Goal: Communication & Community: Ask a question

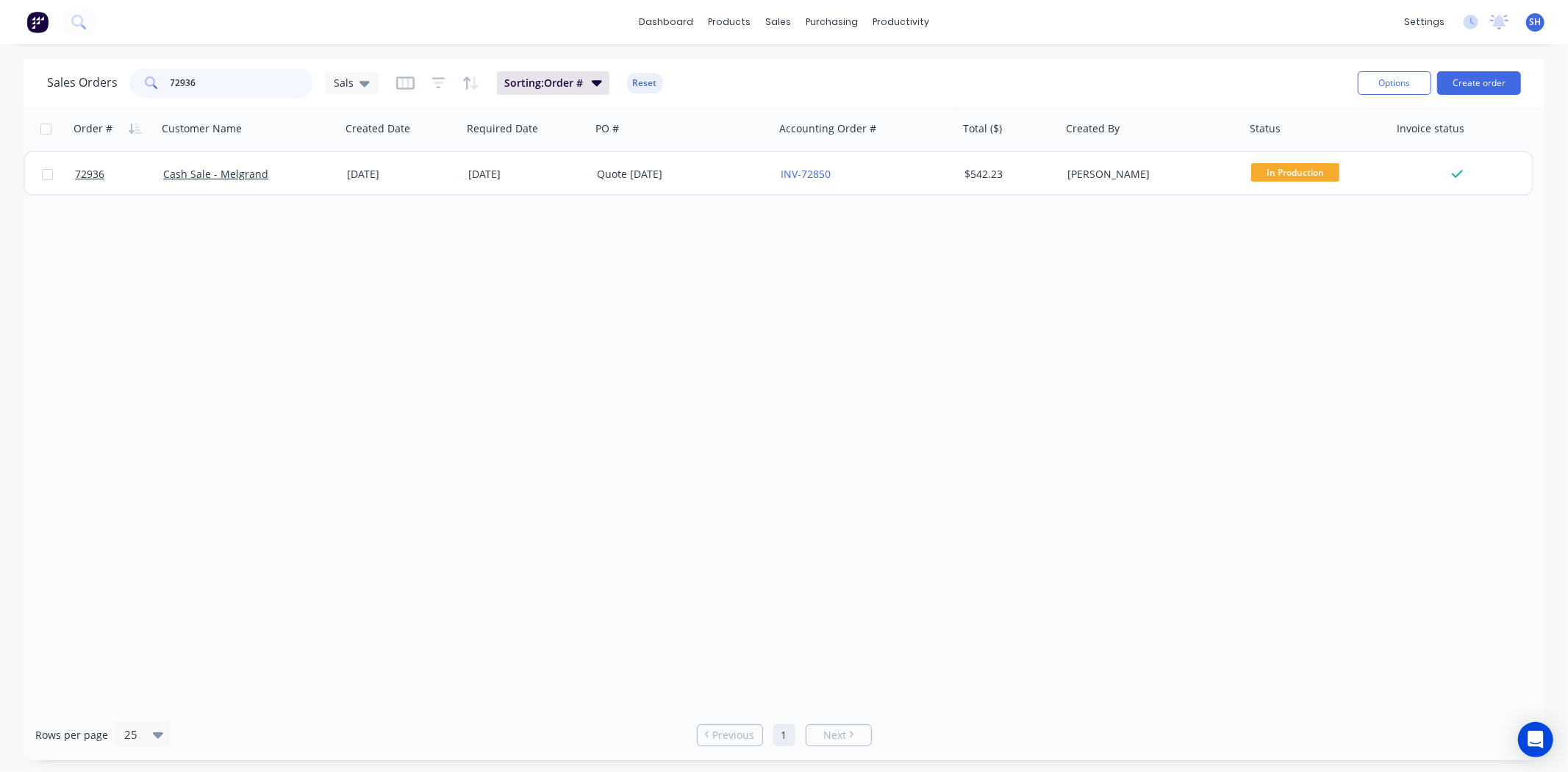
drag, startPoint x: 220, startPoint y: 79, endPoint x: 162, endPoint y: 88, distance: 58.7
click at [162, 88] on div "72936" at bounding box center [221, 83] width 184 height 29
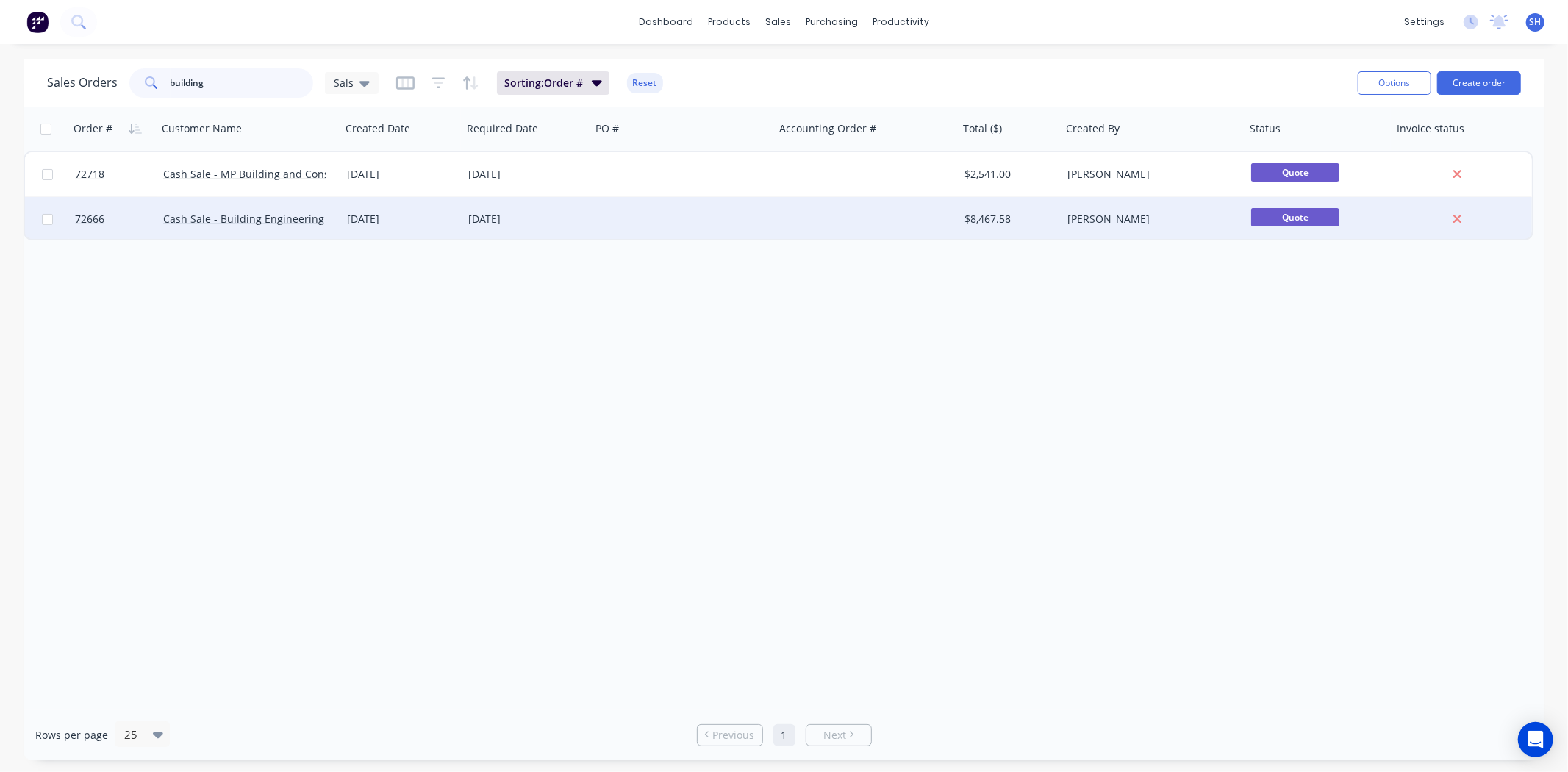
type input "building"
click at [495, 225] on div "[DATE]" at bounding box center [527, 219] width 117 height 15
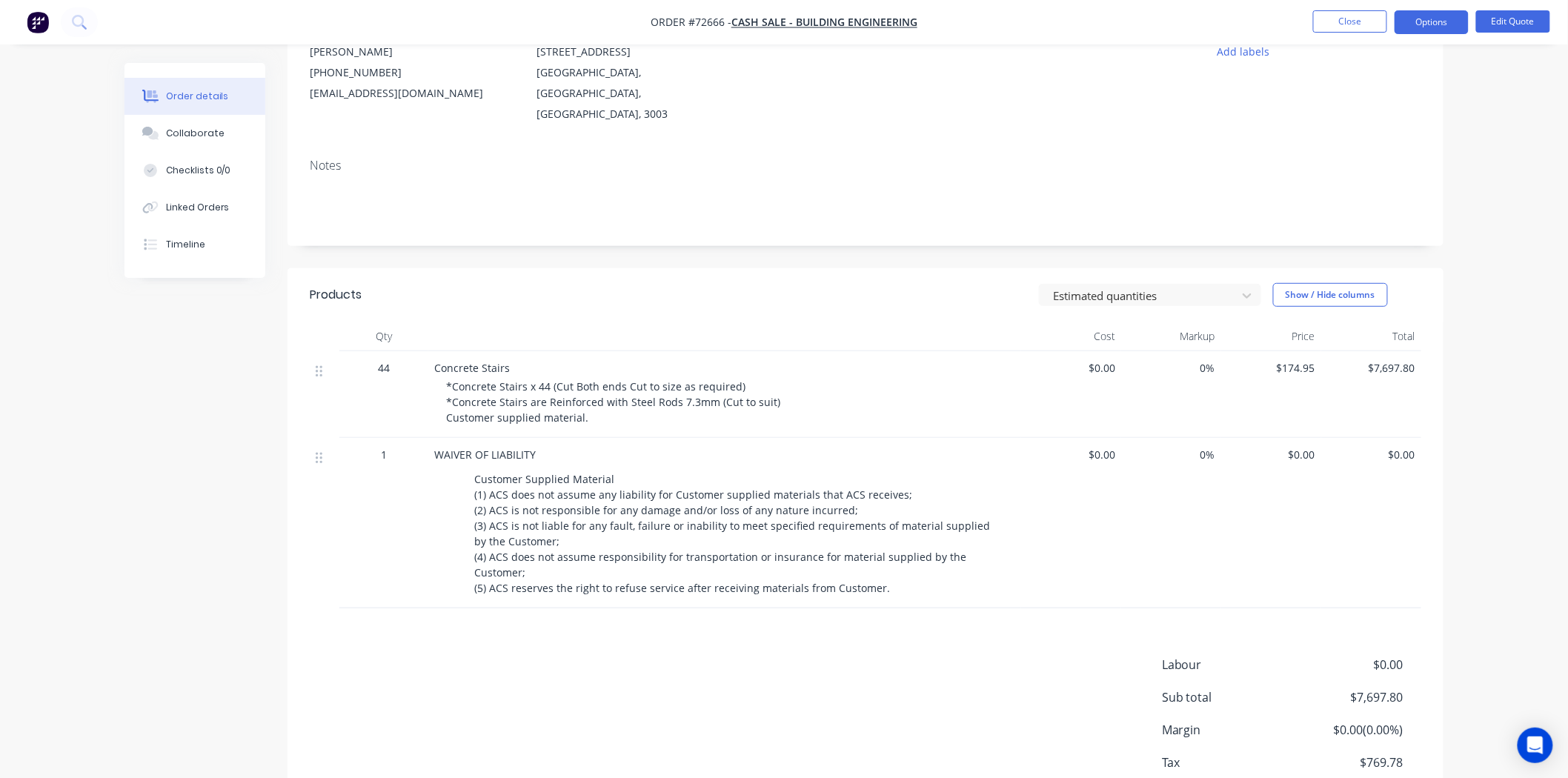
scroll to position [74, 0]
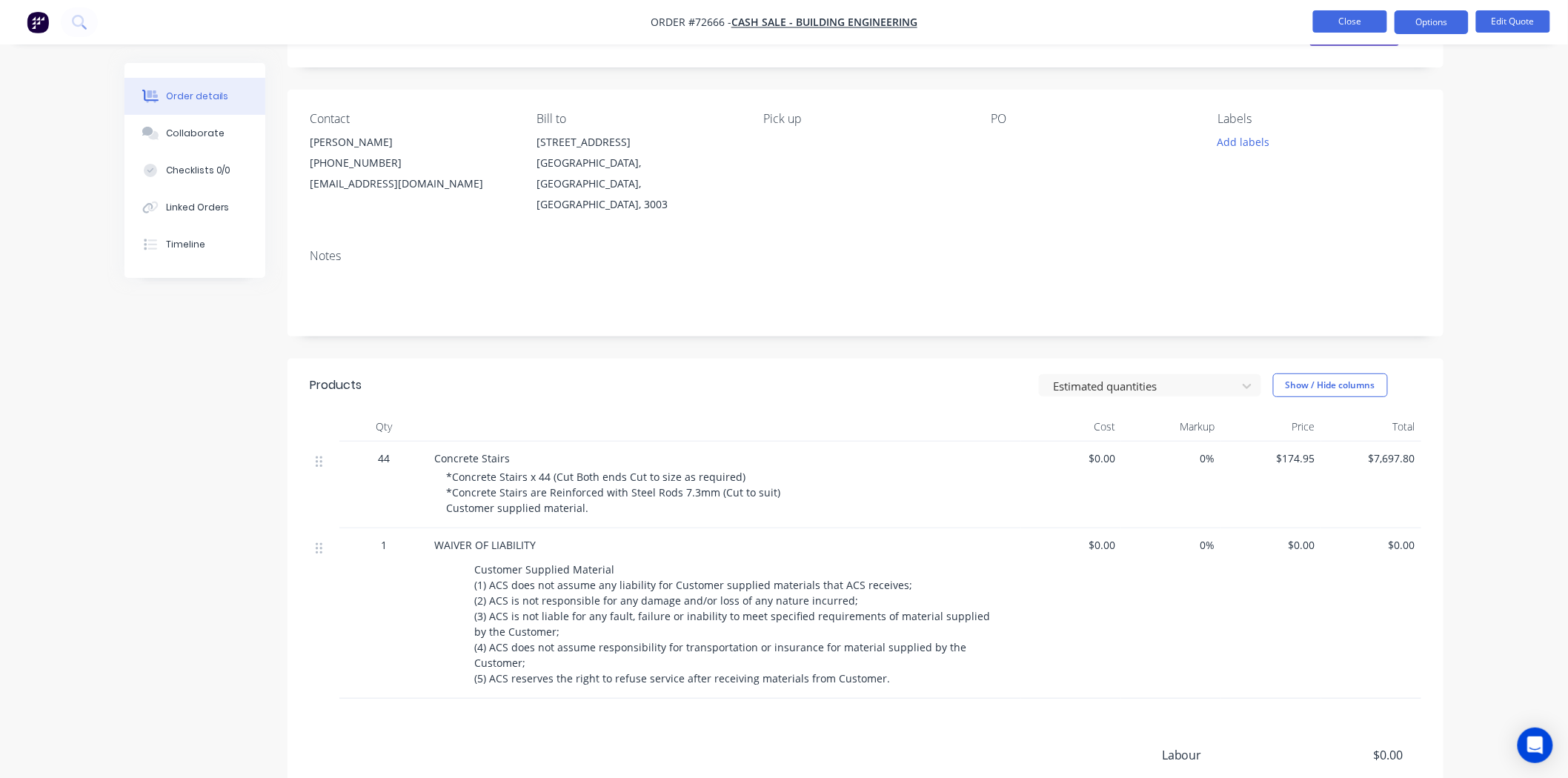
click at [1339, 26] on button "Close" at bounding box center [1350, 21] width 74 height 22
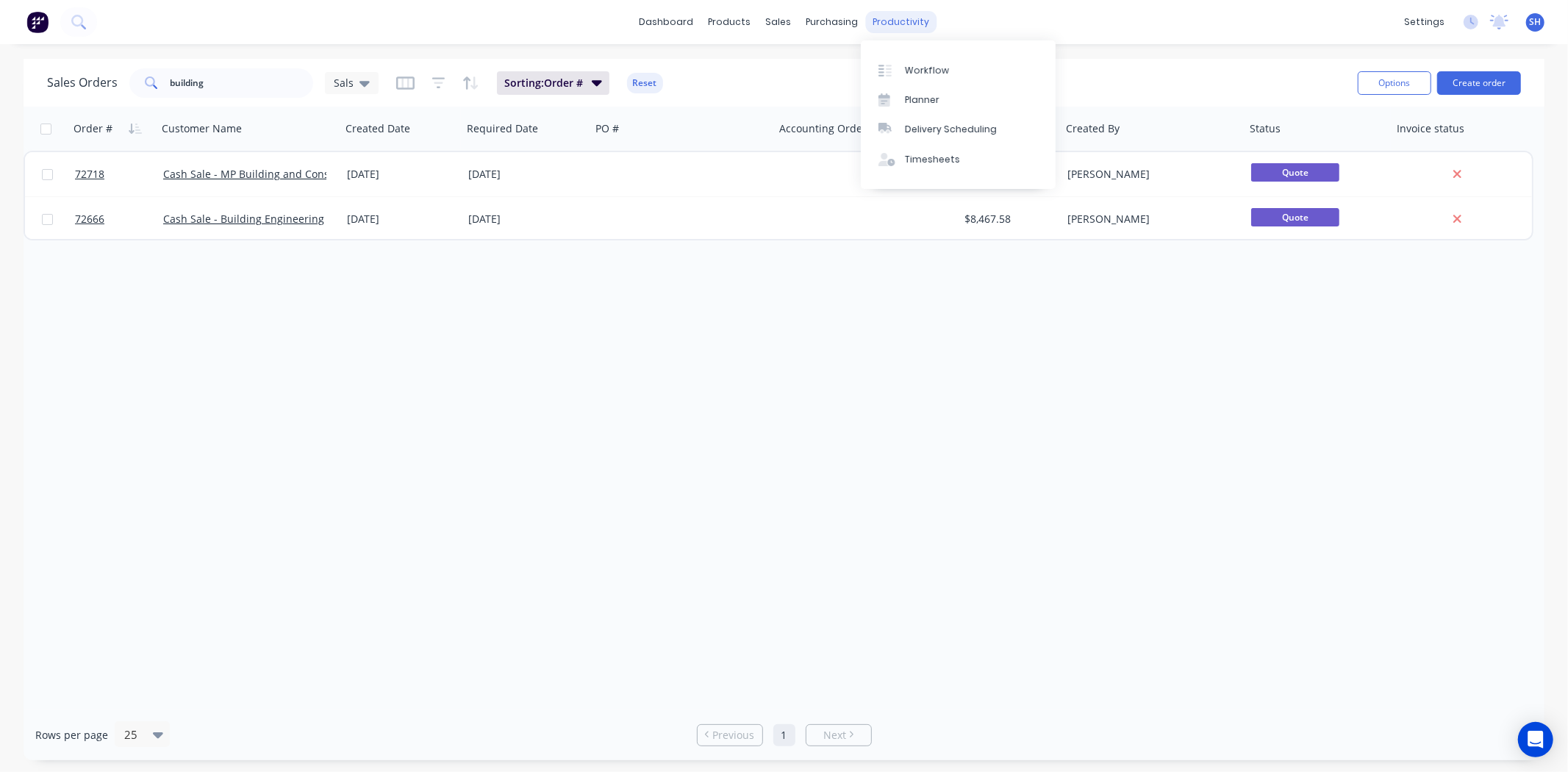
click at [877, 30] on div "productivity" at bounding box center [901, 22] width 71 height 22
click at [899, 61] on link "Workflow" at bounding box center [959, 70] width 194 height 29
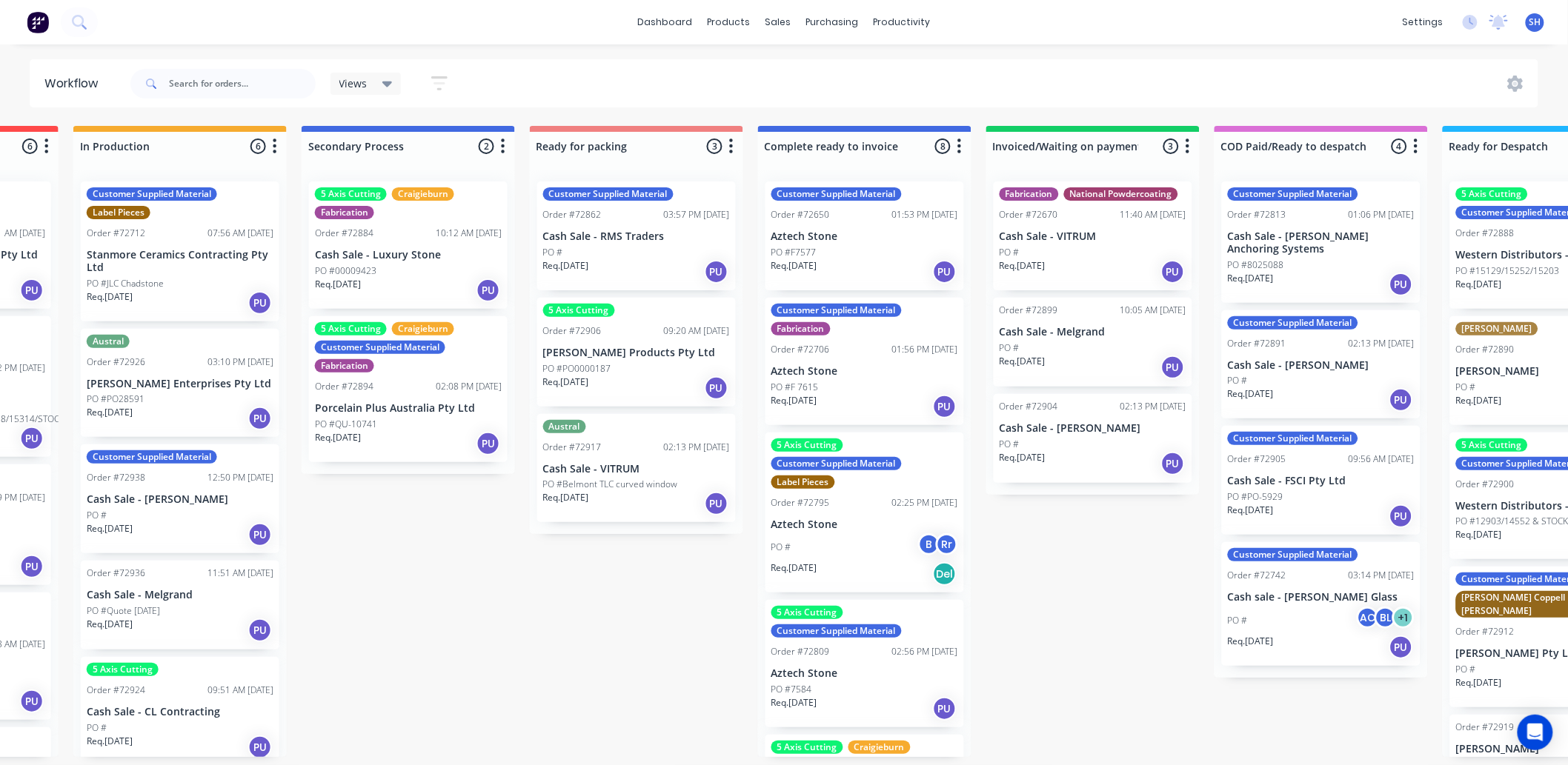
click at [638, 236] on p "Cash Sale - RMS Traders" at bounding box center [636, 236] width 187 height 12
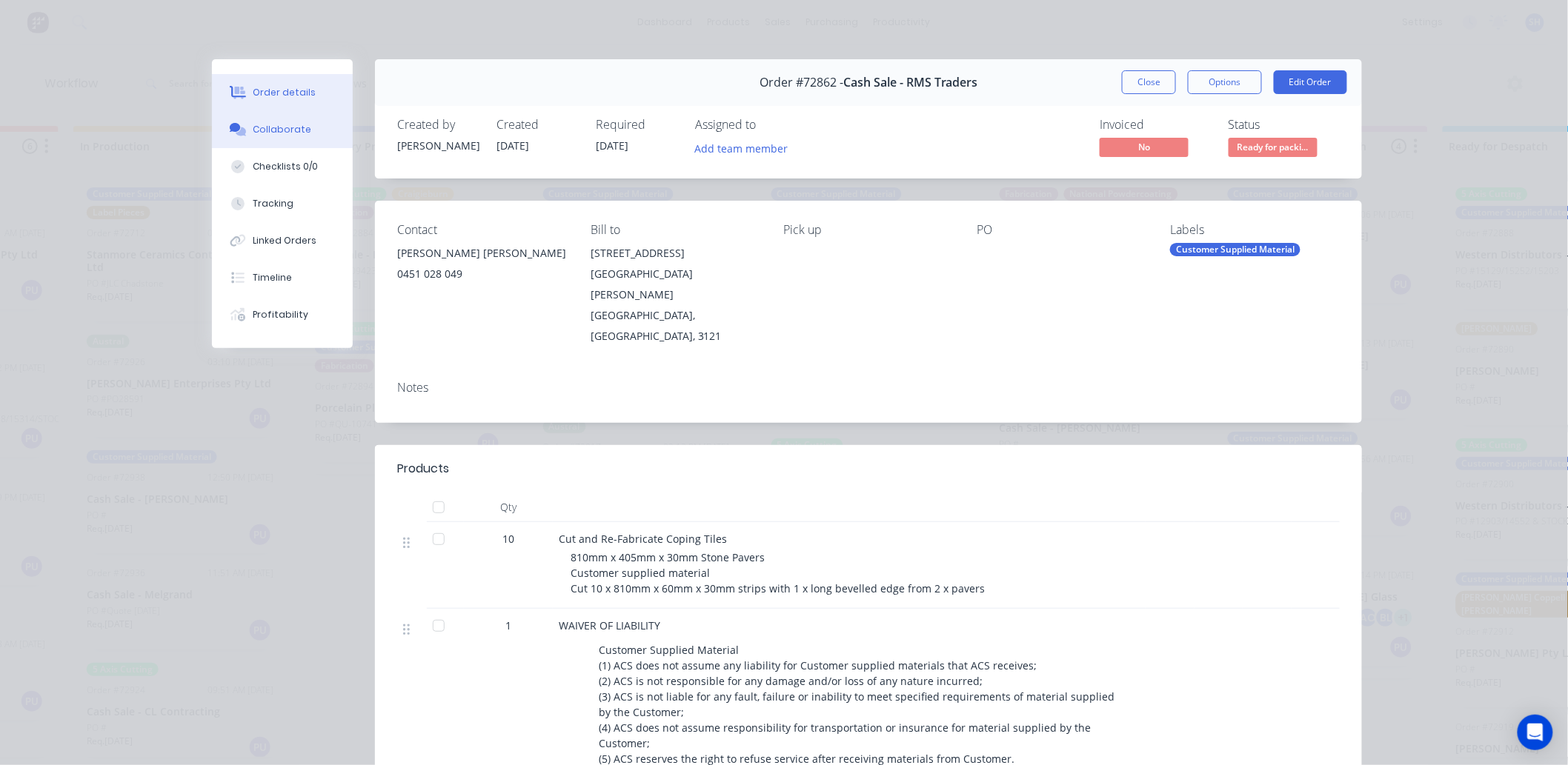
click at [285, 130] on div "Collaborate" at bounding box center [283, 130] width 59 height 13
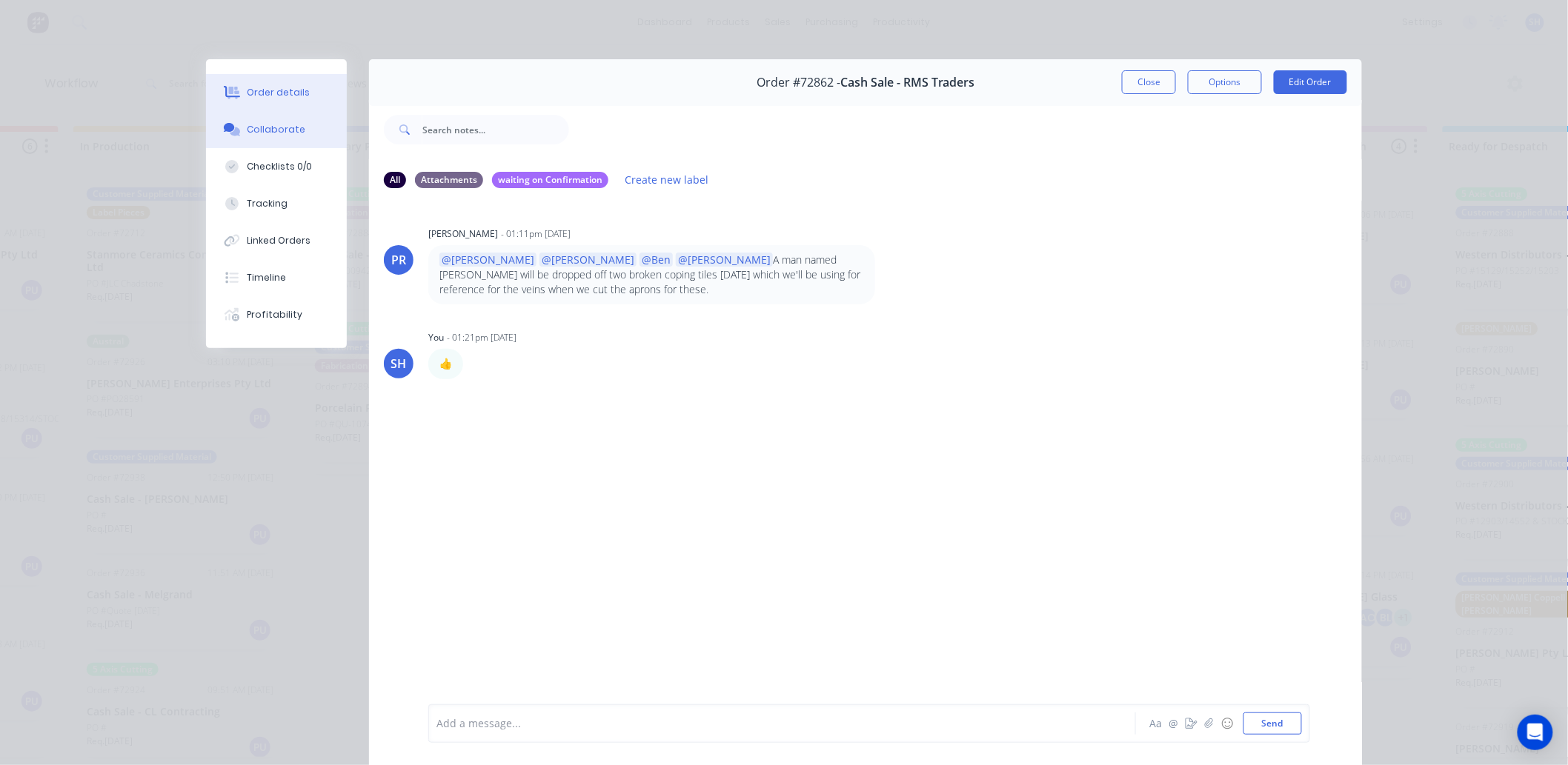
click at [265, 100] on button "Order details" at bounding box center [276, 92] width 140 height 37
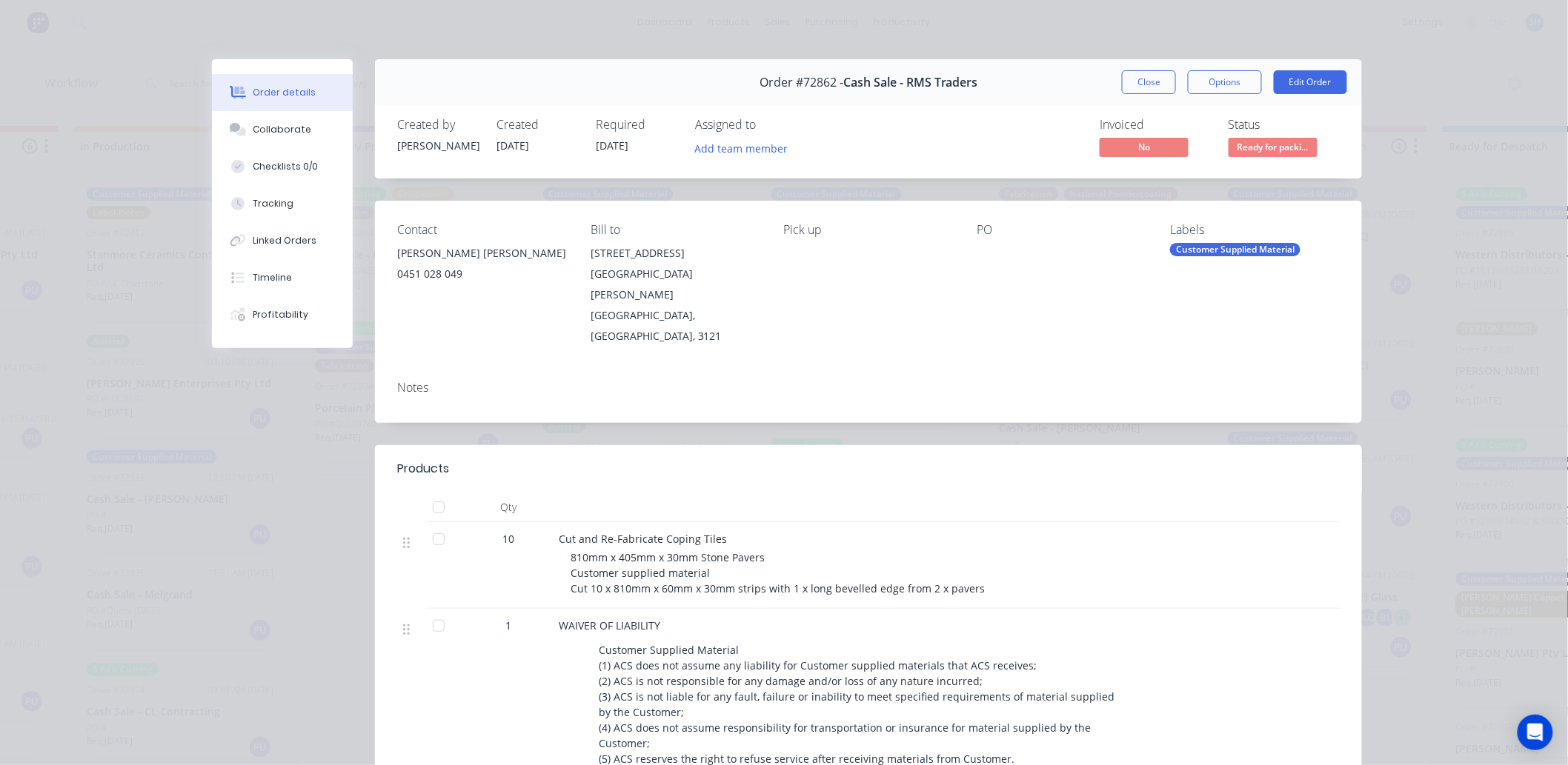
click at [856, 96] on div "Order #72862 - Cash Sale - RMS Traders" at bounding box center [868, 82] width 218 height 44
click at [1122, 78] on button "Close" at bounding box center [1149, 82] width 54 height 24
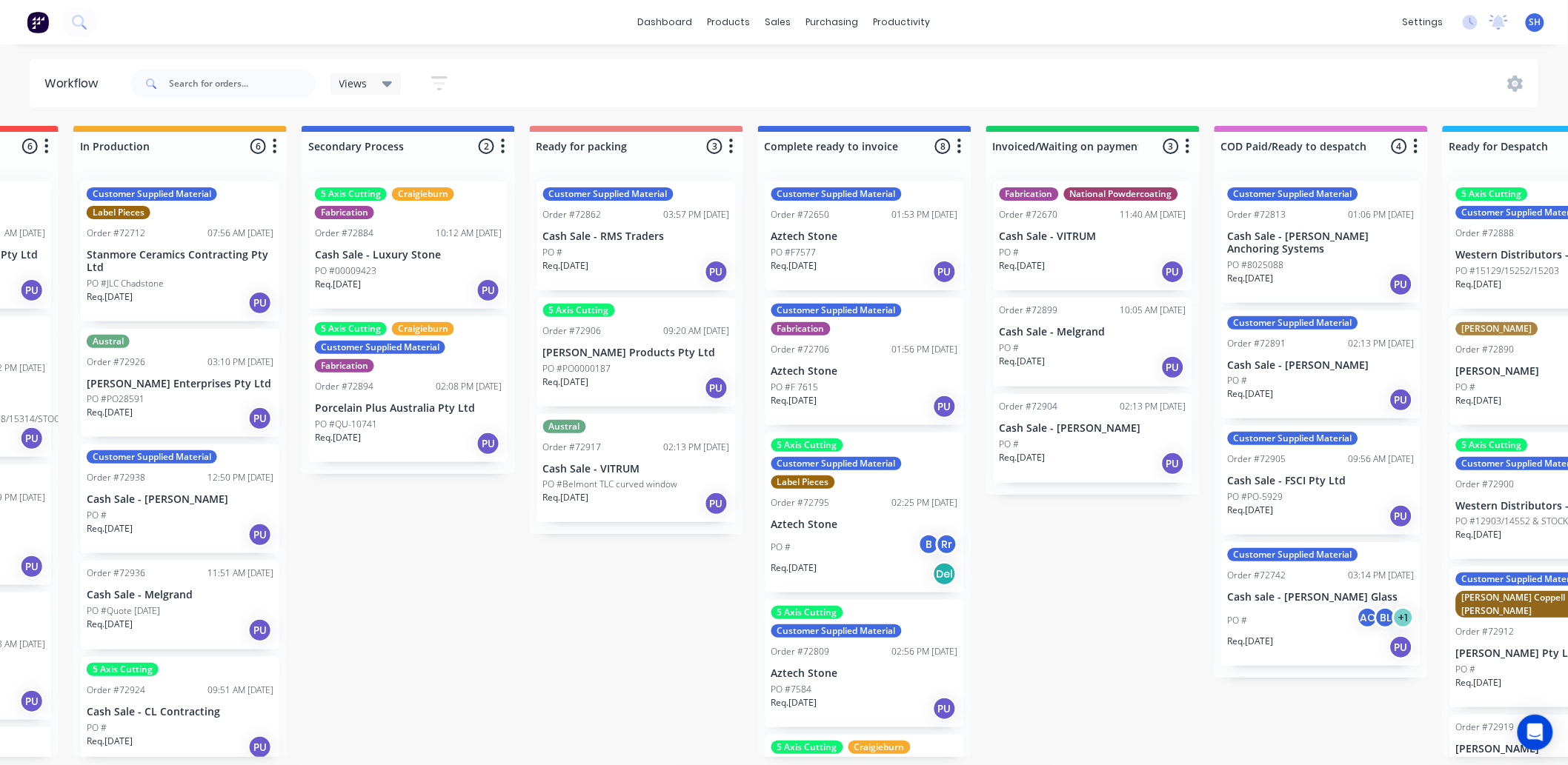
click at [578, 248] on div "PO #" at bounding box center [636, 252] width 187 height 13
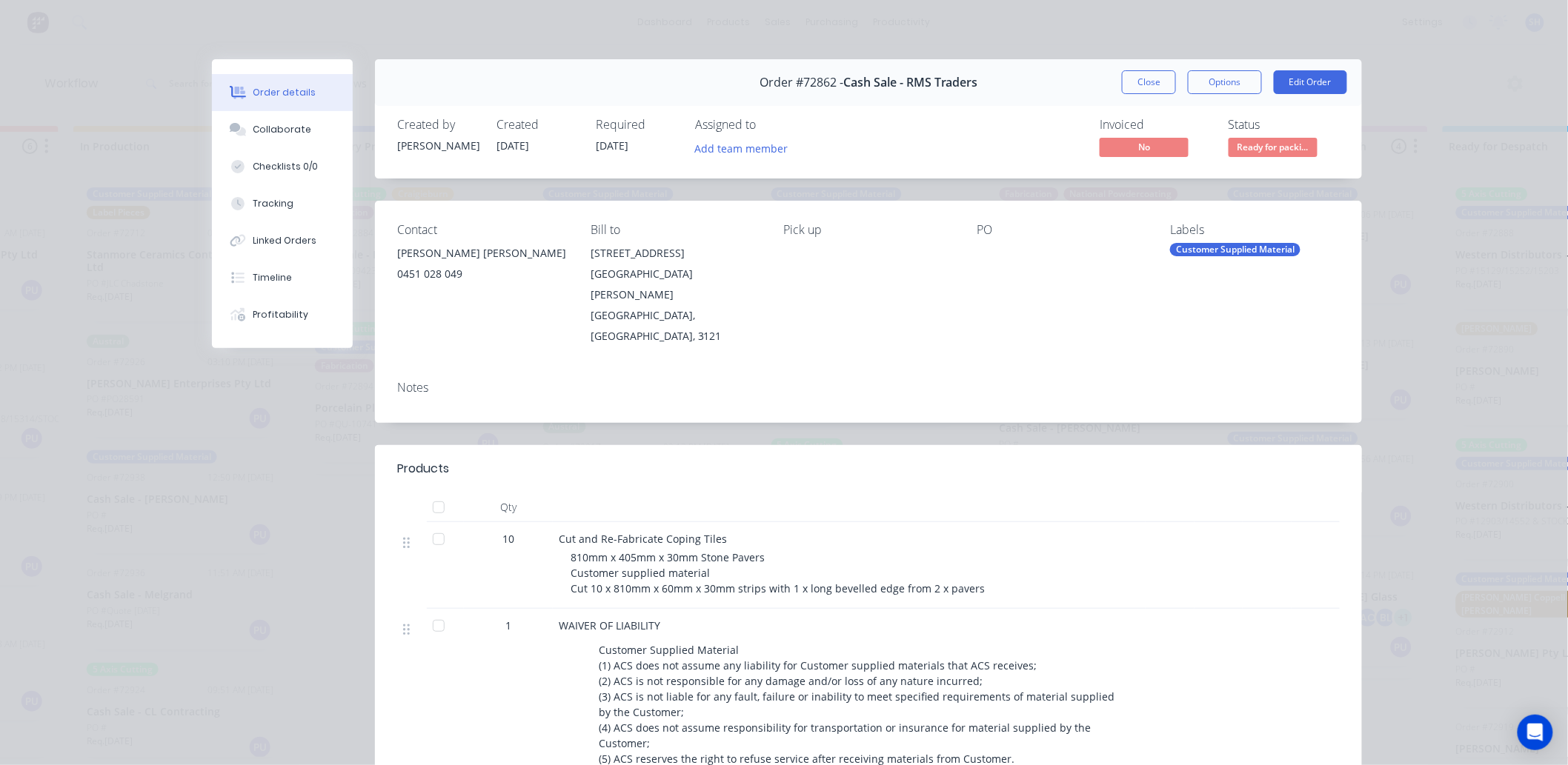
click at [840, 91] on div "Order #72862 - Cash Sale - RMS Traders" at bounding box center [868, 82] width 218 height 44
click at [815, 85] on span "Order #72862 -" at bounding box center [801, 82] width 84 height 14
click at [1122, 87] on button "Close" at bounding box center [1149, 82] width 54 height 24
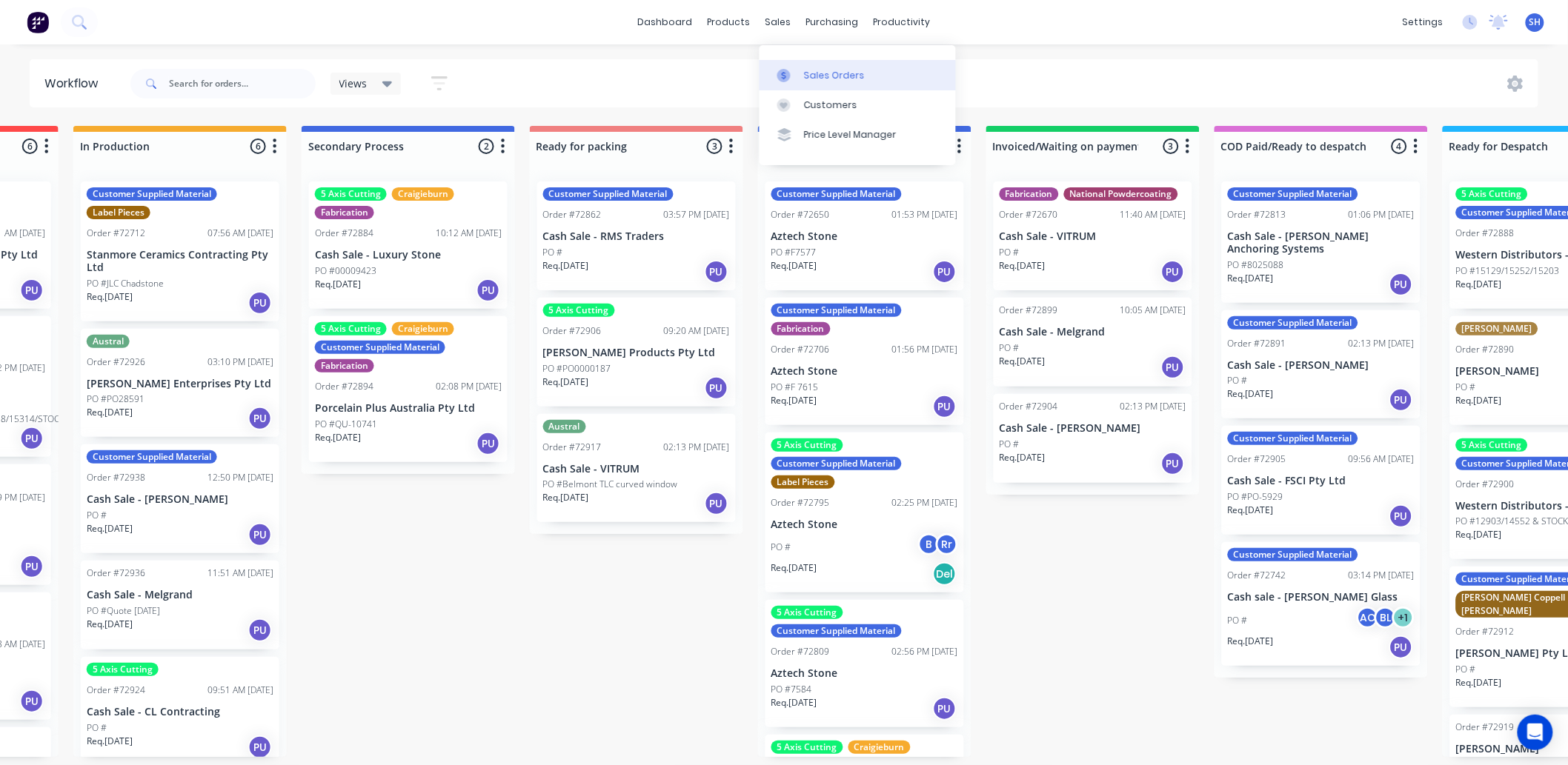
click at [819, 74] on div "Sales Orders" at bounding box center [834, 75] width 60 height 13
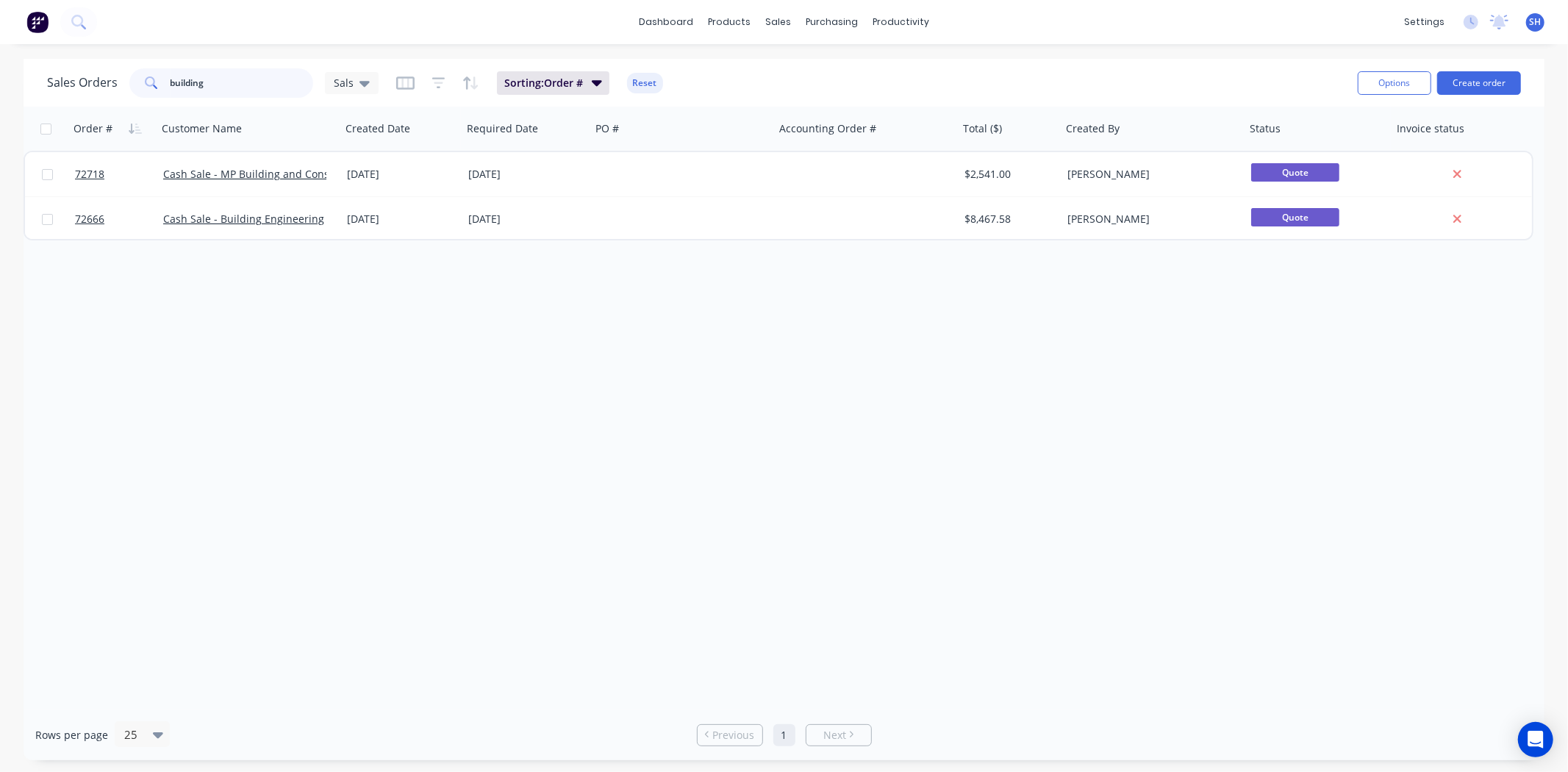
drag, startPoint x: 217, startPoint y: 78, endPoint x: 157, endPoint y: 83, distance: 60.2
click at [157, 83] on div "building" at bounding box center [221, 83] width 184 height 29
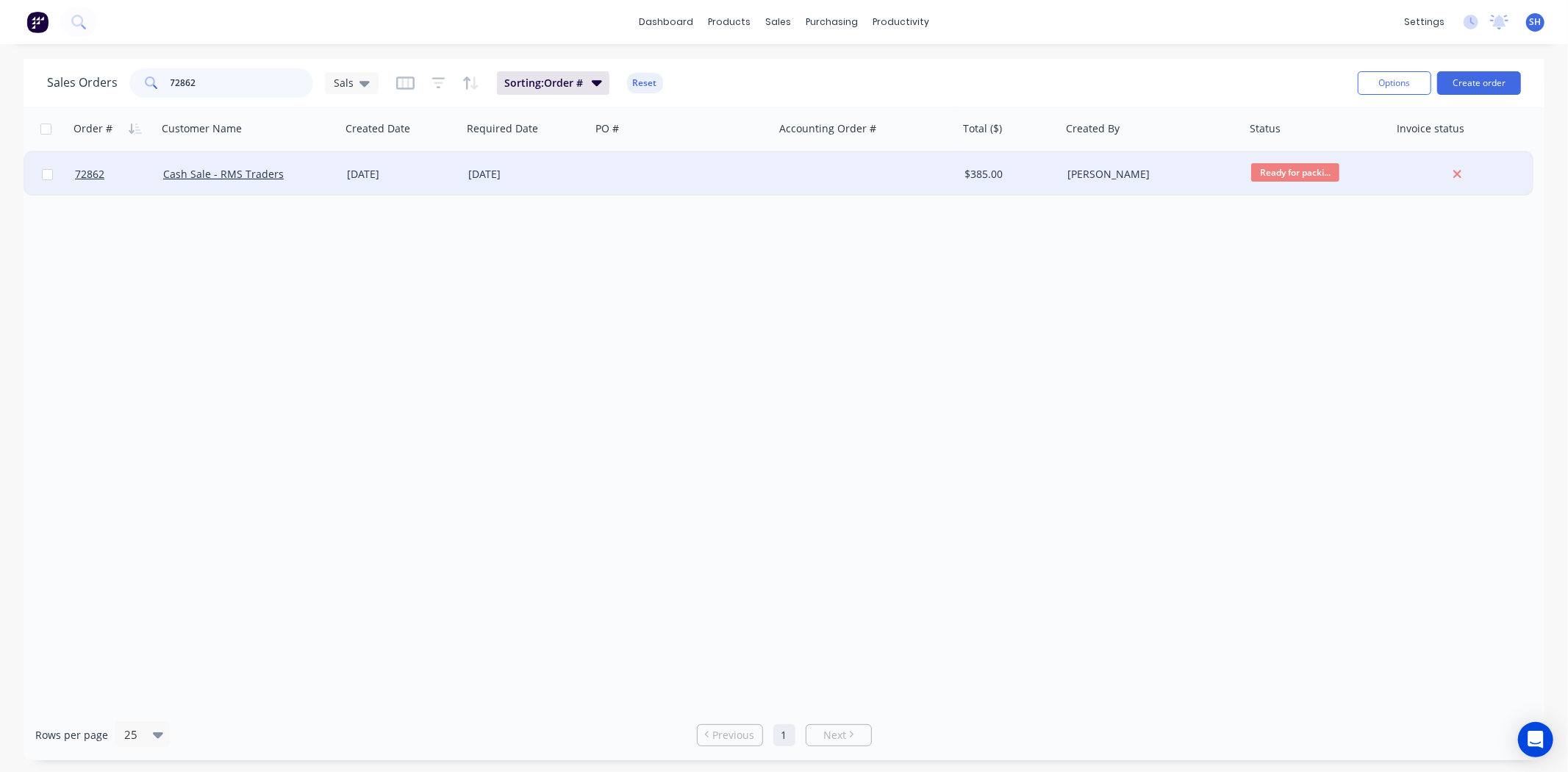
type input "72862"
click at [408, 175] on div "[DATE]" at bounding box center [401, 174] width 109 height 15
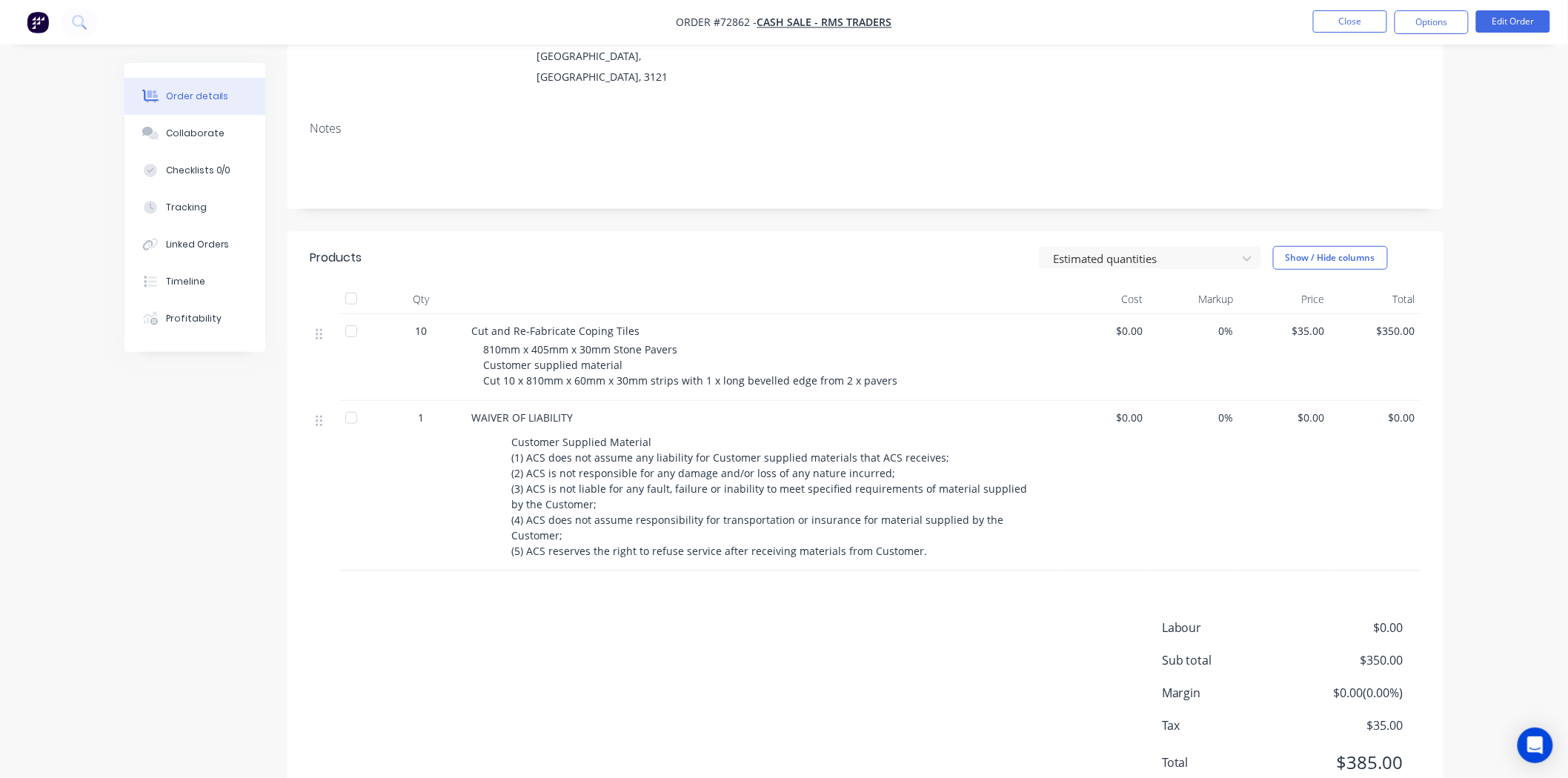
scroll to position [224, 0]
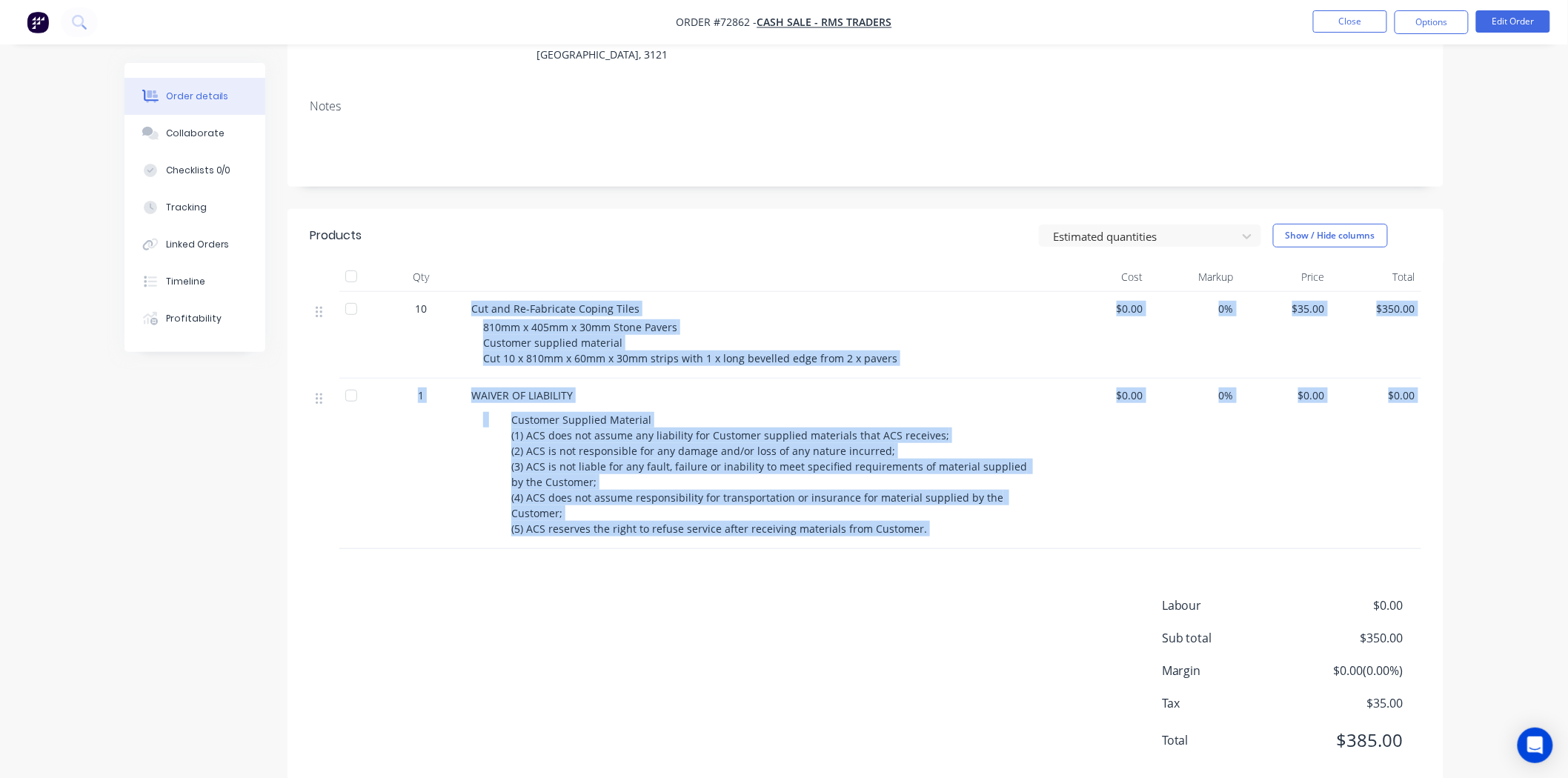
drag, startPoint x: 508, startPoint y: 292, endPoint x: 702, endPoint y: 530, distance: 307.1
click at [702, 530] on div "Products Estimated quantities Show / Hide columns Qty Cost Markup Price Total 1…" at bounding box center [865, 500] width 1156 height 581
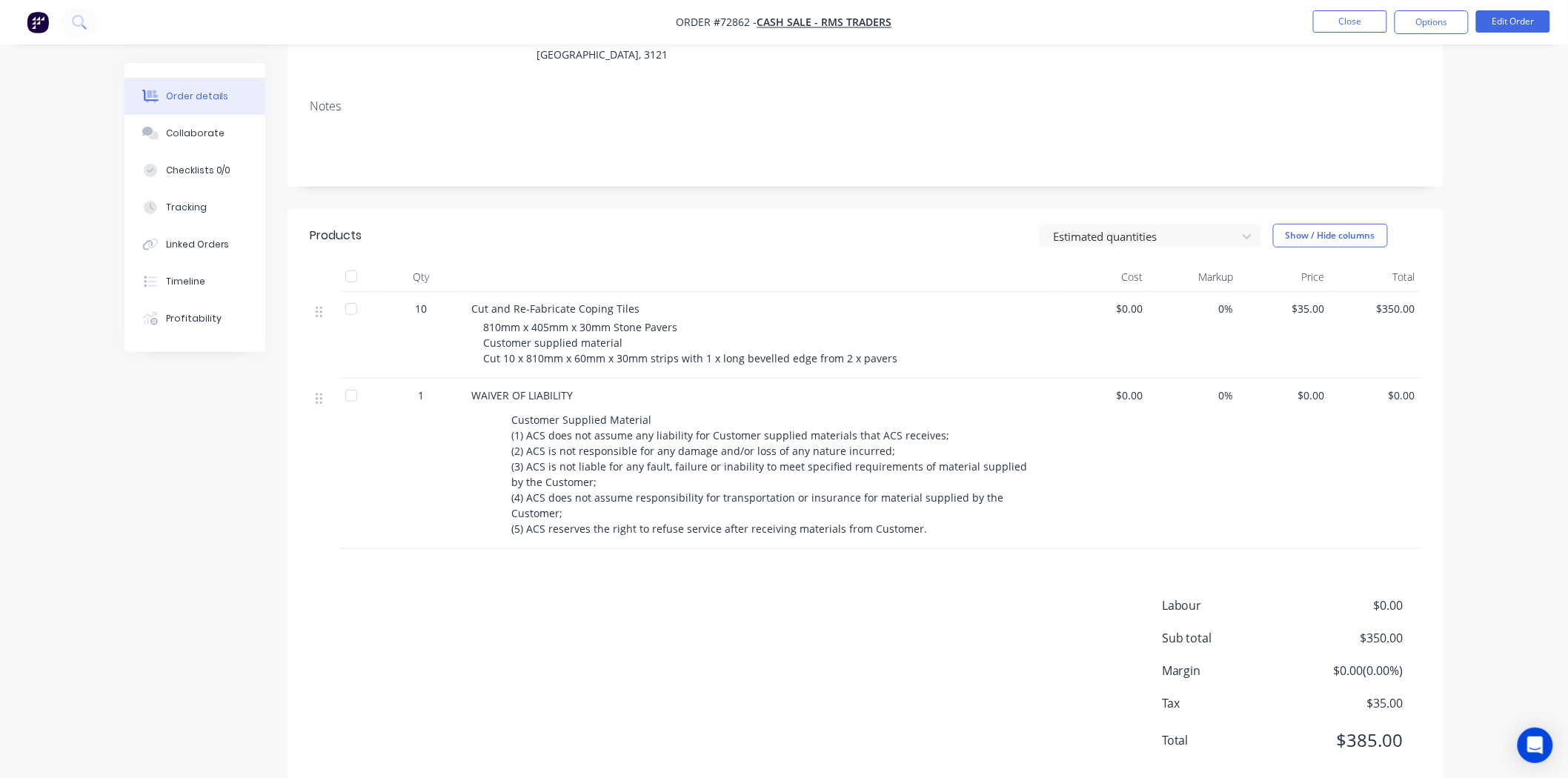
click at [708, 596] on div "Labour $0.00 Sub total $350.00 Margin $0.00 ( 0.00 %) Tax $35.00 Total $385.00" at bounding box center [865, 682] width 1111 height 172
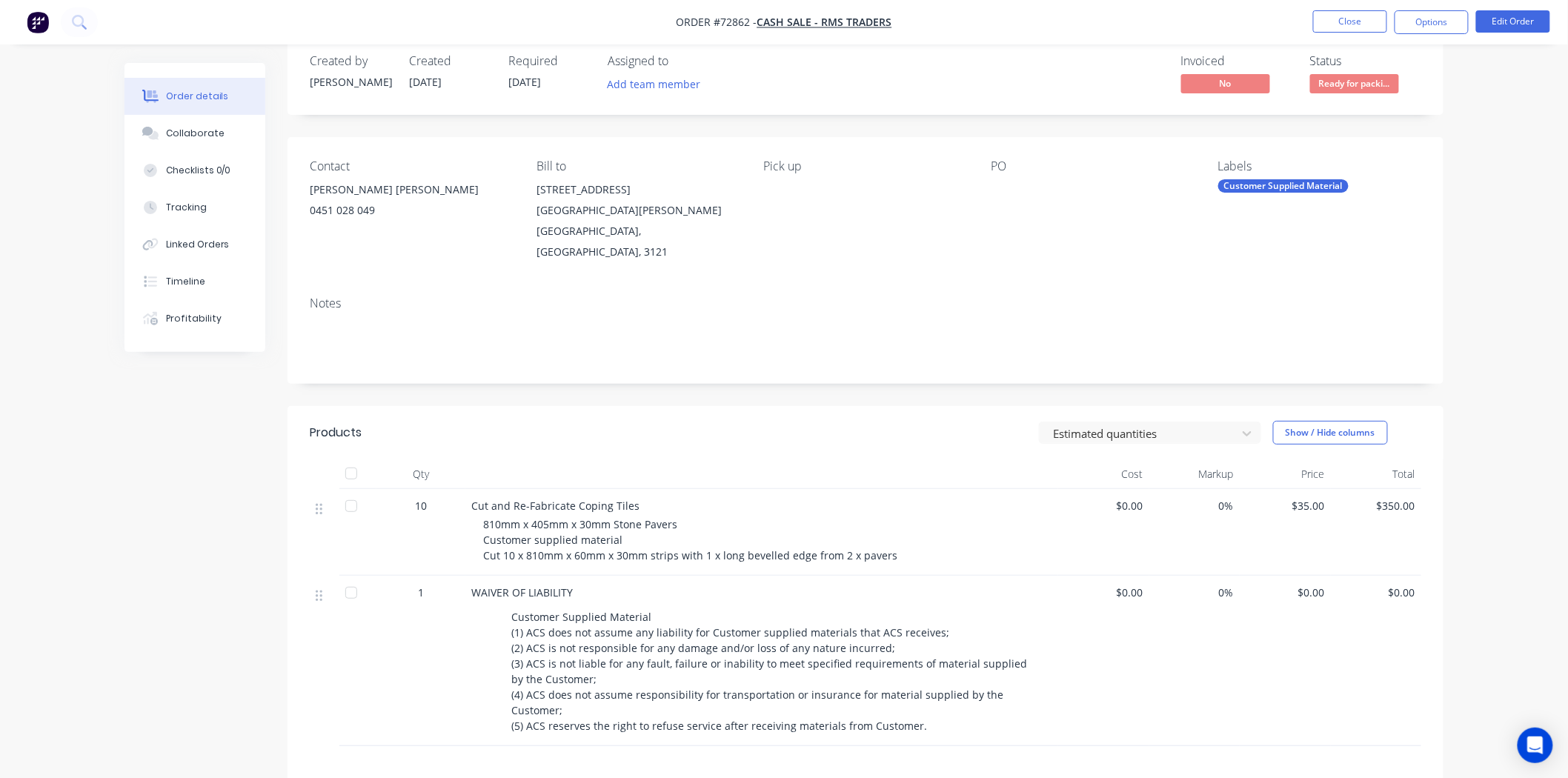
scroll to position [0, 0]
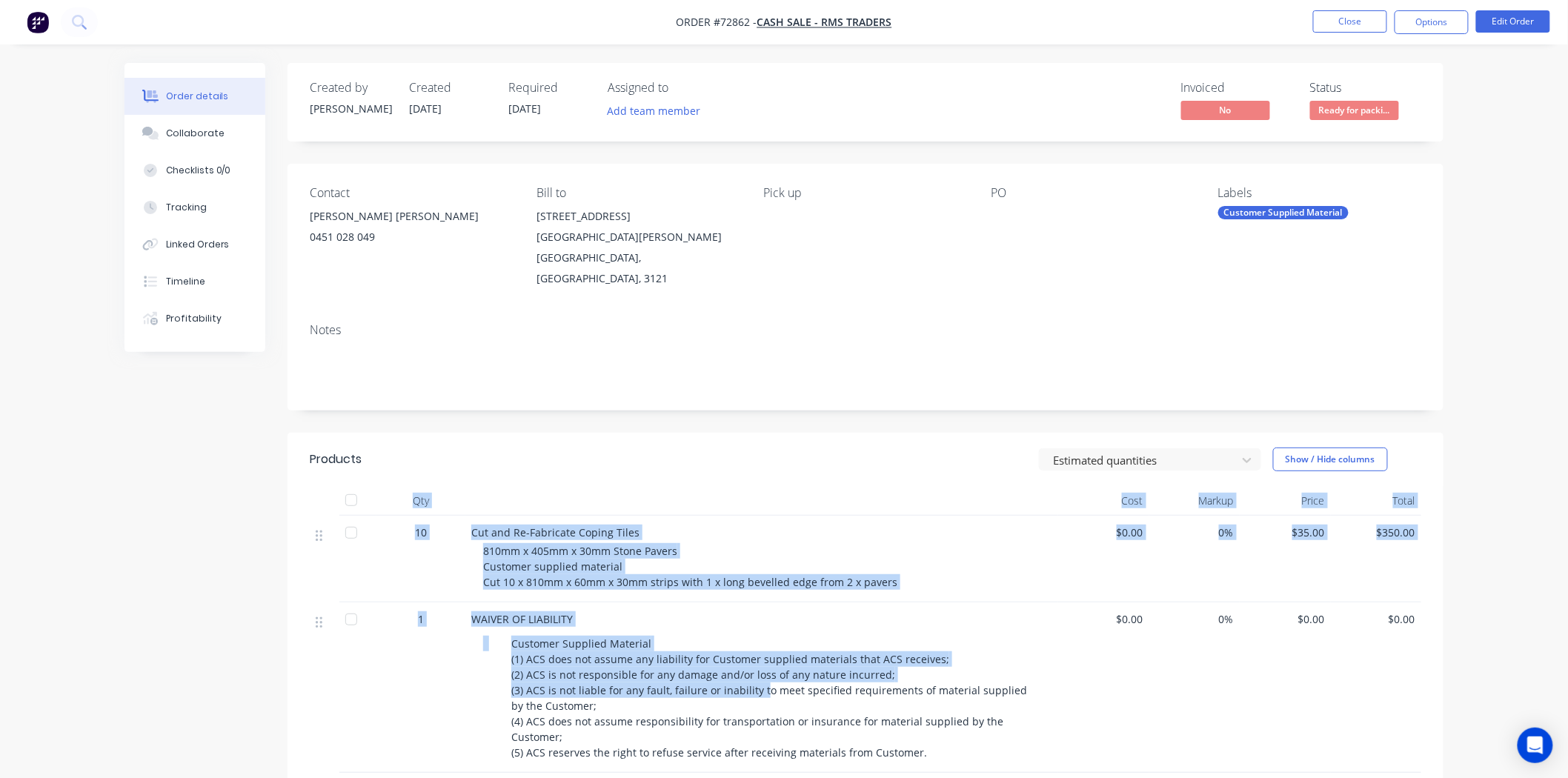
drag, startPoint x: 412, startPoint y: 468, endPoint x: 768, endPoint y: 670, distance: 409.3
click at [760, 660] on div "Qty Cost Markup Price Total 10 Cut and Re-Fabricate Coping Tiles 810mm x 405mm …" at bounding box center [865, 629] width 1111 height 287
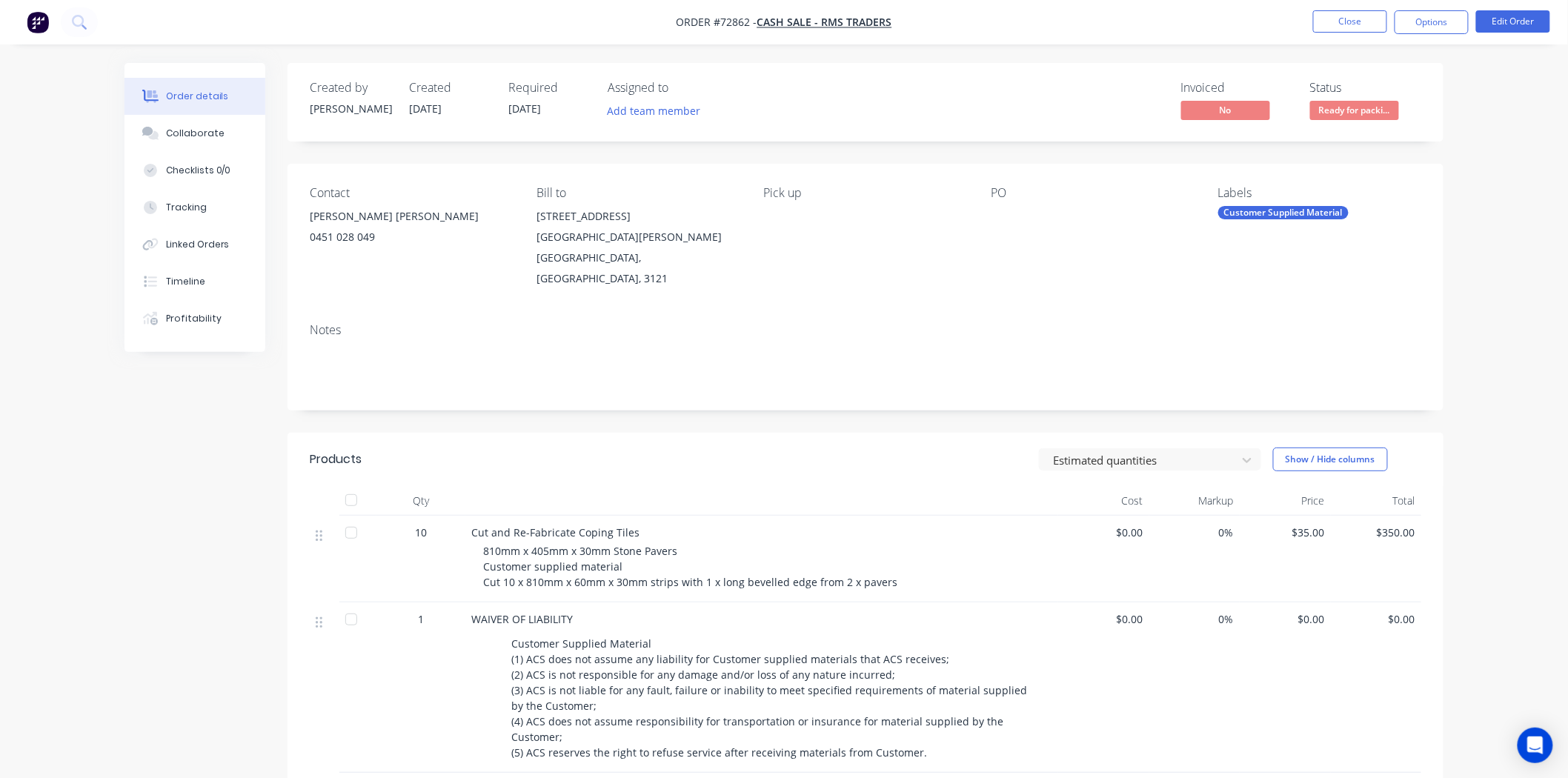
click at [769, 672] on div "Customer Supplied Material (1) ACS does not assume any liability for Customer s…" at bounding box center [773, 698] width 535 height 131
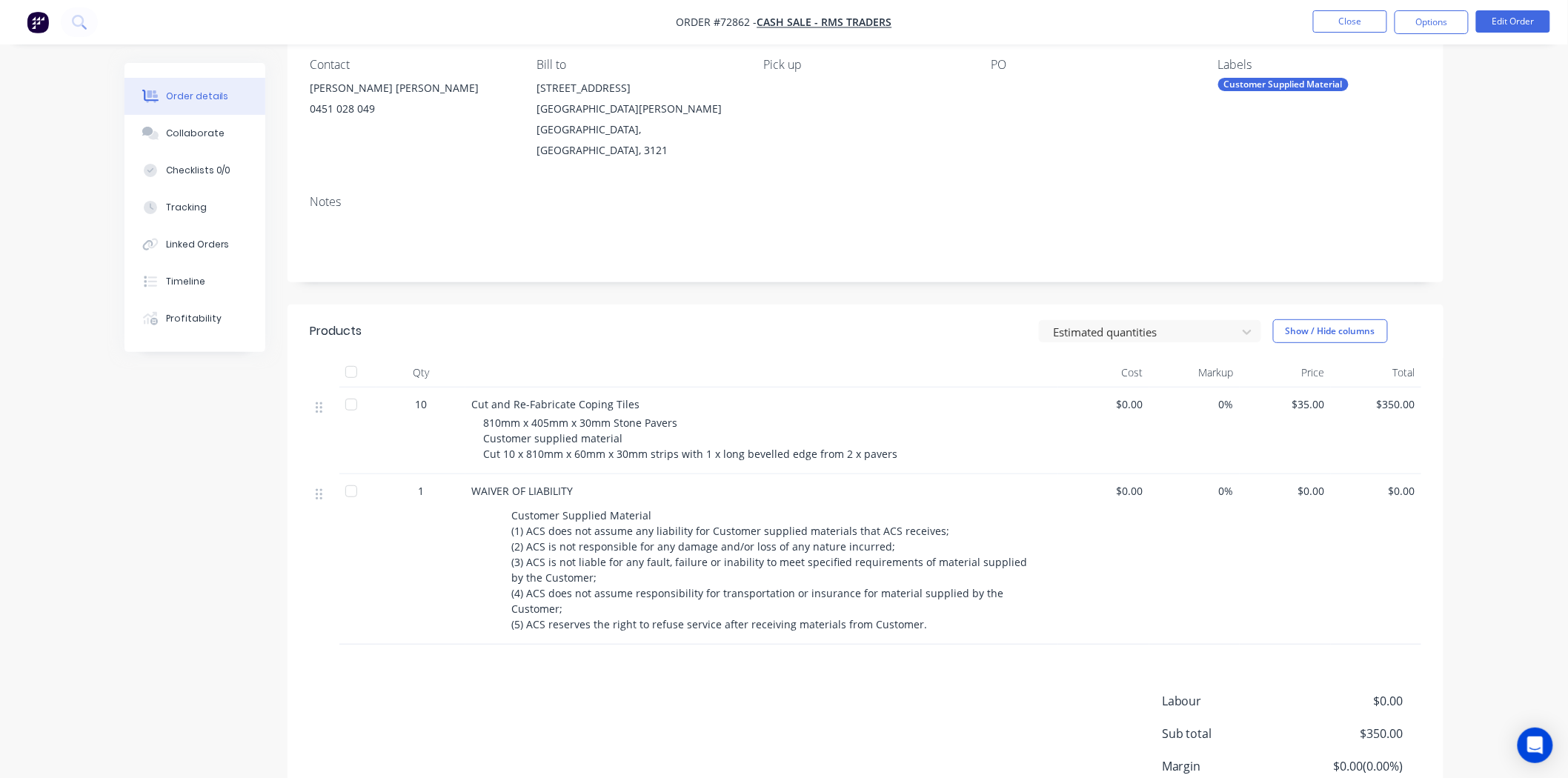
scroll to position [224, 0]
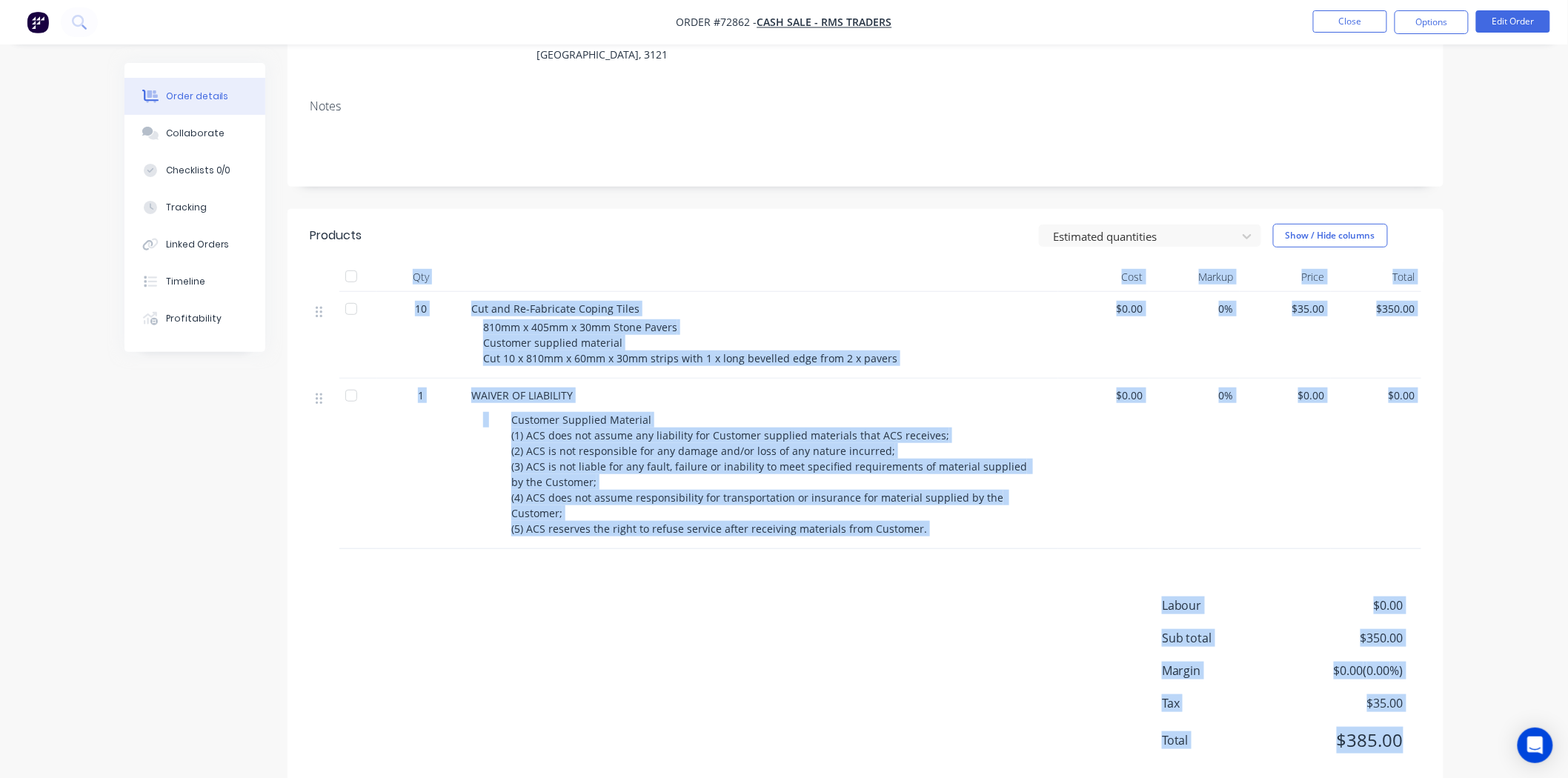
drag, startPoint x: 1418, startPoint y: 708, endPoint x: 347, endPoint y: 235, distance: 1170.8
click at [347, 235] on div "Products Estimated quantities Show / Hide columns Qty Cost Markup Price Total 1…" at bounding box center [865, 500] width 1156 height 581
click at [642, 596] on div "Labour $0.00 Sub total $350.00 Margin $0.00 ( 0.00 %) Tax $35.00 Total $385.00" at bounding box center [865, 682] width 1111 height 172
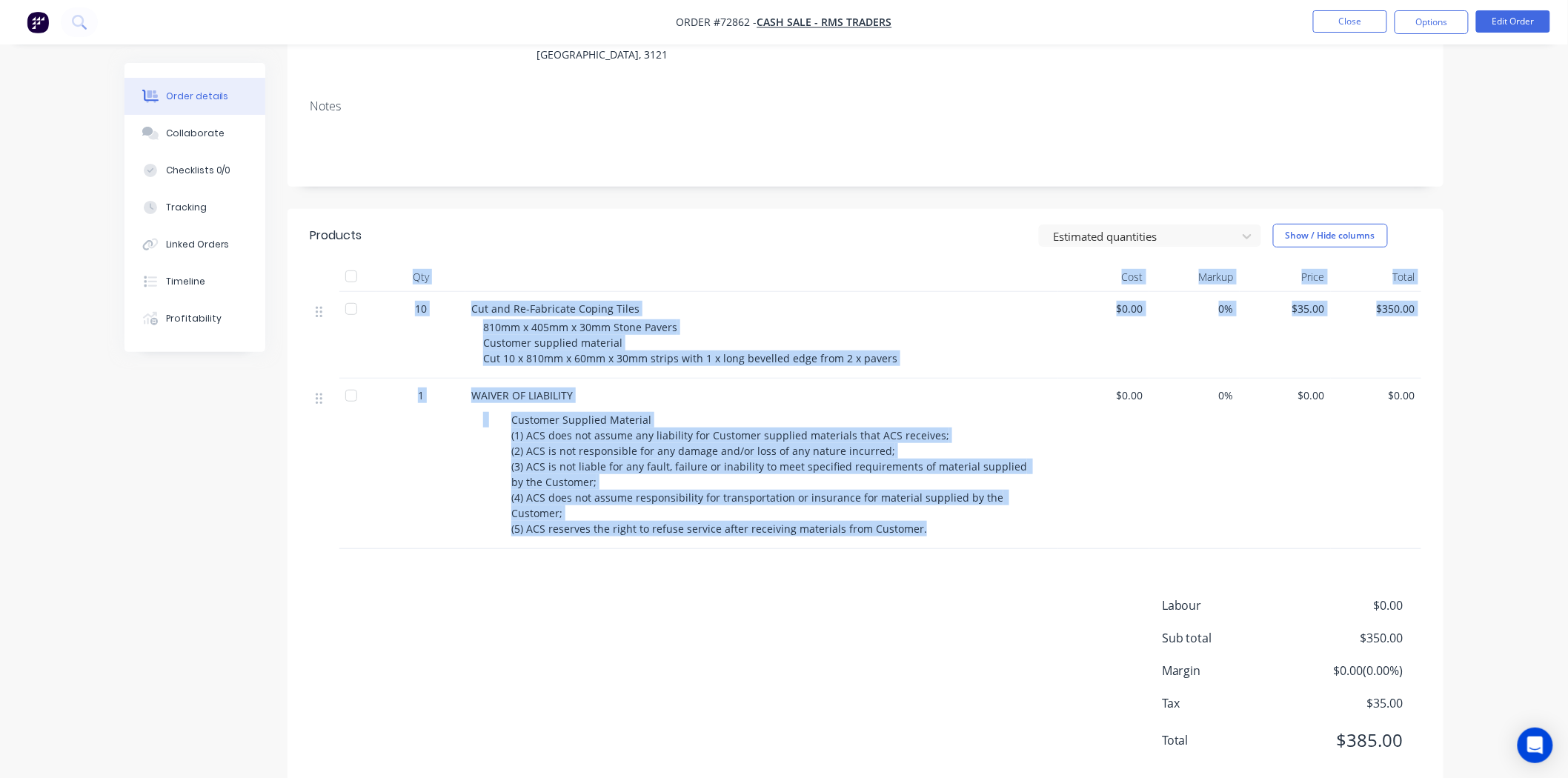
drag, startPoint x: 924, startPoint y: 499, endPoint x: 400, endPoint y: 244, distance: 582.8
click at [400, 262] on div "Qty Cost Markup Price Total 10 Cut and Re-Fabricate Coping Tiles 810mm x 405mm …" at bounding box center [865, 405] width 1111 height 287
click at [514, 500] on div "Customer Supplied Material (1) ACS does not assume any liability for Customer s…" at bounding box center [773, 474] width 535 height 131
drag, startPoint x: 434, startPoint y: 261, endPoint x: 915, endPoint y: 497, distance: 535.8
click at [915, 497] on div "Qty Cost Markup Price Total 10 Cut and Re-Fabricate Coping Tiles 810mm x 405mm …" at bounding box center [865, 405] width 1111 height 287
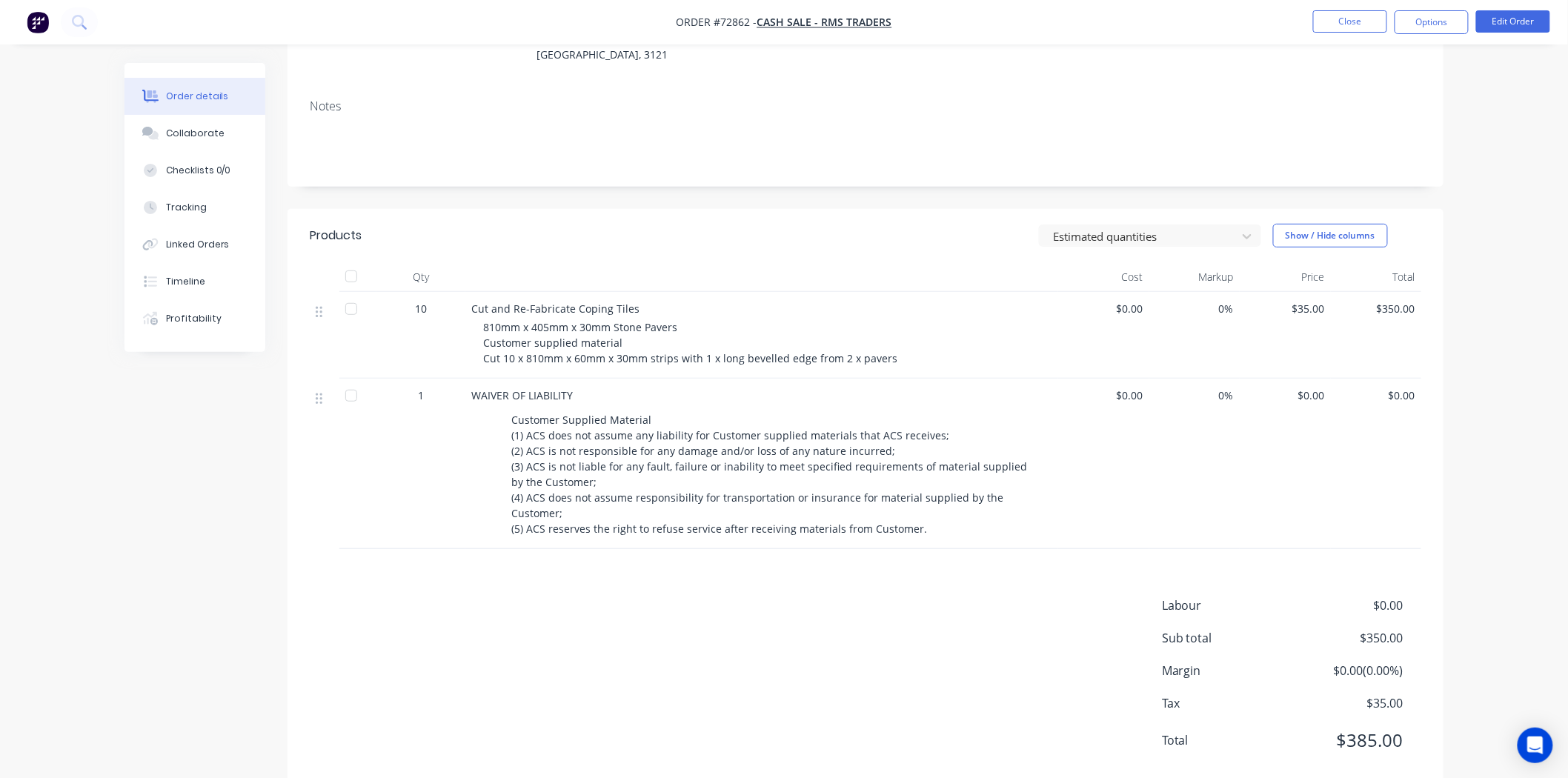
click at [915, 515] on div "Products Estimated quantities Show / Hide columns Qty Cost Markup Price Total 1…" at bounding box center [865, 500] width 1156 height 581
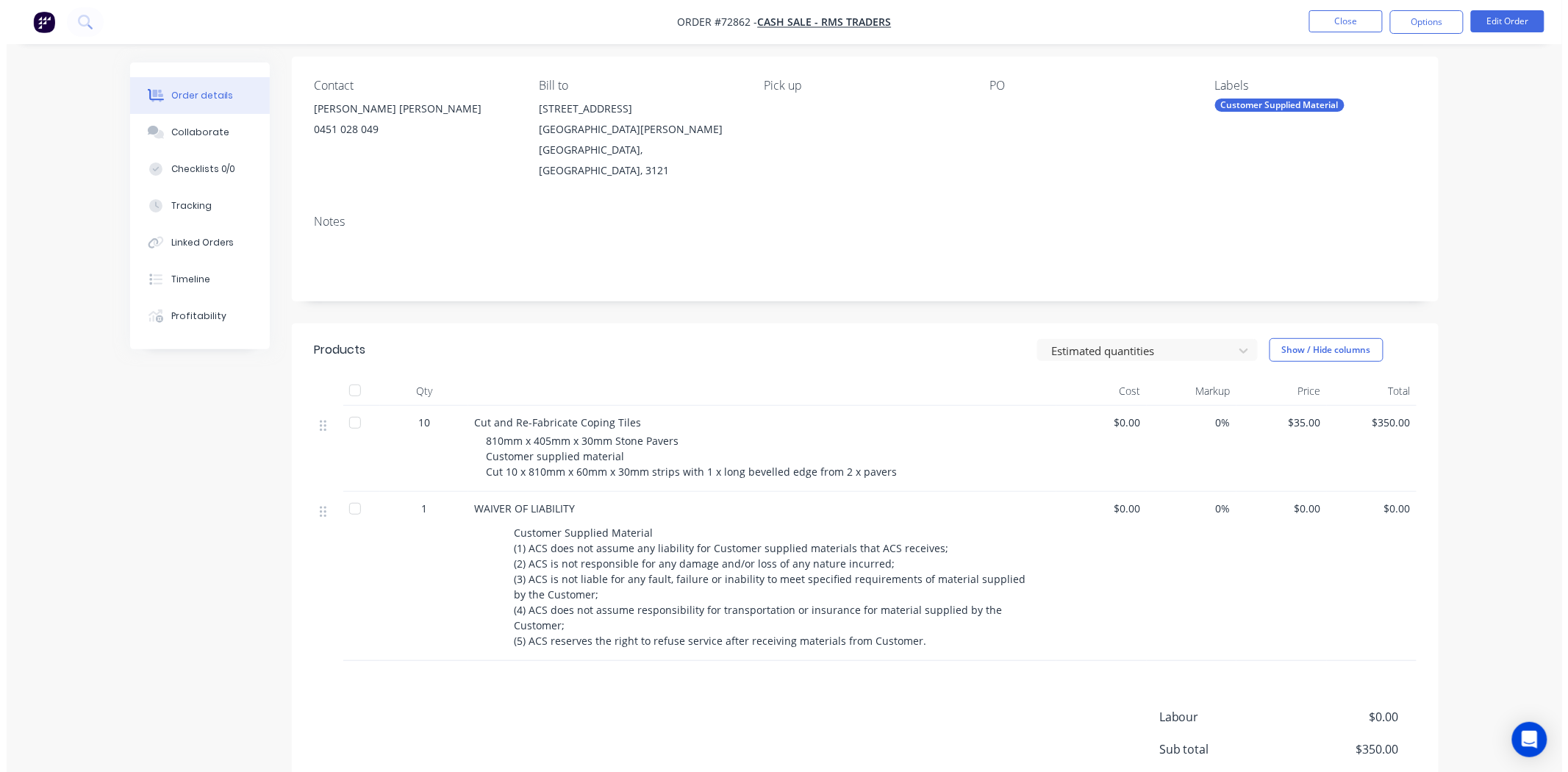
scroll to position [0, 0]
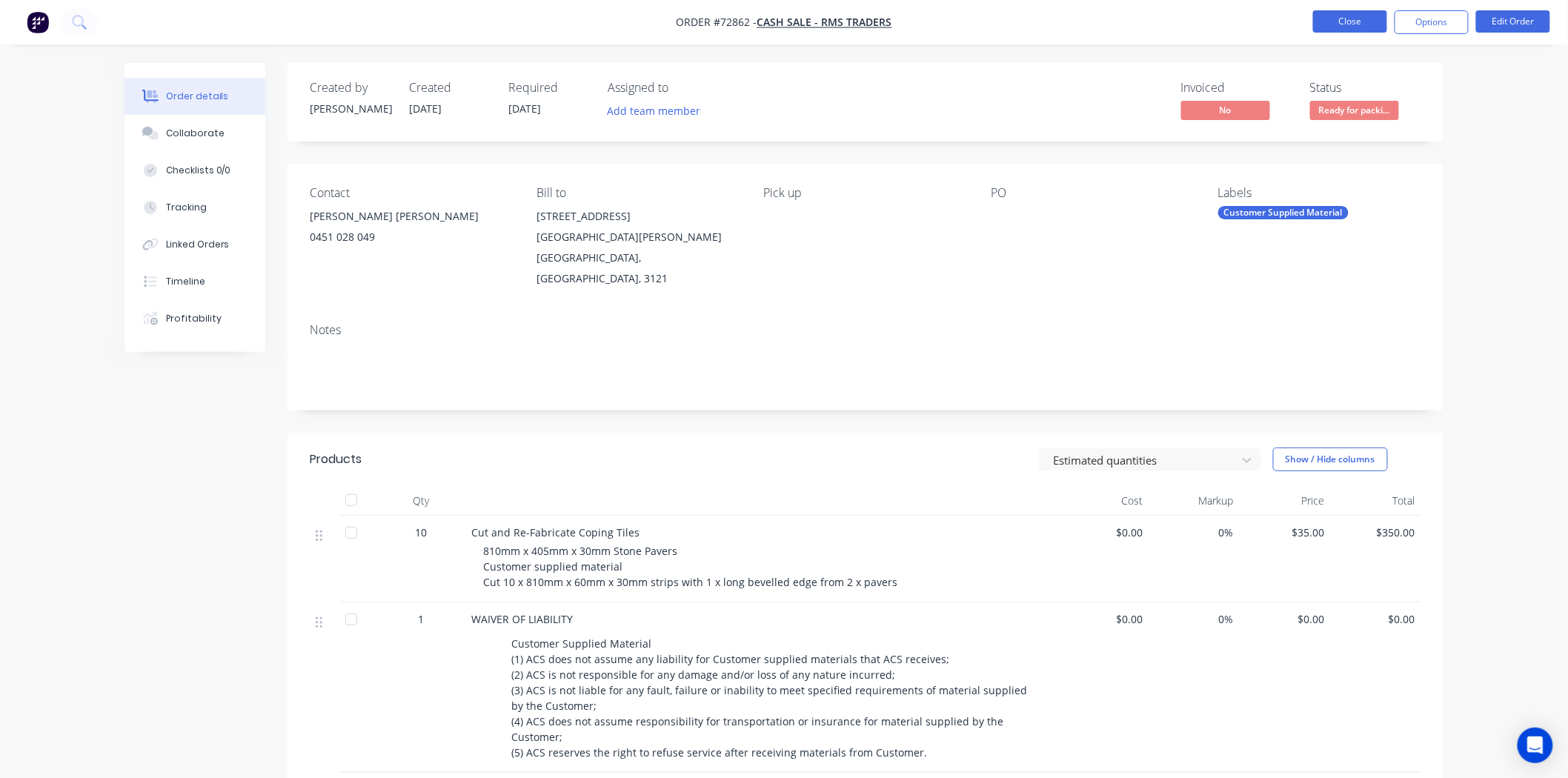
click at [1335, 25] on button "Close" at bounding box center [1350, 21] width 74 height 22
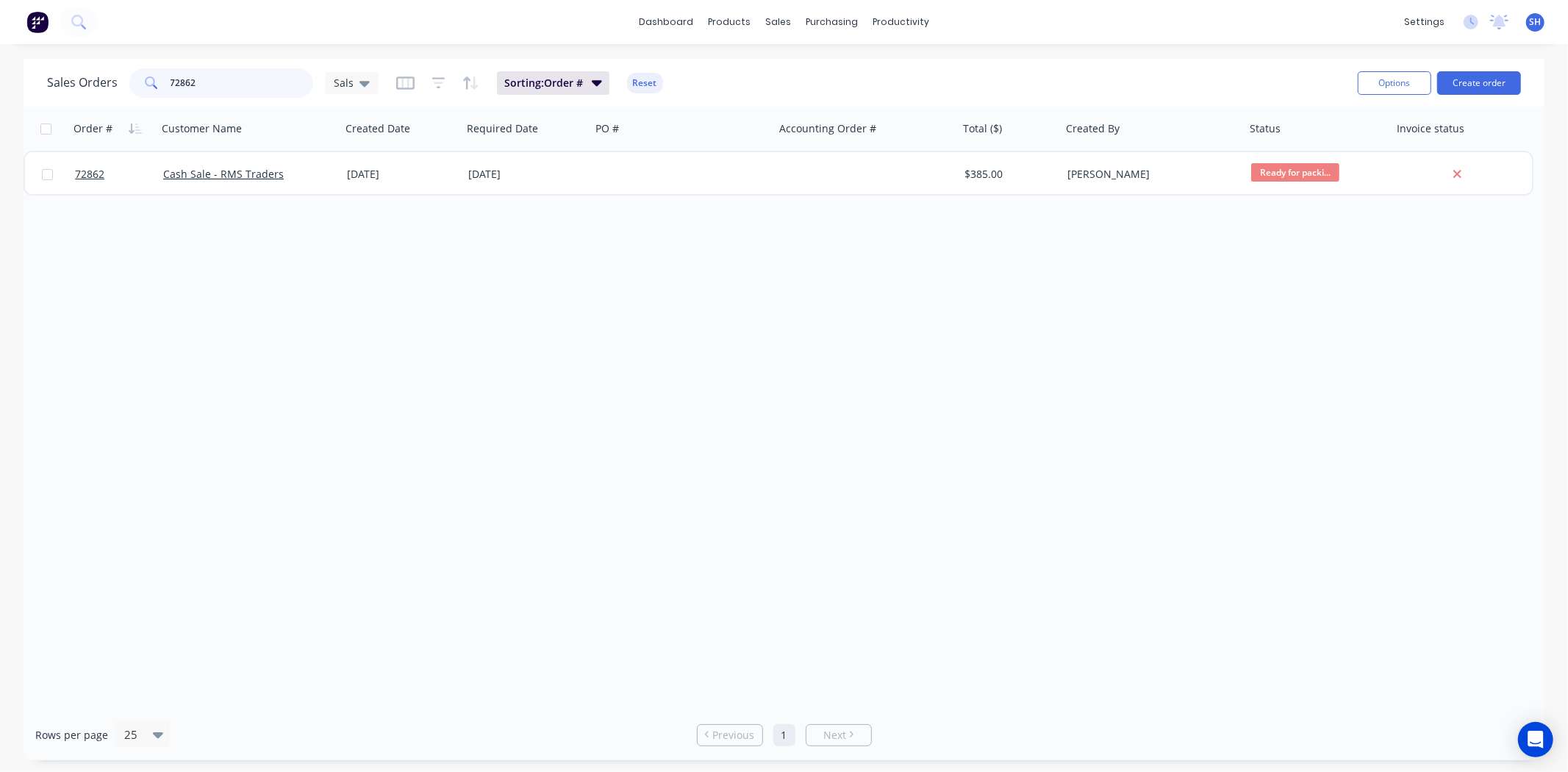
drag, startPoint x: 215, startPoint y: 71, endPoint x: 143, endPoint y: 71, distance: 72.0
click at [148, 71] on div "72862" at bounding box center [221, 83] width 184 height 29
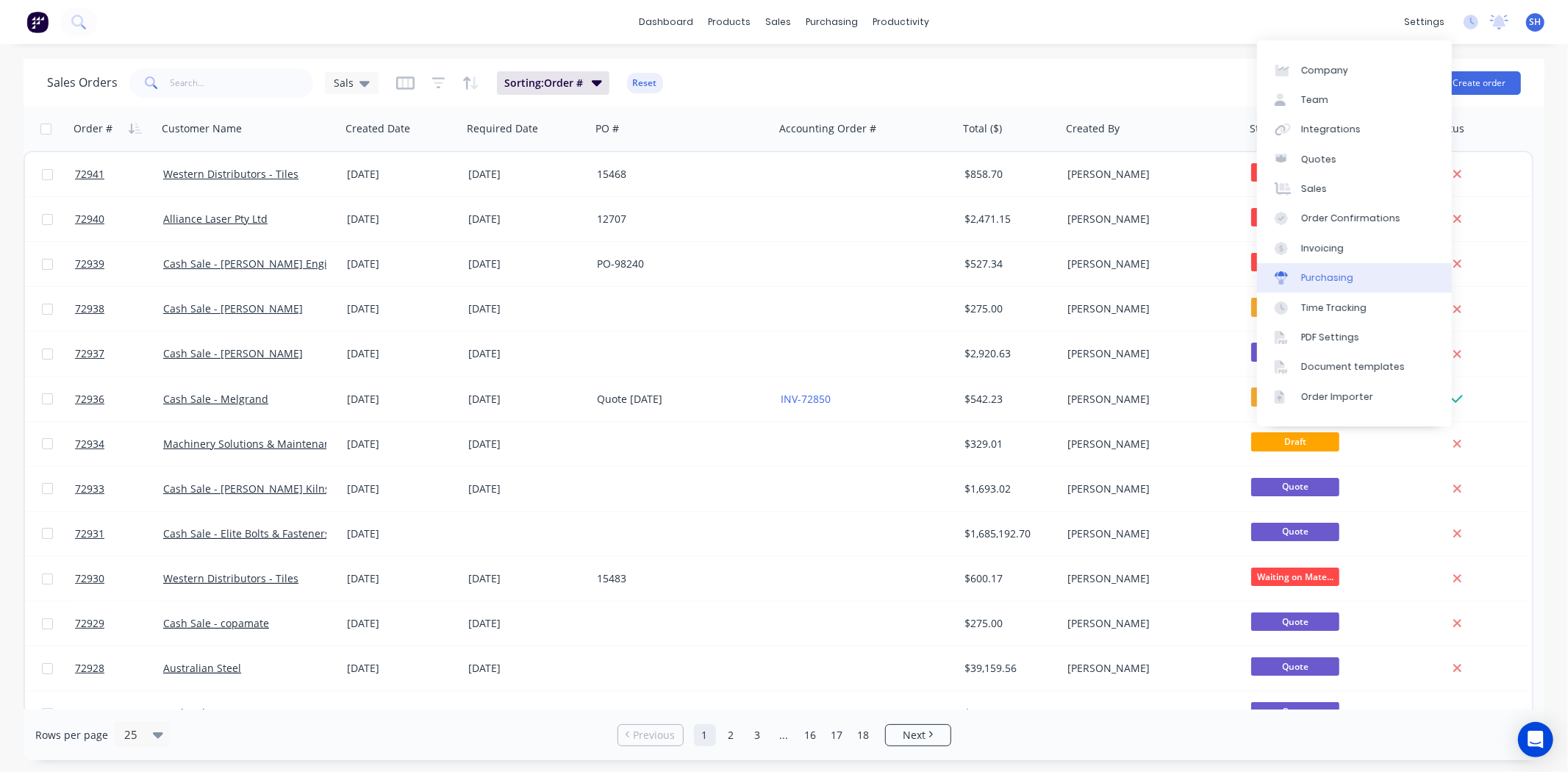
click at [1343, 284] on link "Purchasing" at bounding box center [1355, 278] width 194 height 29
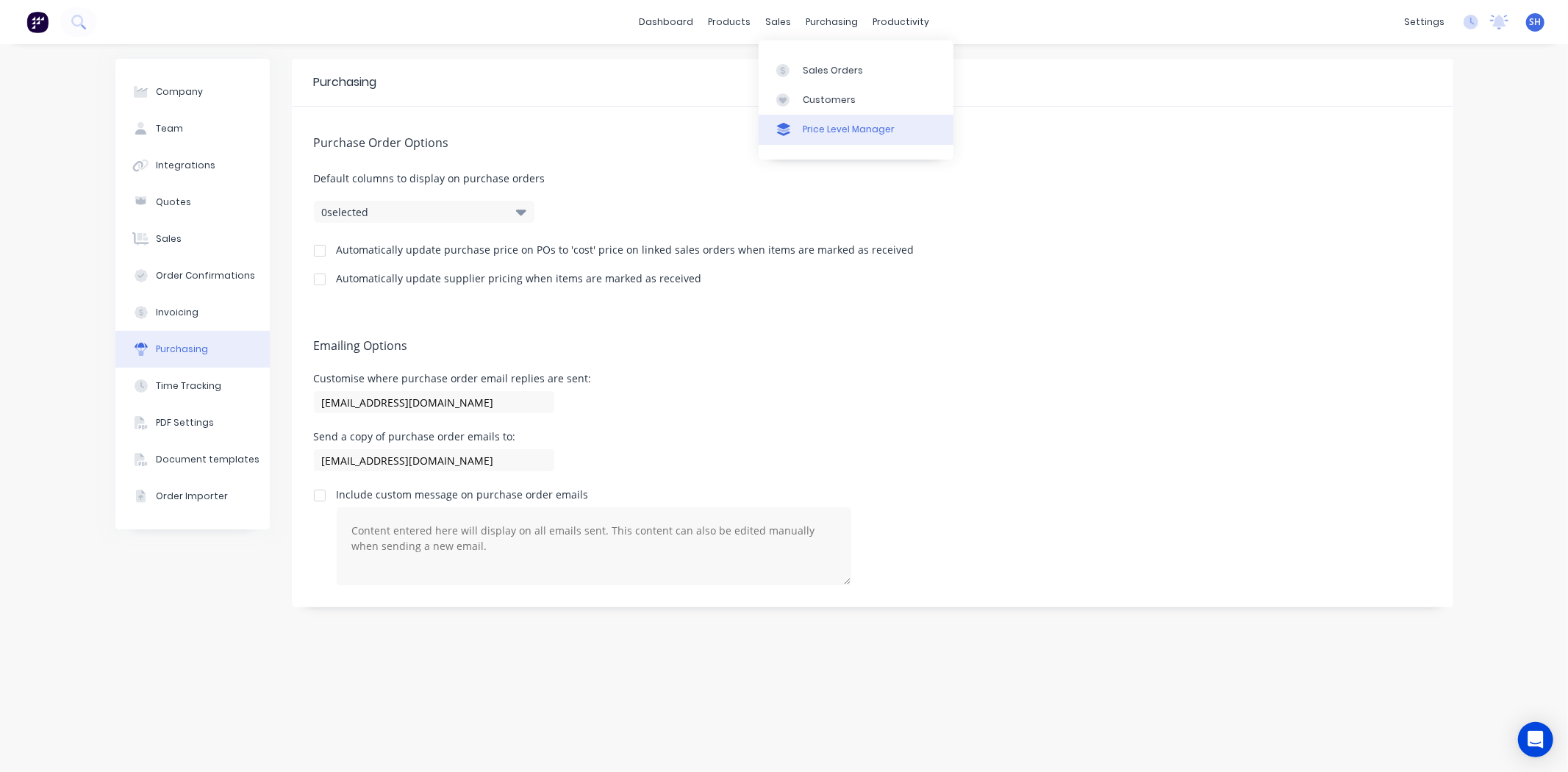
click at [813, 123] on div "Price Level Manager" at bounding box center [848, 130] width 92 height 13
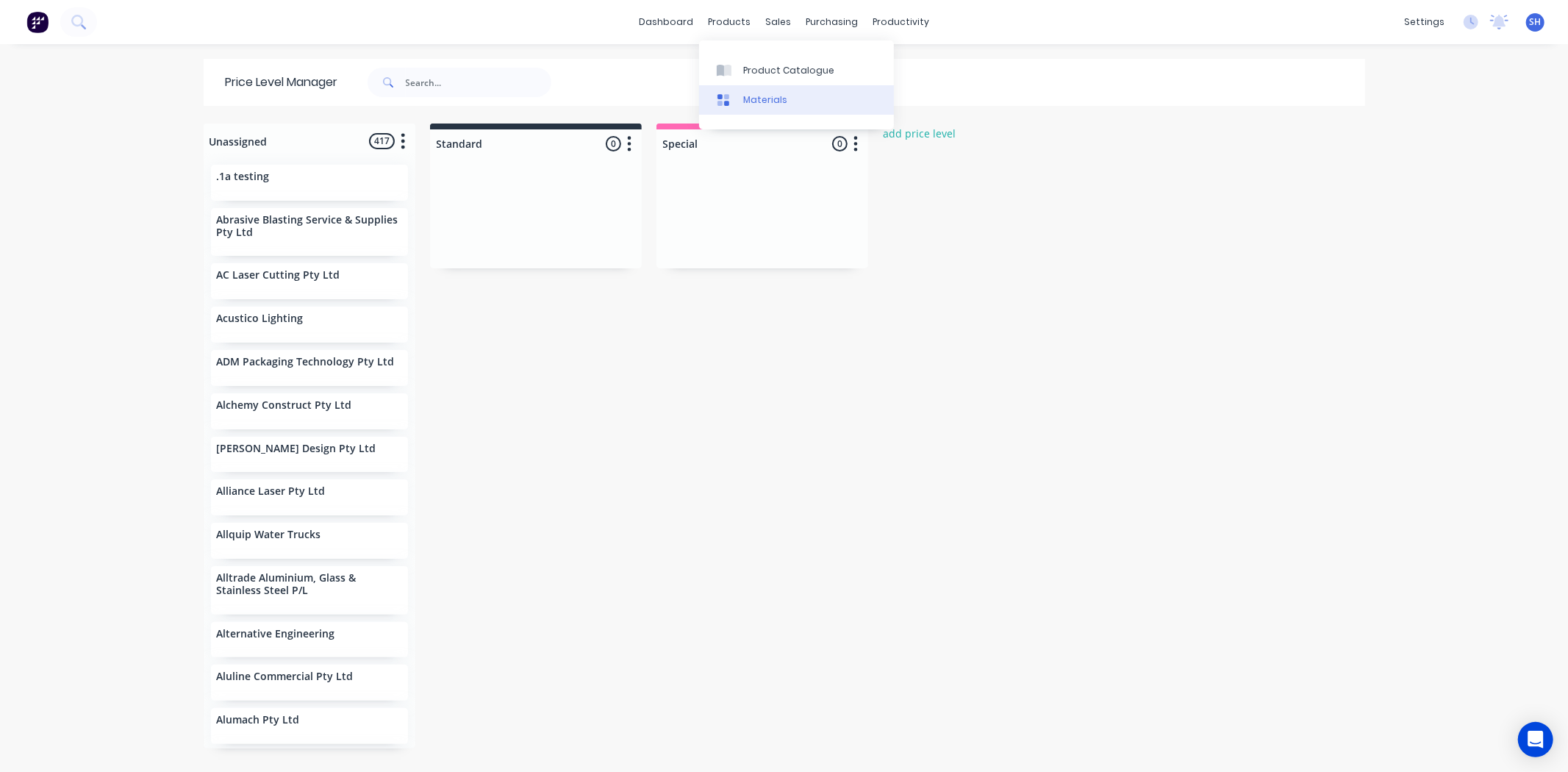
click at [758, 99] on div "Materials" at bounding box center [765, 100] width 44 height 13
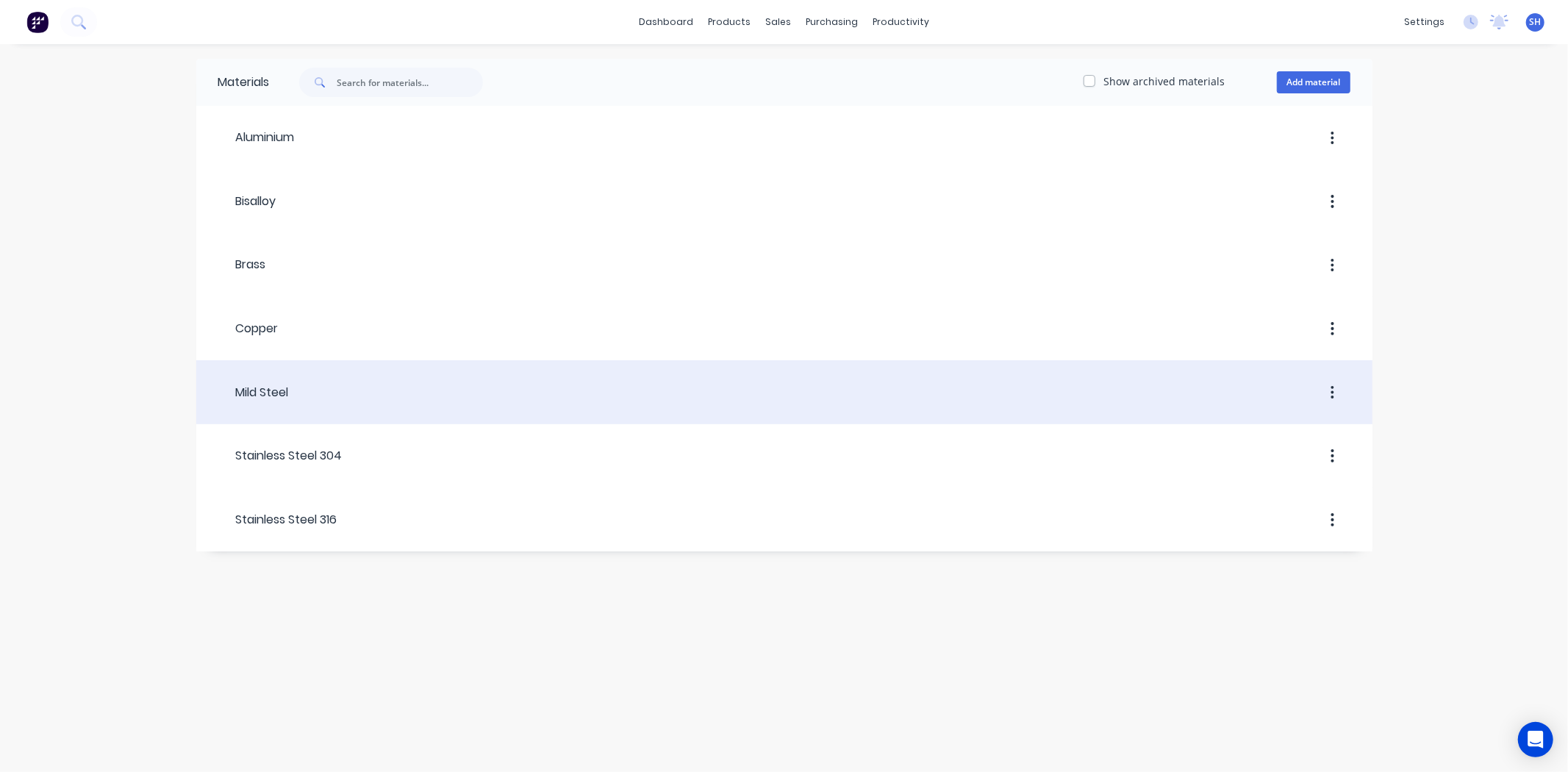
click at [887, 388] on div at bounding box center [820, 392] width 1062 height 27
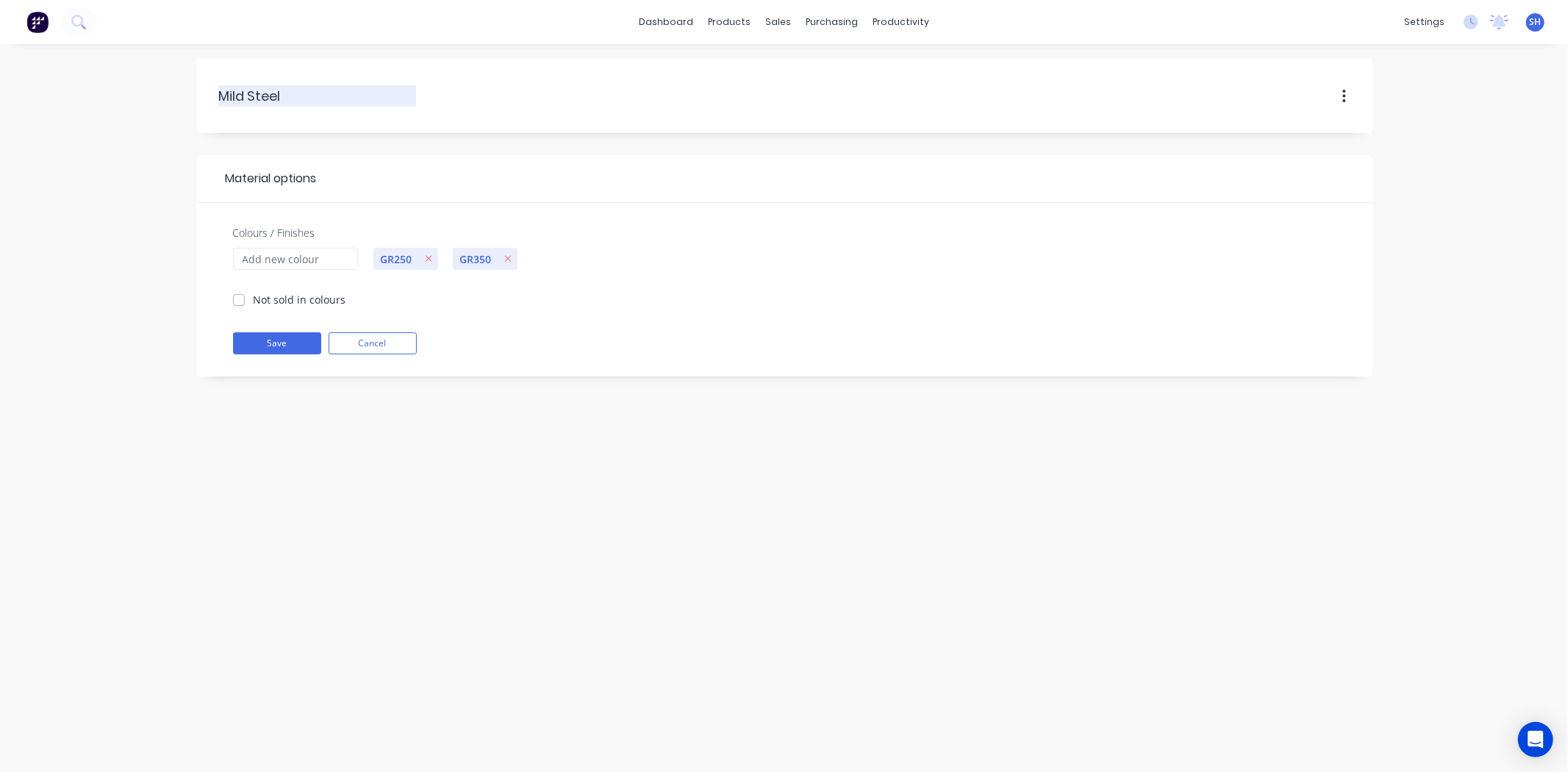
click at [268, 90] on input "Mild Steel" at bounding box center [318, 96] width 198 height 19
click at [840, 84] on div at bounding box center [883, 96] width 934 height 45
click at [1352, 100] on button "button" at bounding box center [1344, 96] width 35 height 27
click at [929, 305] on div "GR250 GR350" at bounding box center [861, 288] width 993 height 83
click at [391, 345] on button "Cancel" at bounding box center [373, 343] width 88 height 22
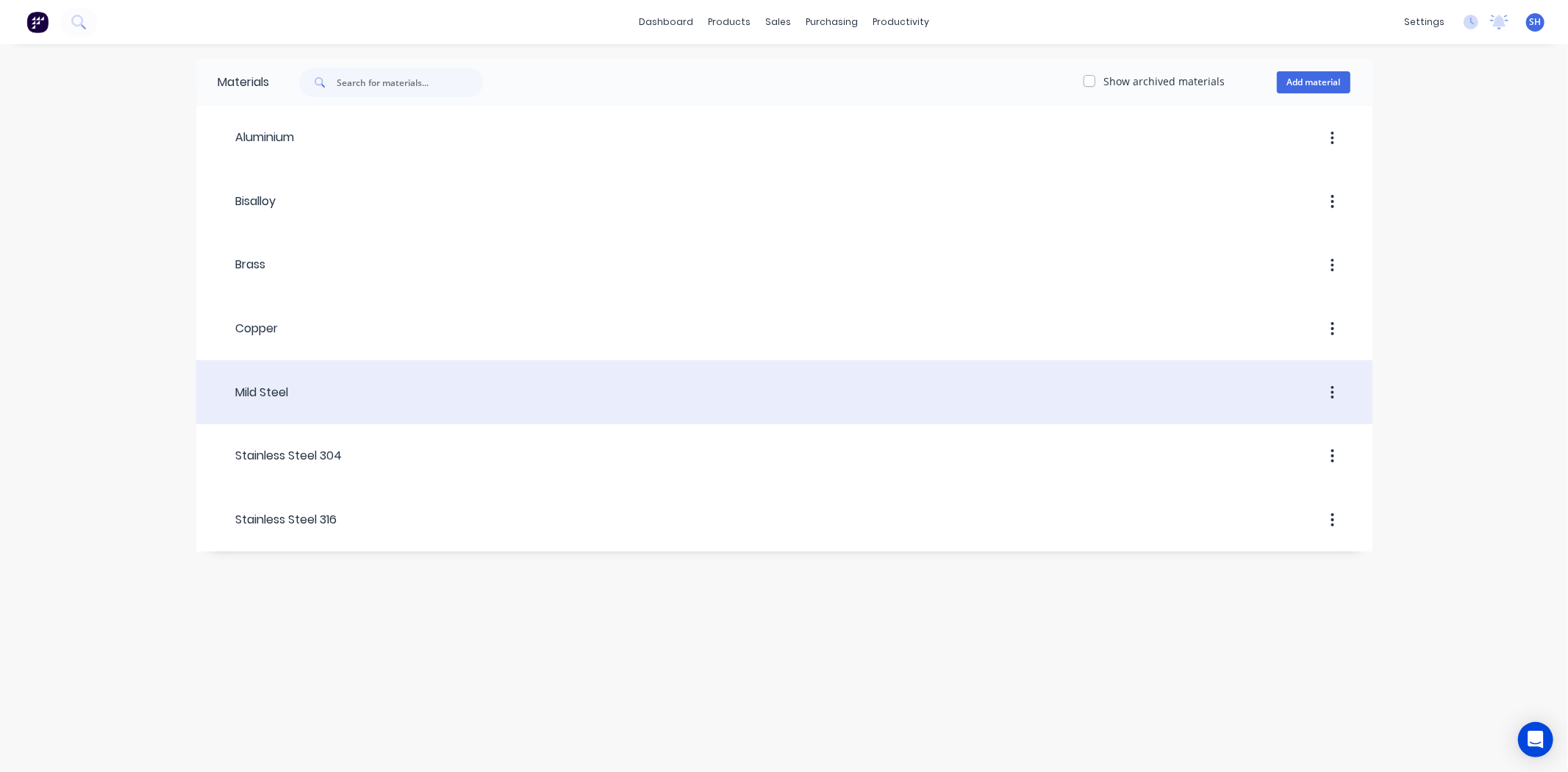
click at [234, 401] on div "Mild Steel" at bounding box center [253, 392] width 70 height 27
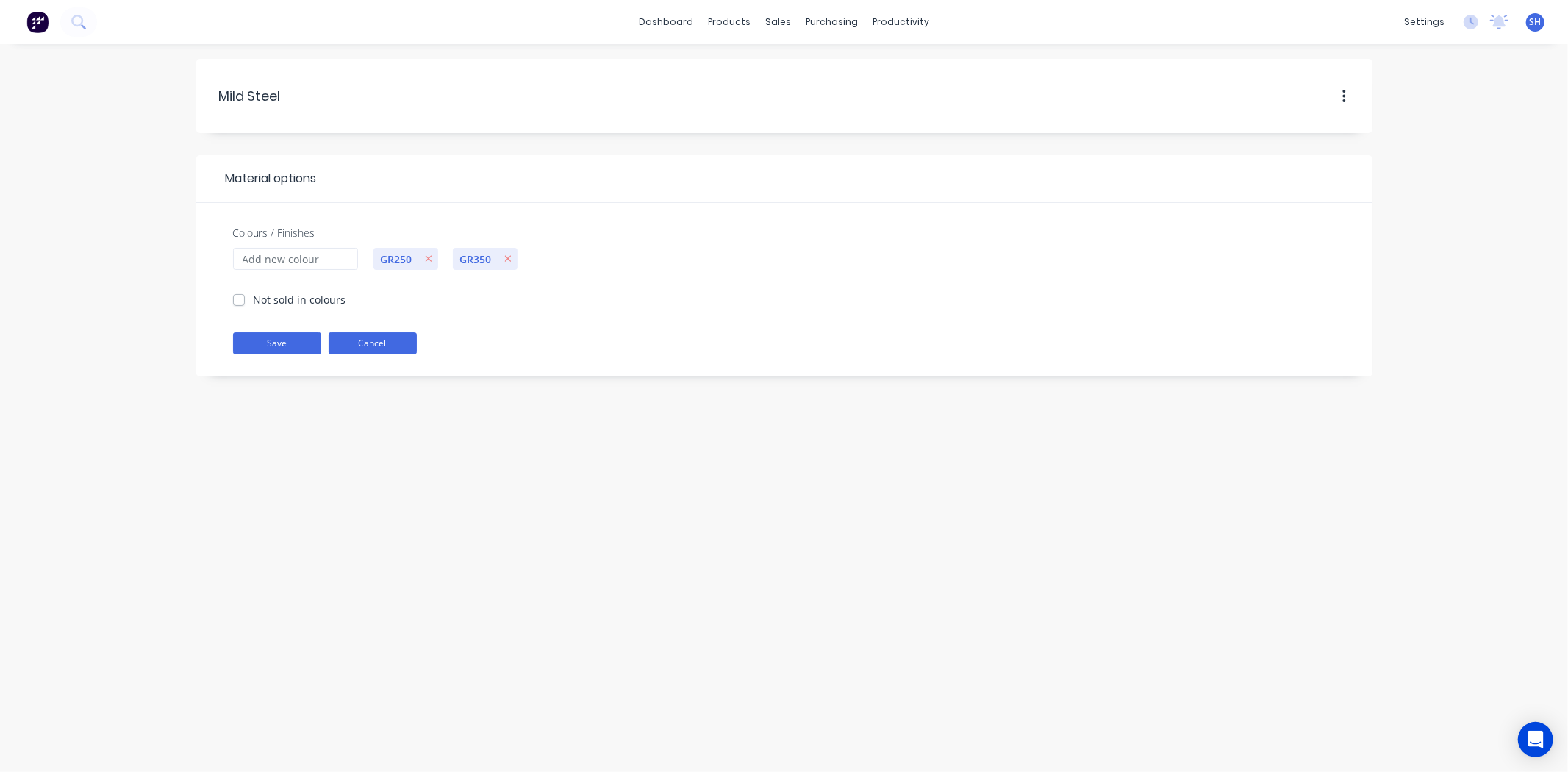
click at [383, 344] on button "Cancel" at bounding box center [373, 343] width 88 height 22
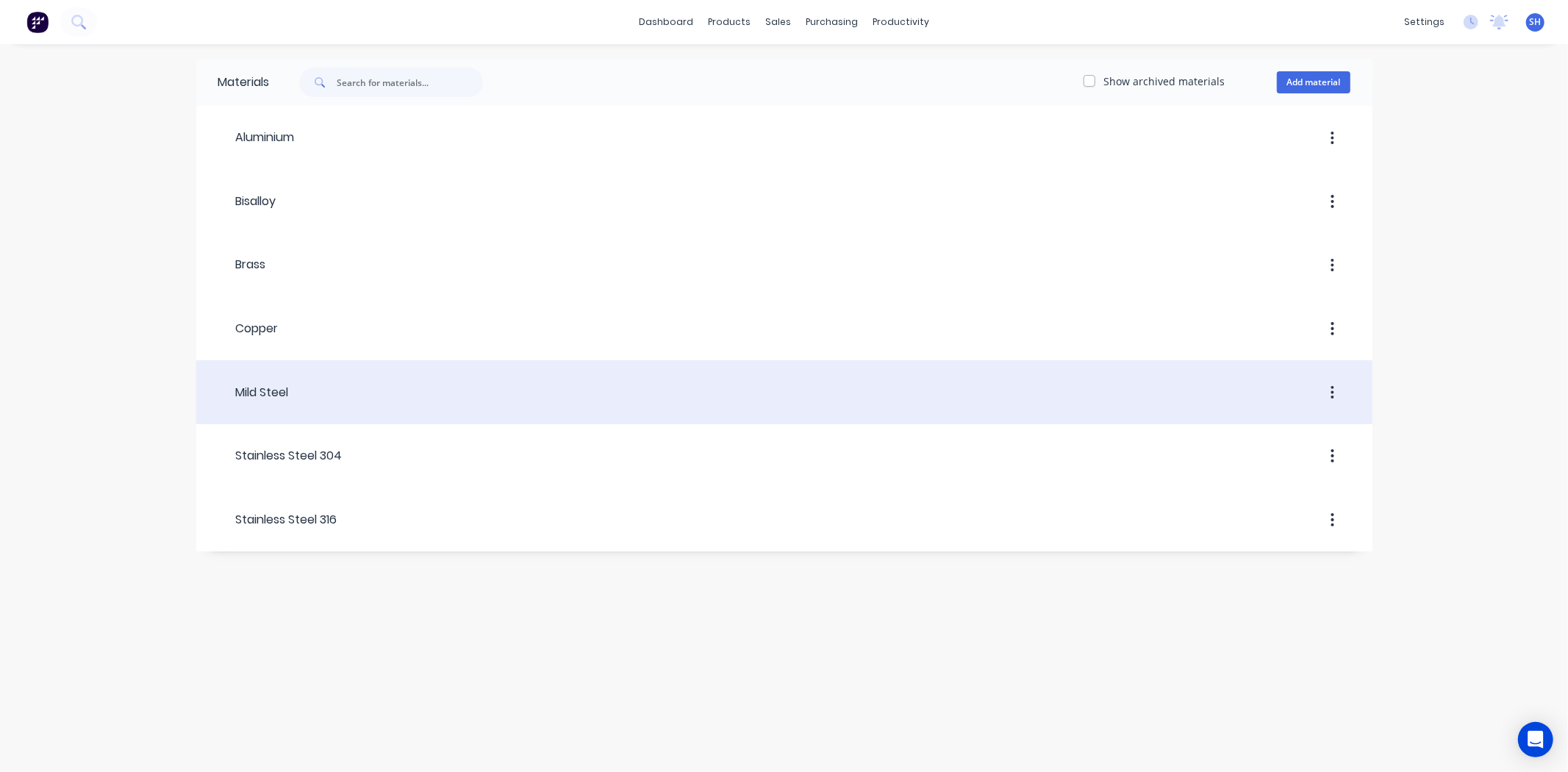
click at [1331, 393] on icon "button" at bounding box center [1332, 393] width 4 height 16
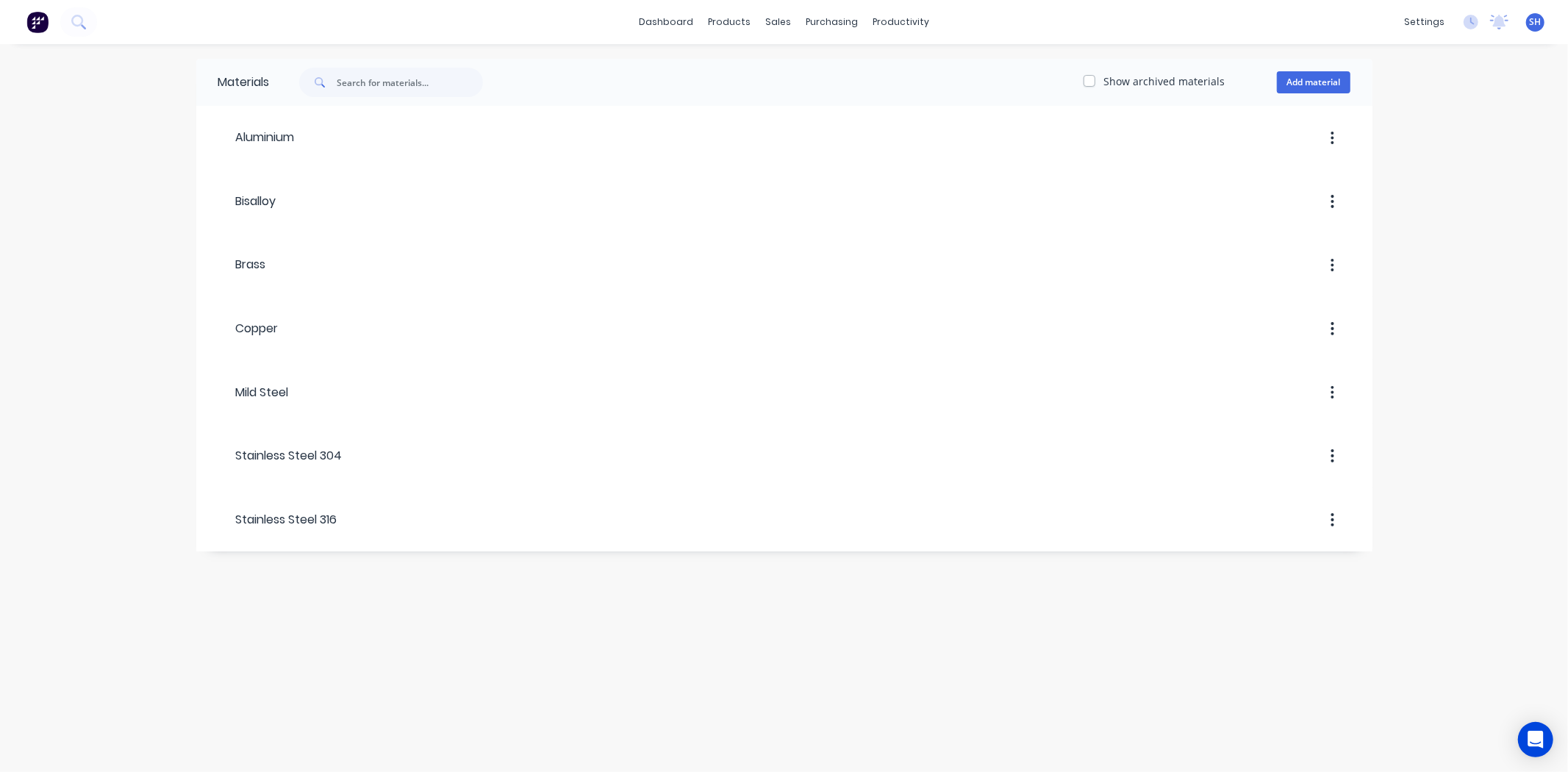
click at [685, 605] on div "Materials Show archived materials Add material Aluminium Bisalloy Brass Copper …" at bounding box center [784, 407] width 1568 height 727
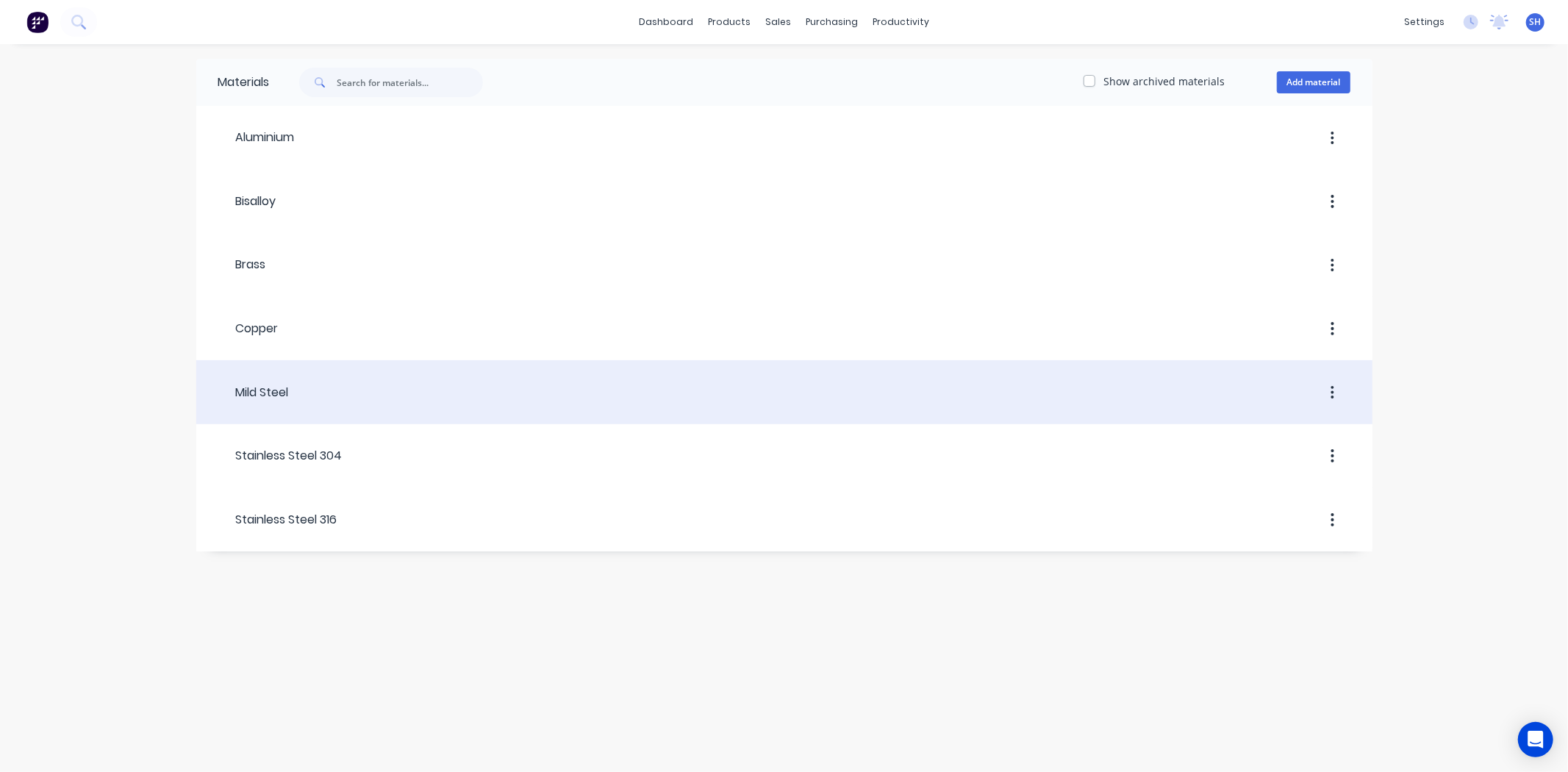
click at [267, 400] on div "Mild Steel" at bounding box center [253, 393] width 70 height 18
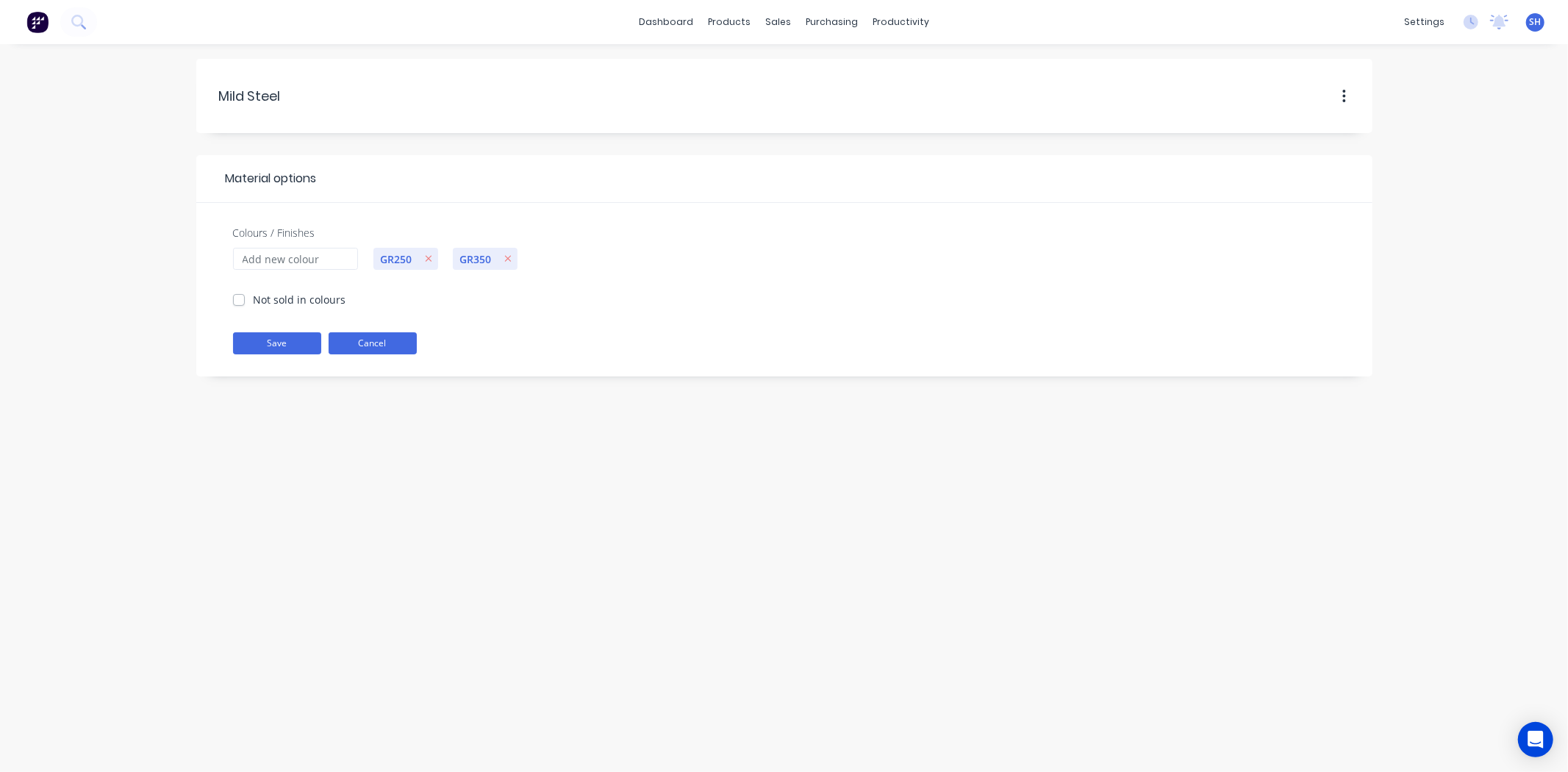
click at [401, 342] on button "Cancel" at bounding box center [373, 343] width 88 height 22
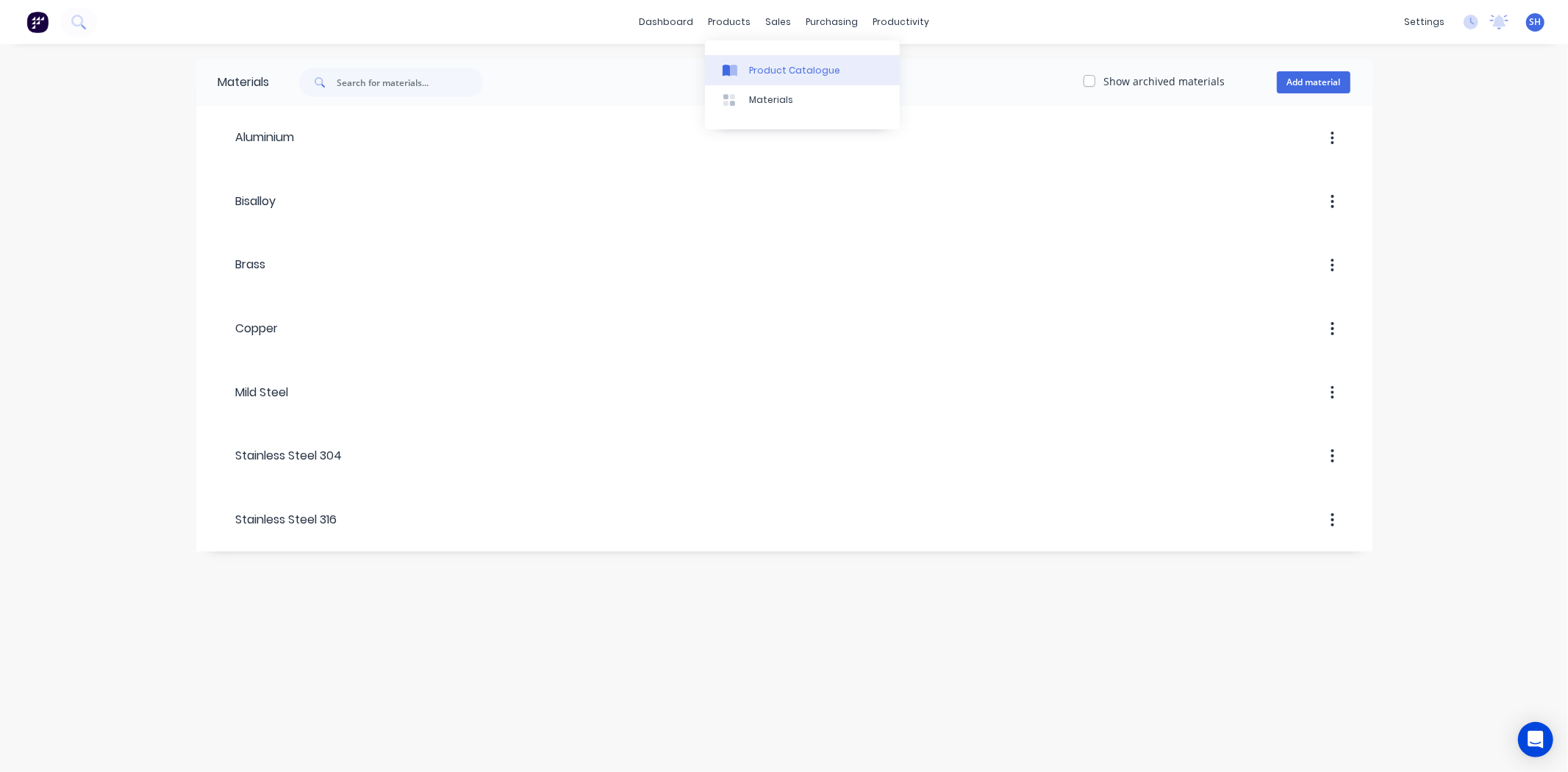
click at [736, 75] on icon at bounding box center [733, 70] width 7 height 12
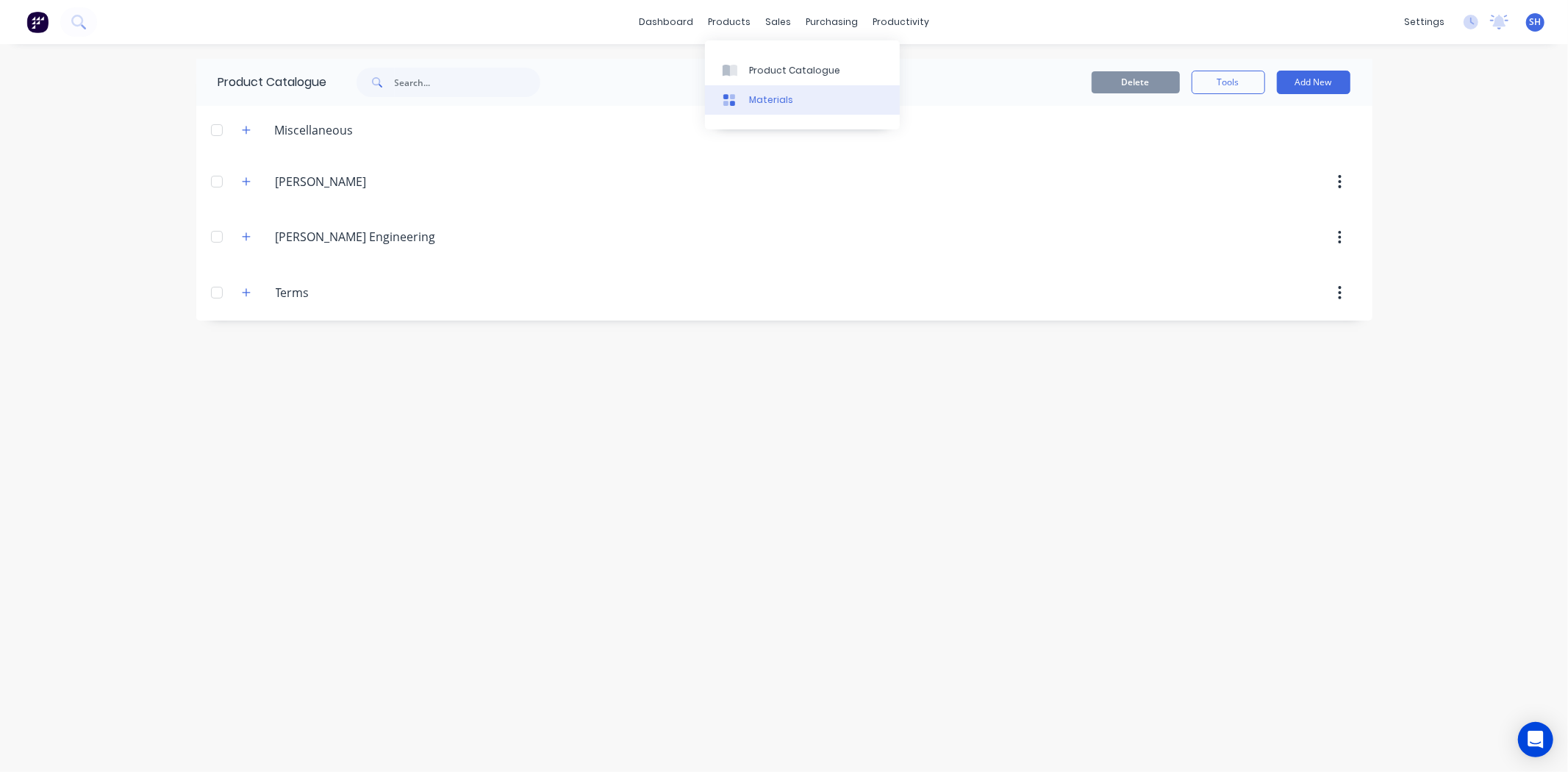
click at [754, 94] on div "Materials" at bounding box center [771, 100] width 44 height 13
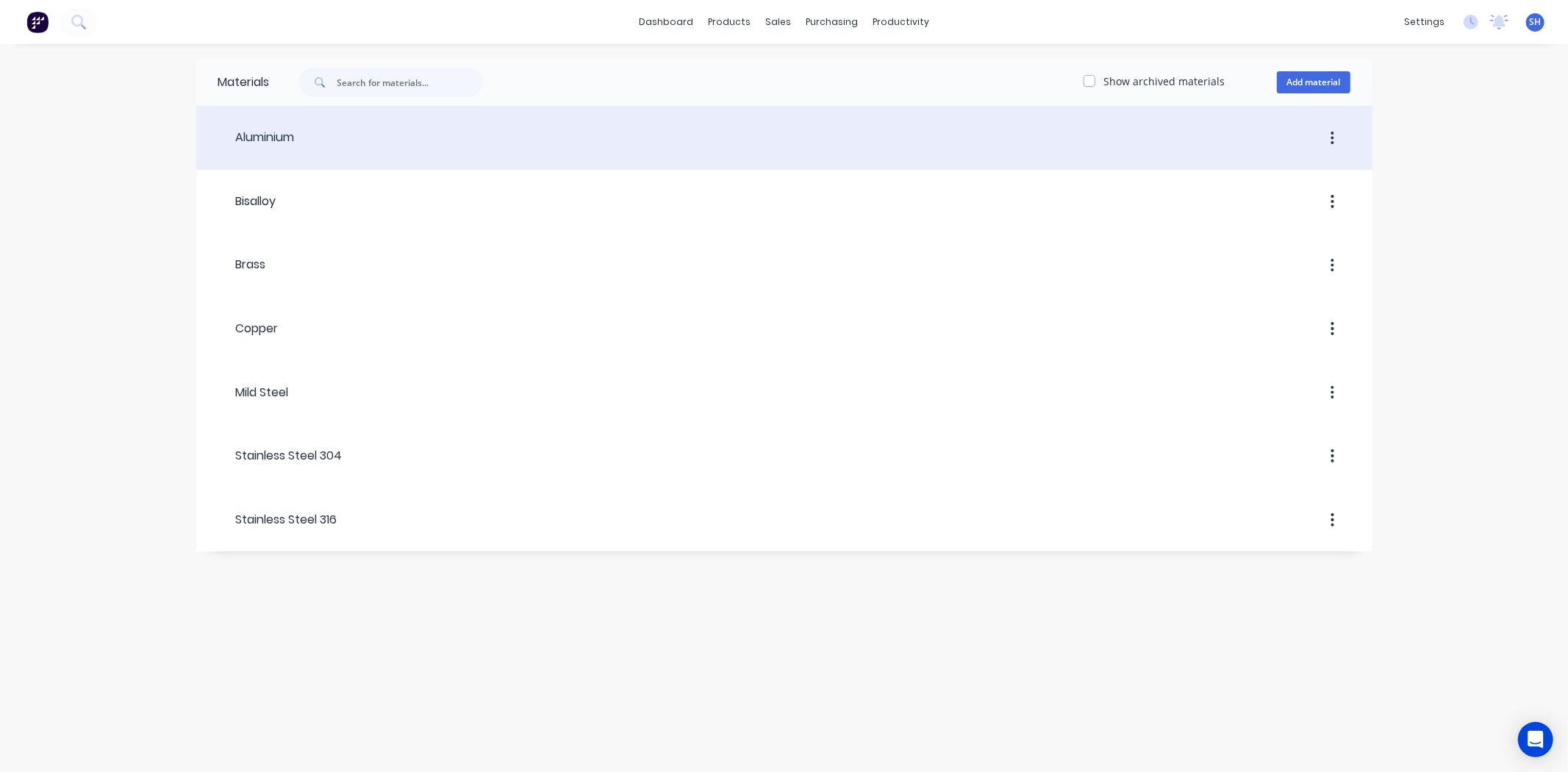
click at [276, 146] on div "Aluminium" at bounding box center [256, 138] width 76 height 18
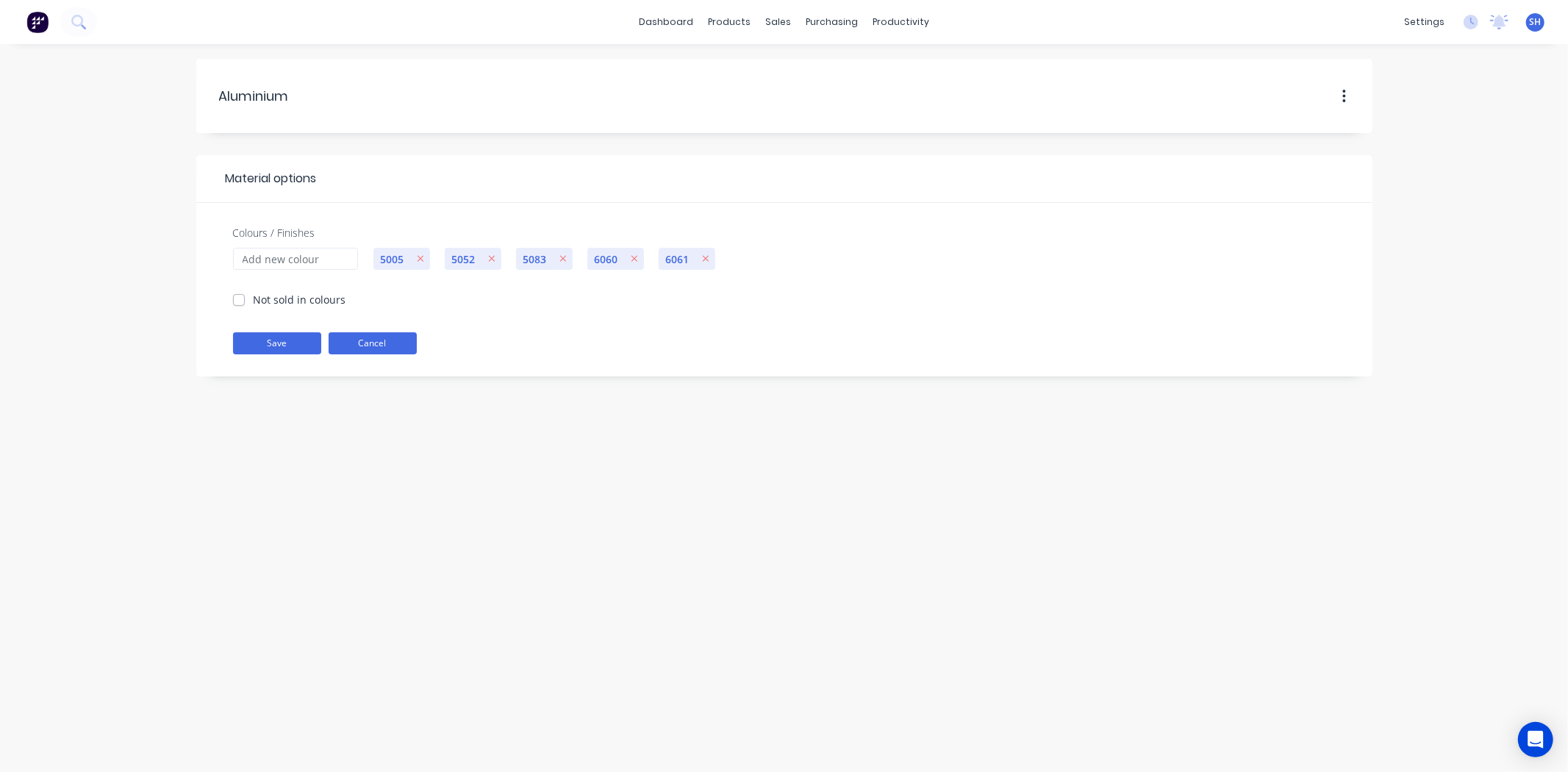
click at [399, 346] on button "Cancel" at bounding box center [373, 343] width 88 height 22
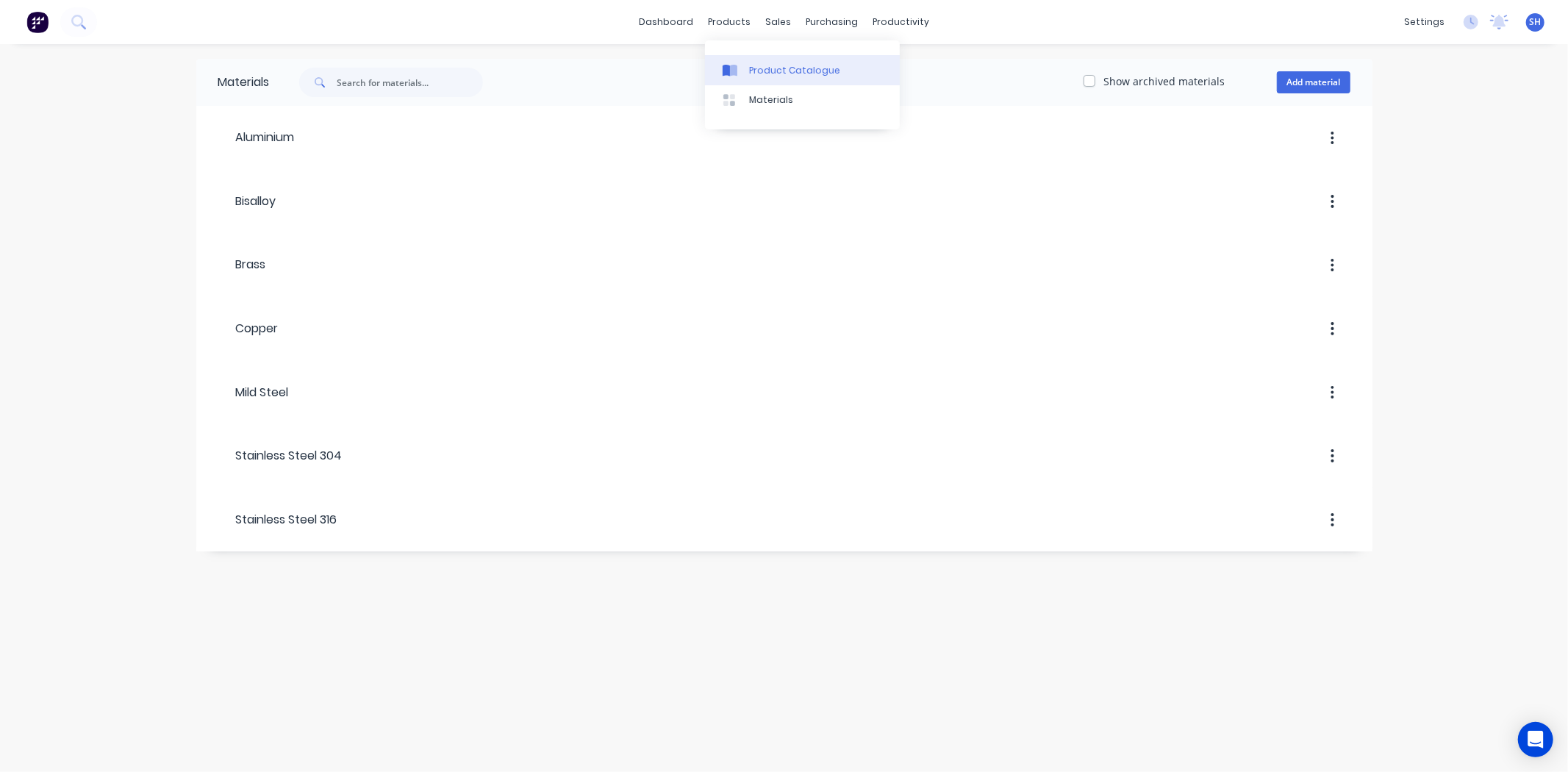
click at [769, 57] on link "Product Catalogue" at bounding box center [802, 70] width 194 height 29
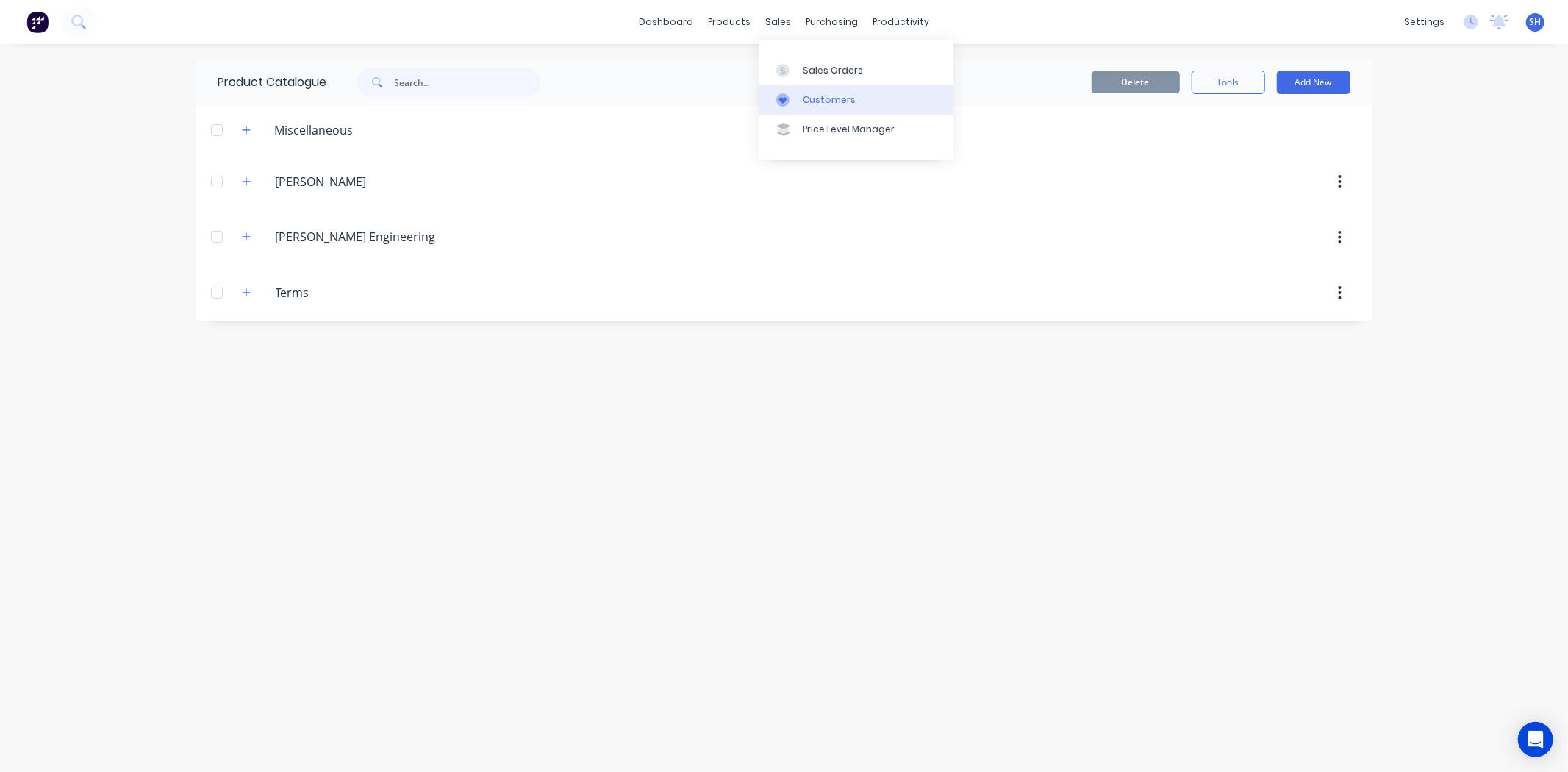
click at [834, 100] on div "Customers" at bounding box center [829, 100] width 53 height 13
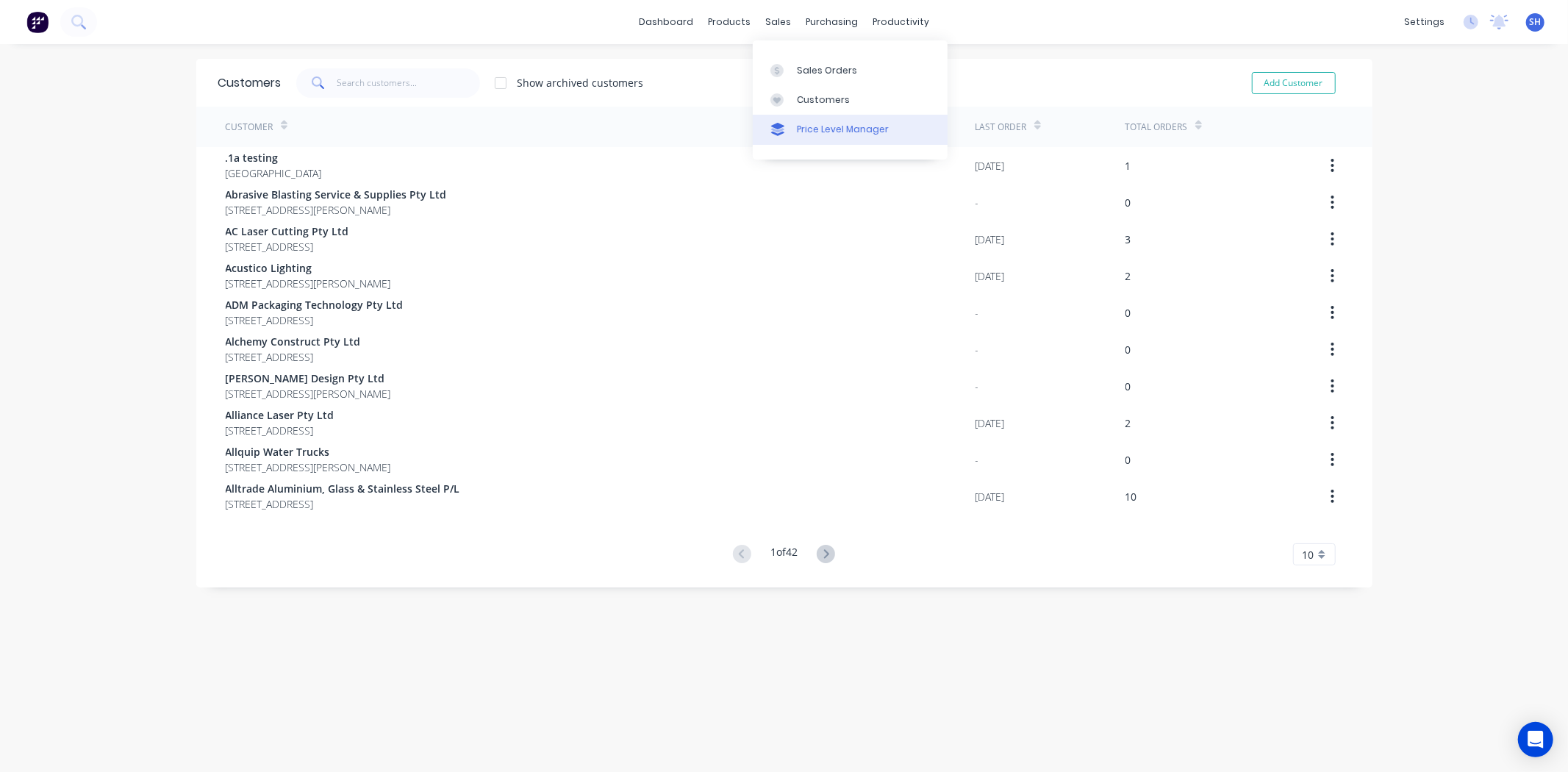
click at [805, 133] on div "Price Level Manager" at bounding box center [843, 130] width 92 height 13
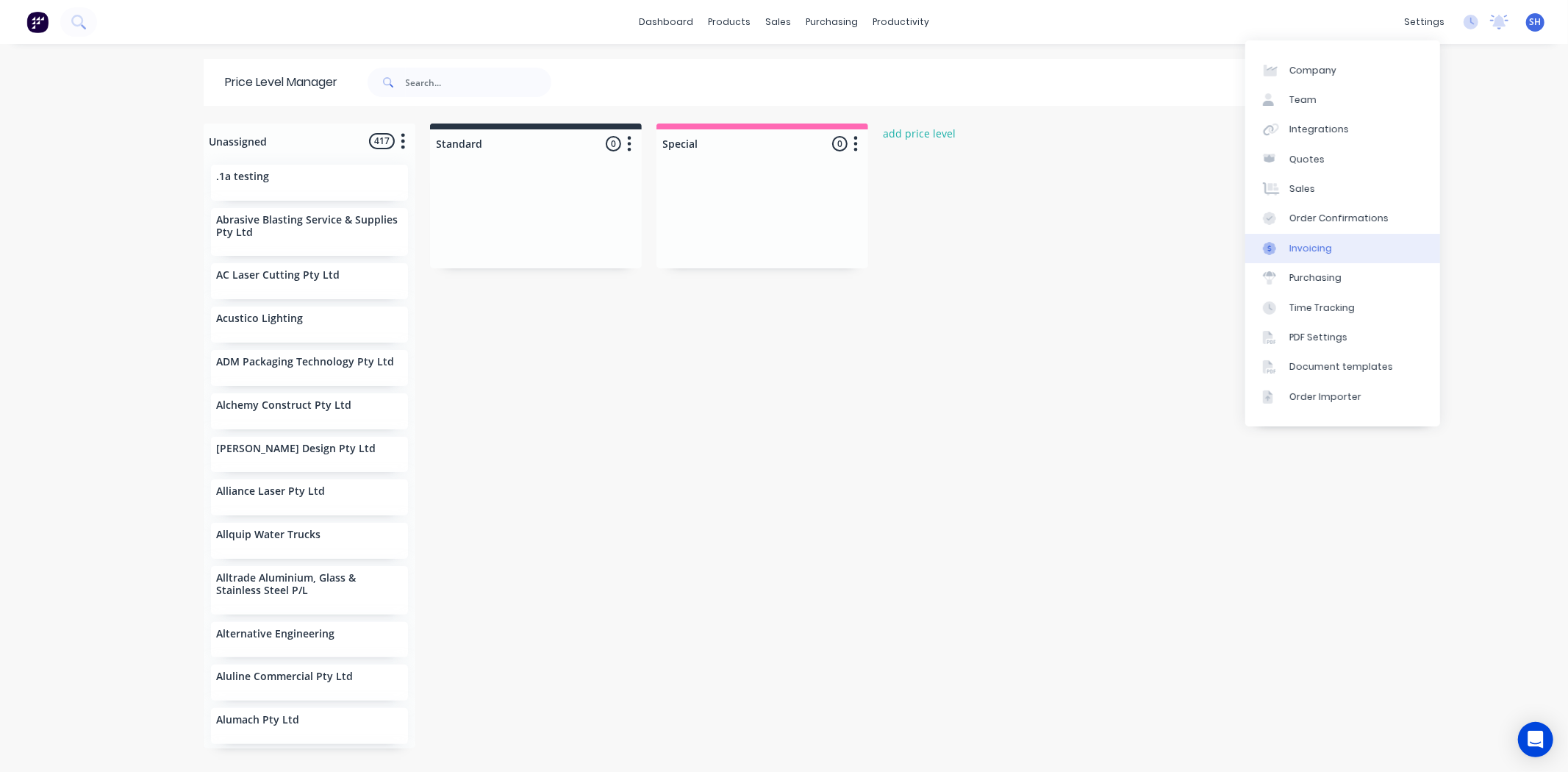
click at [1334, 256] on link "Invoicing" at bounding box center [1343, 249] width 194 height 29
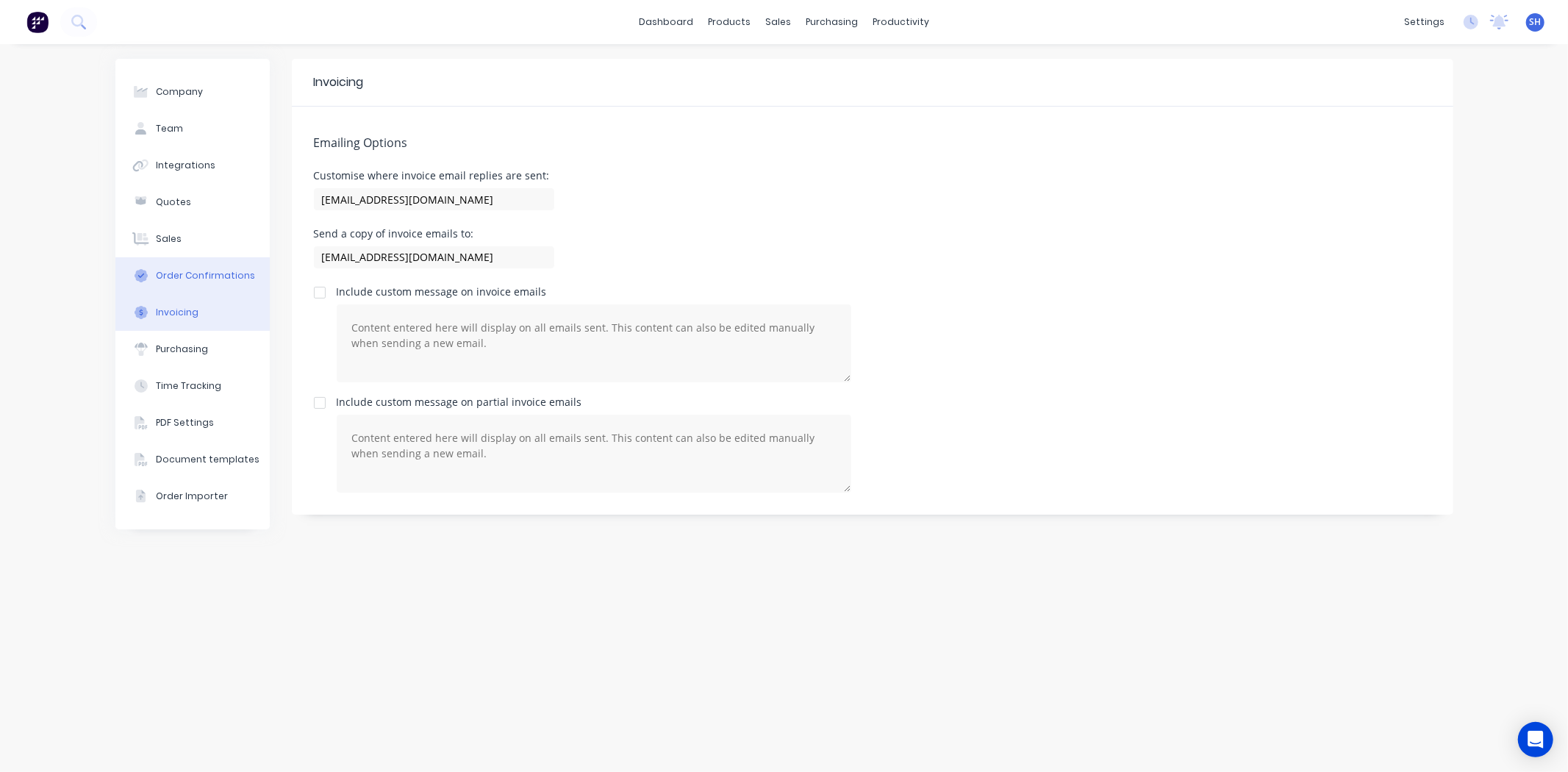
click at [194, 265] on button "Order Confirmations" at bounding box center [192, 275] width 155 height 36
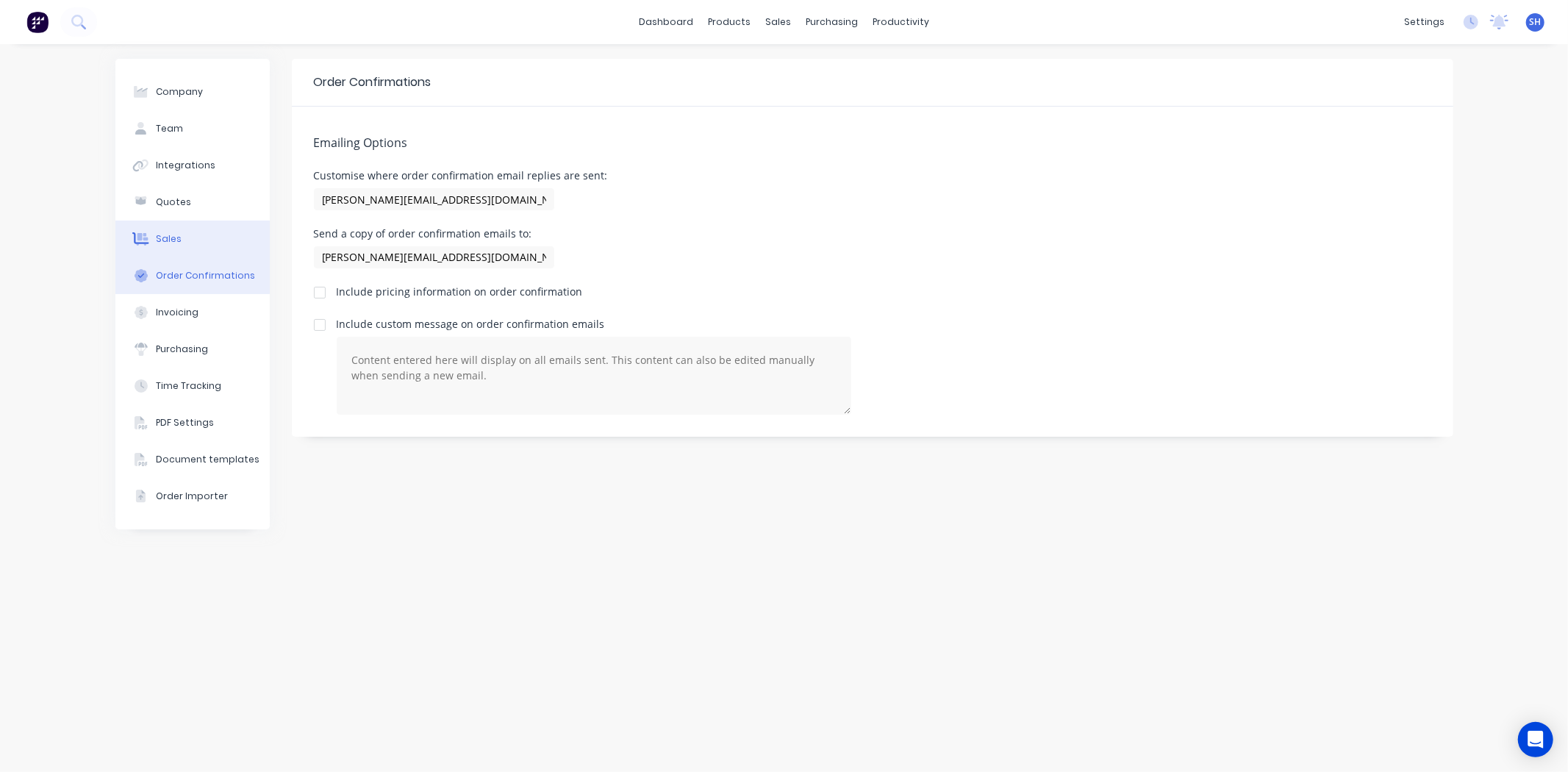
click at [186, 249] on button "Sales" at bounding box center [192, 238] width 155 height 36
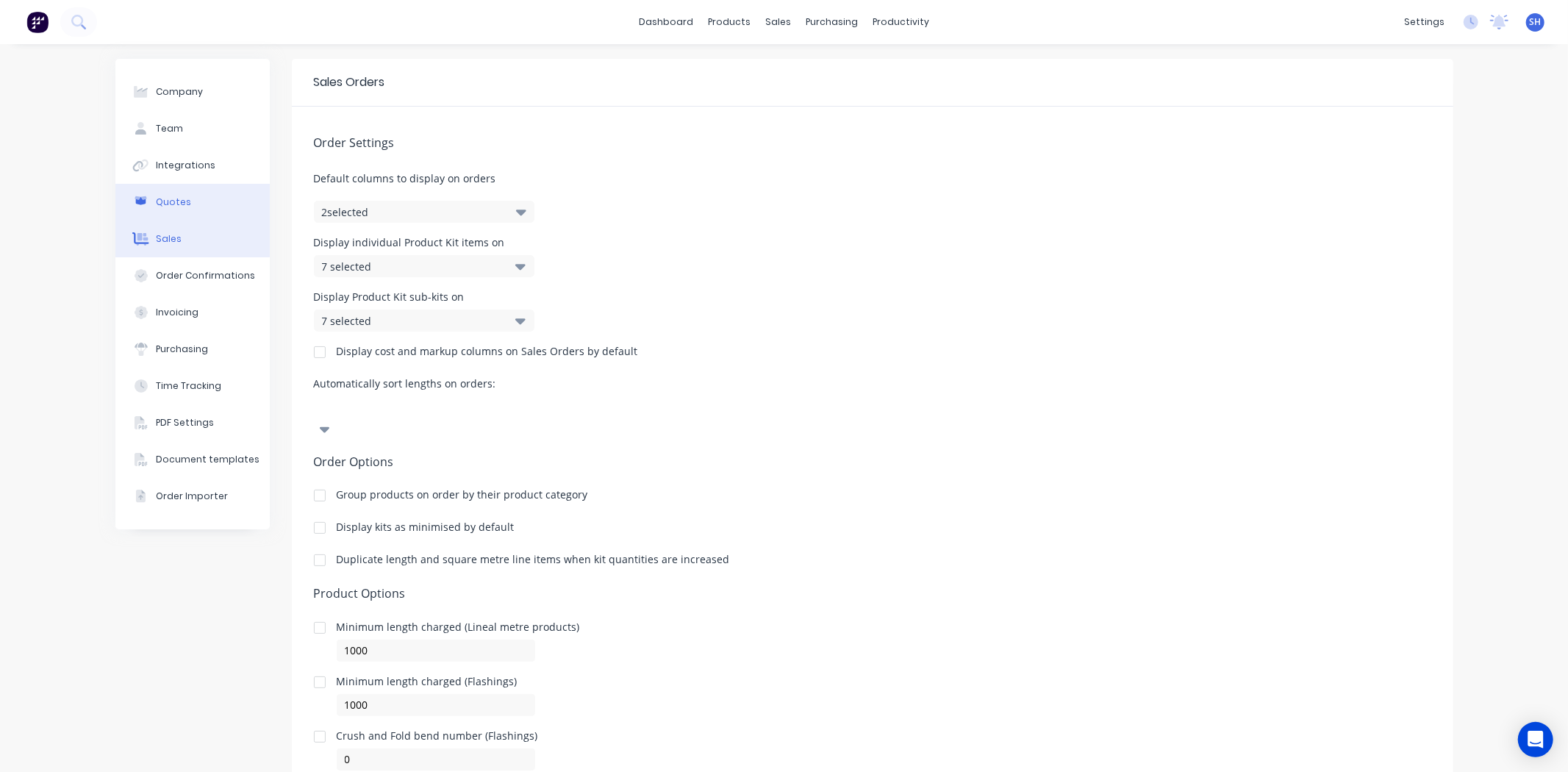
click at [168, 211] on button "Quotes" at bounding box center [192, 202] width 155 height 36
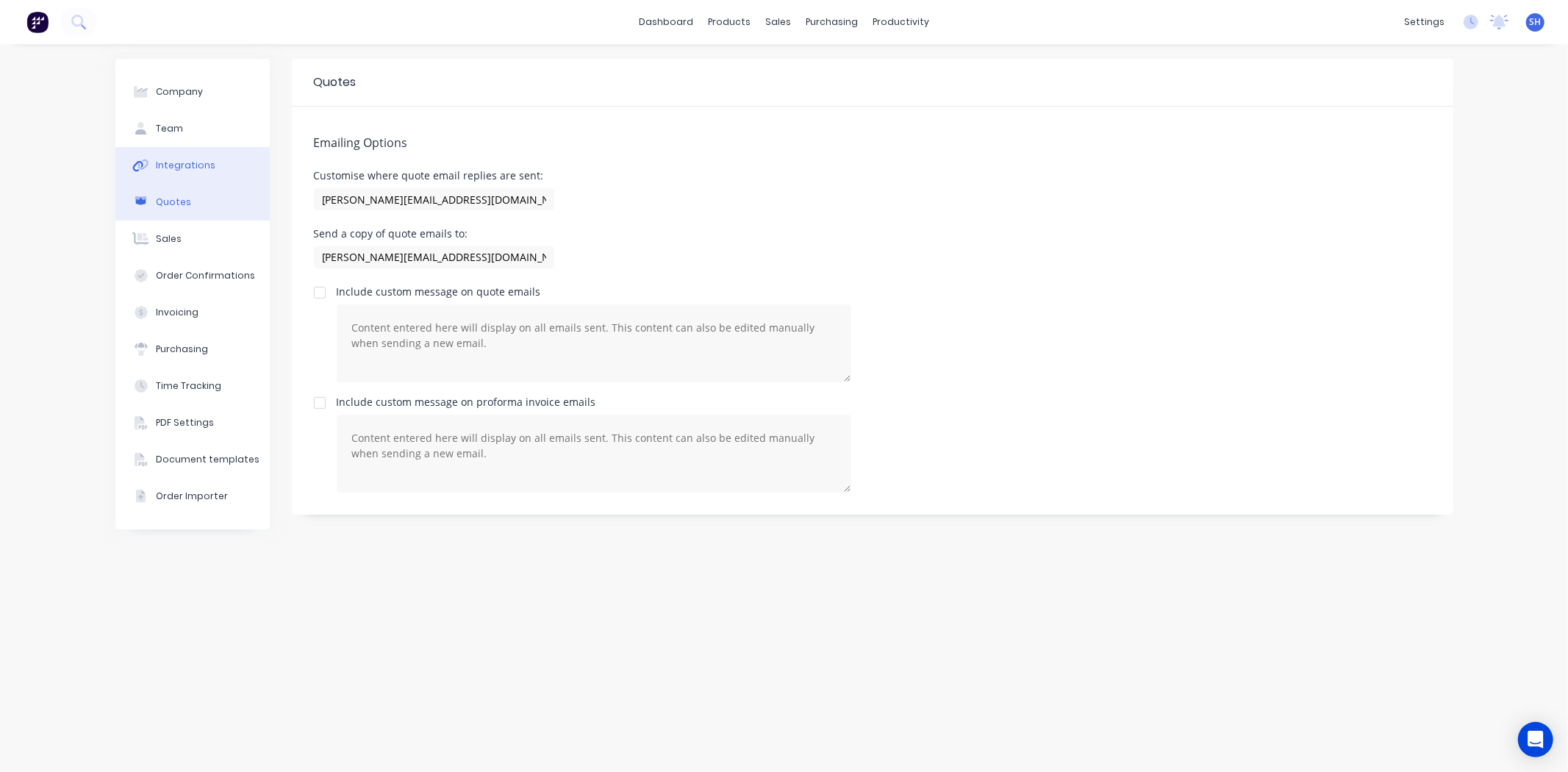
click at [167, 164] on div "Integrations" at bounding box center [185, 165] width 59 height 13
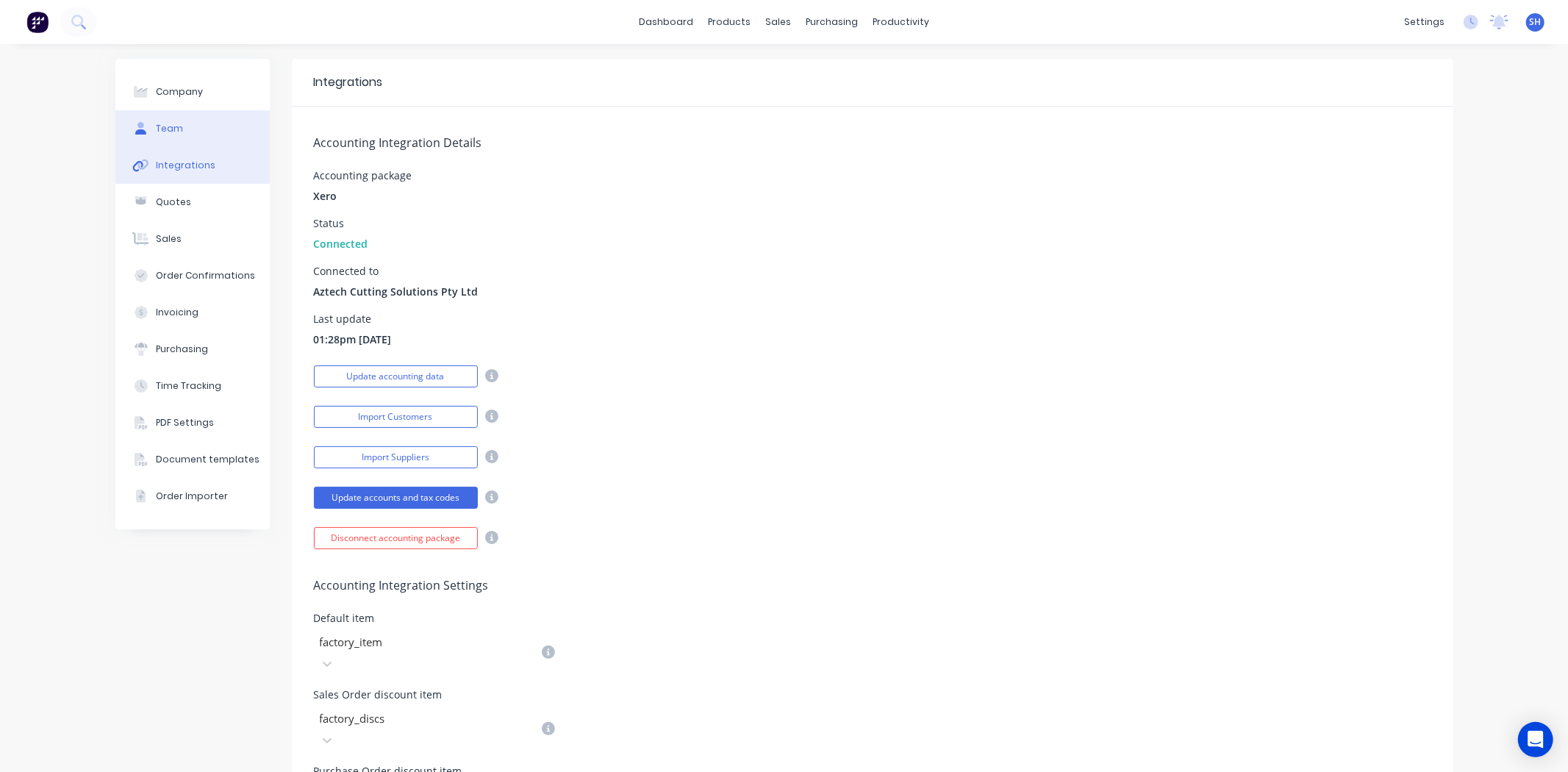
click at [160, 125] on div "Team" at bounding box center [169, 129] width 28 height 13
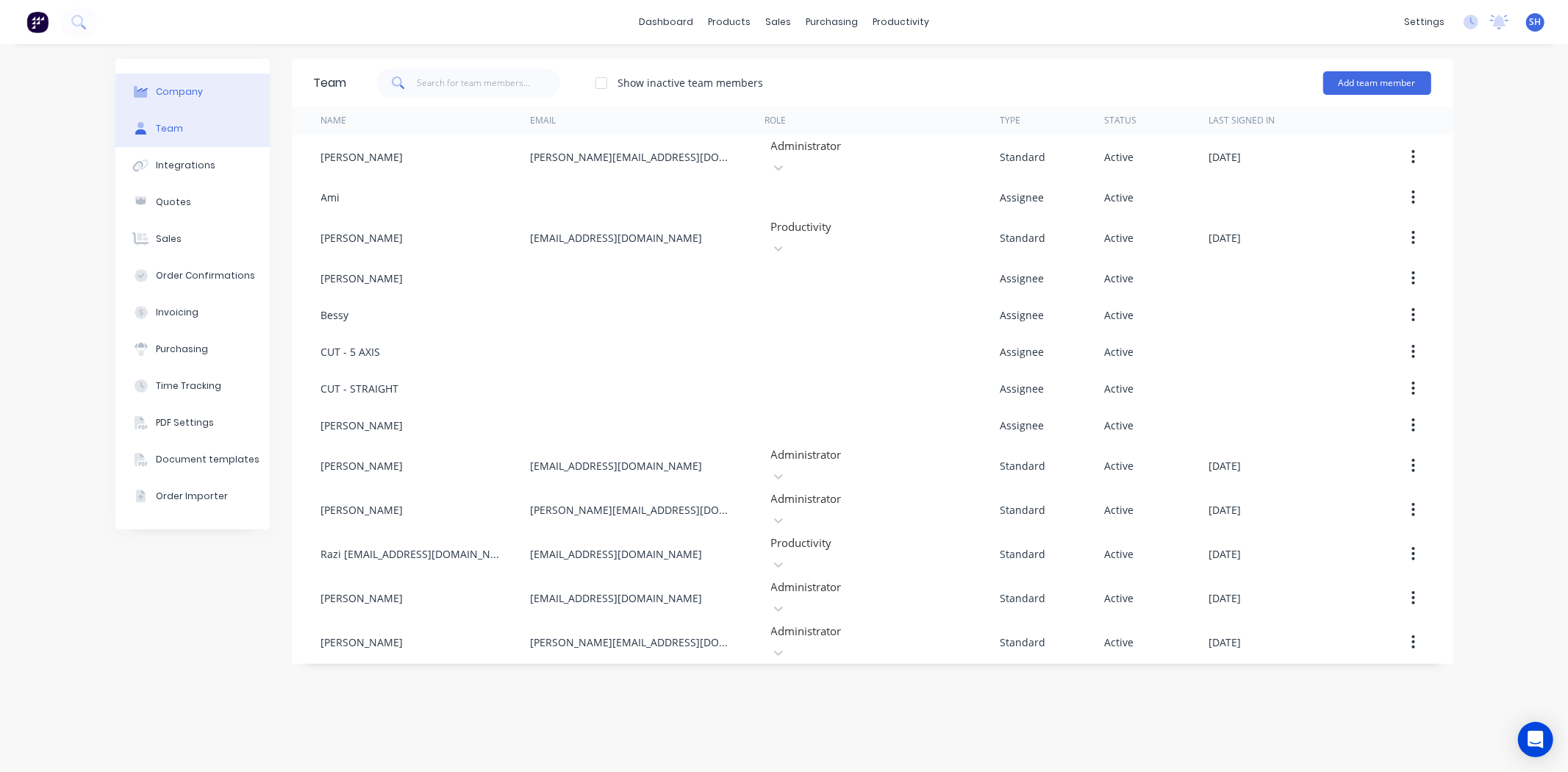
click at [157, 99] on button "Company" at bounding box center [192, 92] width 155 height 36
select select "AU"
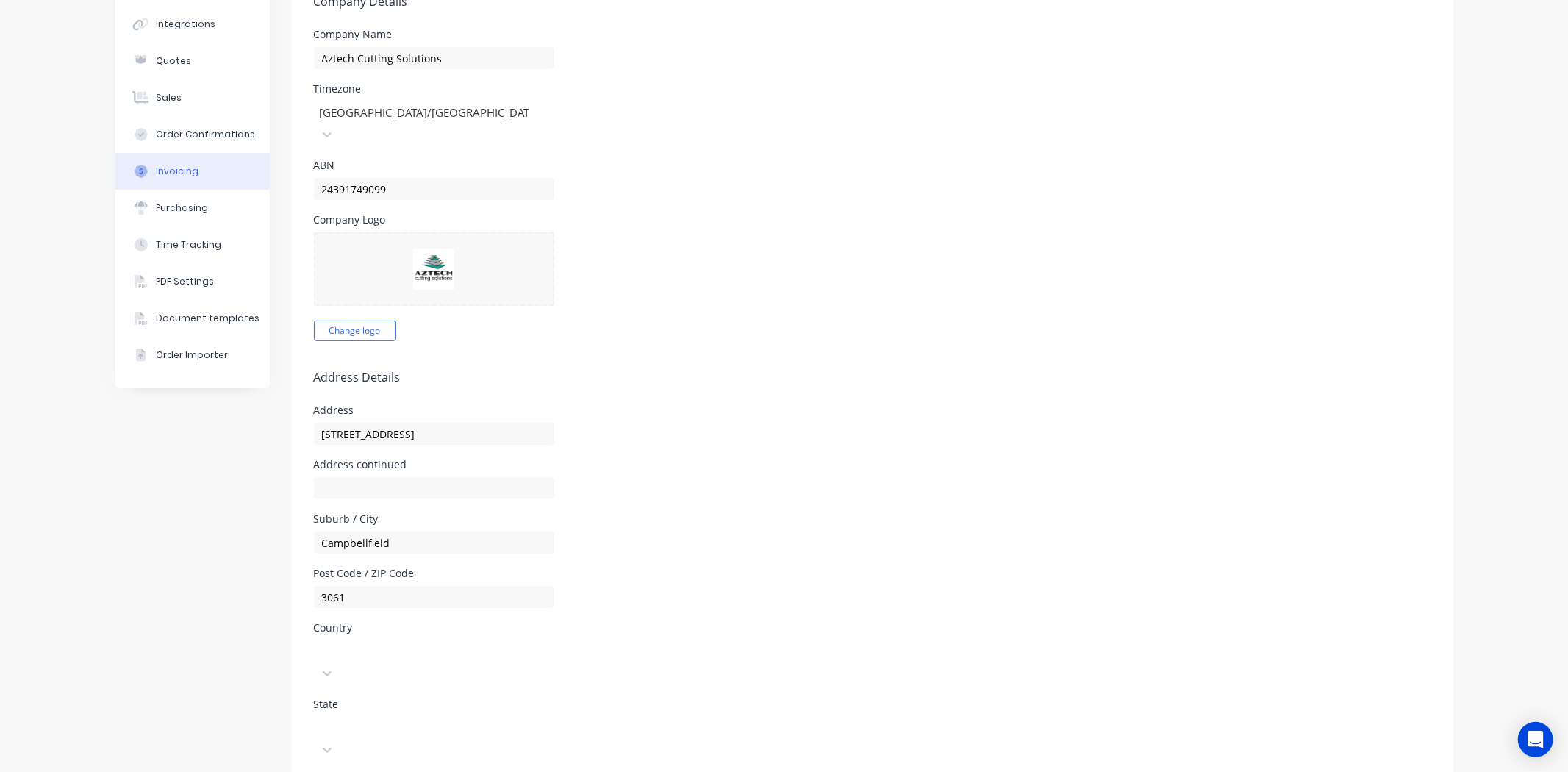
scroll to position [163, 0]
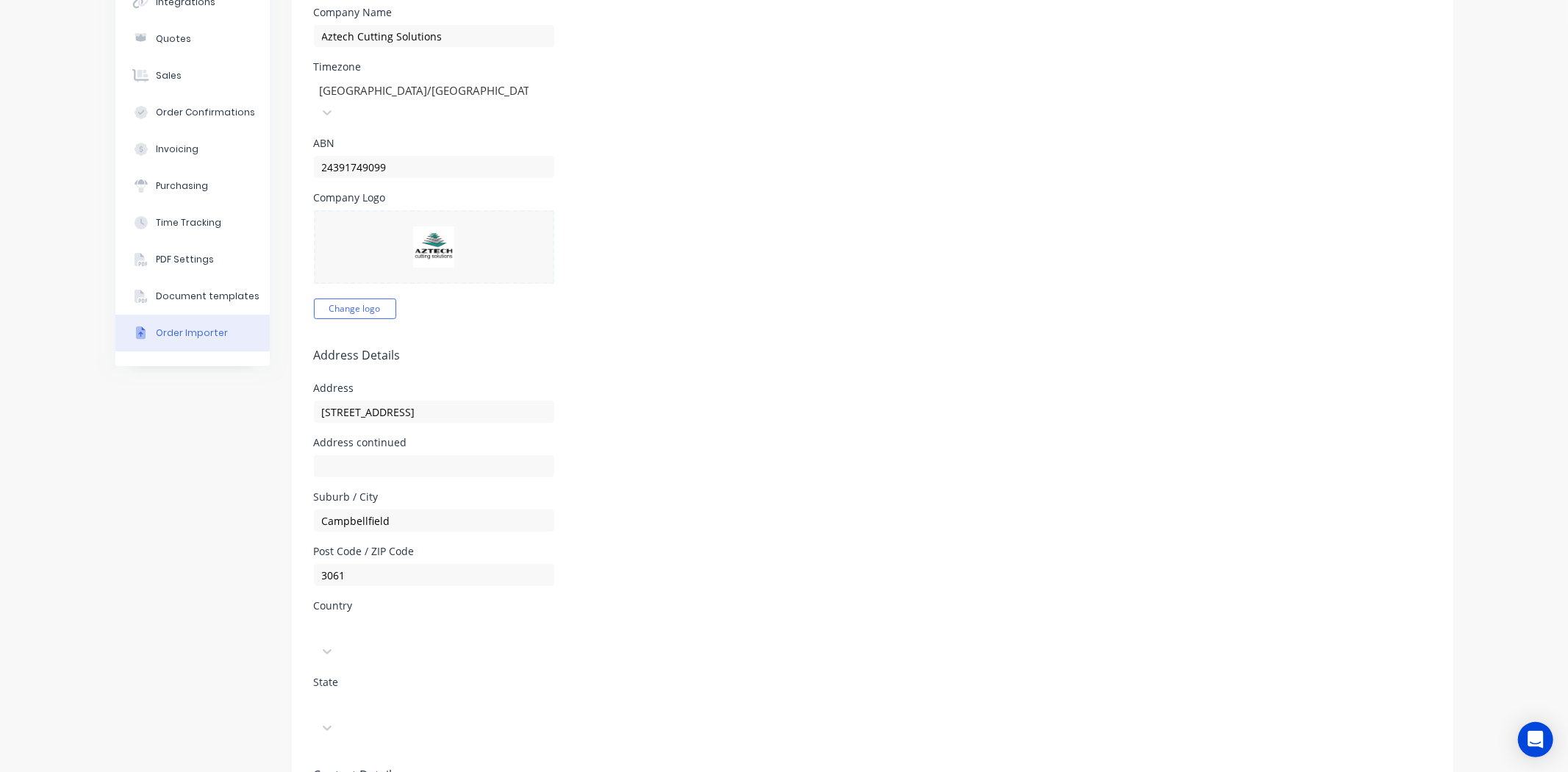
click at [174, 321] on button "Order Importer" at bounding box center [192, 332] width 155 height 36
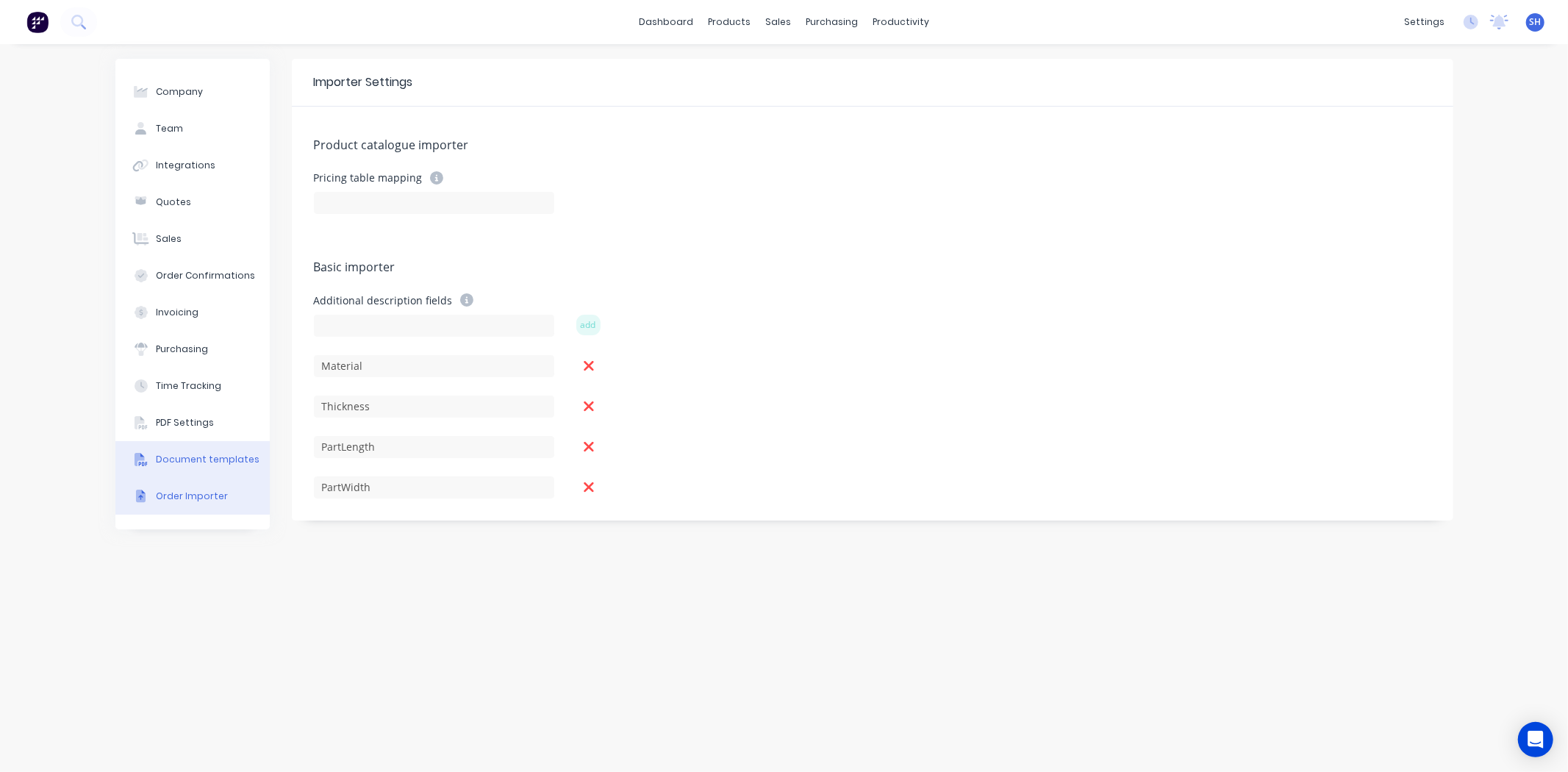
click at [209, 460] on div "Document templates" at bounding box center [207, 459] width 104 height 13
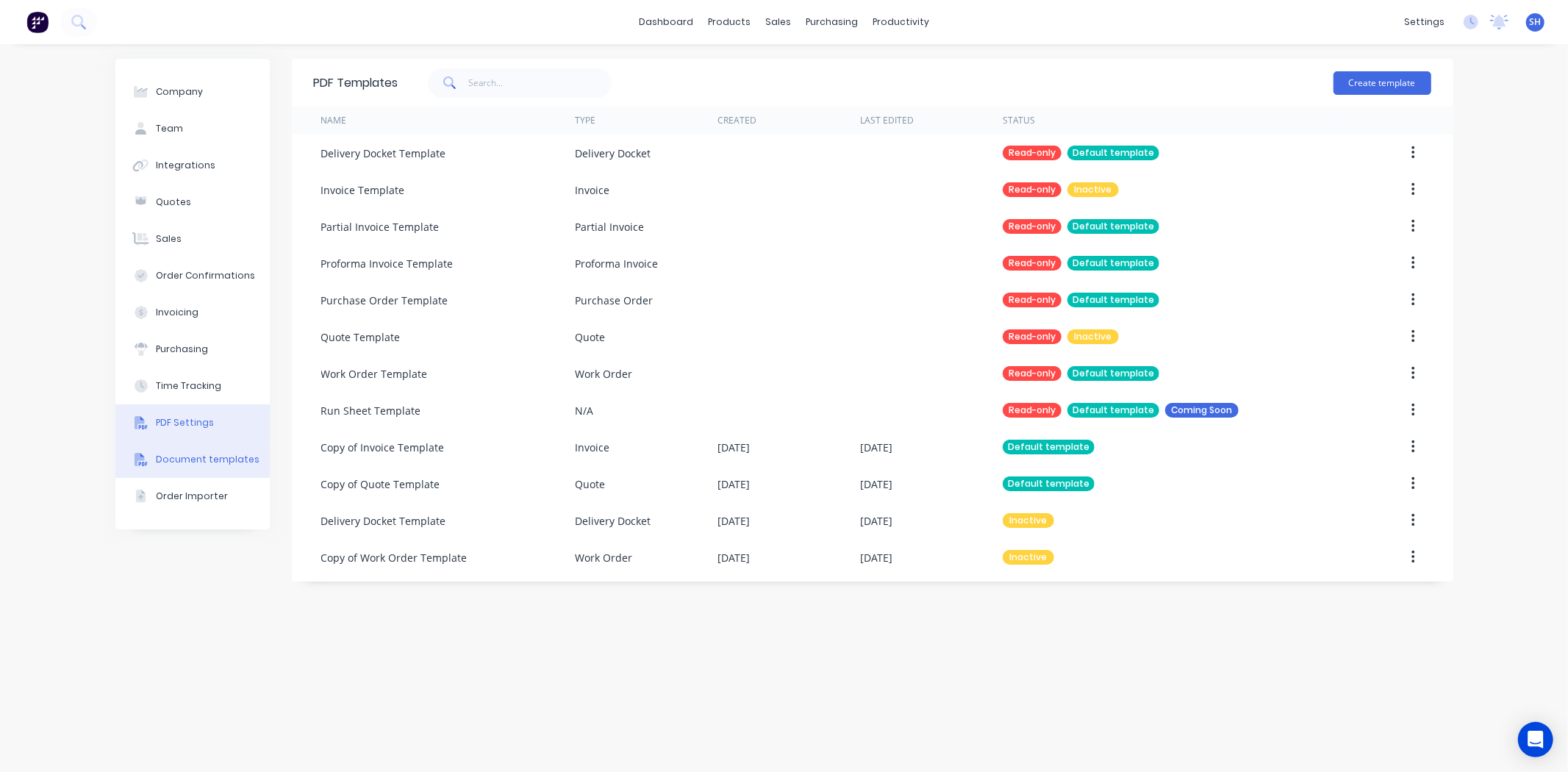
click at [202, 432] on button "PDF Settings" at bounding box center [192, 422] width 155 height 36
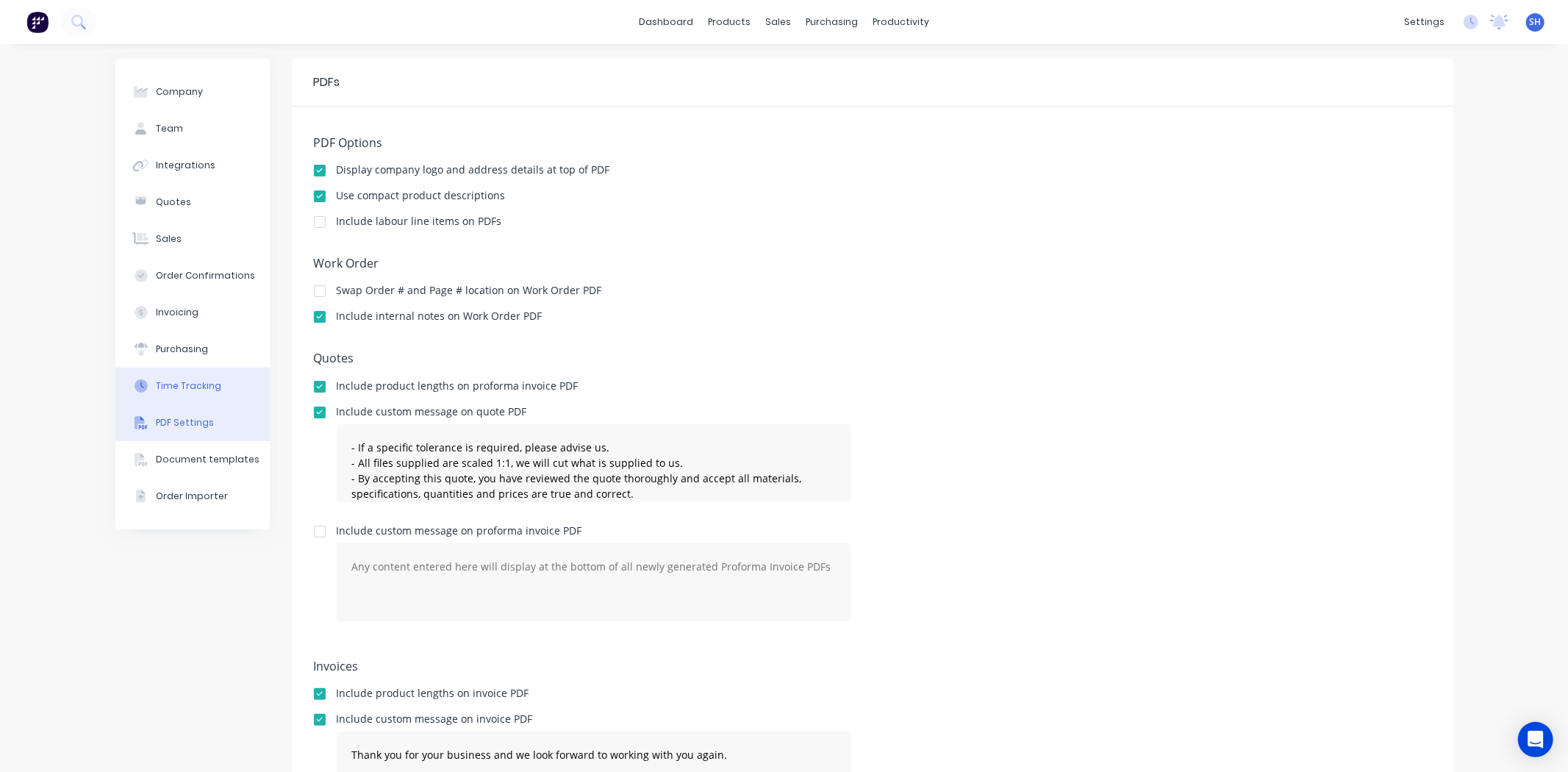
click at [178, 386] on div "Time Tracking" at bounding box center [188, 386] width 66 height 13
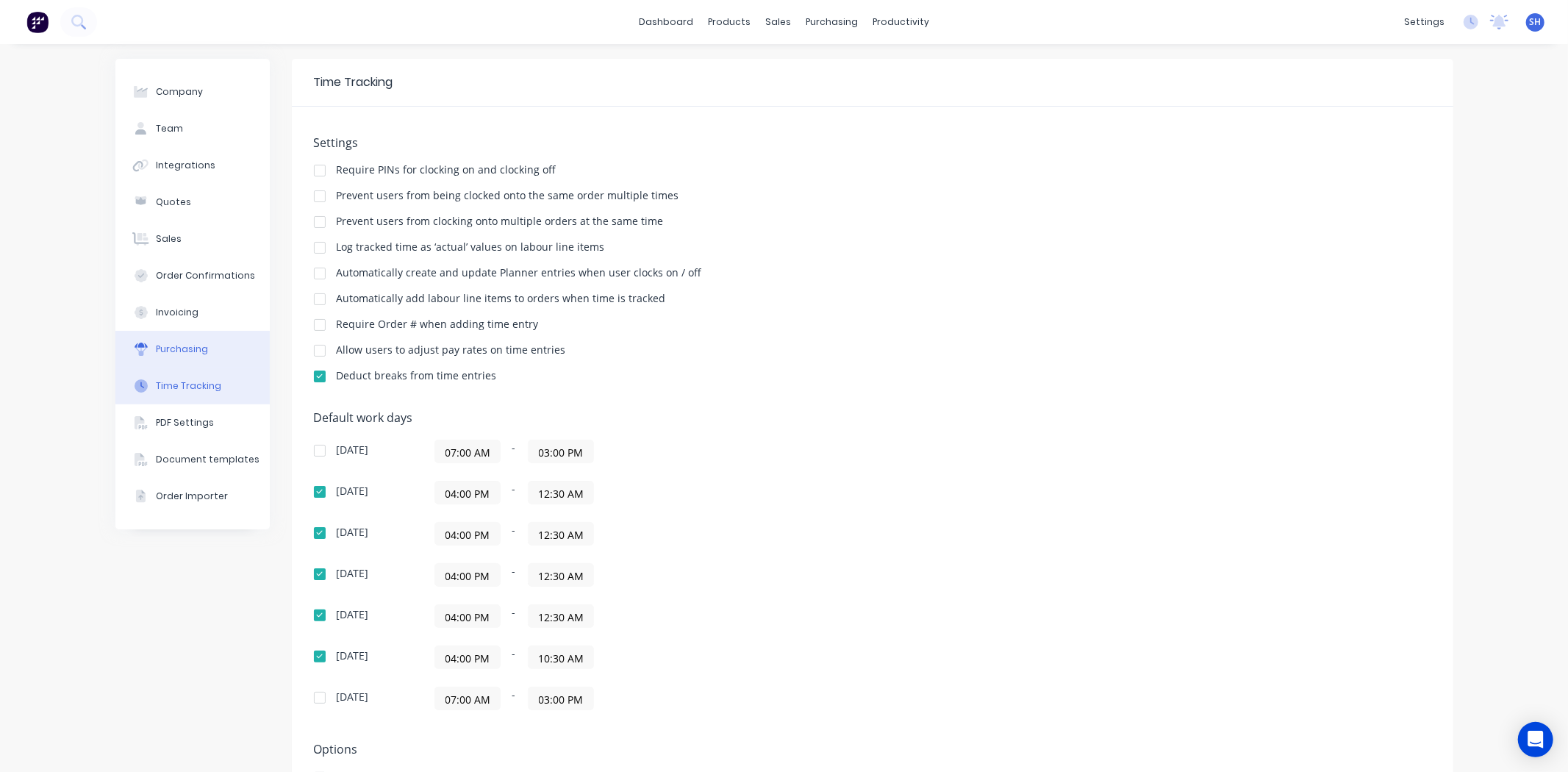
click at [164, 338] on button "Purchasing" at bounding box center [192, 348] width 155 height 36
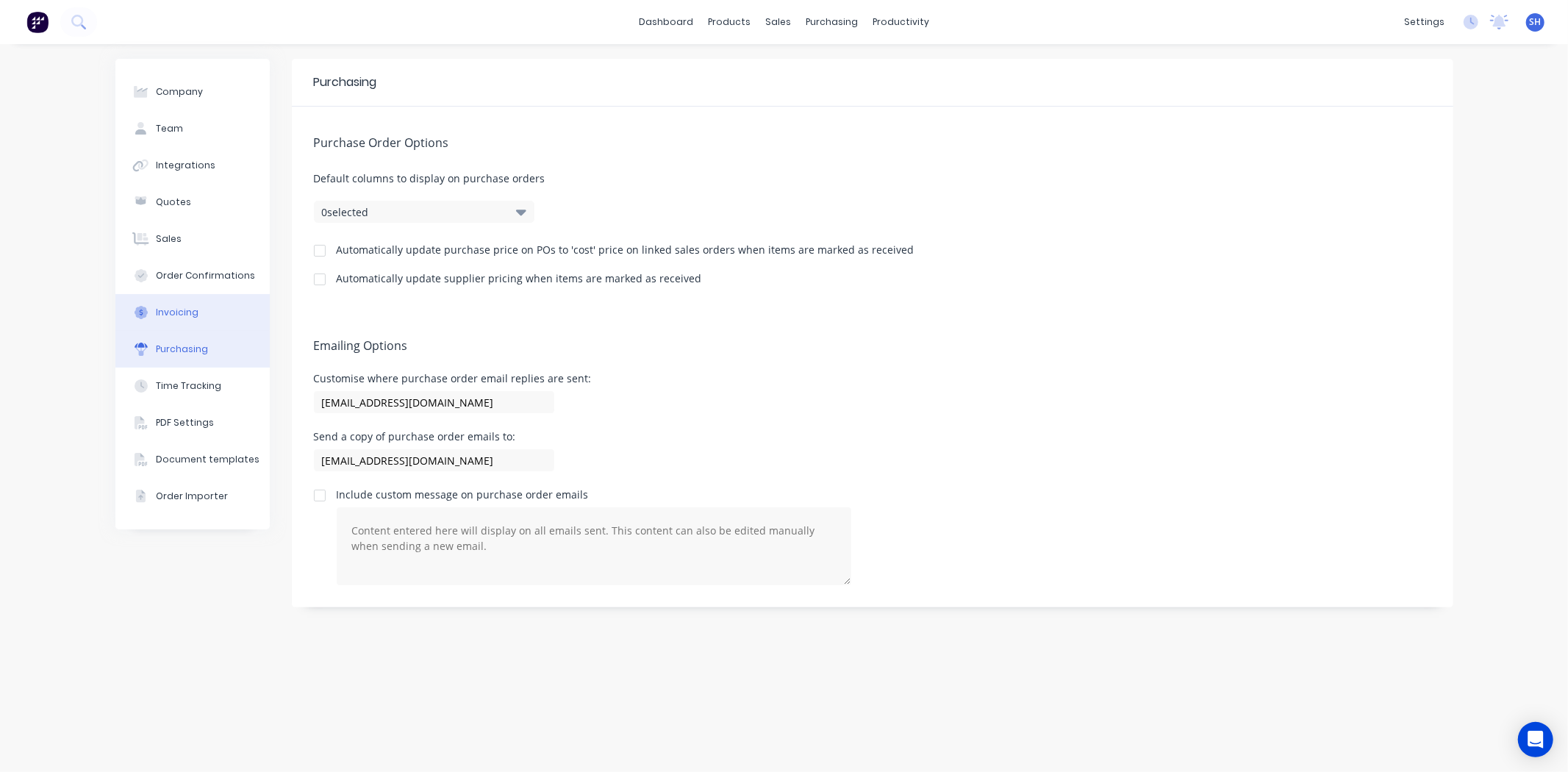
click at [162, 313] on div "Invoicing" at bounding box center [177, 312] width 43 height 13
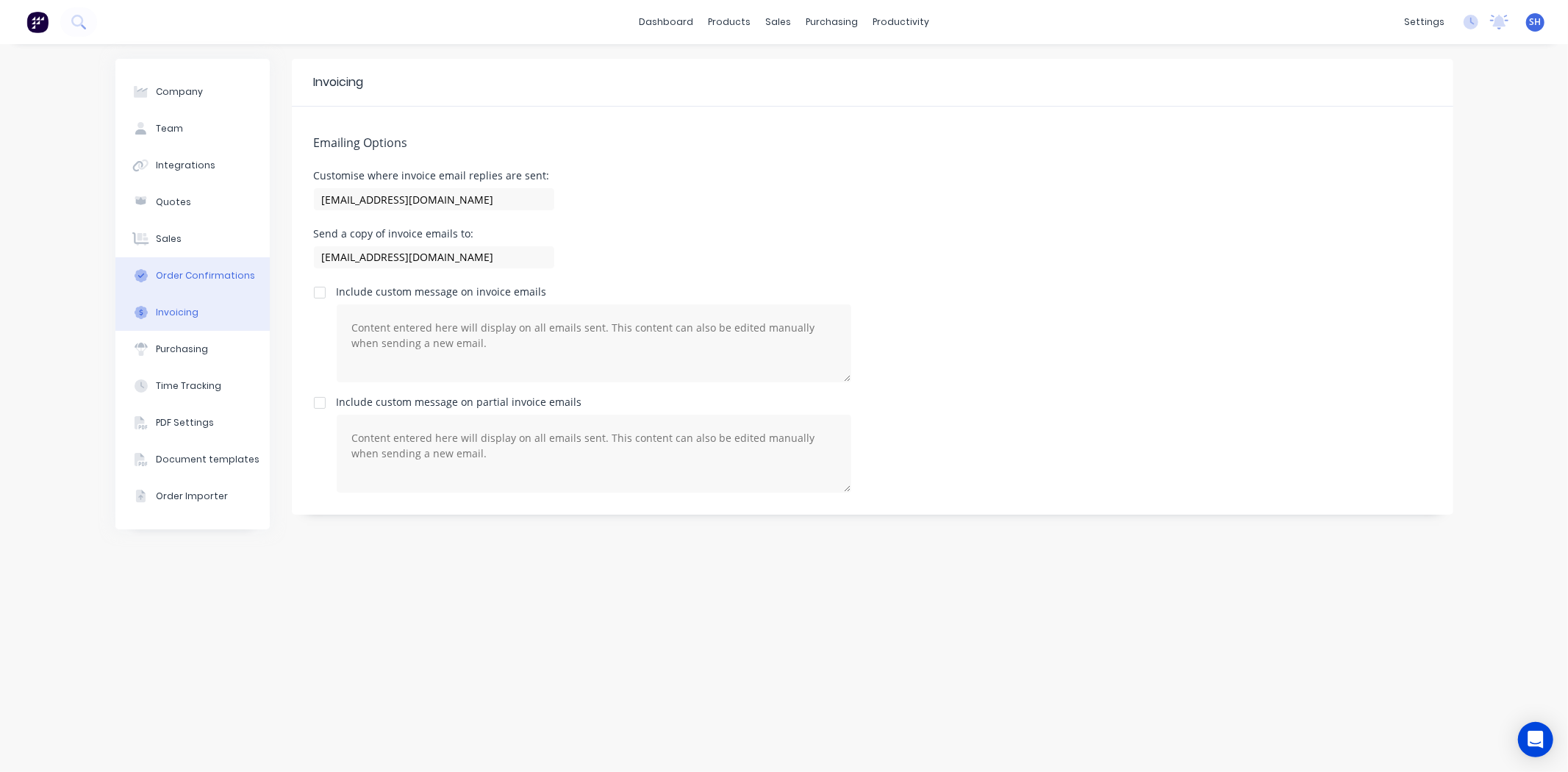
click at [170, 277] on div "Order Confirmations" at bounding box center [205, 275] width 99 height 13
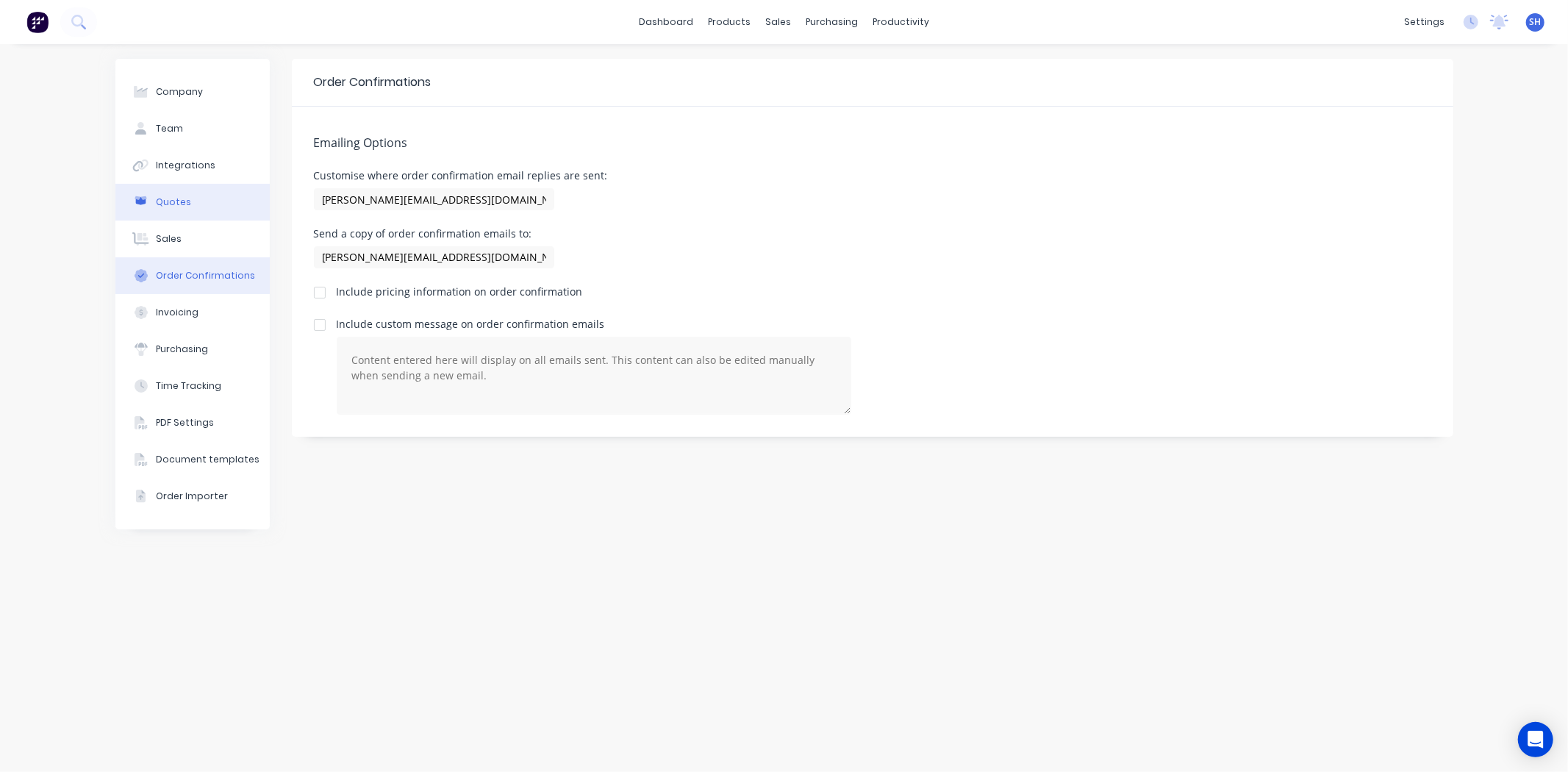
click at [173, 199] on div "Quotes" at bounding box center [173, 202] width 36 height 13
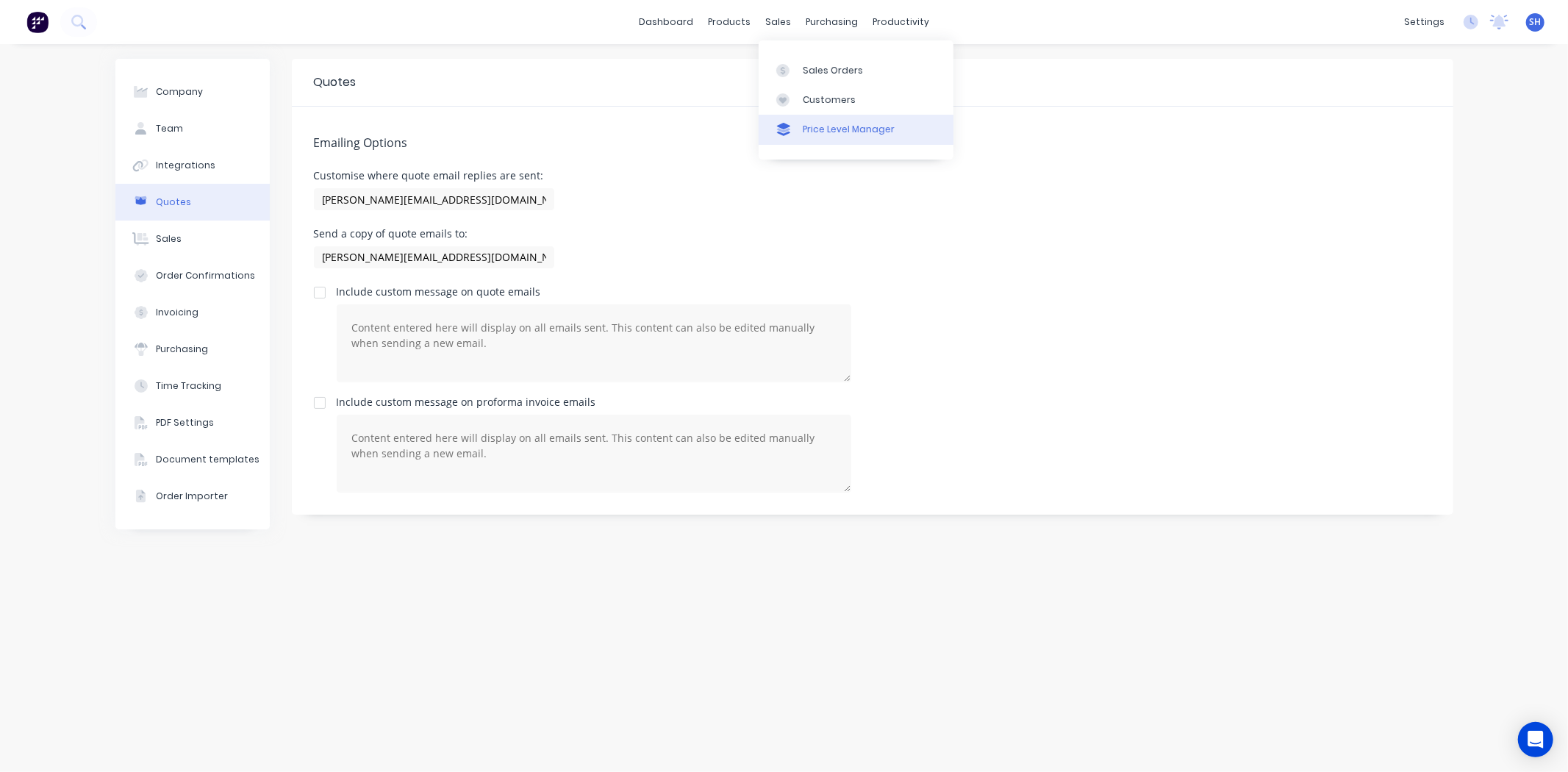
click at [826, 123] on div "Price Level Manager" at bounding box center [848, 130] width 92 height 13
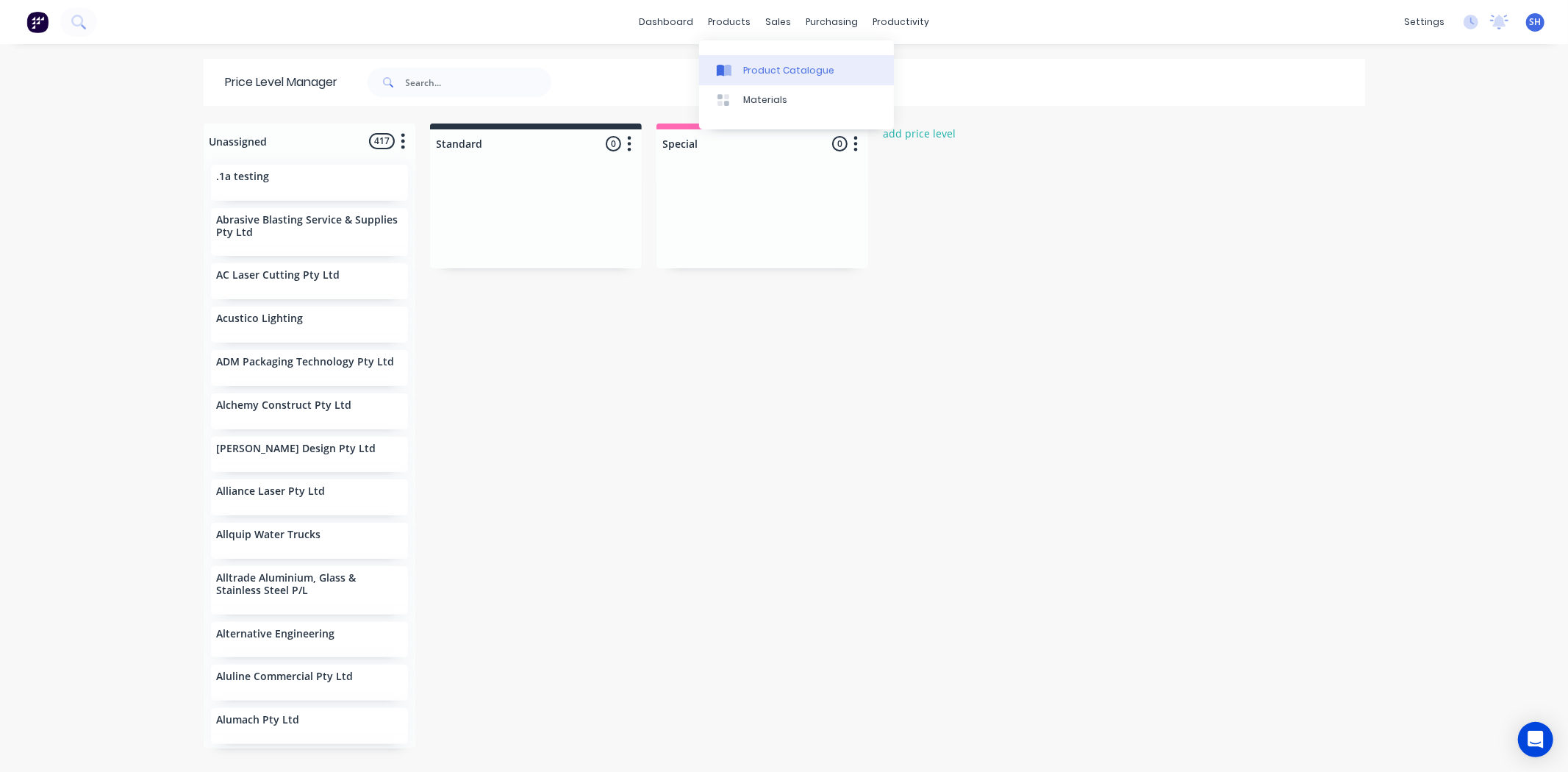
click at [752, 59] on link "Product Catalogue" at bounding box center [797, 70] width 194 height 29
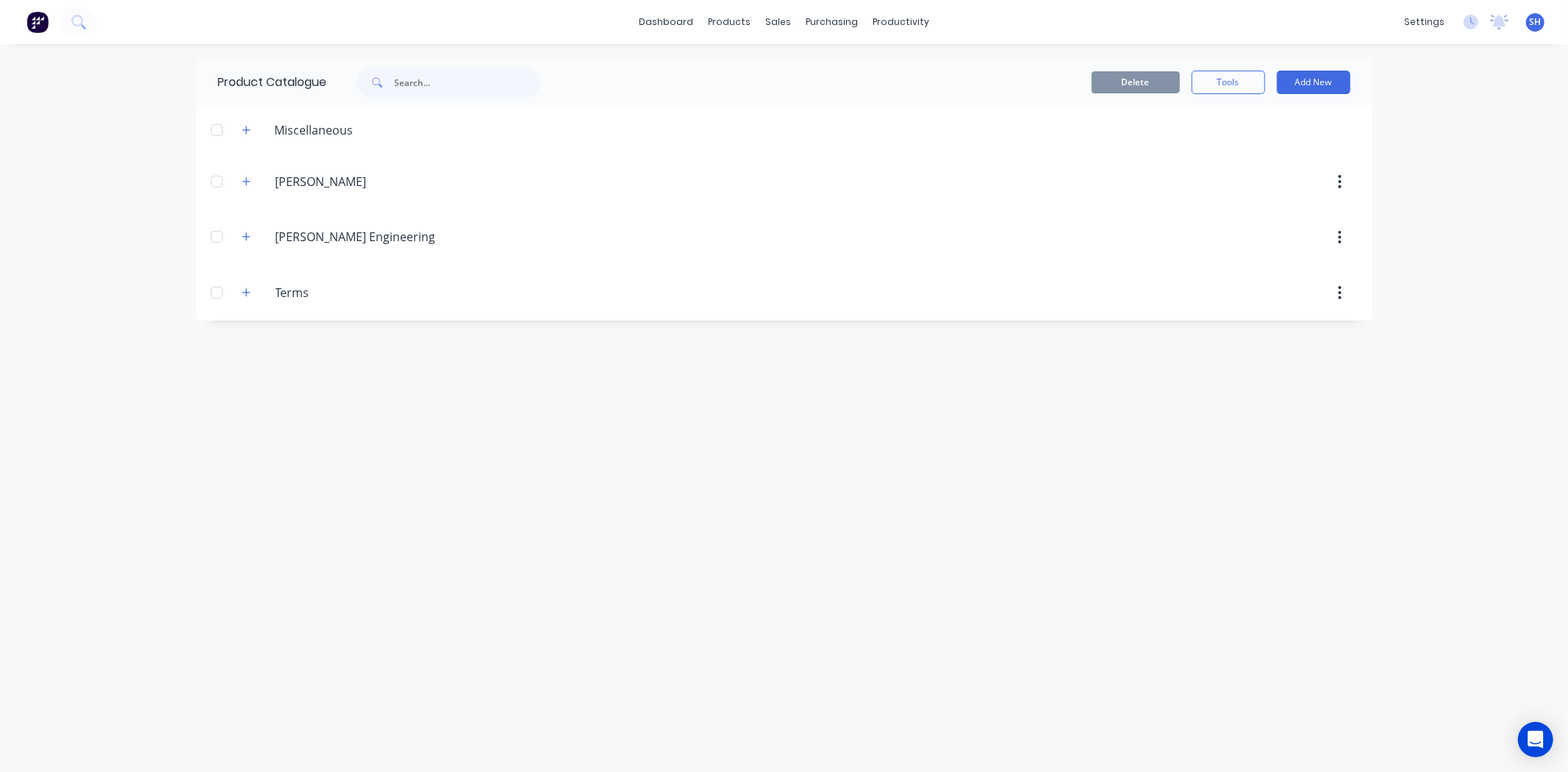
click at [702, 135] on div at bounding box center [869, 130] width 1007 height 19
click at [293, 133] on div "Miscellaneous" at bounding box center [314, 130] width 102 height 18
click at [249, 129] on icon "button" at bounding box center [246, 130] width 9 height 11
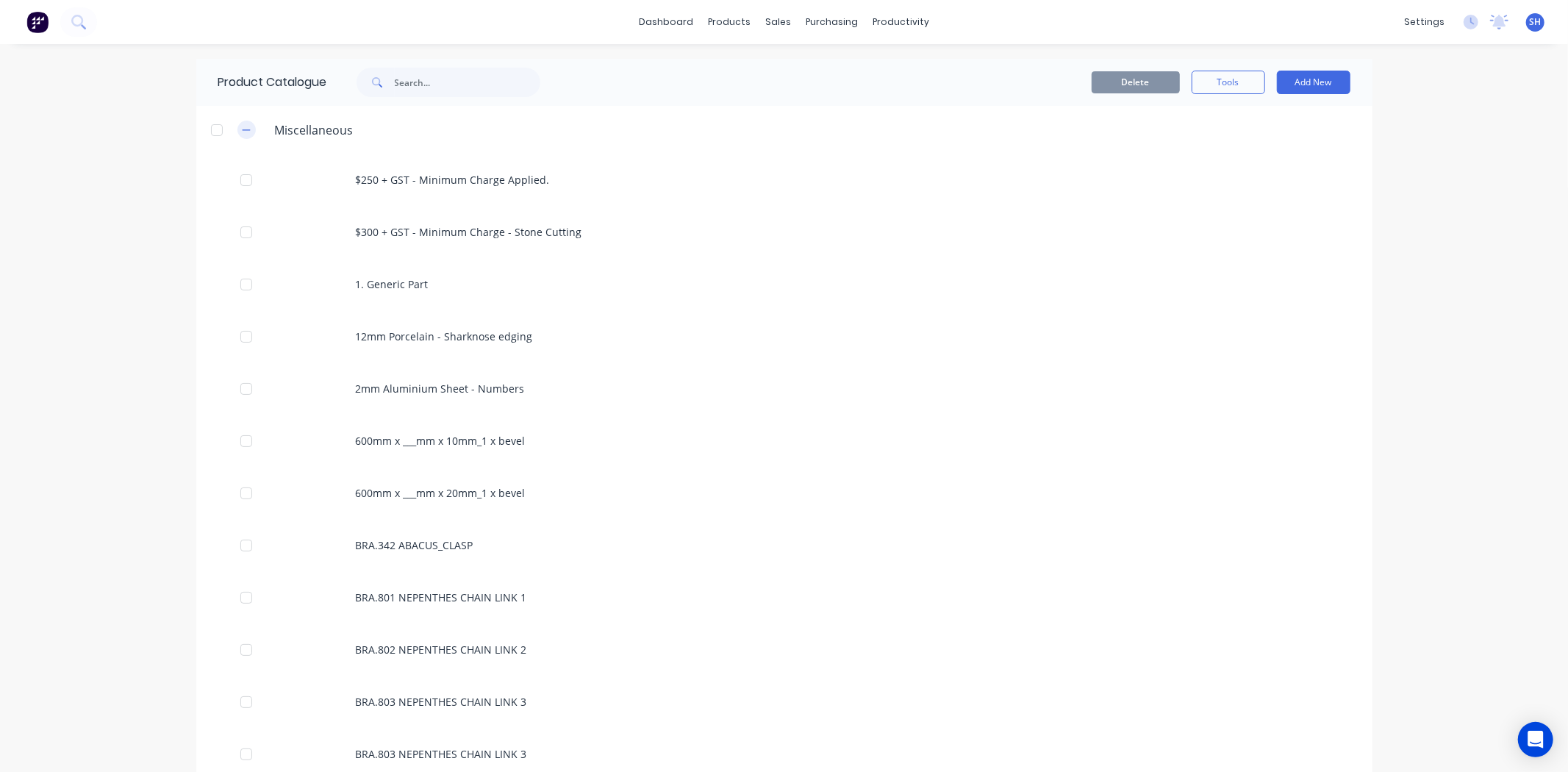
click at [249, 129] on button "button" at bounding box center [246, 130] width 19 height 19
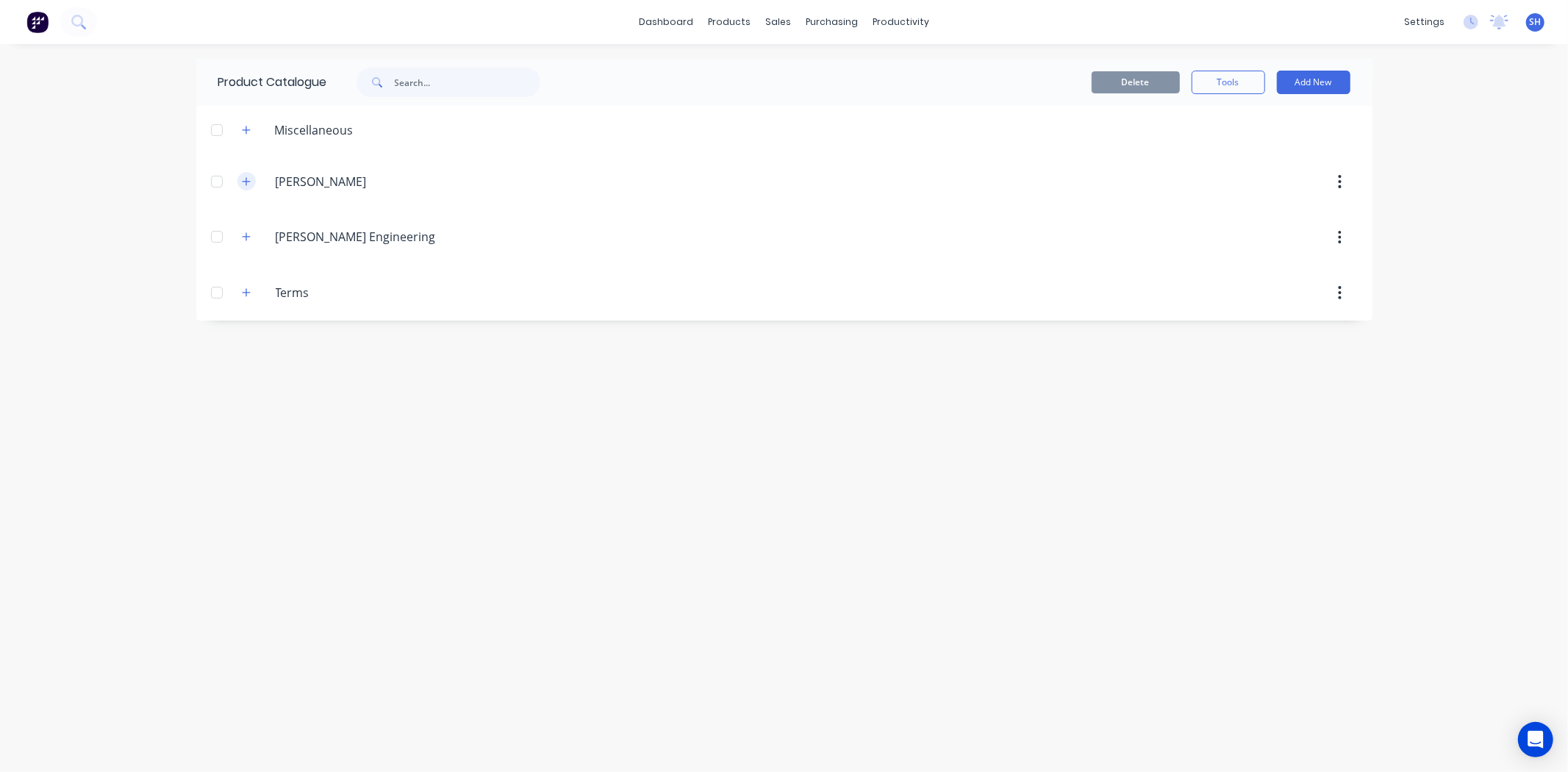
click at [249, 184] on icon "button" at bounding box center [246, 181] width 9 height 11
click at [246, 232] on icon "button" at bounding box center [246, 237] width 9 height 11
click at [247, 296] on icon "button" at bounding box center [246, 292] width 9 height 11
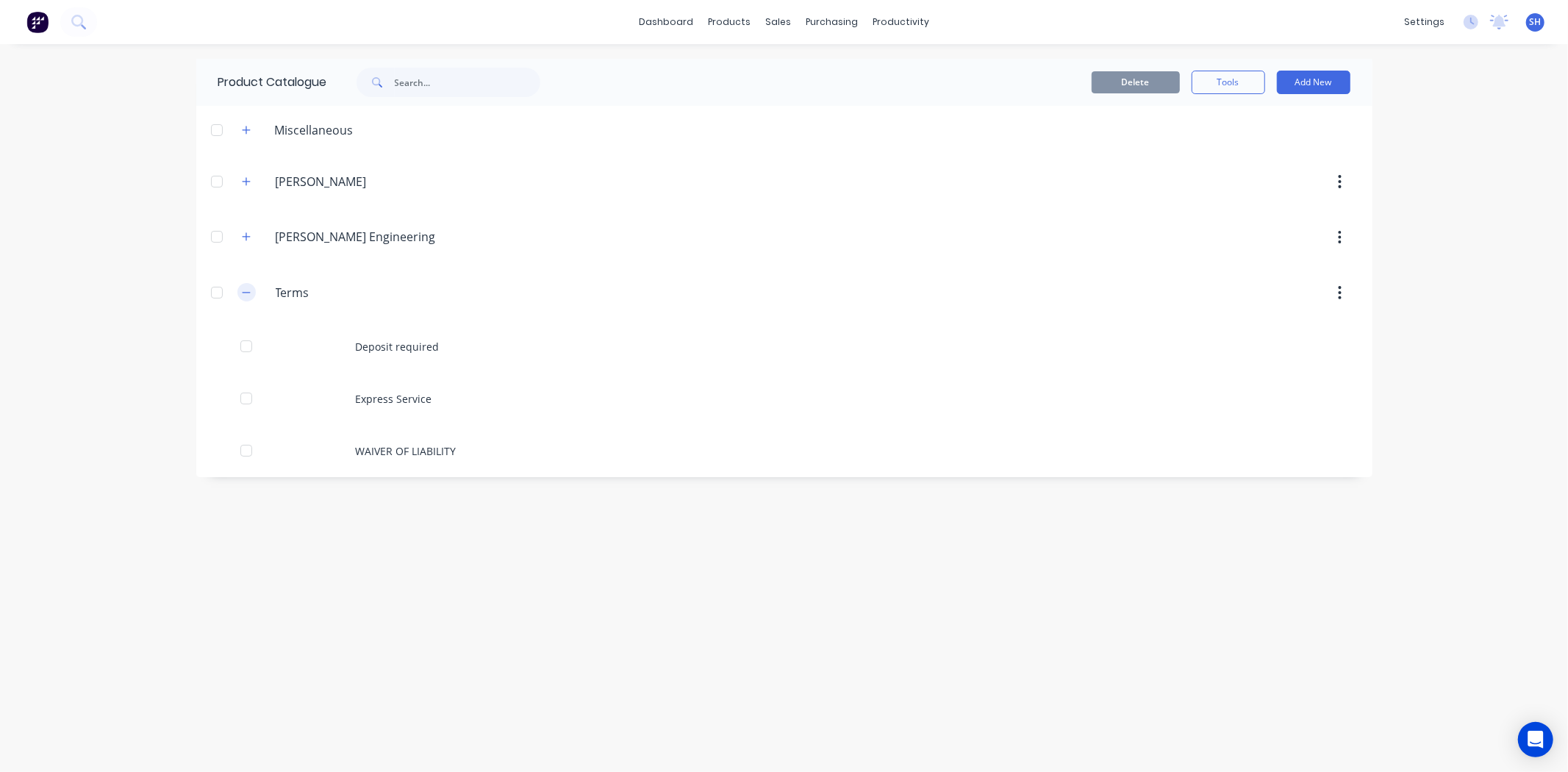
click at [247, 296] on icon "button" at bounding box center [246, 292] width 9 height 11
click at [758, 100] on div "Materials" at bounding box center [771, 100] width 44 height 13
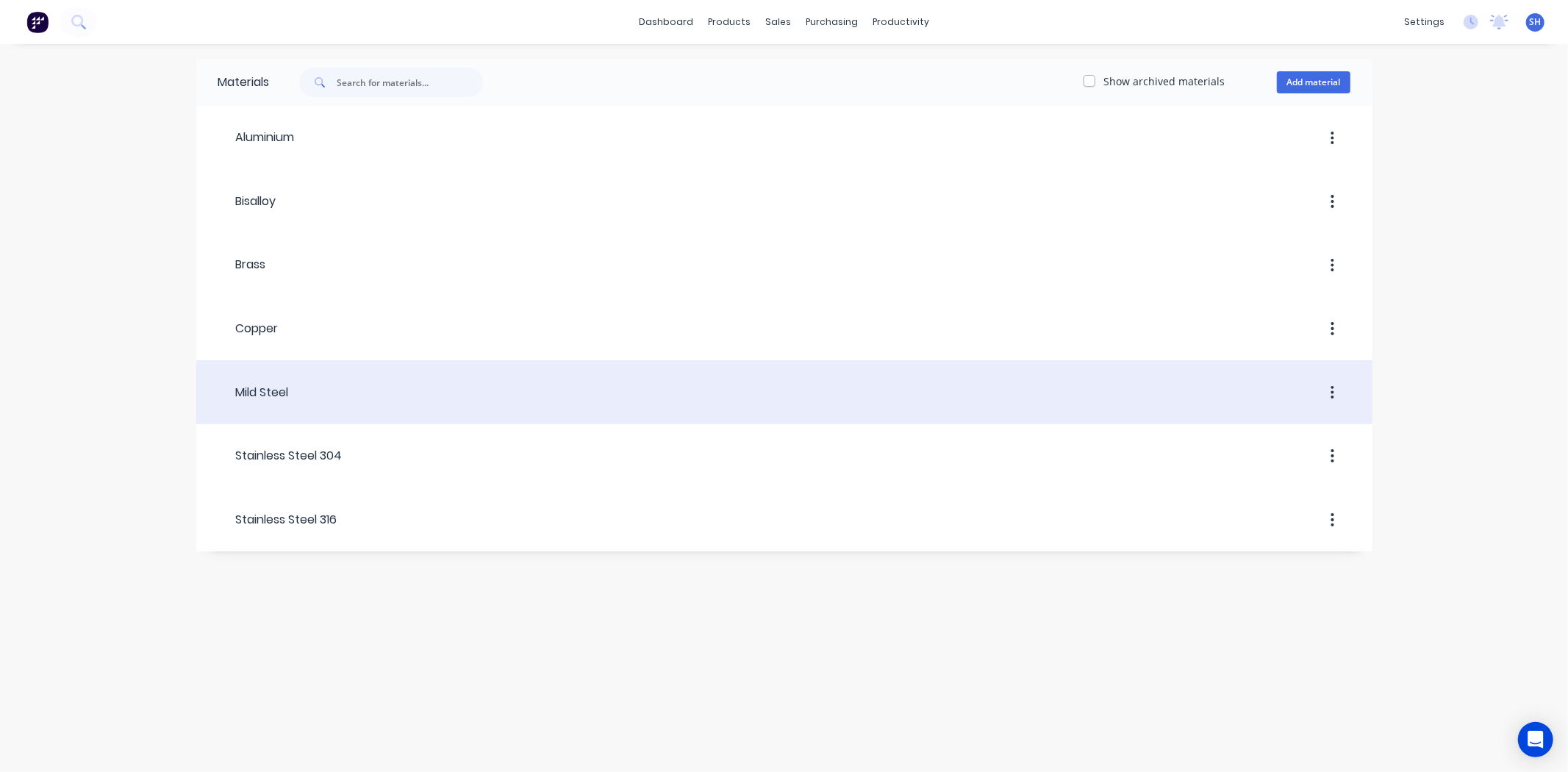
click at [218, 401] on div "Mild Steel" at bounding box center [253, 392] width 70 height 27
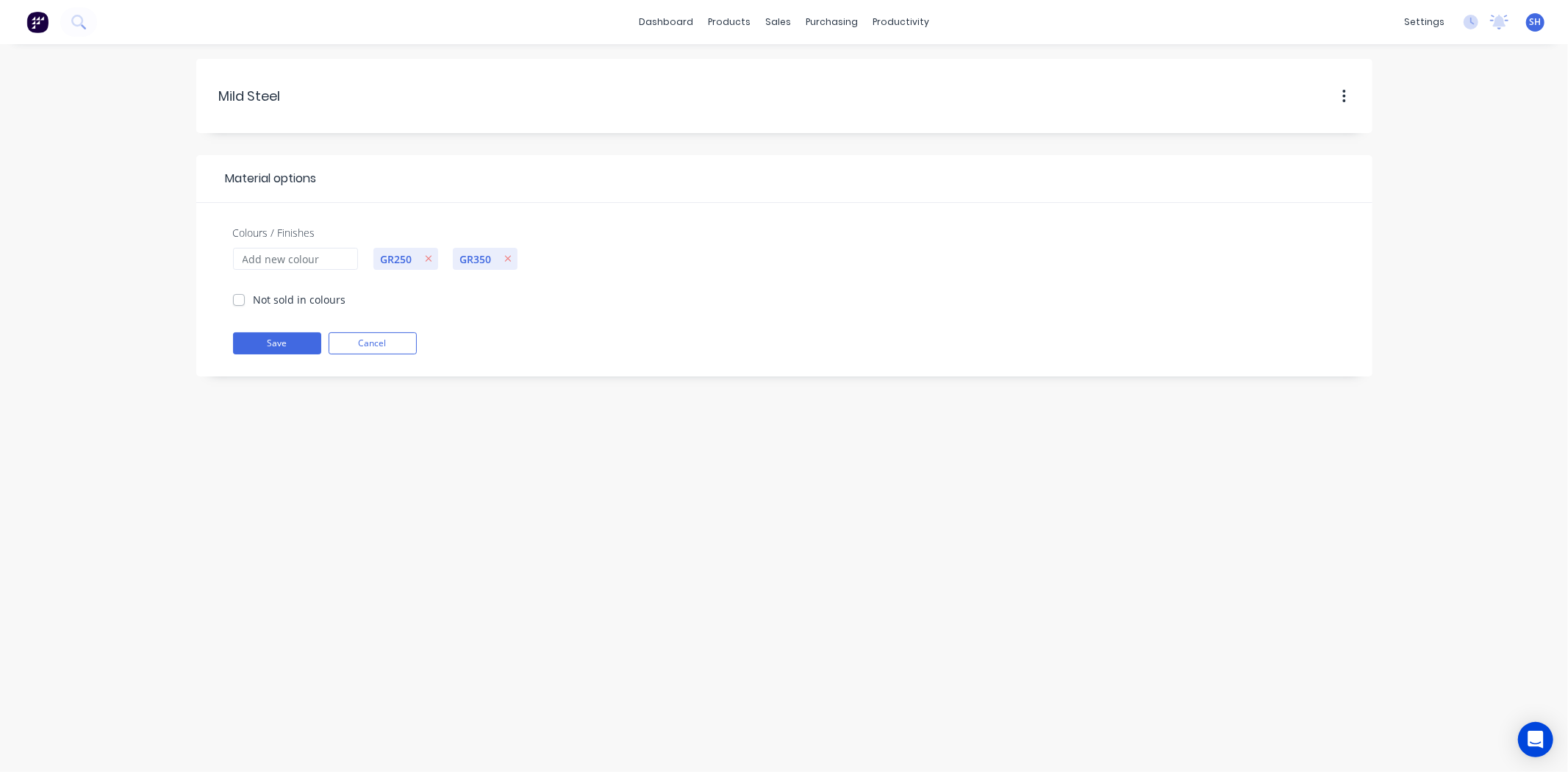
click at [1341, 89] on button "button" at bounding box center [1344, 96] width 35 height 27
click at [1025, 165] on header "Material options" at bounding box center [784, 178] width 1177 height 48
click at [745, 60] on link "Product Catalogue" at bounding box center [802, 70] width 194 height 29
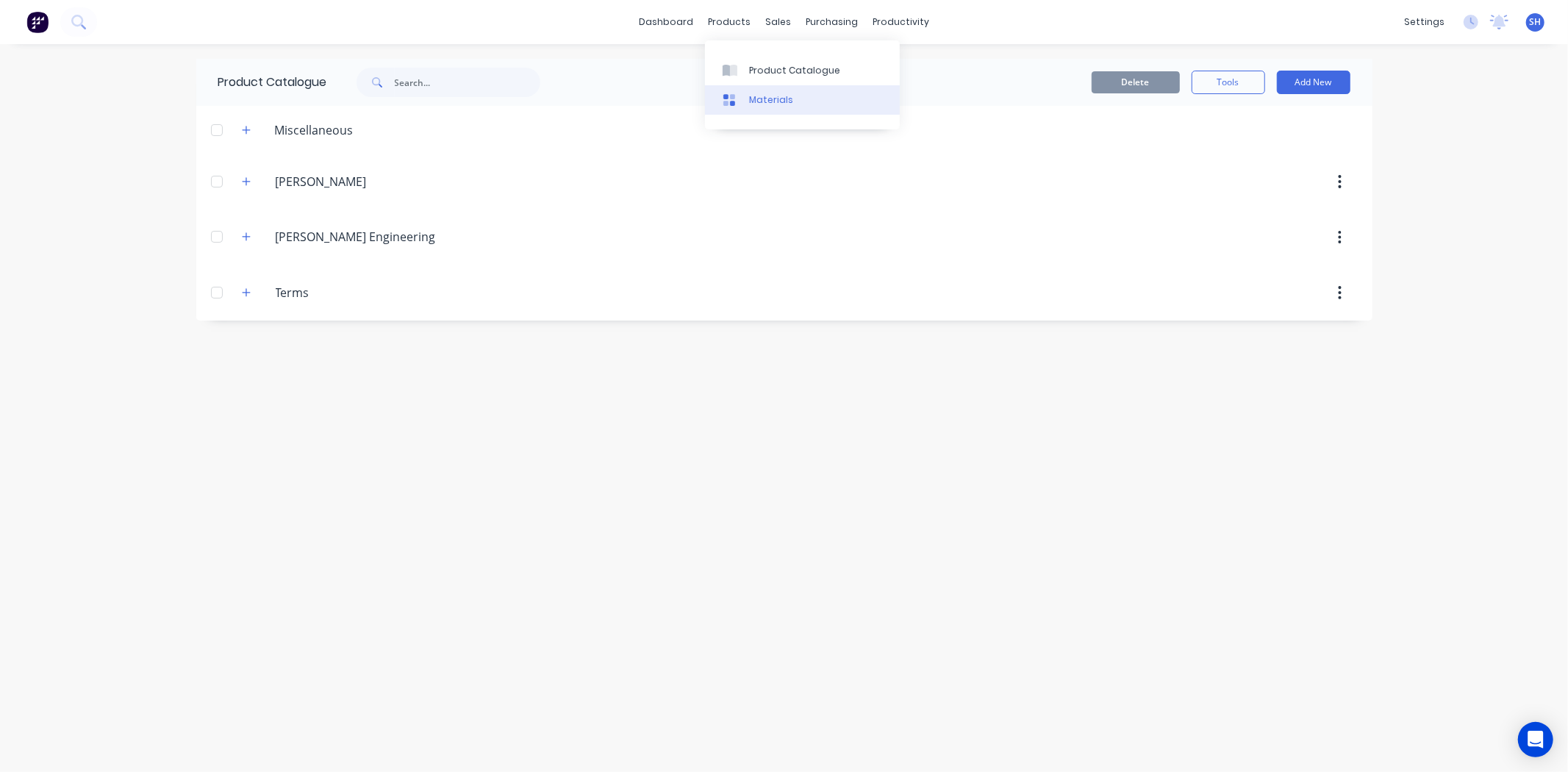
click at [752, 96] on div "Materials" at bounding box center [771, 100] width 44 height 13
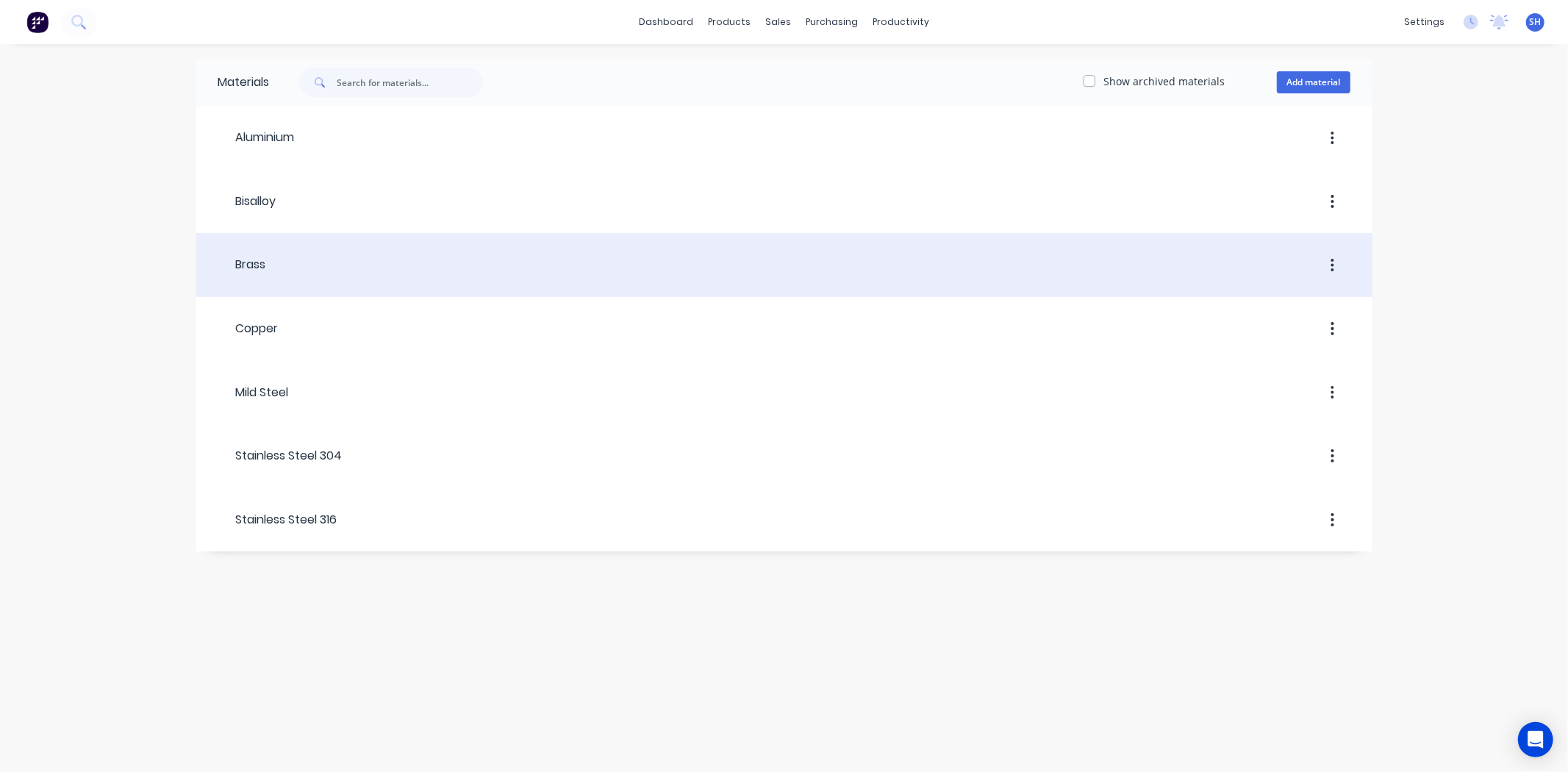
click at [267, 265] on div at bounding box center [808, 265] width 1084 height 27
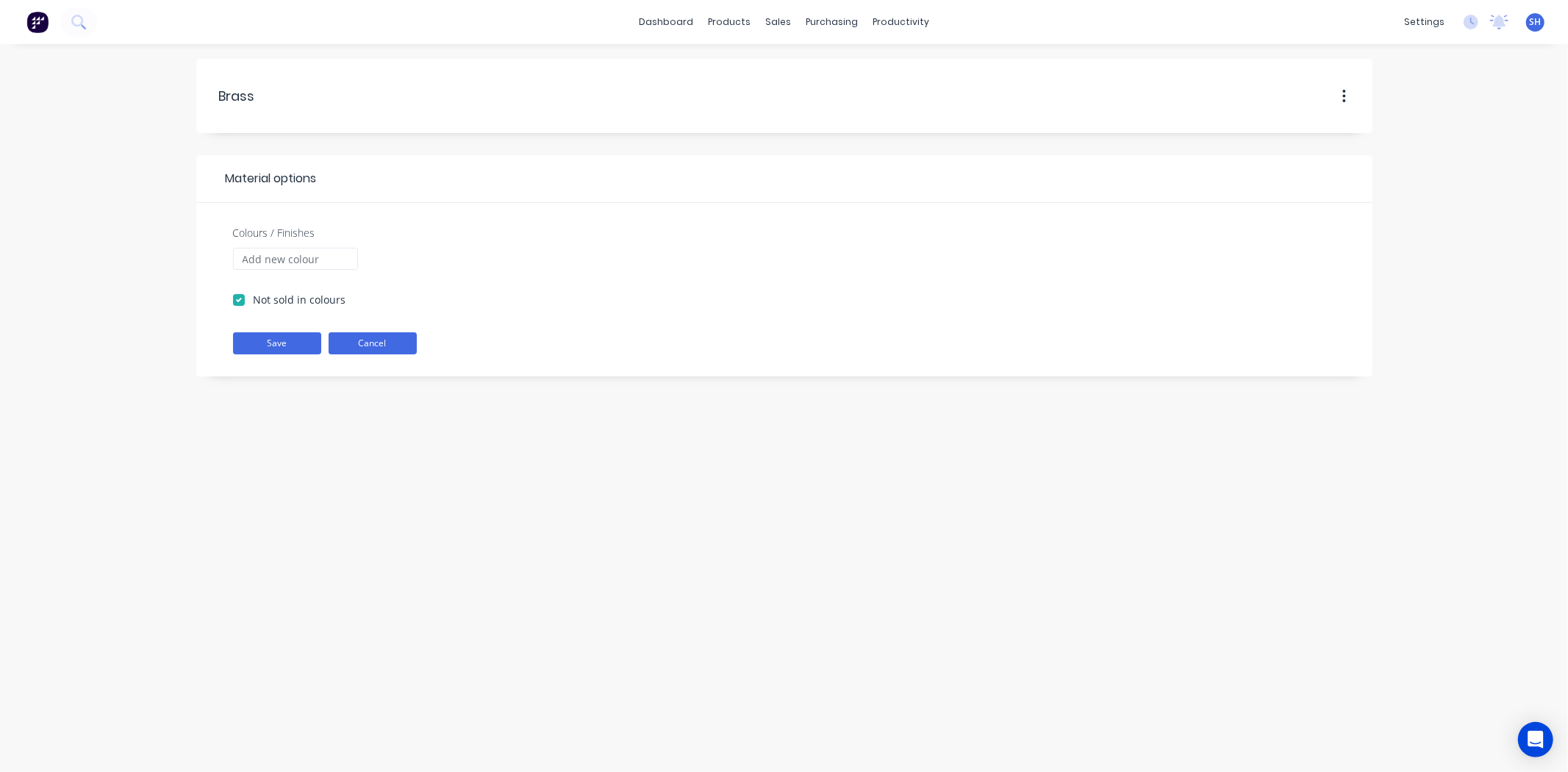
click at [371, 350] on button "Cancel" at bounding box center [373, 343] width 88 height 22
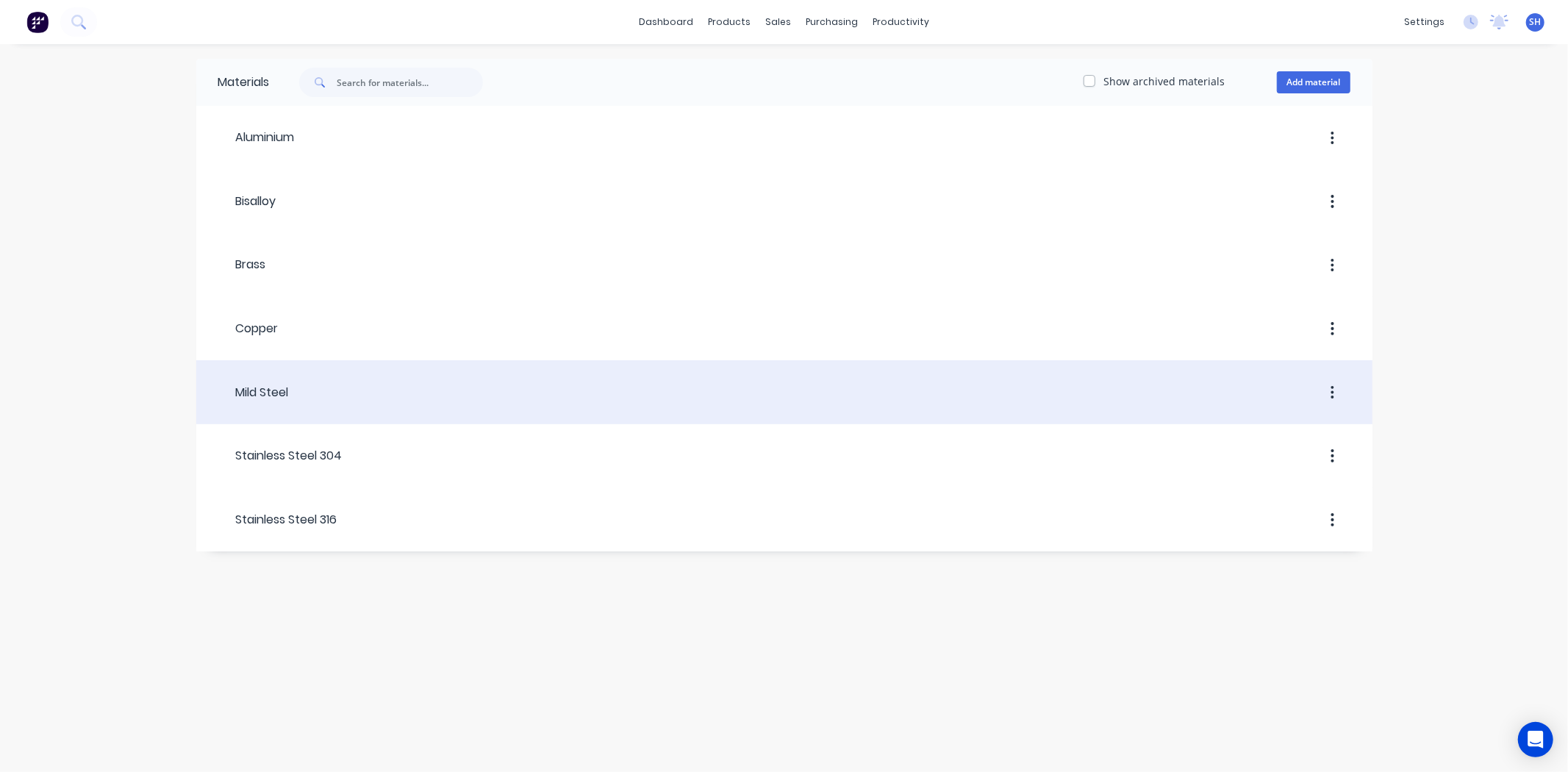
click at [357, 386] on div at bounding box center [820, 392] width 1062 height 27
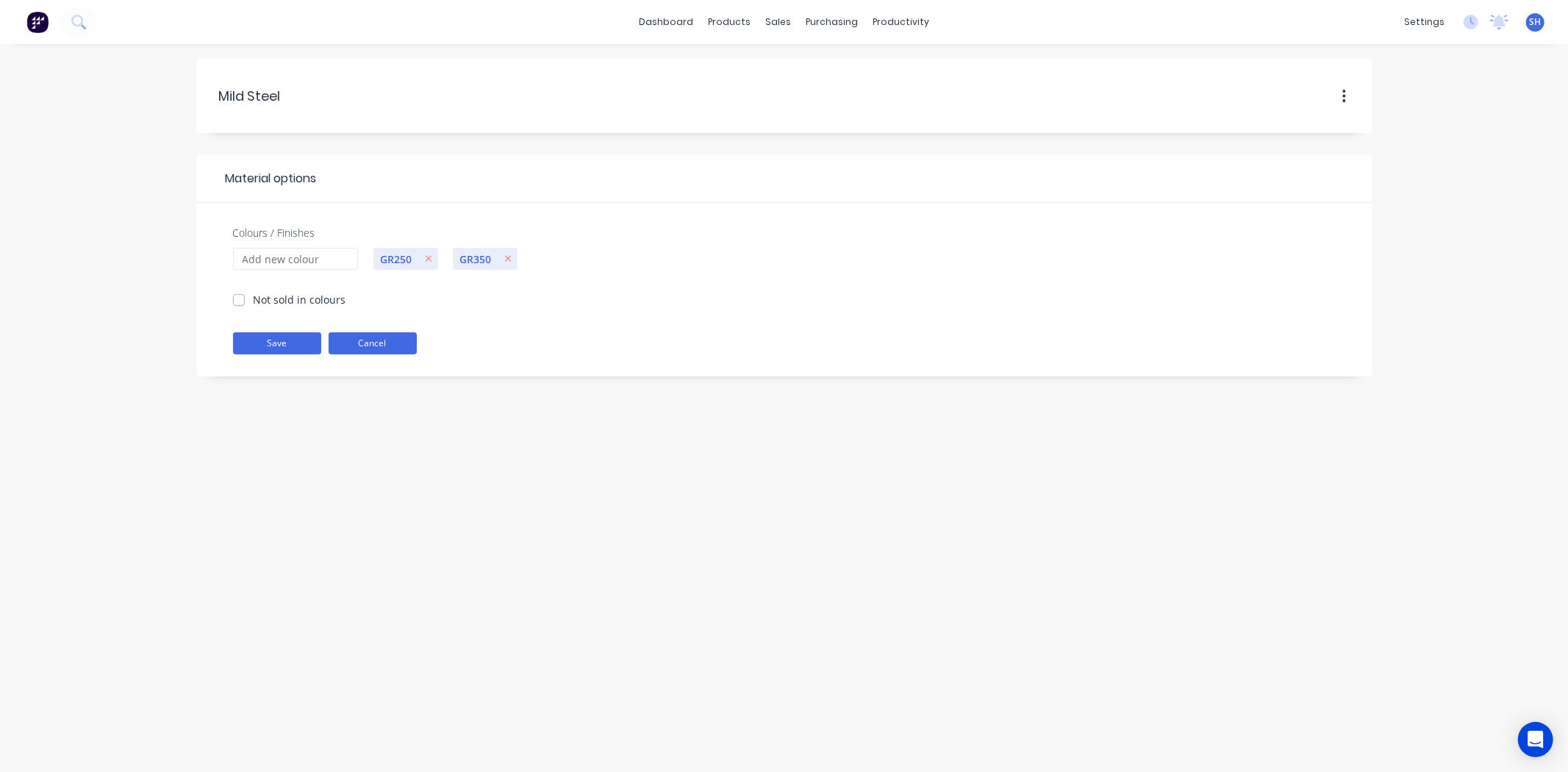
click at [378, 339] on button "Cancel" at bounding box center [373, 343] width 88 height 22
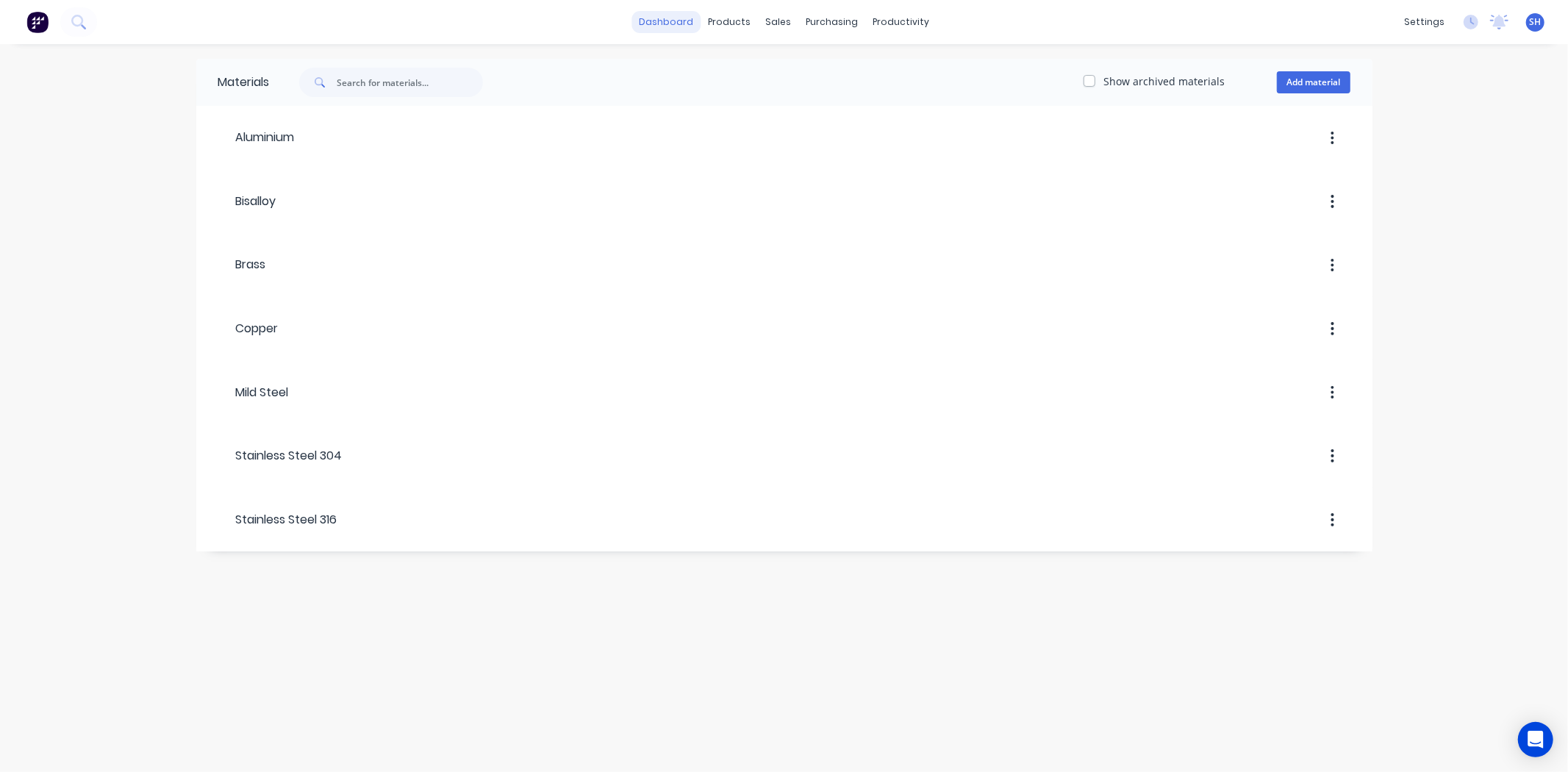
click at [679, 30] on link "dashboard" at bounding box center [665, 22] width 69 height 22
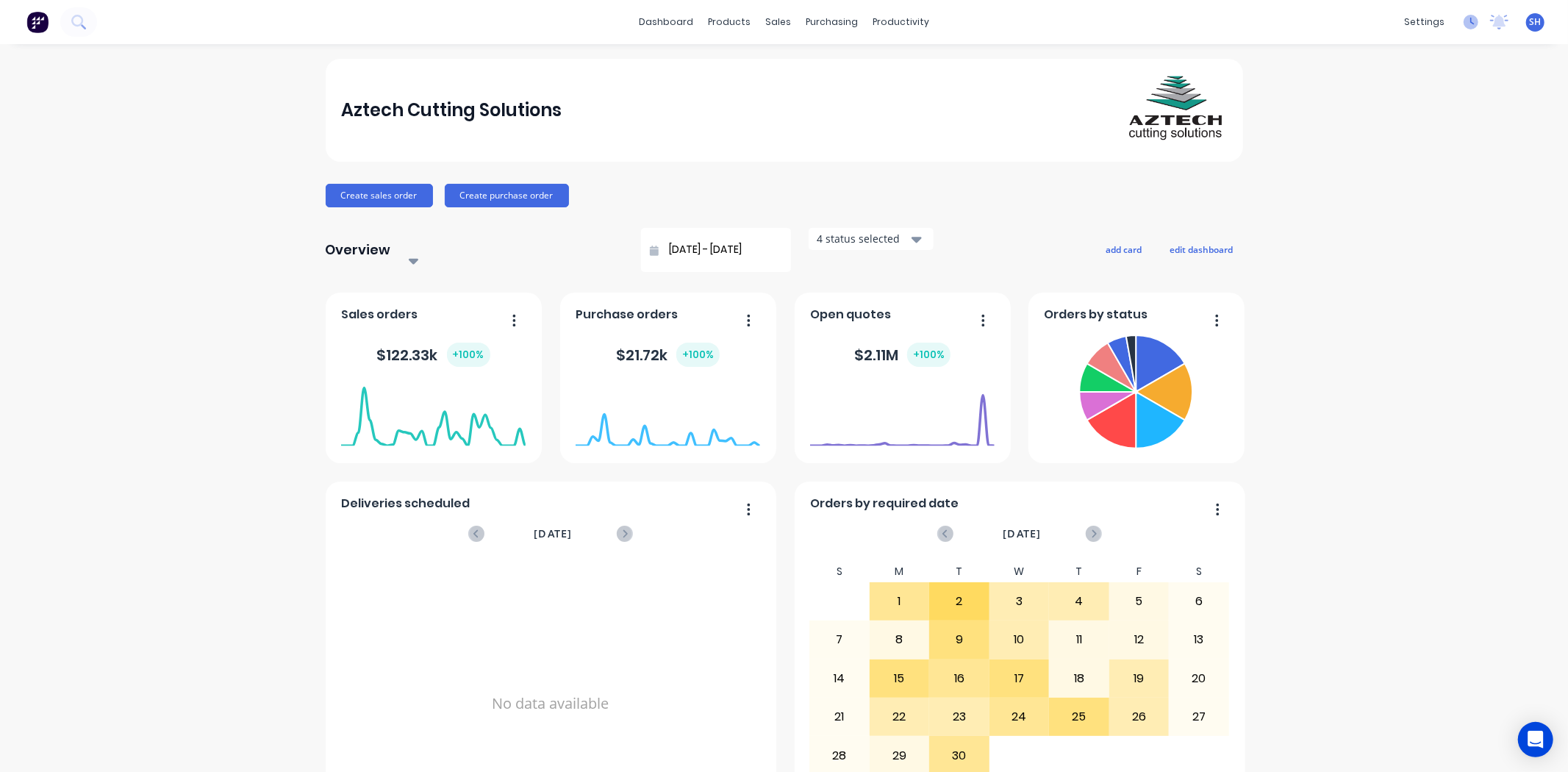
click at [1464, 26] on icon at bounding box center [1472, 22] width 15 height 15
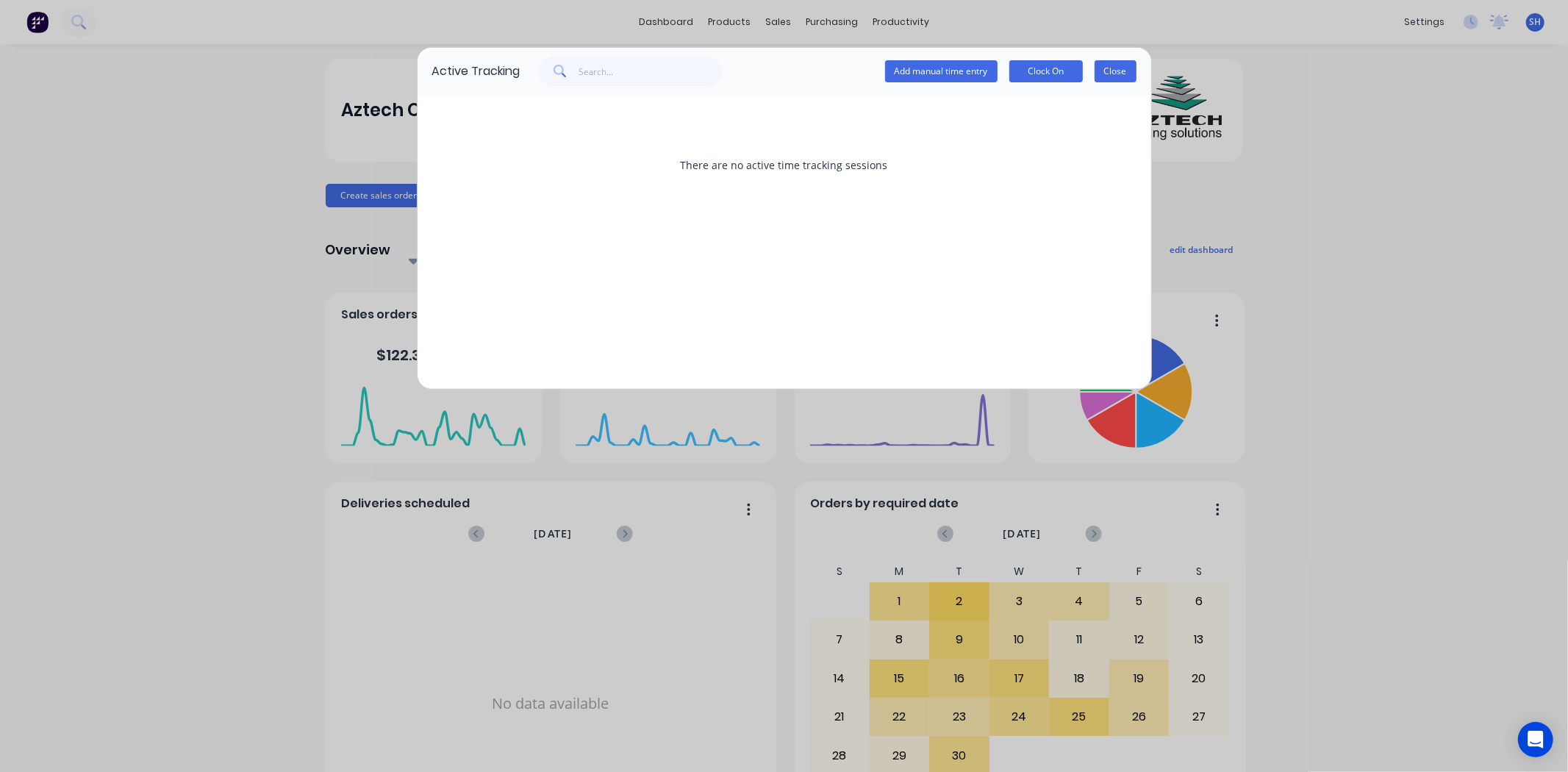
click at [1104, 76] on button "Close" at bounding box center [1116, 70] width 42 height 22
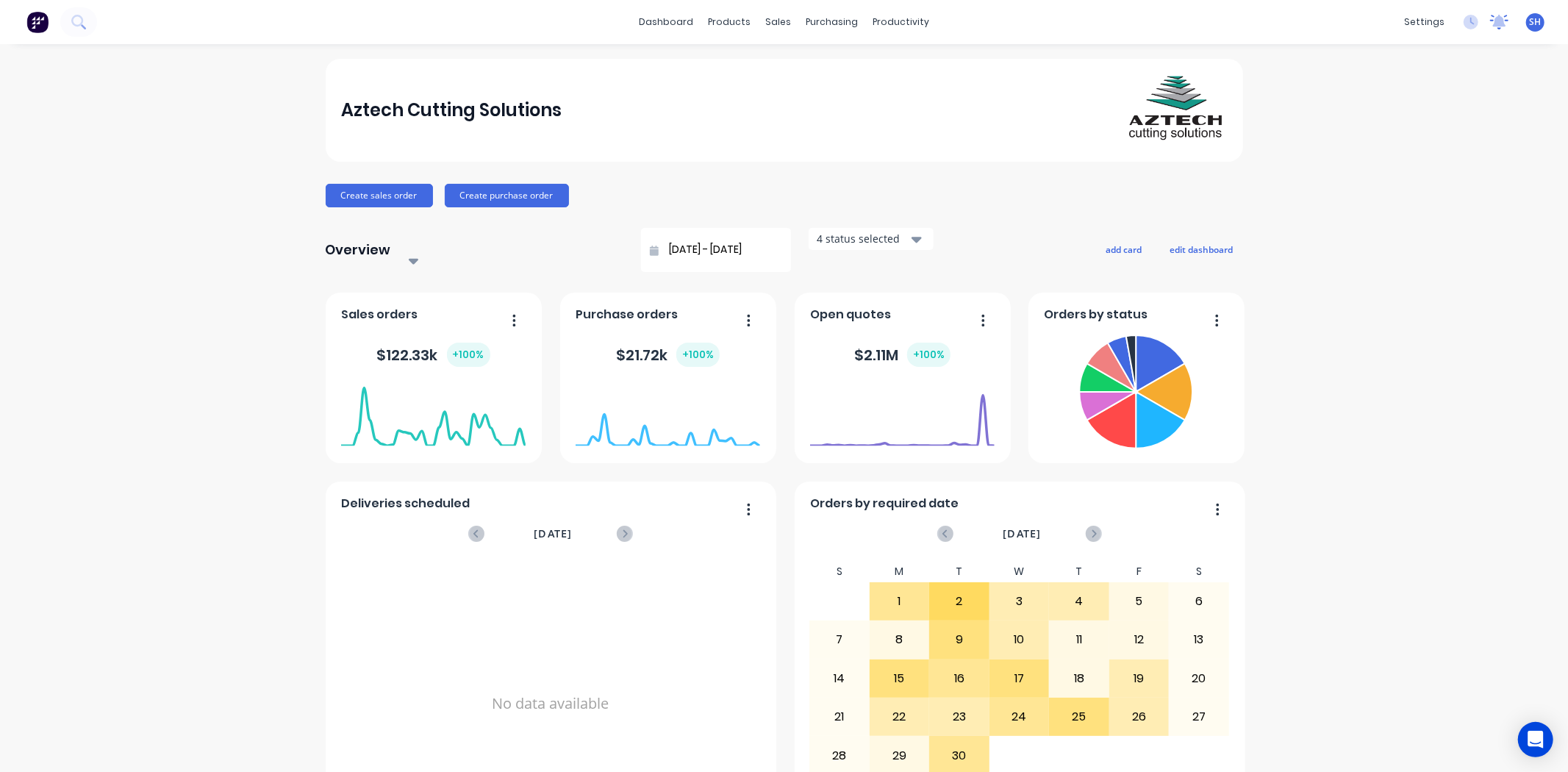
click at [1493, 26] on icon at bounding box center [1500, 20] width 13 height 12
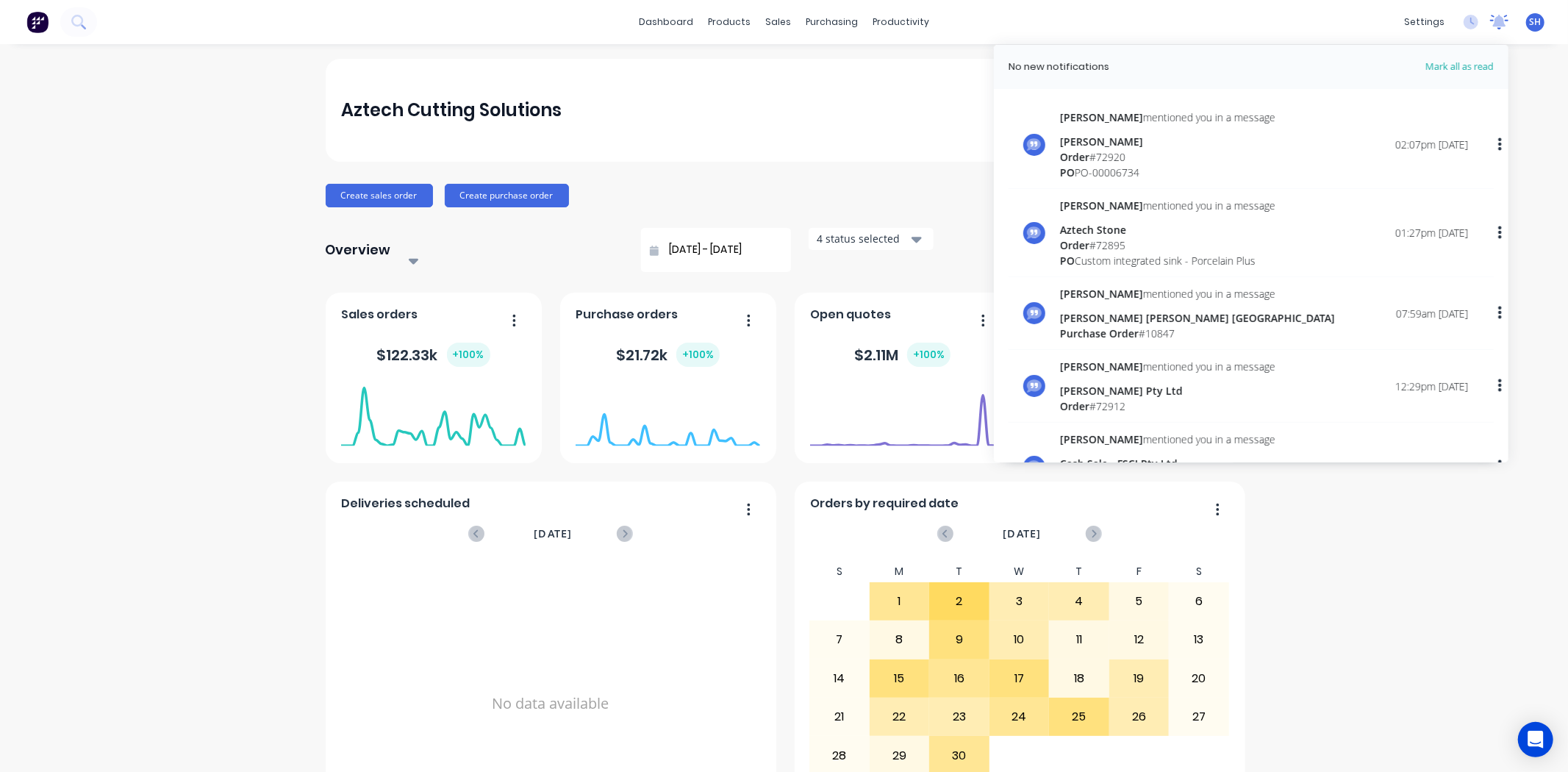
click at [1493, 26] on icon at bounding box center [1500, 20] width 13 height 12
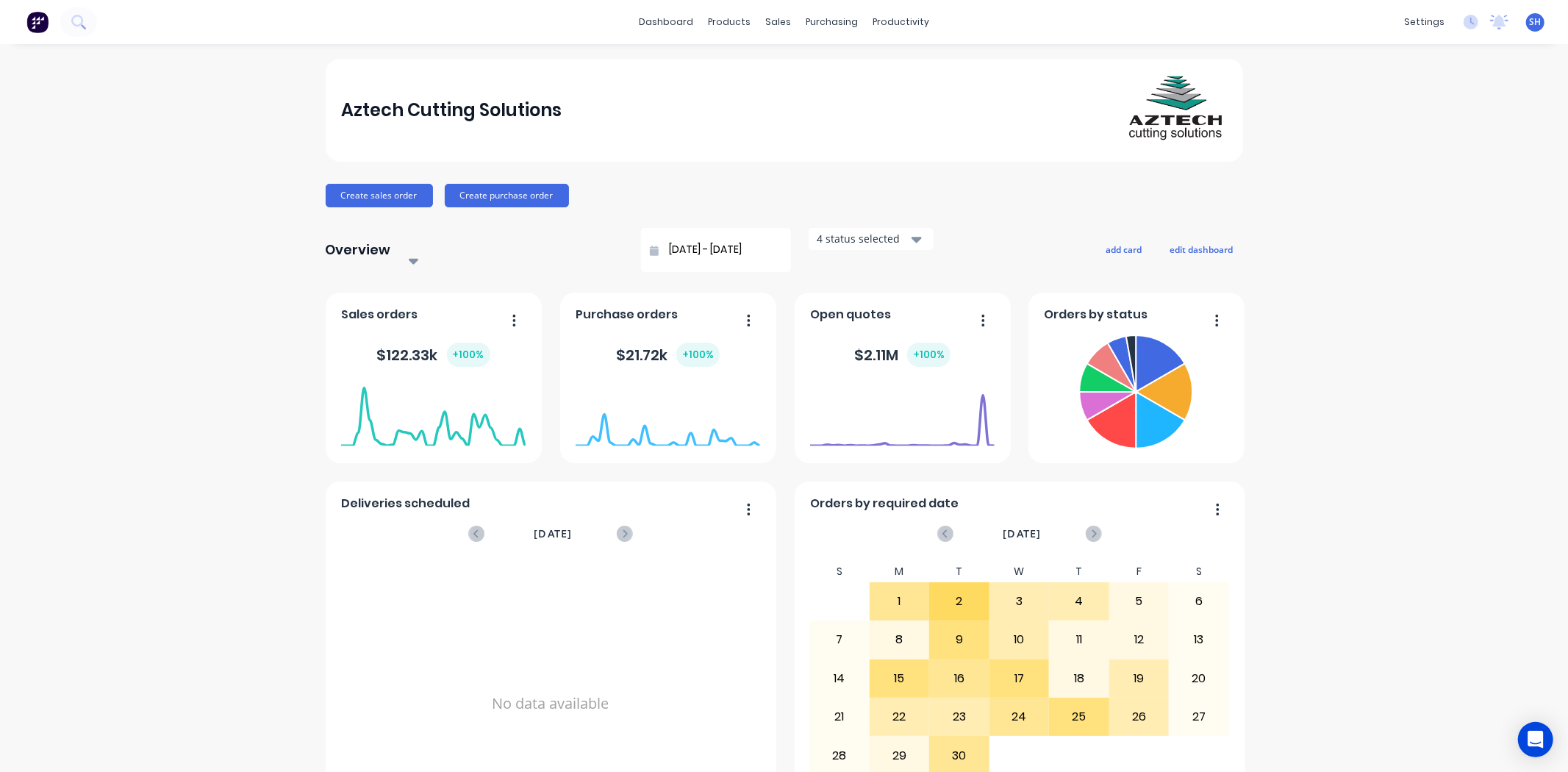
click at [1527, 23] on div "SH Aztech Cutting Solutions [PERSON_NAME] Administrator Profile Sign out" at bounding box center [1536, 22] width 19 height 19
click at [1530, 28] on span "SH" at bounding box center [1536, 22] width 12 height 13
click at [1460, 357] on div "Aztech Cutting Solutions Create sales order Create purchase order Overview Sele…" at bounding box center [784, 450] width 1568 height 782
click at [745, 99] on div "Materials" at bounding box center [765, 100] width 44 height 13
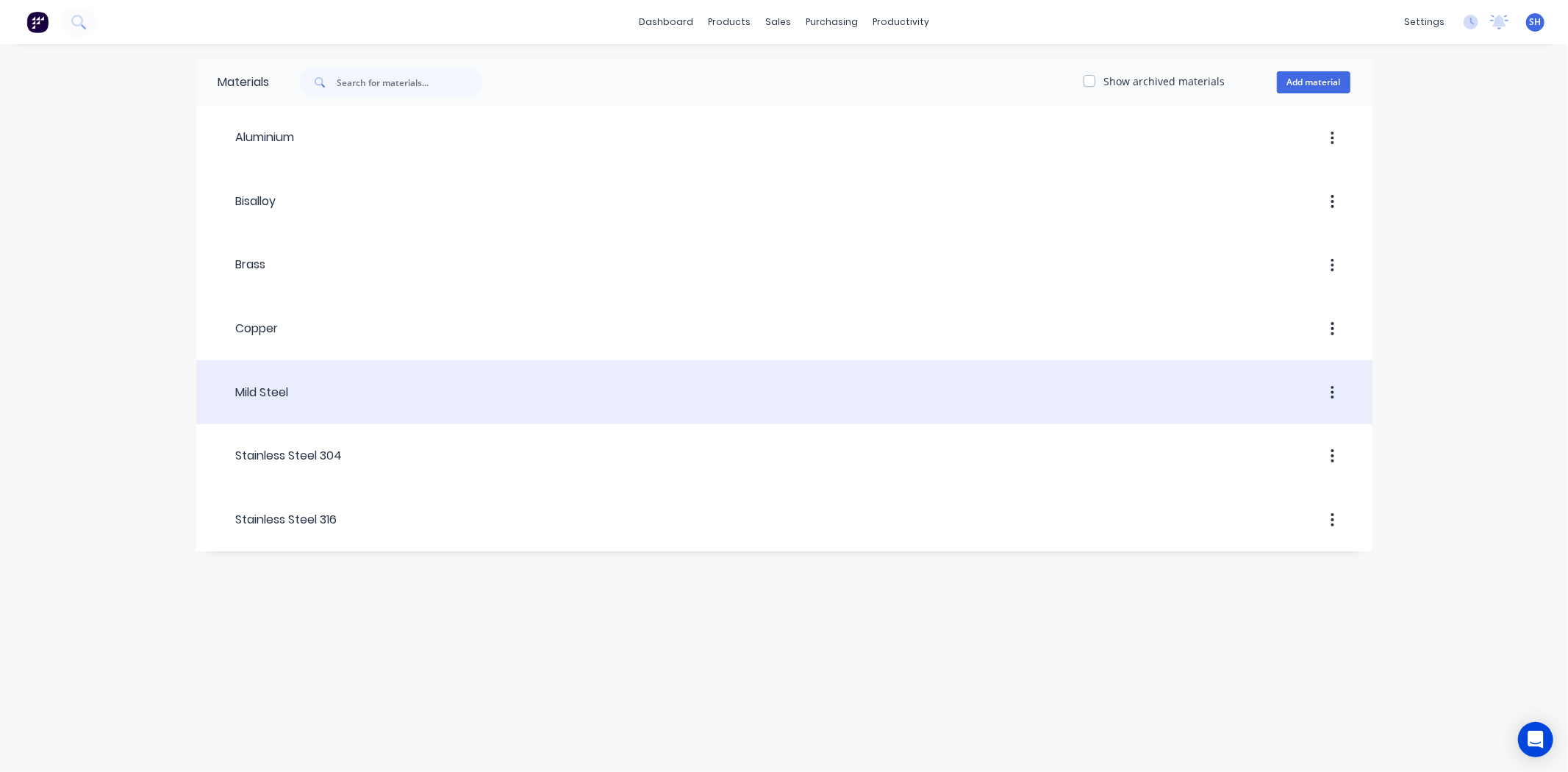
click at [284, 401] on div "Mild Steel" at bounding box center [253, 392] width 70 height 27
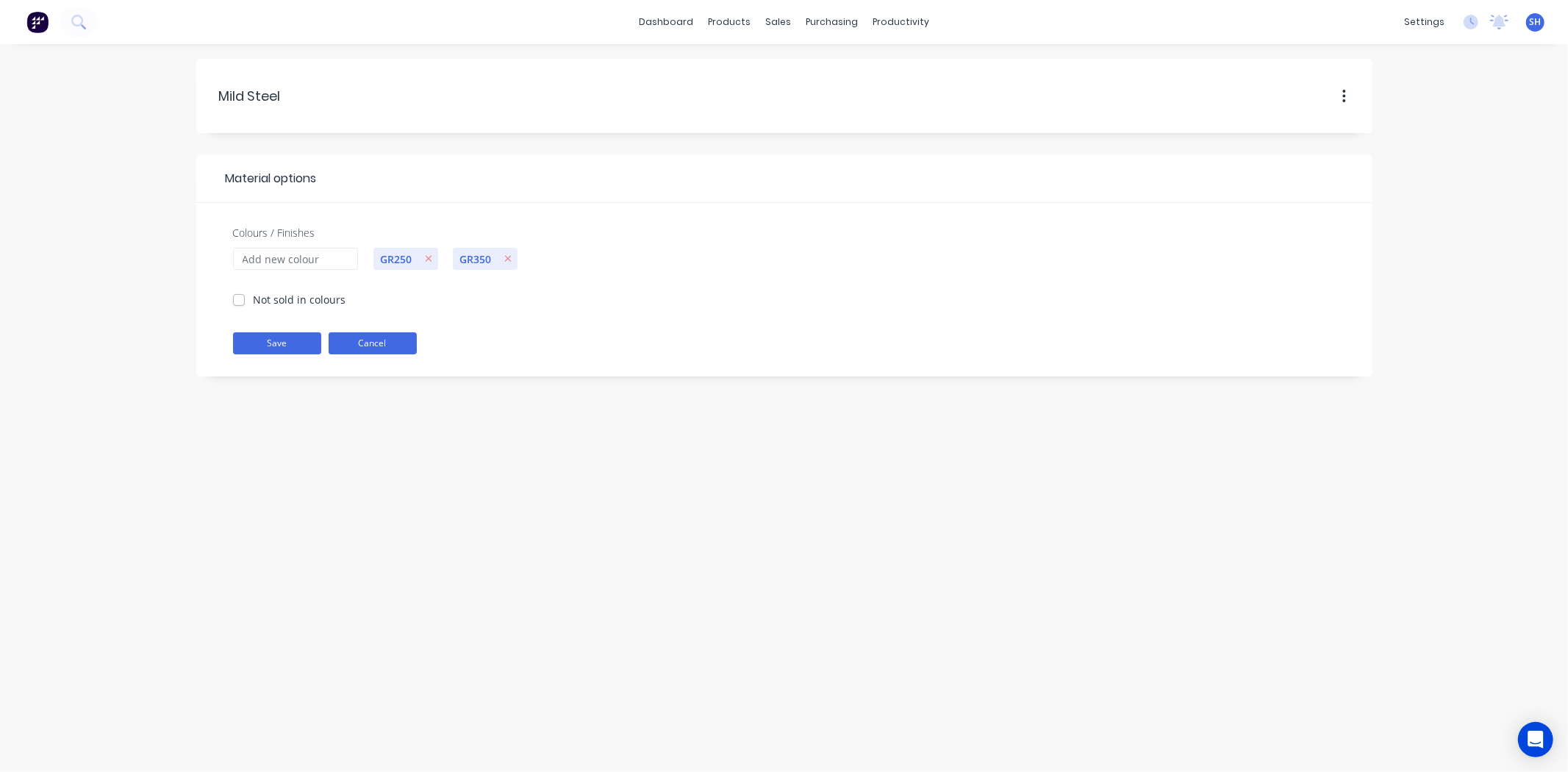
click at [381, 348] on button "Cancel" at bounding box center [373, 343] width 88 height 22
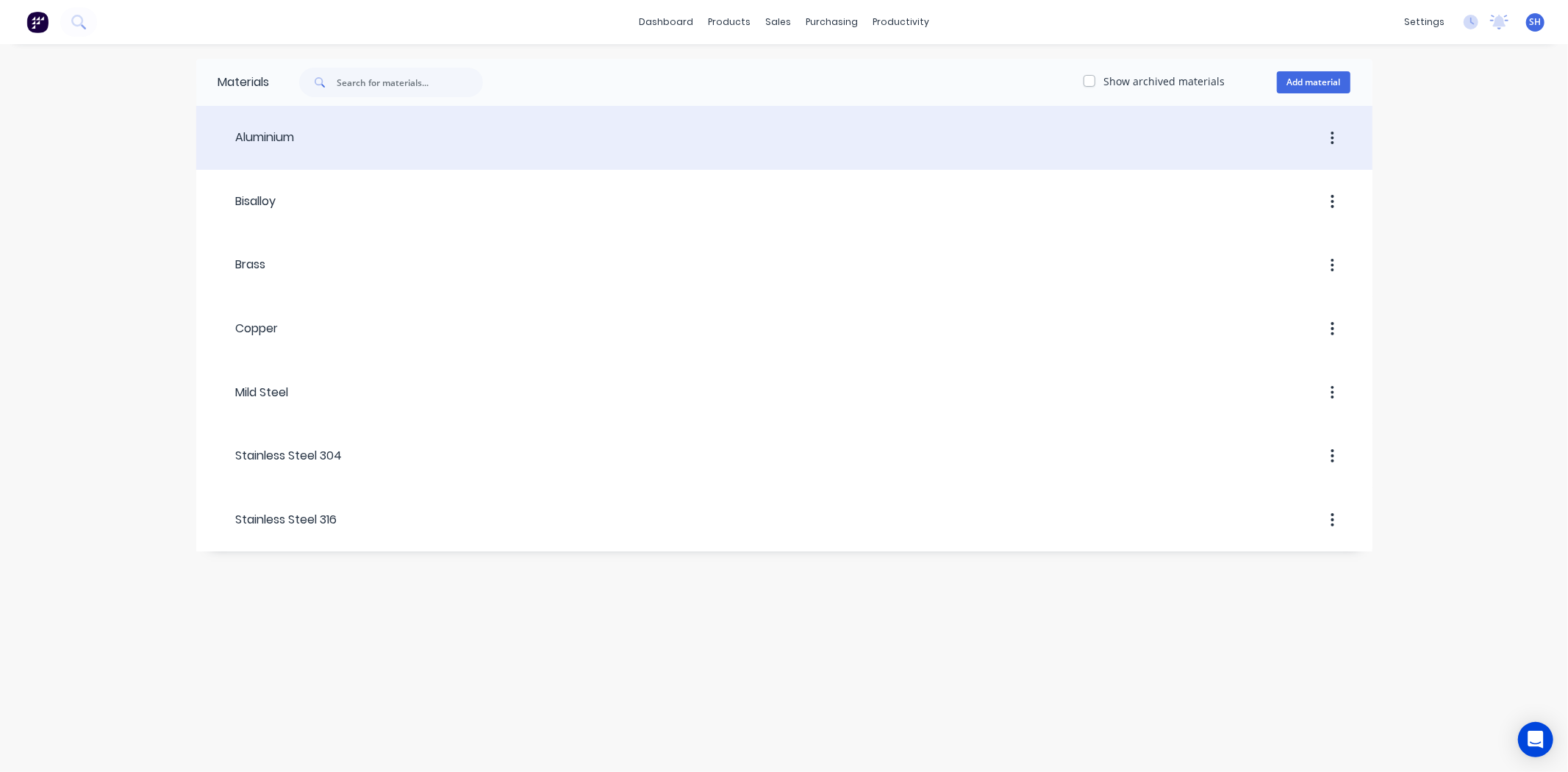
click at [600, 152] on header "Aluminium" at bounding box center [784, 138] width 1177 height 56
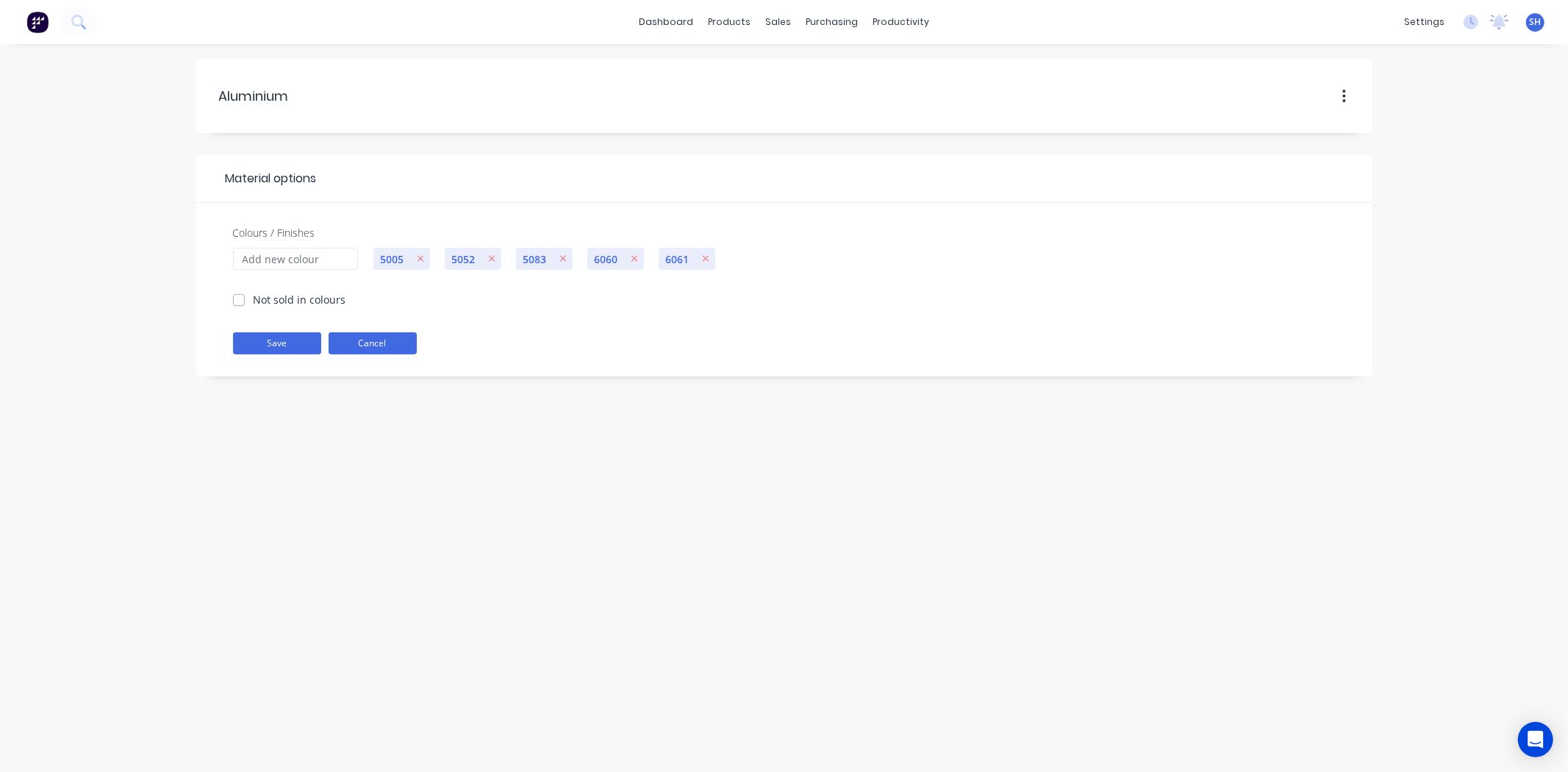
click at [378, 346] on button "Cancel" at bounding box center [373, 343] width 88 height 22
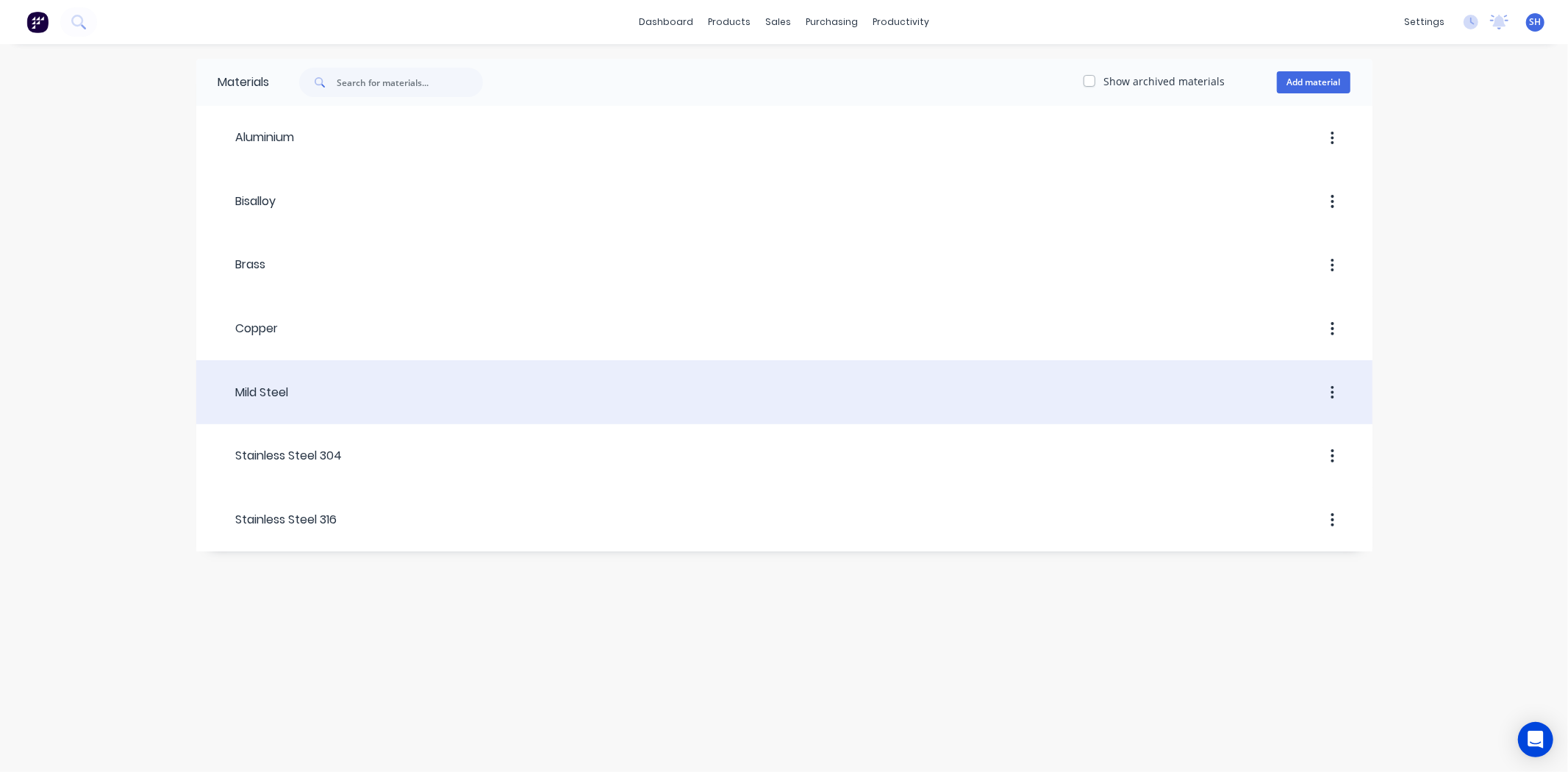
click at [254, 390] on div "Mild Steel" at bounding box center [253, 393] width 70 height 18
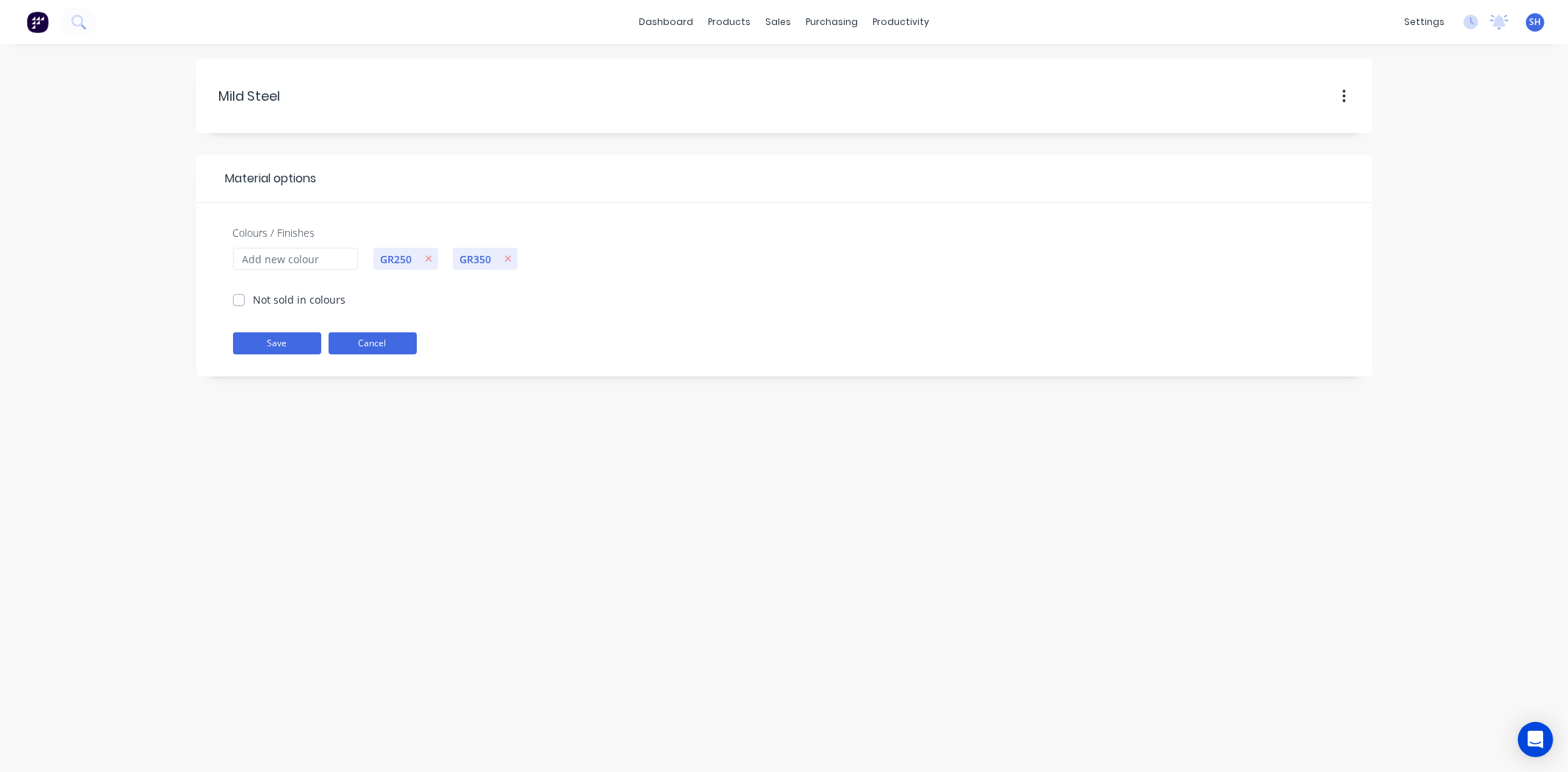
click at [363, 351] on button "Cancel" at bounding box center [373, 343] width 88 height 22
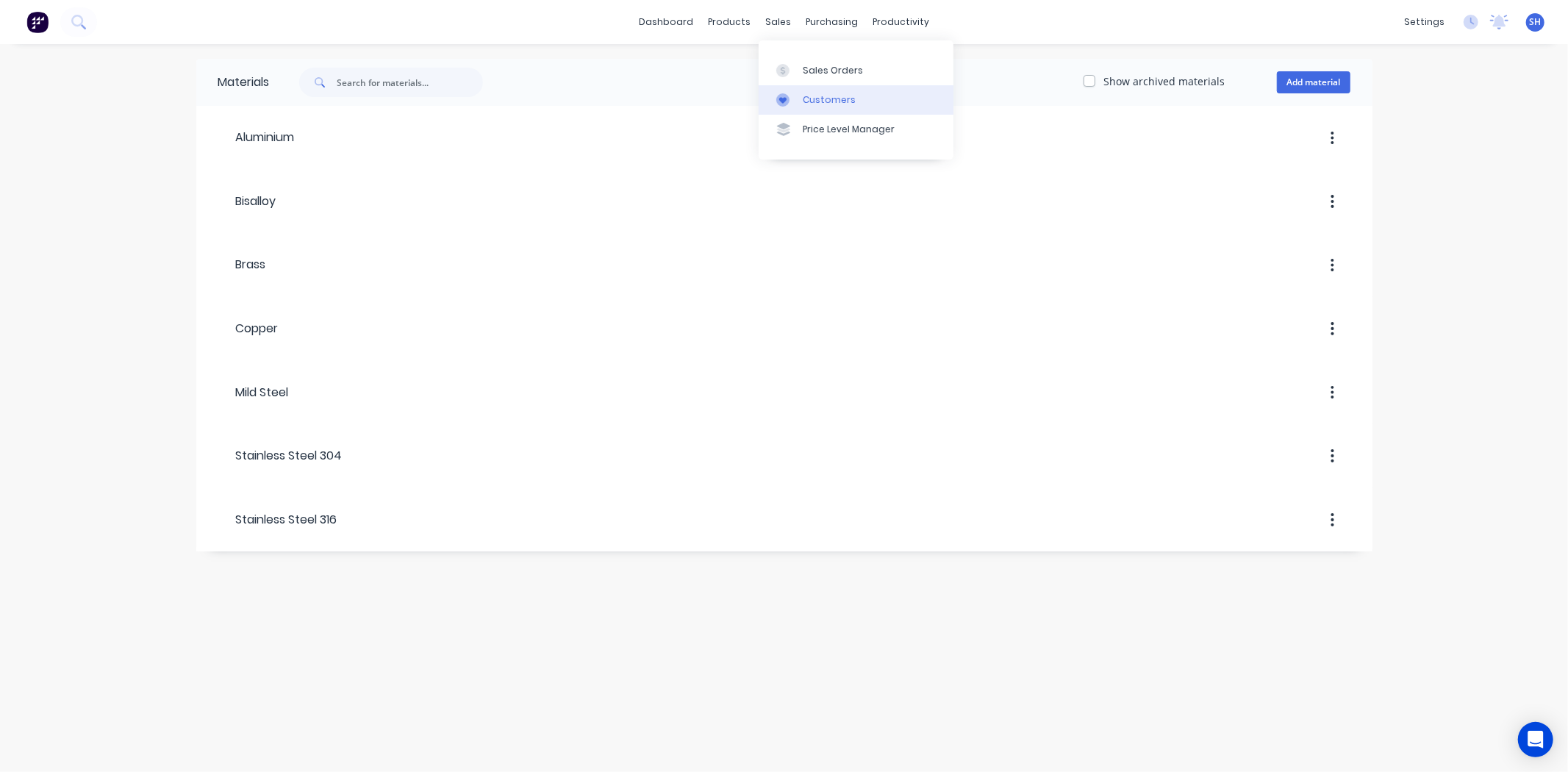
click at [818, 98] on div "Customers" at bounding box center [829, 100] width 53 height 13
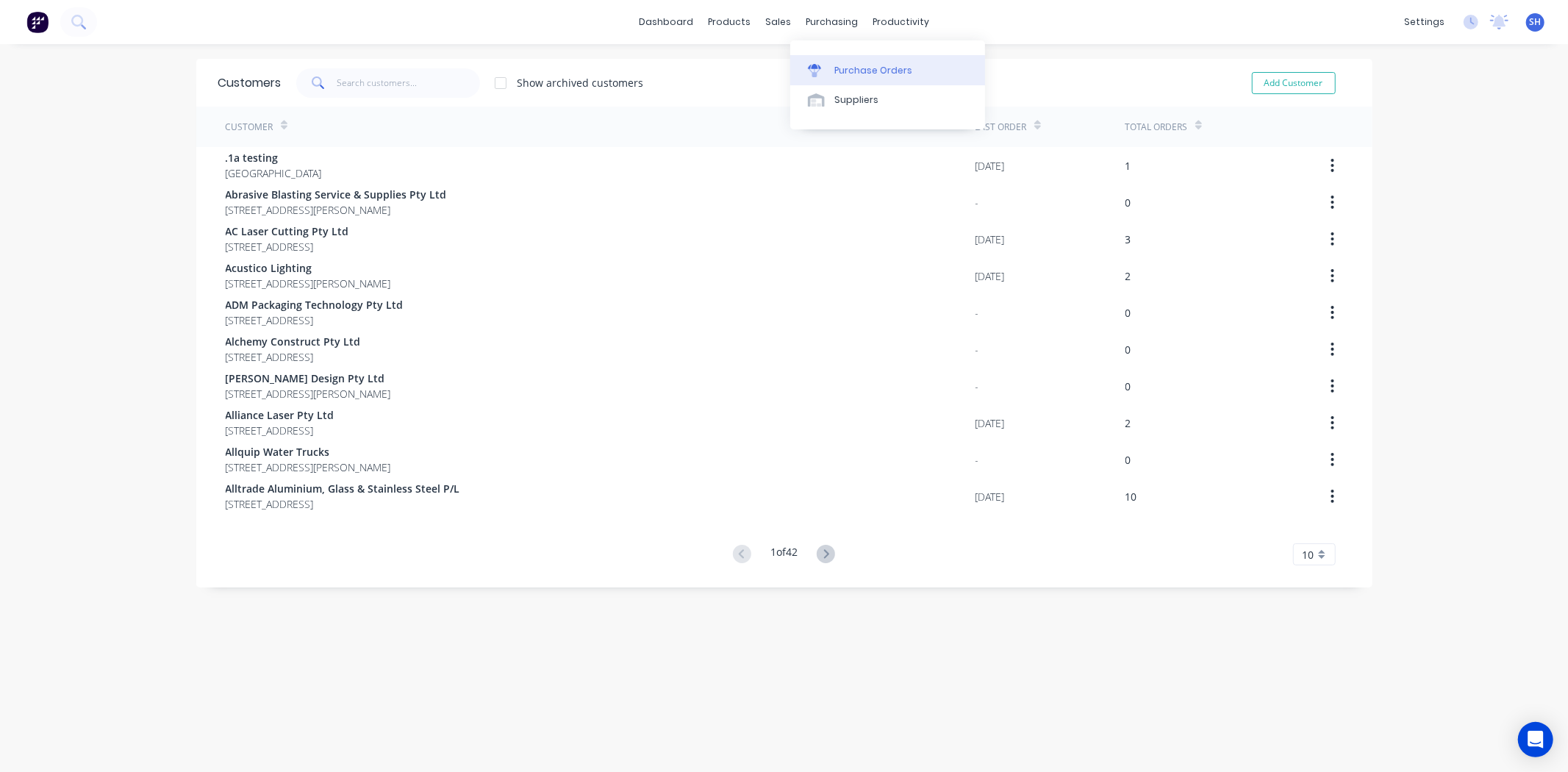
click at [835, 57] on link "Purchase Orders" at bounding box center [887, 70] width 194 height 29
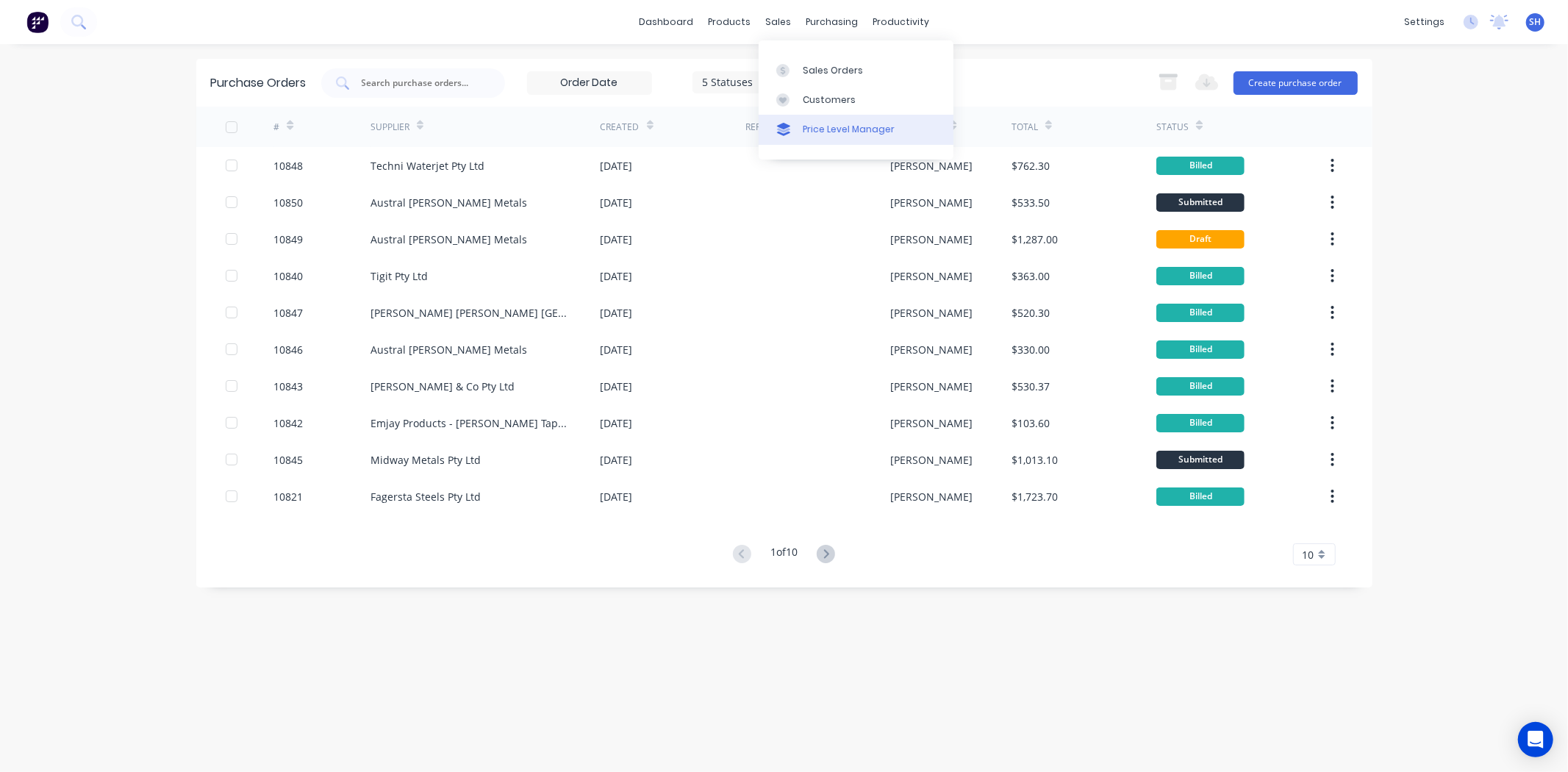
click at [805, 116] on link "Price Level Manager" at bounding box center [856, 130] width 194 height 29
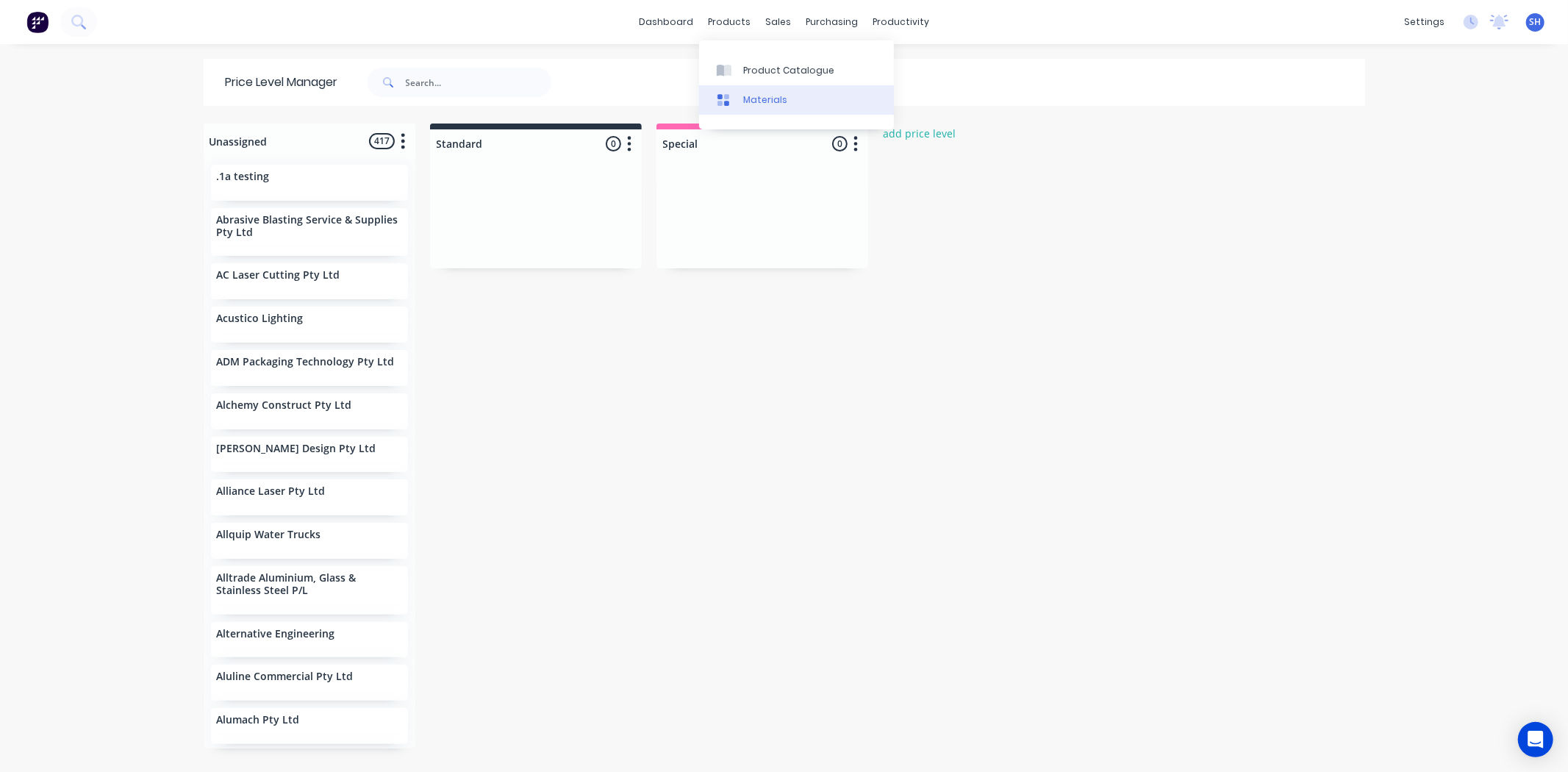
click at [765, 92] on link "Materials" at bounding box center [797, 100] width 194 height 29
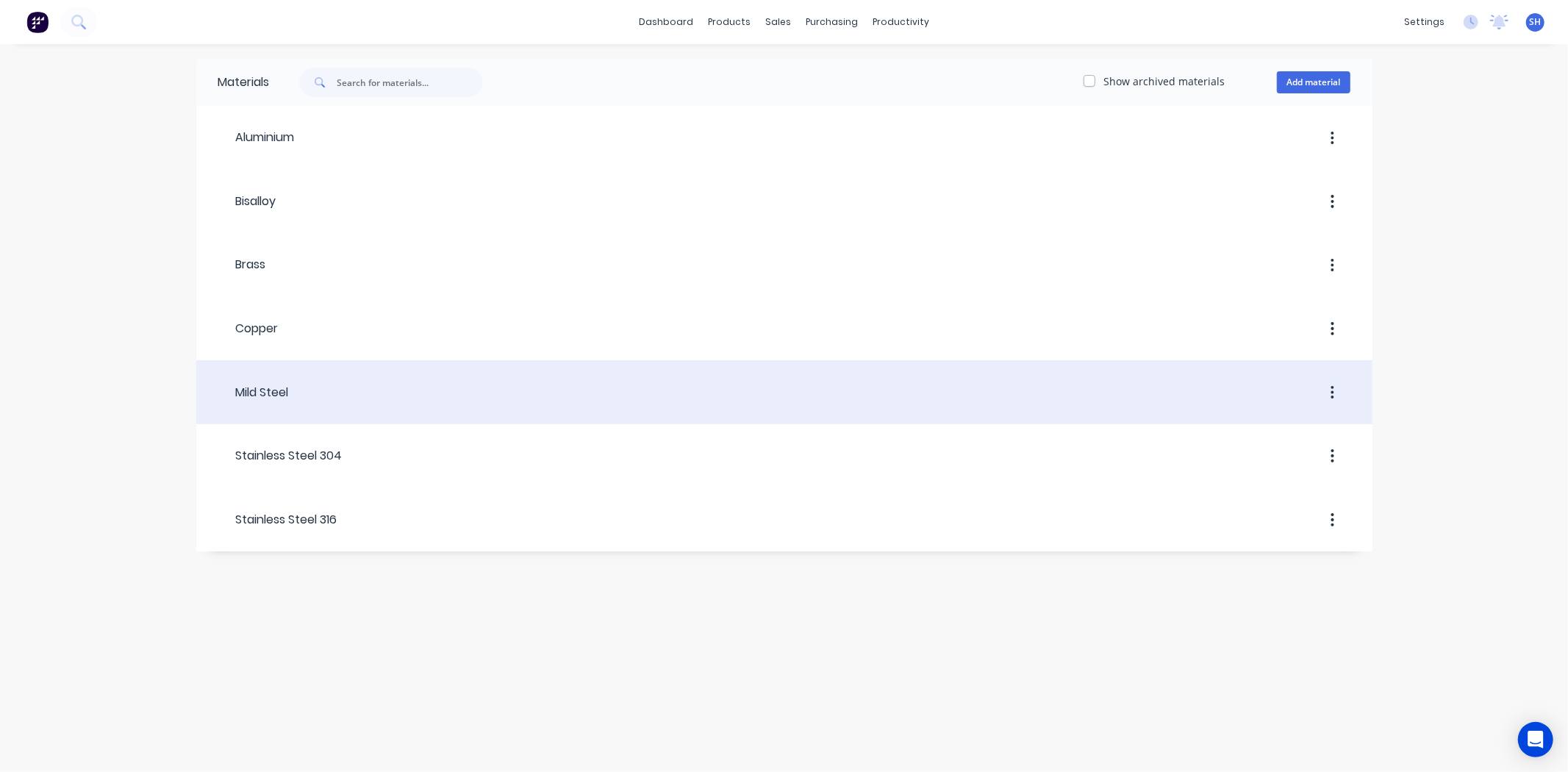
click at [617, 381] on div at bounding box center [820, 392] width 1062 height 27
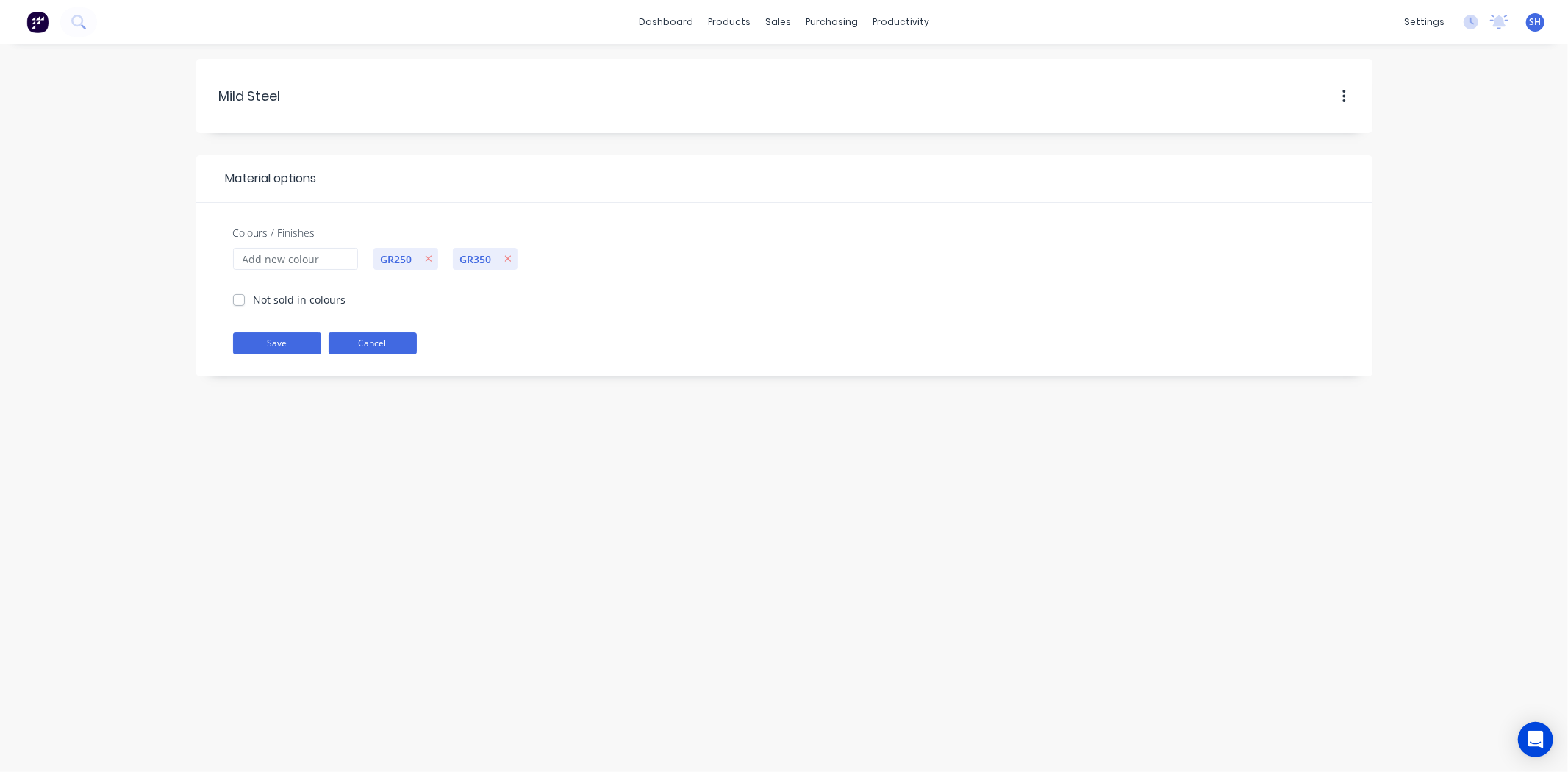
click at [408, 348] on button "Cancel" at bounding box center [373, 343] width 88 height 22
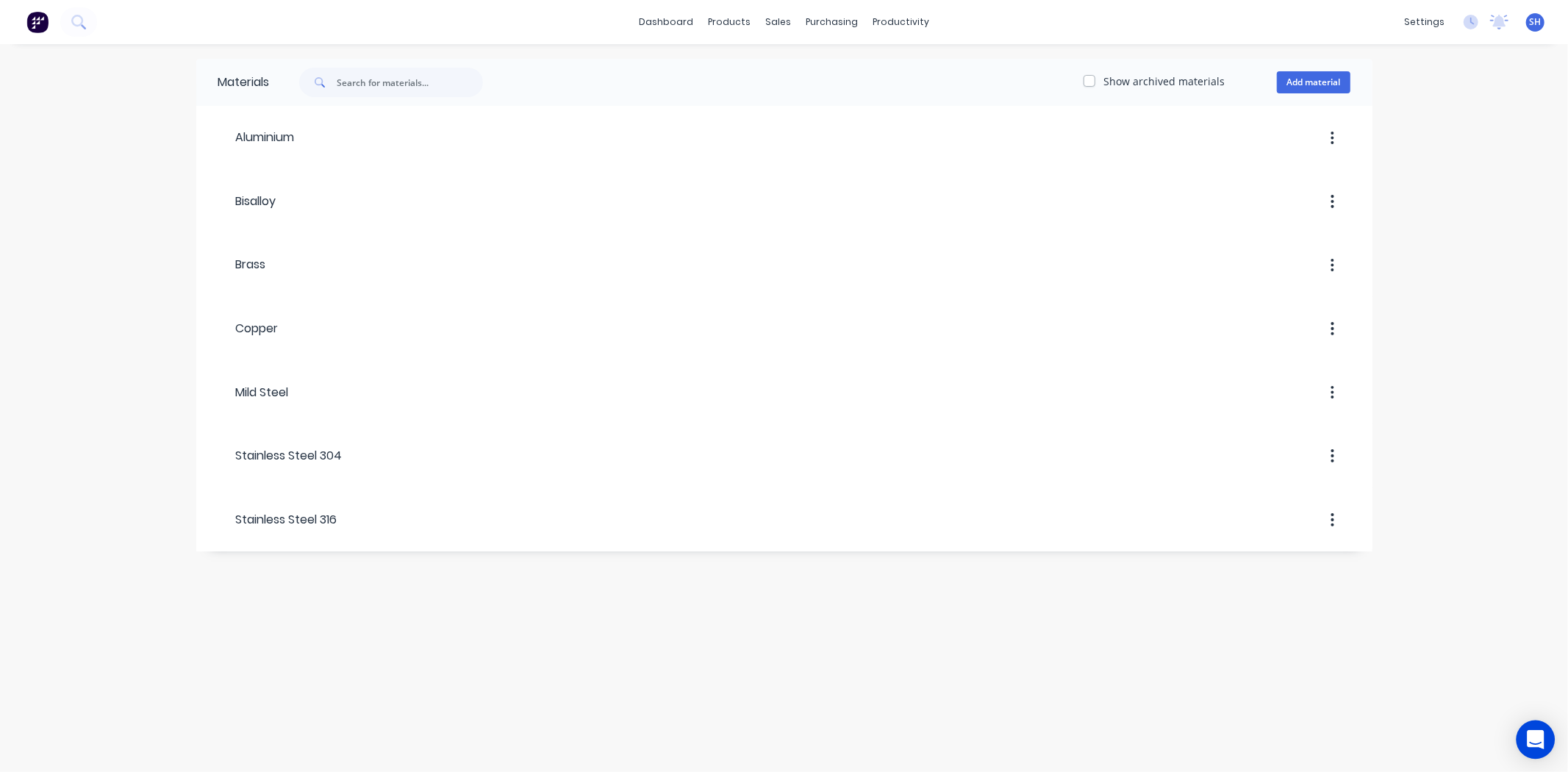
click at [1520, 745] on body "dashboard products sales purchasing productivity dashboard products Product Cat…" at bounding box center [784, 386] width 1568 height 772
click at [1536, 726] on div "Open Intercom Messenger" at bounding box center [1536, 740] width 39 height 39
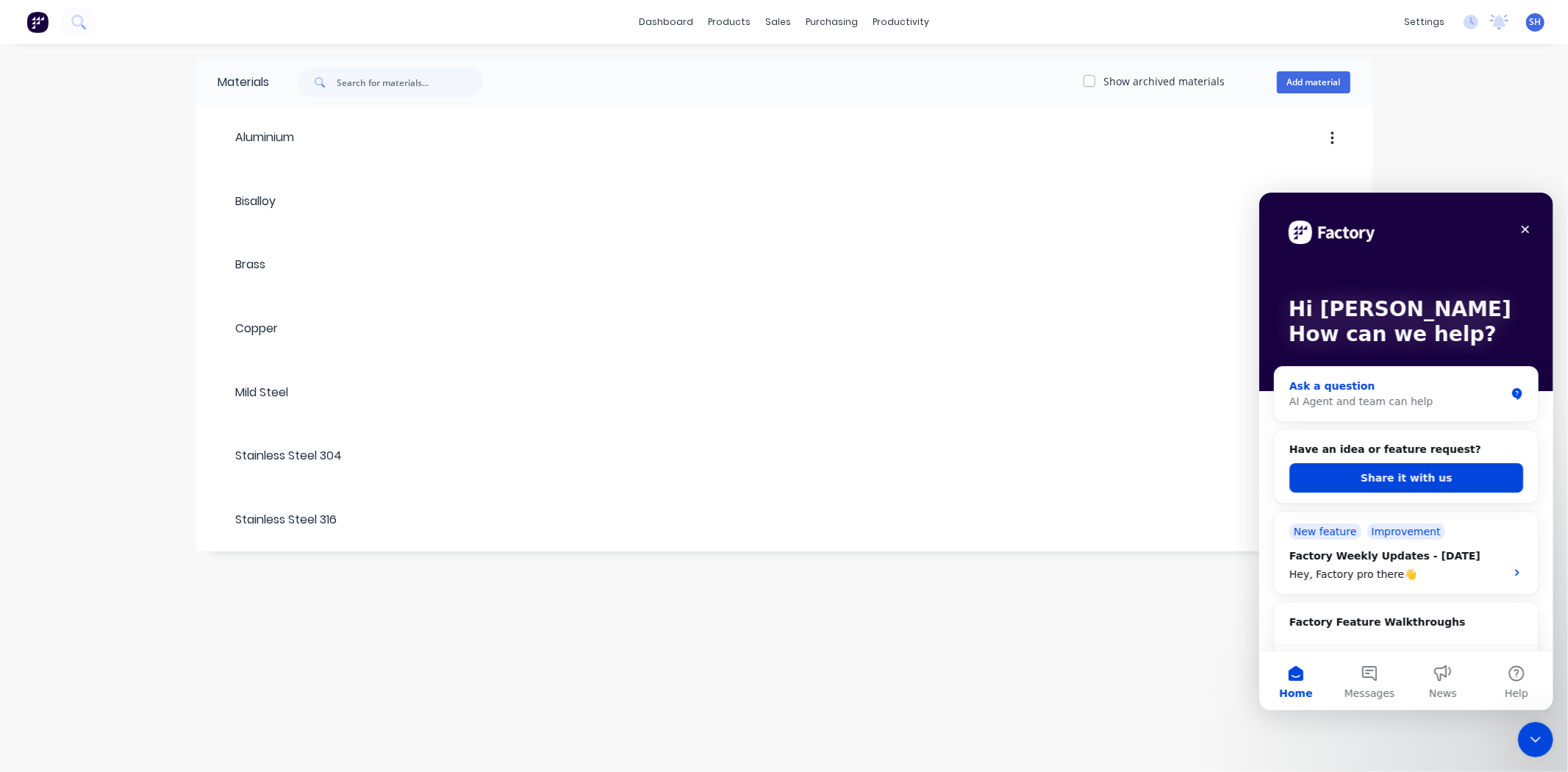
click at [1395, 391] on div "Ask a question" at bounding box center [1397, 385] width 216 height 15
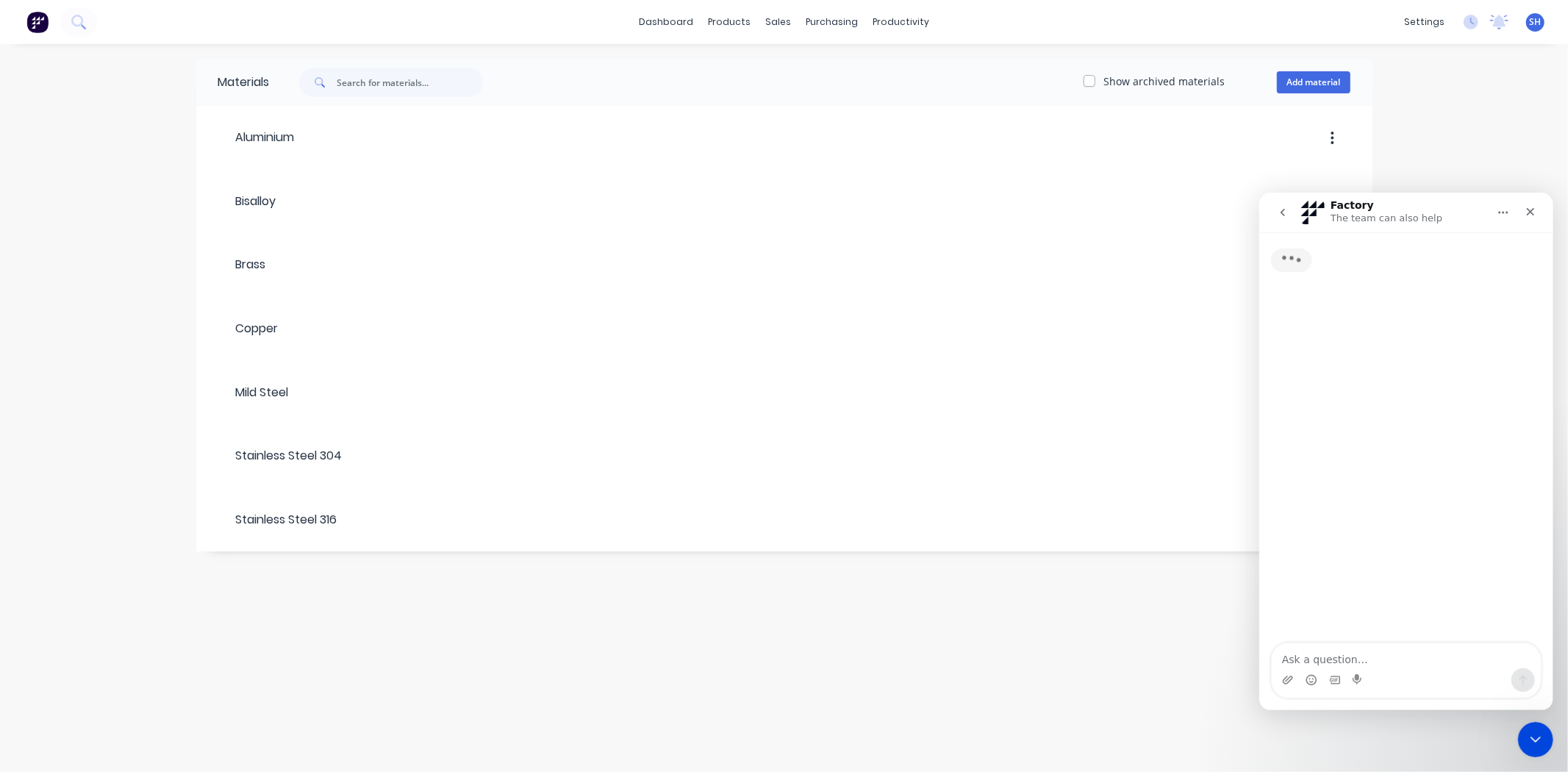
click at [1344, 655] on textarea "Ask a question…" at bounding box center [1406, 655] width 269 height 25
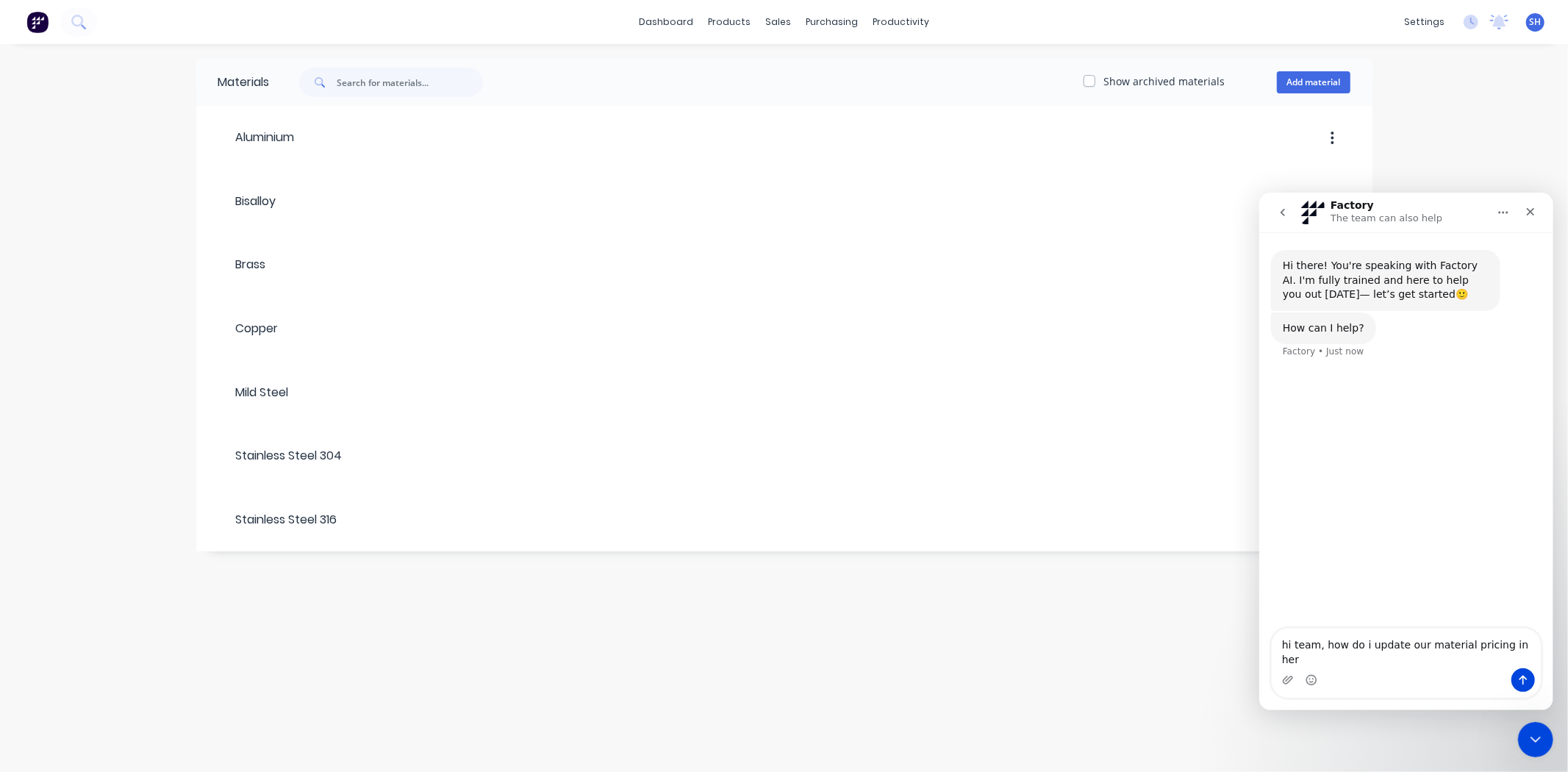
type textarea "hi team, how do i update our material pricing in here"
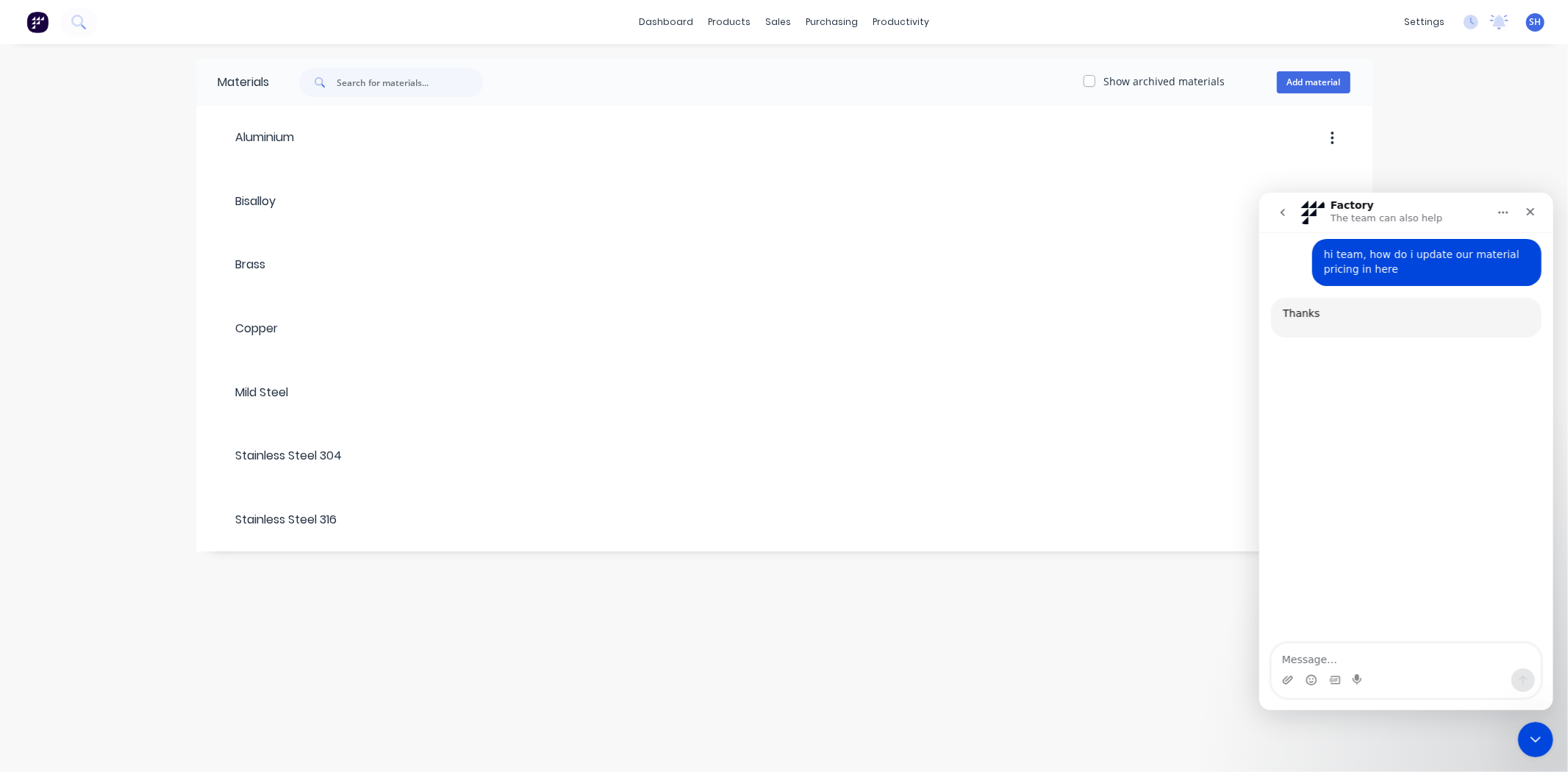
scroll to position [127, 0]
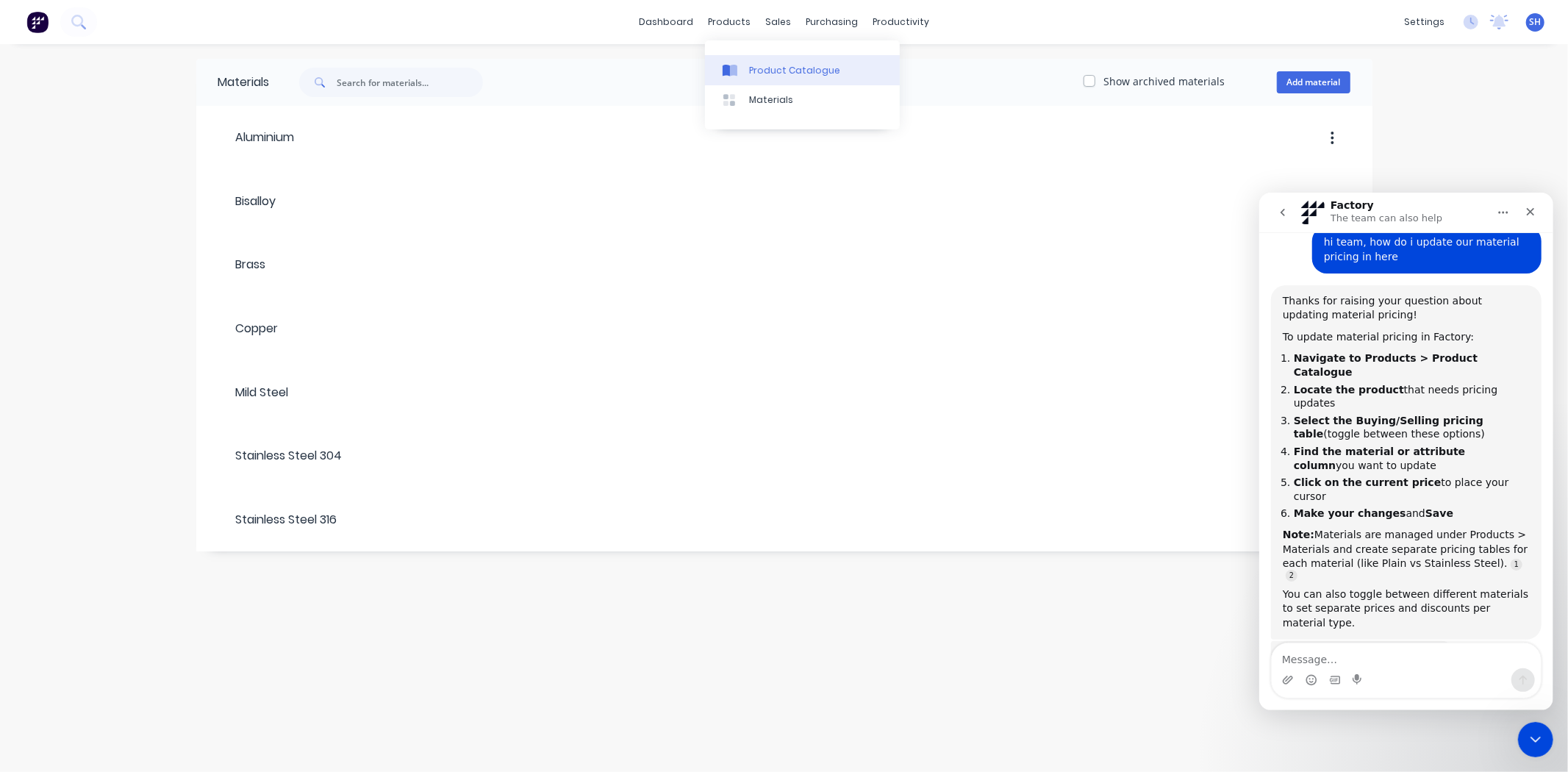
click at [774, 70] on div "Product Catalogue" at bounding box center [795, 70] width 92 height 13
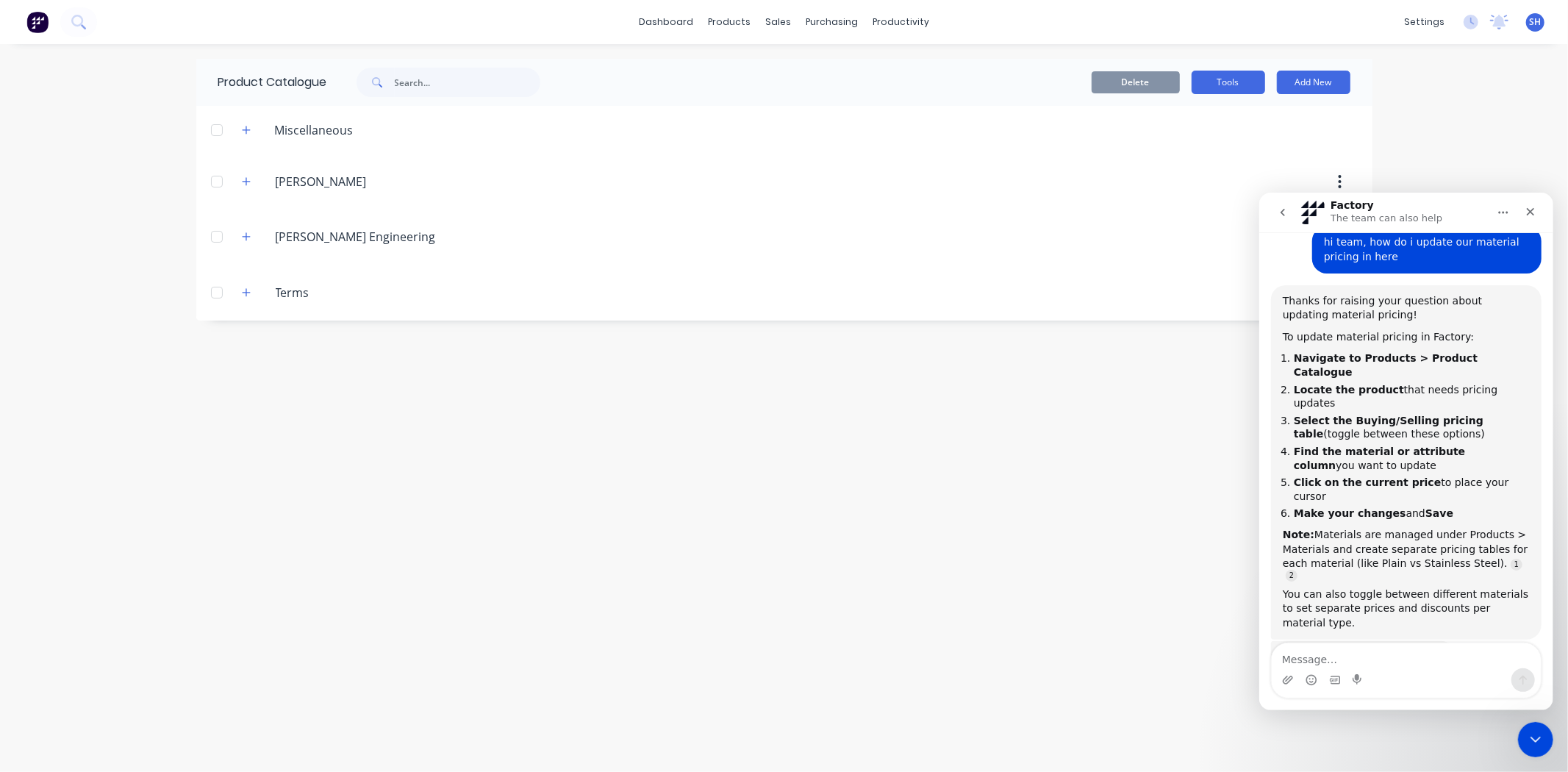
click at [1229, 83] on button "Tools" at bounding box center [1228, 82] width 74 height 23
click at [991, 431] on div "Product Catalogue Delete Tools Add New Miscellaneous $250 + GST - Minimum Charg…" at bounding box center [784, 408] width 1177 height 698
click at [246, 127] on icon "button" at bounding box center [246, 130] width 8 height 8
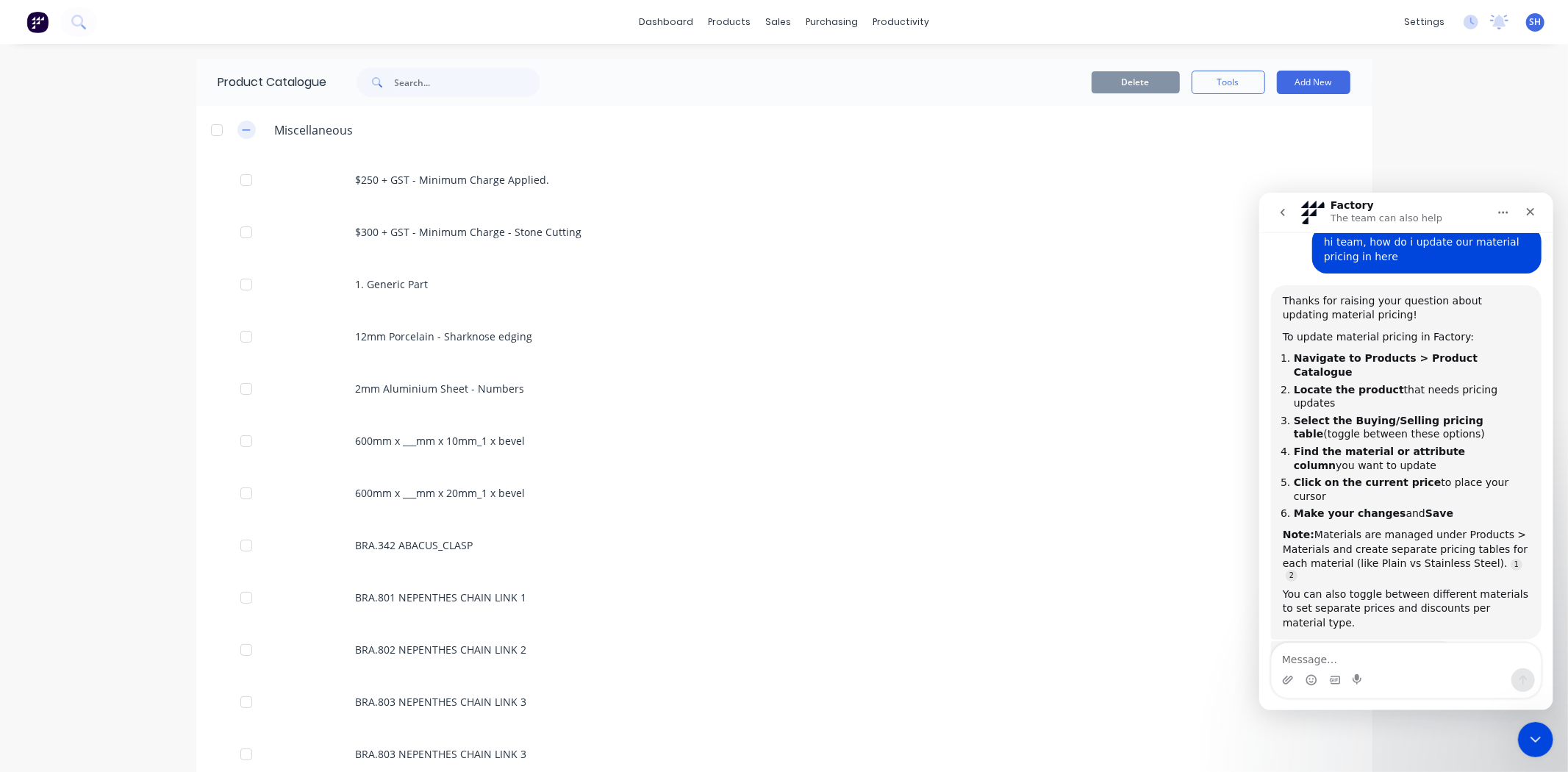
click at [242, 127] on icon "button" at bounding box center [246, 130] width 9 height 11
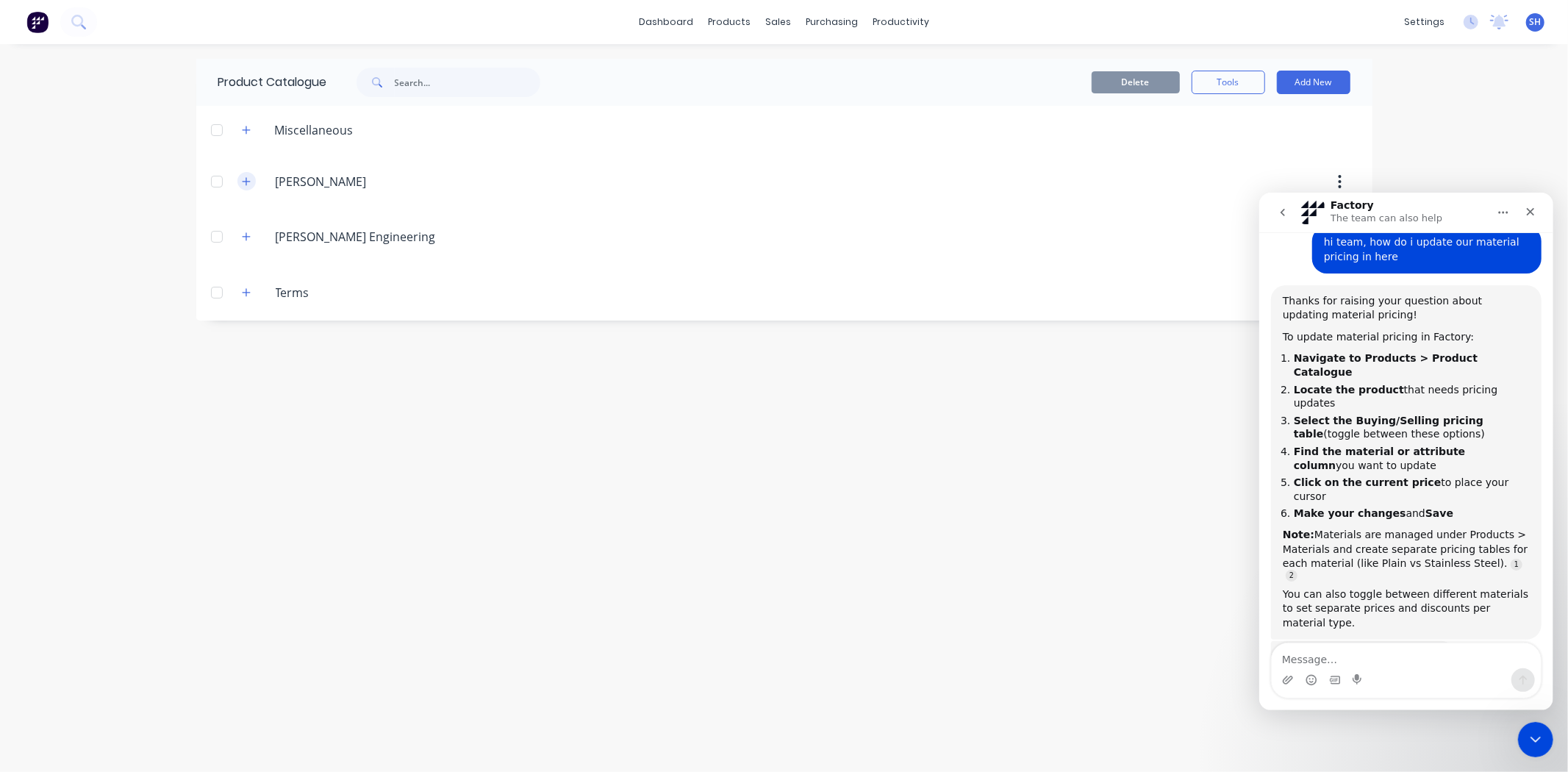
click at [243, 185] on icon "button" at bounding box center [246, 181] width 9 height 11
click at [250, 237] on icon "button" at bounding box center [246, 237] width 8 height 8
click at [250, 237] on icon "button" at bounding box center [246, 237] width 8 height 1
click at [248, 296] on icon "button" at bounding box center [246, 292] width 9 height 11
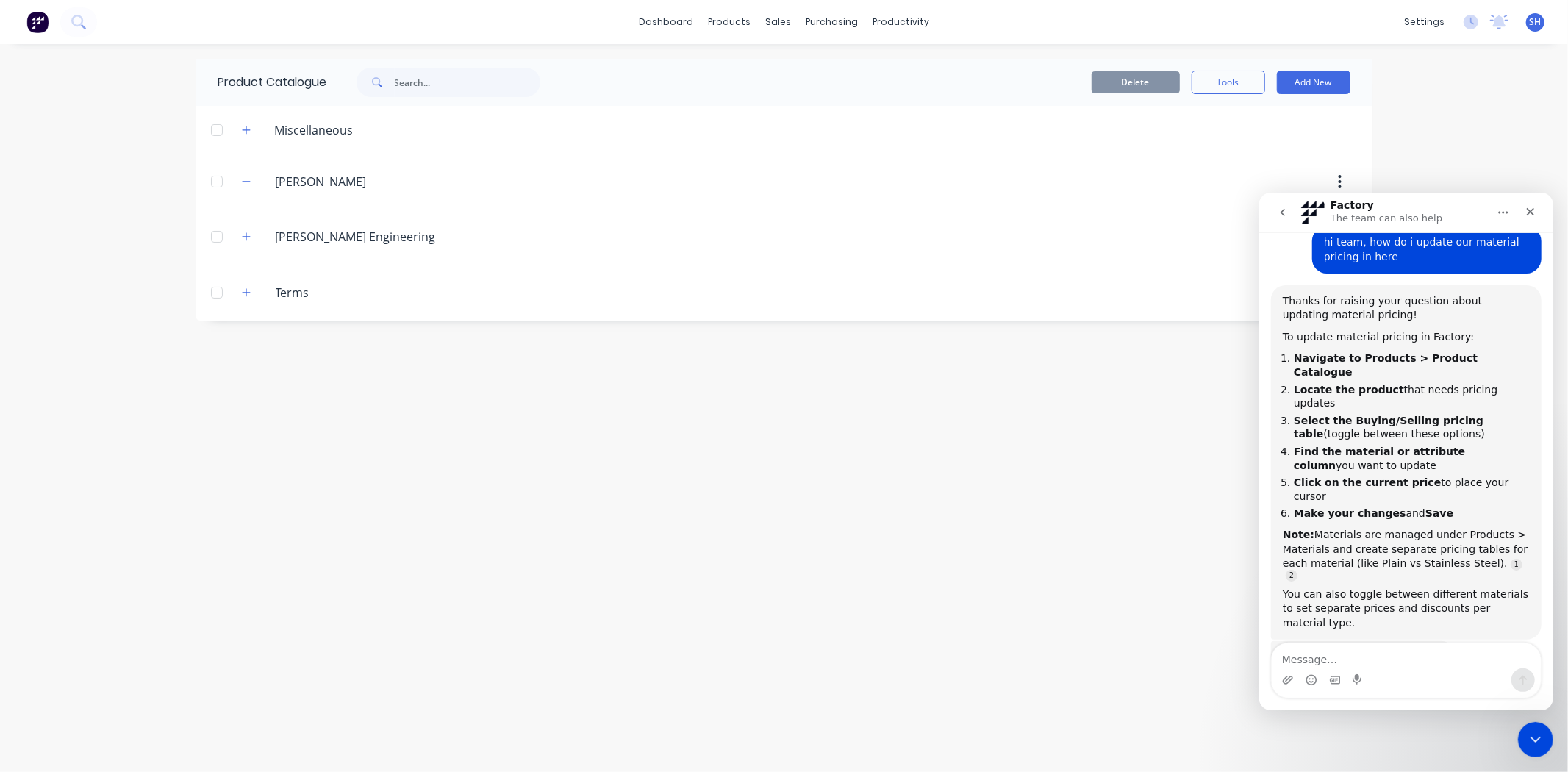
click at [1342, 181] on button "button" at bounding box center [1339, 181] width 35 height 27
click at [1094, 373] on div "Product Catalogue Delete Tools Add New Miscellaneous $250 + GST - Minimum Charg…" at bounding box center [784, 408] width 1177 height 698
click at [1395, 646] on textarea "Message…" at bounding box center [1406, 655] width 269 height 25
type textarea "t"
type textarea "our materials are not showing in product catalogue"
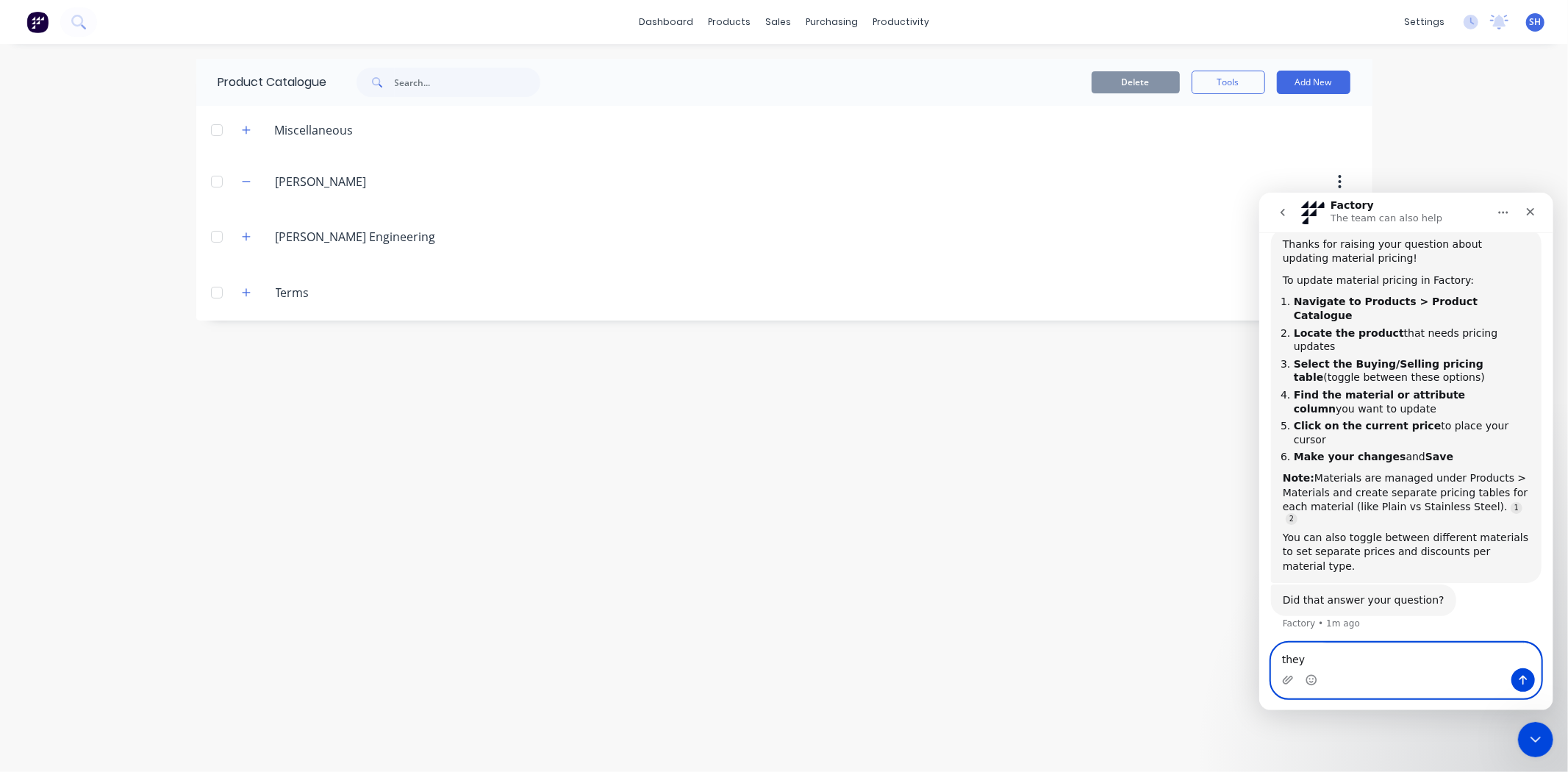
scroll to position [231, 0]
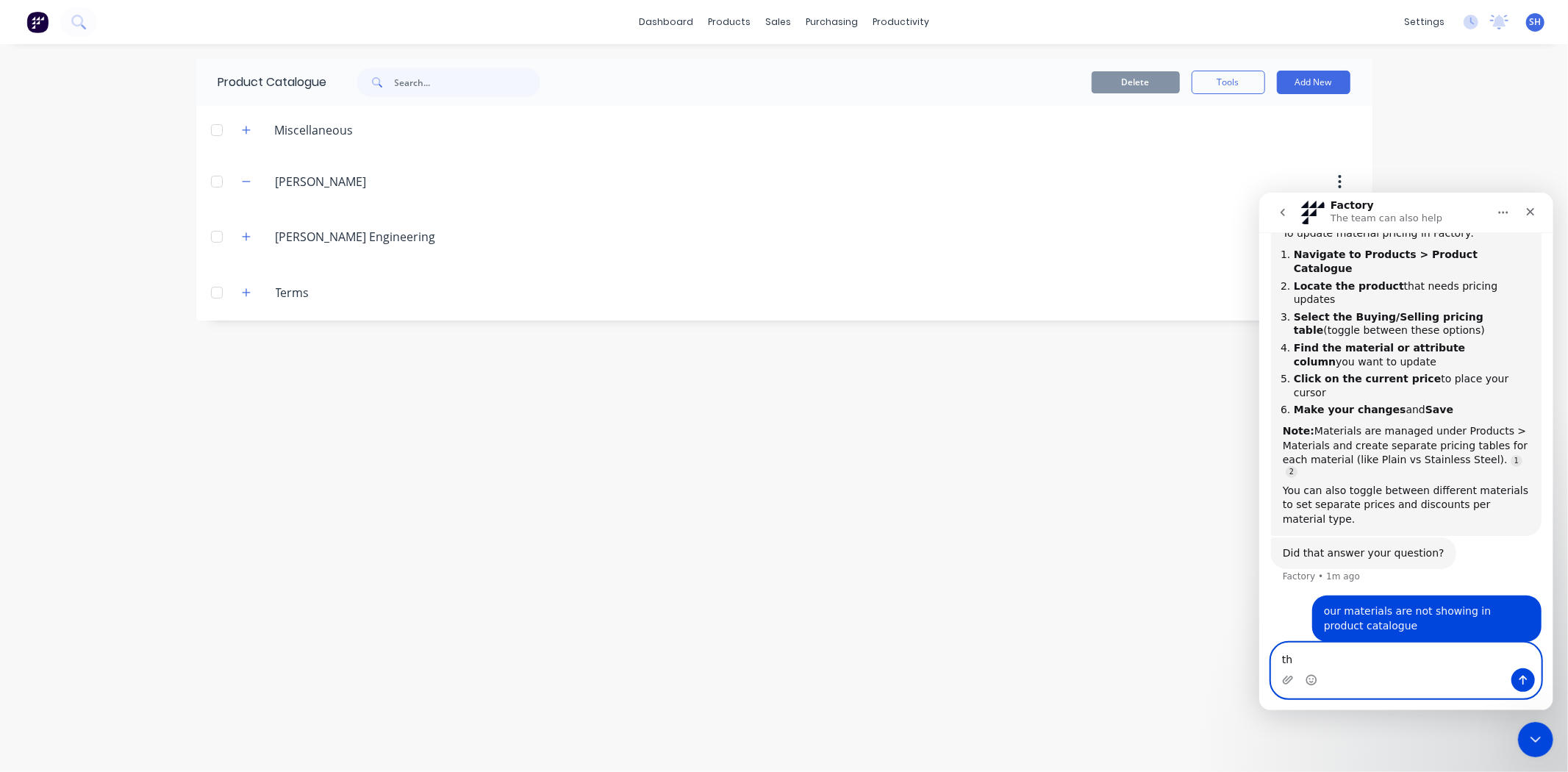
type textarea "t"
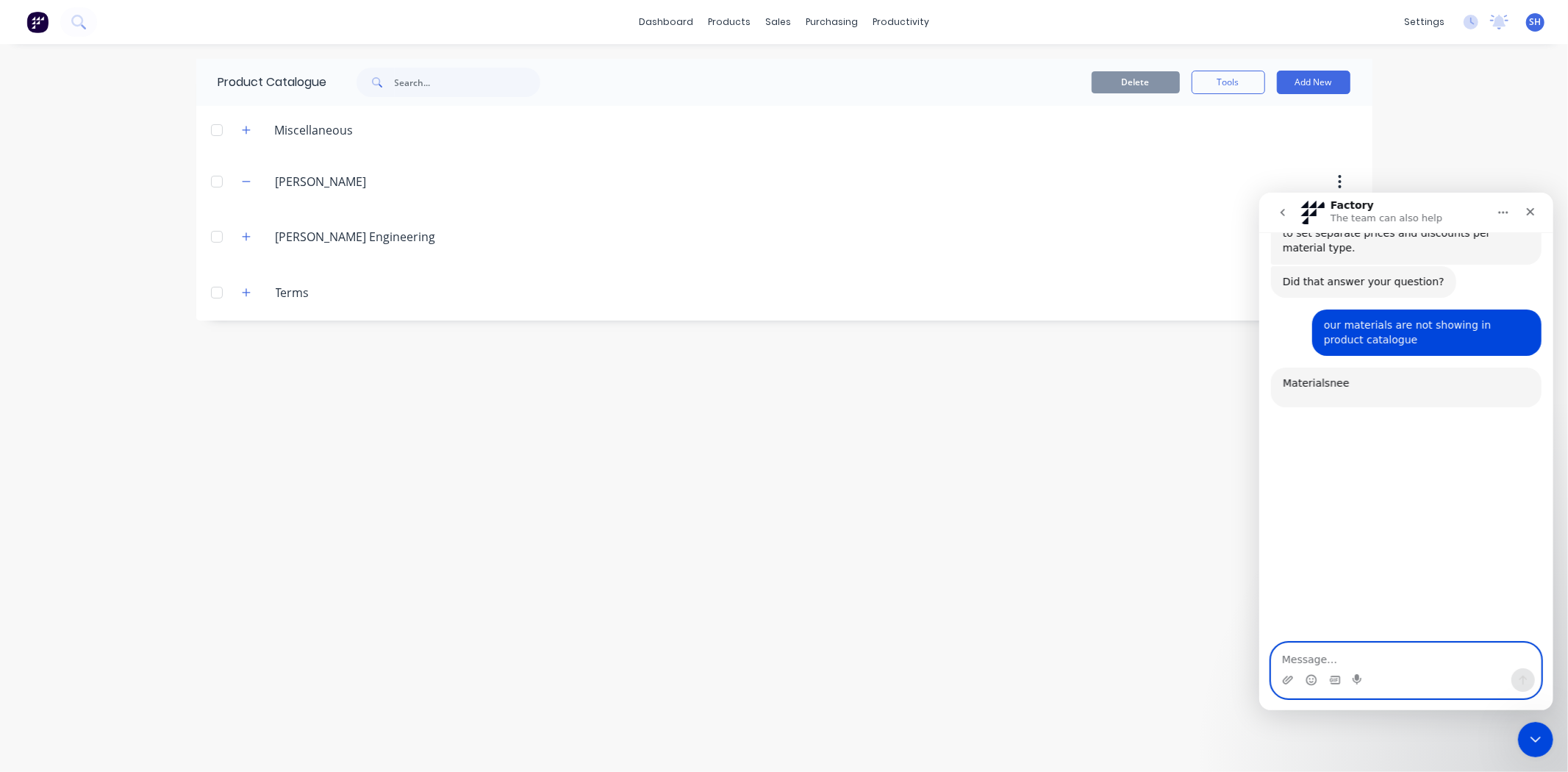
scroll to position [520, 0]
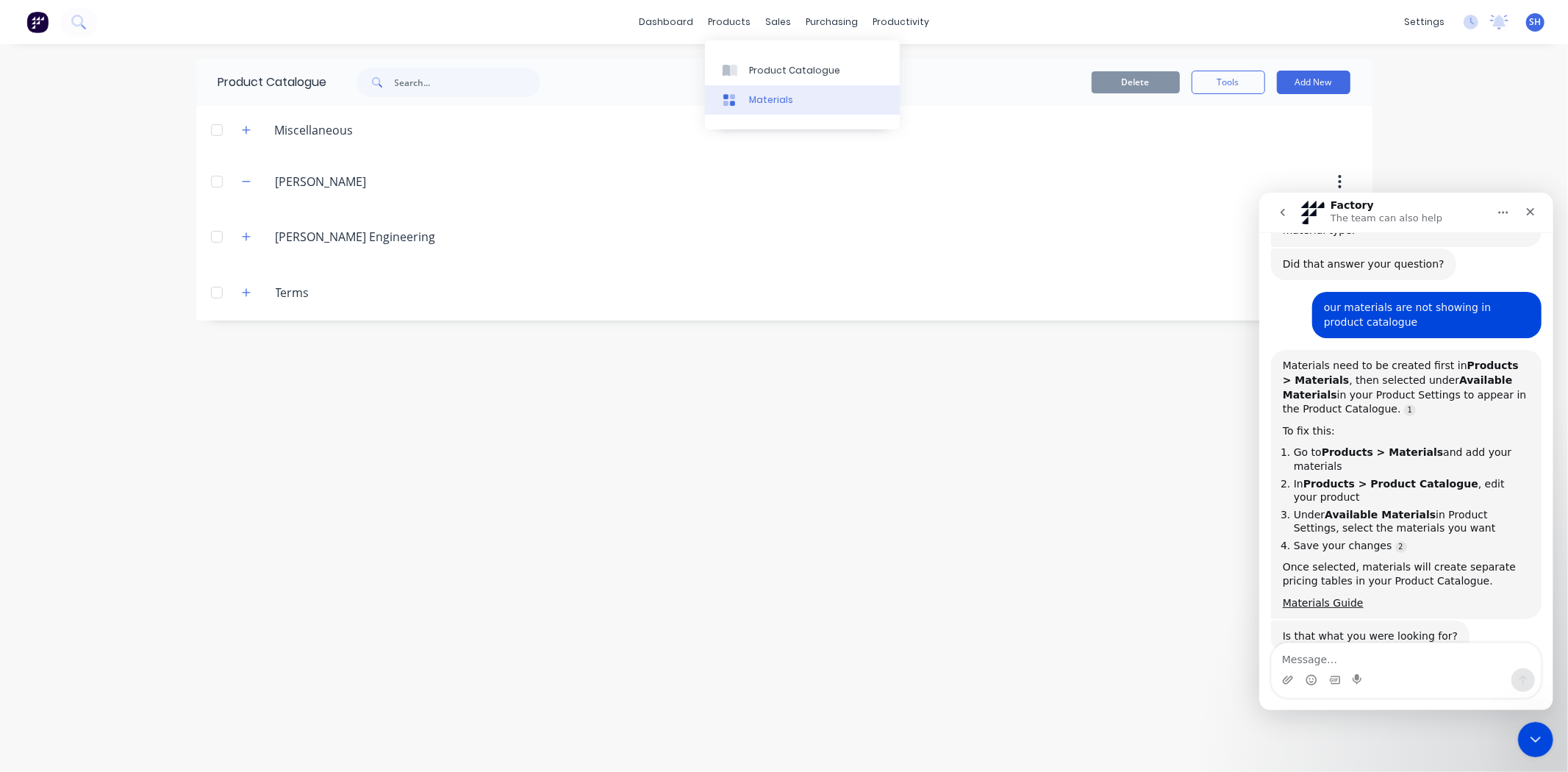
click at [768, 96] on div "Materials" at bounding box center [771, 100] width 44 height 13
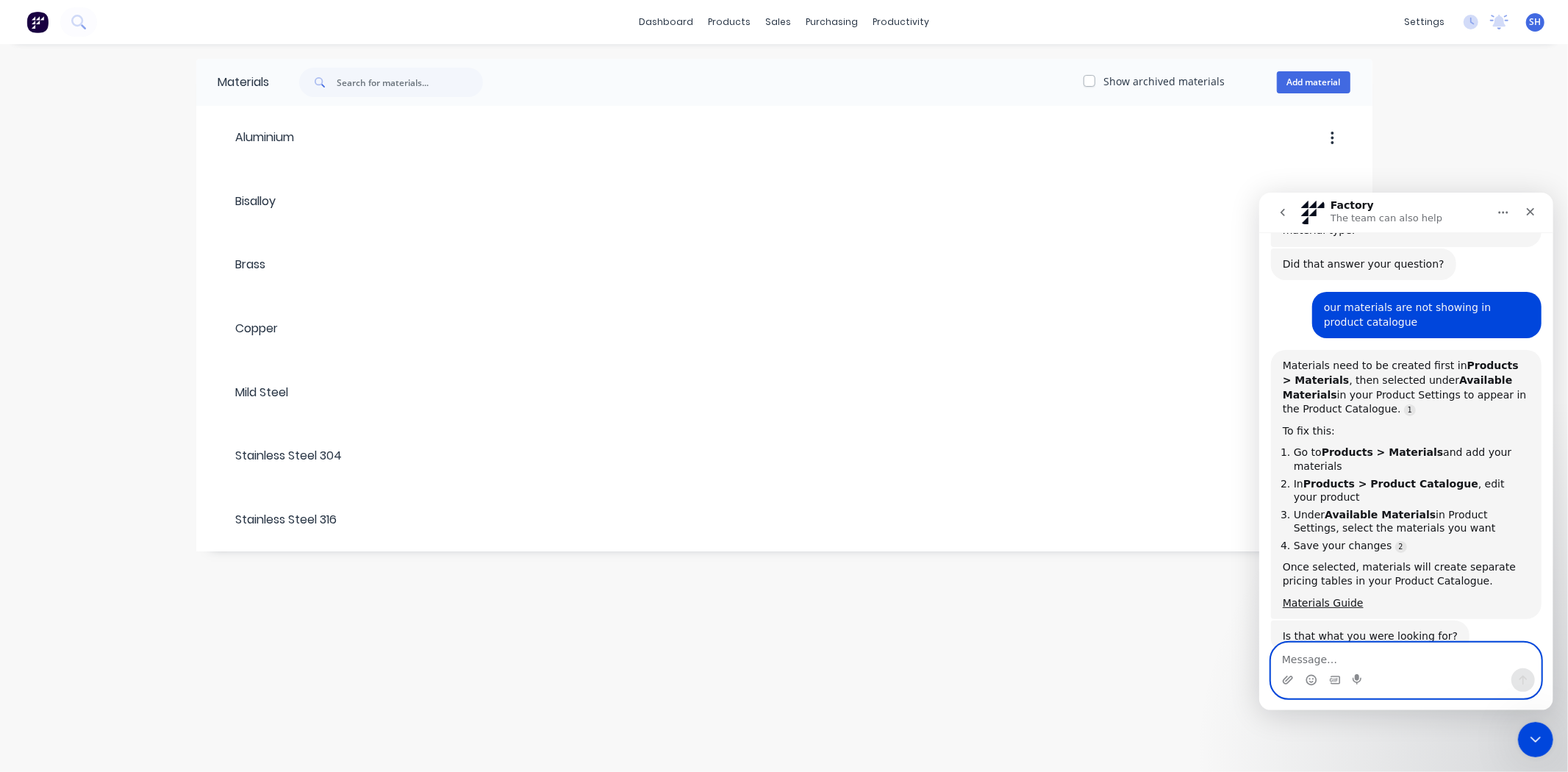
click at [1423, 645] on textarea "Message…" at bounding box center [1406, 655] width 269 height 25
click at [1432, 653] on textarea "Message…" at bounding box center [1406, 655] width 269 height 25
click at [1438, 655] on textarea "Message…" at bounding box center [1406, 655] width 269 height 25
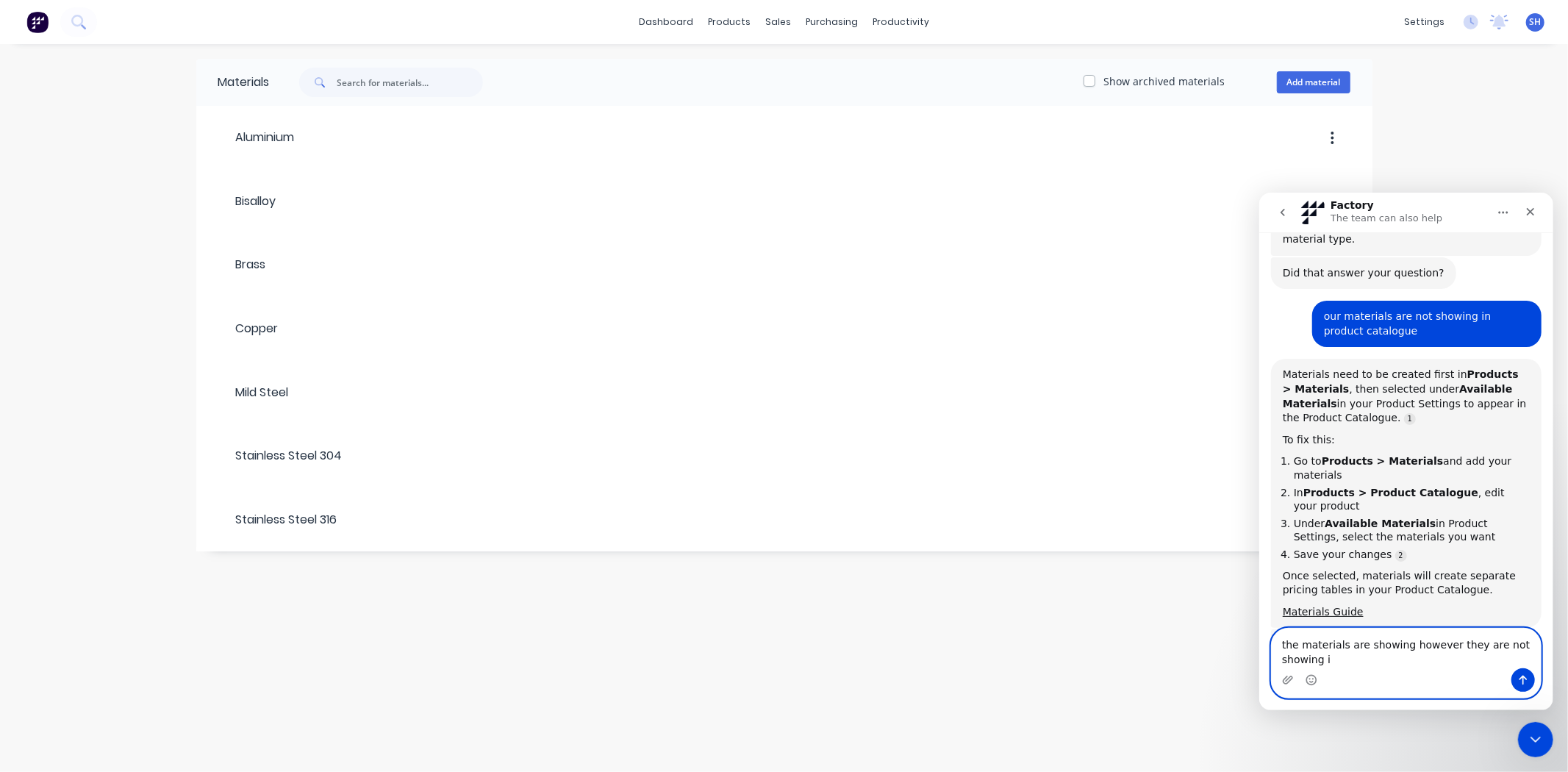
scroll to position [2, 0]
type textarea "the materials are showing however they are not showing in the product catalogue"
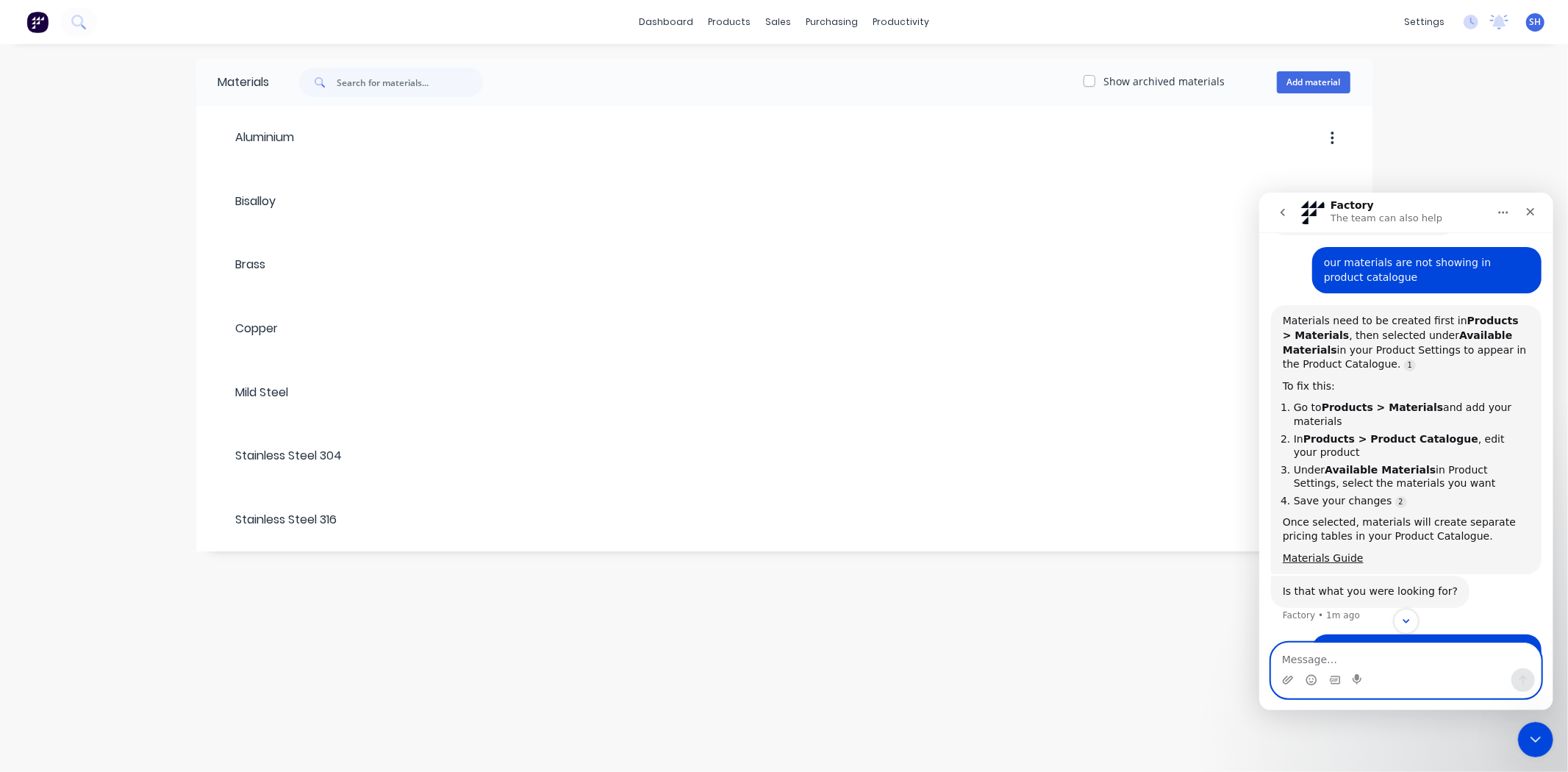
scroll to position [604, 0]
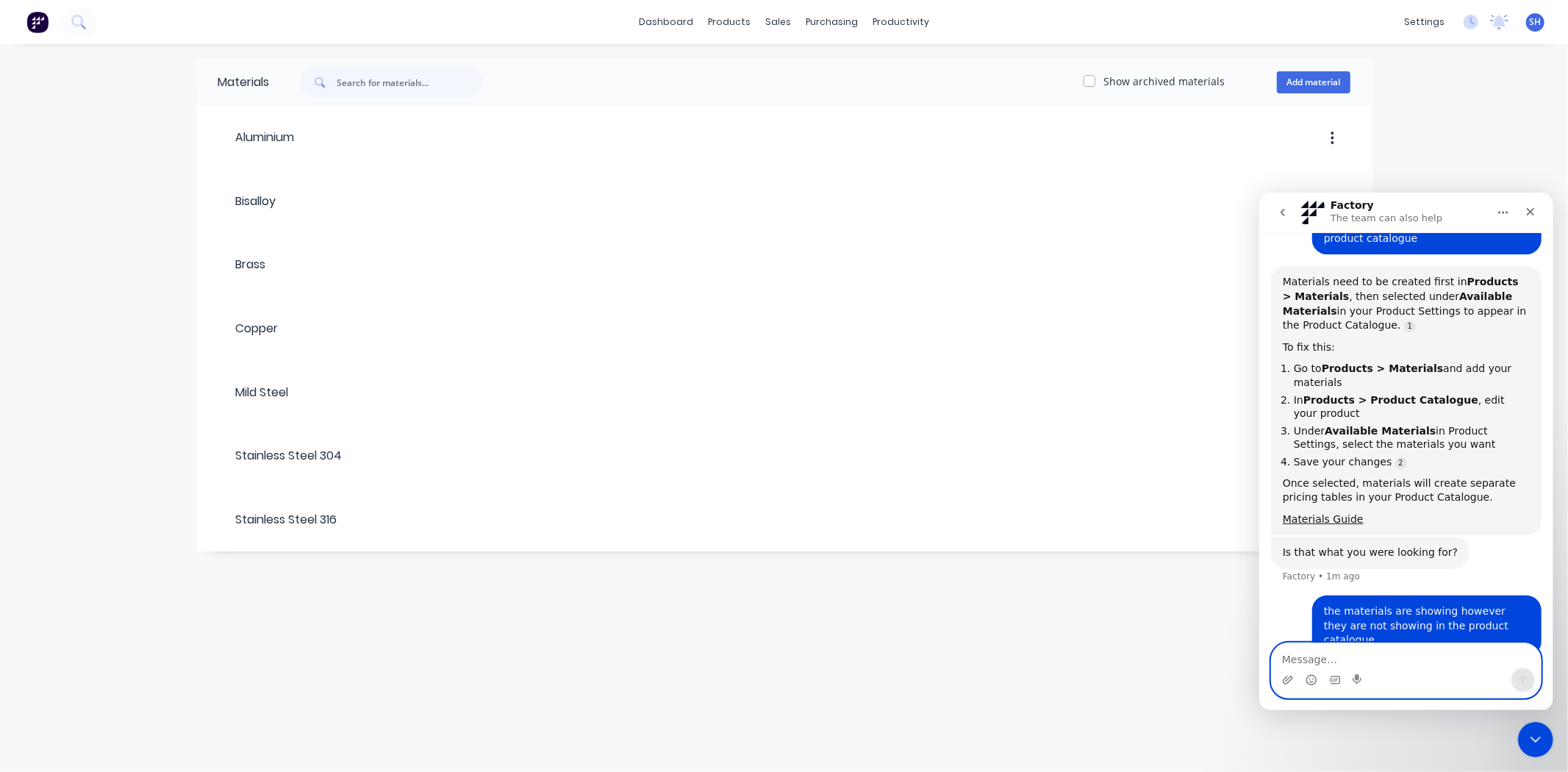
click at [1395, 657] on textarea "Message…" at bounding box center [1406, 655] width 269 height 25
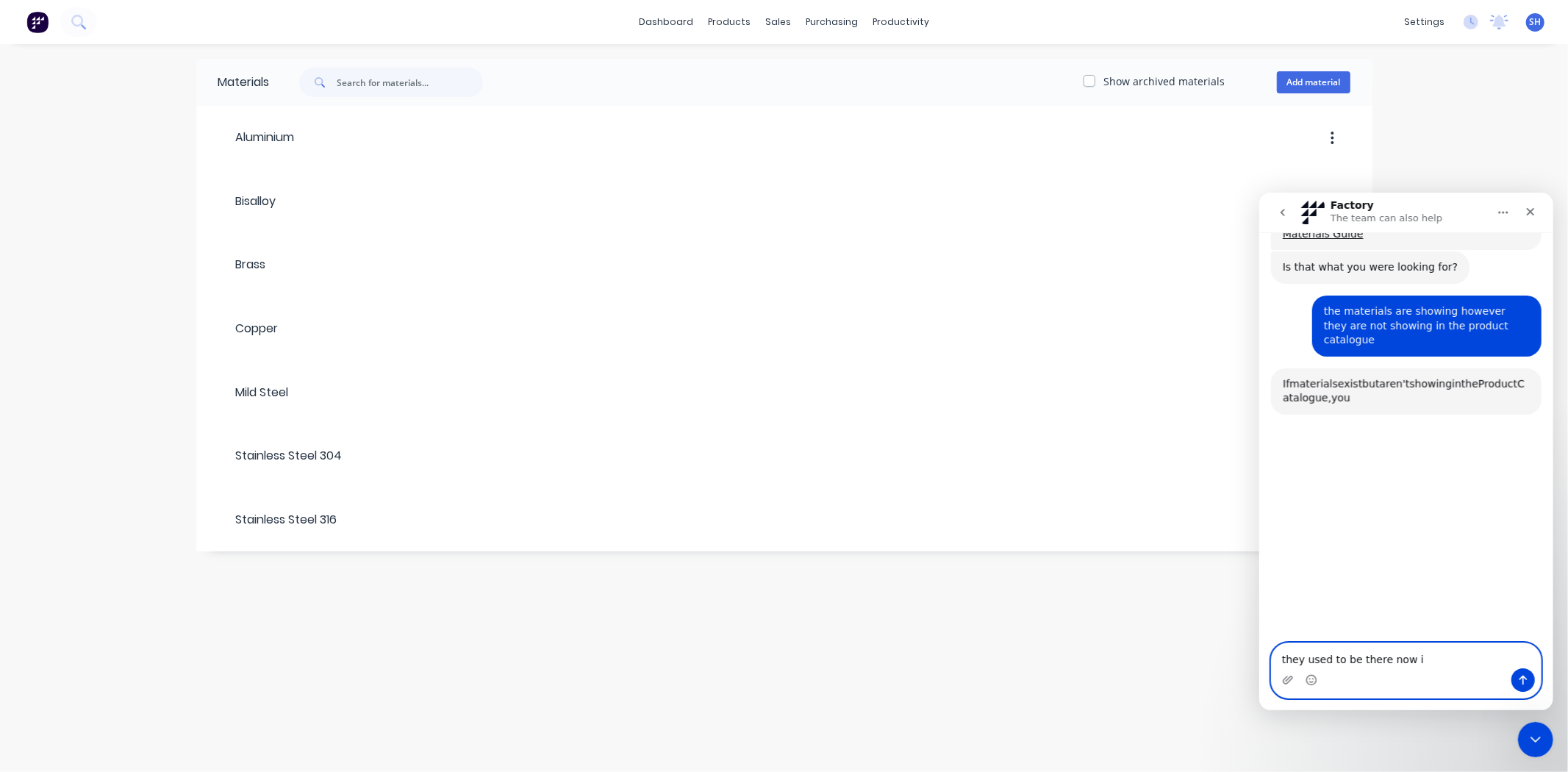
scroll to position [893, 0]
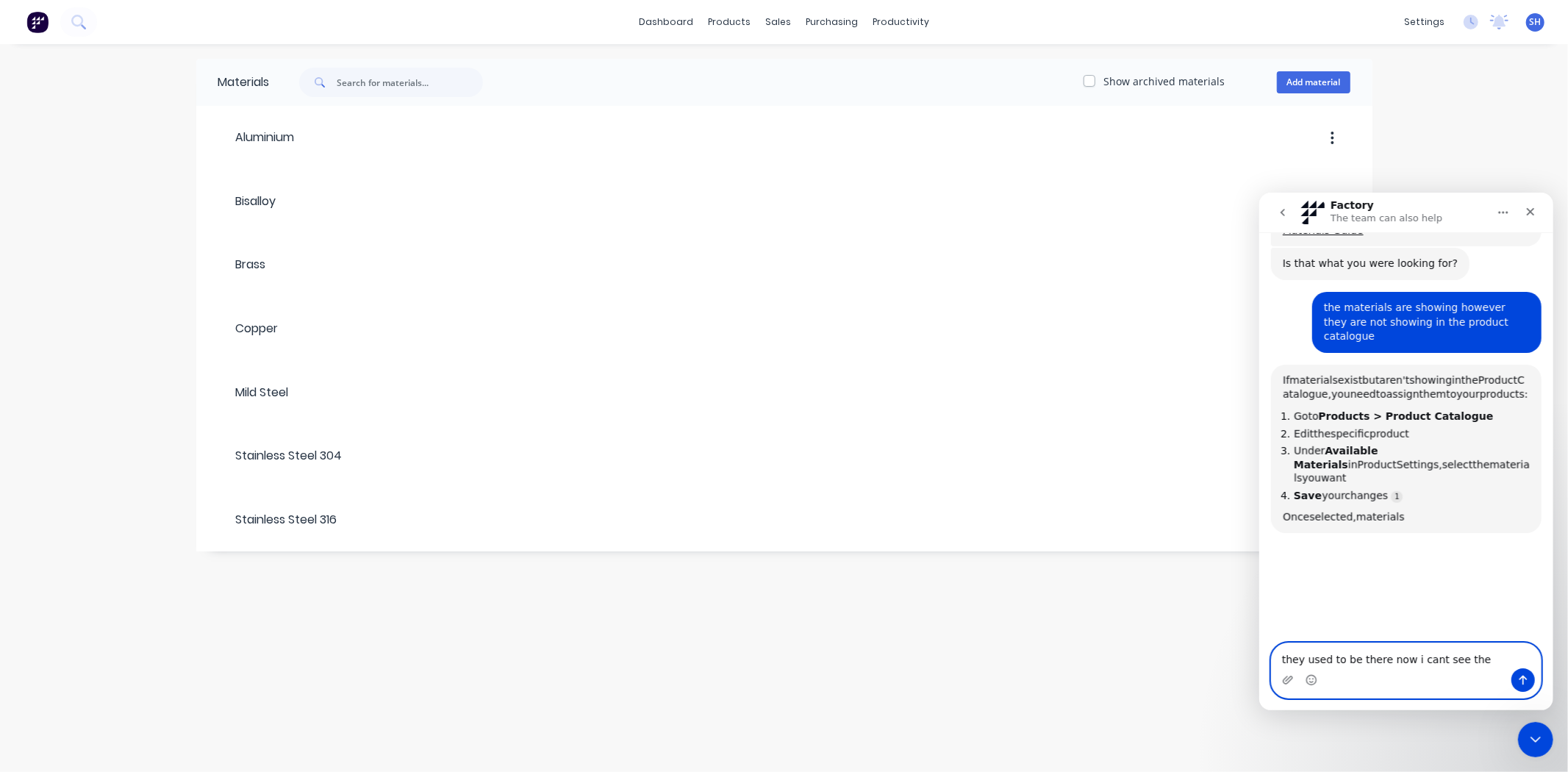
type textarea "they used to be there now i cant see them"
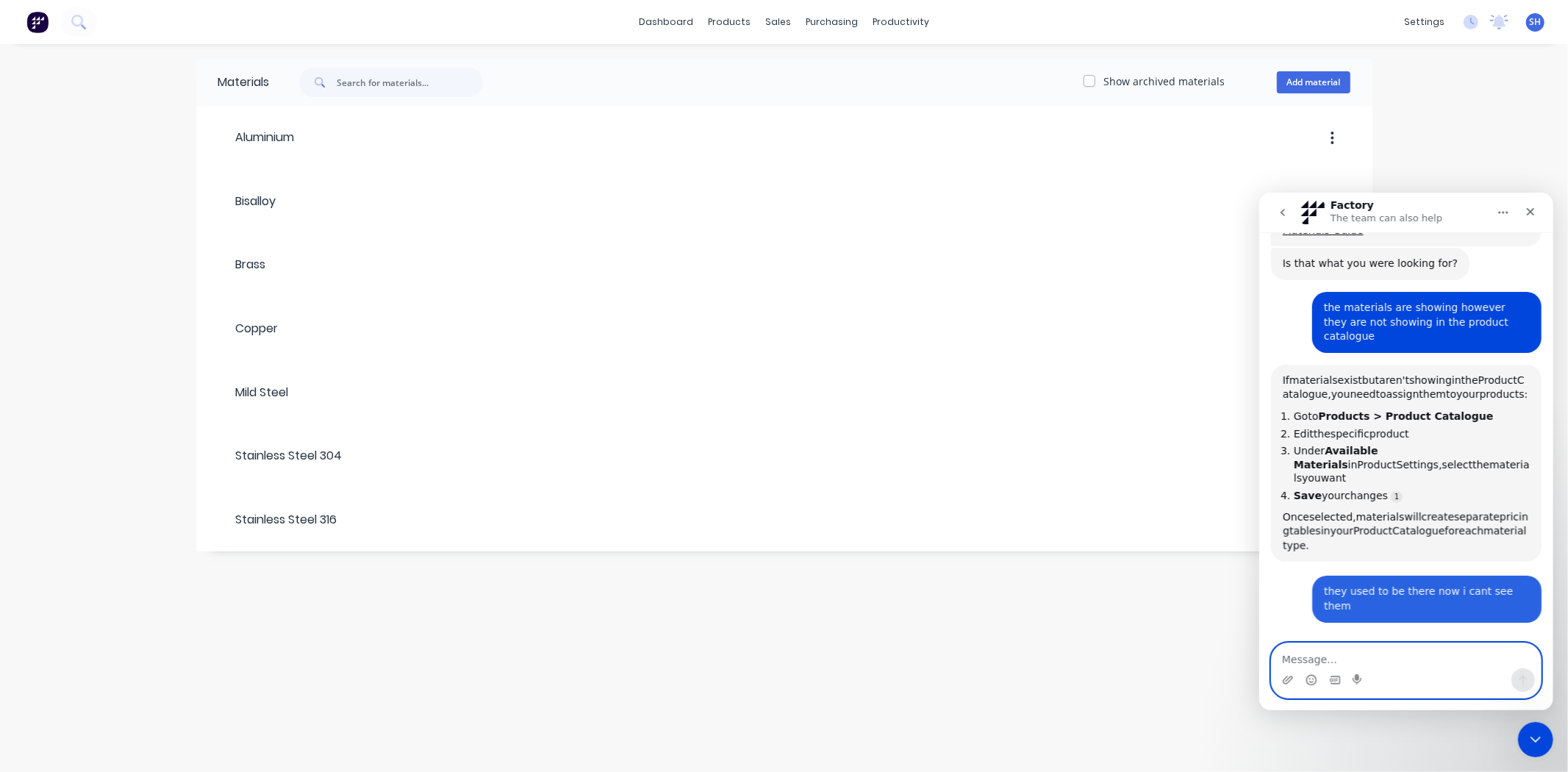
scroll to position [893, 0]
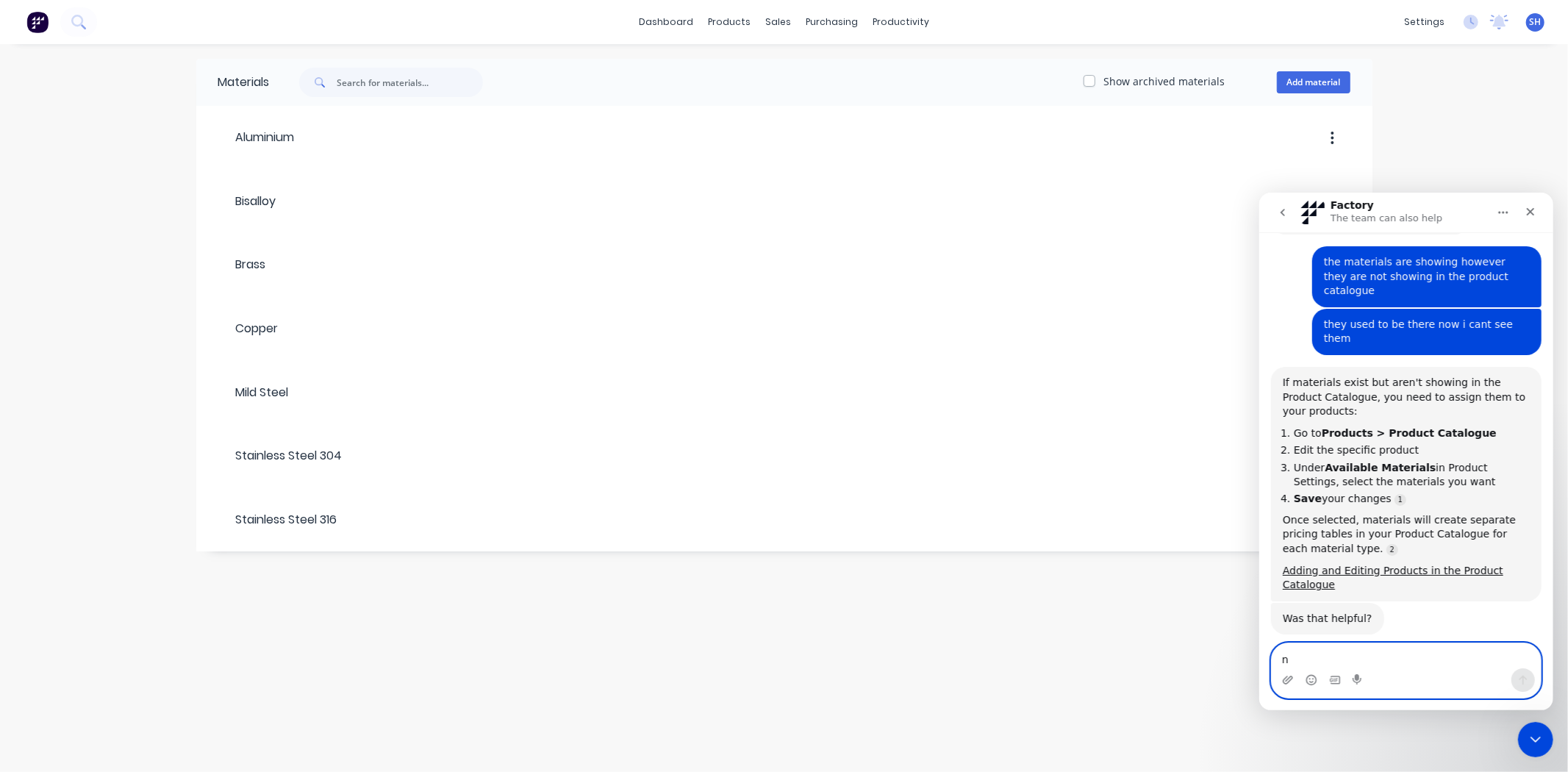
type textarea "no"
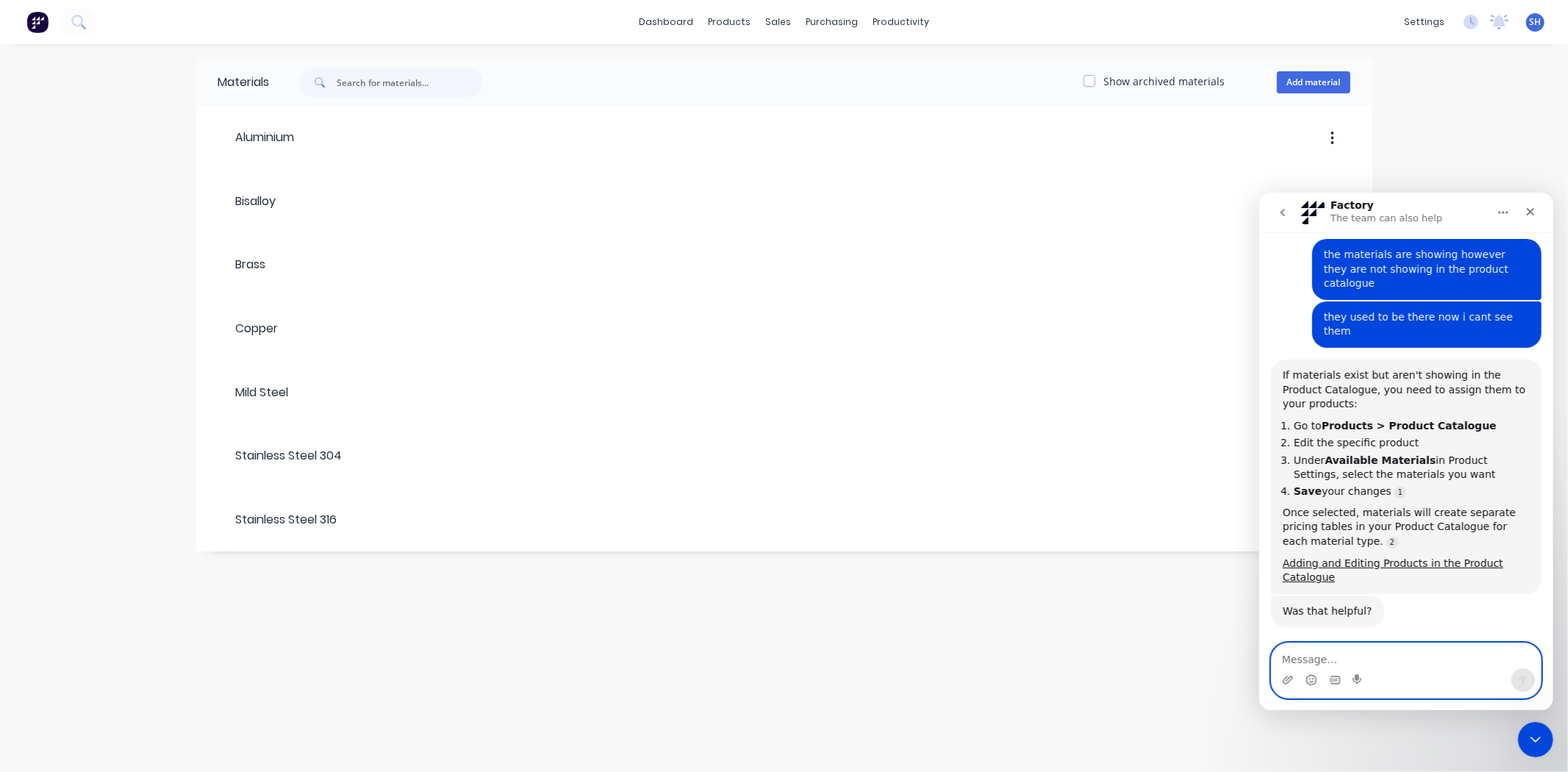
scroll to position [2, 0]
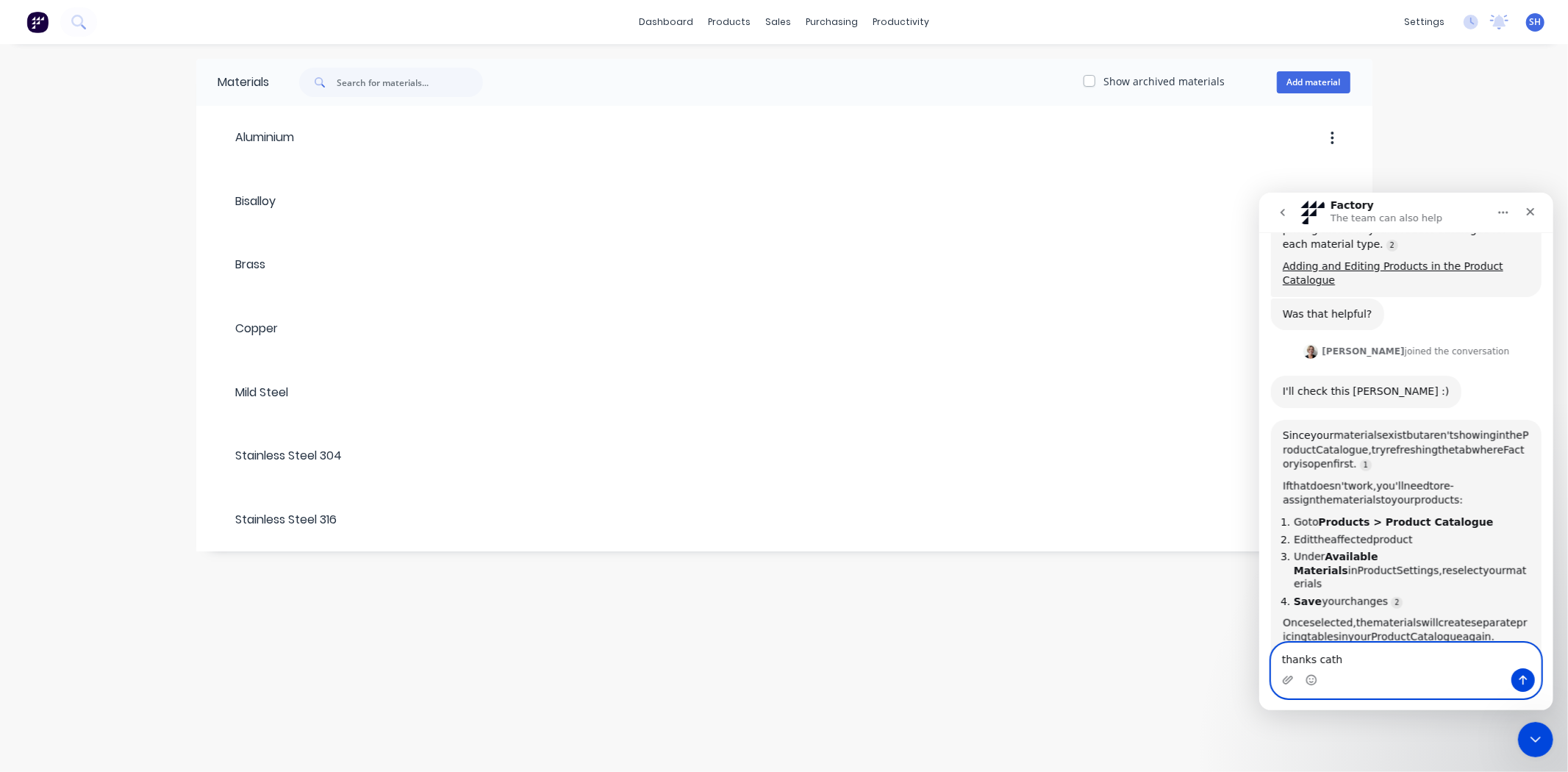
type textarea "thanks [PERSON_NAME]"
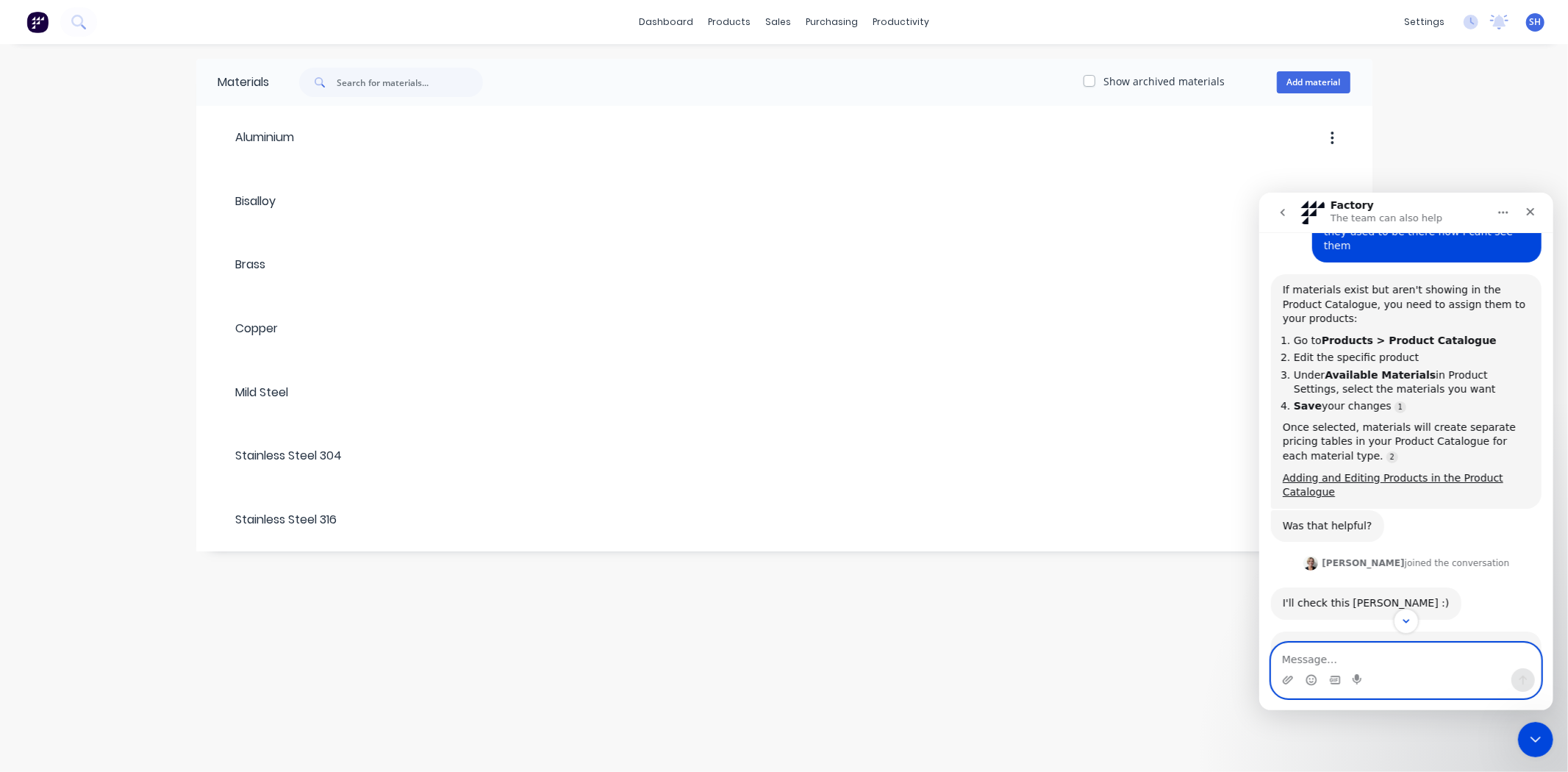
scroll to position [1276, 0]
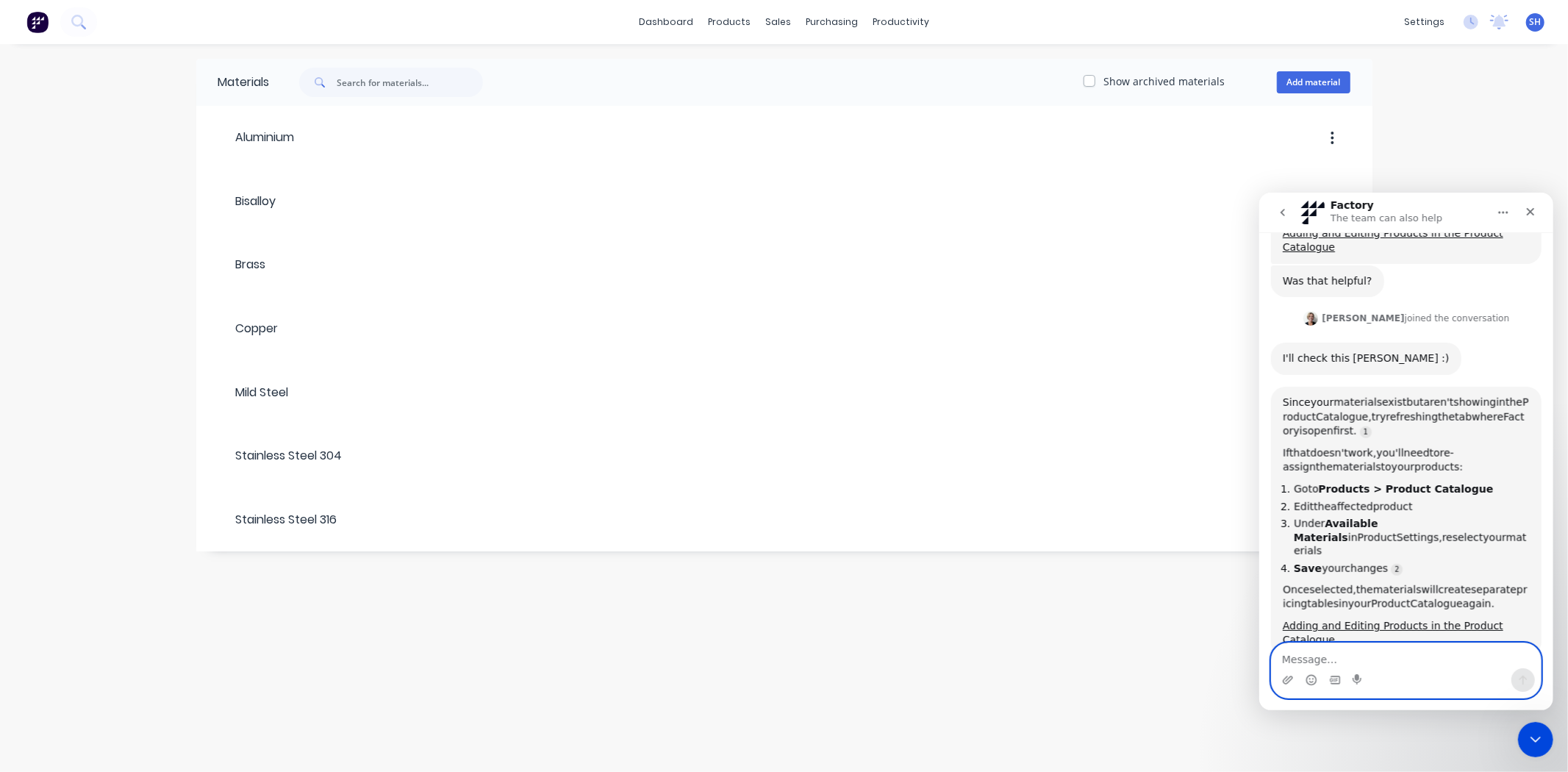
click at [1386, 660] on textarea "Message…" at bounding box center [1406, 655] width 269 height 25
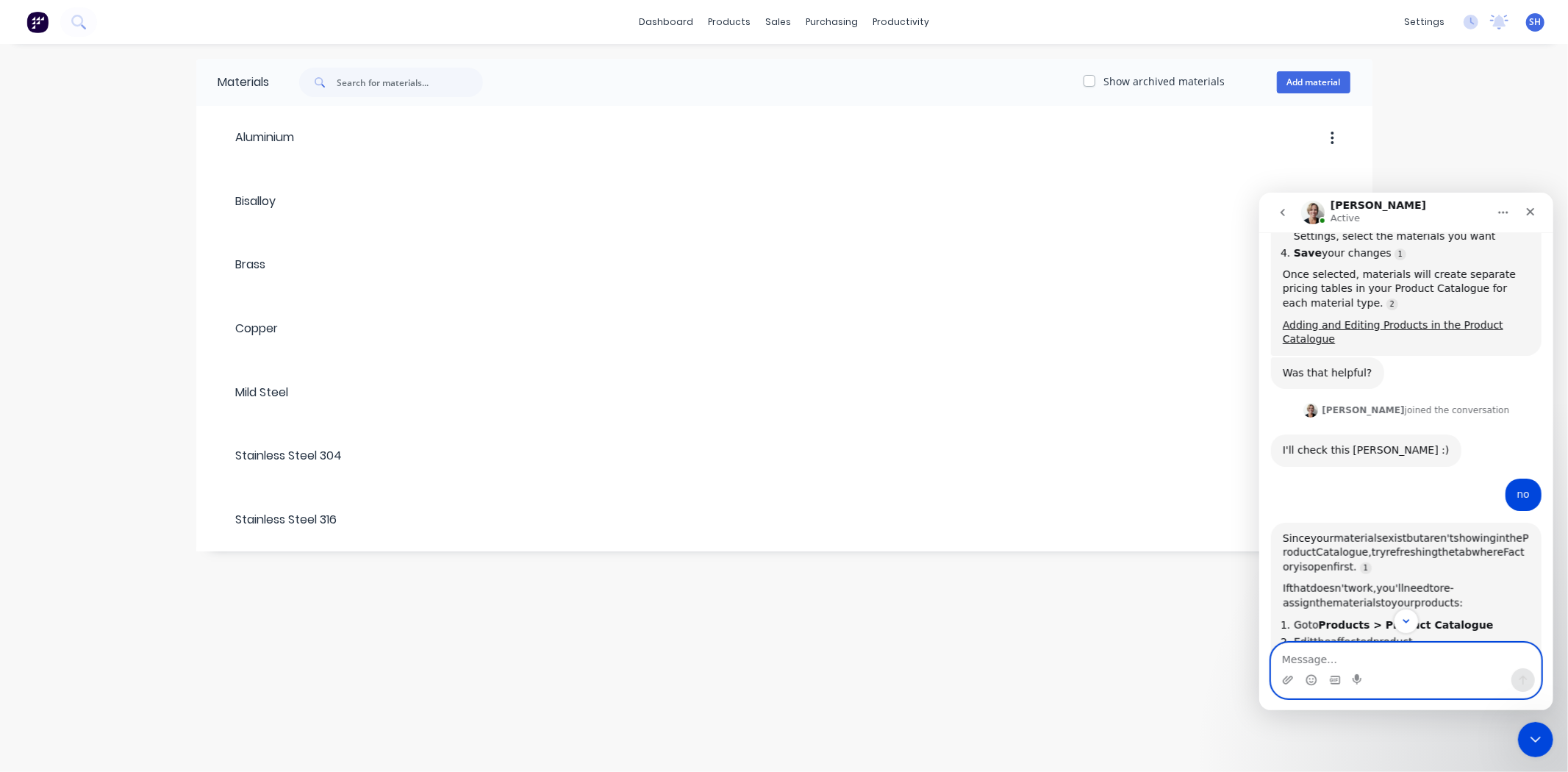
scroll to position [1286, 0]
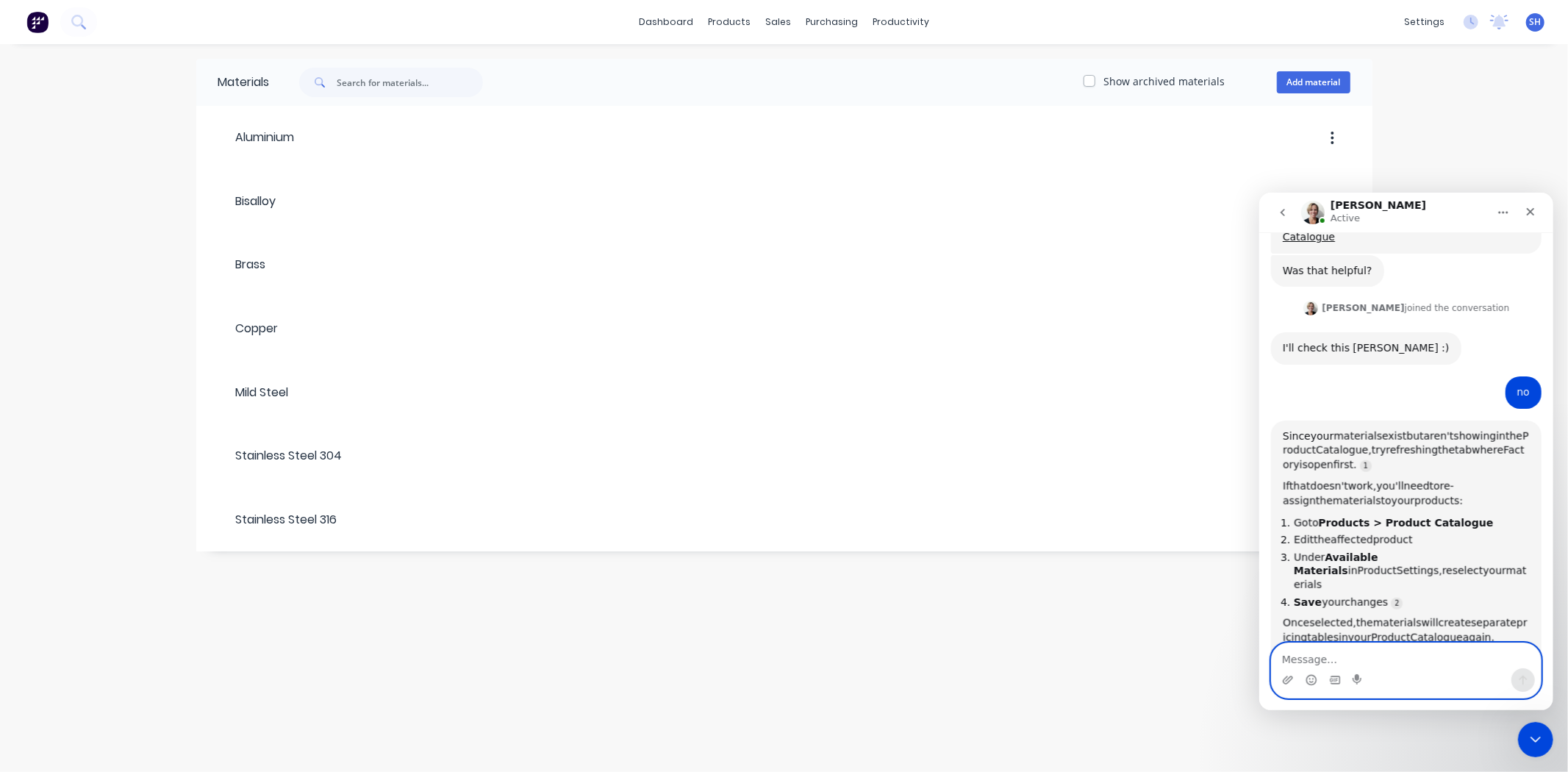
click at [1369, 652] on textarea "Message…" at bounding box center [1406, 655] width 269 height 25
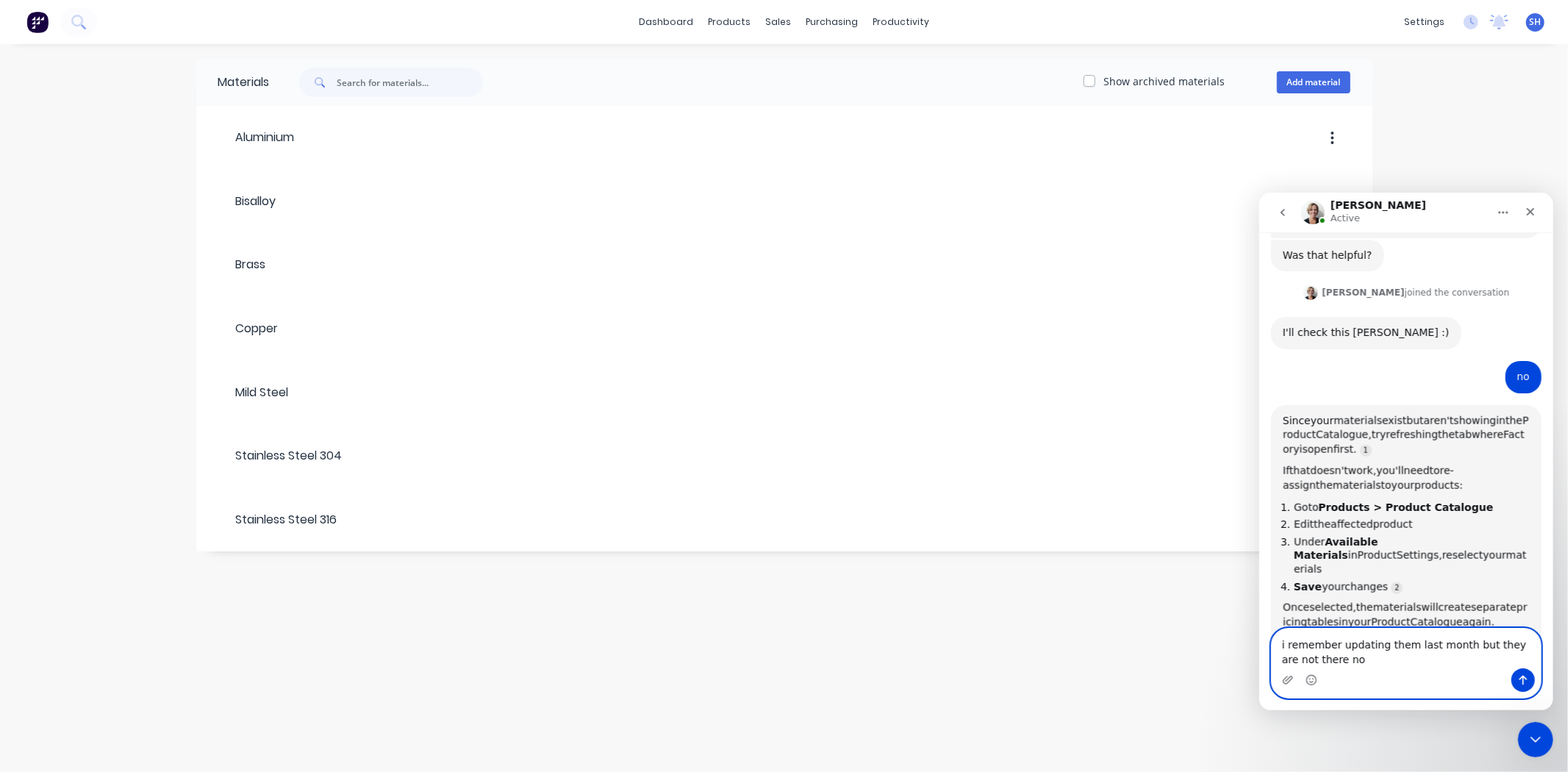
type textarea "i remember updating them last month but they are not there now"
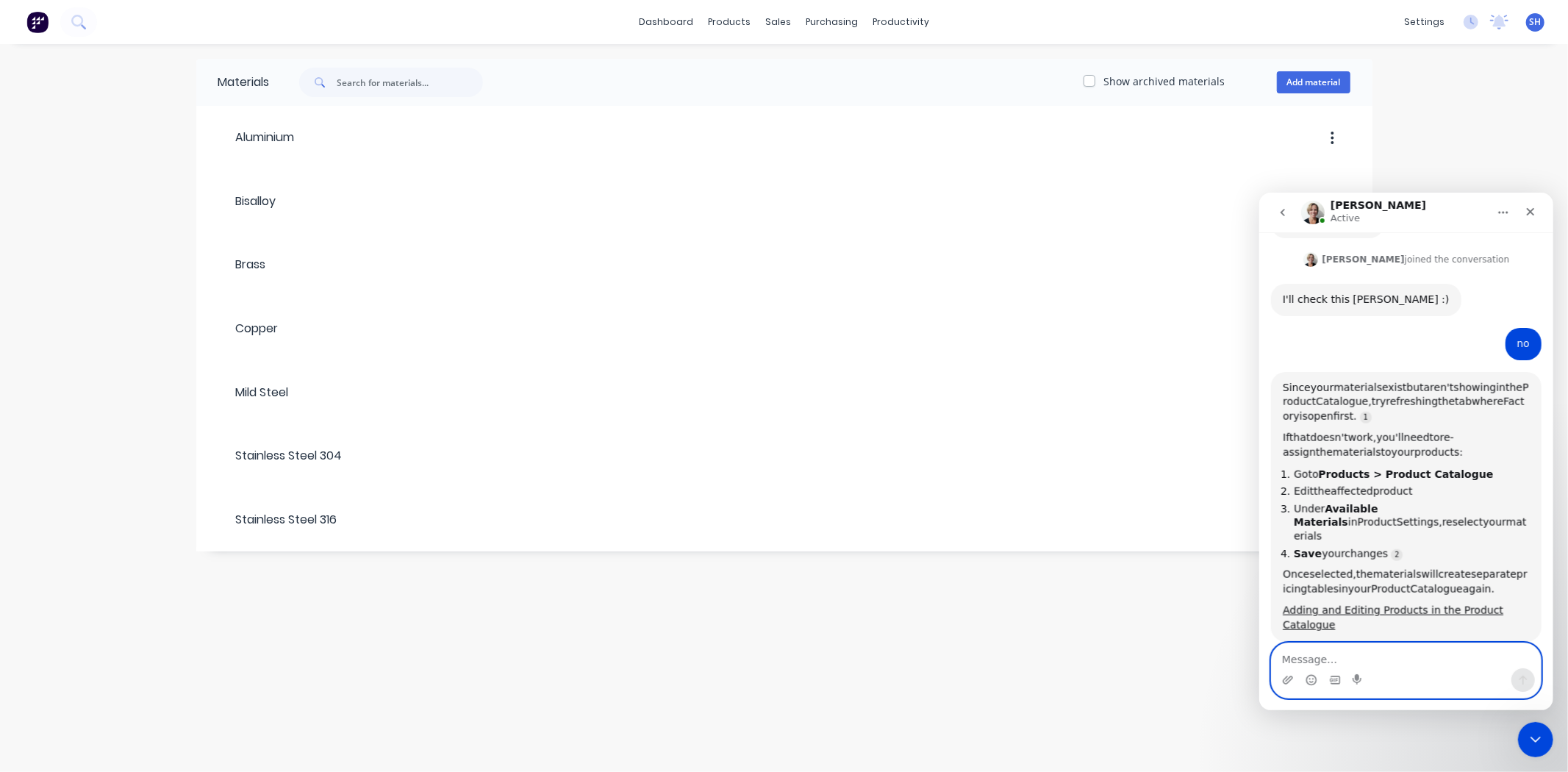
scroll to position [1334, 0]
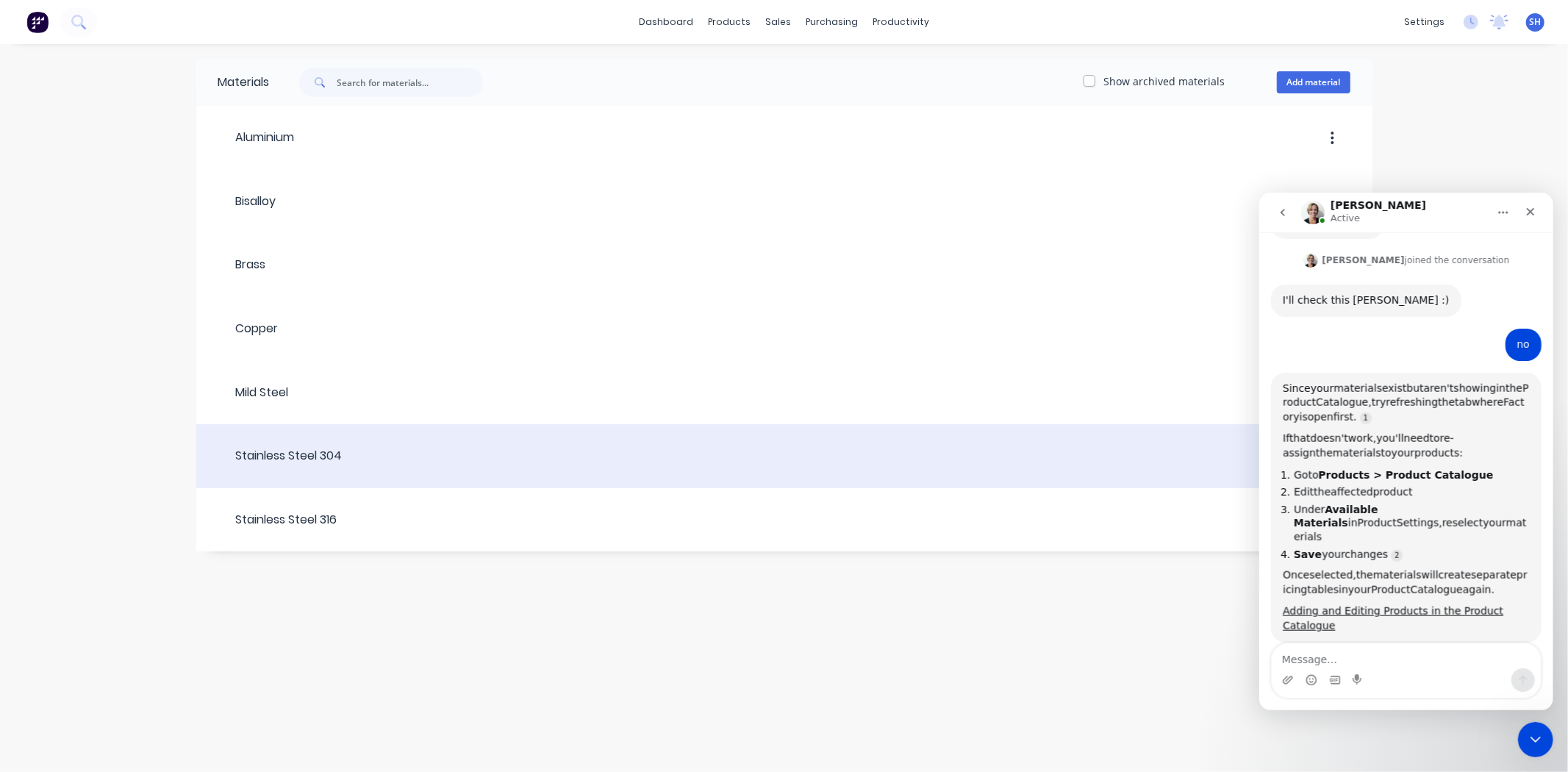
click at [317, 471] on header "Stainless Steel 304" at bounding box center [784, 455] width 1177 height 56
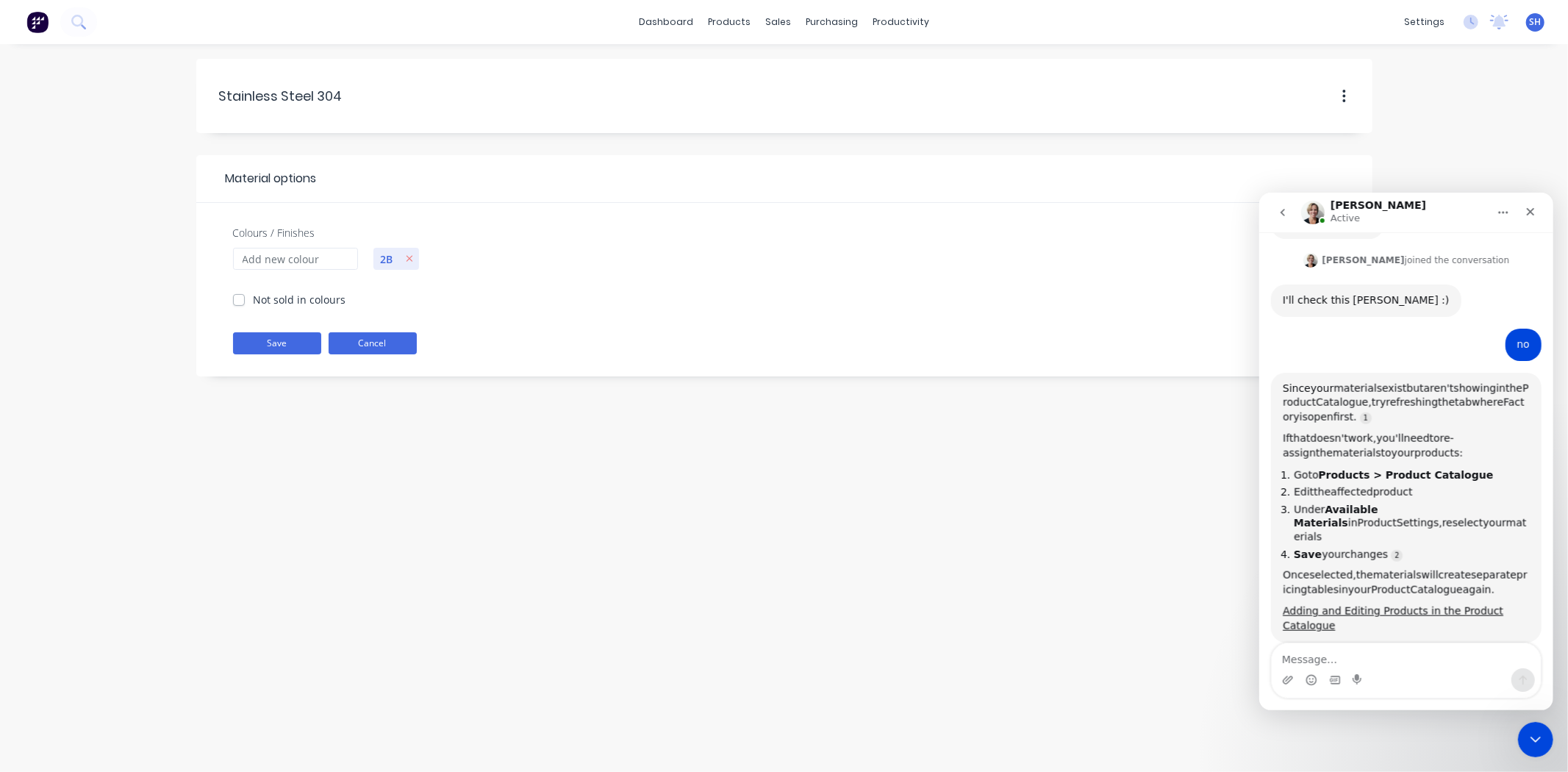
click at [385, 345] on button "Cancel" at bounding box center [373, 343] width 88 height 22
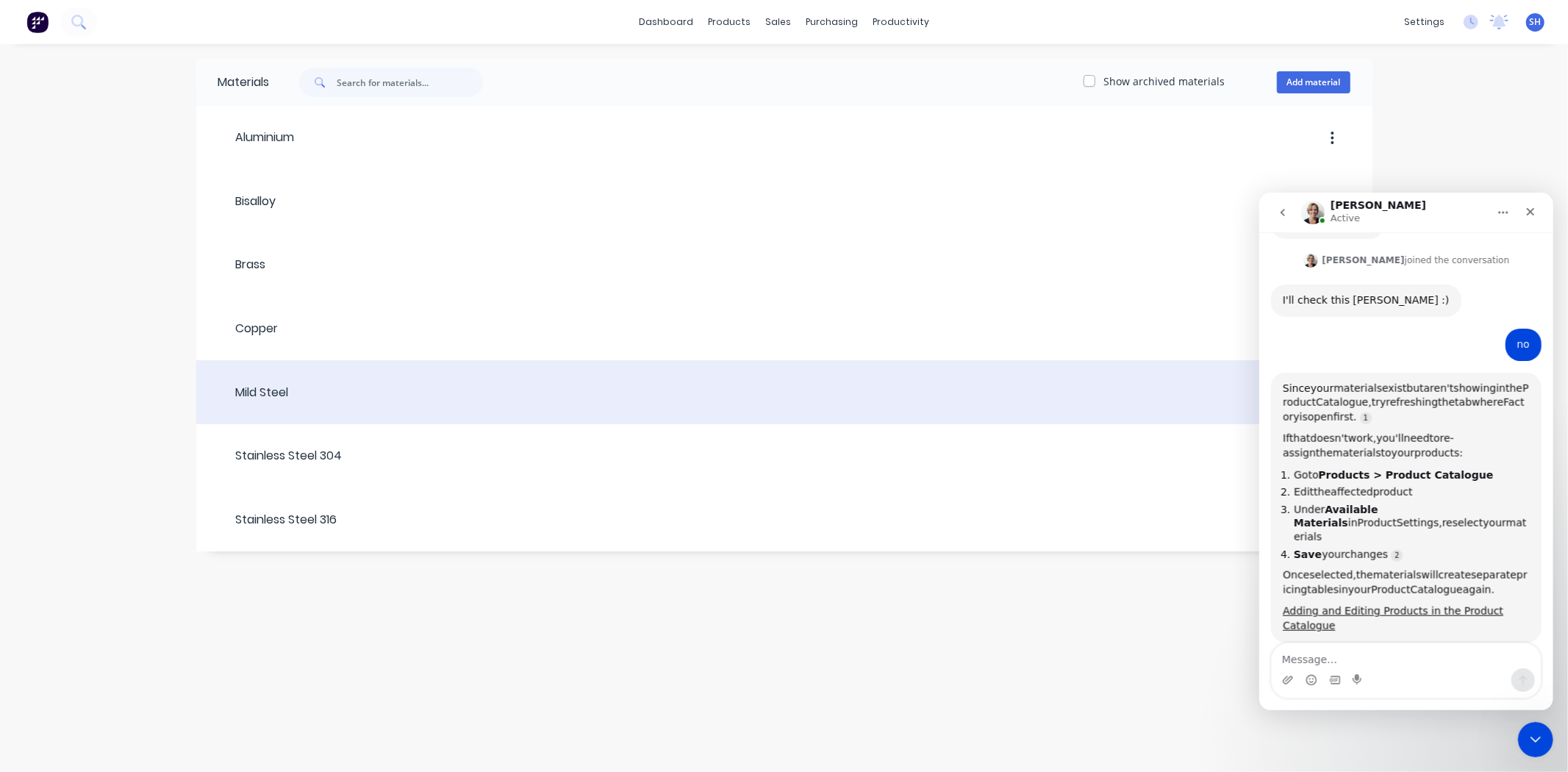
click at [354, 405] on div at bounding box center [820, 392] width 1062 height 27
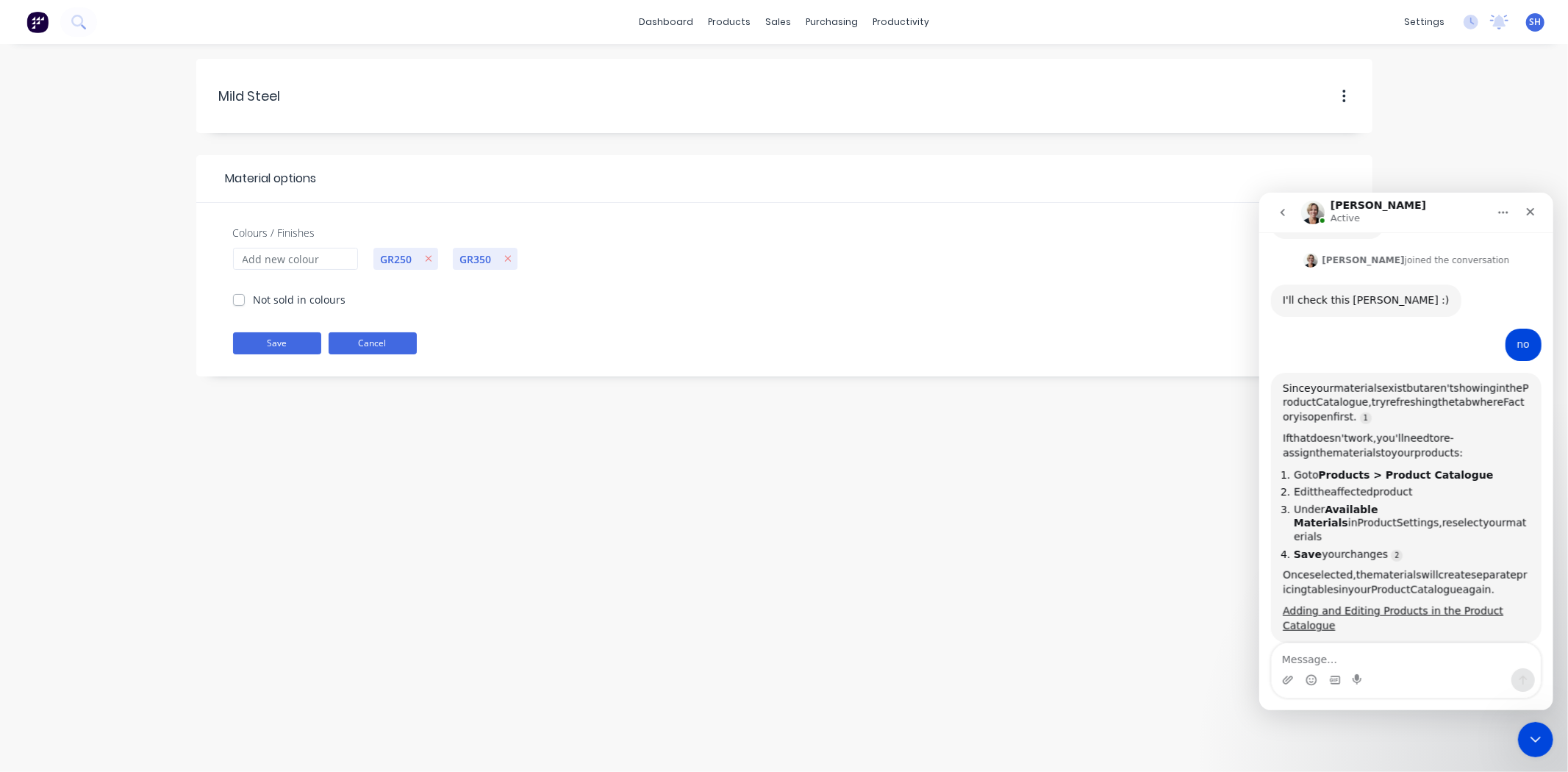
click at [382, 341] on button "Cancel" at bounding box center [373, 343] width 88 height 22
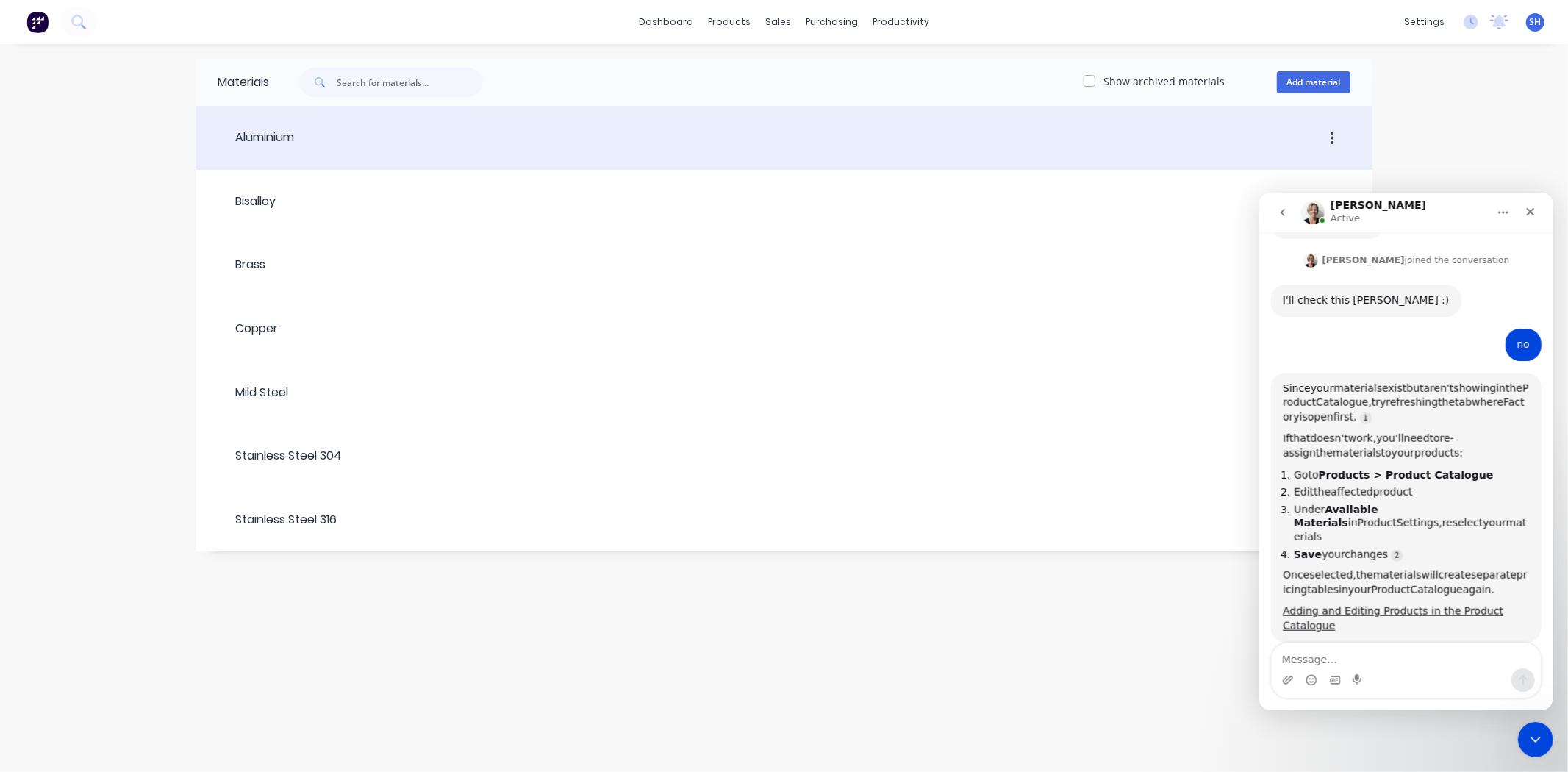
click at [282, 159] on header "Aluminium" at bounding box center [784, 138] width 1177 height 56
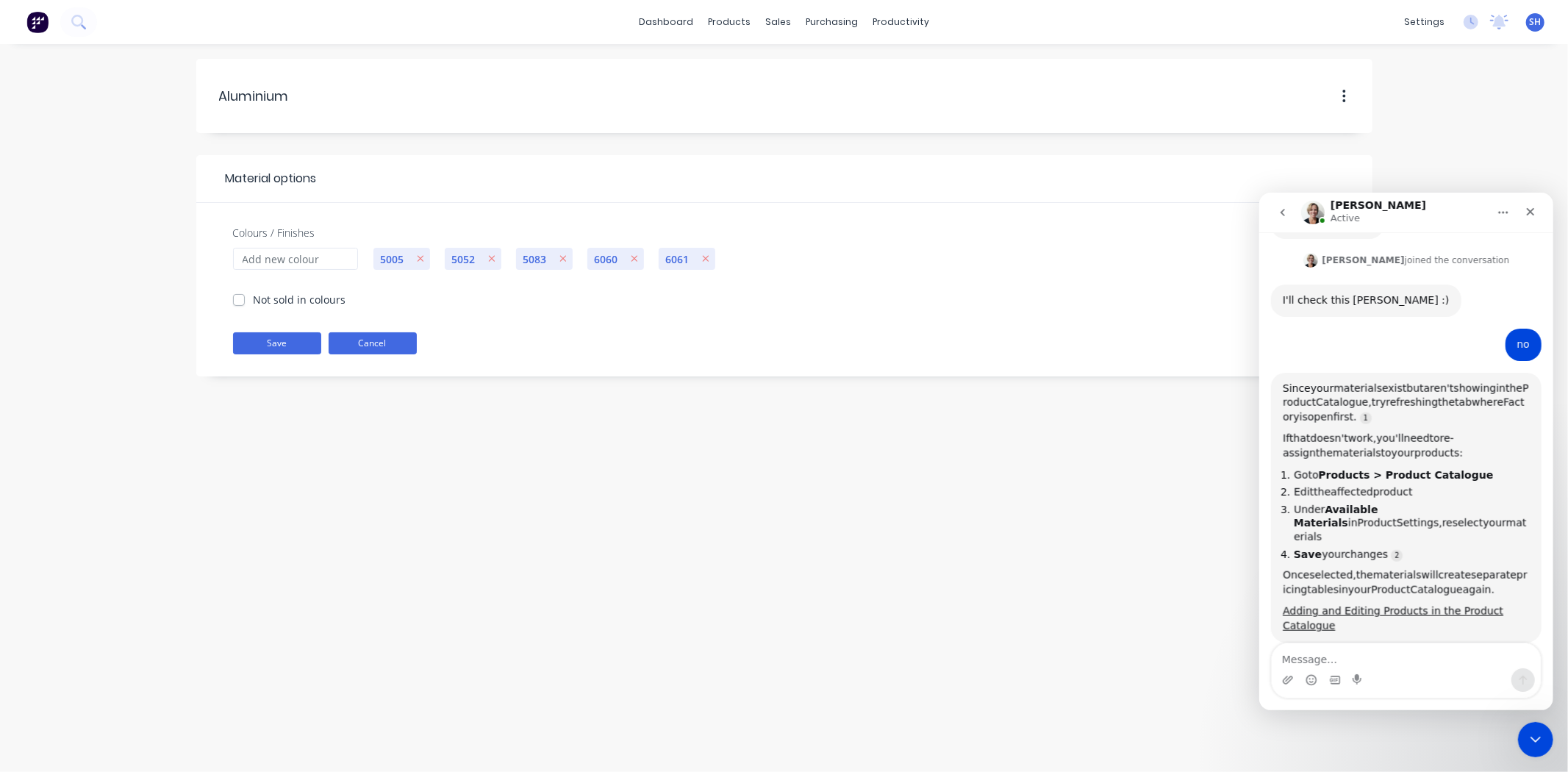
click at [374, 348] on button "Cancel" at bounding box center [373, 343] width 88 height 22
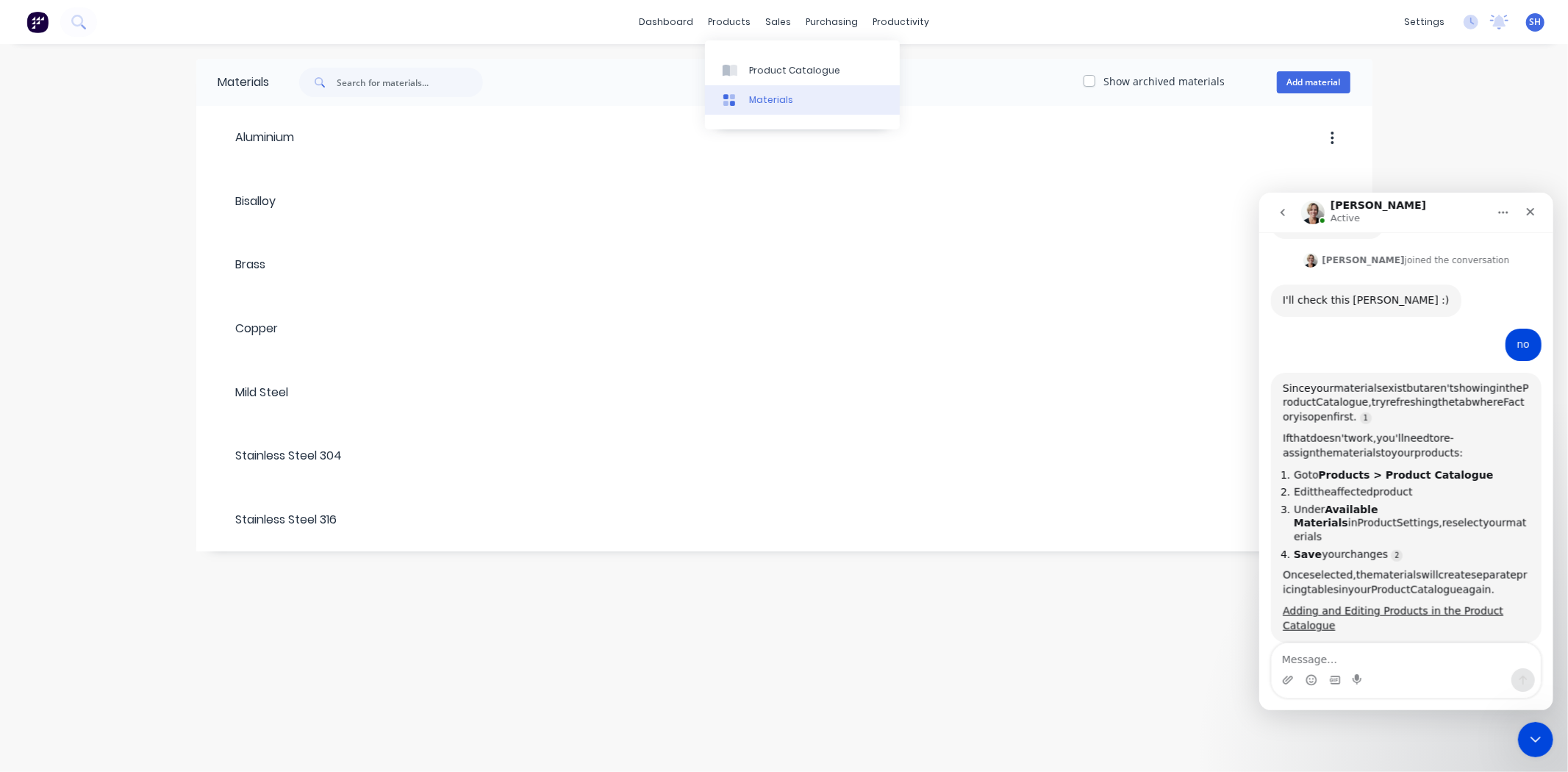
click at [746, 96] on link "Materials" at bounding box center [802, 100] width 194 height 29
click at [763, 60] on link "Product Catalogue" at bounding box center [802, 70] width 194 height 29
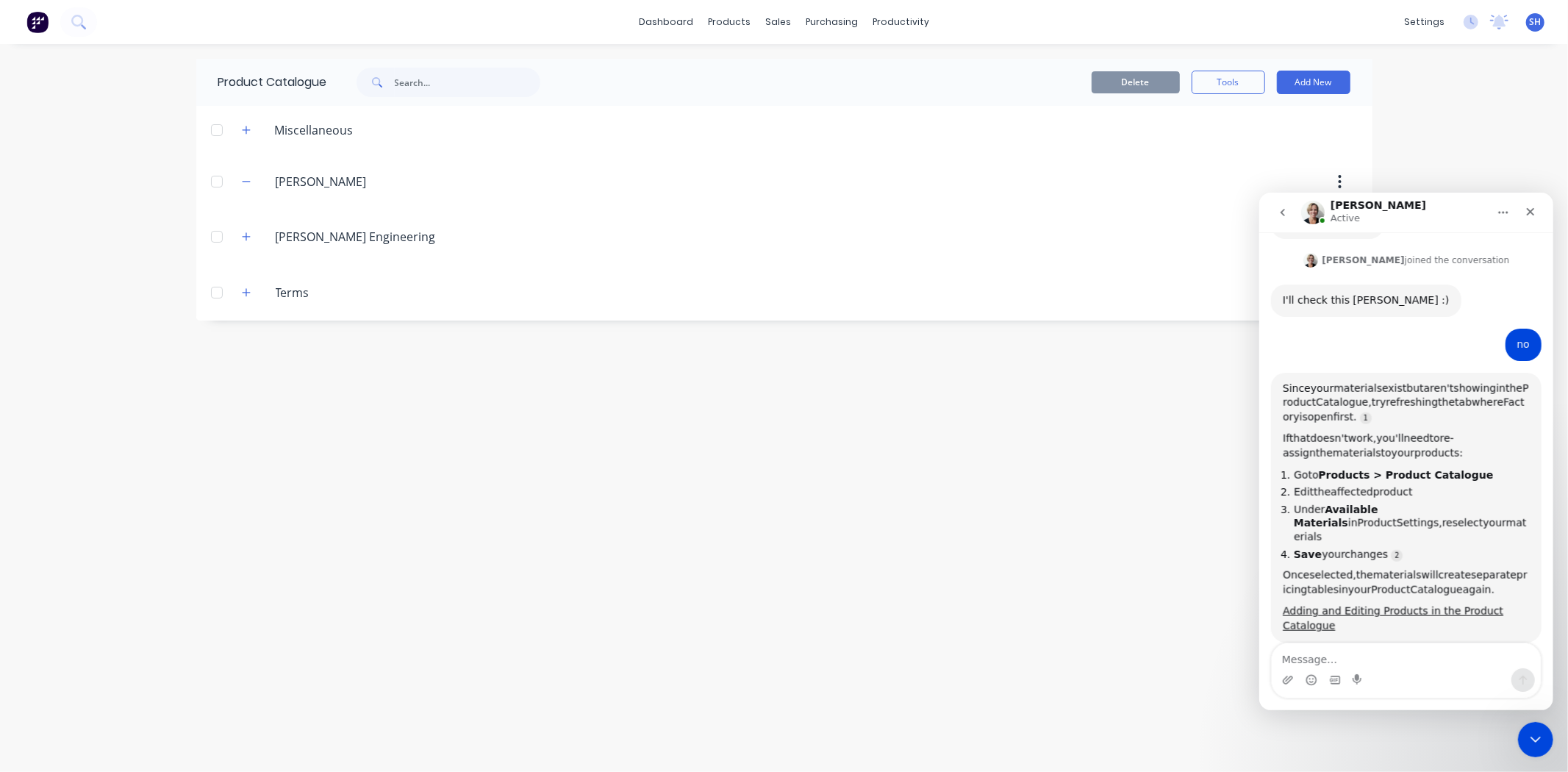
click at [831, 437] on div "Product Catalogue Delete Tools Add New Miscellaneous $250 + GST - Minimum Charg…" at bounding box center [784, 408] width 1177 height 698
click at [1540, 740] on icon "Close Intercom Messenger" at bounding box center [1534, 737] width 18 height 18
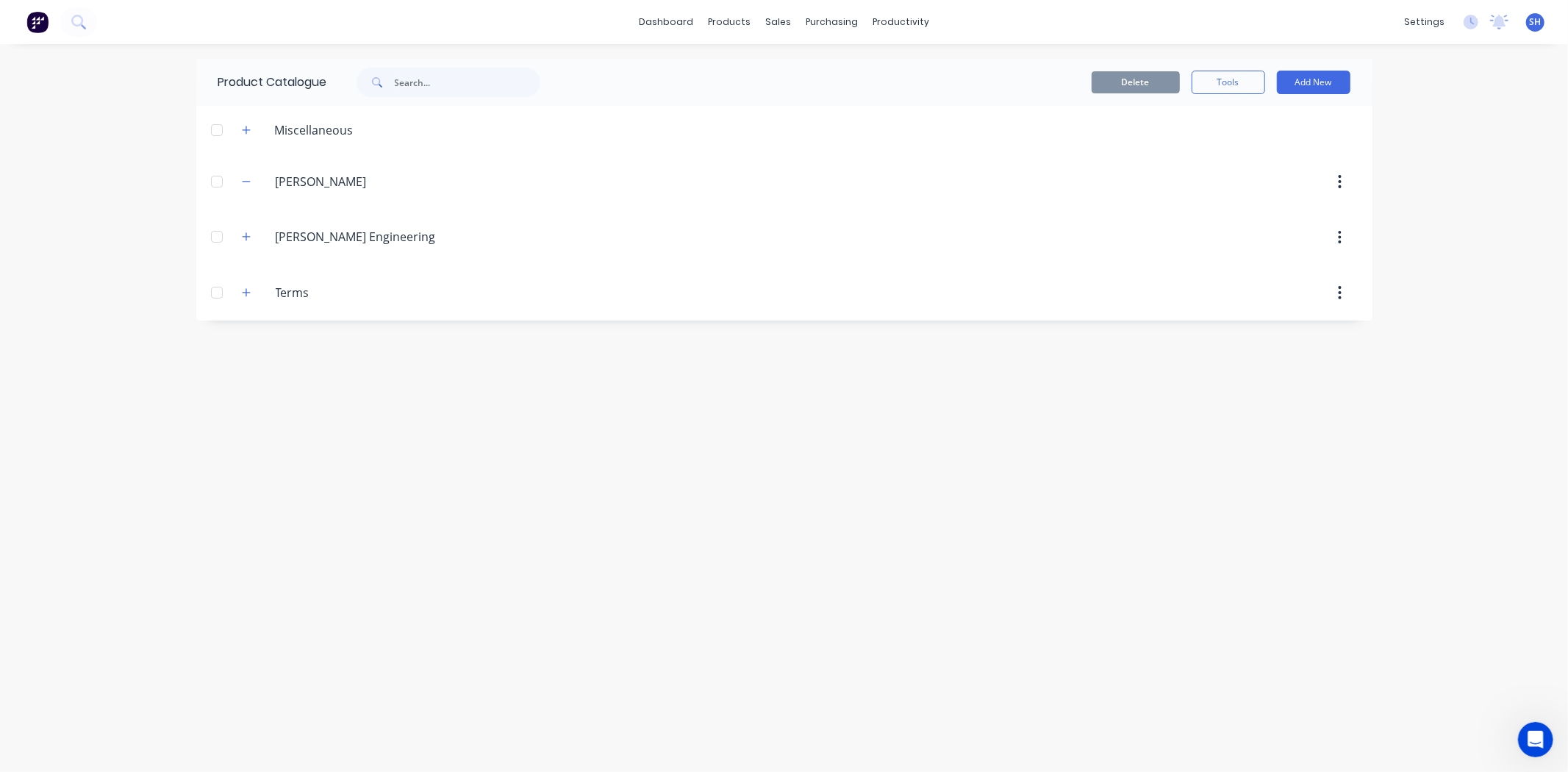
scroll to position [1334, 0]
click at [1536, 740] on icon "Open Intercom Messenger" at bounding box center [1534, 738] width 24 height 24
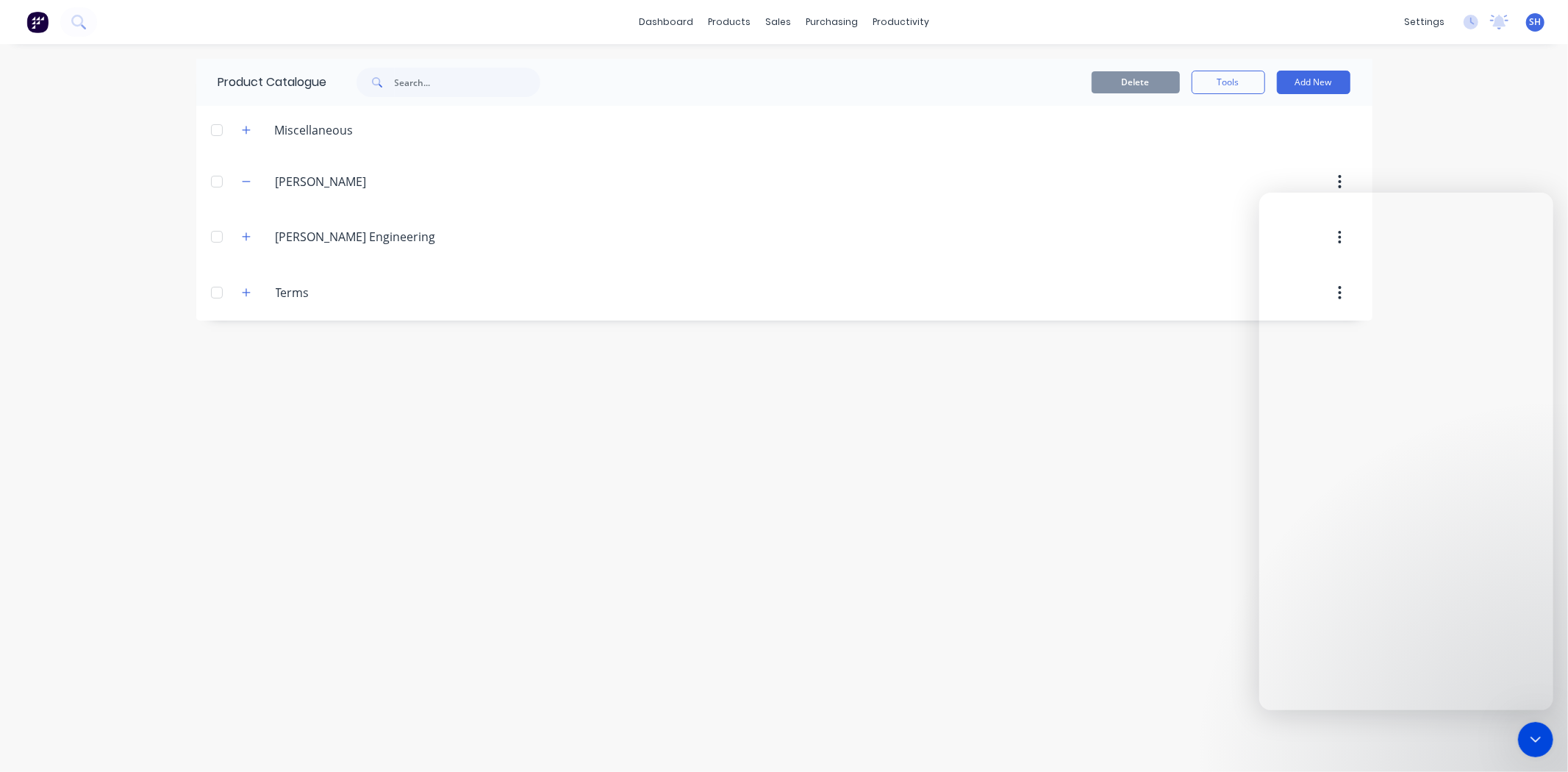
scroll to position [1335, 0]
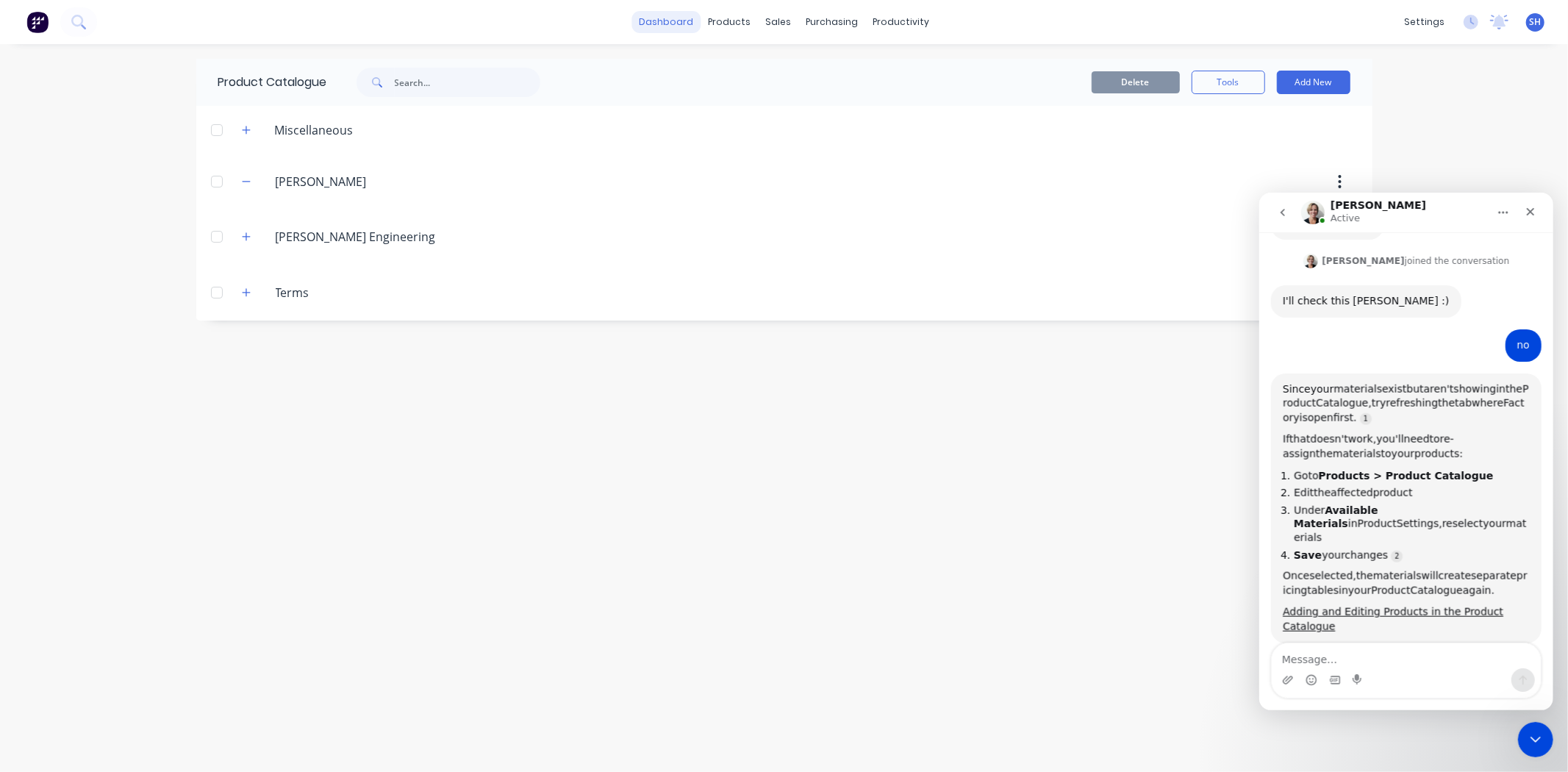
click at [677, 19] on link "dashboard" at bounding box center [665, 22] width 69 height 22
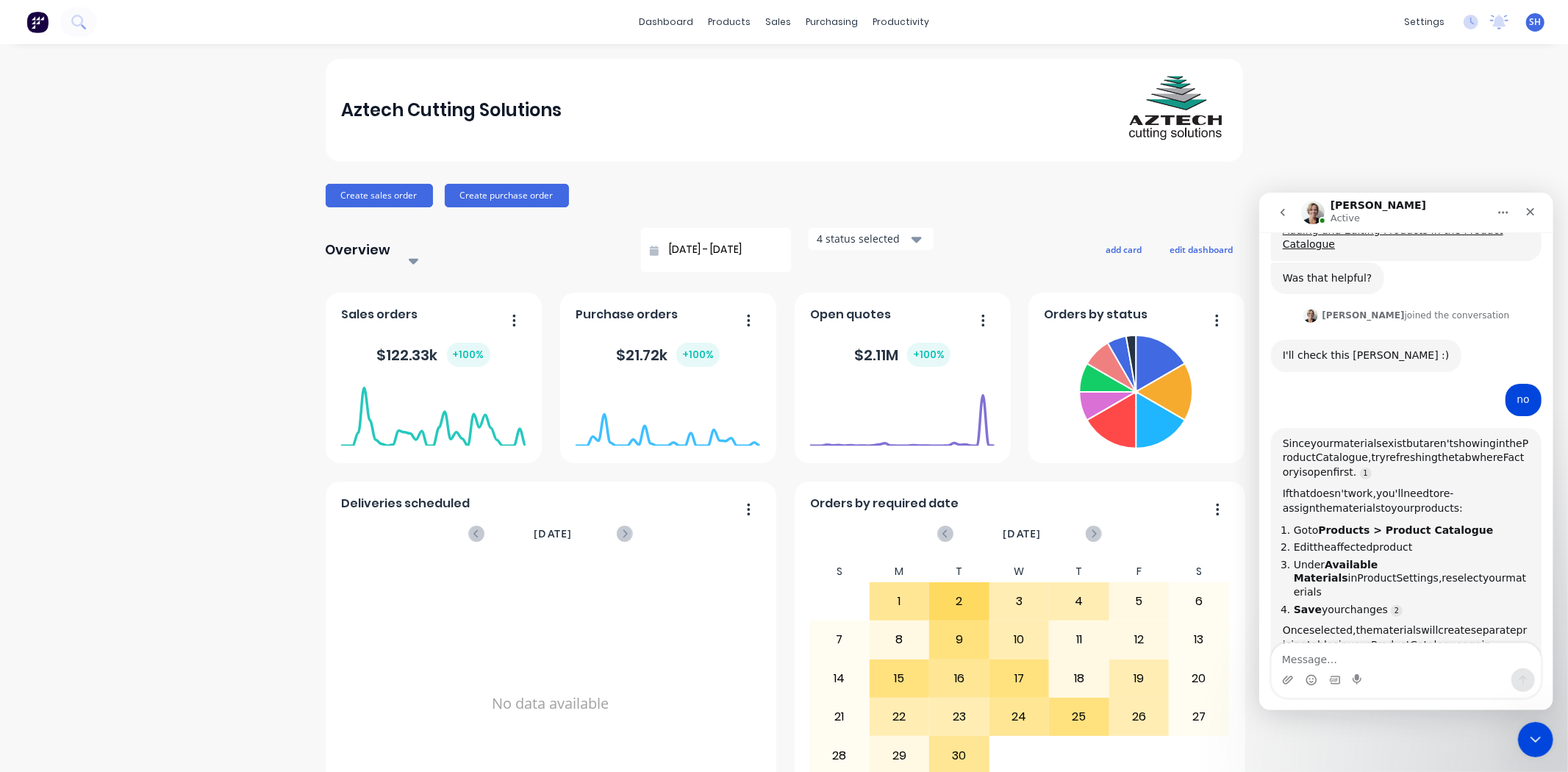
scroll to position [1252, 0]
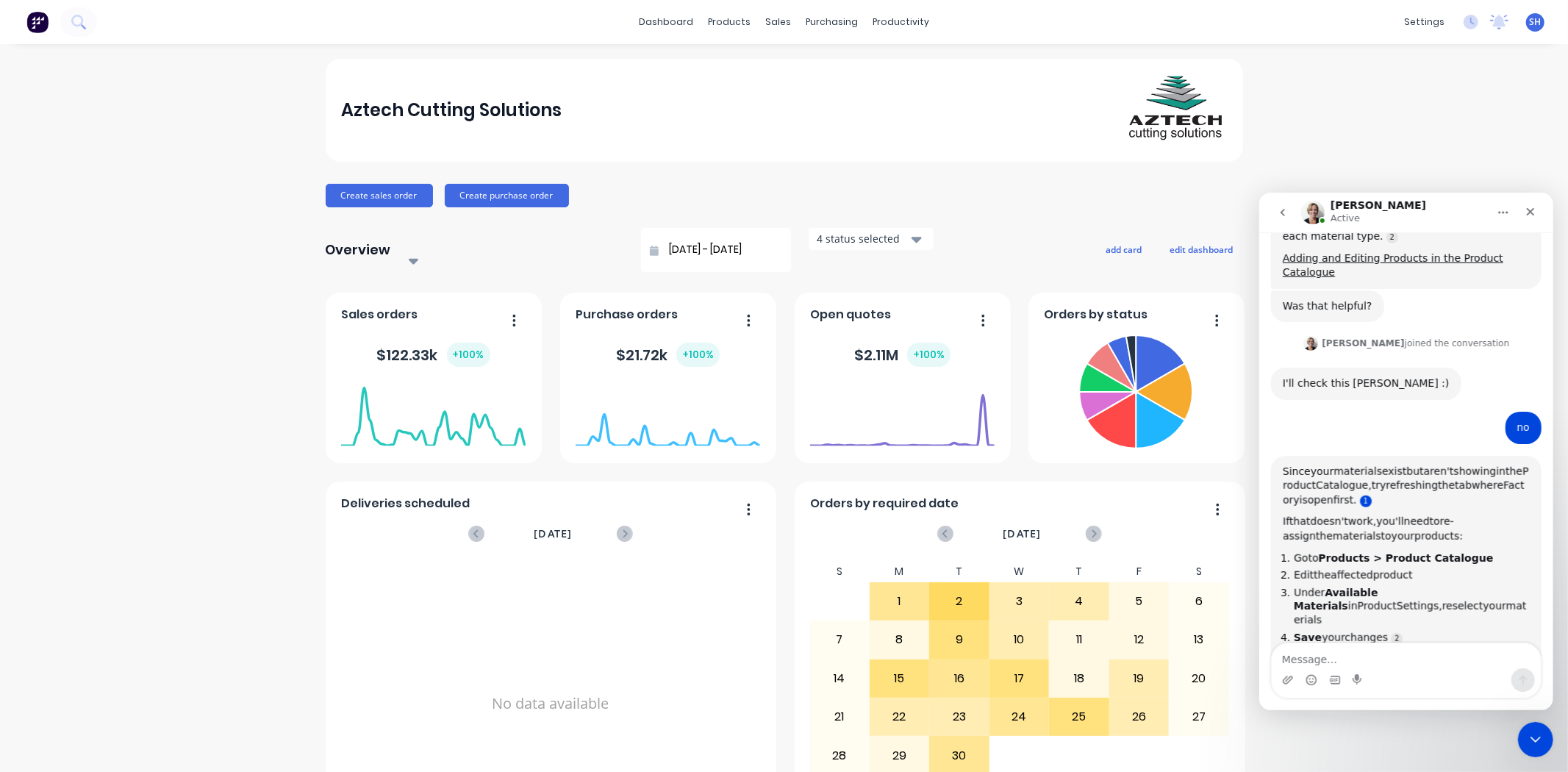
click at [1371, 495] on link "Source reference 13235490:" at bounding box center [1365, 501] width 12 height 12
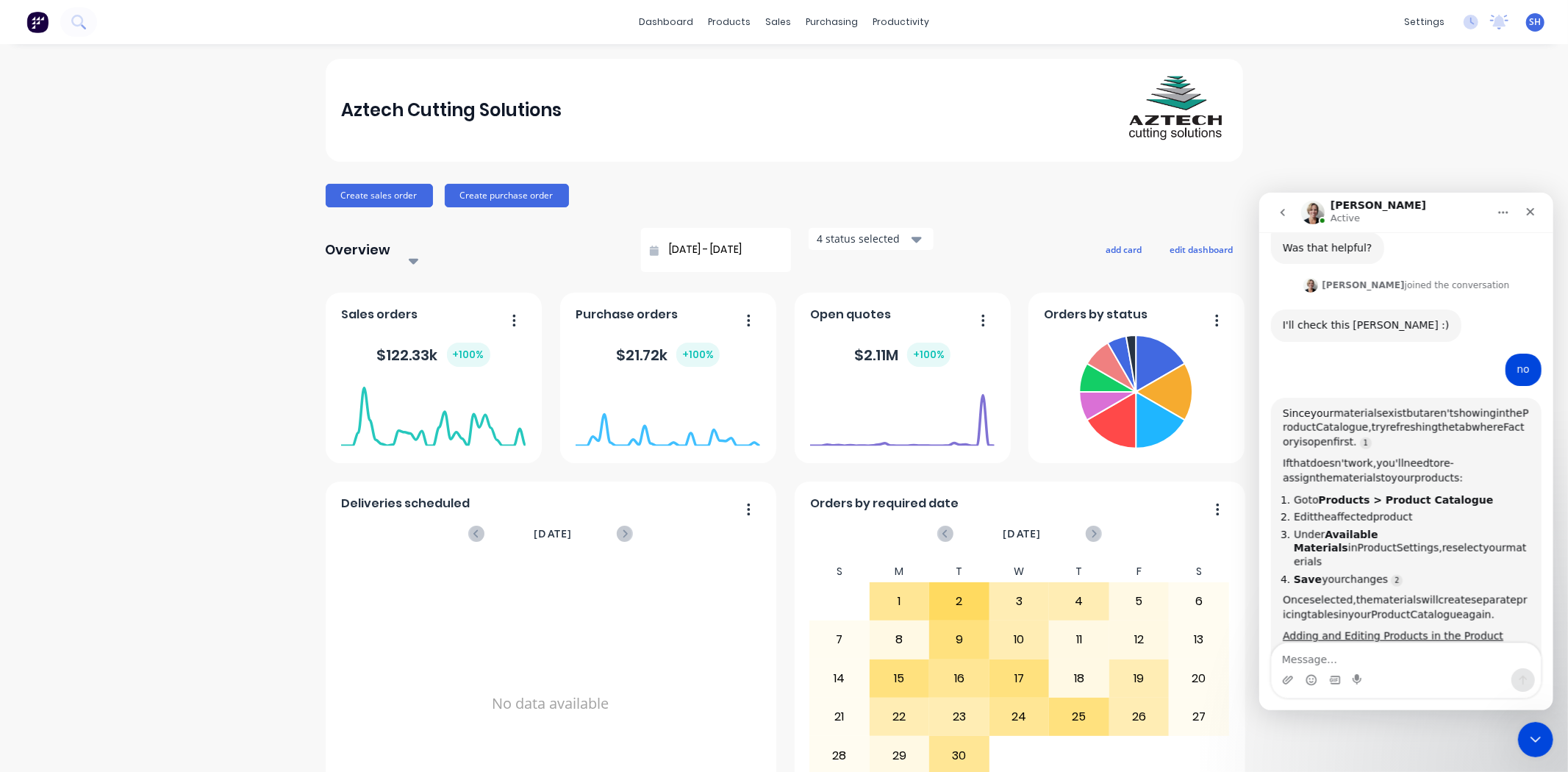
scroll to position [1334, 0]
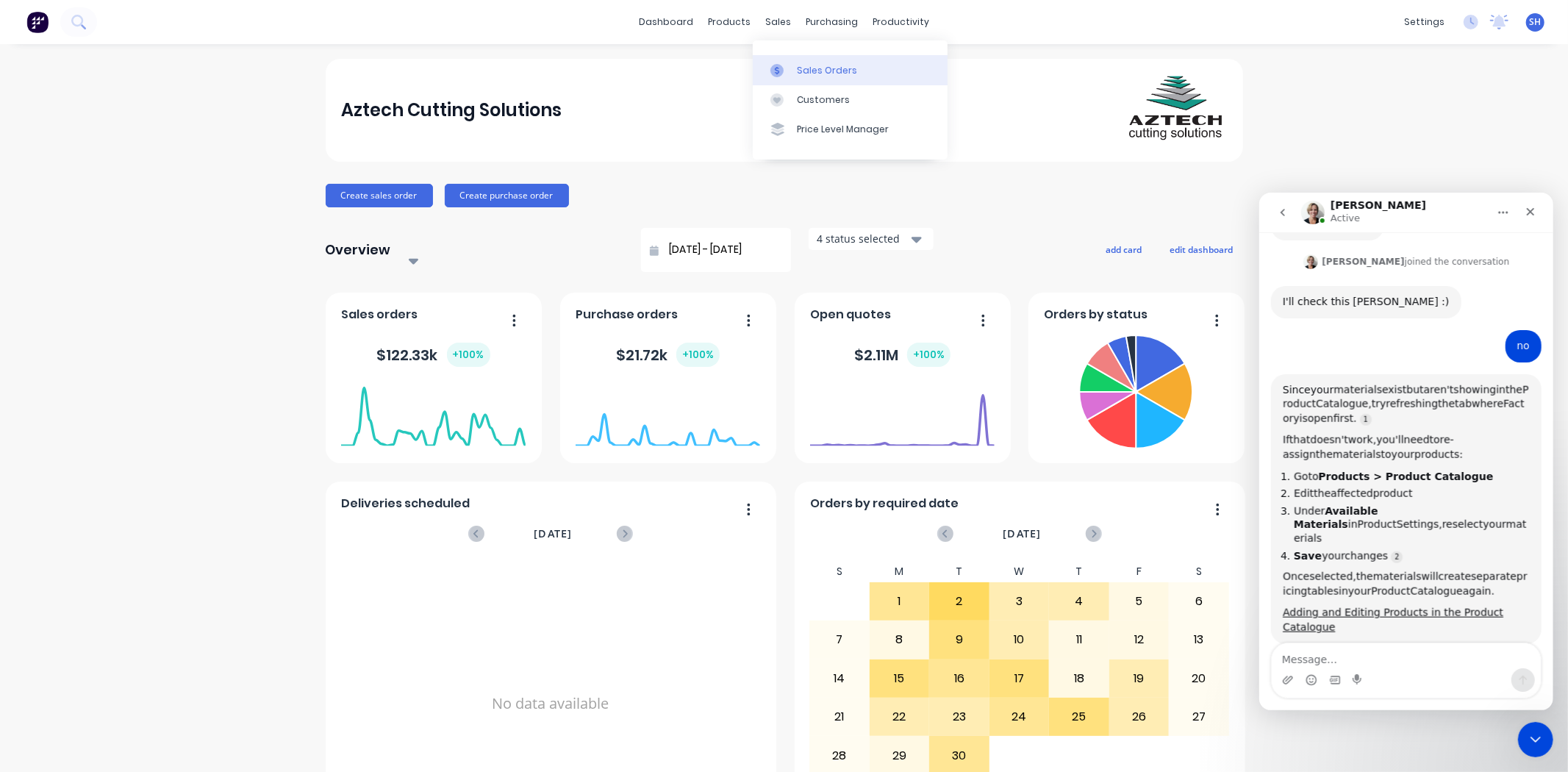
click at [797, 67] on div "Sales Orders" at bounding box center [827, 70] width 60 height 13
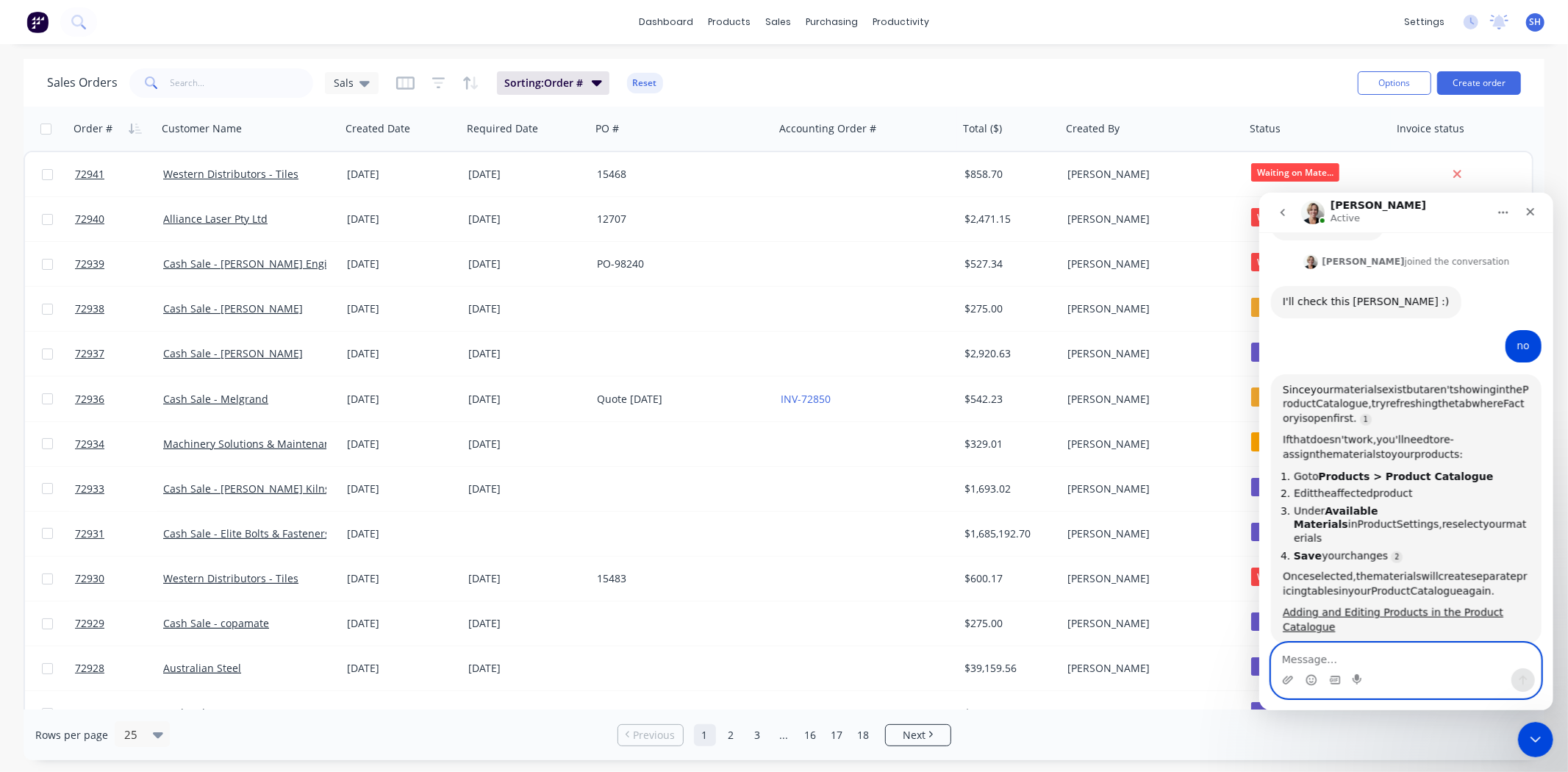
click at [1336, 658] on textarea "Message…" at bounding box center [1406, 655] width 269 height 25
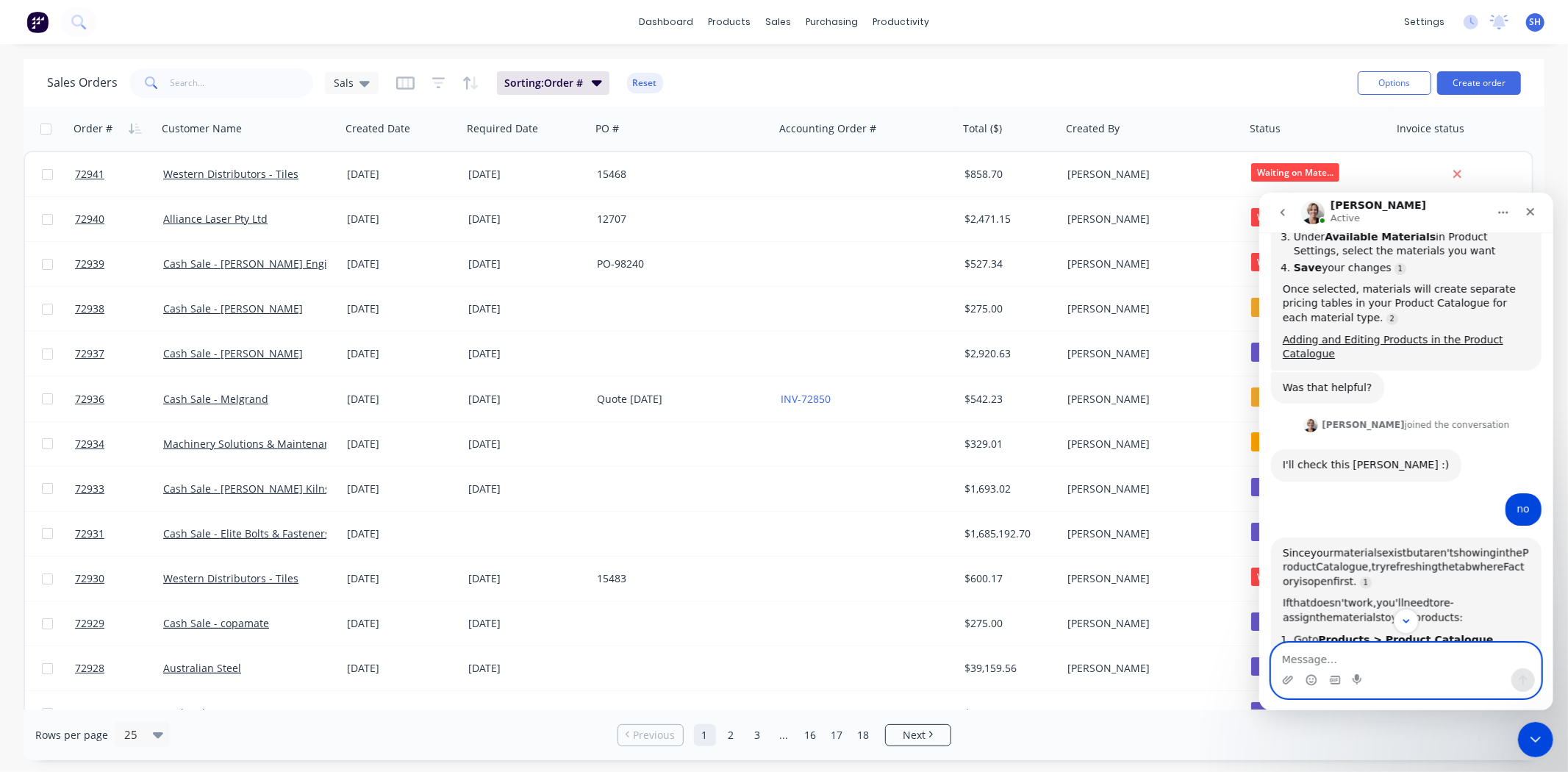
scroll to position [1008, 0]
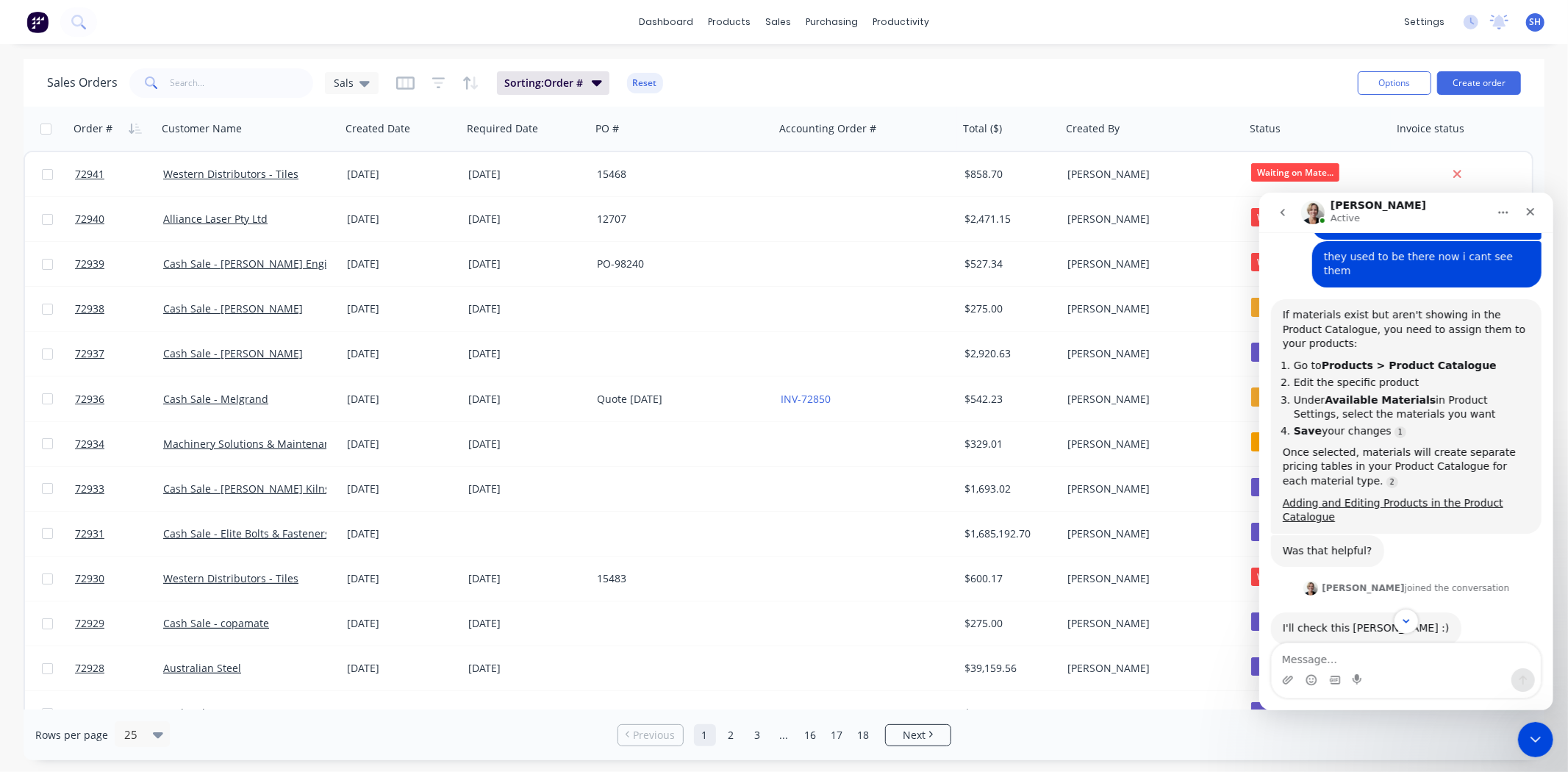
click at [1459, 612] on div "I'll check this [PERSON_NAME] :) [PERSON_NAME] • 8m ago" at bounding box center [1406, 633] width 271 height 44
click at [1353, 621] on div "I'll check this [PERSON_NAME] :)" at bounding box center [1365, 628] width 167 height 15
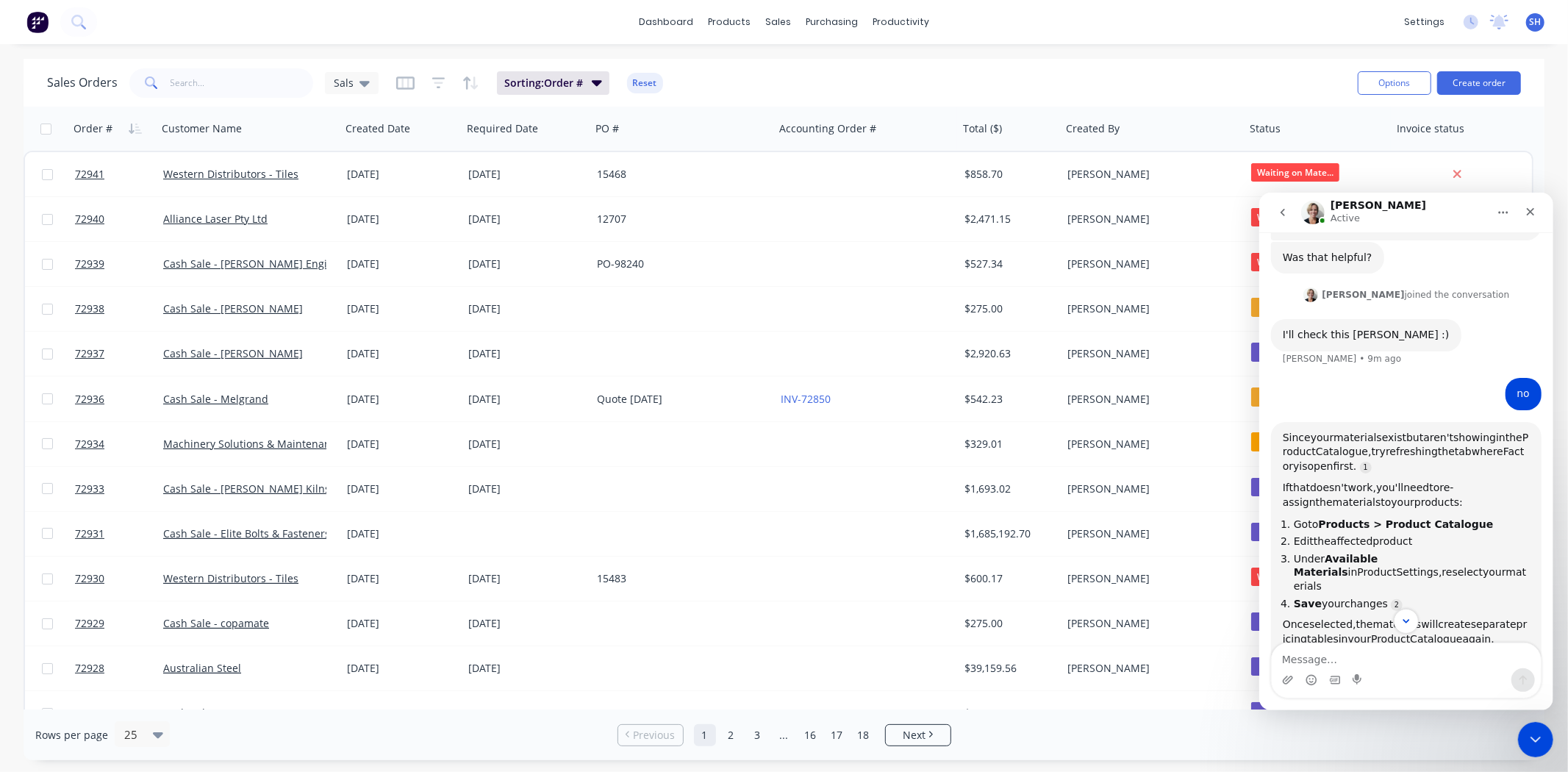
scroll to position [1349, 0]
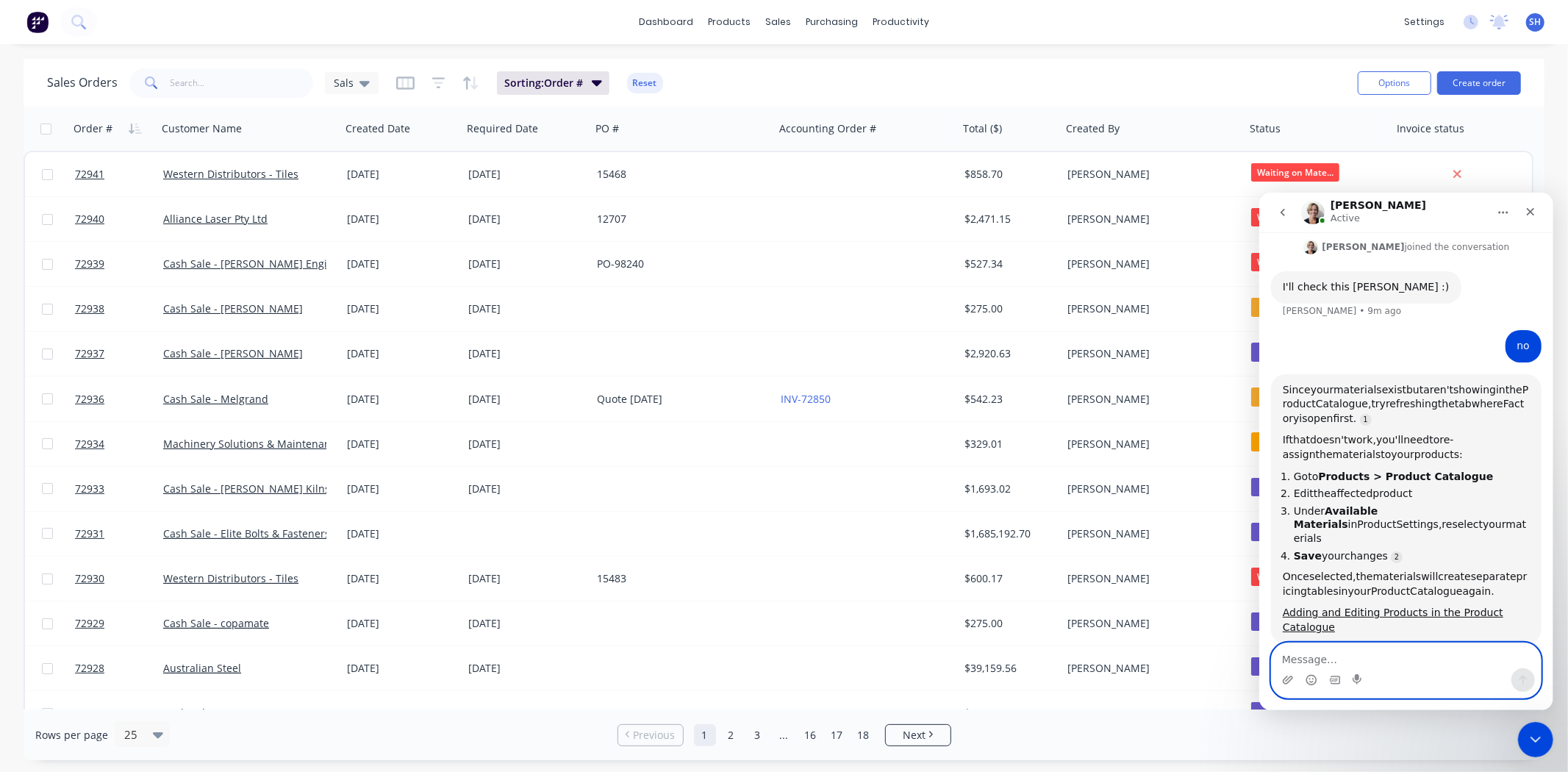
click at [1377, 655] on textarea "Message…" at bounding box center [1406, 655] width 269 height 25
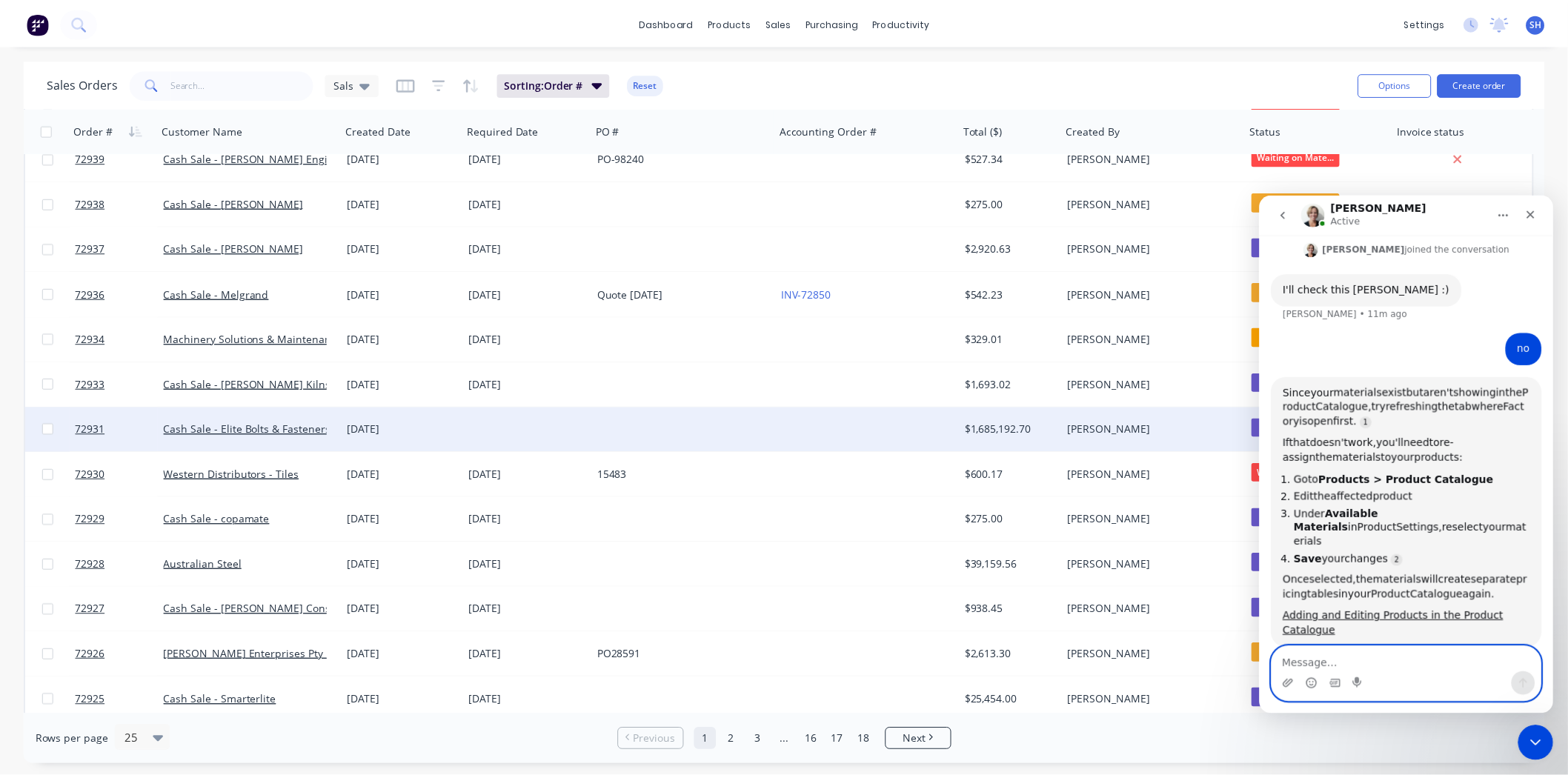
scroll to position [0, 0]
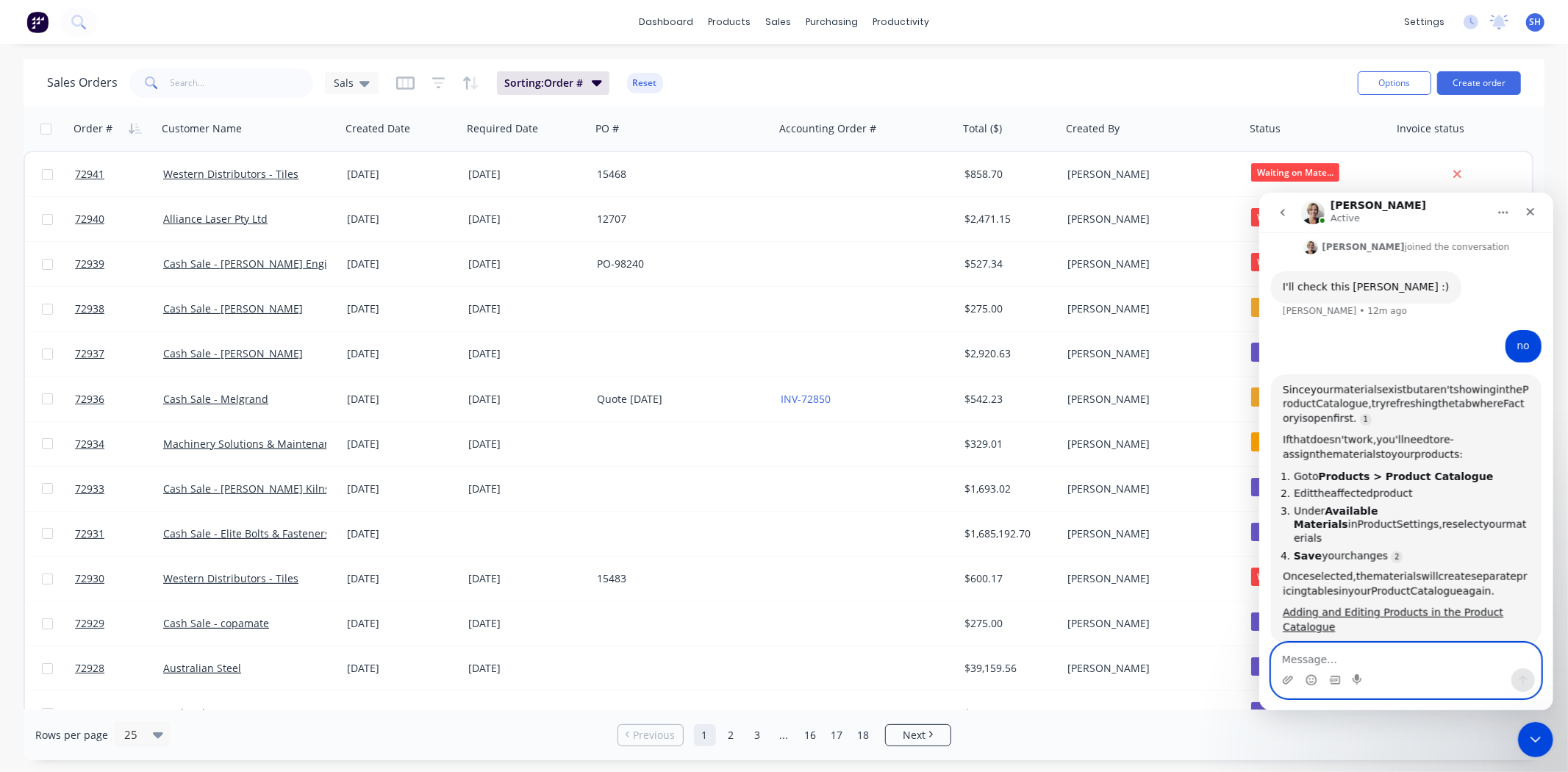
click at [1367, 659] on textarea "Message…" at bounding box center [1406, 655] width 269 height 25
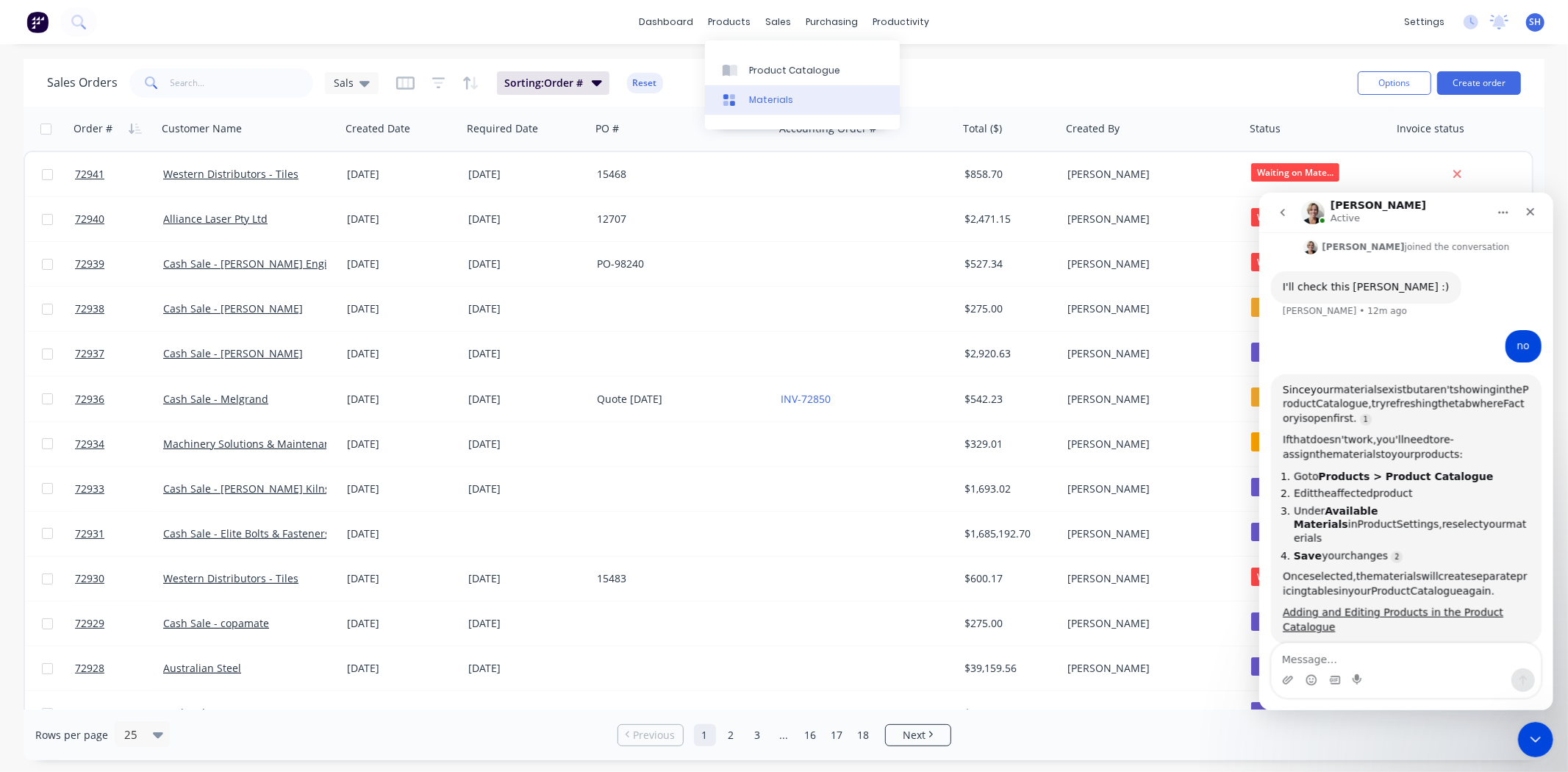
click at [771, 96] on div "Materials" at bounding box center [771, 100] width 44 height 13
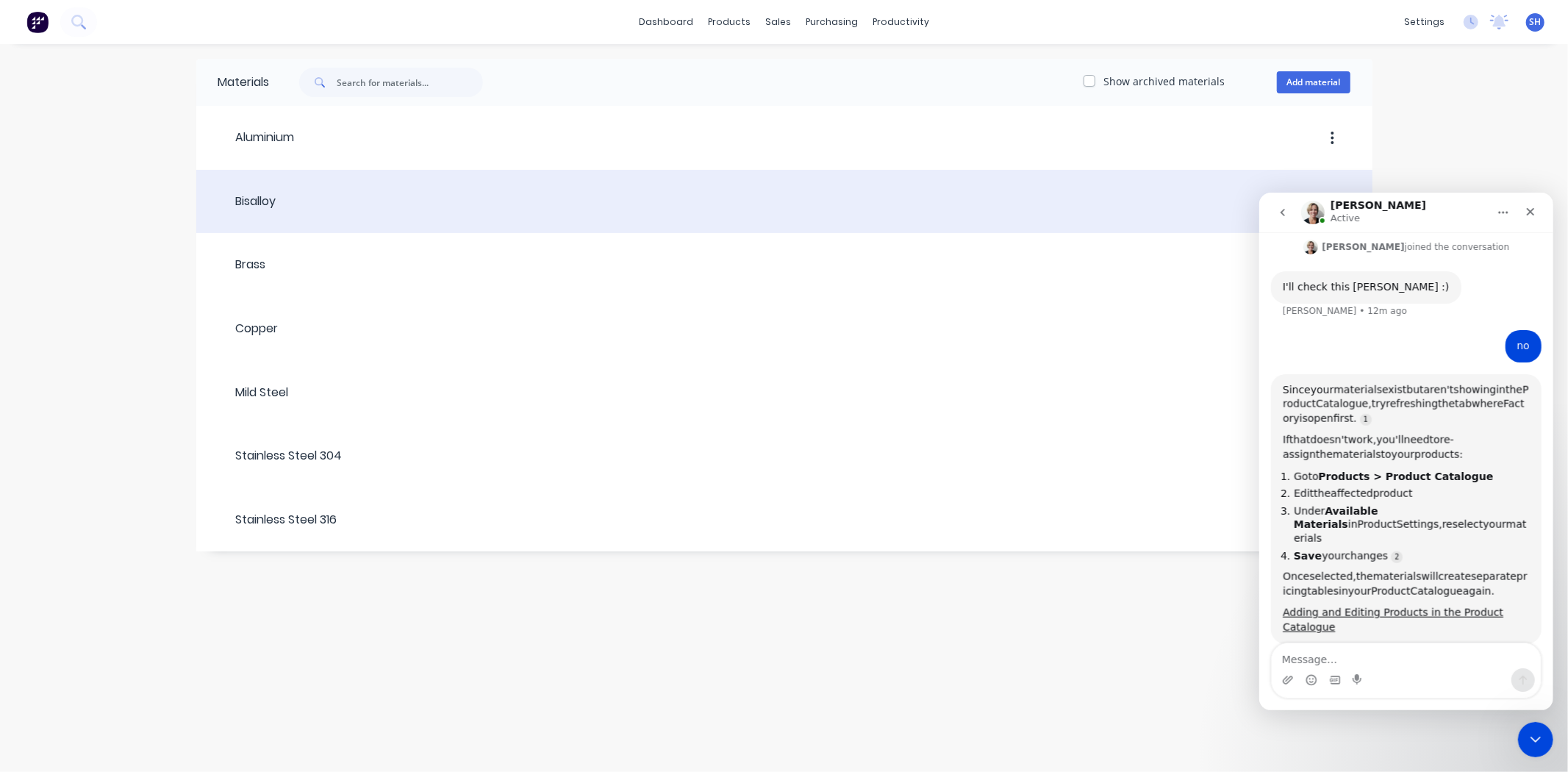
click at [246, 198] on div "Bisalloy" at bounding box center [247, 202] width 58 height 18
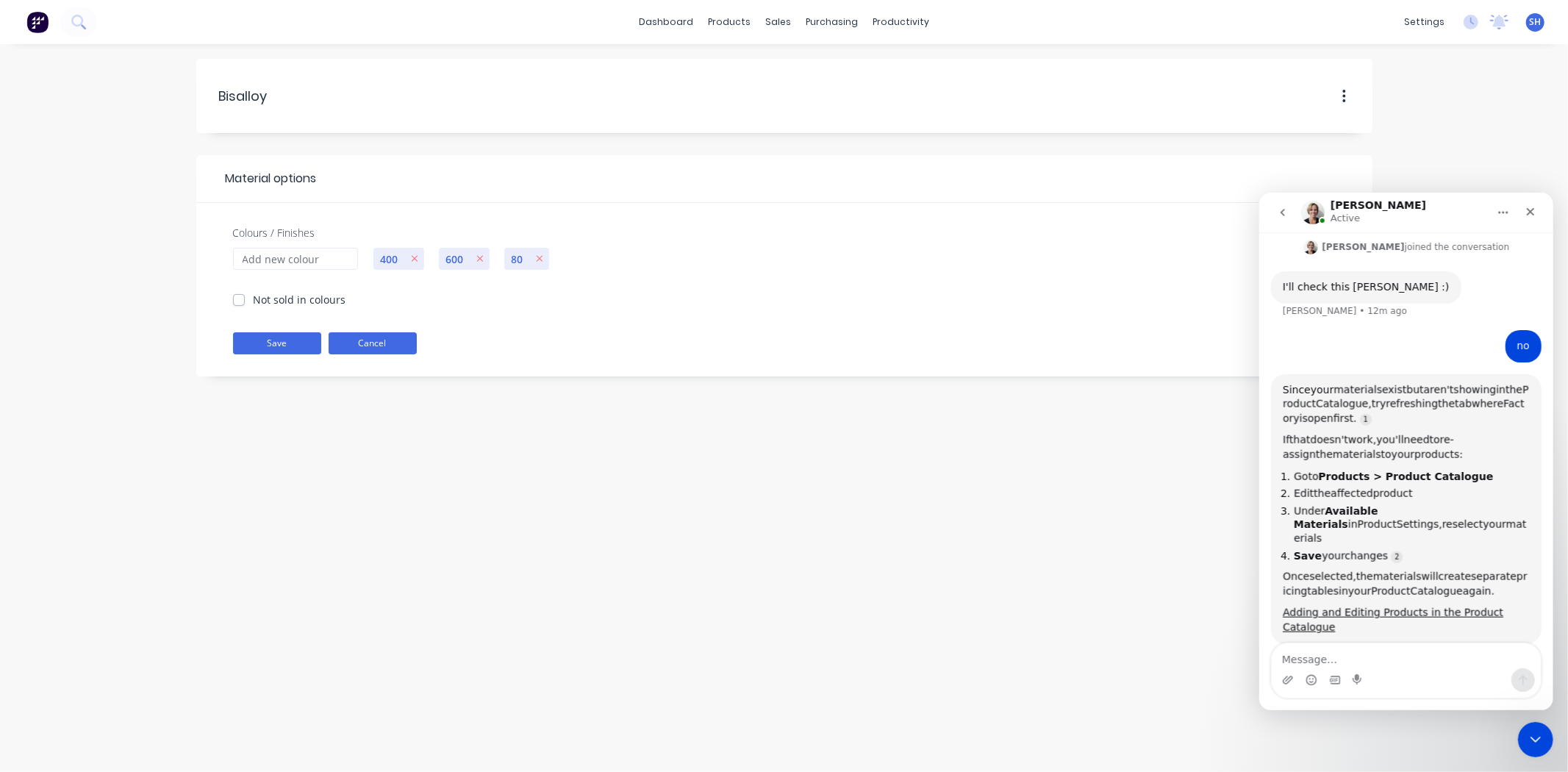
click at [390, 343] on button "Cancel" at bounding box center [373, 343] width 88 height 22
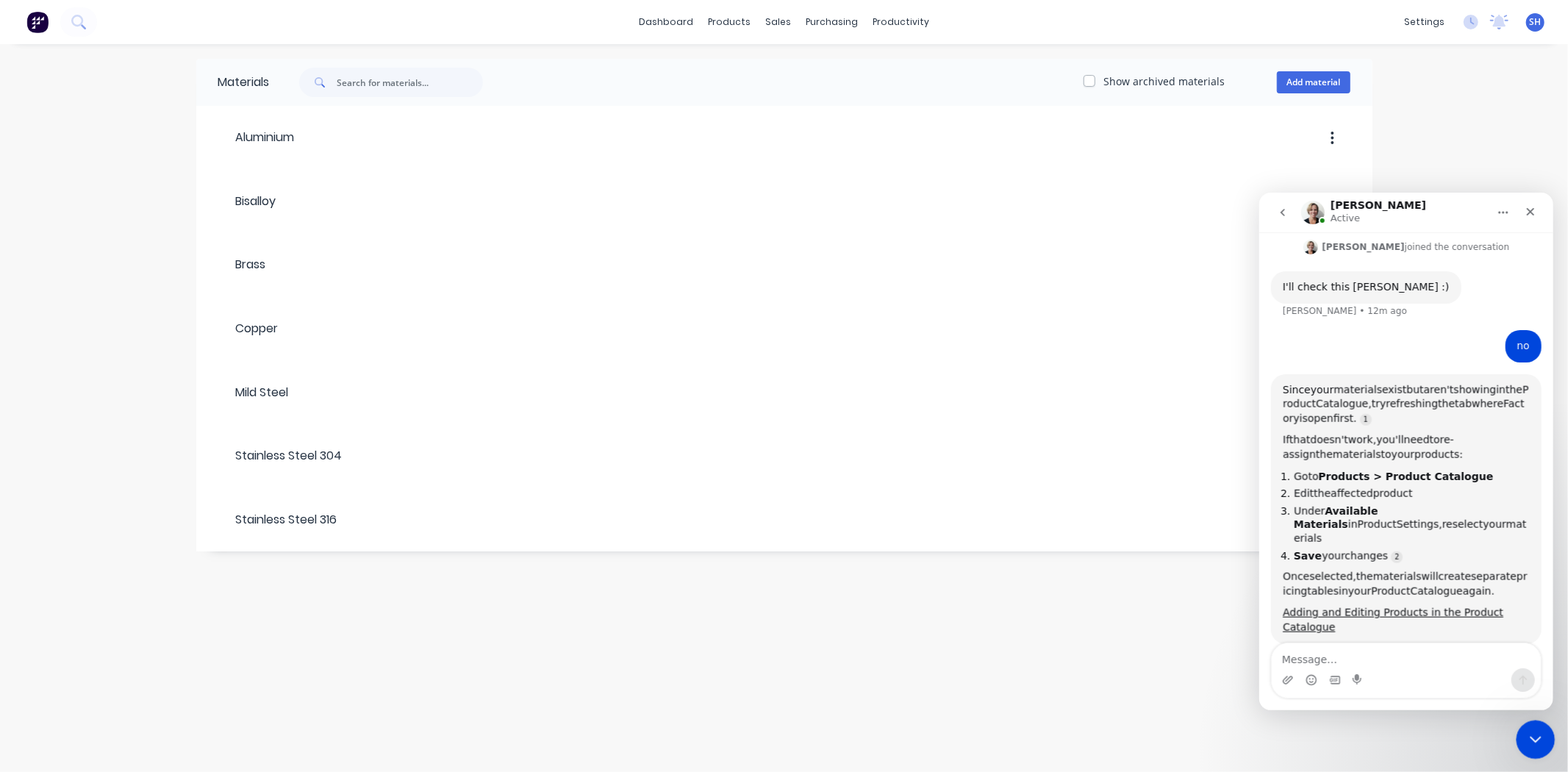
click at [1529, 740] on icon "Close Intercom Messenger" at bounding box center [1534, 737] width 18 height 18
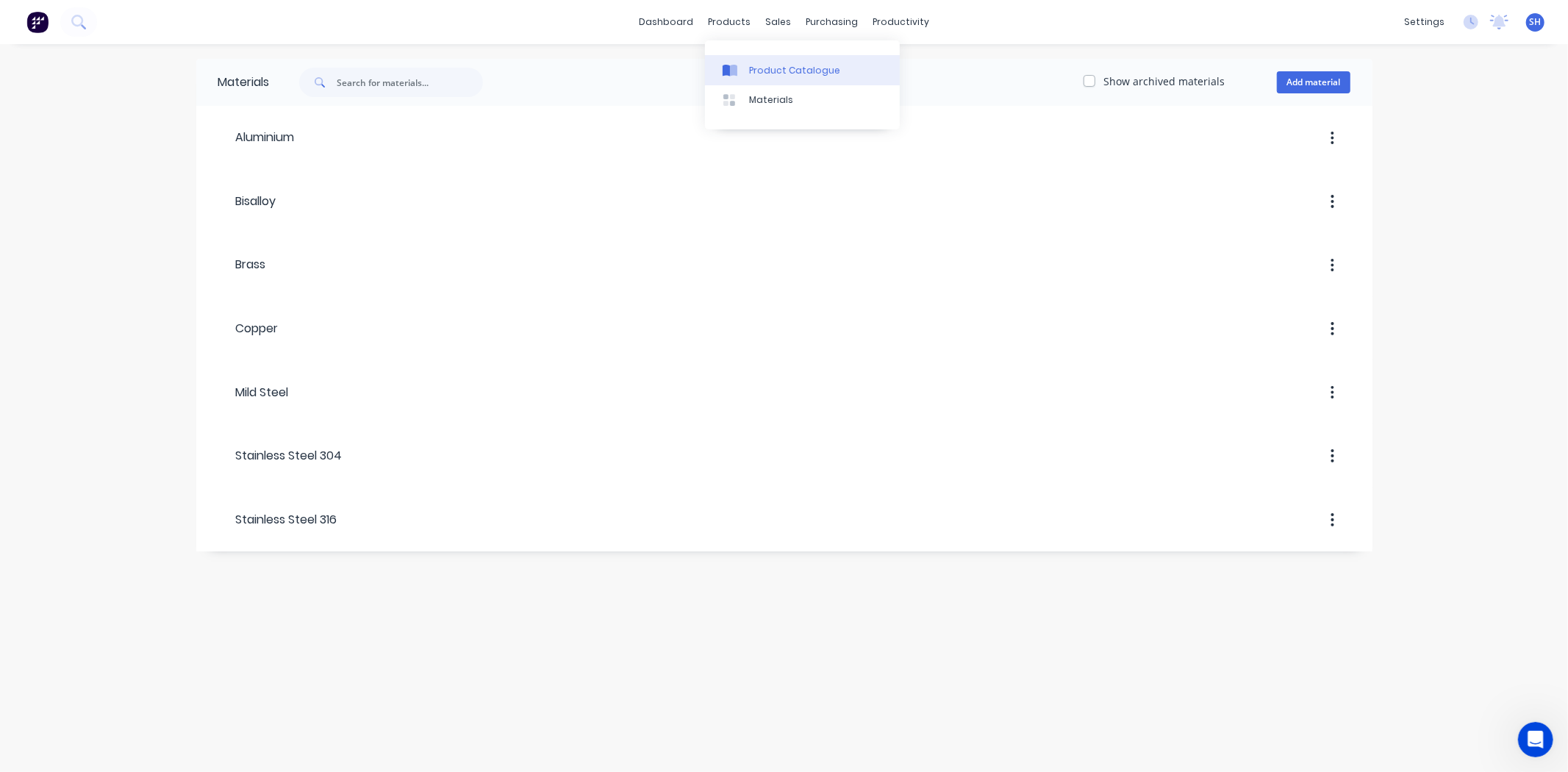
click at [750, 60] on link "Product Catalogue" at bounding box center [802, 70] width 194 height 29
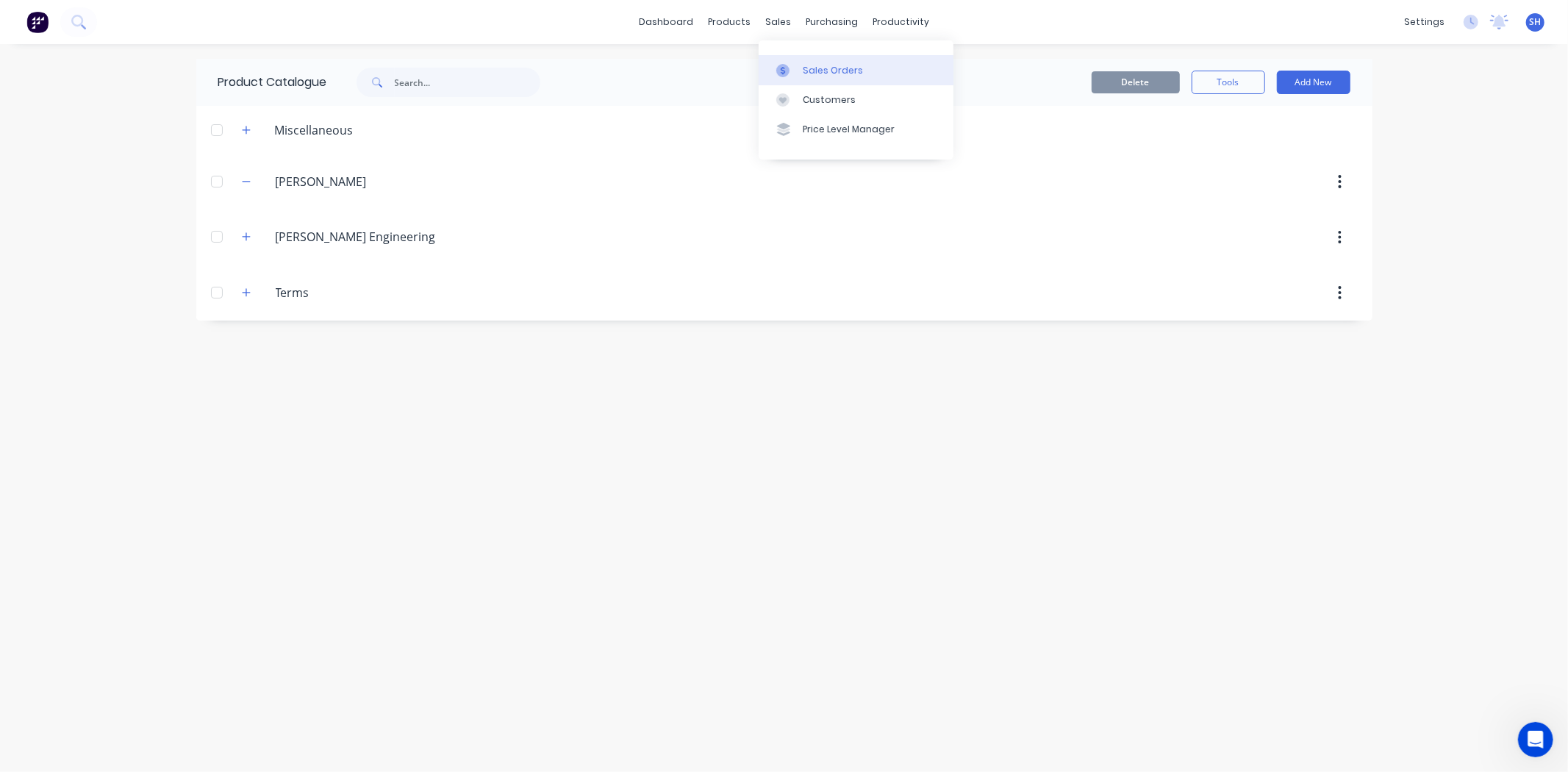
click at [817, 64] on div "Sales Orders" at bounding box center [833, 70] width 60 height 13
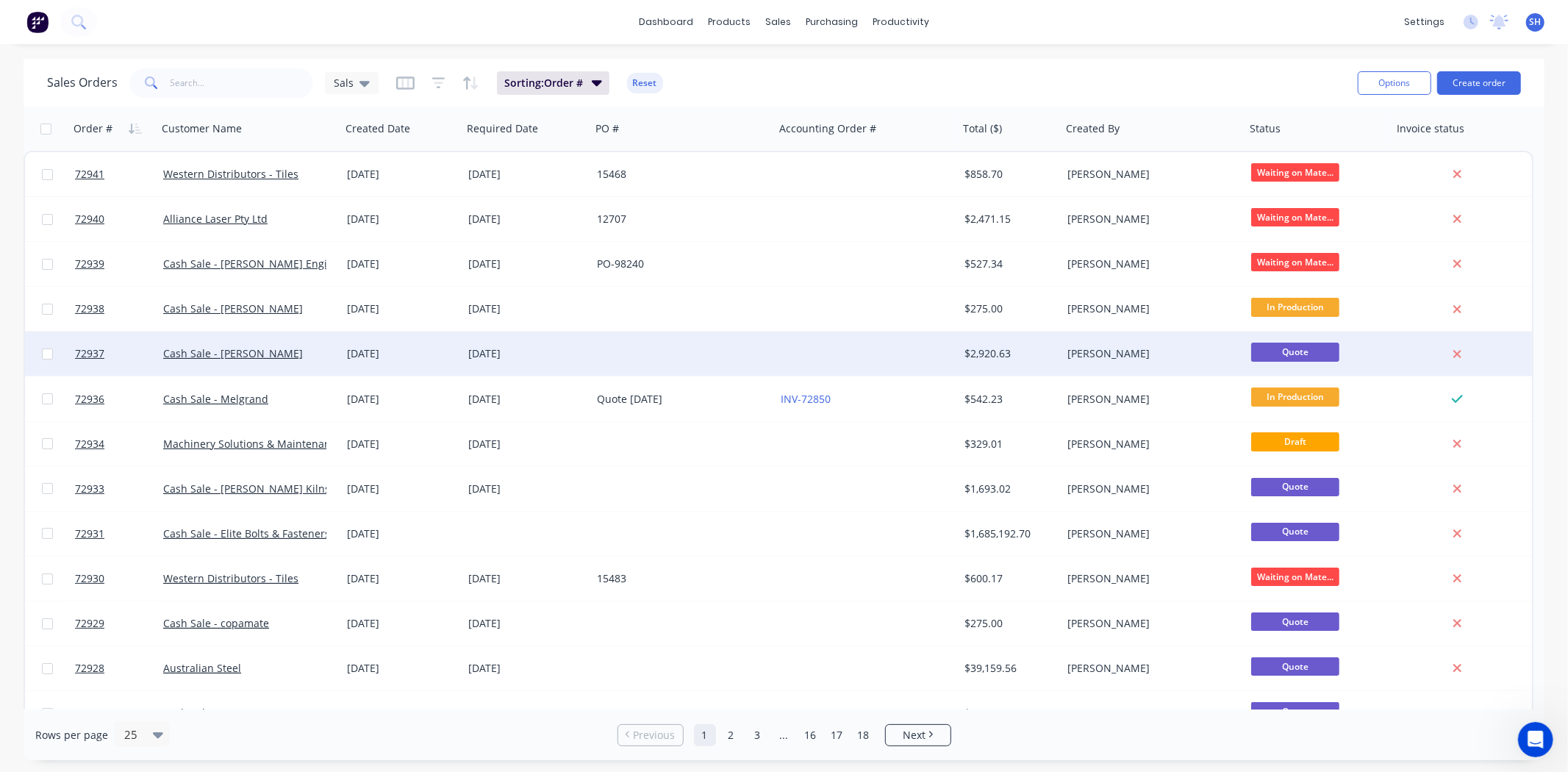
click at [358, 353] on div "[DATE]" at bounding box center [401, 353] width 109 height 15
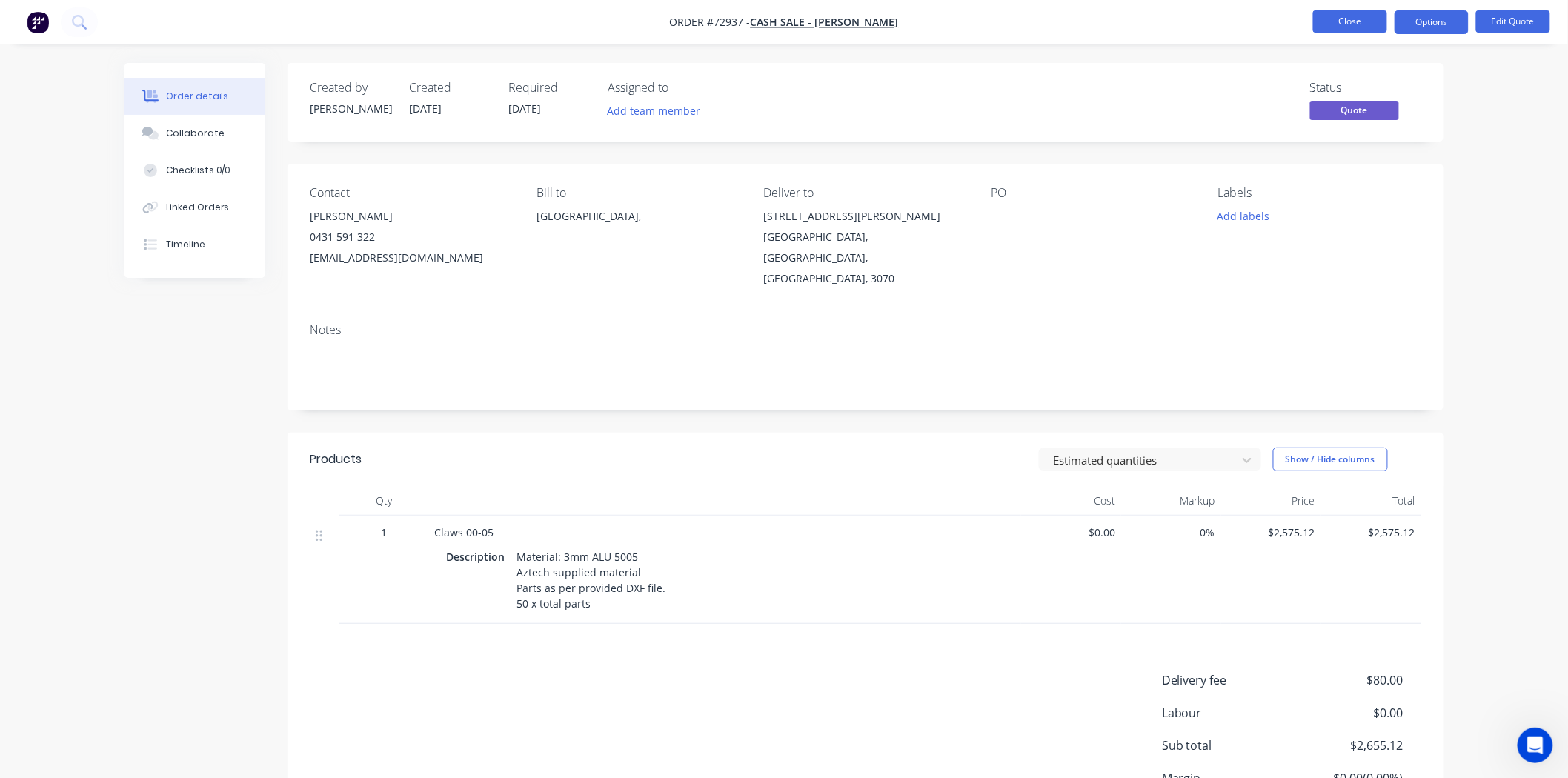
click at [1334, 24] on button "Close" at bounding box center [1350, 21] width 74 height 22
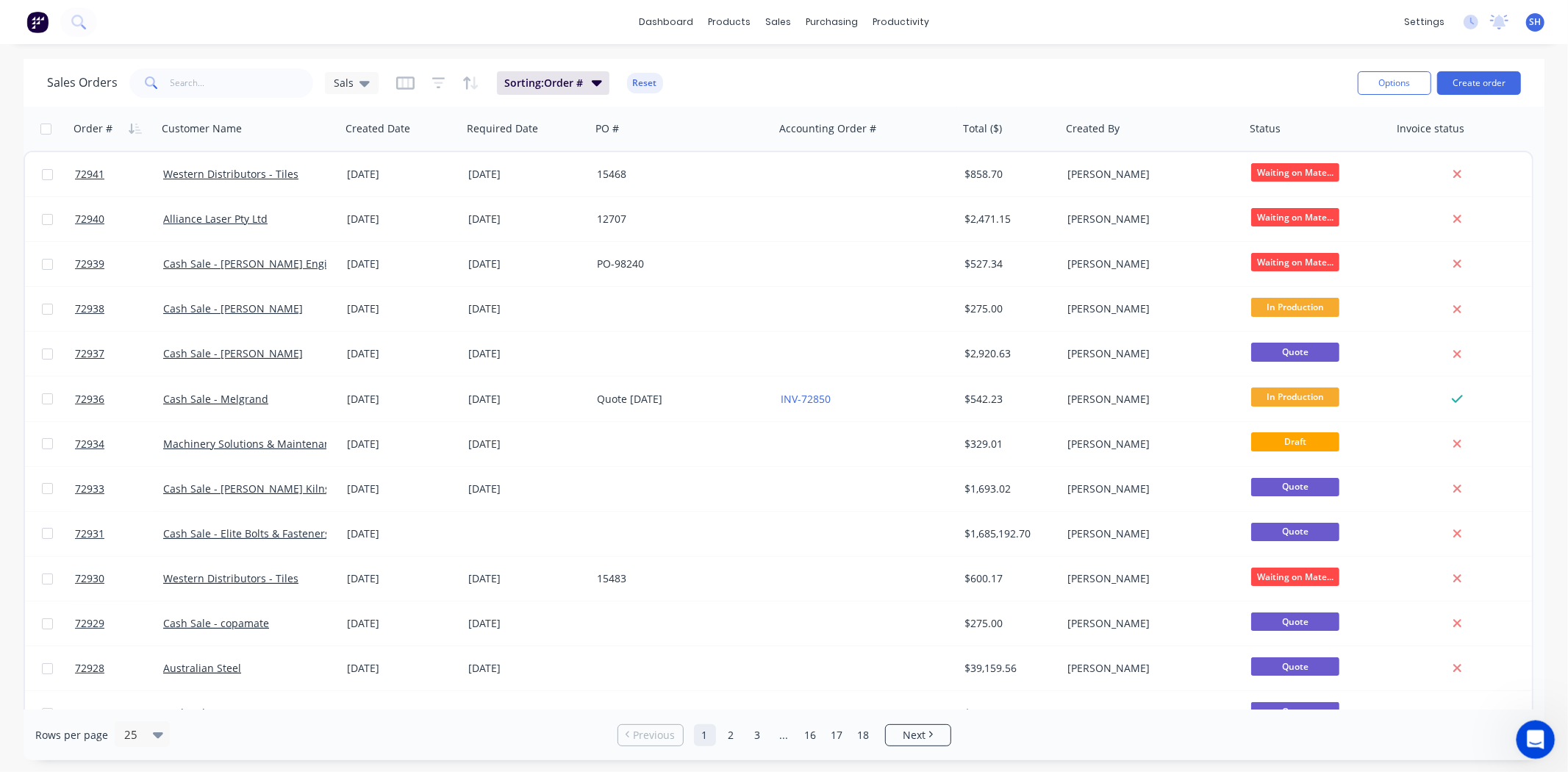
click at [1537, 741] on icon "Open Intercom Messenger" at bounding box center [1534, 738] width 24 height 24
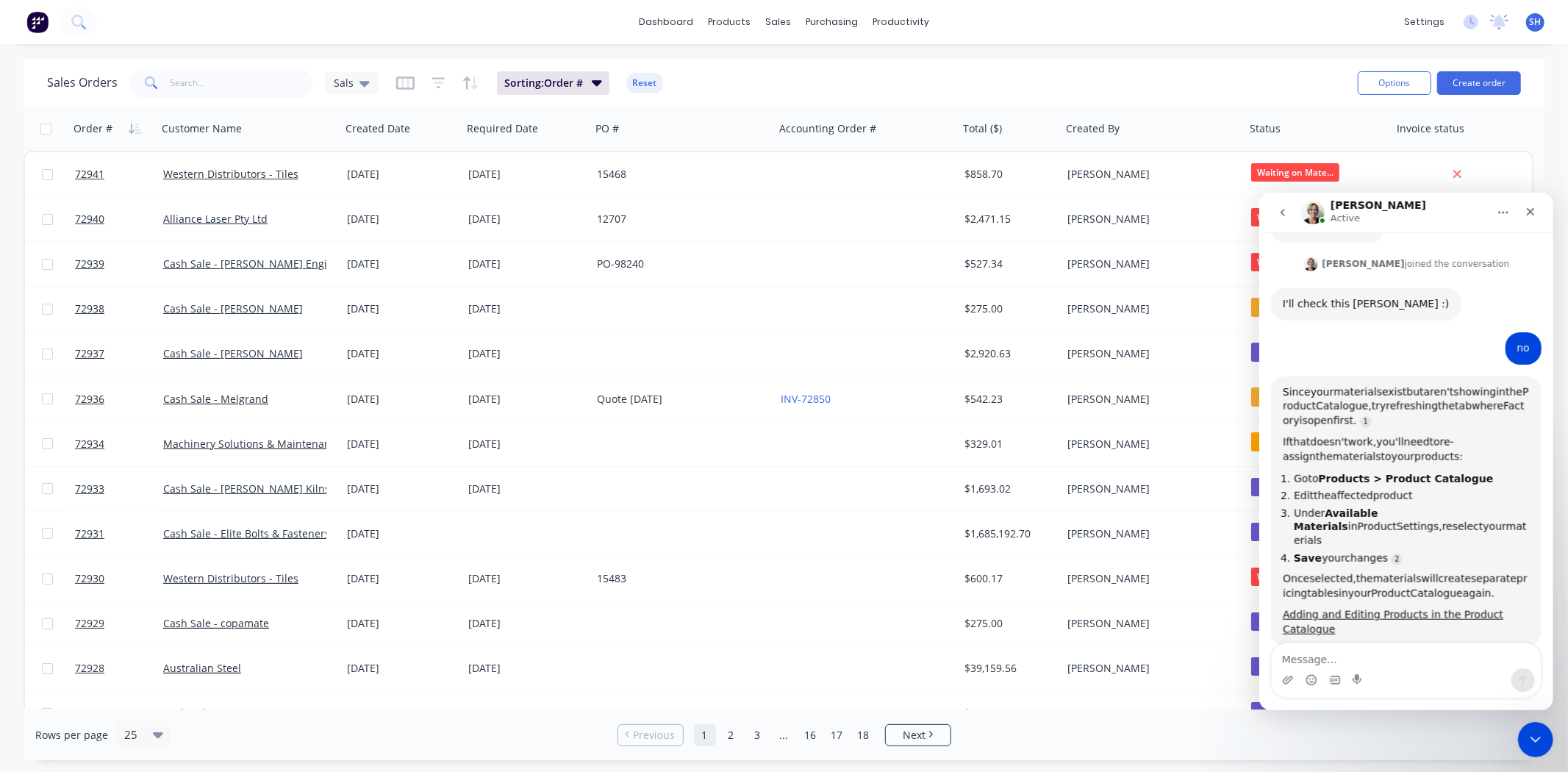
scroll to position [1335, 0]
click at [1341, 655] on textarea "Message…" at bounding box center [1406, 655] width 269 height 25
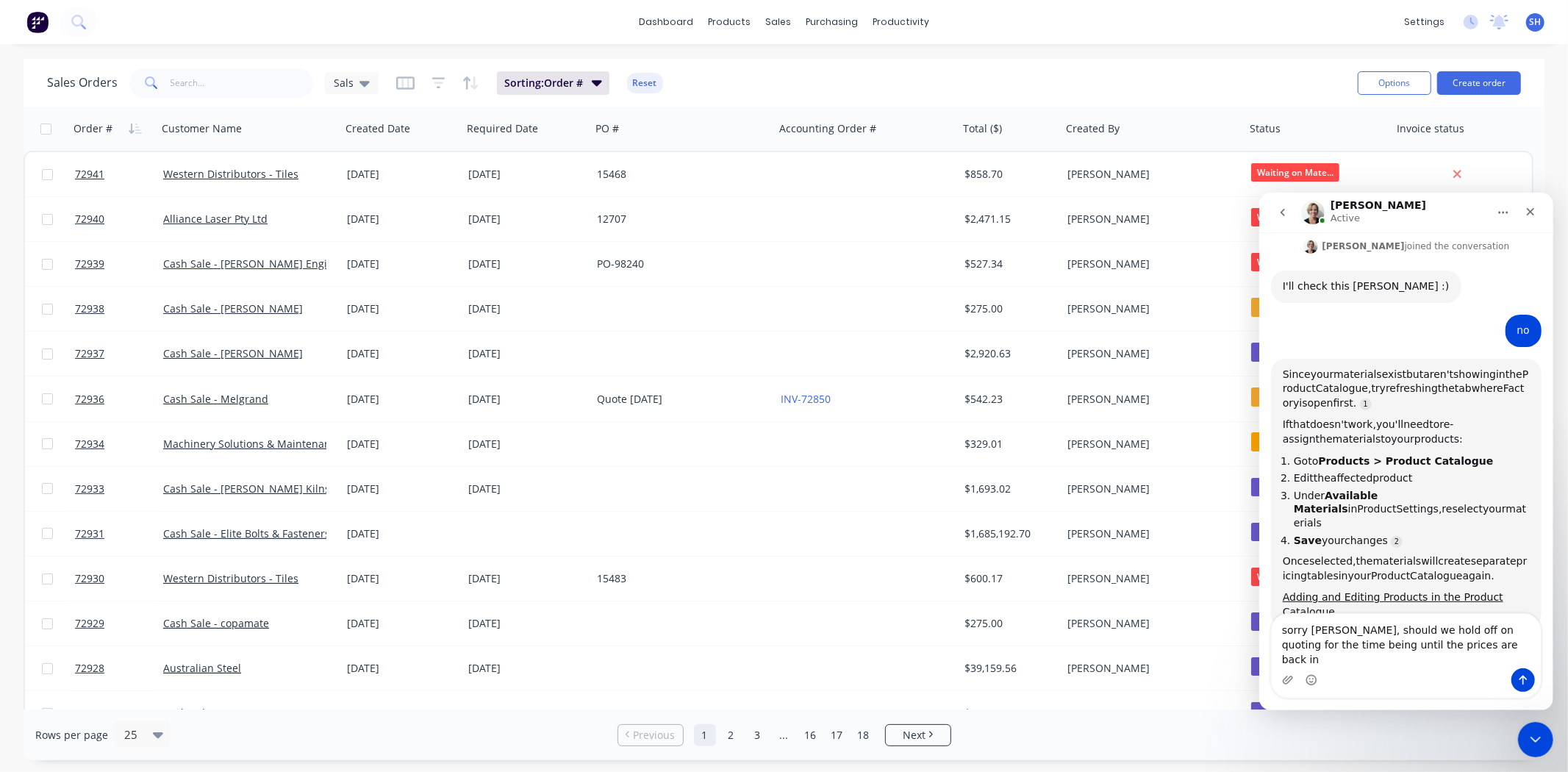
type textarea "sorry [PERSON_NAME], should we hold off on quoting for the time being until the…"
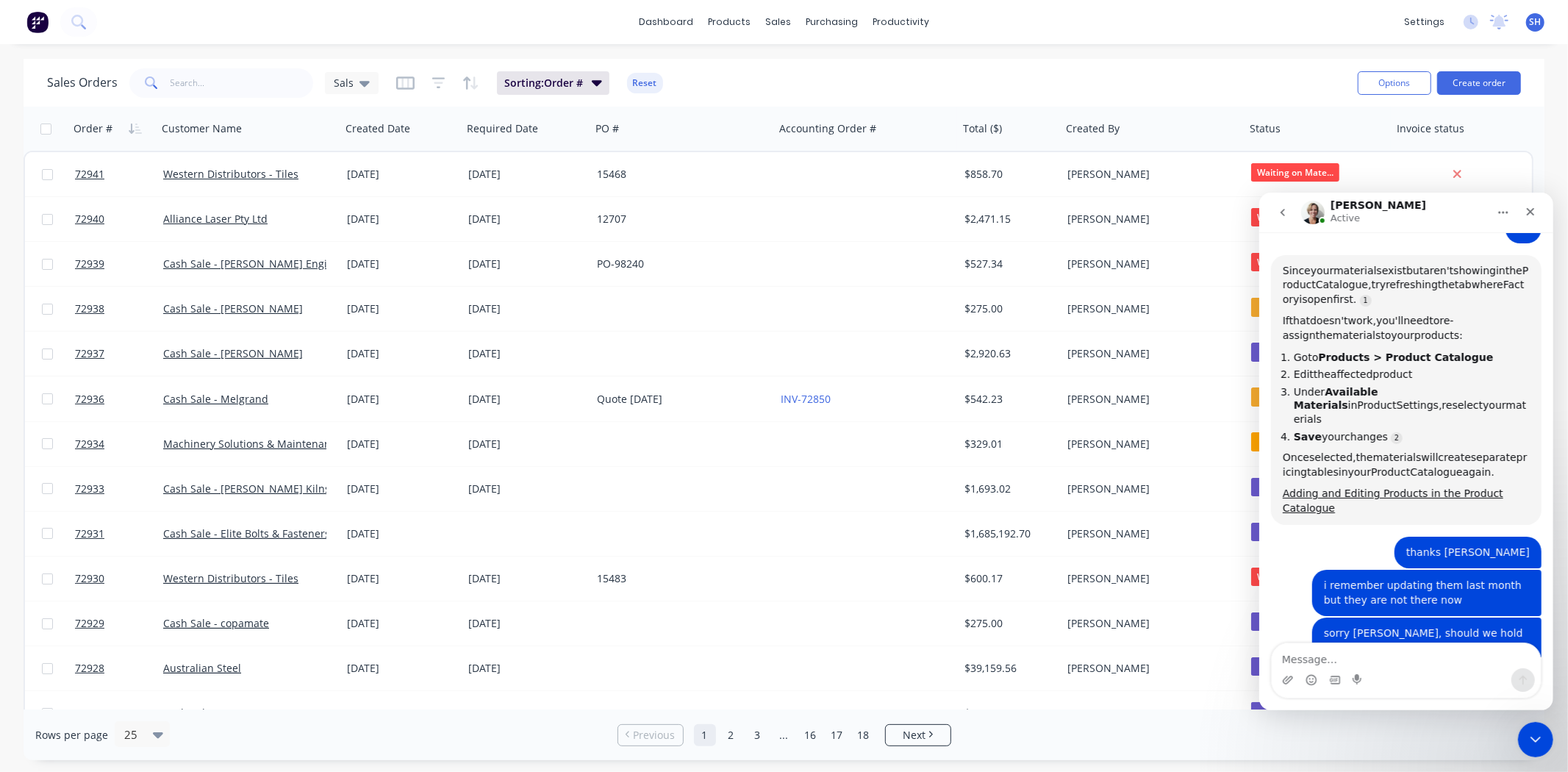
scroll to position [1470, 0]
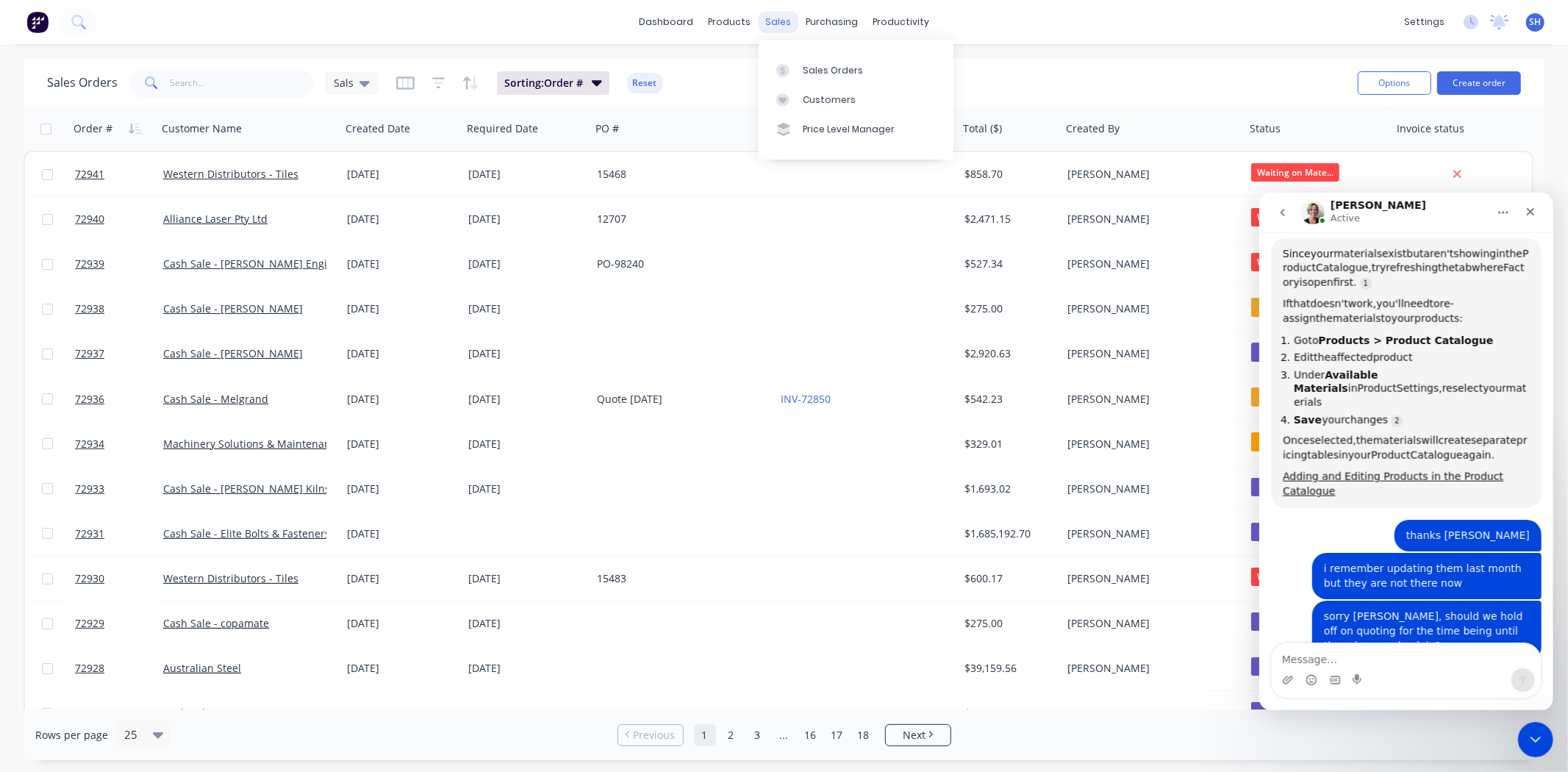
click at [762, 20] on div "sales" at bounding box center [778, 22] width 41 height 22
click at [758, 56] on link "Product Catalogue" at bounding box center [802, 70] width 194 height 29
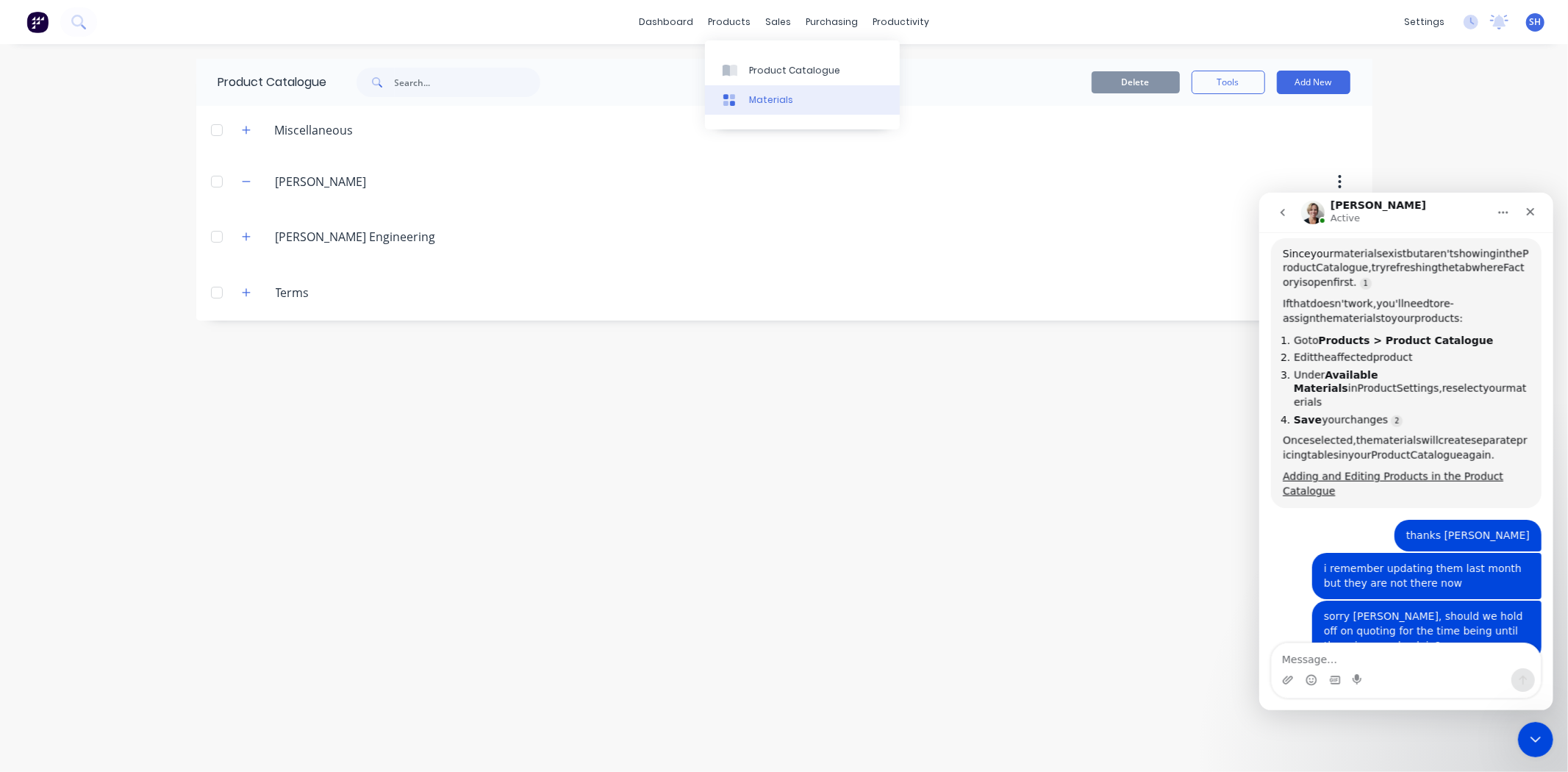
click at [745, 104] on link "Materials" at bounding box center [802, 100] width 194 height 29
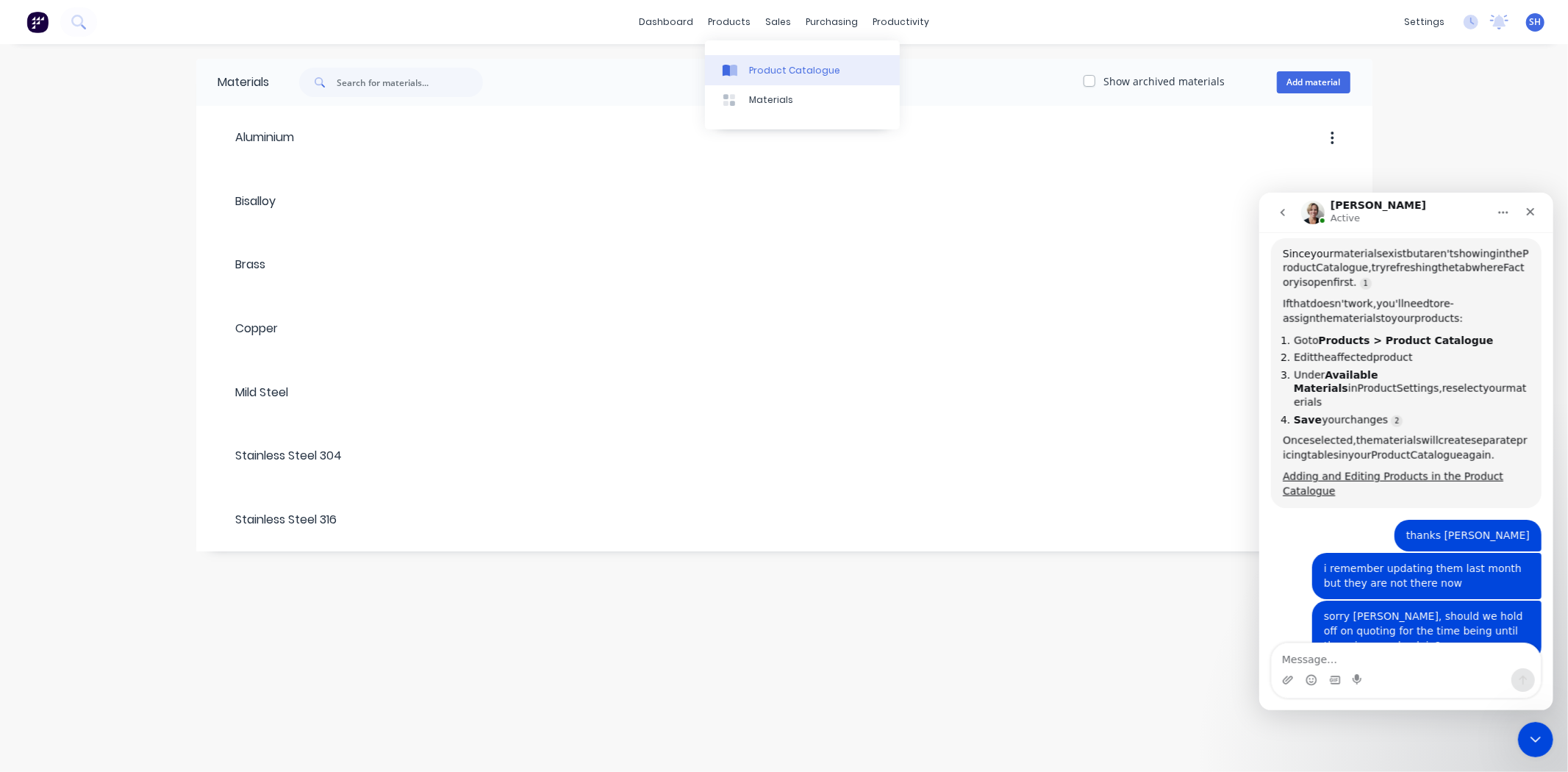
click at [782, 69] on div "Product Catalogue" at bounding box center [795, 70] width 92 height 13
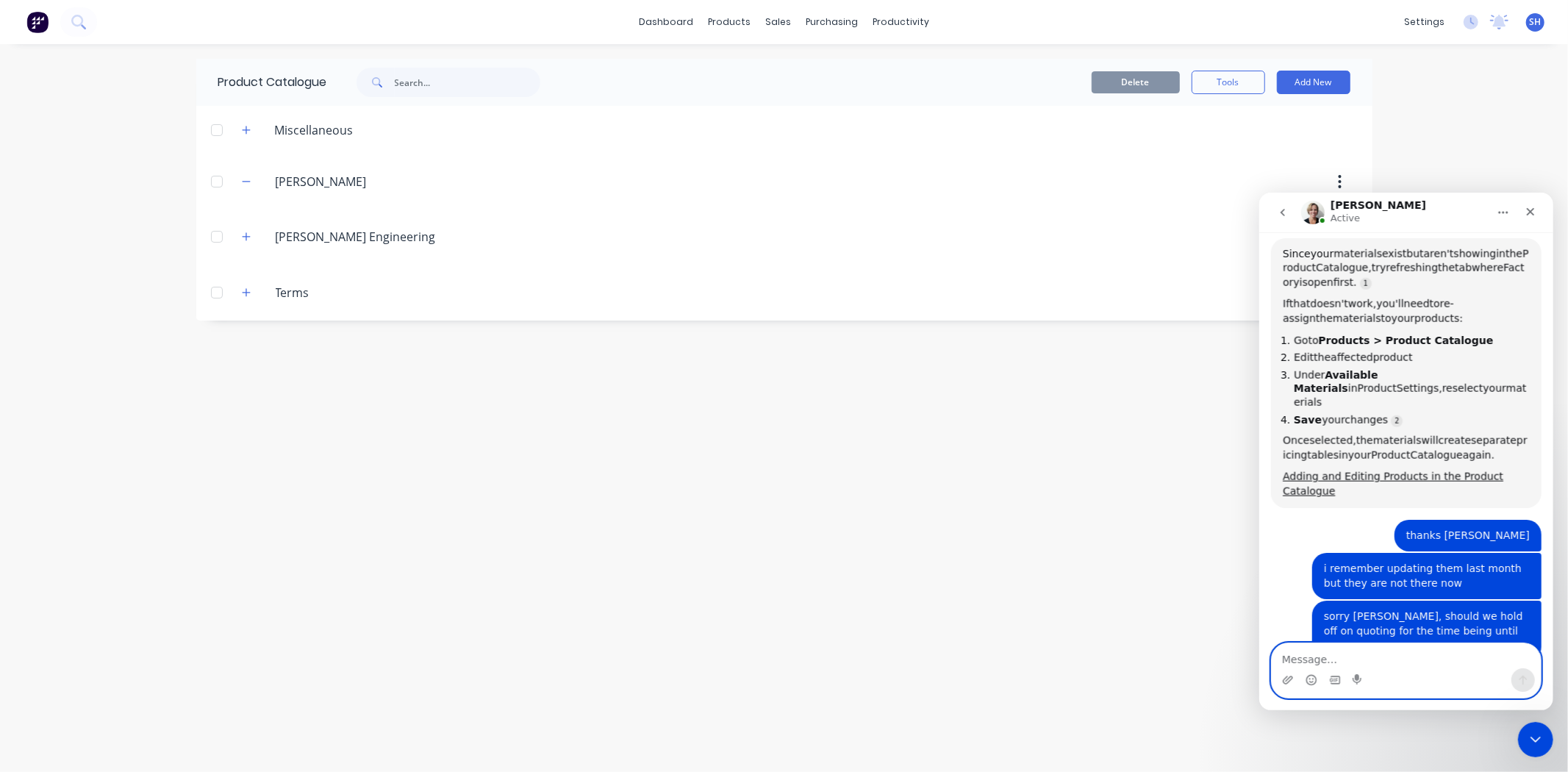
click at [1407, 653] on textarea "Message…" at bounding box center [1406, 655] width 269 height 25
type textarea "thanks [PERSON_NAME]"
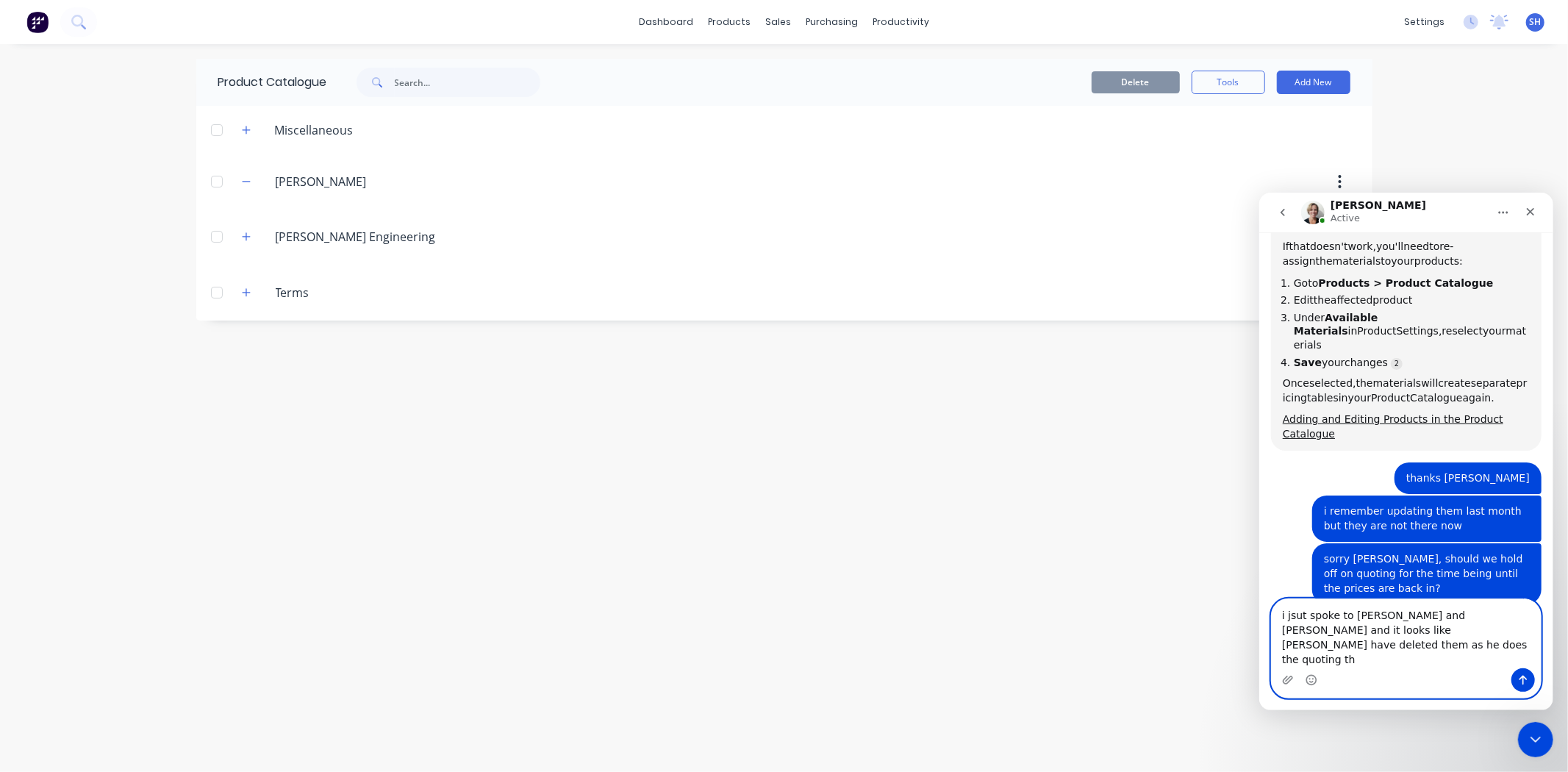
scroll to position [1543, 0]
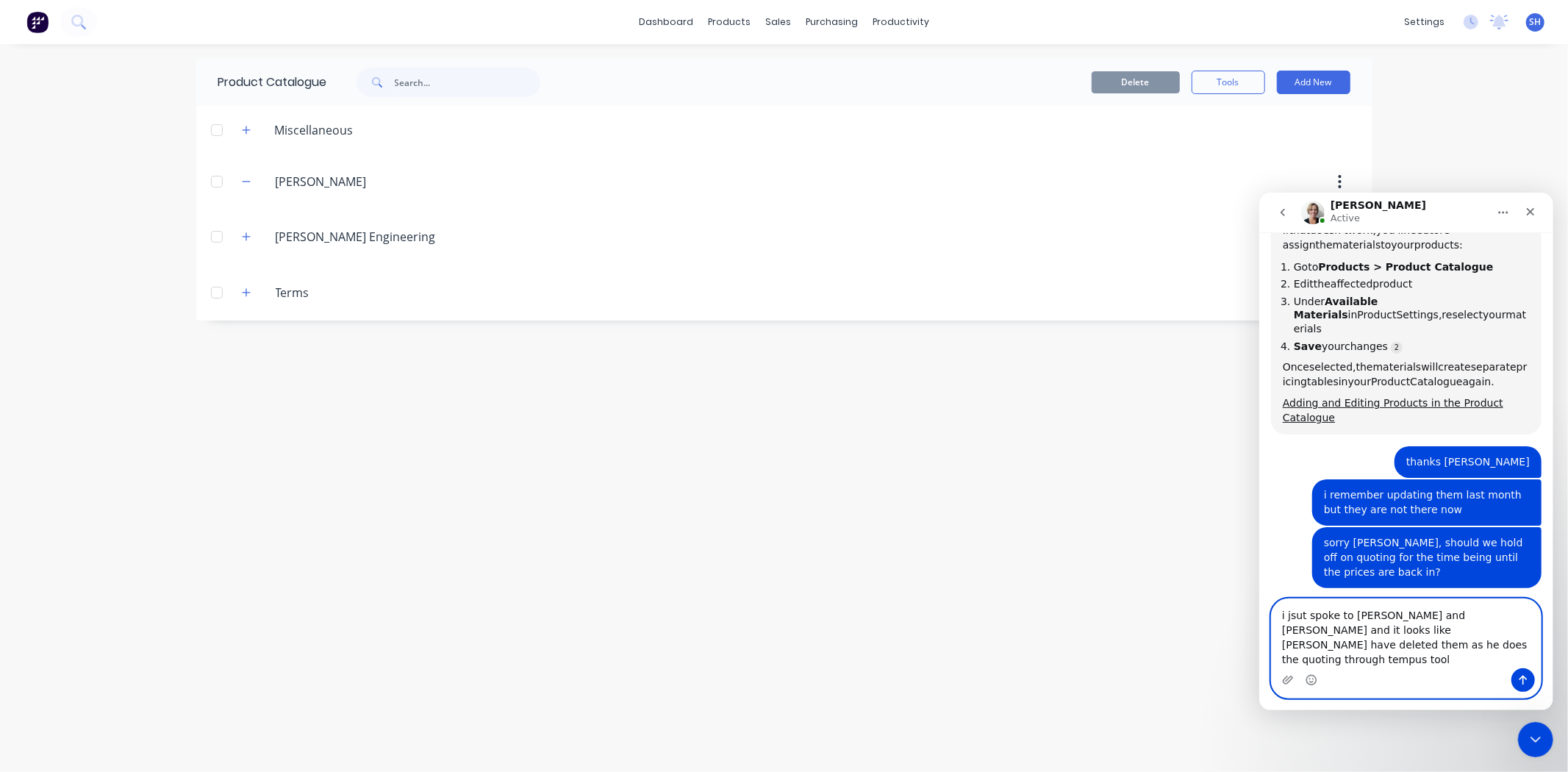
type textarea "i jsut spoke to [PERSON_NAME] and [PERSON_NAME] and it looks like [PERSON_NAME]…"
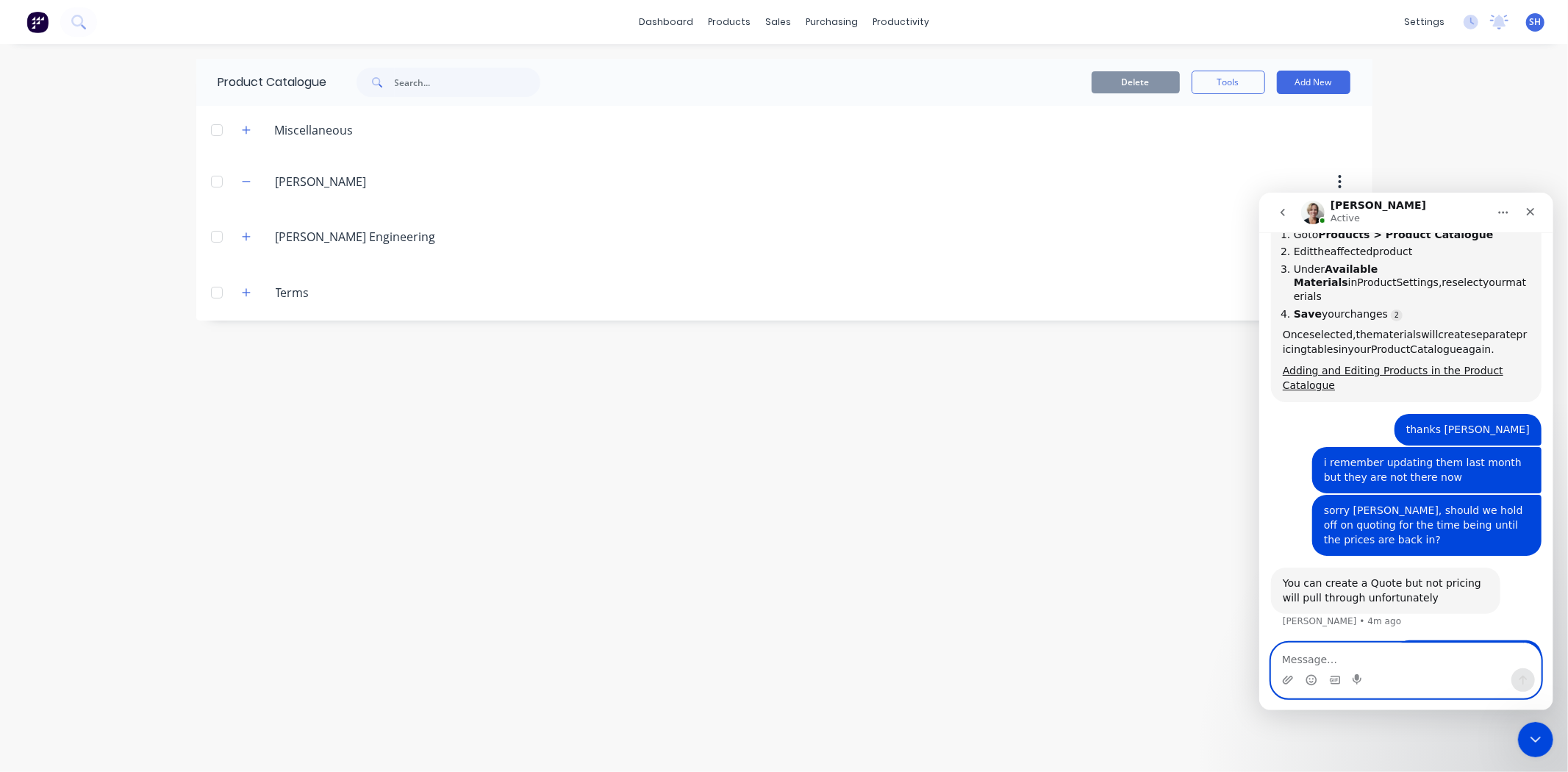
scroll to position [1575, 0]
type textarea "i spoke to [PERSON_NAME]*"
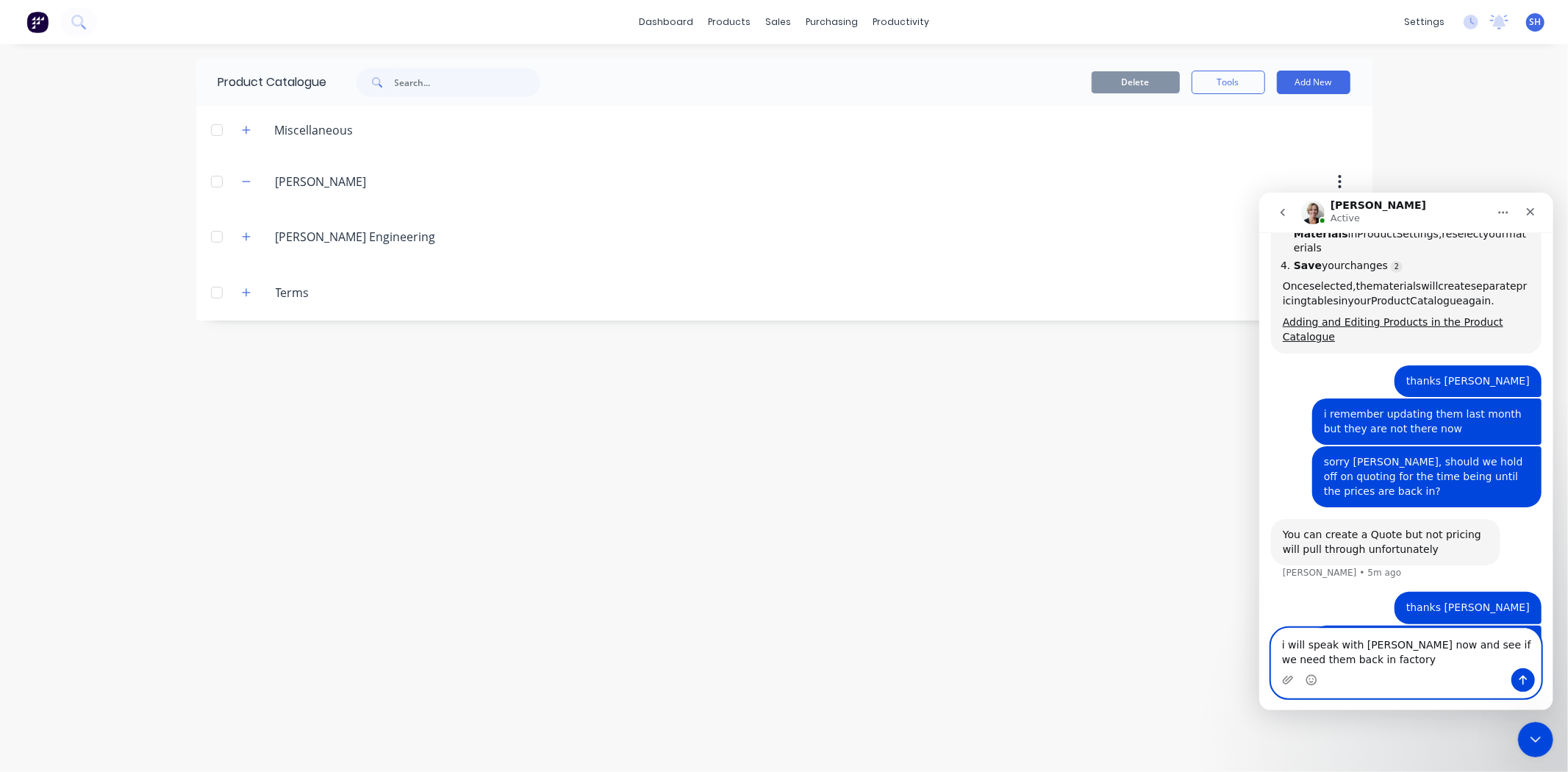
scroll to position [1623, 0]
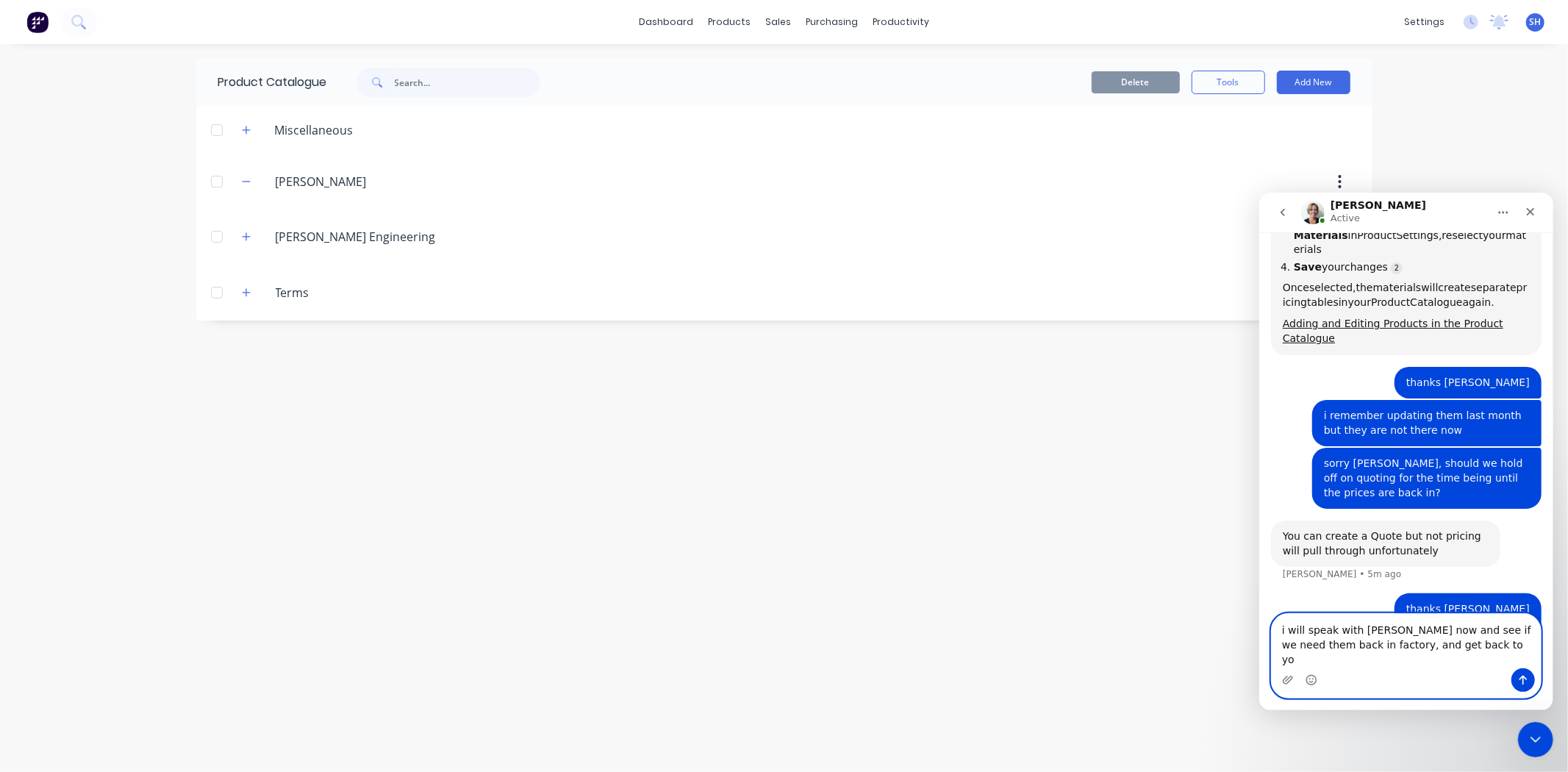
type textarea "i will speak with [PERSON_NAME] now and see if we need them back in factory, an…"
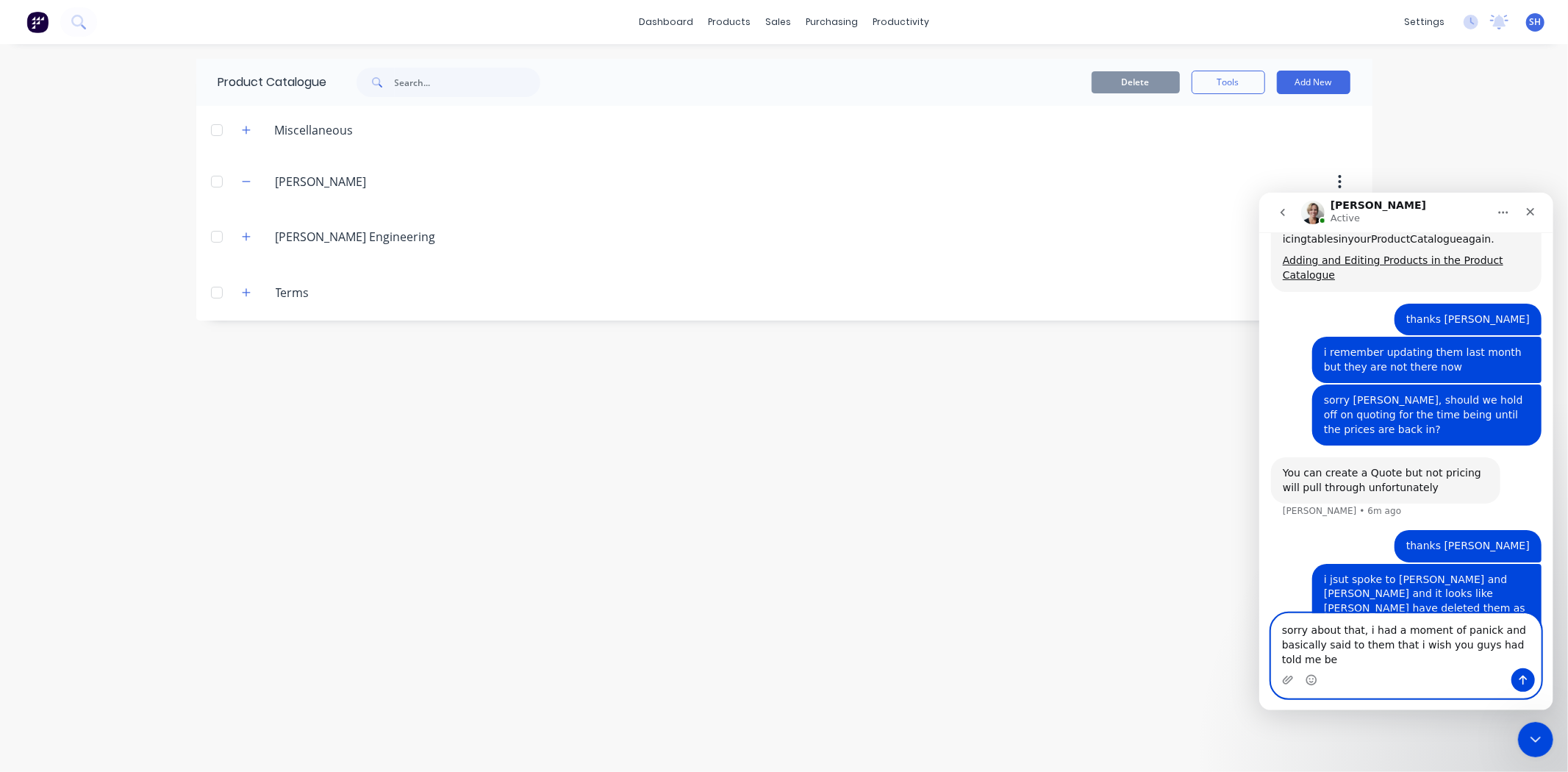
scroll to position [1701, 0]
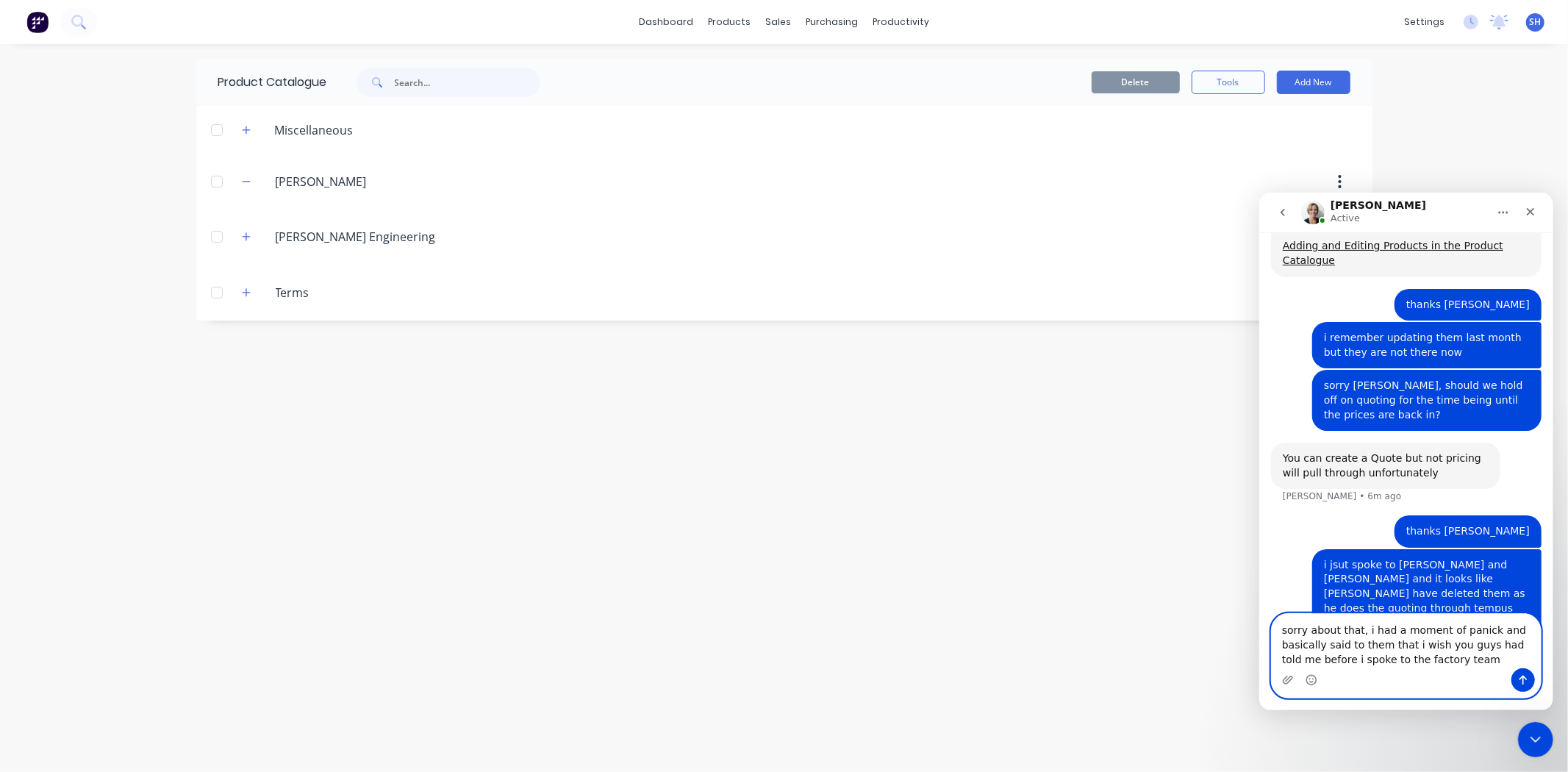
type textarea "sorry about that, i had a moment of panick and basically said to them that i wi…"
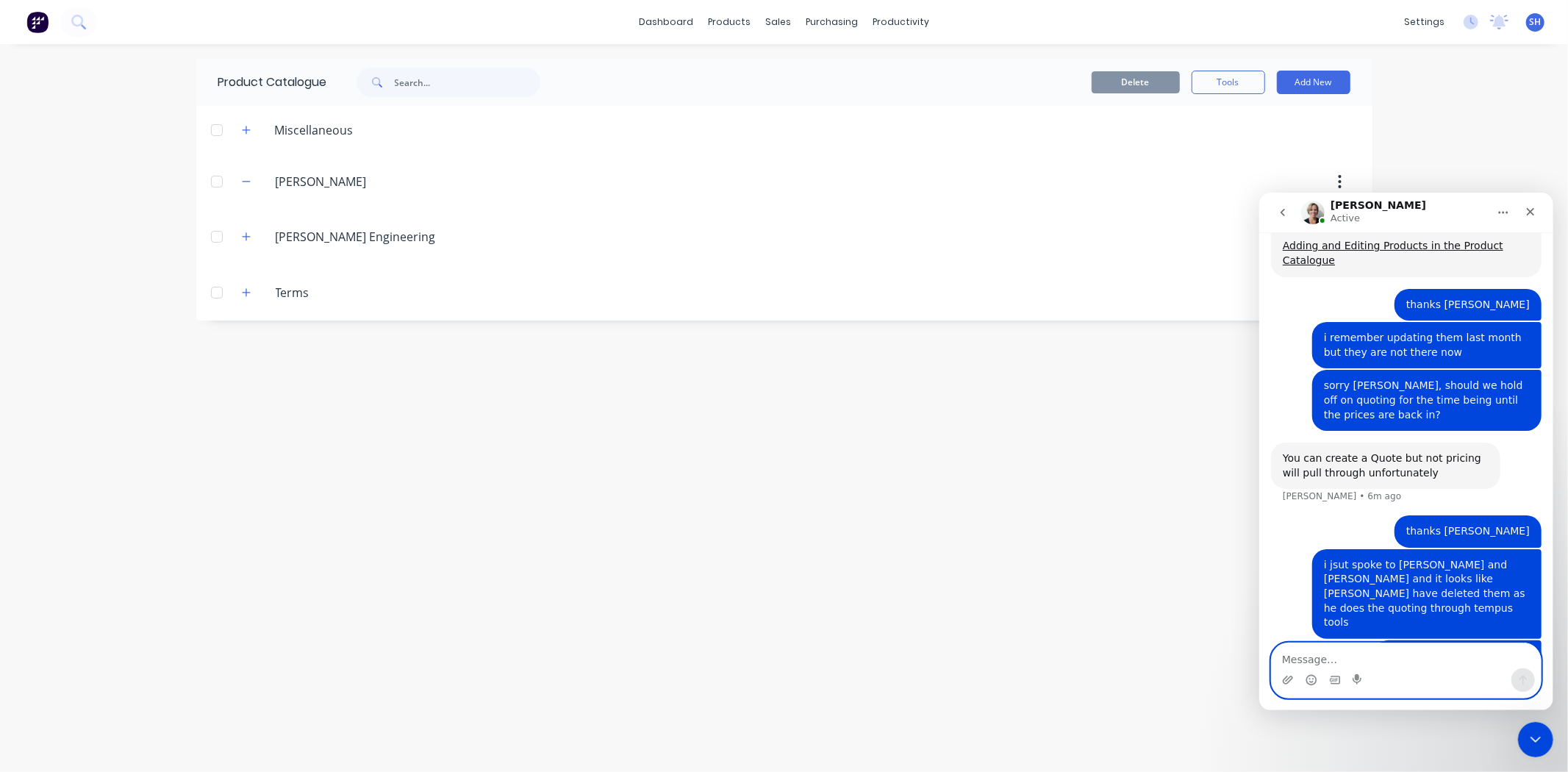
scroll to position [1748, 0]
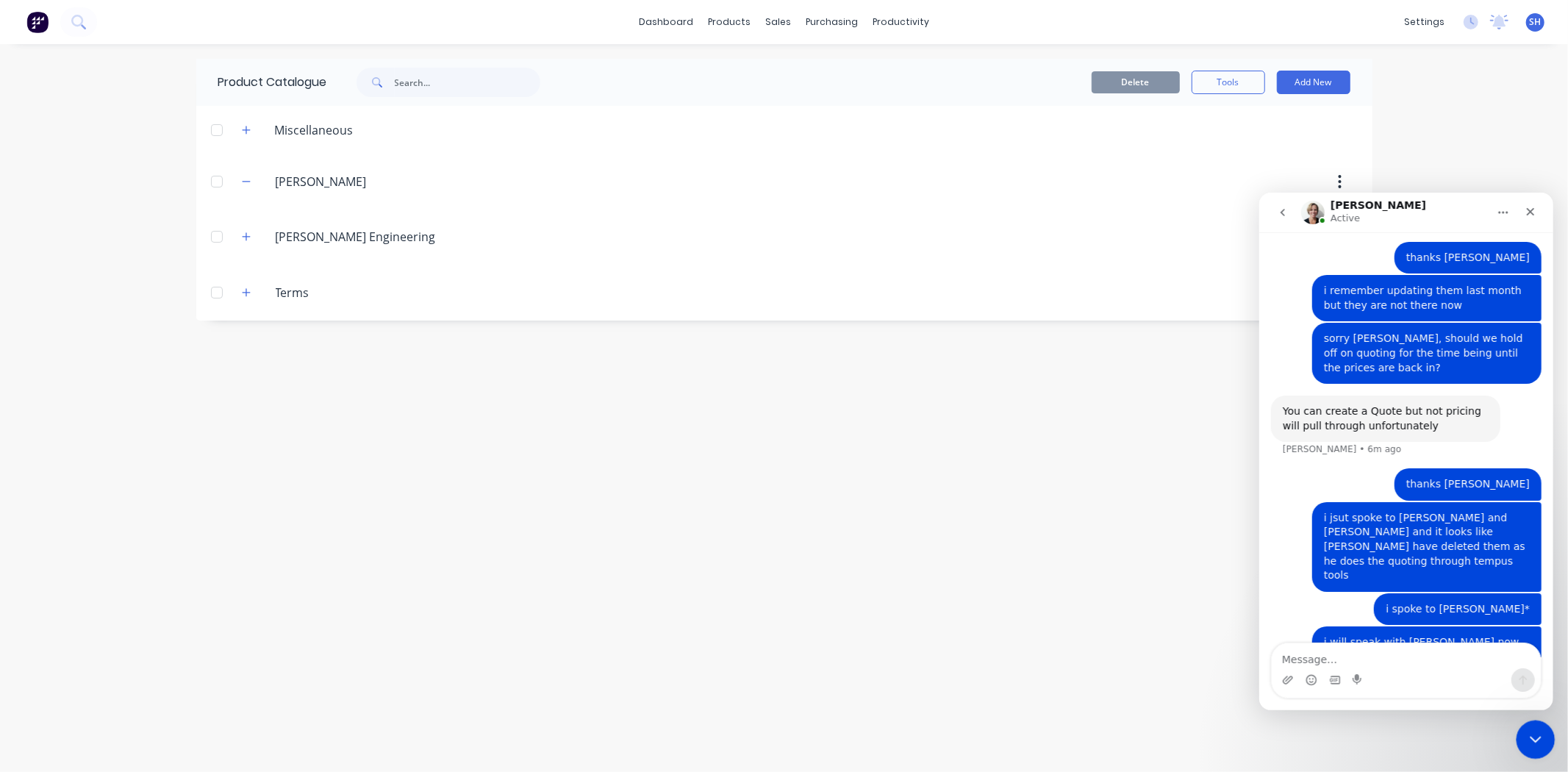
drag, startPoint x: 1540, startPoint y: 743, endPoint x: 3047, endPoint y: 1487, distance: 1680.7
click at [1541, 744] on icon "Close Intercom Messenger" at bounding box center [1534, 737] width 18 height 18
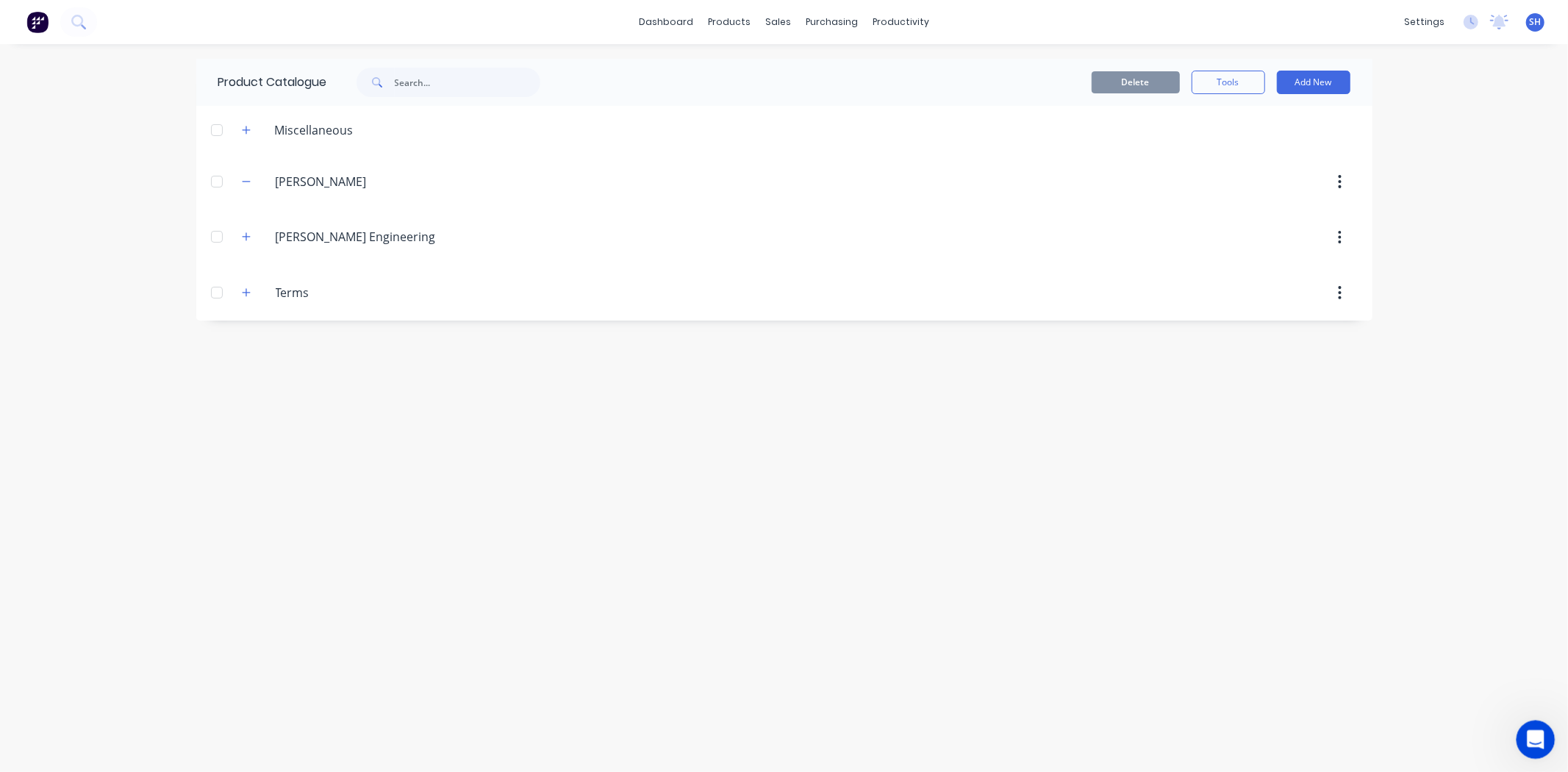
click at [1537, 736] on icon "Open Intercom Messenger" at bounding box center [1534, 738] width 24 height 24
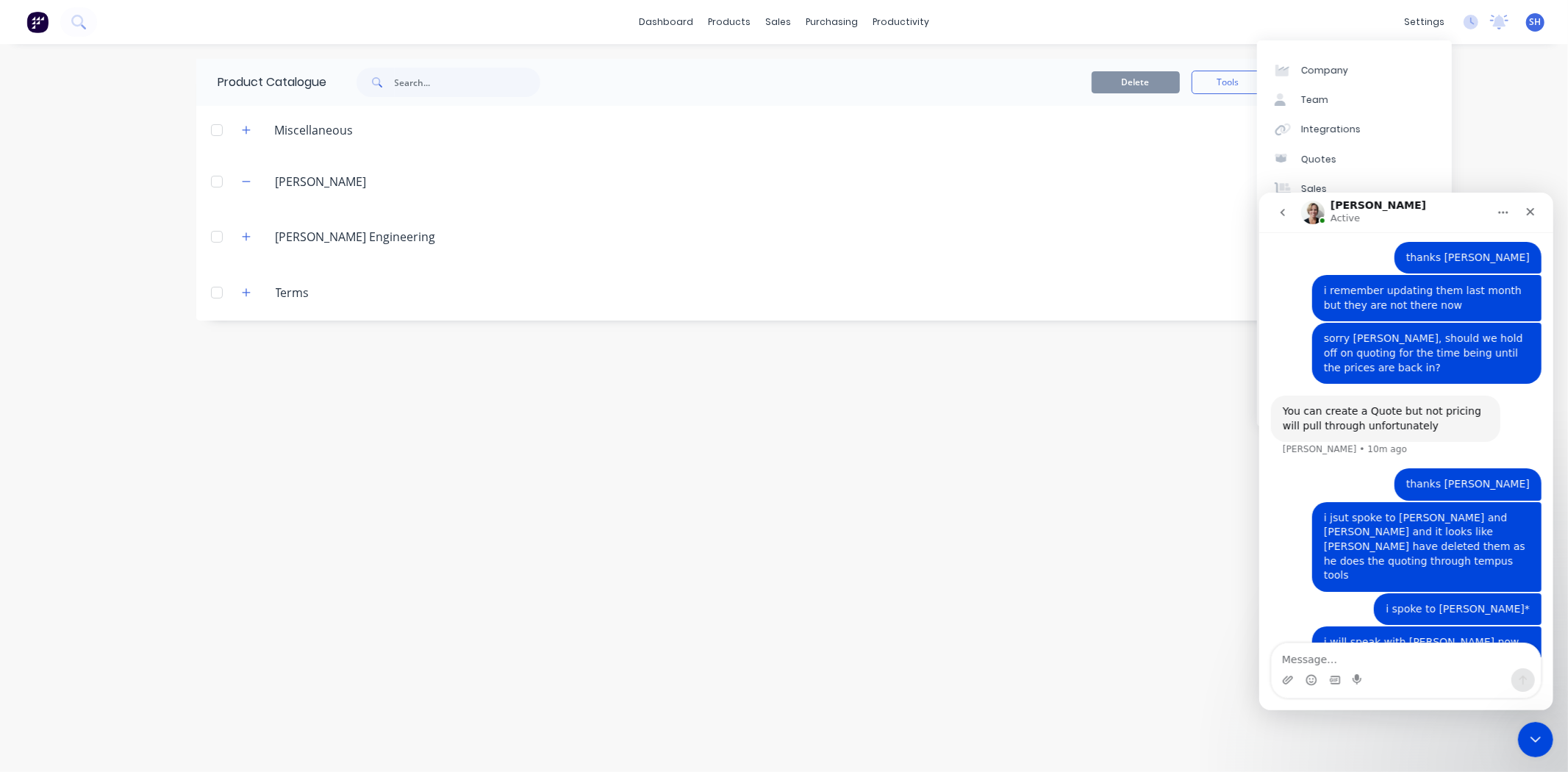
scroll to position [1805, 0]
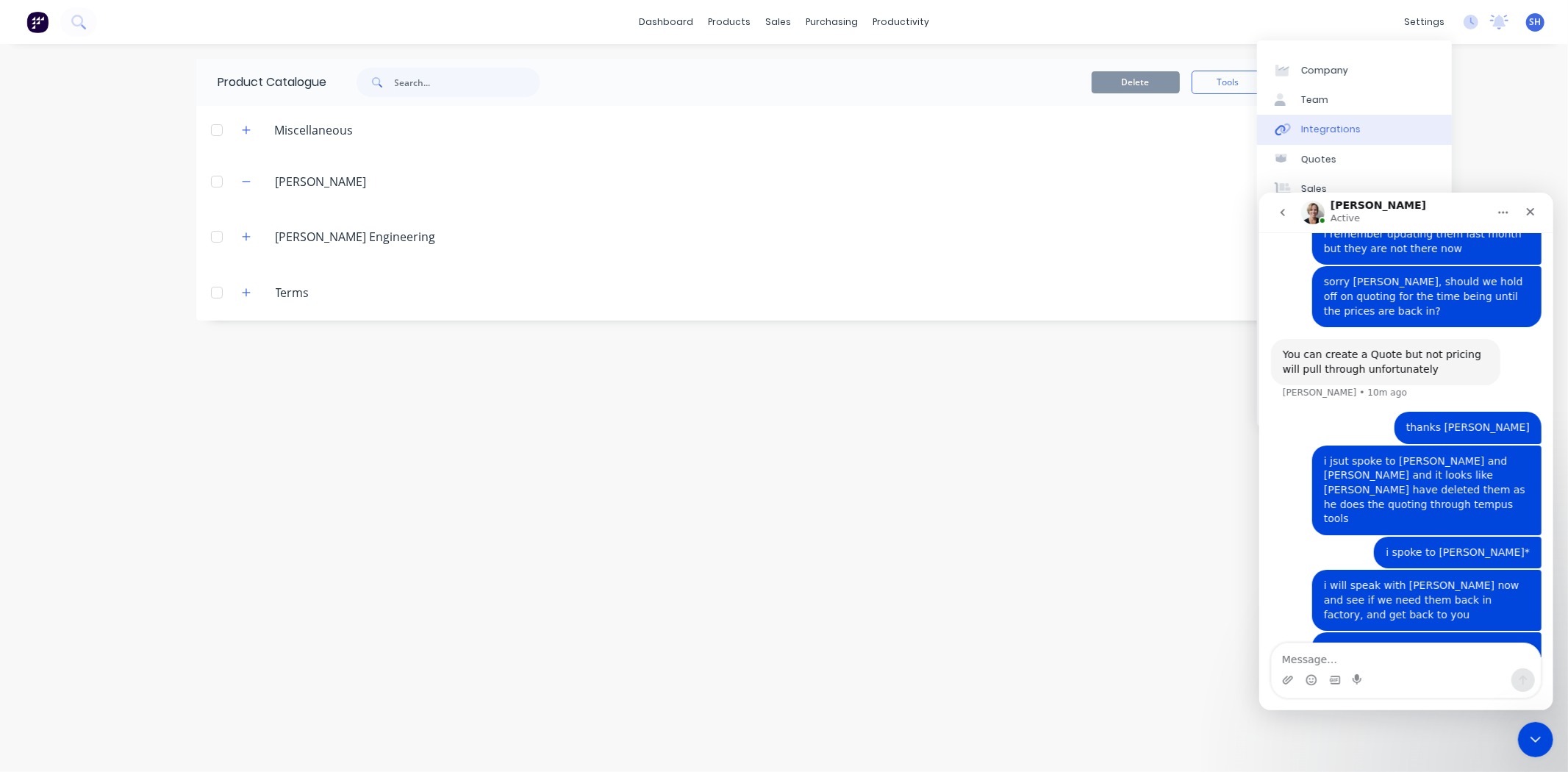
click at [1341, 125] on div "Integrations" at bounding box center [1331, 130] width 59 height 13
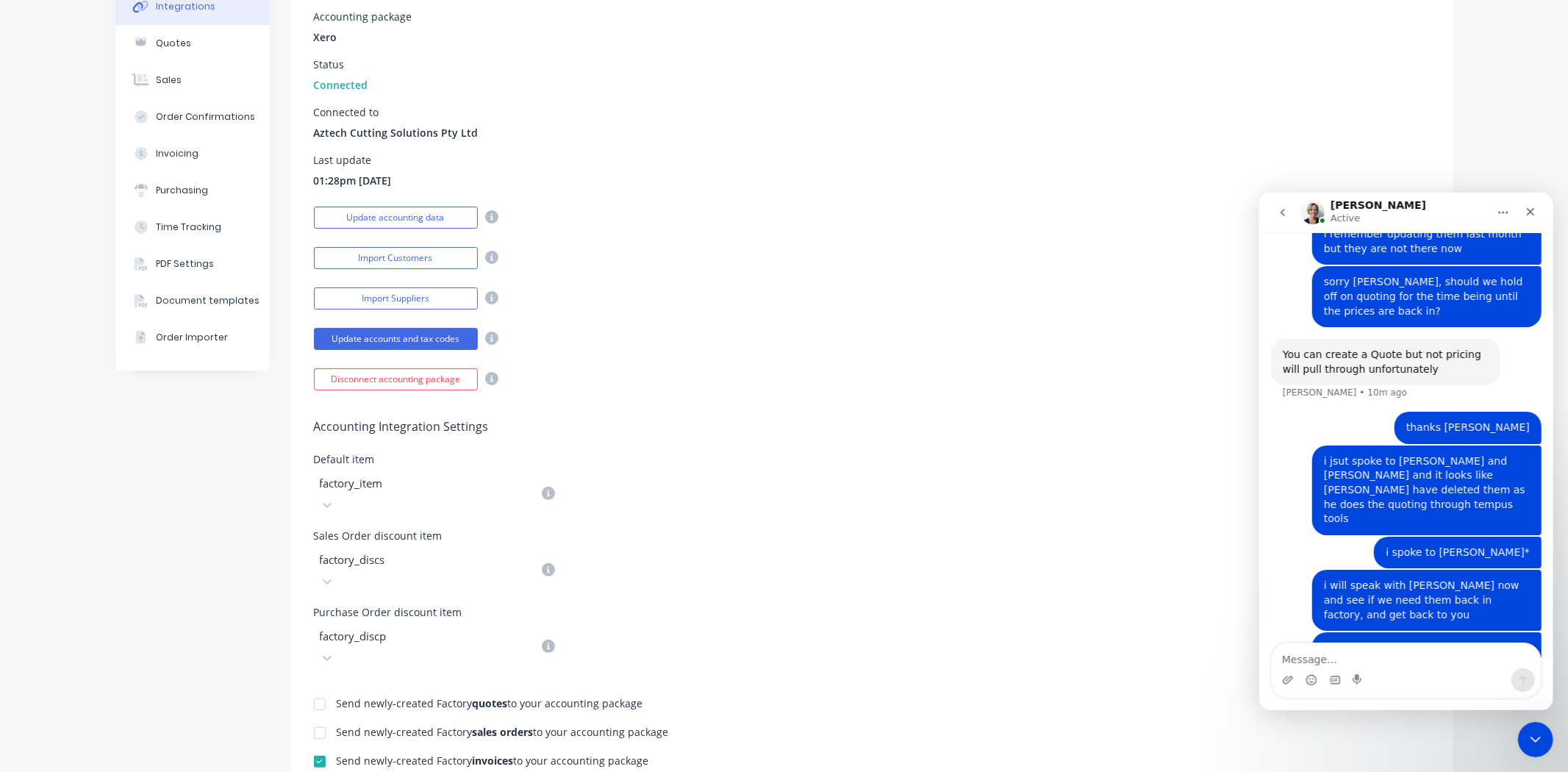
scroll to position [63, 0]
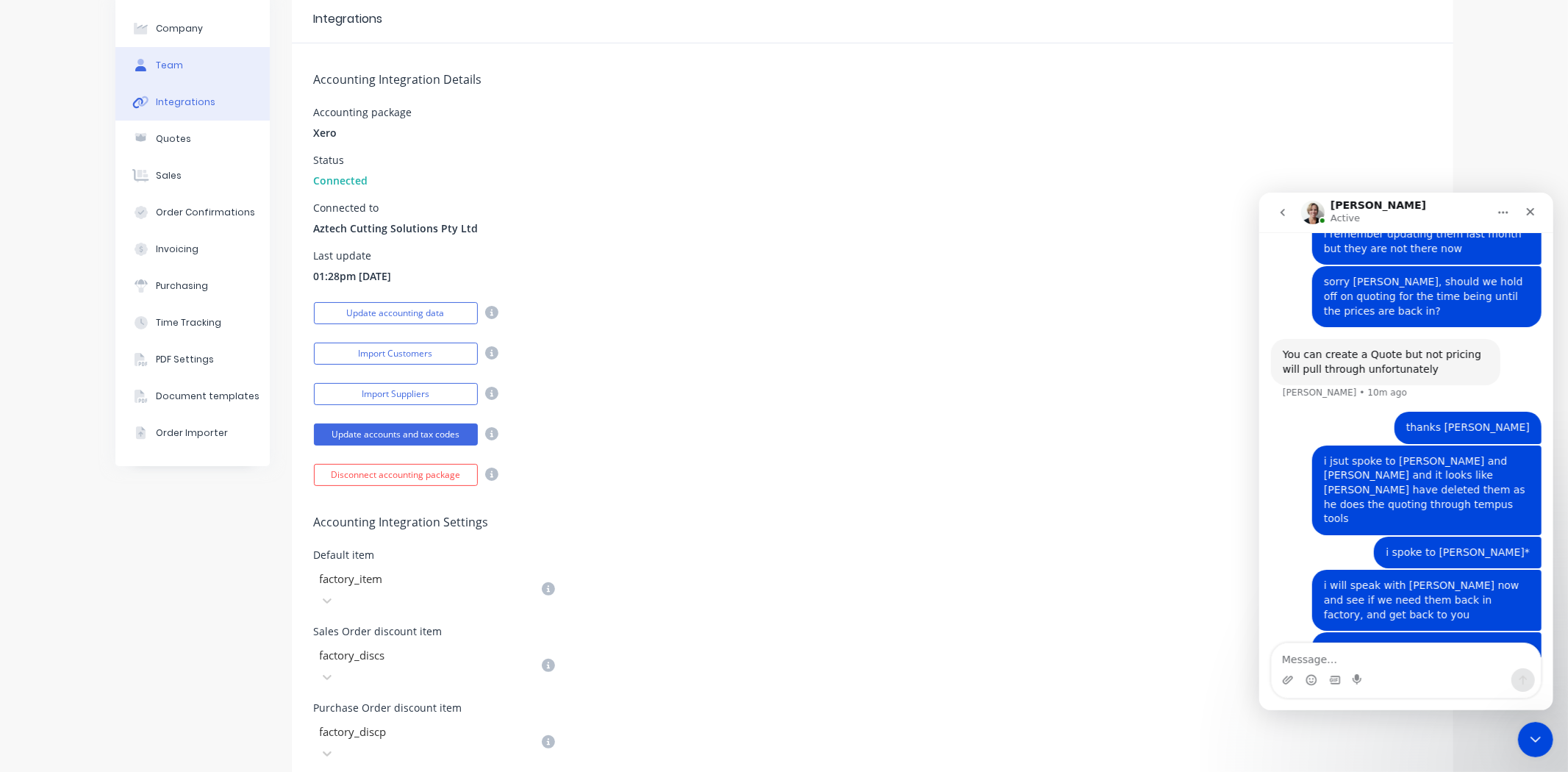
click at [162, 60] on div "Team" at bounding box center [169, 66] width 28 height 13
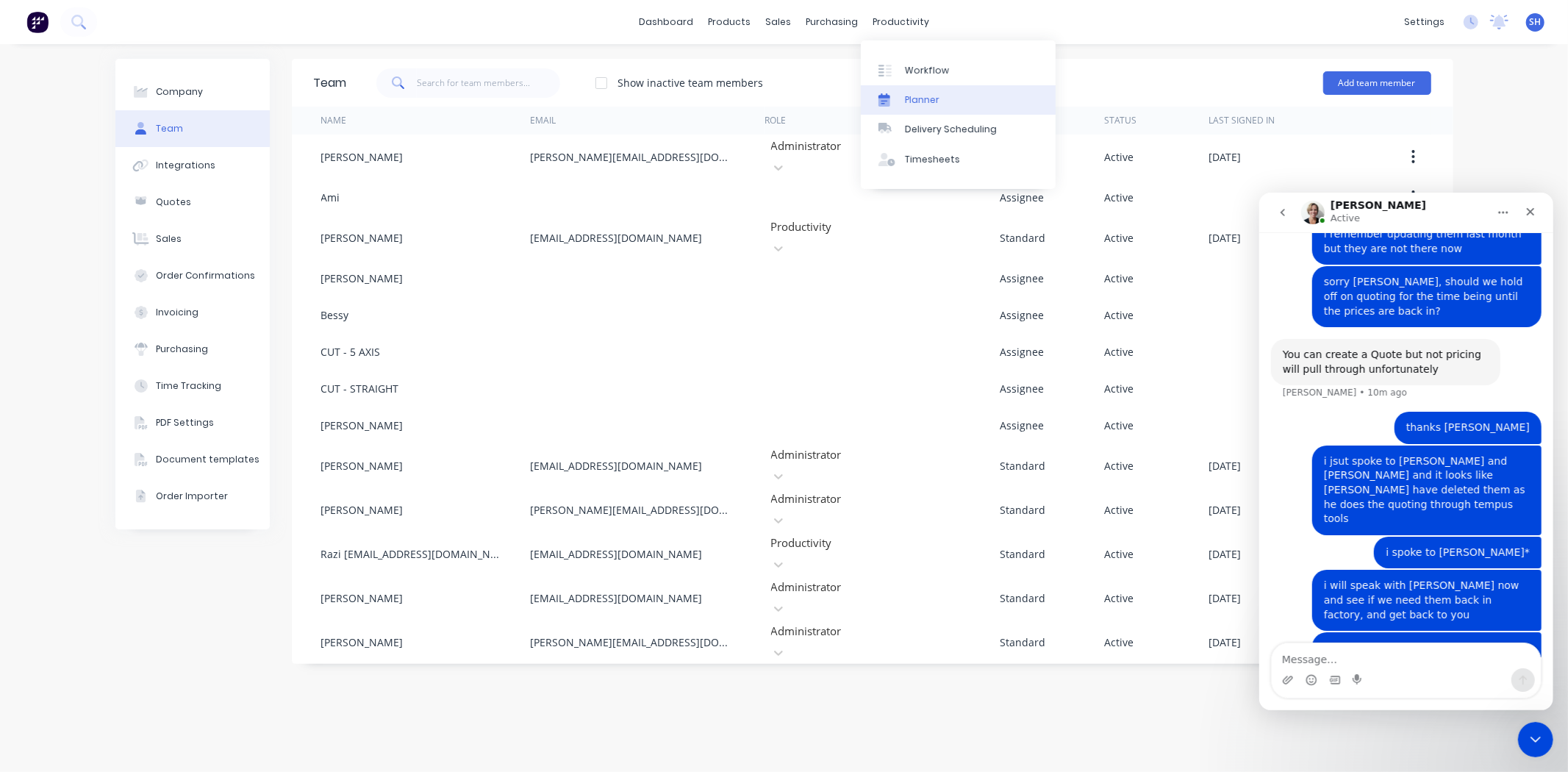
click at [915, 96] on div "Planner" at bounding box center [922, 100] width 35 height 13
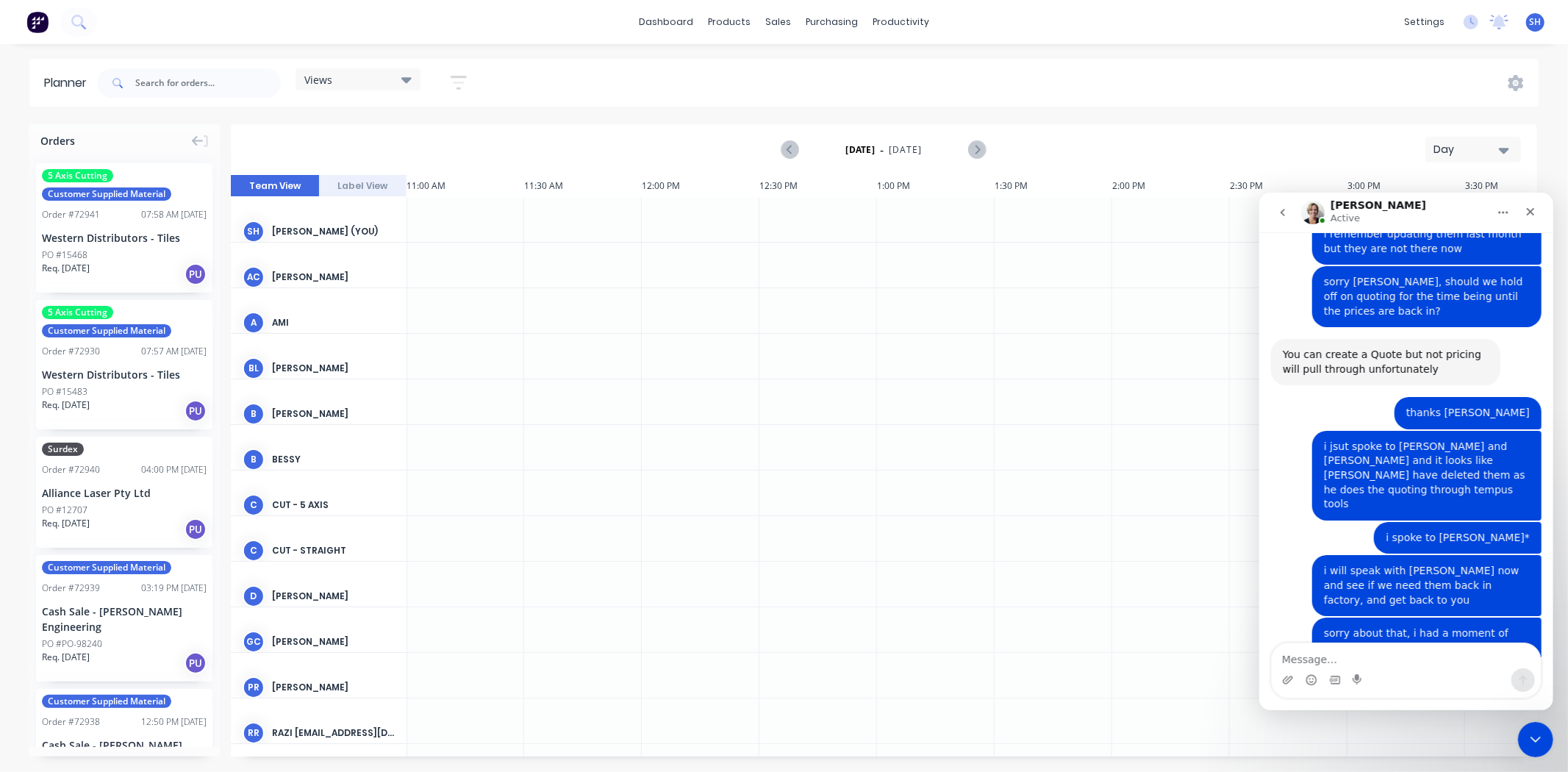
scroll to position [1806, 0]
click at [542, 361] on div at bounding box center [583, 356] width 117 height 45
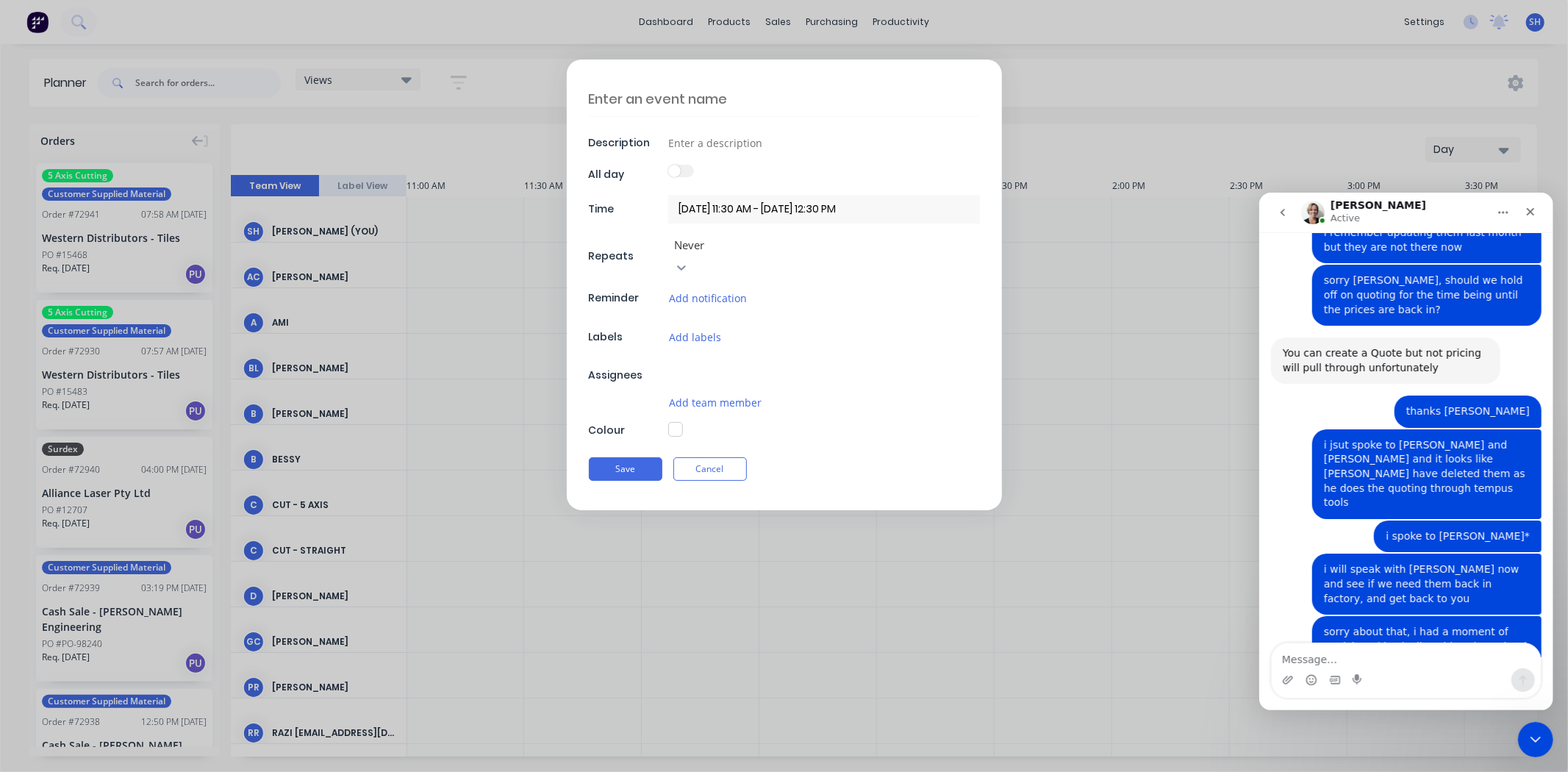
type textarea "x"
click at [681, 173] on label at bounding box center [681, 170] width 26 height 12
click at [679, 173] on span at bounding box center [674, 170] width 12 height 12
click at [672, 171] on span at bounding box center [674, 170] width 12 height 12
click at [673, 171] on span at bounding box center [674, 170] width 12 height 12
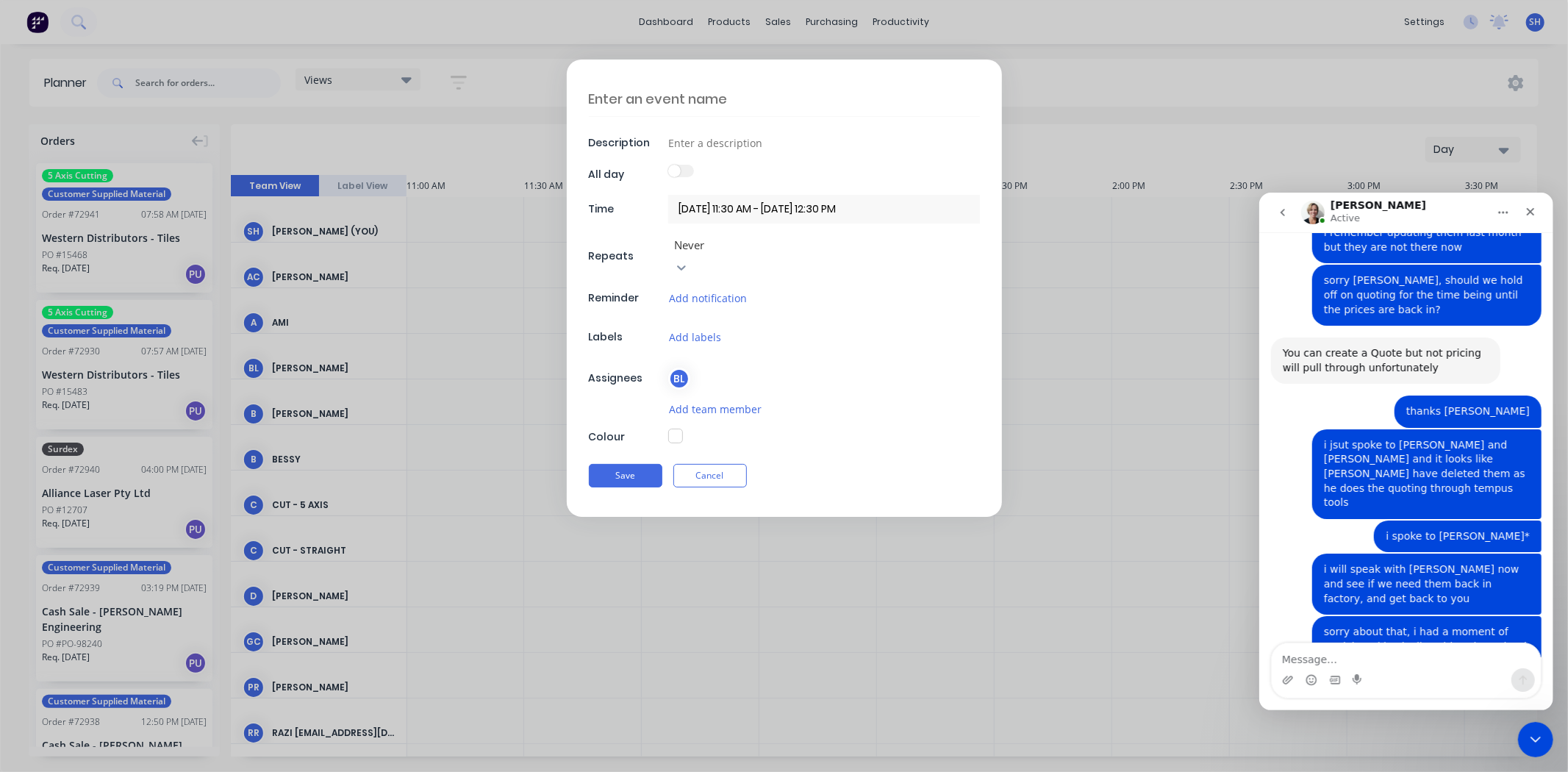
click at [673, 171] on span at bounding box center [674, 170] width 12 height 12
click at [674, 171] on span at bounding box center [674, 170] width 12 height 12
click at [674, 172] on span at bounding box center [674, 170] width 12 height 12
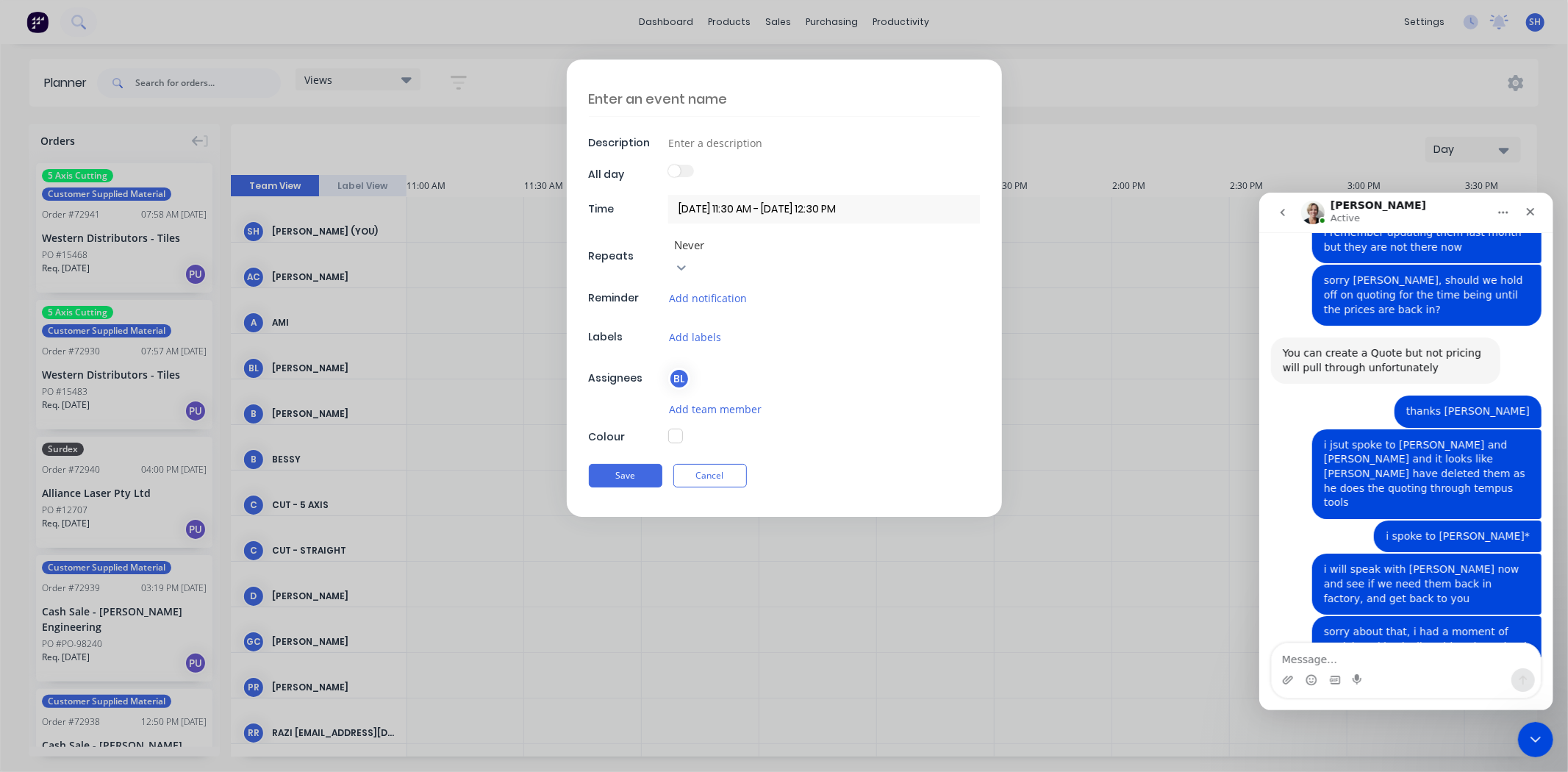
click at [674, 172] on span at bounding box center [674, 170] width 12 height 12
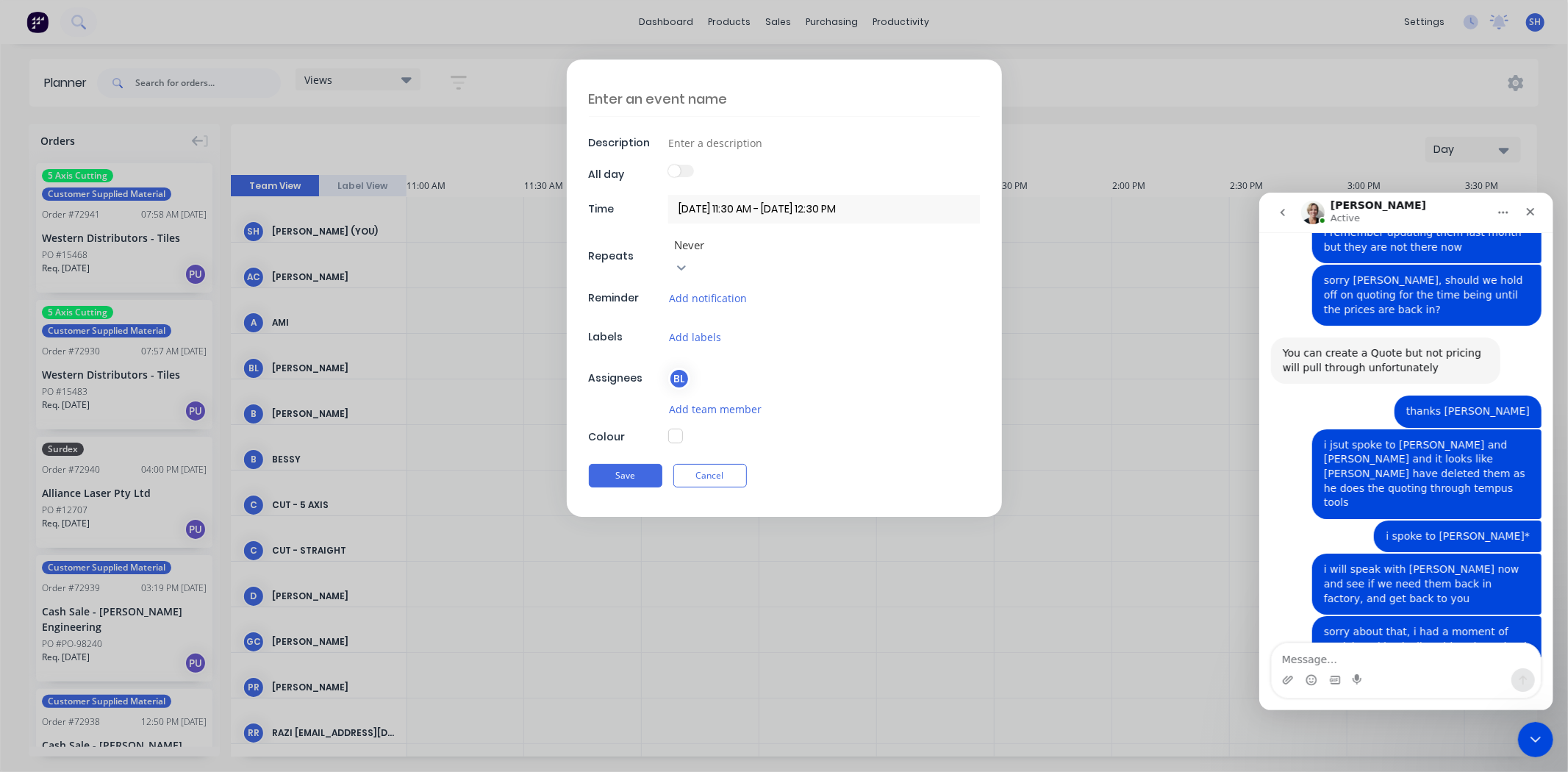
click at [674, 172] on span at bounding box center [674, 170] width 12 height 12
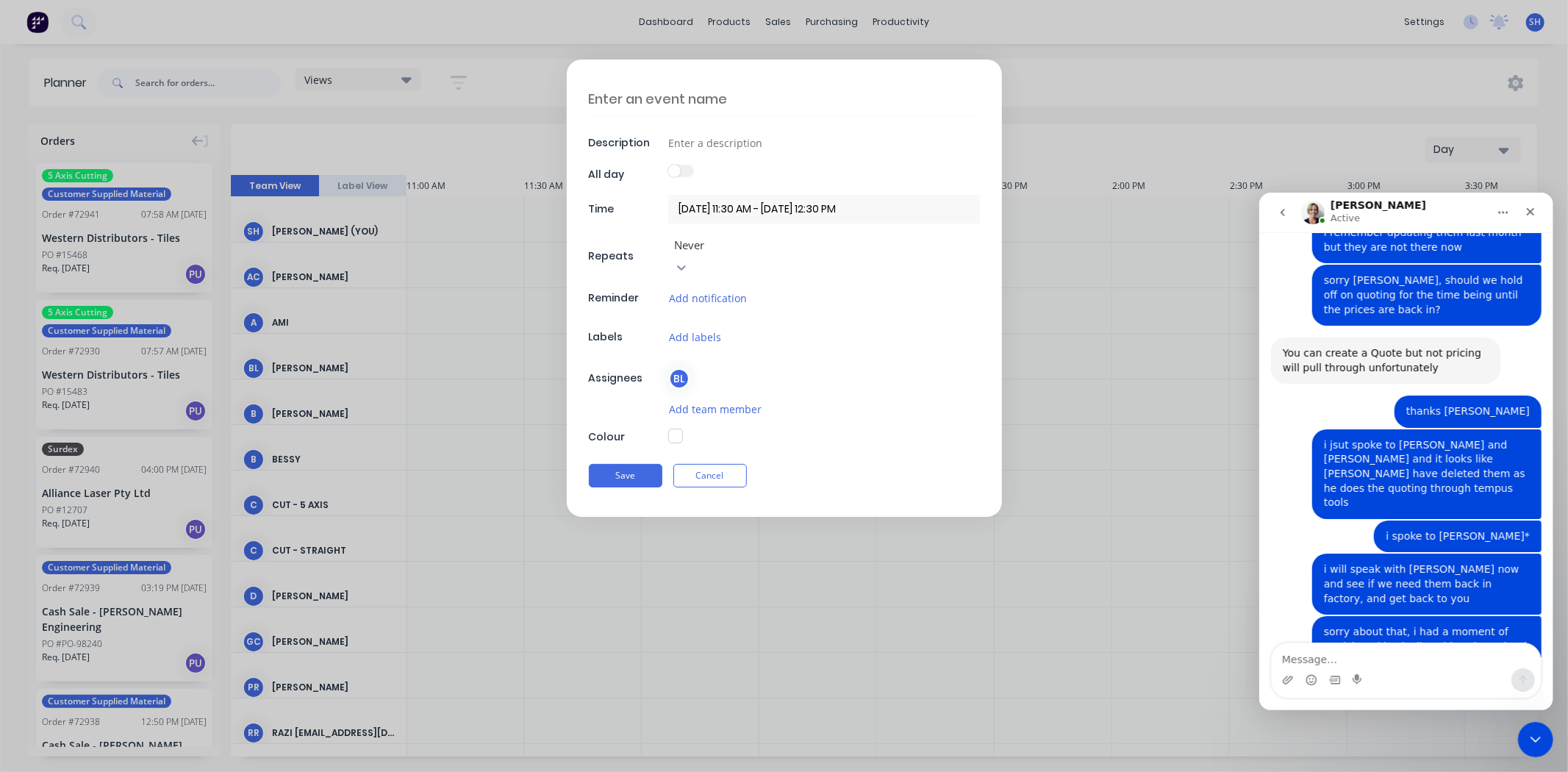
click at [681, 173] on label at bounding box center [681, 170] width 26 height 12
click at [686, 171] on label at bounding box center [681, 170] width 26 height 12
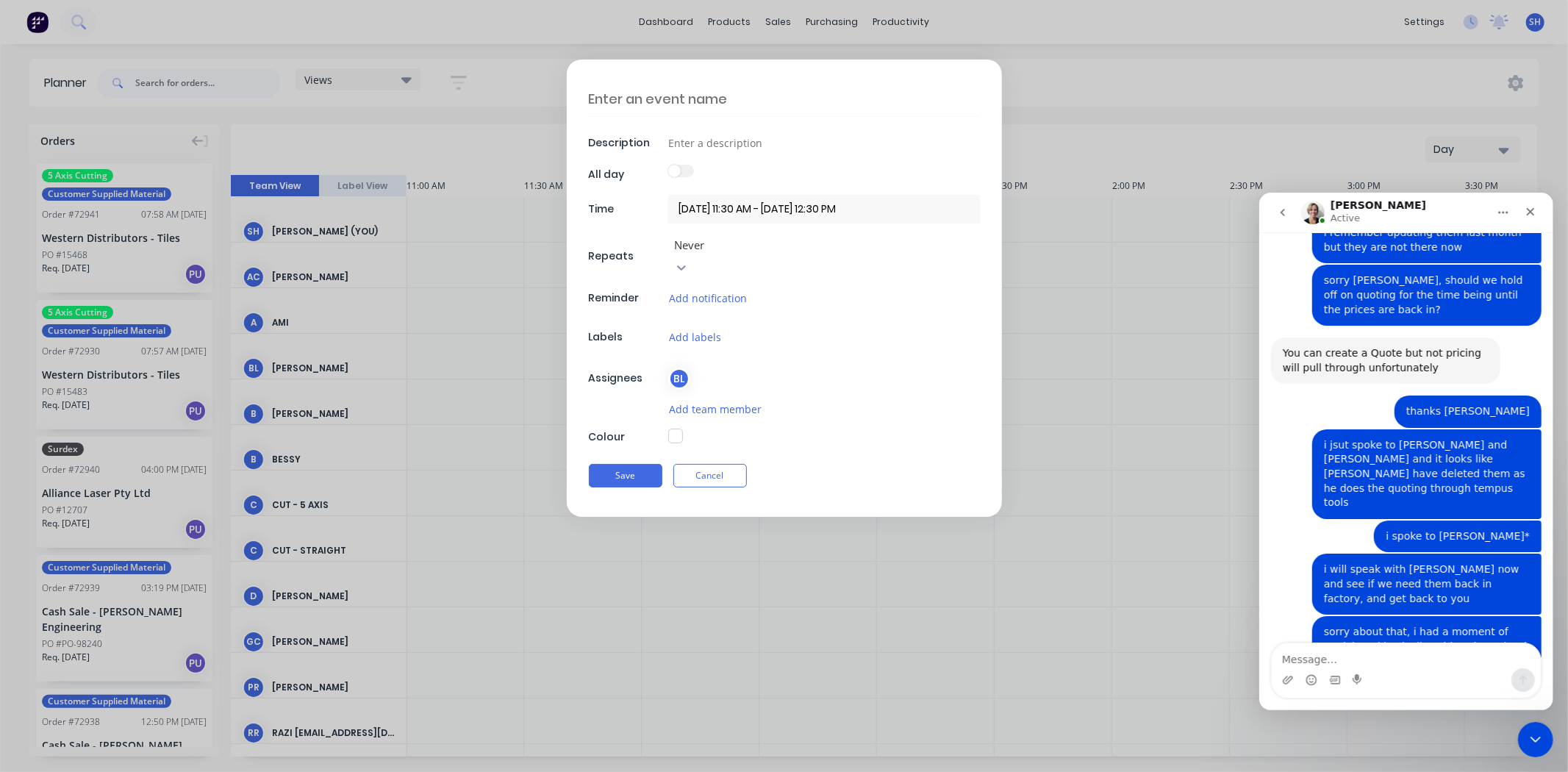
click at [686, 171] on label at bounding box center [681, 170] width 26 height 12
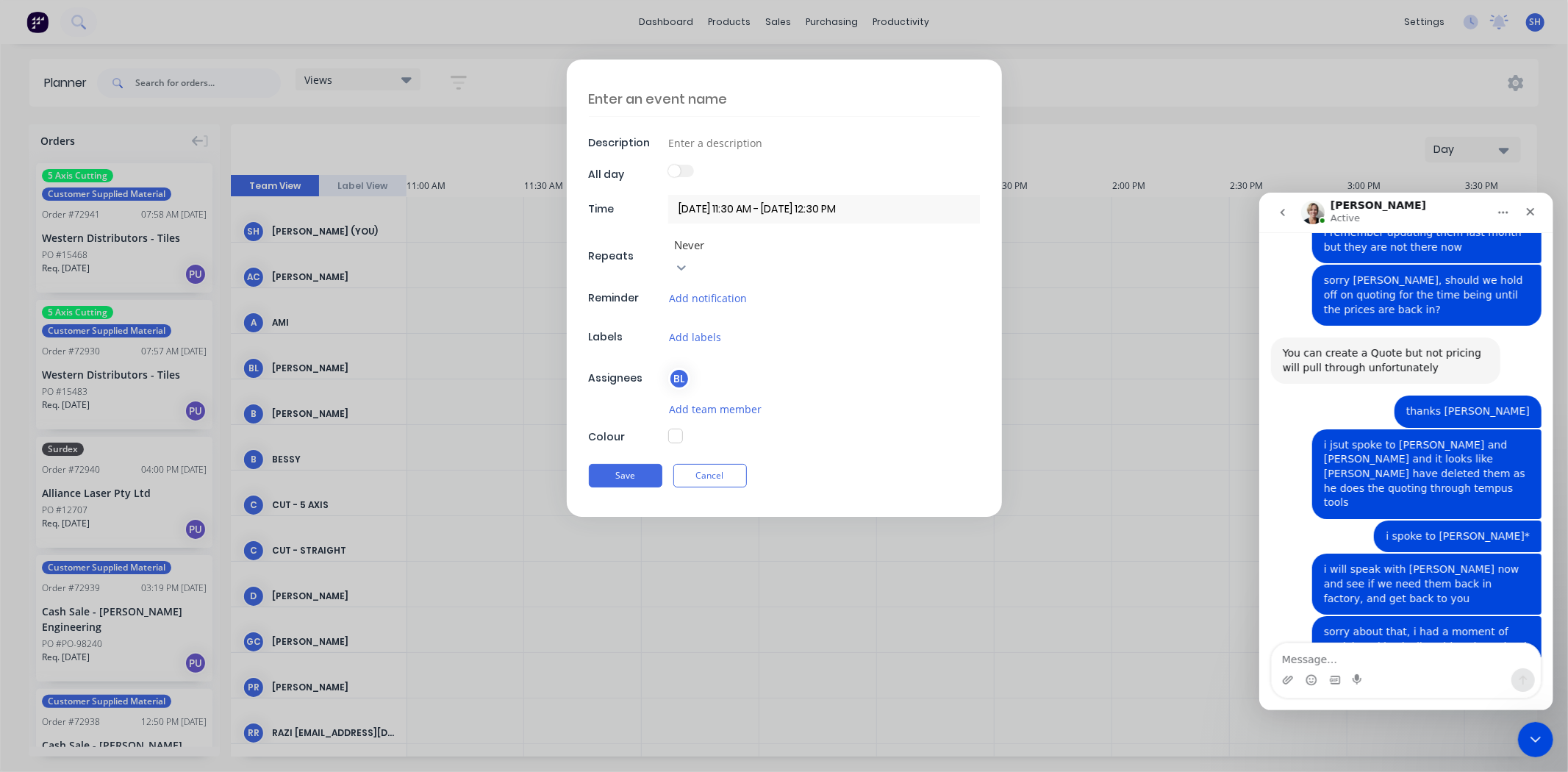
click at [686, 171] on label at bounding box center [681, 170] width 26 height 12
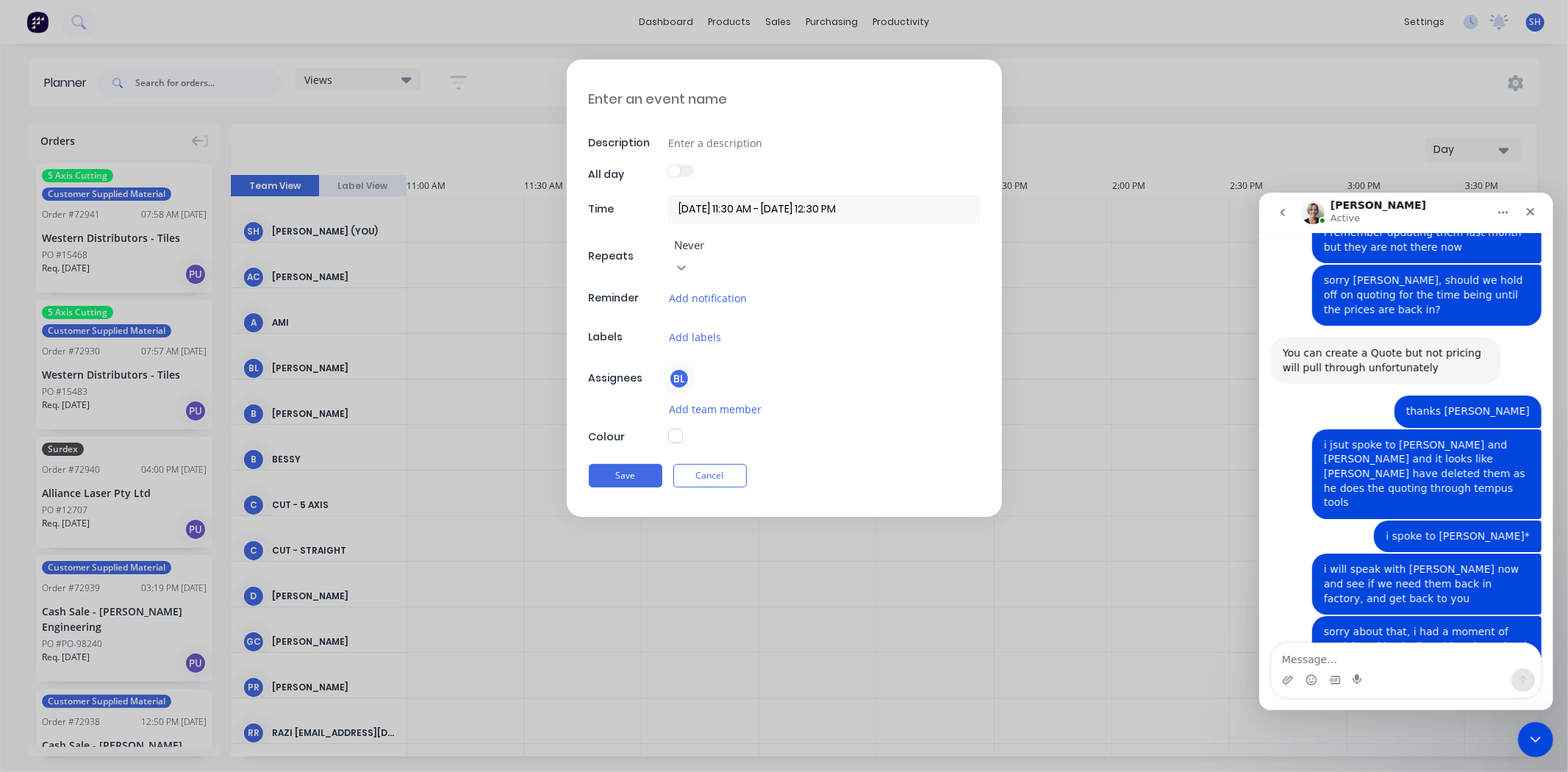
click at [686, 171] on label at bounding box center [681, 170] width 26 height 12
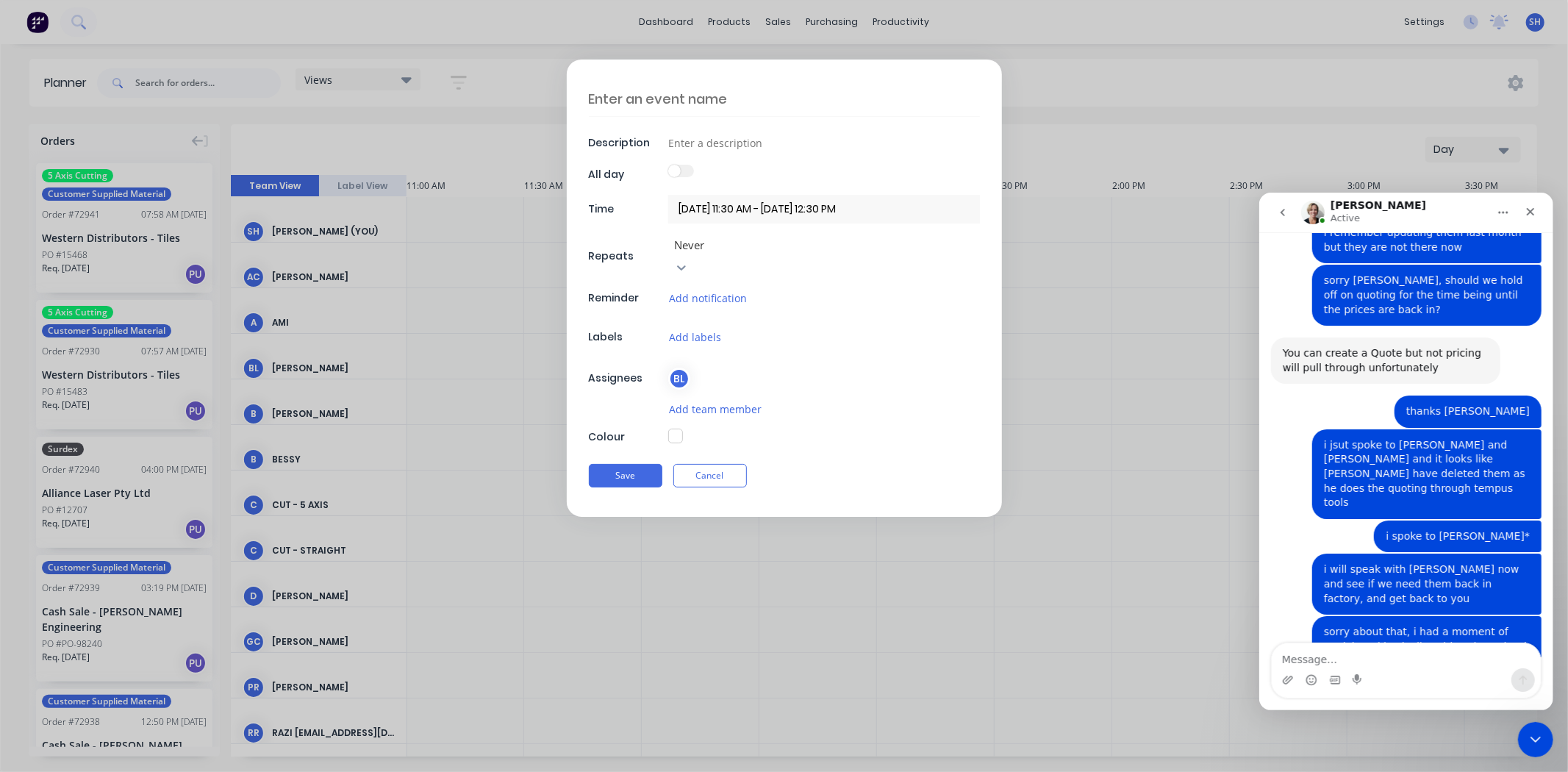
click at [686, 171] on label at bounding box center [681, 170] width 26 height 12
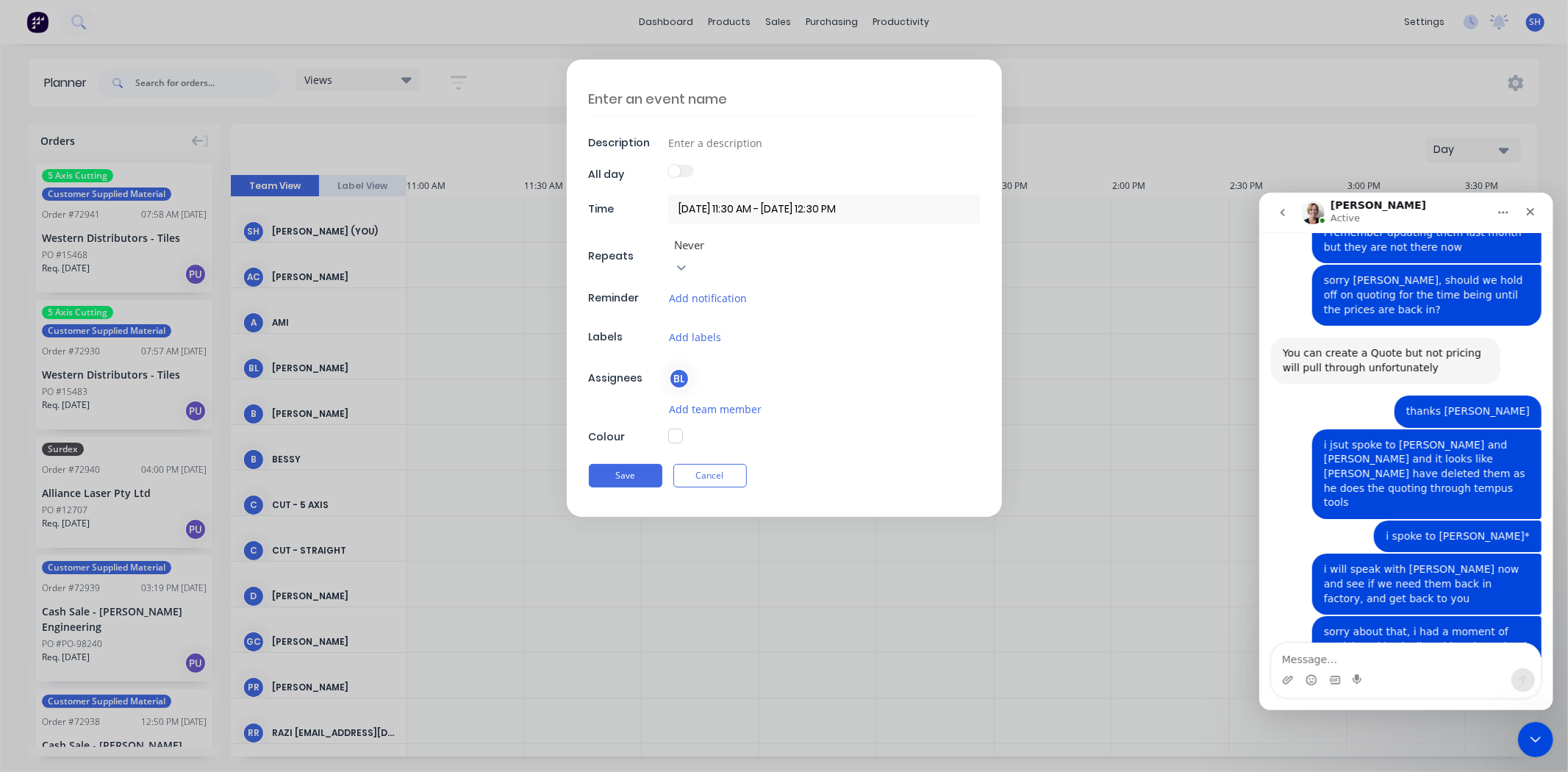
click at [686, 171] on label at bounding box center [681, 170] width 26 height 12
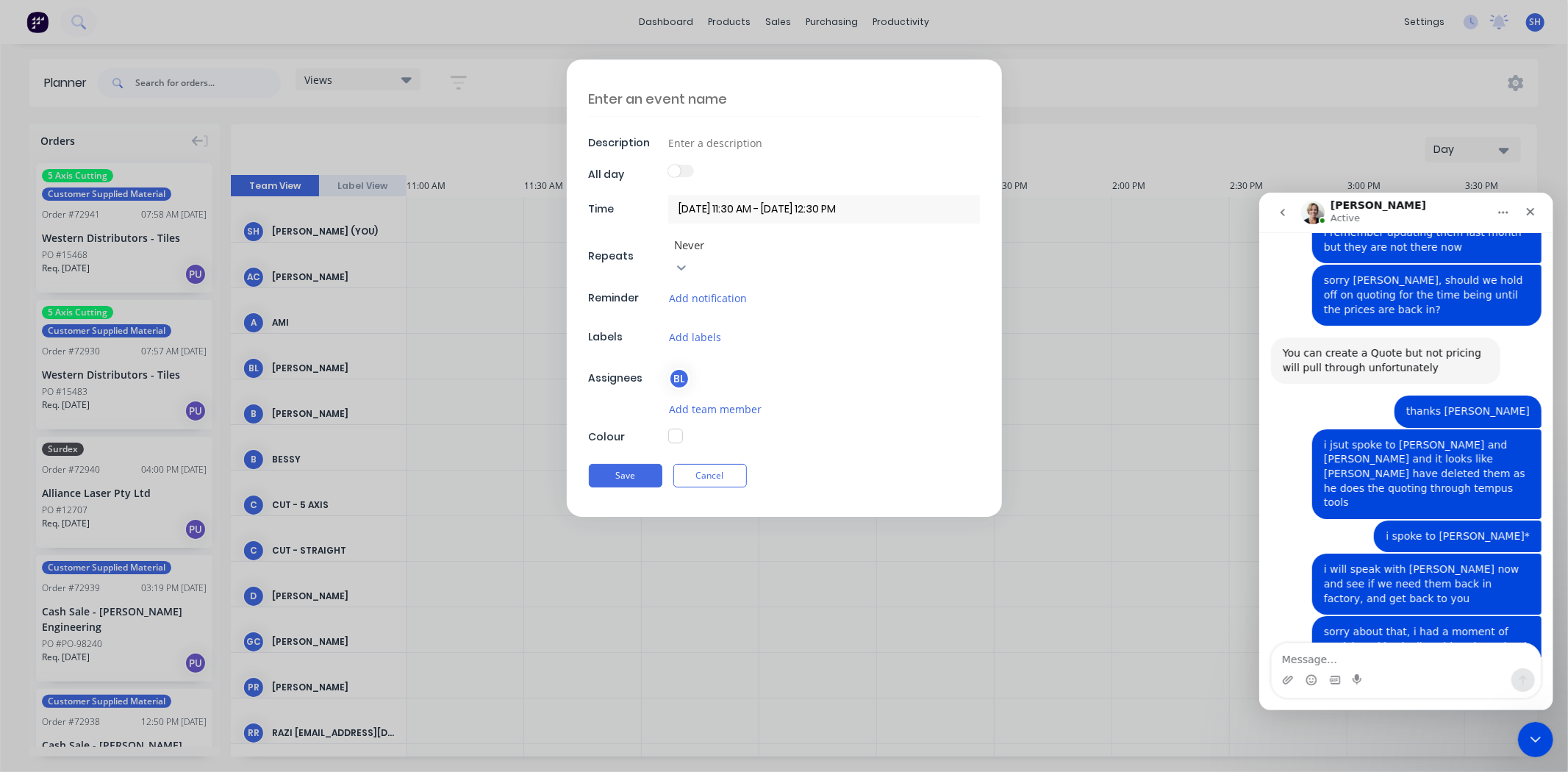
click at [765, 170] on div at bounding box center [824, 174] width 312 height 19
click at [686, 165] on label at bounding box center [681, 170] width 26 height 12
click at [680, 174] on label at bounding box center [681, 170] width 26 height 12
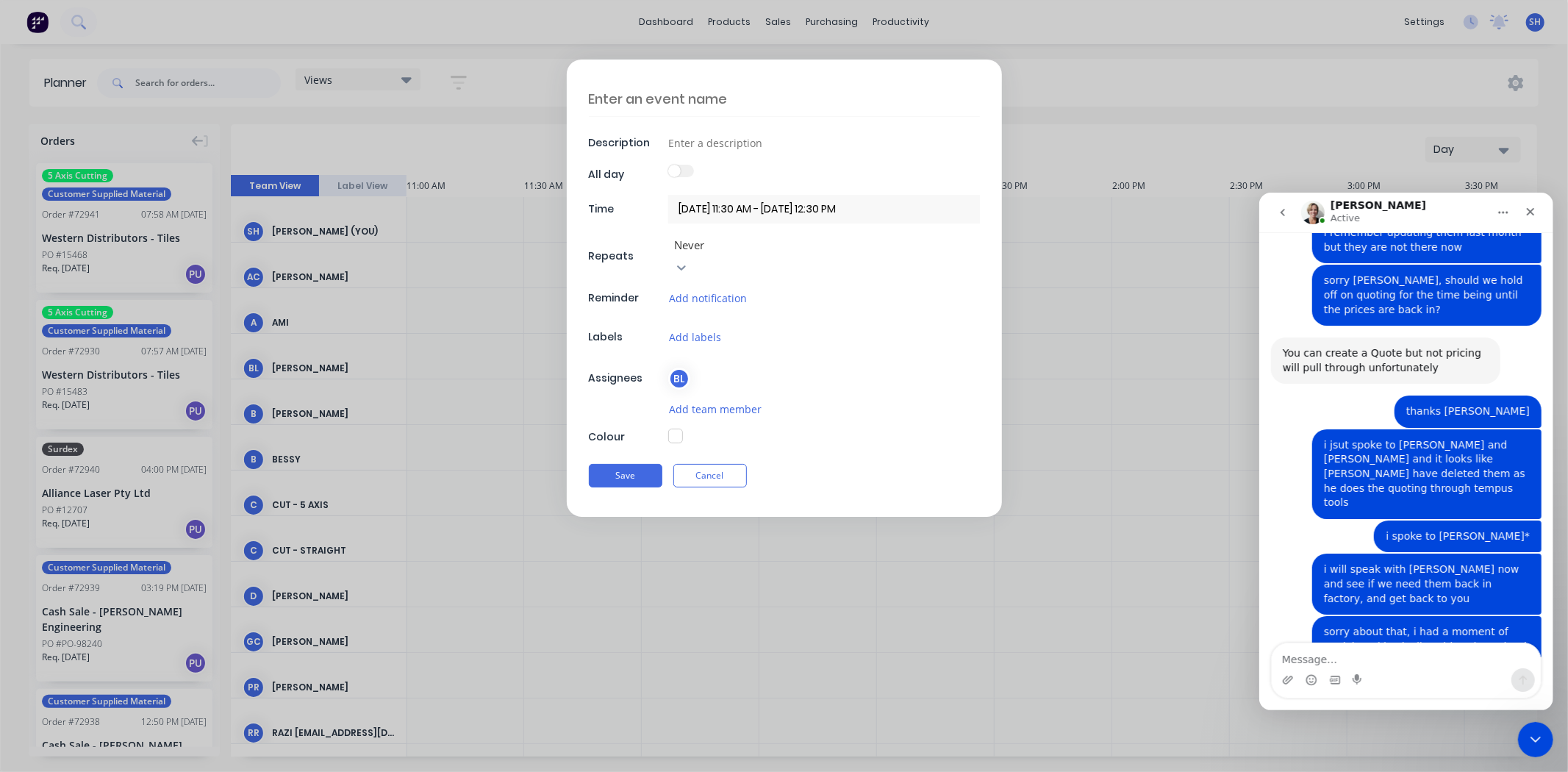
click at [680, 174] on label at bounding box center [681, 170] width 26 height 12
click at [680, 174] on span at bounding box center [674, 170] width 12 height 12
click at [680, 174] on label at bounding box center [681, 170] width 26 height 12
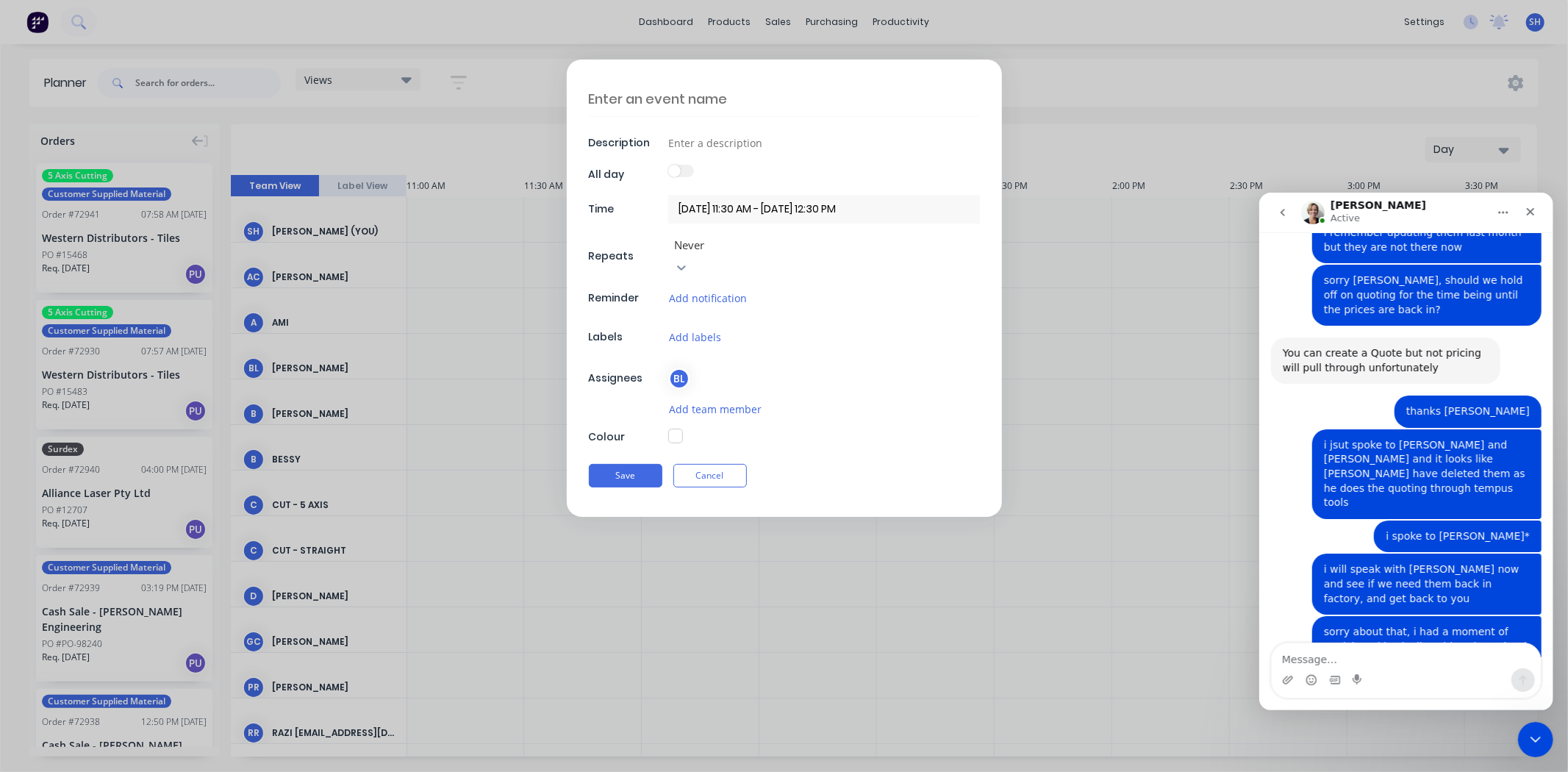
click at [740, 177] on div at bounding box center [824, 174] width 312 height 19
click at [691, 175] on label at bounding box center [681, 170] width 26 height 12
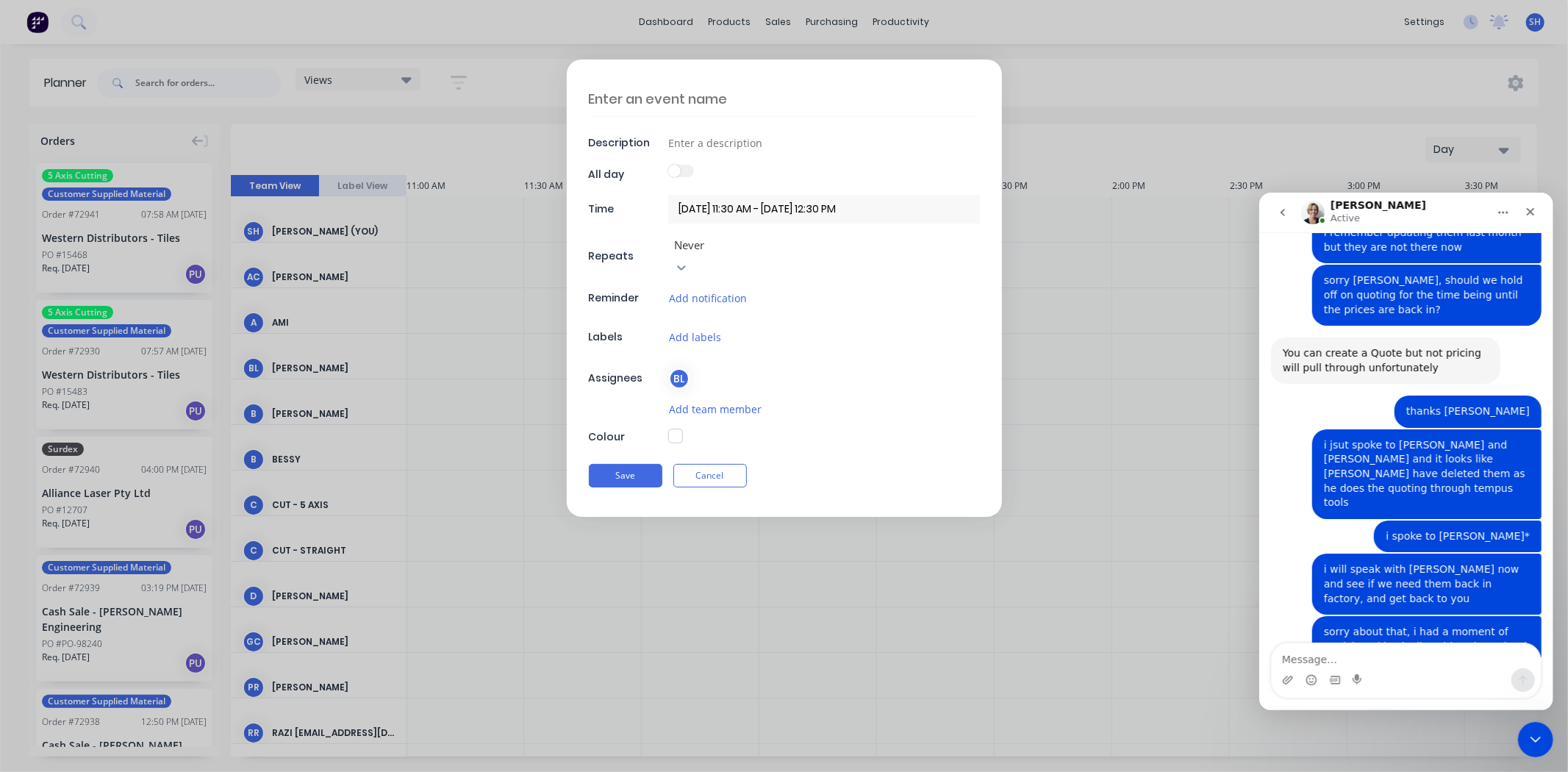
click at [691, 175] on label at bounding box center [681, 170] width 26 height 12
click at [732, 177] on div at bounding box center [824, 174] width 312 height 19
click at [742, 464] on button "Cancel" at bounding box center [710, 476] width 74 height 23
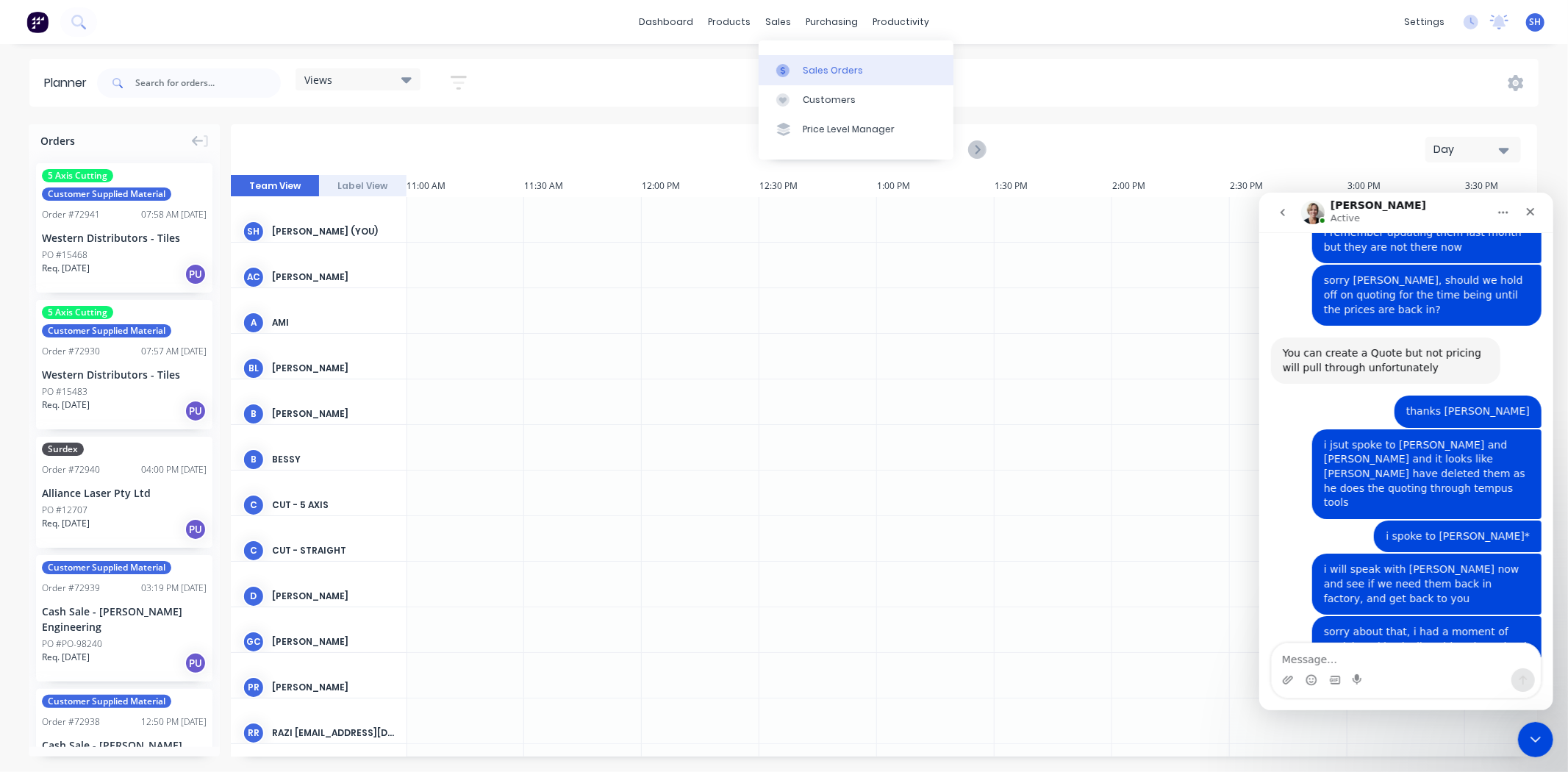
click at [805, 75] on div "Sales Orders" at bounding box center [833, 70] width 60 height 13
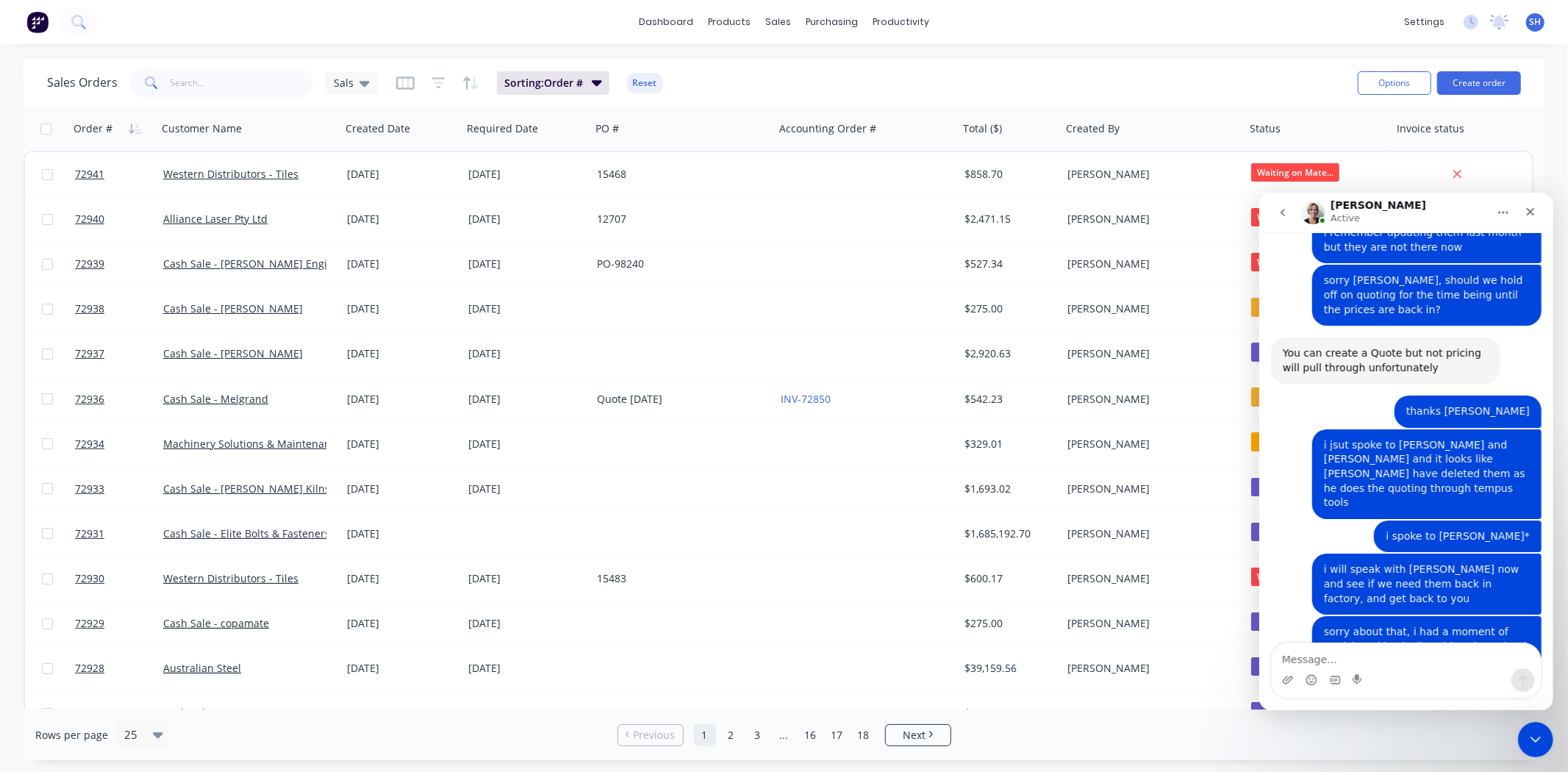
click at [1366, 702] on div "OK, no worries, I'll get our Team to hold on the upload until you revert back :…" at bounding box center [1385, 725] width 229 height 46
click at [782, 25] on div "sales" at bounding box center [778, 22] width 41 height 22
click at [806, 78] on link "Sales Orders" at bounding box center [856, 70] width 194 height 29
click at [422, 34] on div "dashboard products sales purchasing productivity dashboard products Product Cat…" at bounding box center [784, 22] width 1568 height 44
click at [593, 83] on icon "button" at bounding box center [596, 83] width 11 height 6
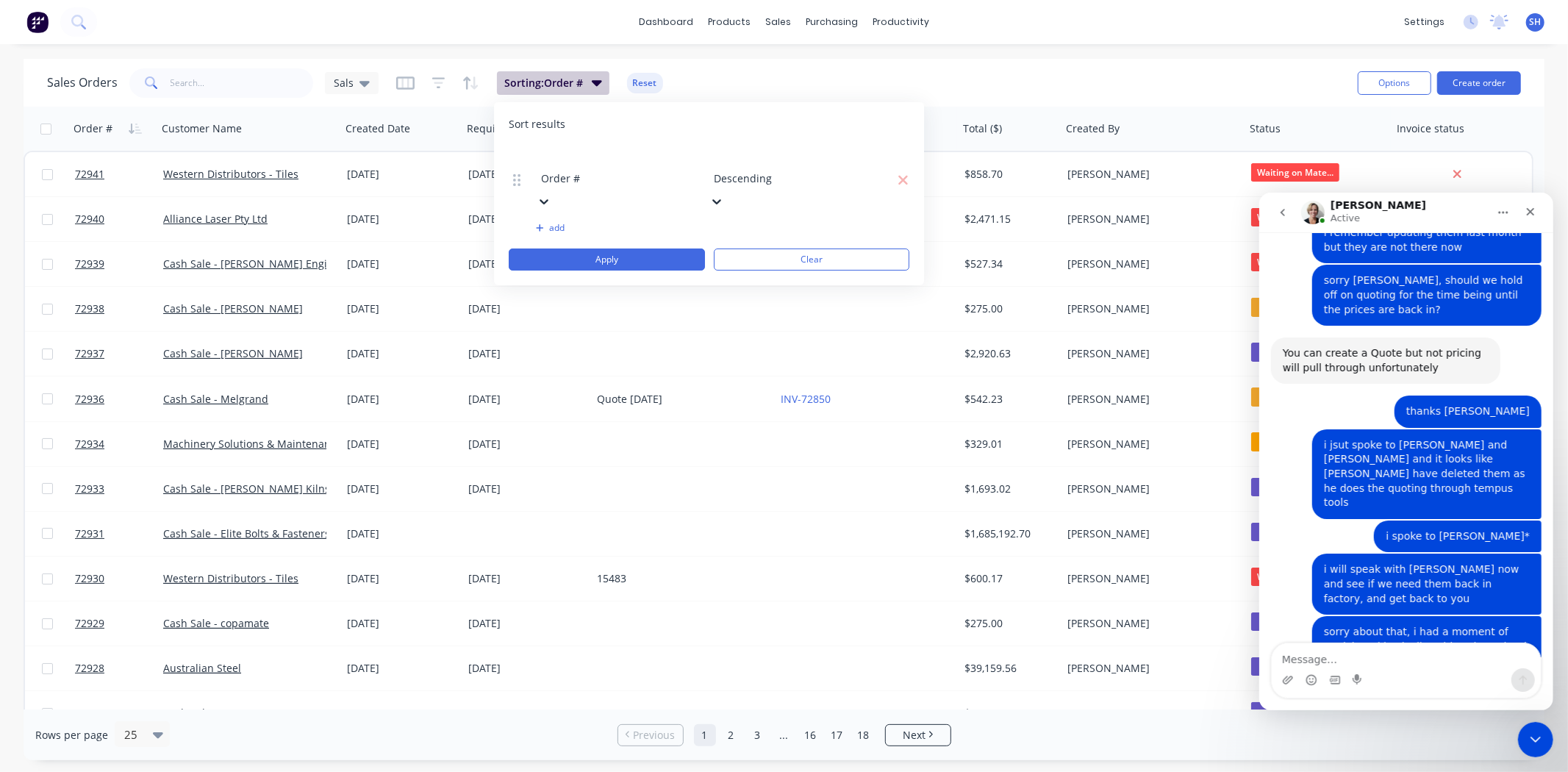
click at [593, 83] on icon "button" at bounding box center [596, 83] width 11 height 6
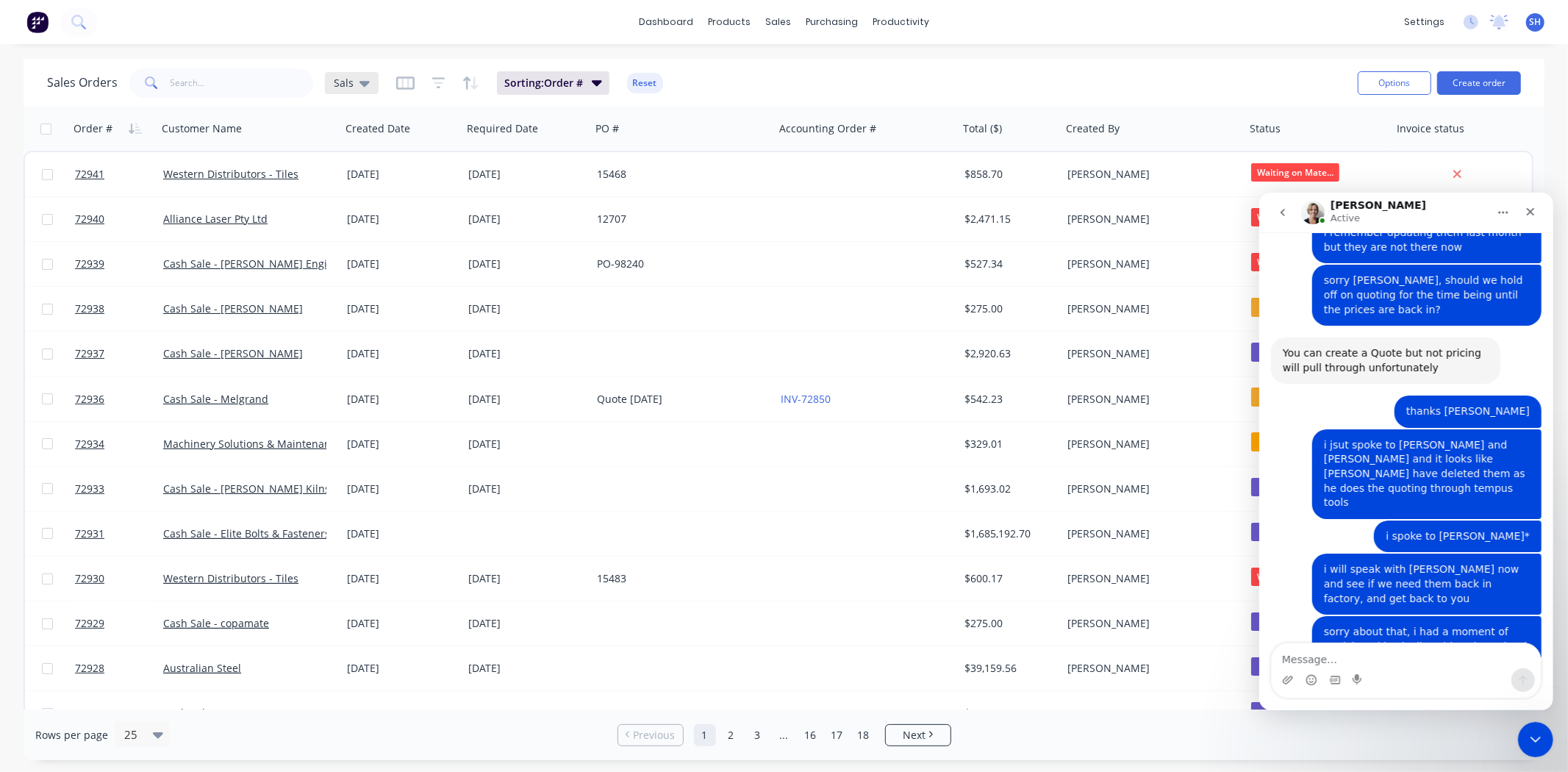
click at [362, 84] on icon at bounding box center [365, 83] width 11 height 6
drag, startPoint x: 1529, startPoint y: 742, endPoint x: 3001, endPoint y: 1177, distance: 1534.9
click at [1528, 743] on icon "Close Intercom Messenger" at bounding box center [1534, 737] width 18 height 18
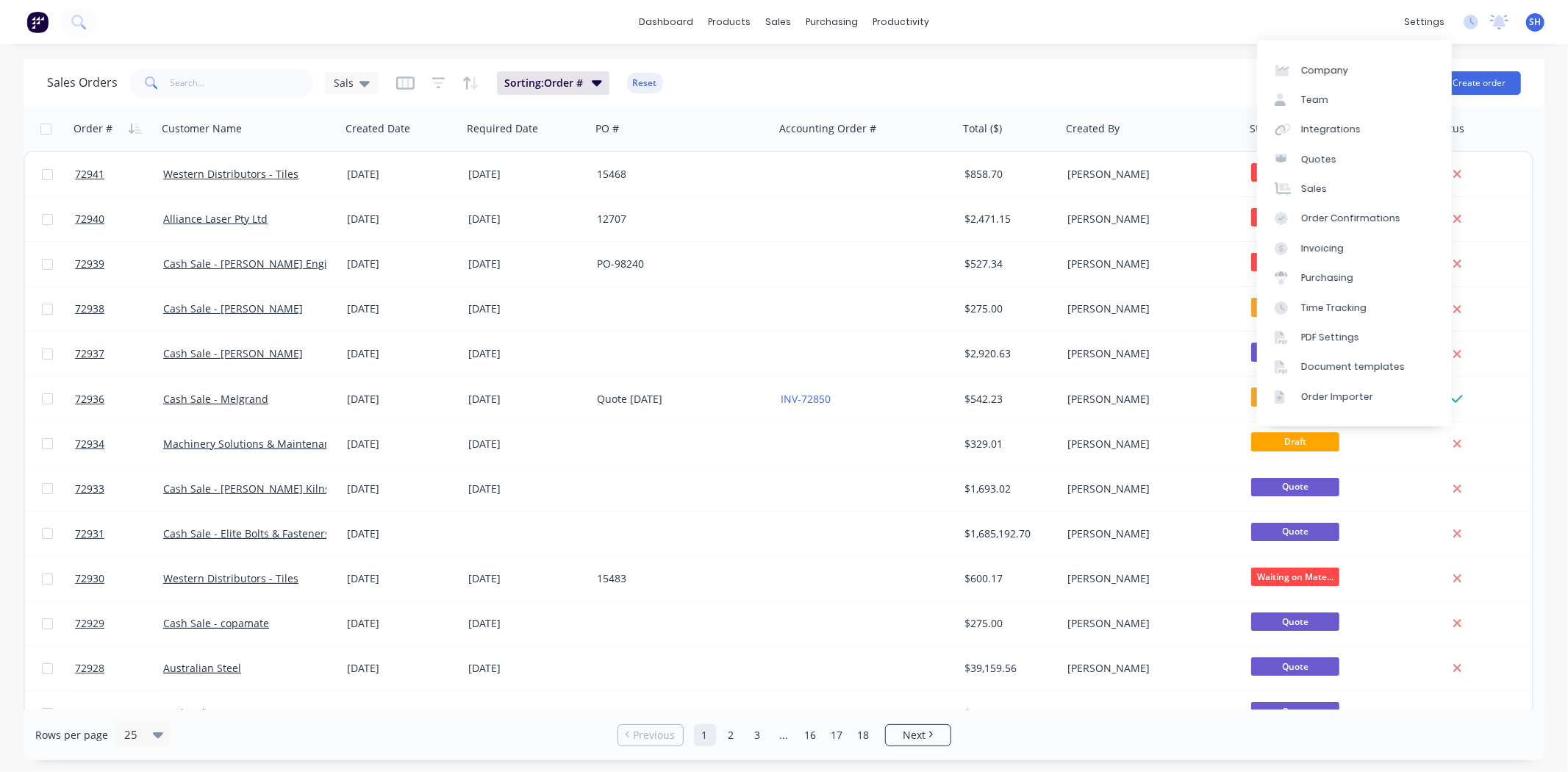
click at [1462, 24] on div "settings No new notifications Mark all as read Patrick mentioned you in a messa…" at bounding box center [1482, 22] width 171 height 22
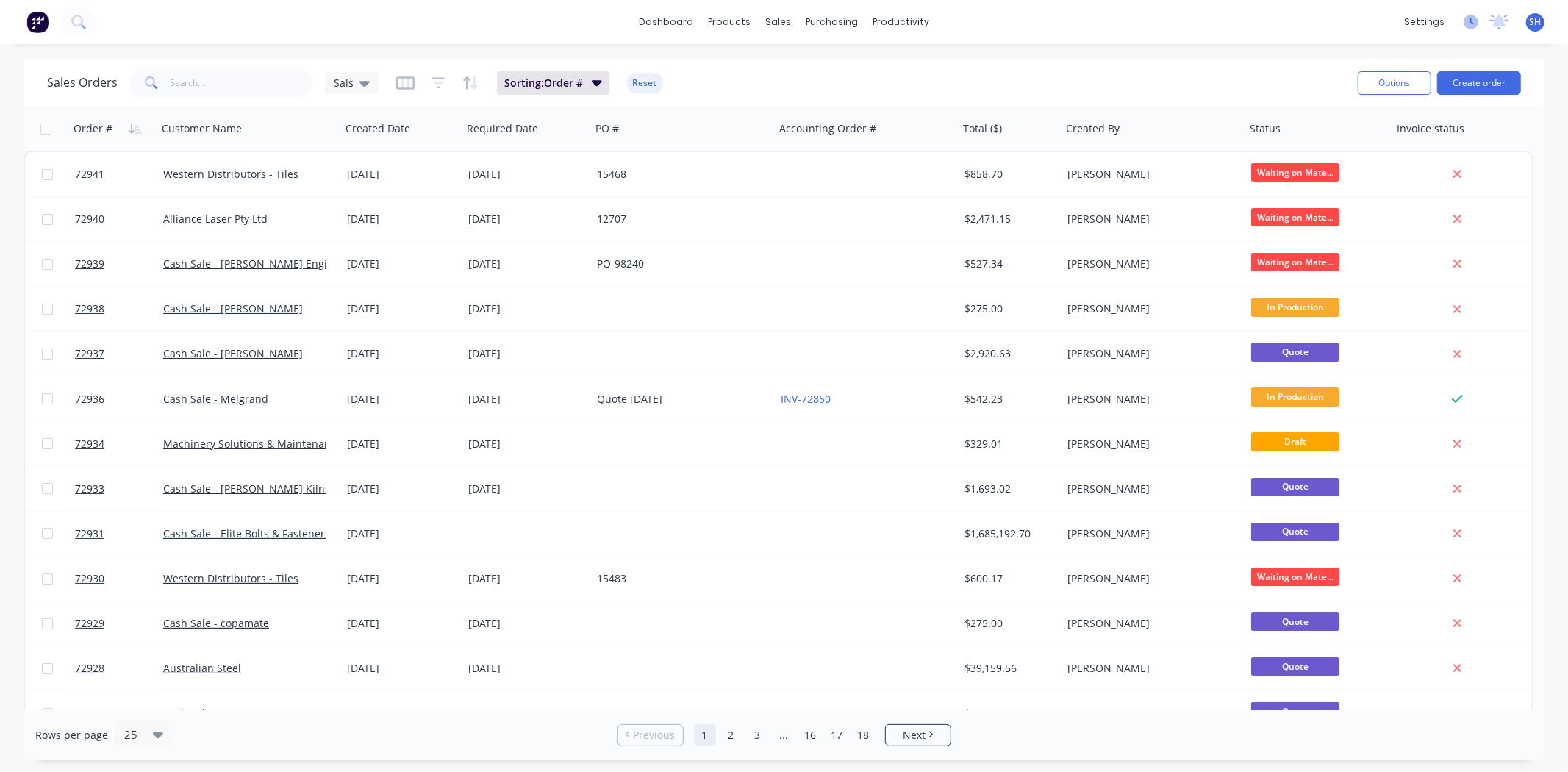
click at [1469, 26] on icon at bounding box center [1472, 22] width 15 height 15
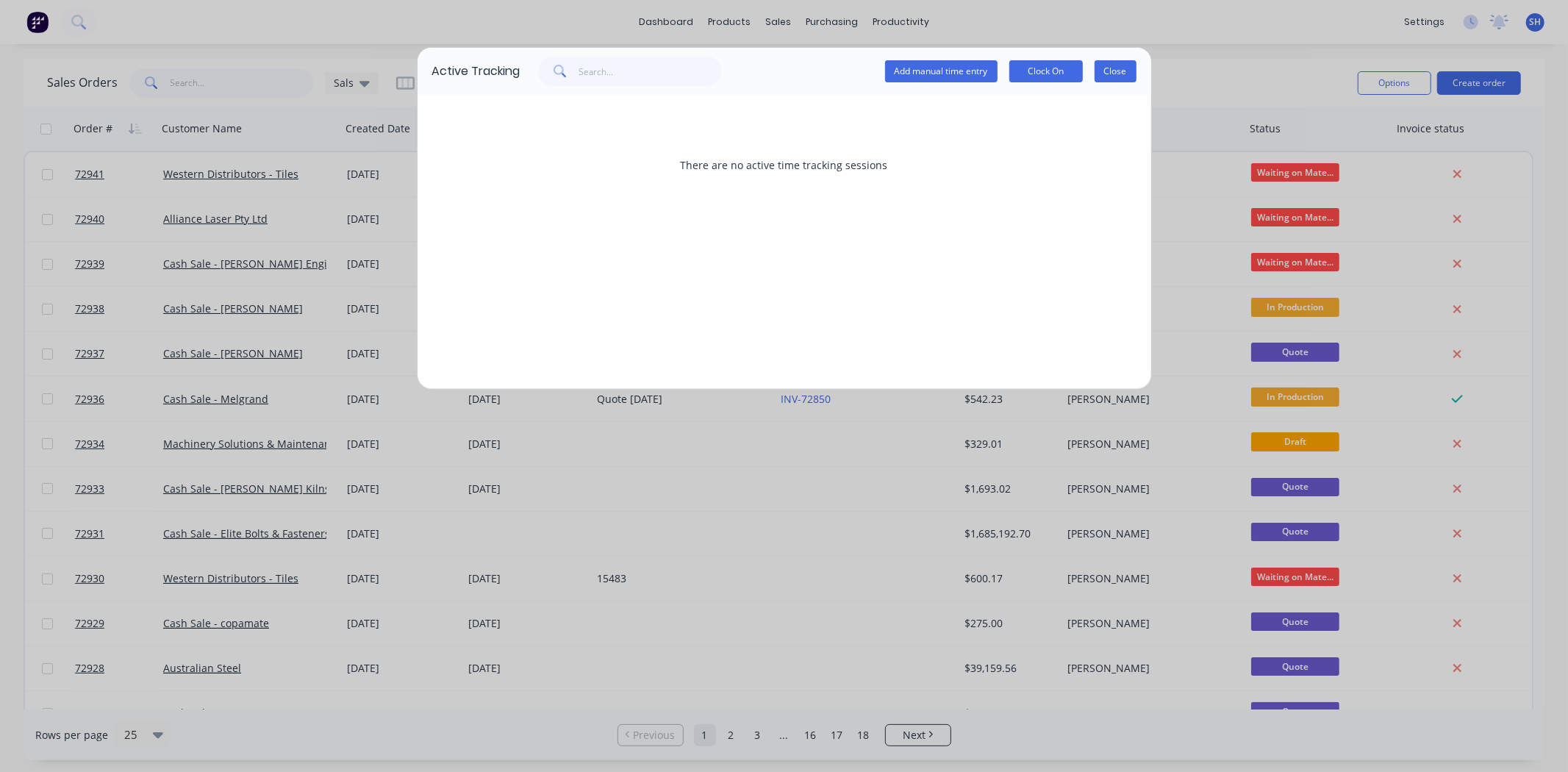
click at [1122, 70] on button "Close" at bounding box center [1116, 70] width 42 height 22
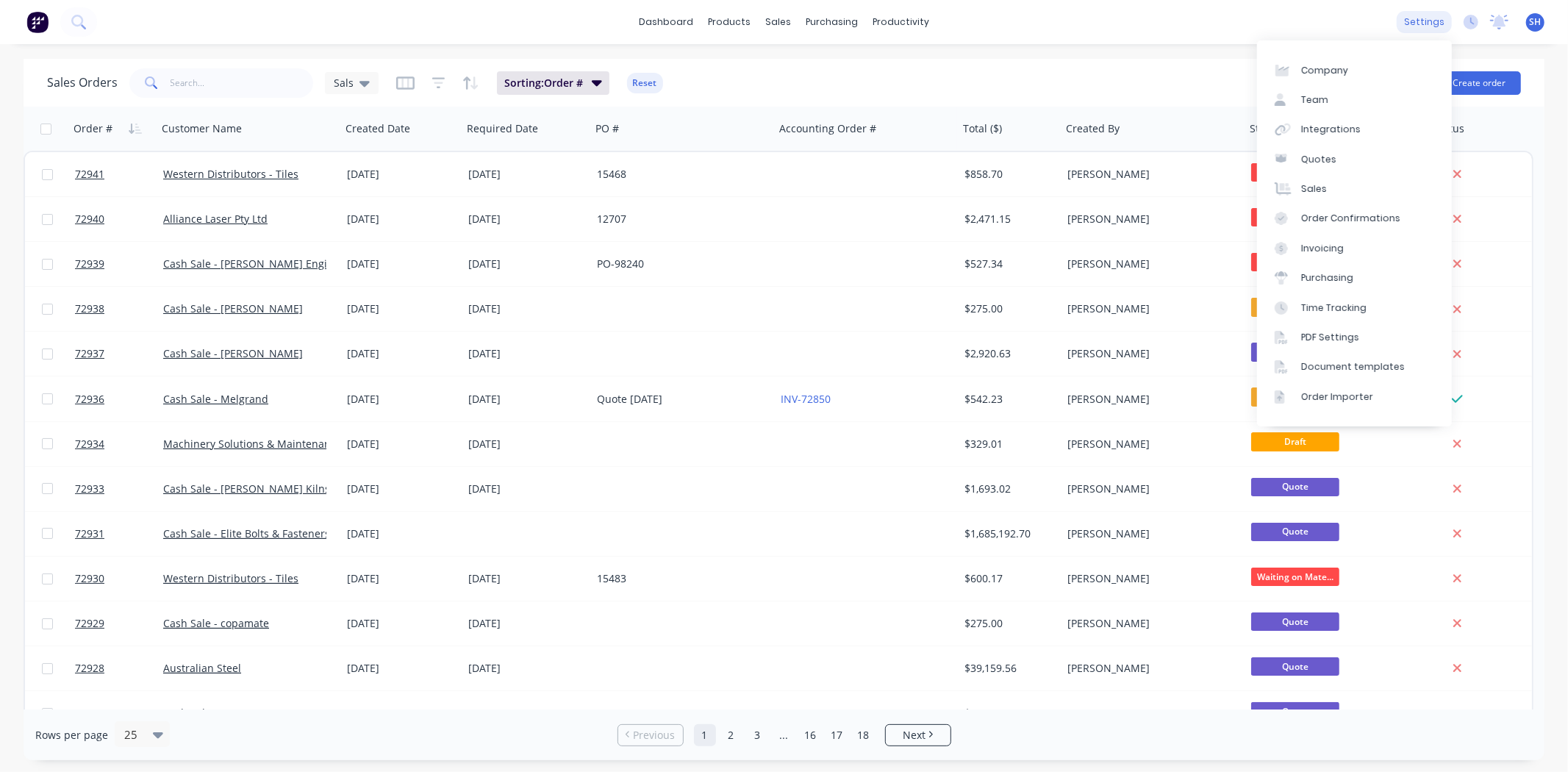
click at [1420, 29] on div "settings" at bounding box center [1425, 22] width 55 height 22
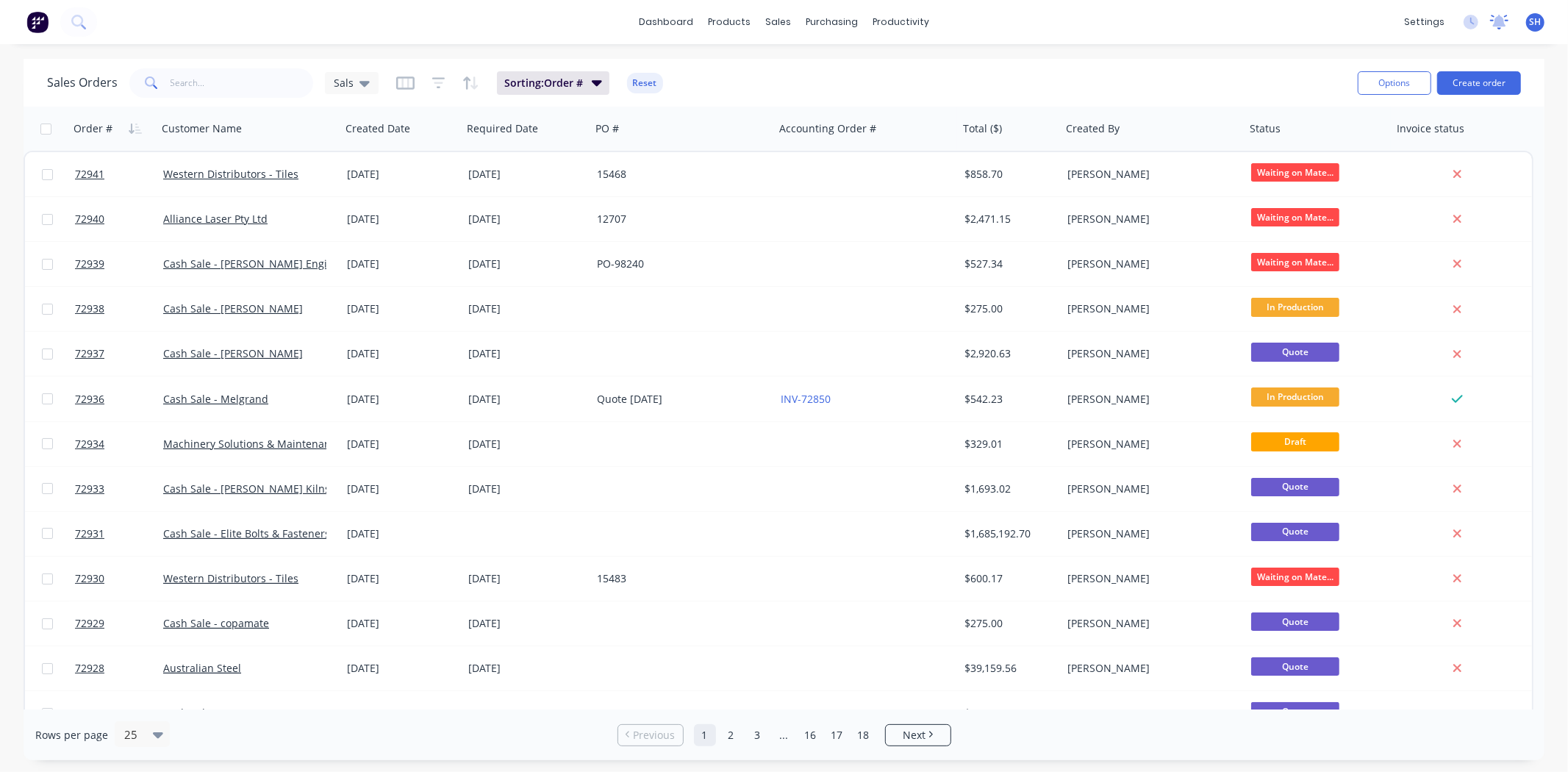
click at [1497, 28] on icon at bounding box center [1499, 22] width 19 height 15
click at [1543, 26] on div "SH Aztech Cutting Solutions [PERSON_NAME] Administrator Profile Sign out" at bounding box center [1536, 22] width 19 height 19
click at [1538, 26] on span "SH" at bounding box center [1536, 22] width 12 height 13
click at [1498, 28] on icon at bounding box center [1499, 22] width 19 height 15
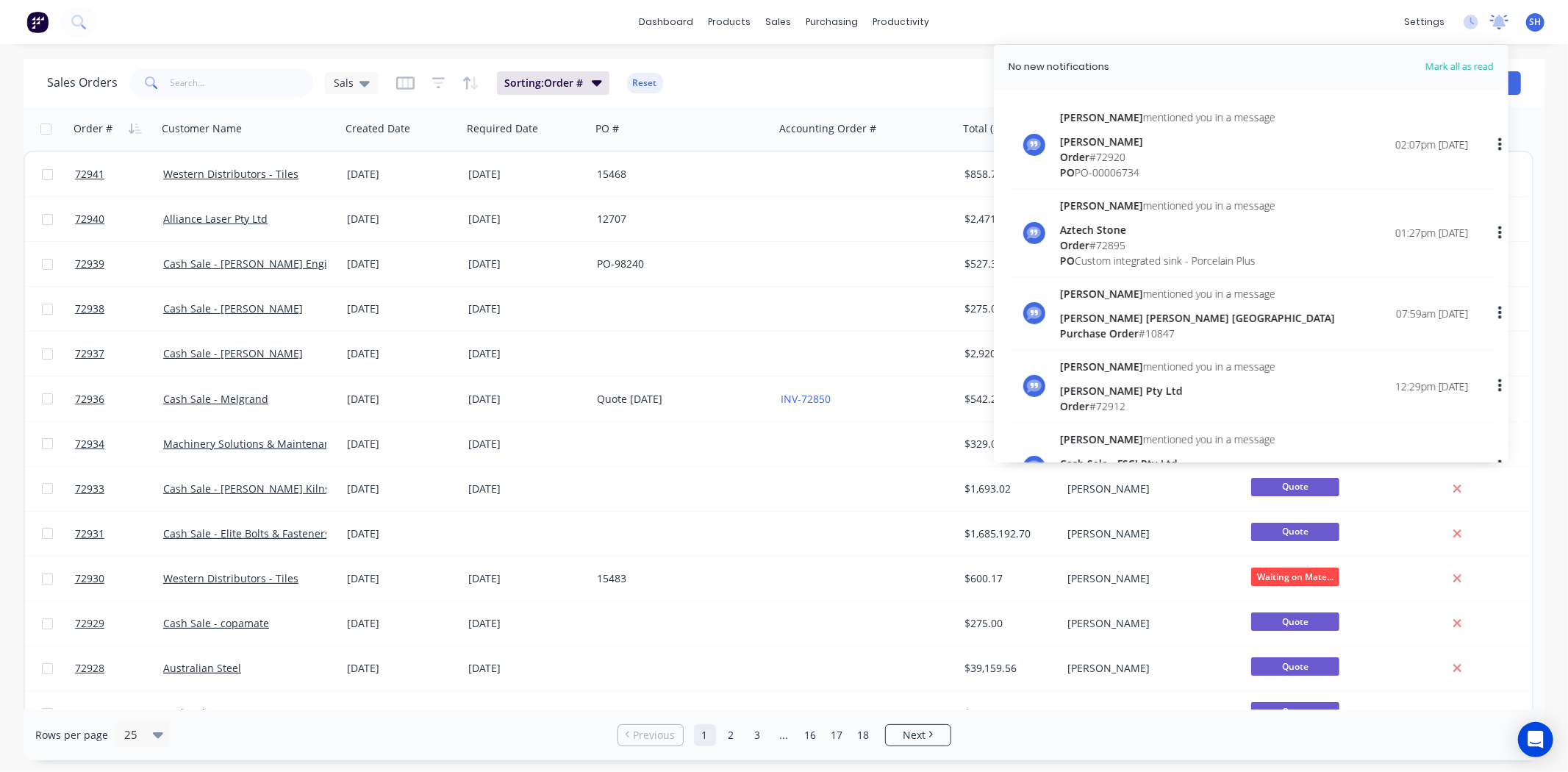
click at [1498, 23] on icon at bounding box center [1500, 20] width 13 height 12
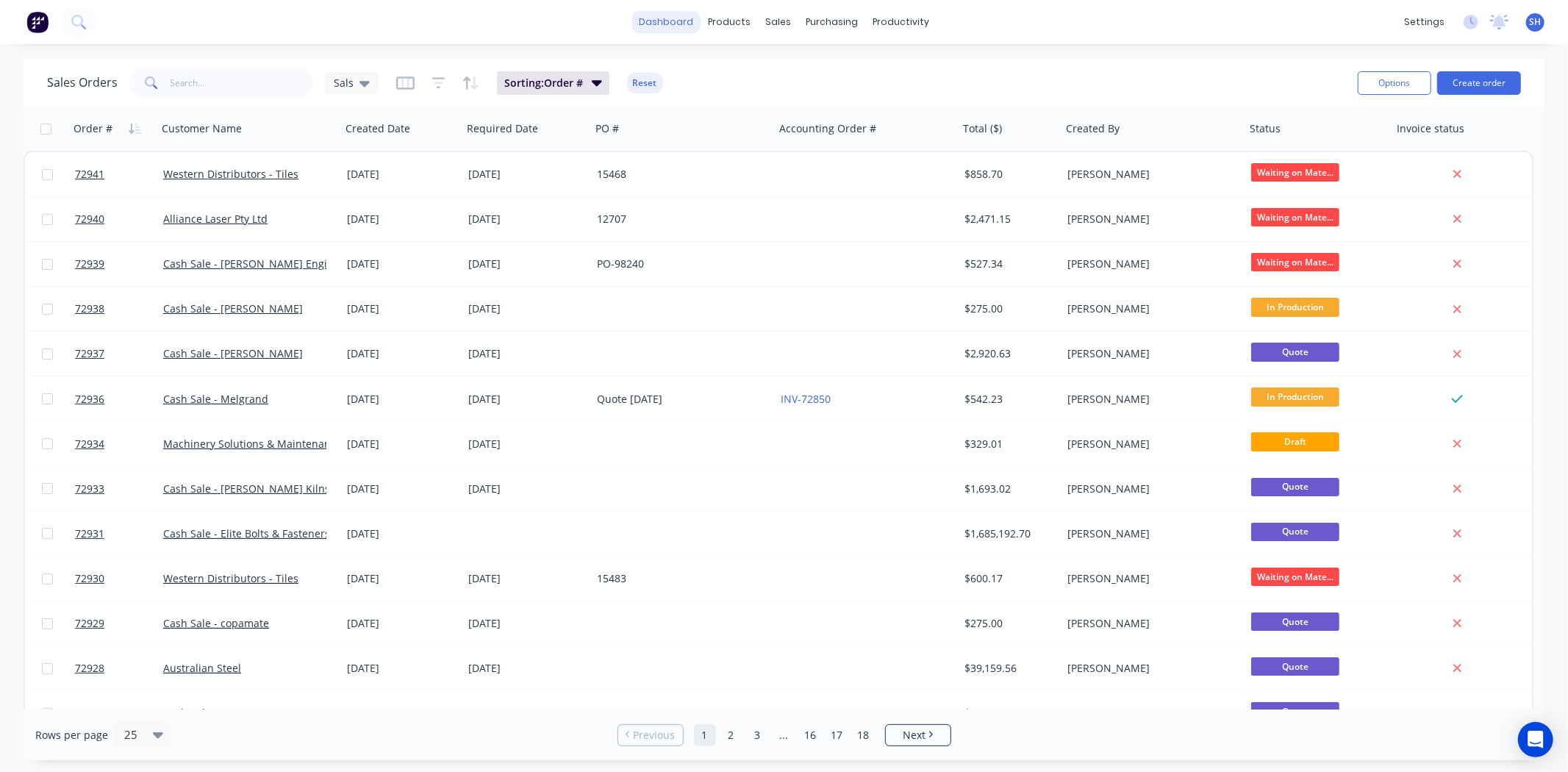
click at [668, 23] on link "dashboard" at bounding box center [665, 22] width 69 height 22
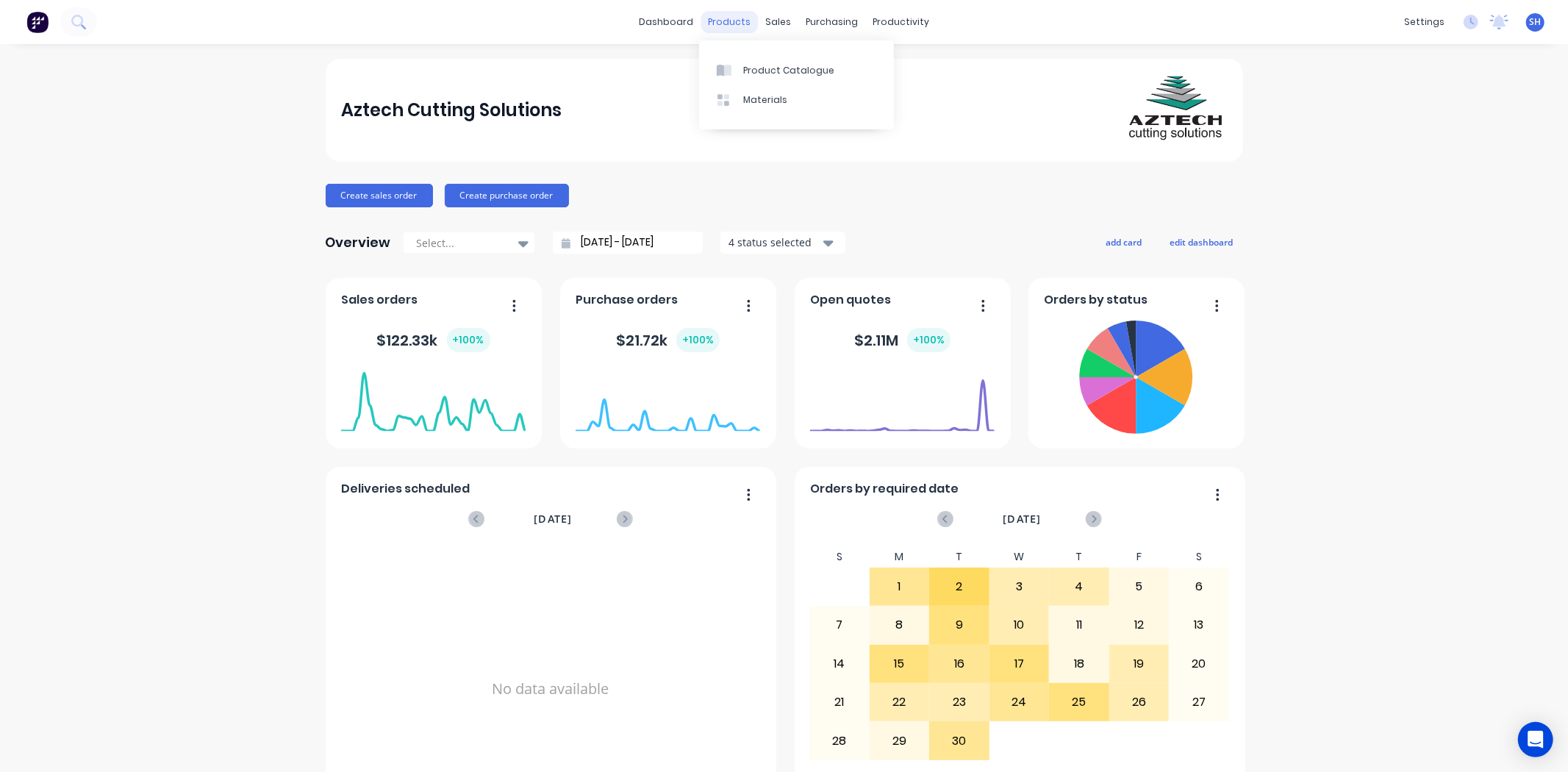
click at [726, 32] on div "products" at bounding box center [729, 22] width 58 height 22
click at [765, 32] on div "sales" at bounding box center [778, 22] width 41 height 22
click at [817, 31] on div "purchasing" at bounding box center [831, 22] width 67 height 22
click at [880, 22] on div "productivity" at bounding box center [901, 22] width 71 height 22
click at [775, 19] on div "sales" at bounding box center [778, 22] width 41 height 22
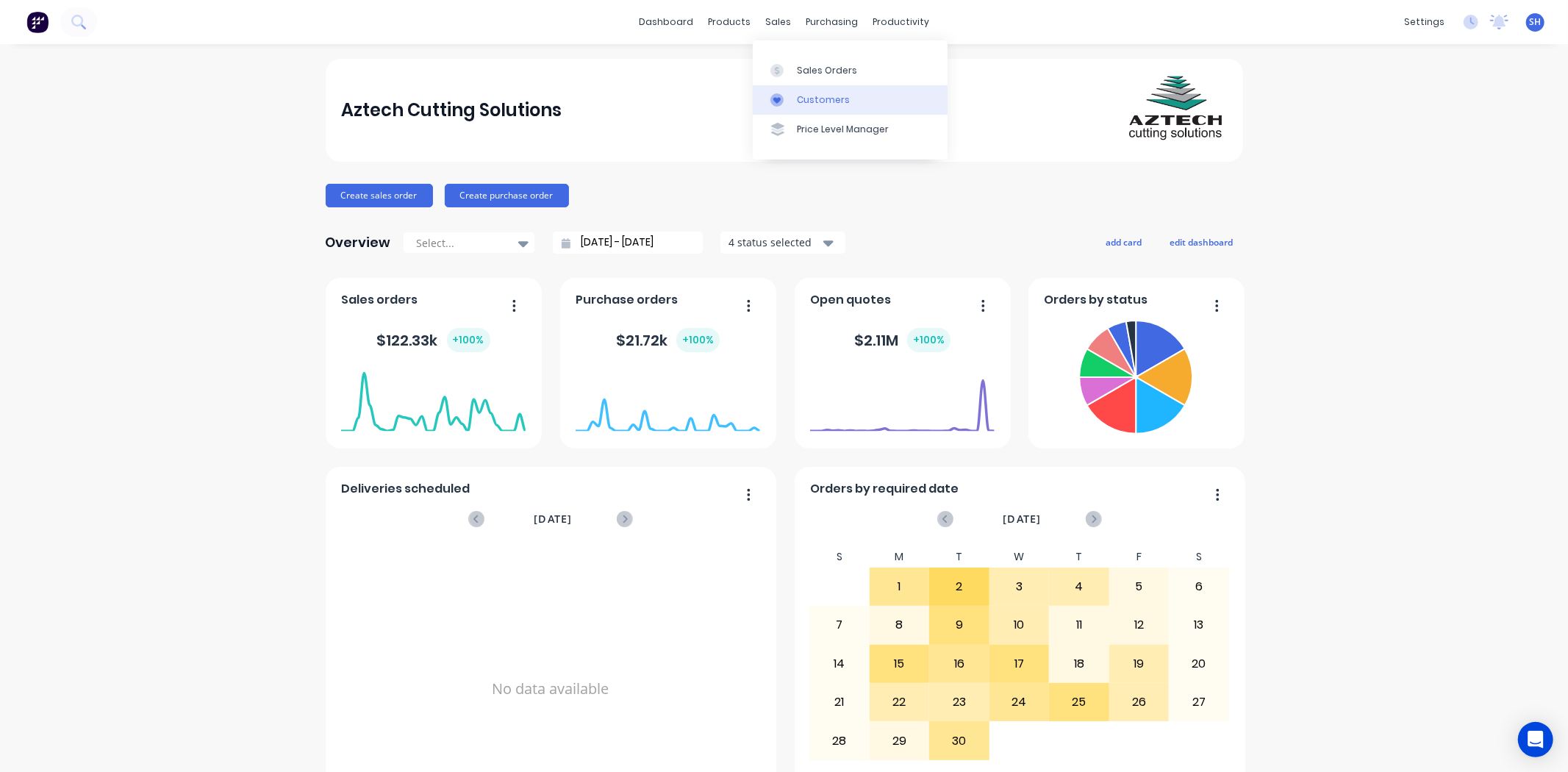
click at [805, 85] on link "Customers" at bounding box center [850, 100] width 194 height 29
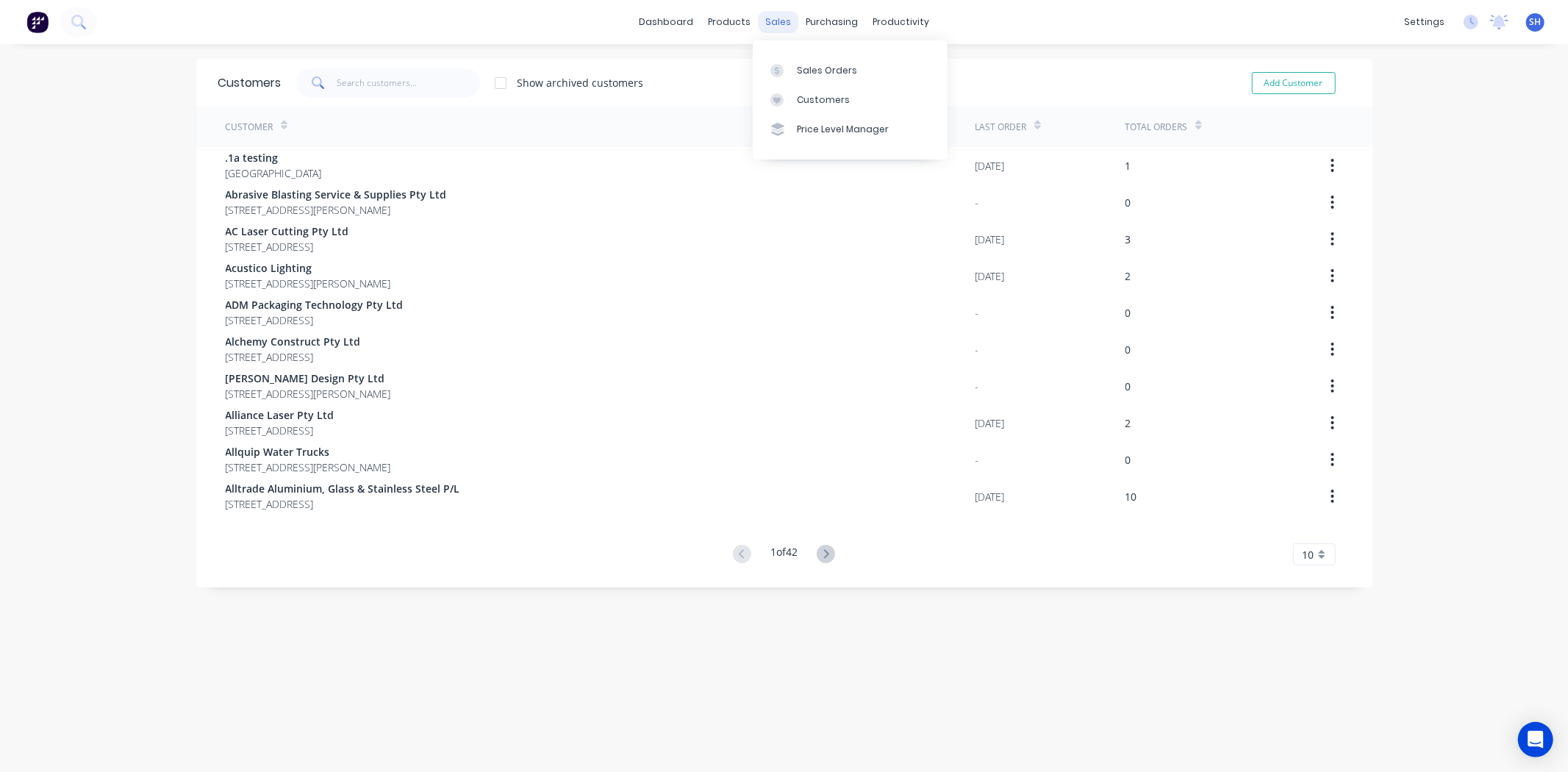
click at [768, 23] on div "sales" at bounding box center [778, 22] width 41 height 22
click at [792, 66] on div at bounding box center [781, 70] width 22 height 13
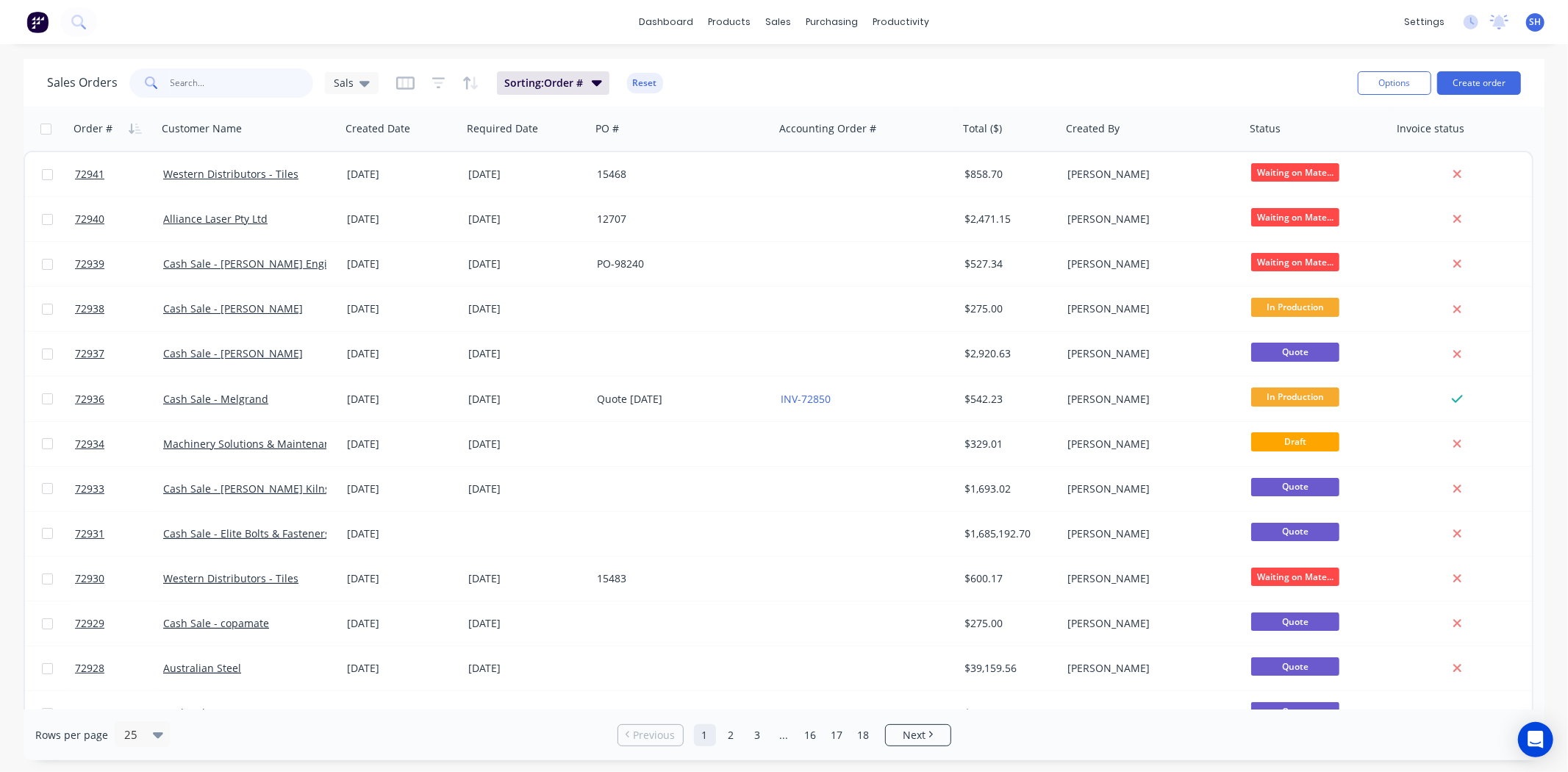
click at [173, 88] on input "text" at bounding box center [242, 83] width 143 height 29
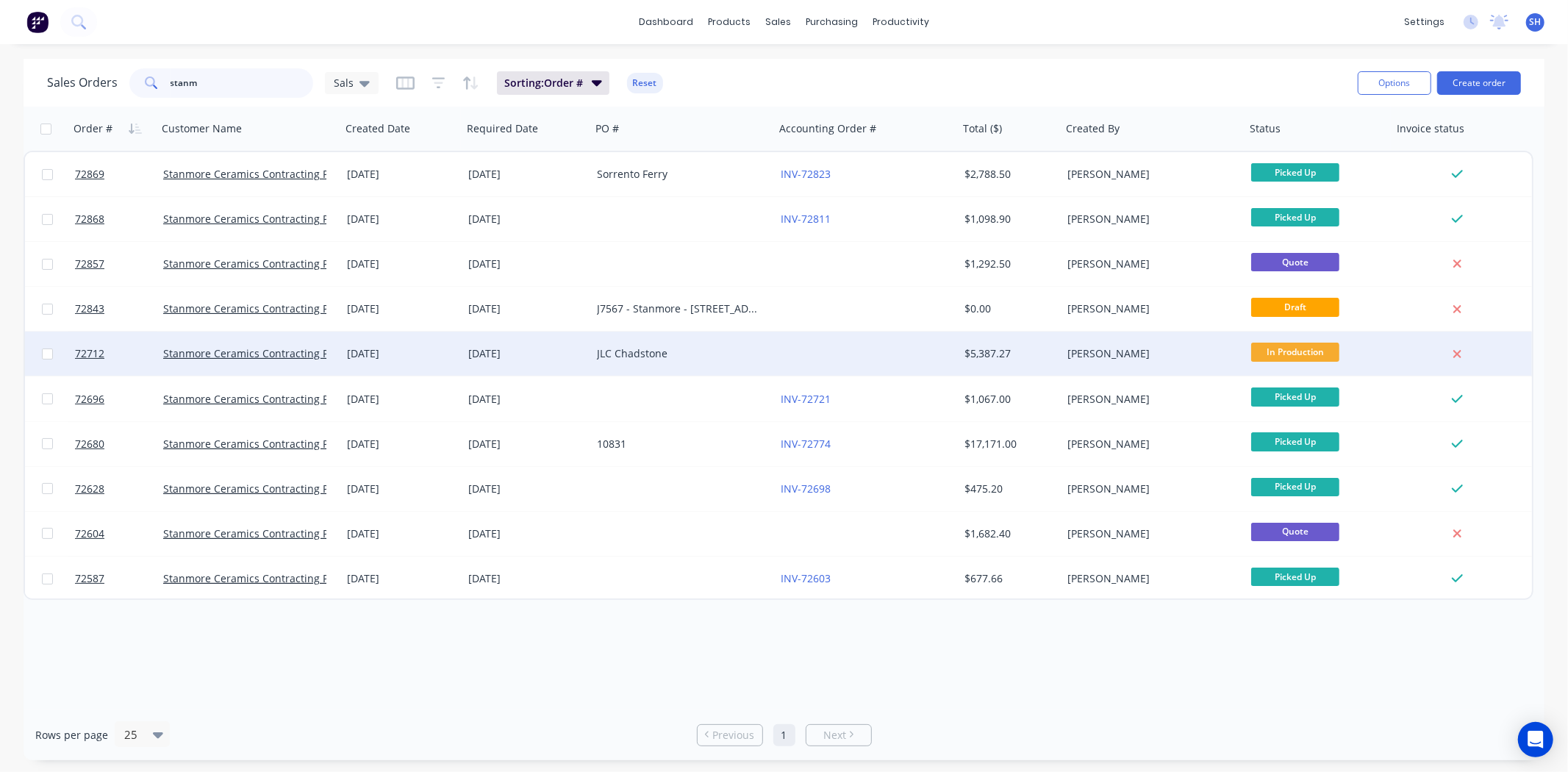
type input "stanm"
click at [445, 353] on div "[DATE]" at bounding box center [401, 353] width 109 height 15
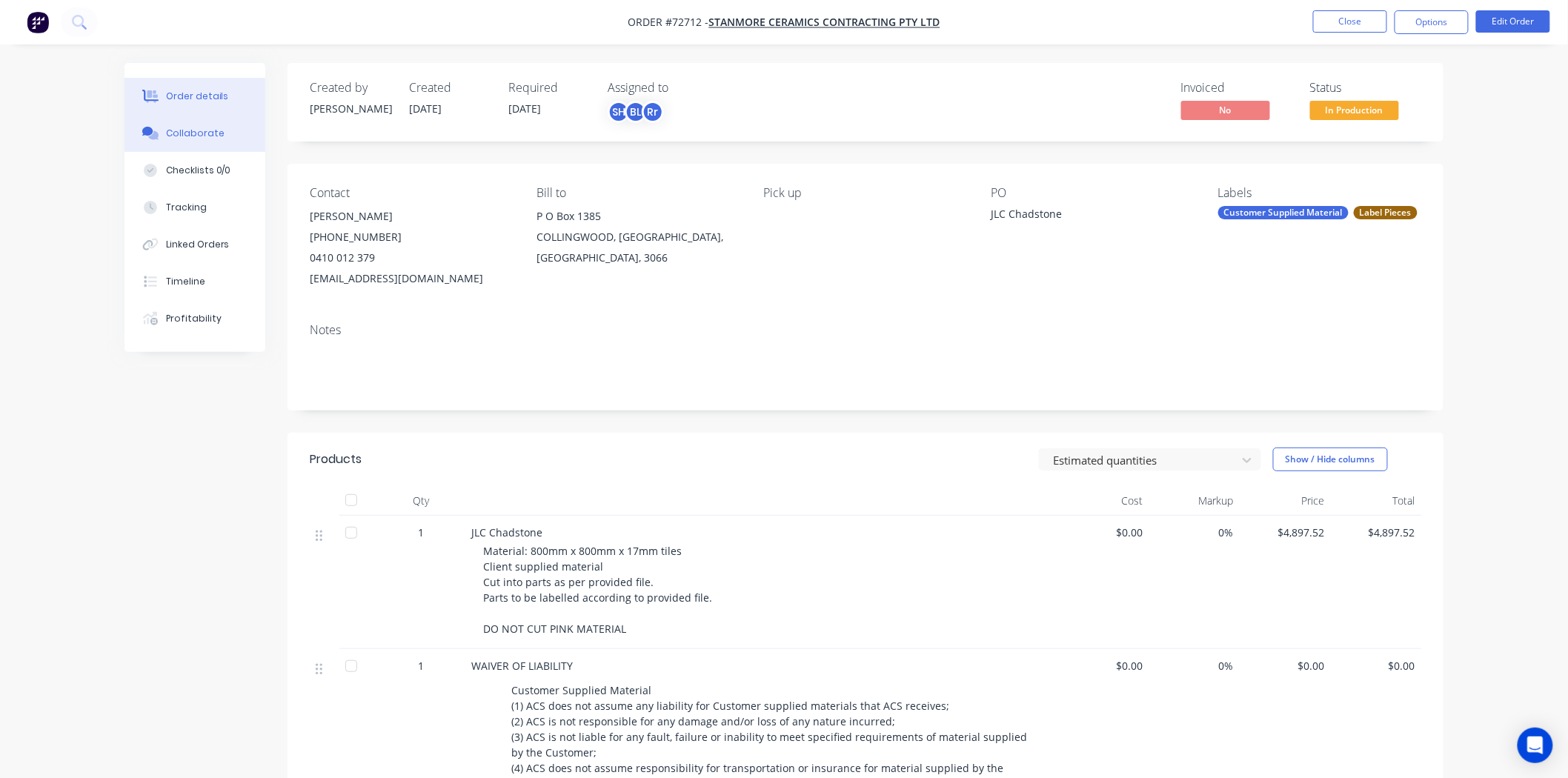
click at [208, 136] on div "Collaborate" at bounding box center [195, 133] width 59 height 13
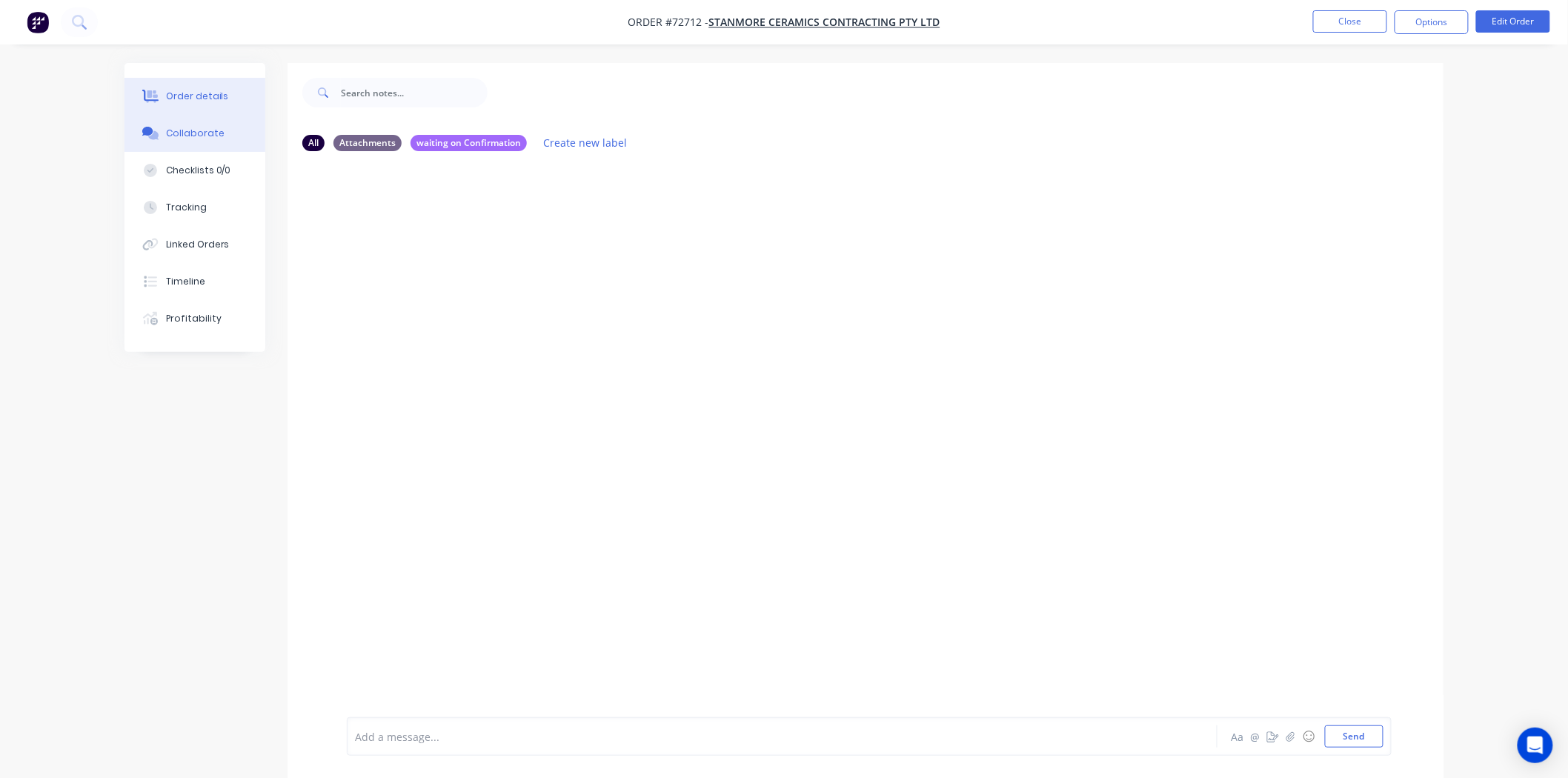
click at [163, 102] on button "Order details" at bounding box center [194, 96] width 140 height 37
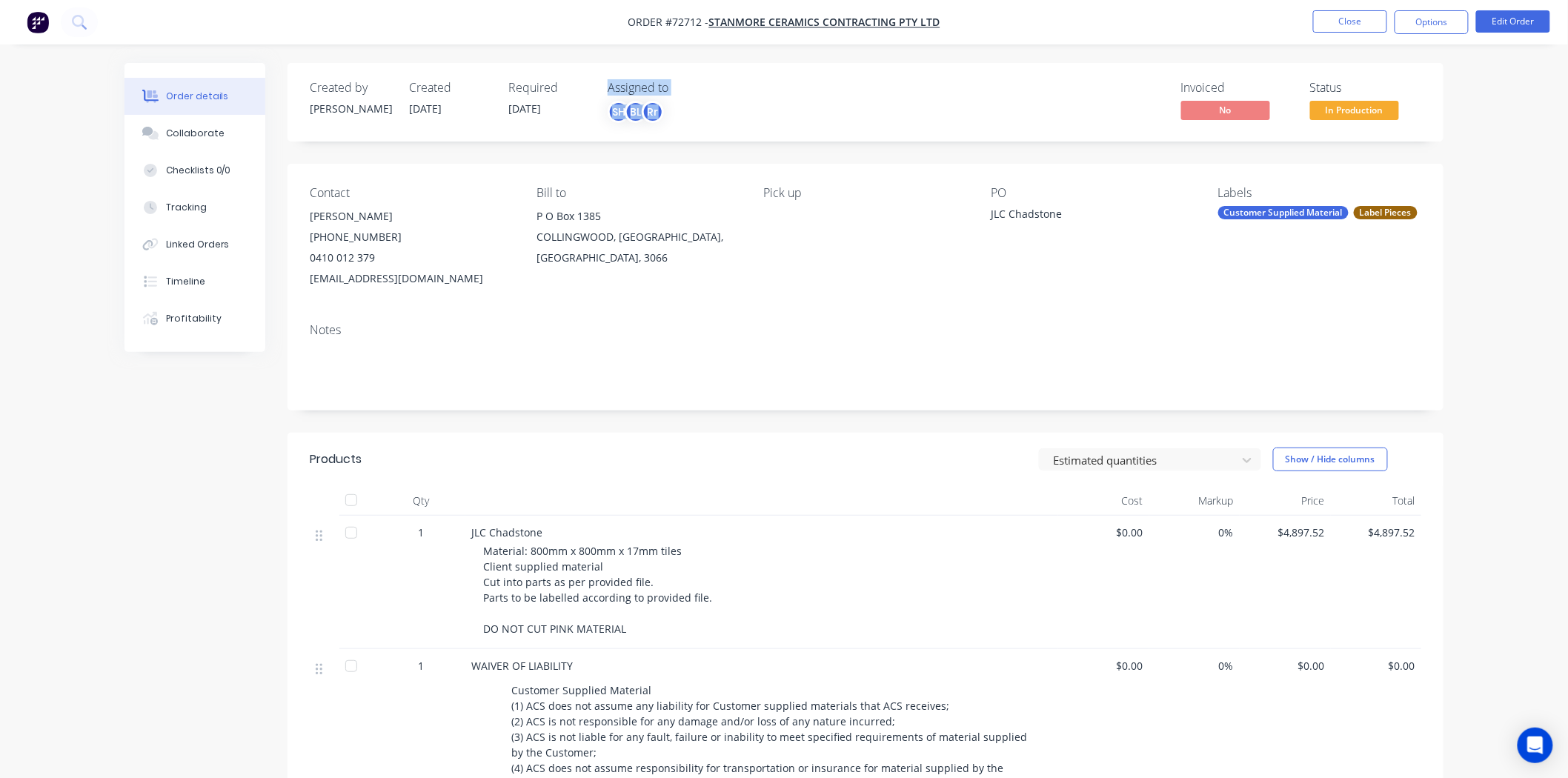
drag, startPoint x: 692, startPoint y: 126, endPoint x: 601, endPoint y: 80, distance: 102.0
click at [601, 80] on div "Created by Patrick Created 24/09/25 Required 30/09/25 Assigned to SH BL Rr Invo…" at bounding box center [865, 102] width 1156 height 78
click at [768, 108] on div "Invoiced No Status In Production" at bounding box center [1089, 102] width 666 height 43
click at [1545, 746] on div "Open Intercom Messenger" at bounding box center [1535, 745] width 39 height 39
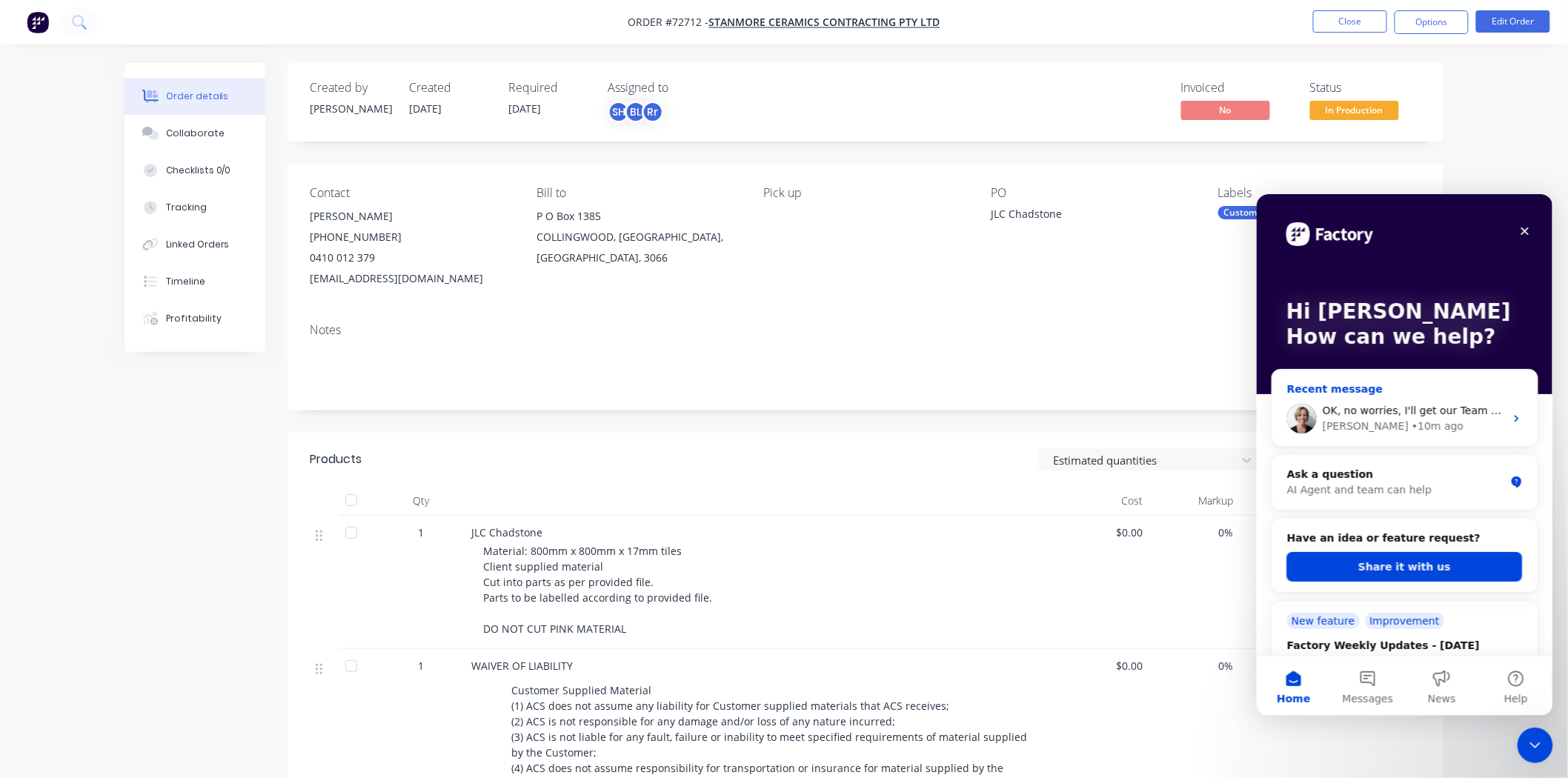
click at [1393, 411] on span "OK, no worries, I'll get our Team to hold on the upload until you revert back :)" at bounding box center [1523, 410] width 403 height 12
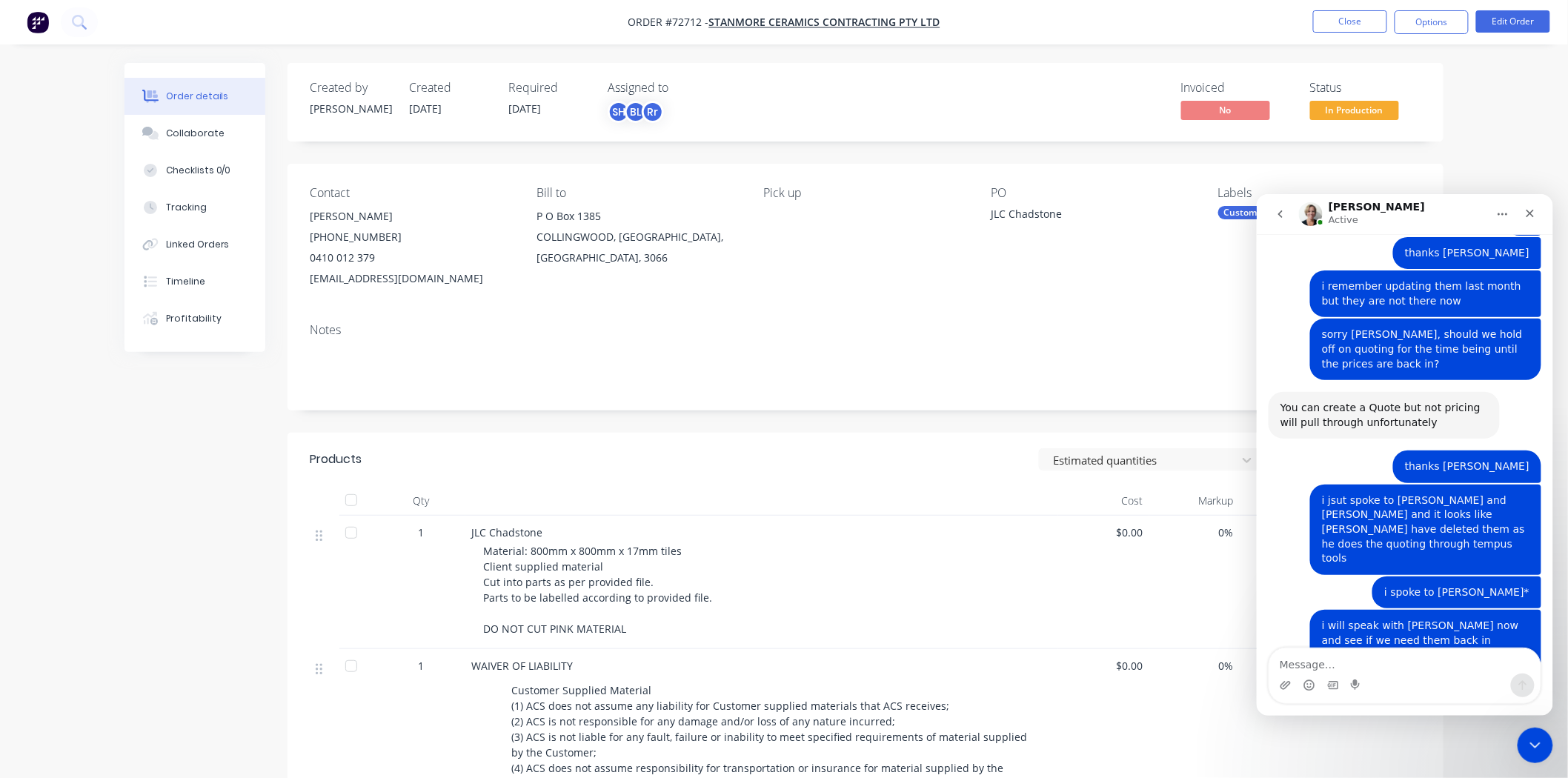
click at [1364, 657] on textarea "Message…" at bounding box center [1404, 660] width 271 height 25
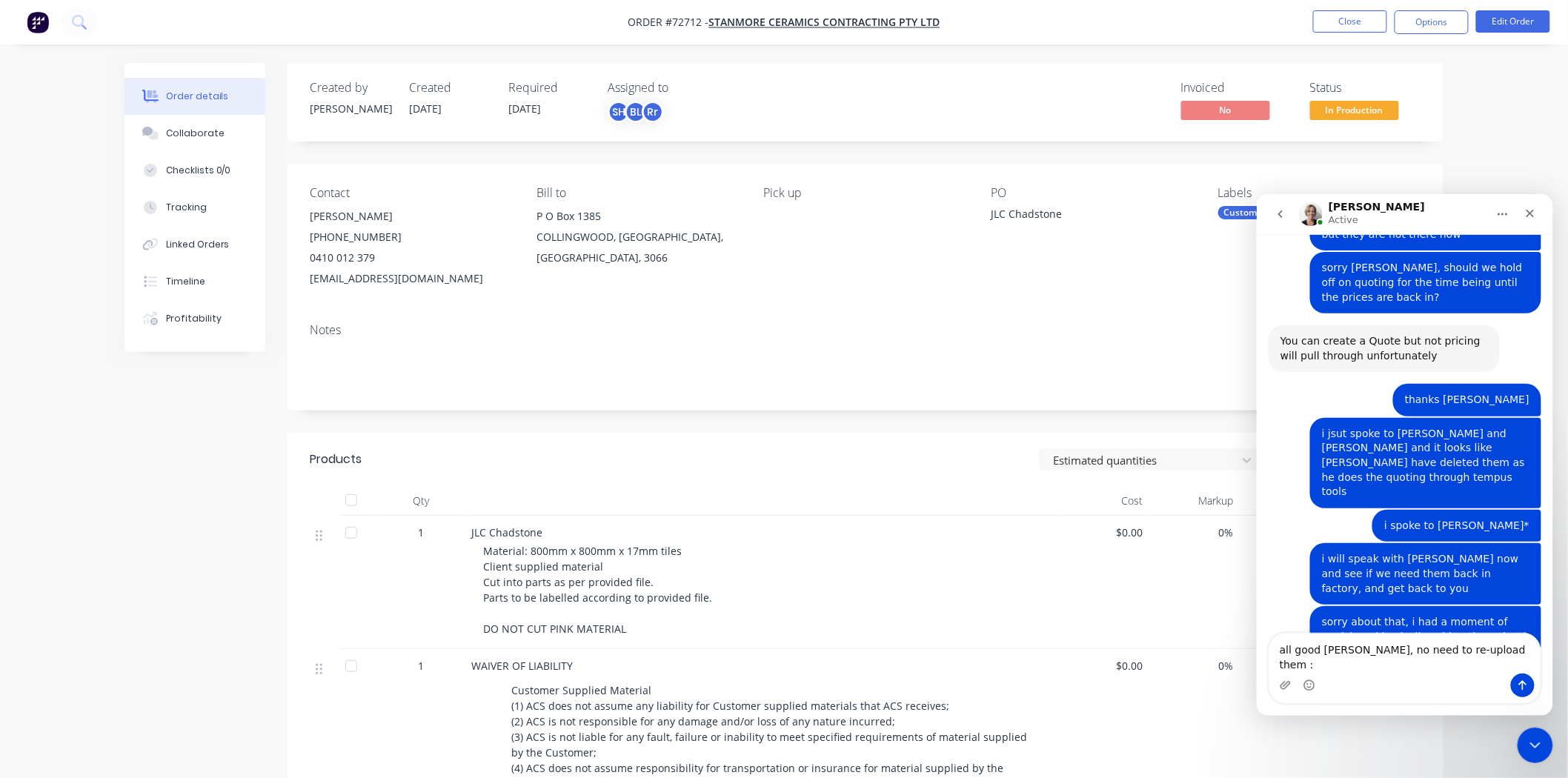
type textarea "all good Cathy, no need to re-upload them :)"
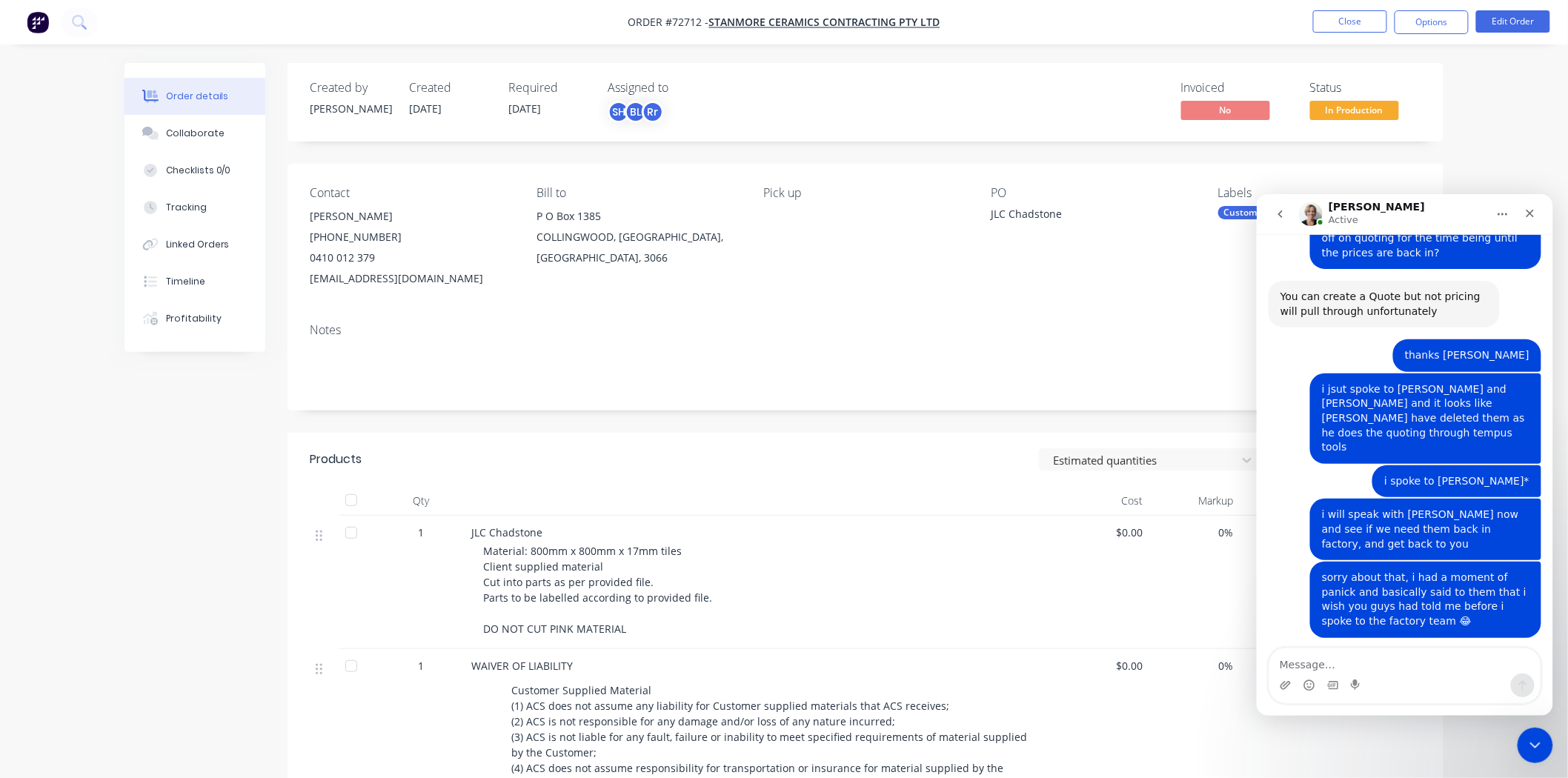
scroll to position [1584, 0]
type textarea "sorry!!"
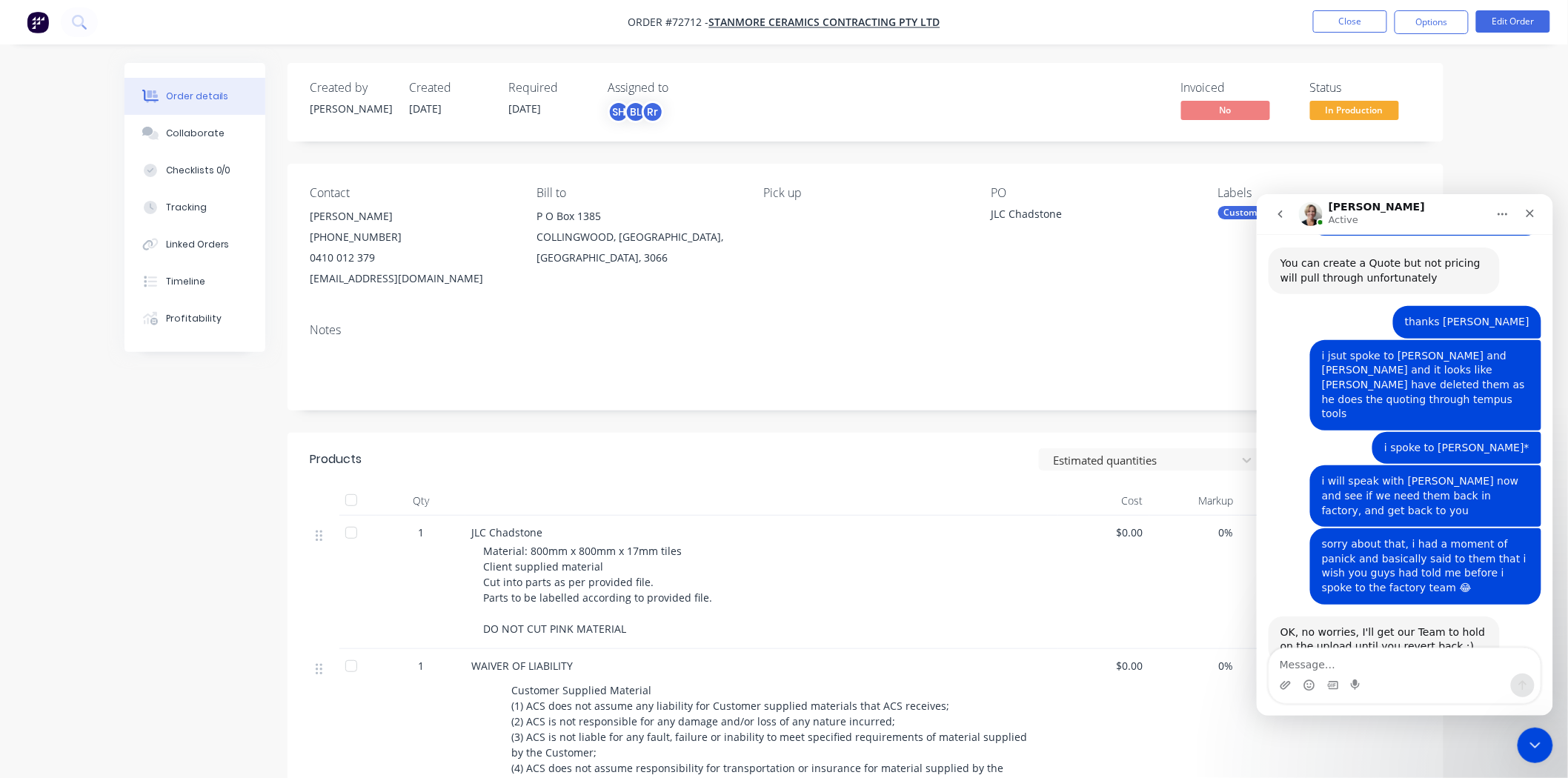
scroll to position [1618, 0]
click at [1535, 740] on icon "Close Intercom Messenger" at bounding box center [1533, 743] width 18 height 18
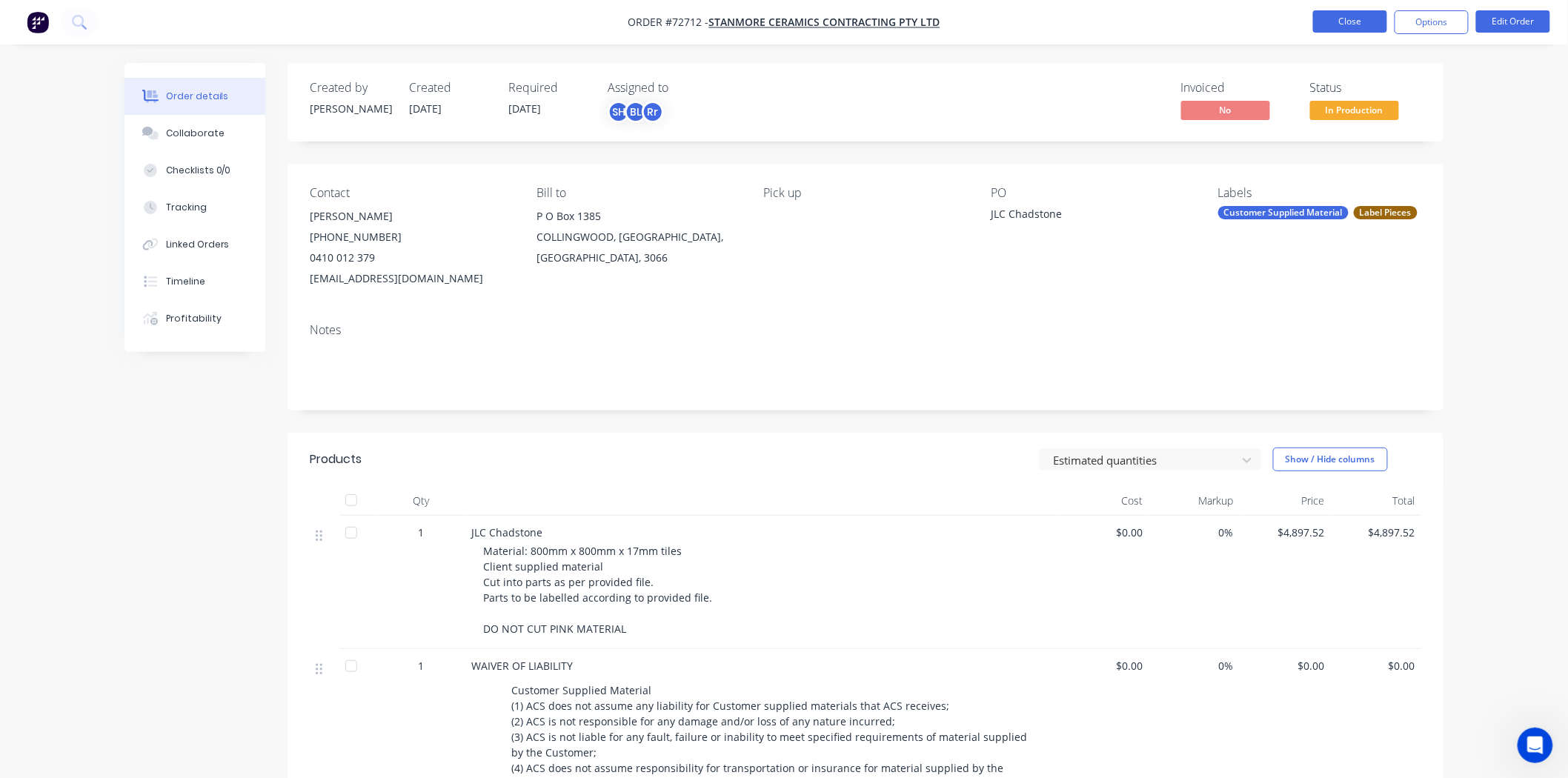
click at [1348, 20] on button "Close" at bounding box center [1350, 21] width 74 height 22
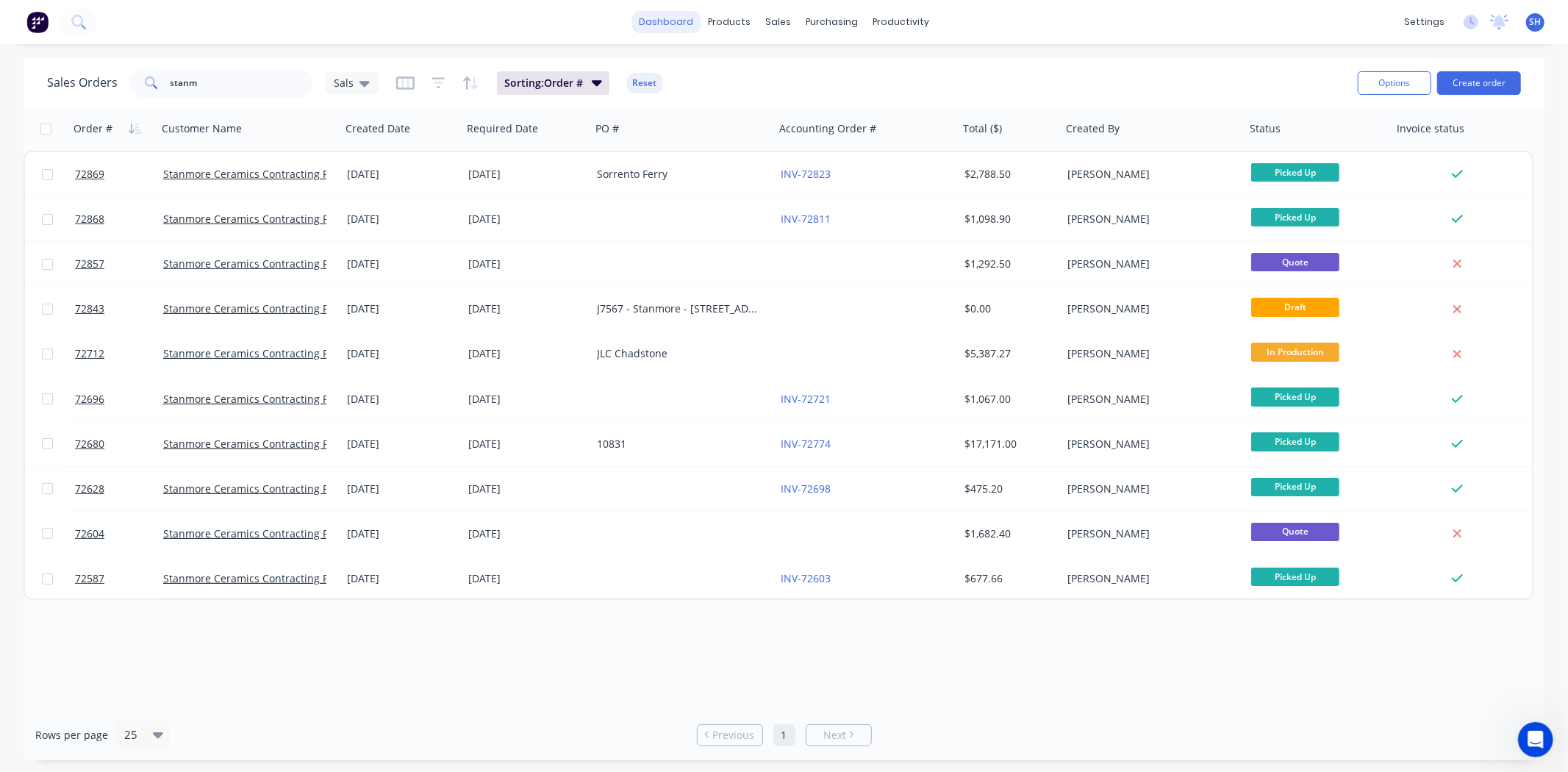
click at [667, 28] on link "dashboard" at bounding box center [665, 22] width 69 height 22
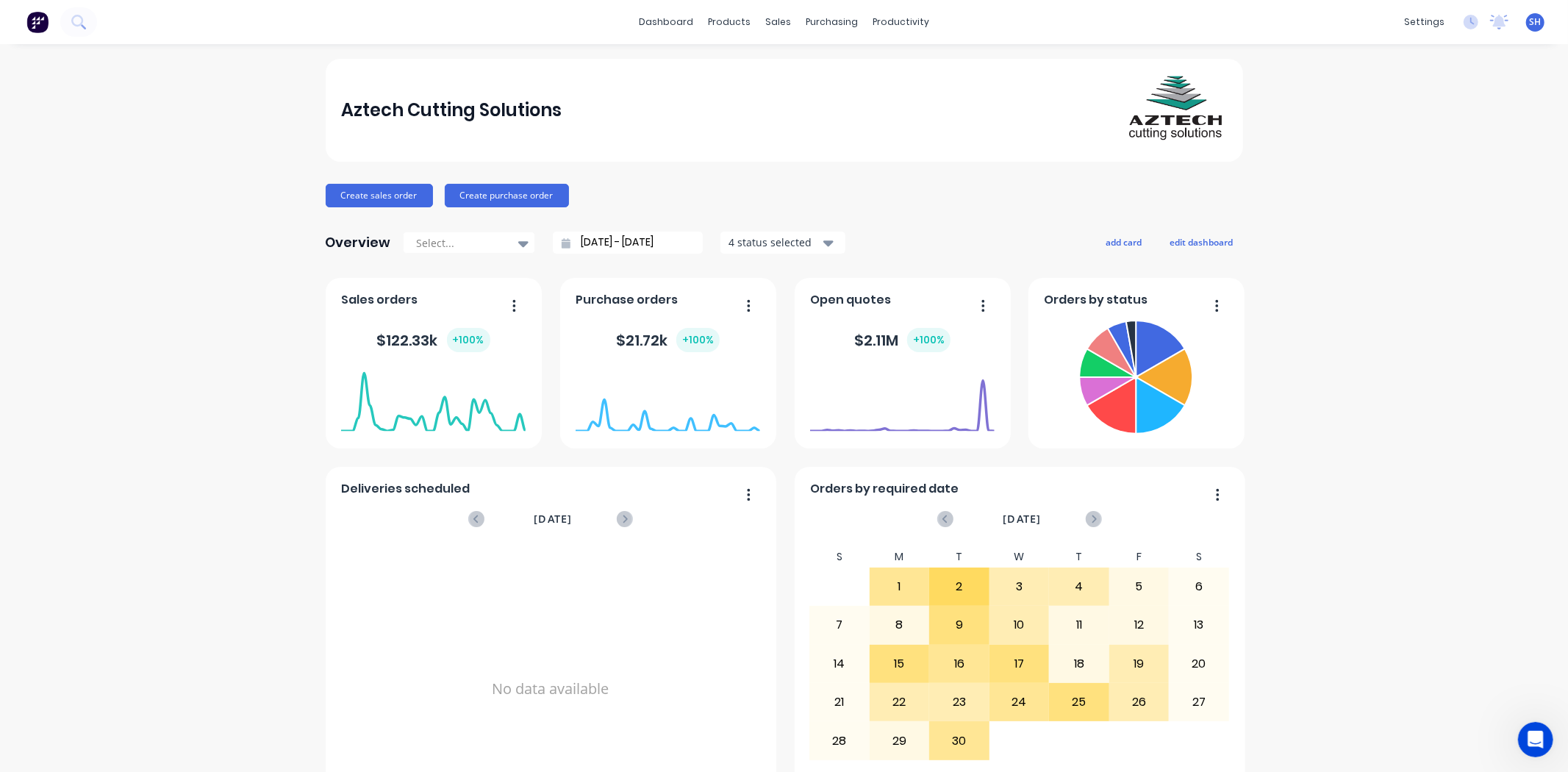
click at [1535, 761] on div "Aztech Cutting Solutions Create sales order Create purchase order Overview Sele…" at bounding box center [784, 442] width 1568 height 767
click at [1535, 748] on icon "Open Intercom Messenger" at bounding box center [1534, 738] width 24 height 24
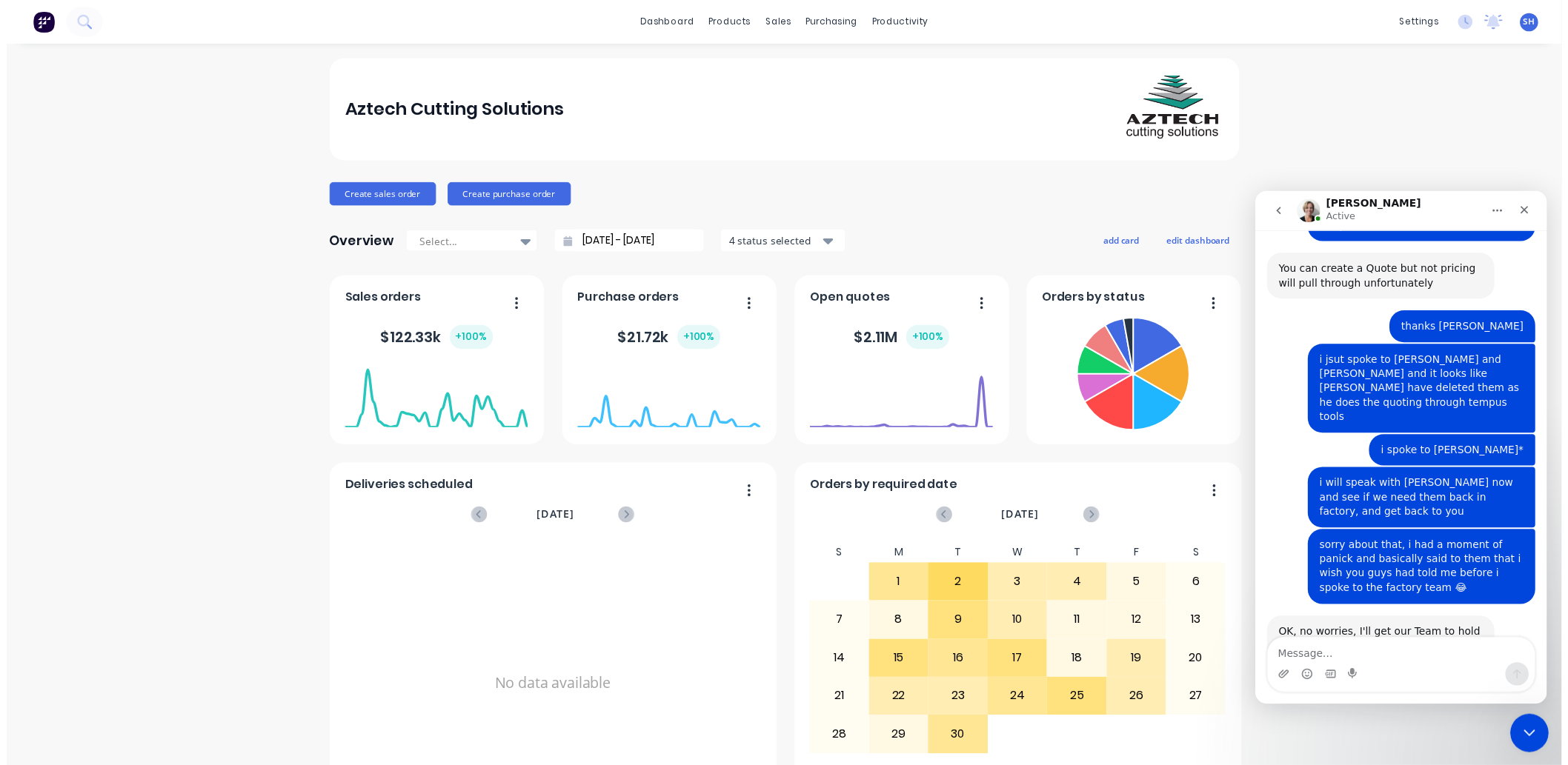
scroll to position [1619, 0]
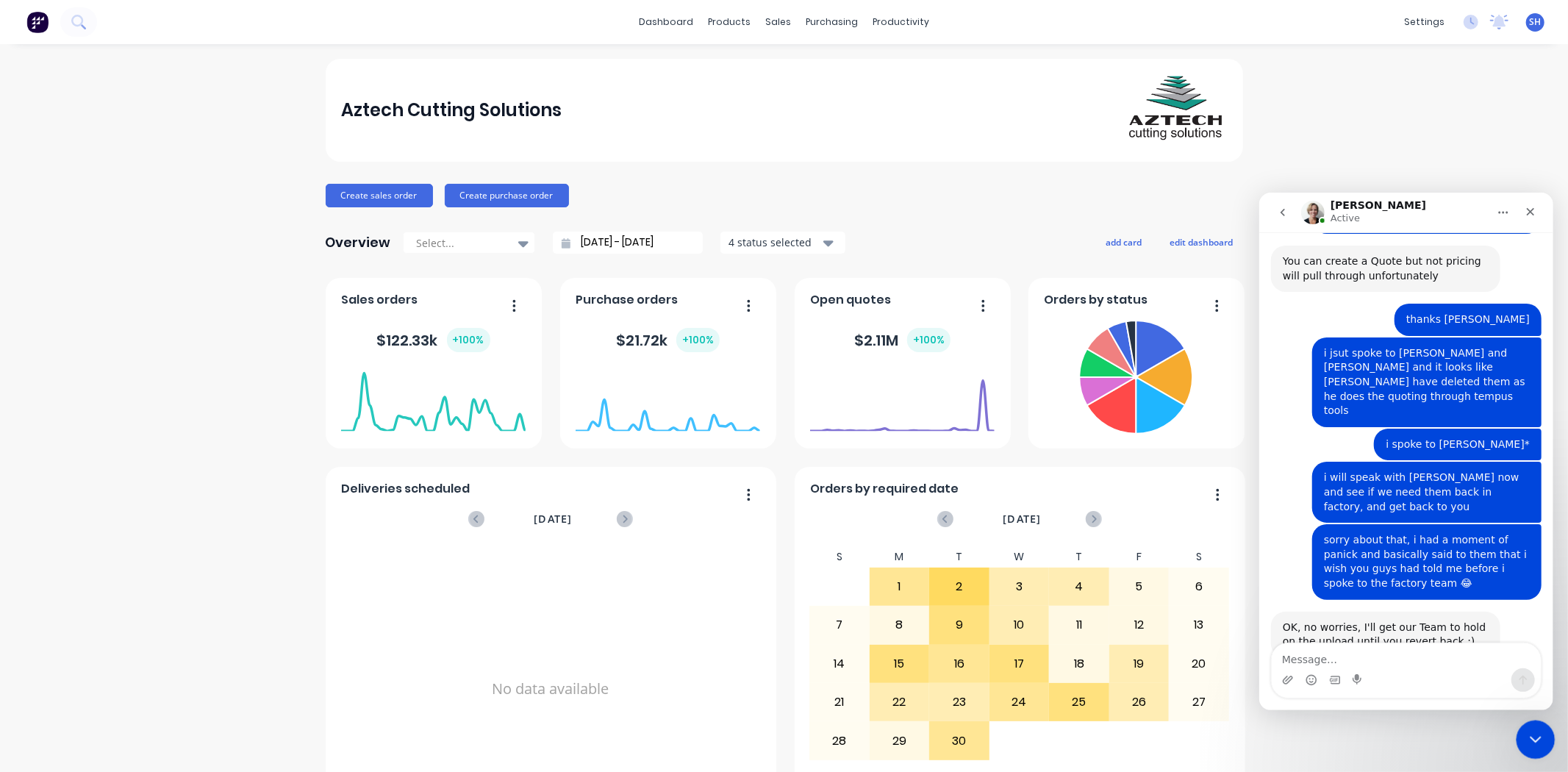
click at [1536, 749] on div "Close Intercom Messenger" at bounding box center [1534, 737] width 36 height 36
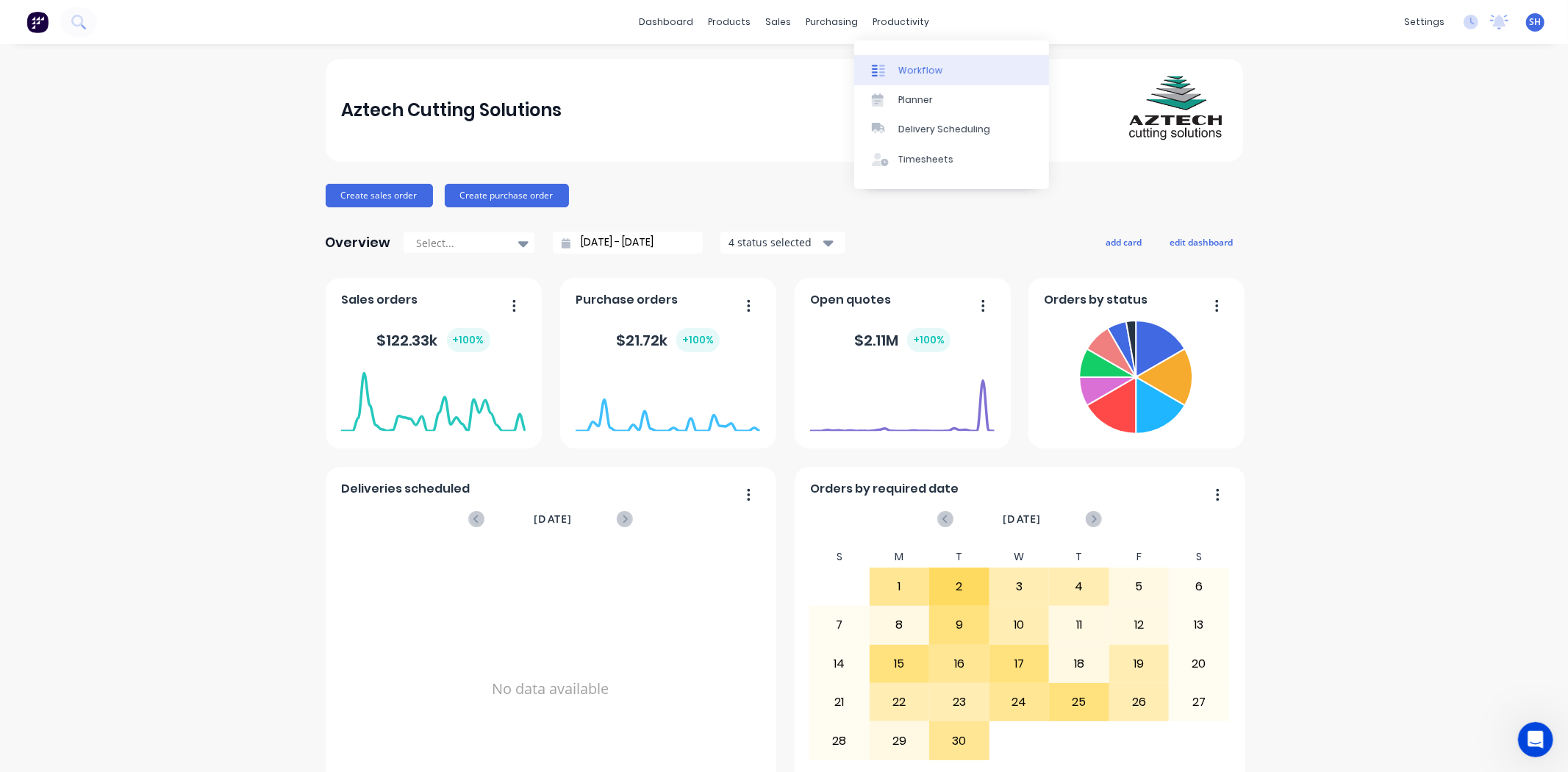
click at [913, 58] on link "Workflow" at bounding box center [951, 70] width 194 height 29
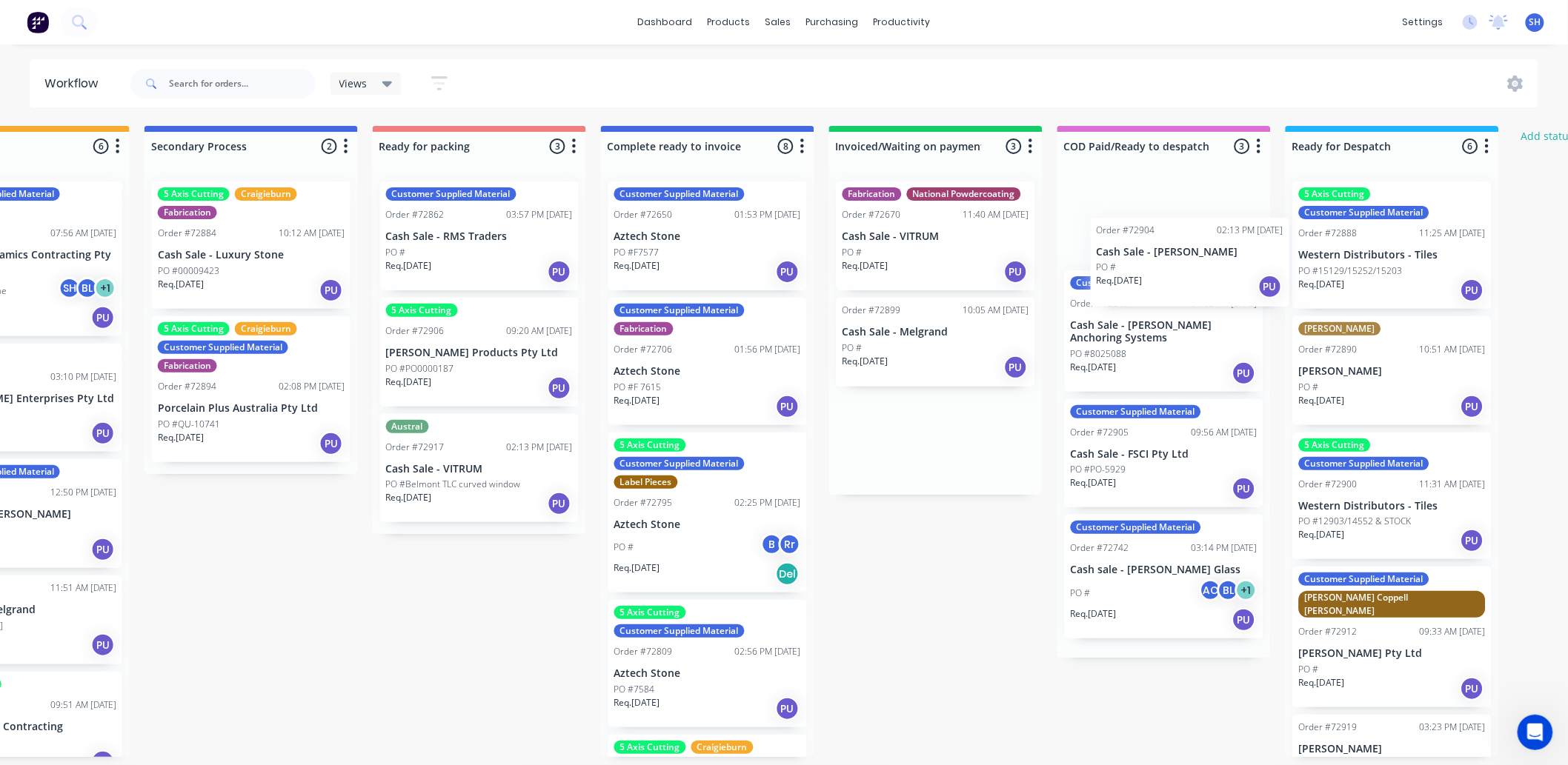
scroll to position [0, 804]
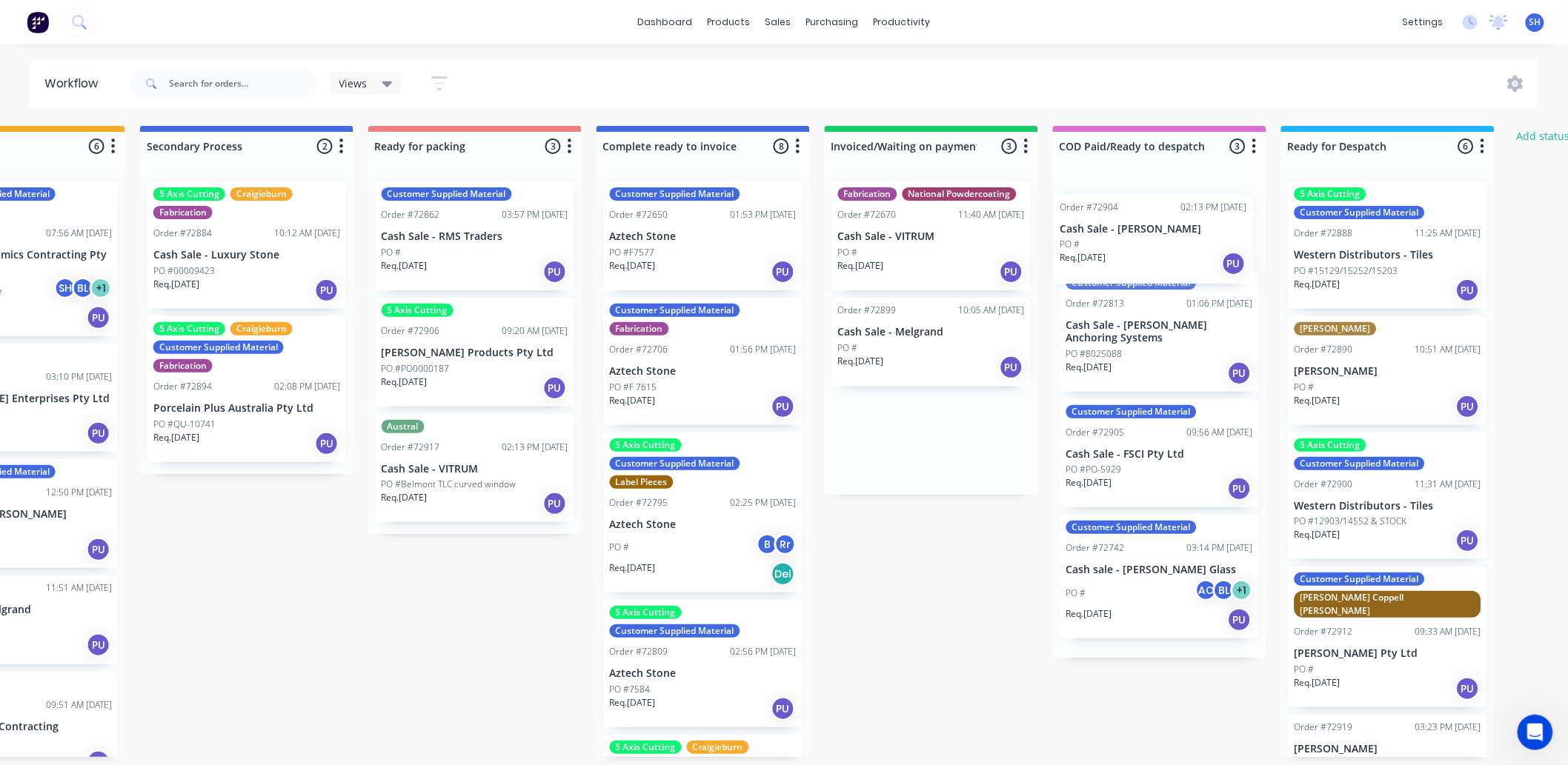
drag, startPoint x: 940, startPoint y: 469, endPoint x: 1145, endPoint y: 289, distance: 272.8
click at [1150, 269] on div "Submitted 1 Status colour #273444 hex #273444 Save Cancel Summaries Total order…" at bounding box center [527, 441] width 2686 height 631
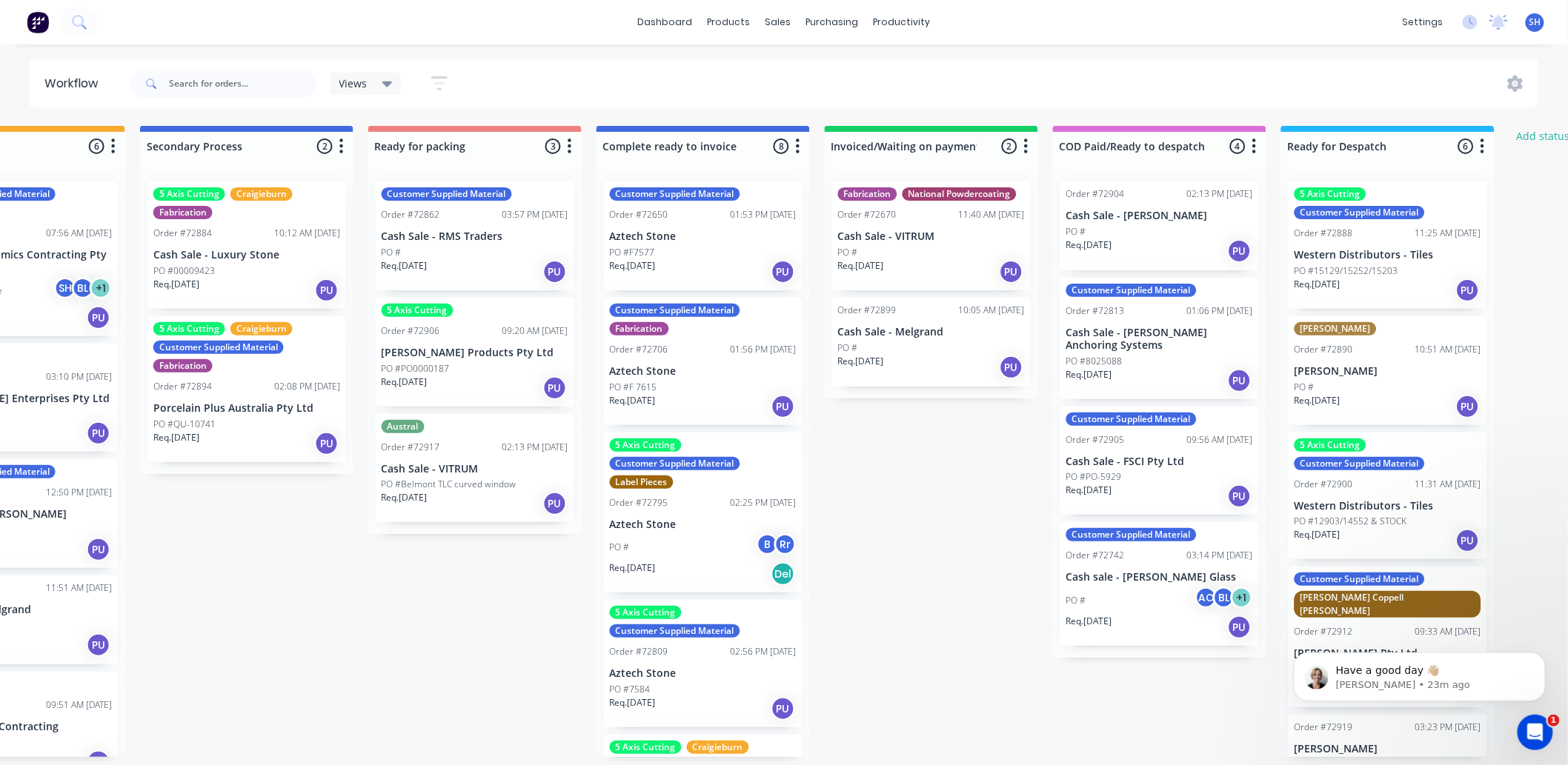
scroll to position [1697, 0]
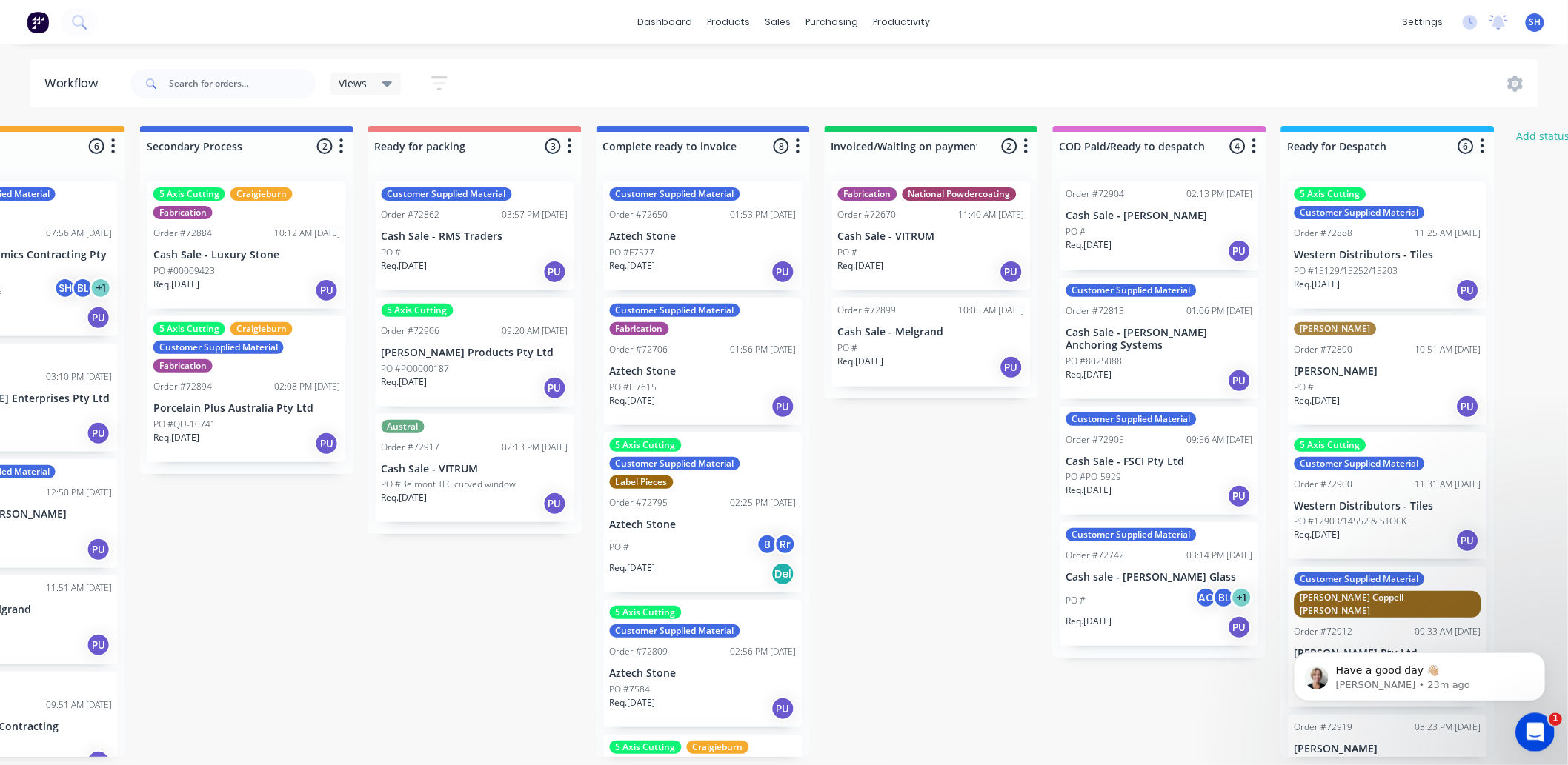
click at [1533, 722] on icon "Open Intercom Messenger" at bounding box center [1533, 731] width 24 height 24
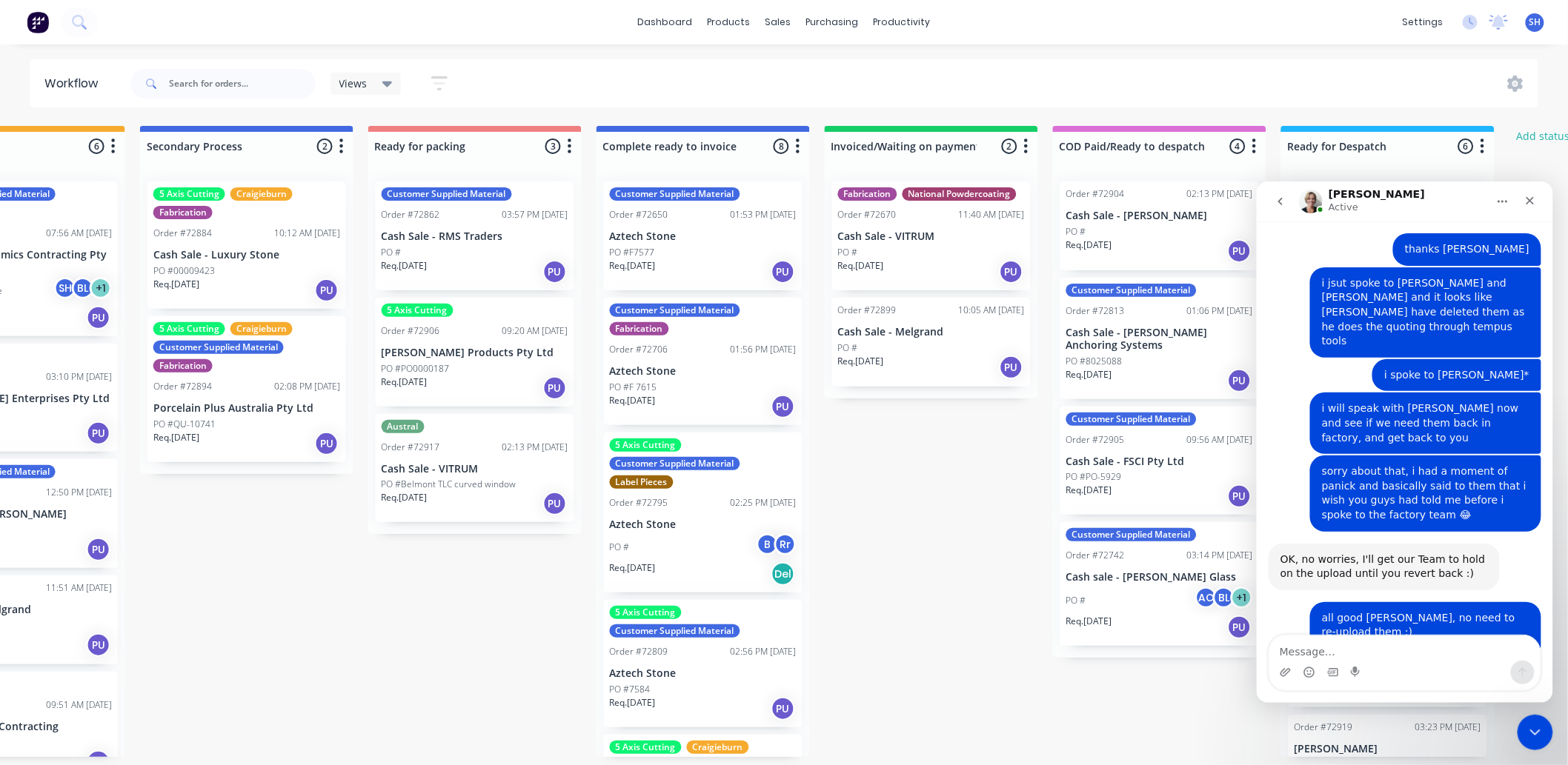
scroll to position [1721, 0]
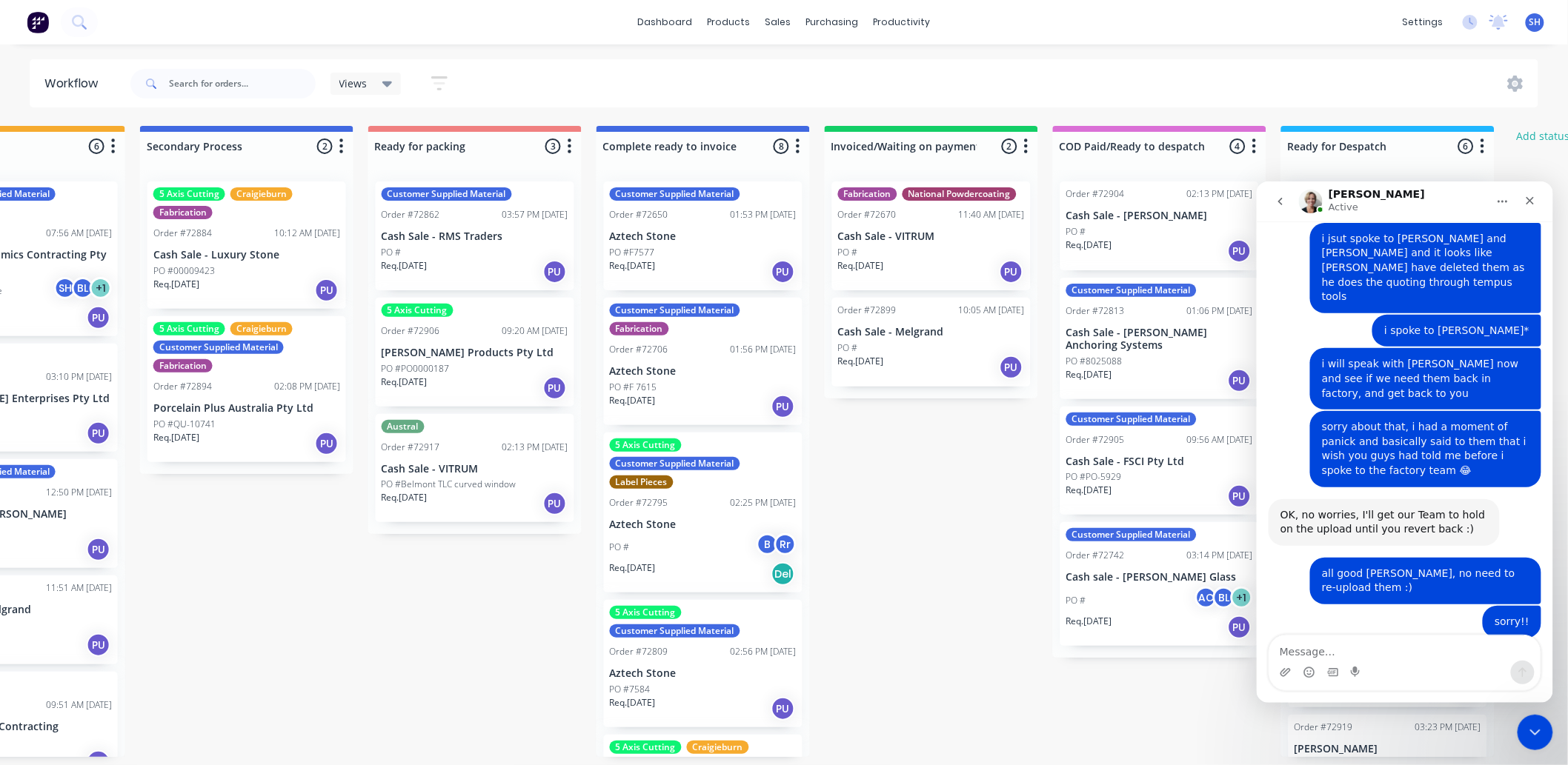
click at [1377, 647] on textarea "Message…" at bounding box center [1404, 647] width 271 height 25
type textarea "trhanks Cathy same to you :)"
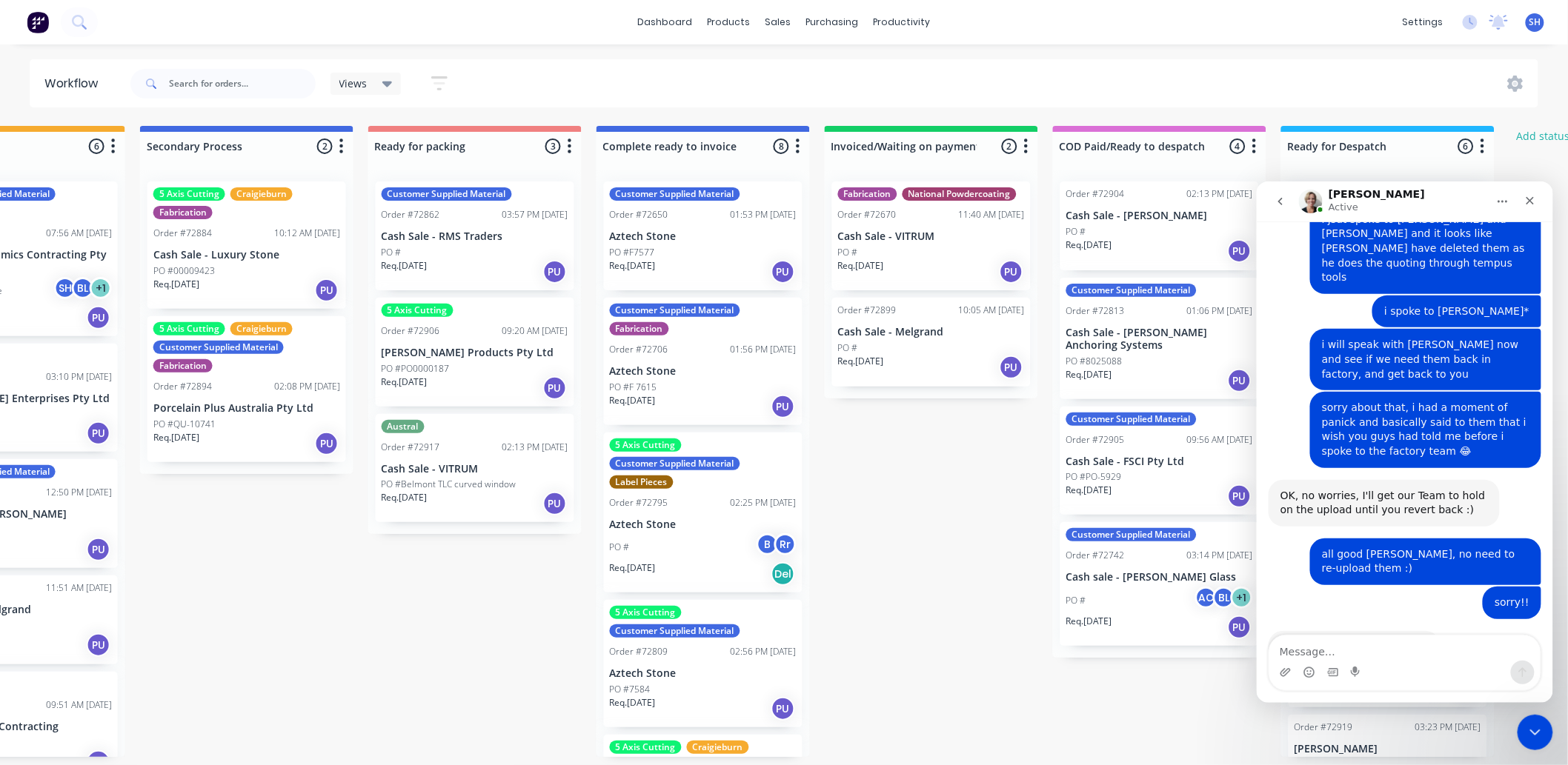
scroll to position [1739, 0]
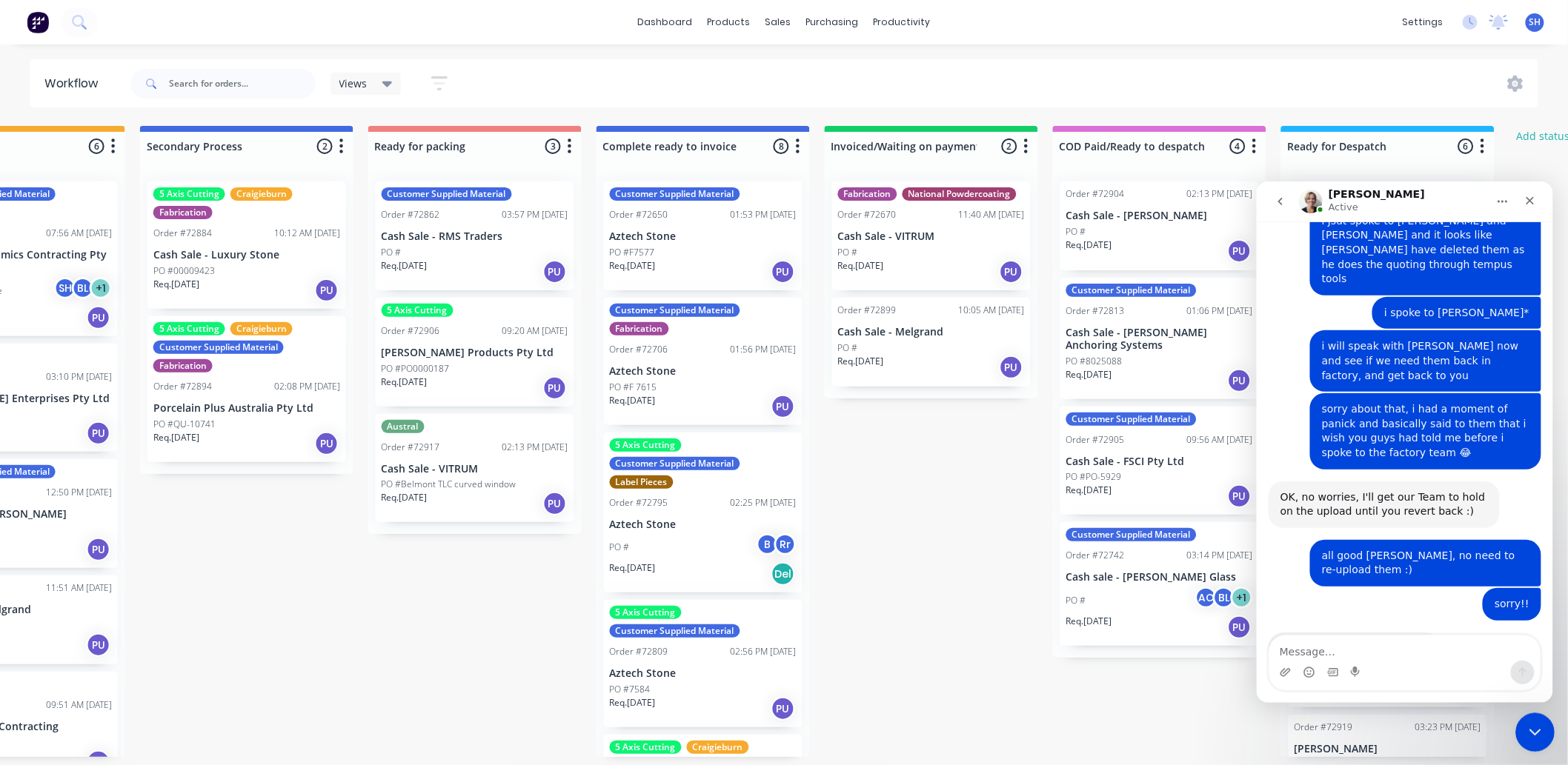
click at [1540, 731] on icon "Close Intercom Messenger" at bounding box center [1533, 731] width 18 height 18
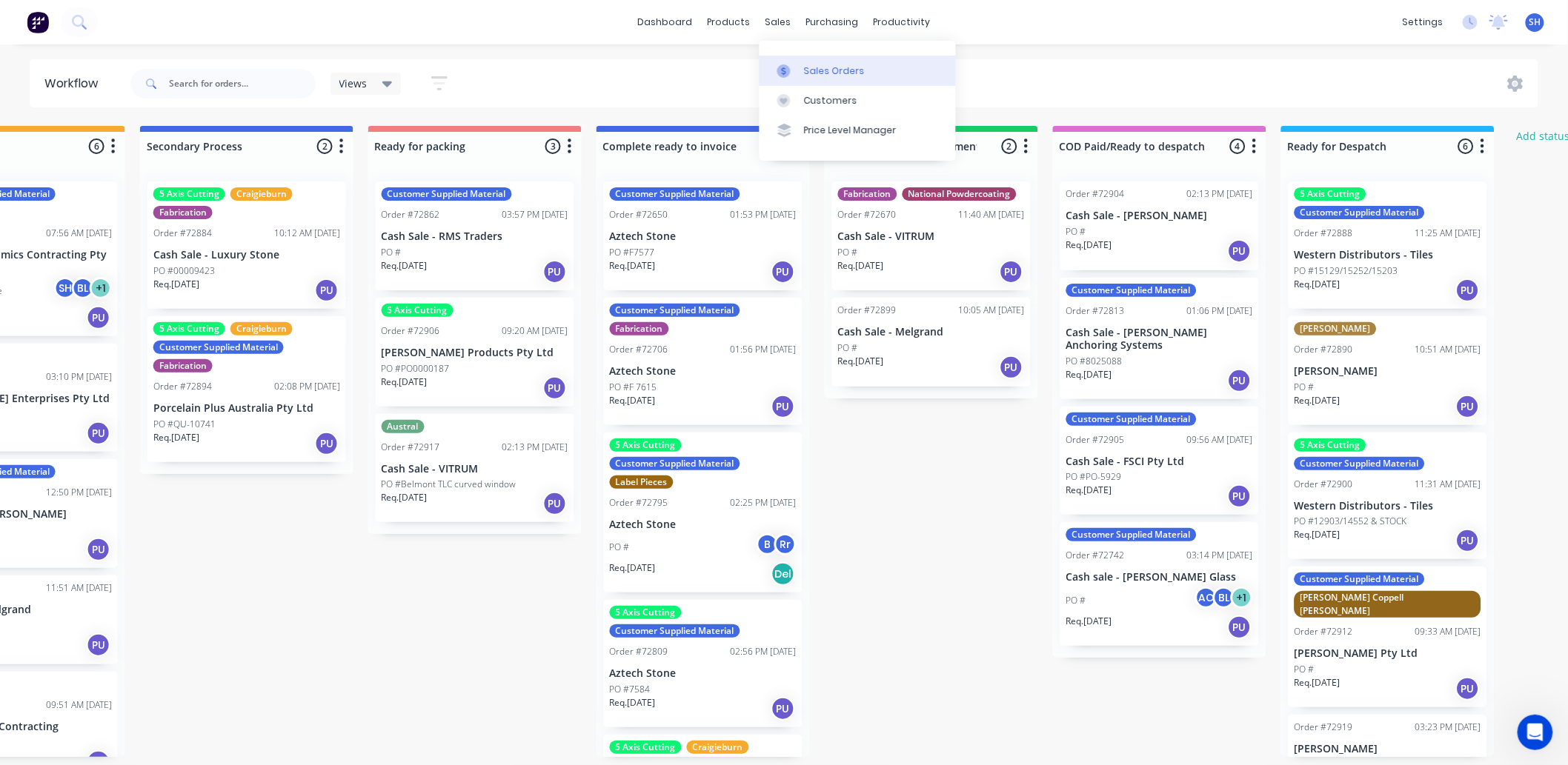
click at [817, 72] on div "Sales Orders" at bounding box center [834, 71] width 60 height 13
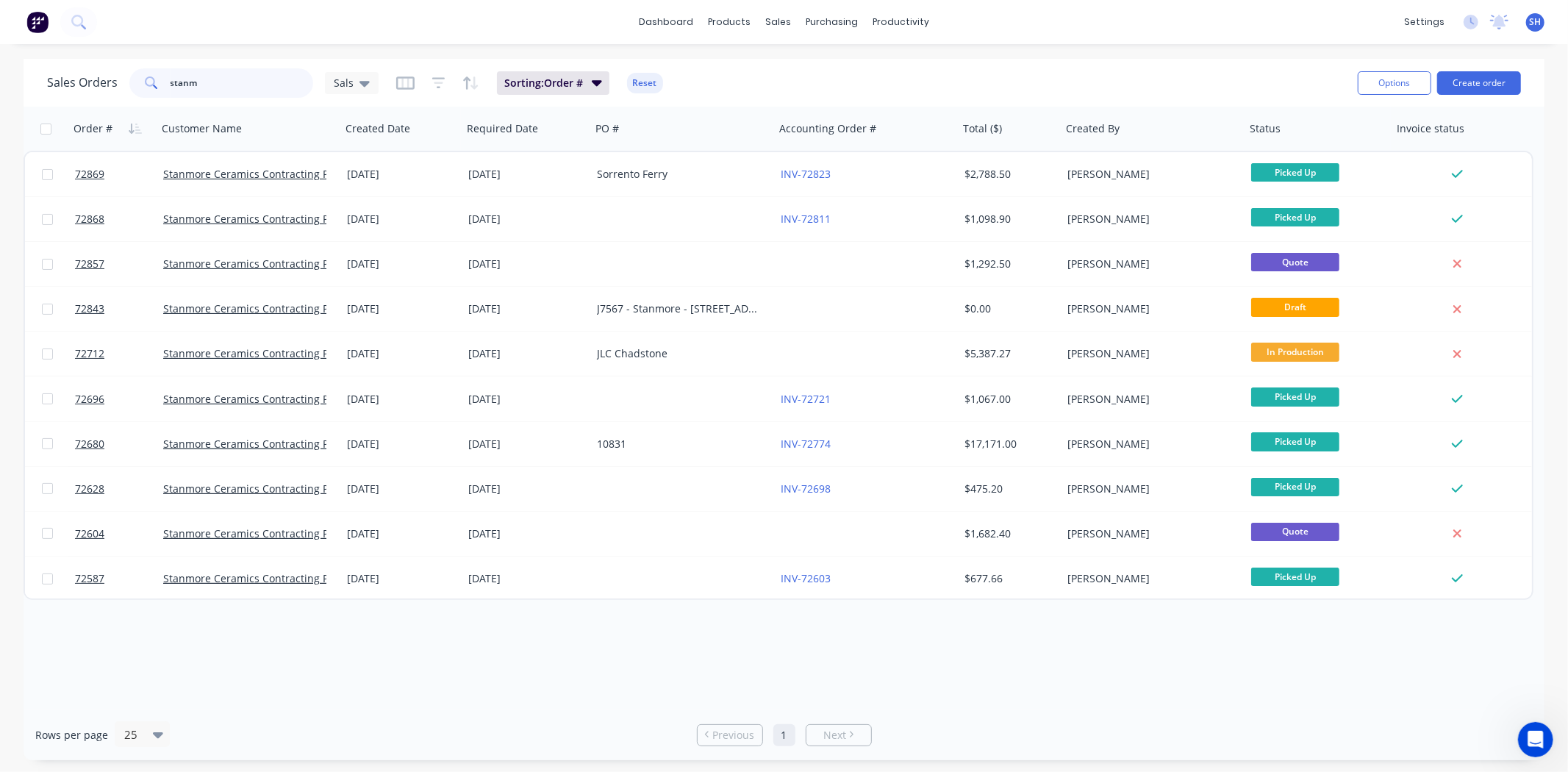
drag, startPoint x: 232, startPoint y: 92, endPoint x: 164, endPoint y: 92, distance: 68.0
click at [166, 92] on div "stanm" at bounding box center [221, 83] width 184 height 29
click at [214, 84] on input "stanm" at bounding box center [242, 83] width 143 height 29
drag, startPoint x: 214, startPoint y: 84, endPoint x: 165, endPoint y: 83, distance: 49.0
click at [165, 83] on div "stanm" at bounding box center [221, 83] width 184 height 29
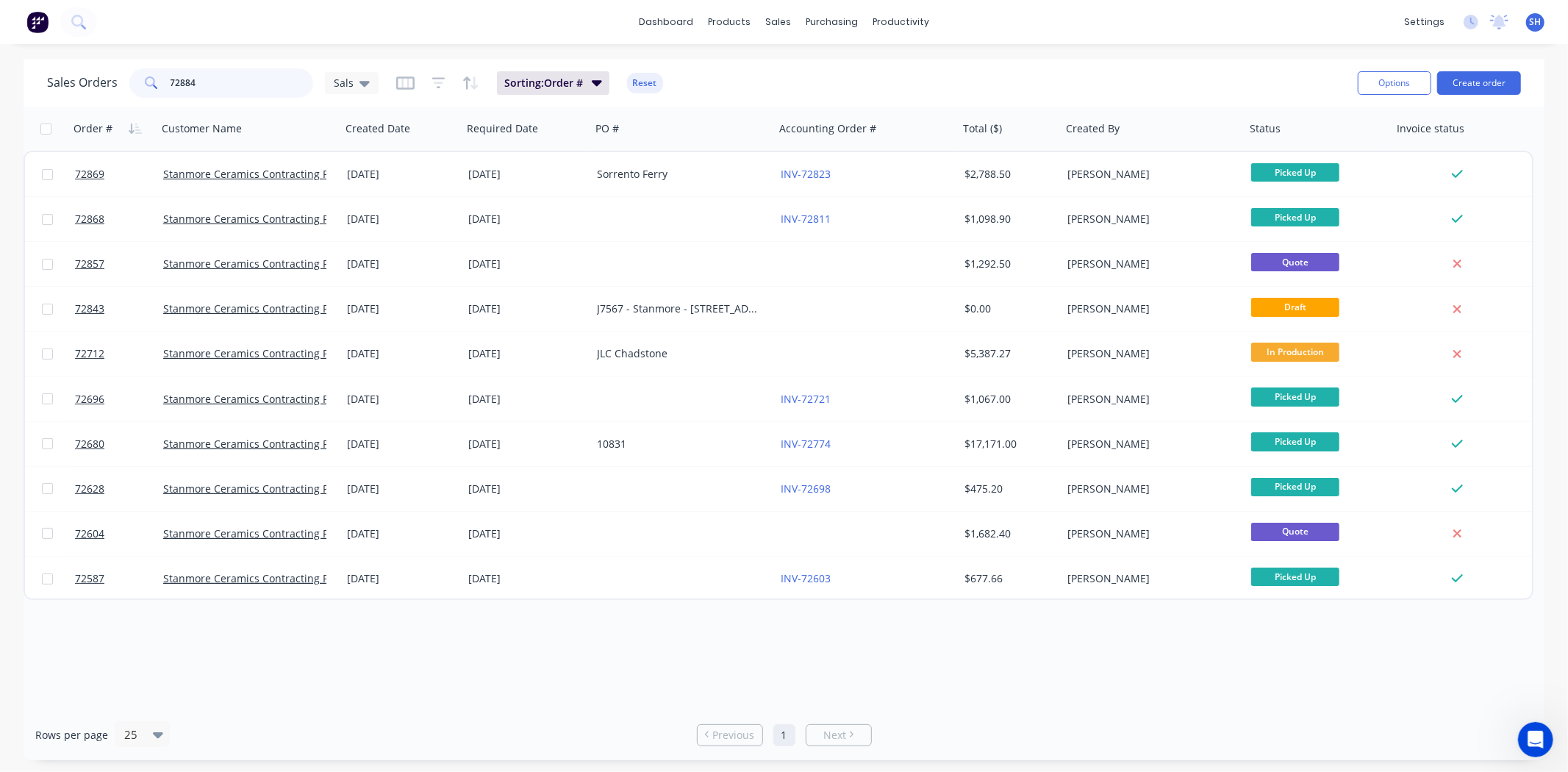
type input "72884"
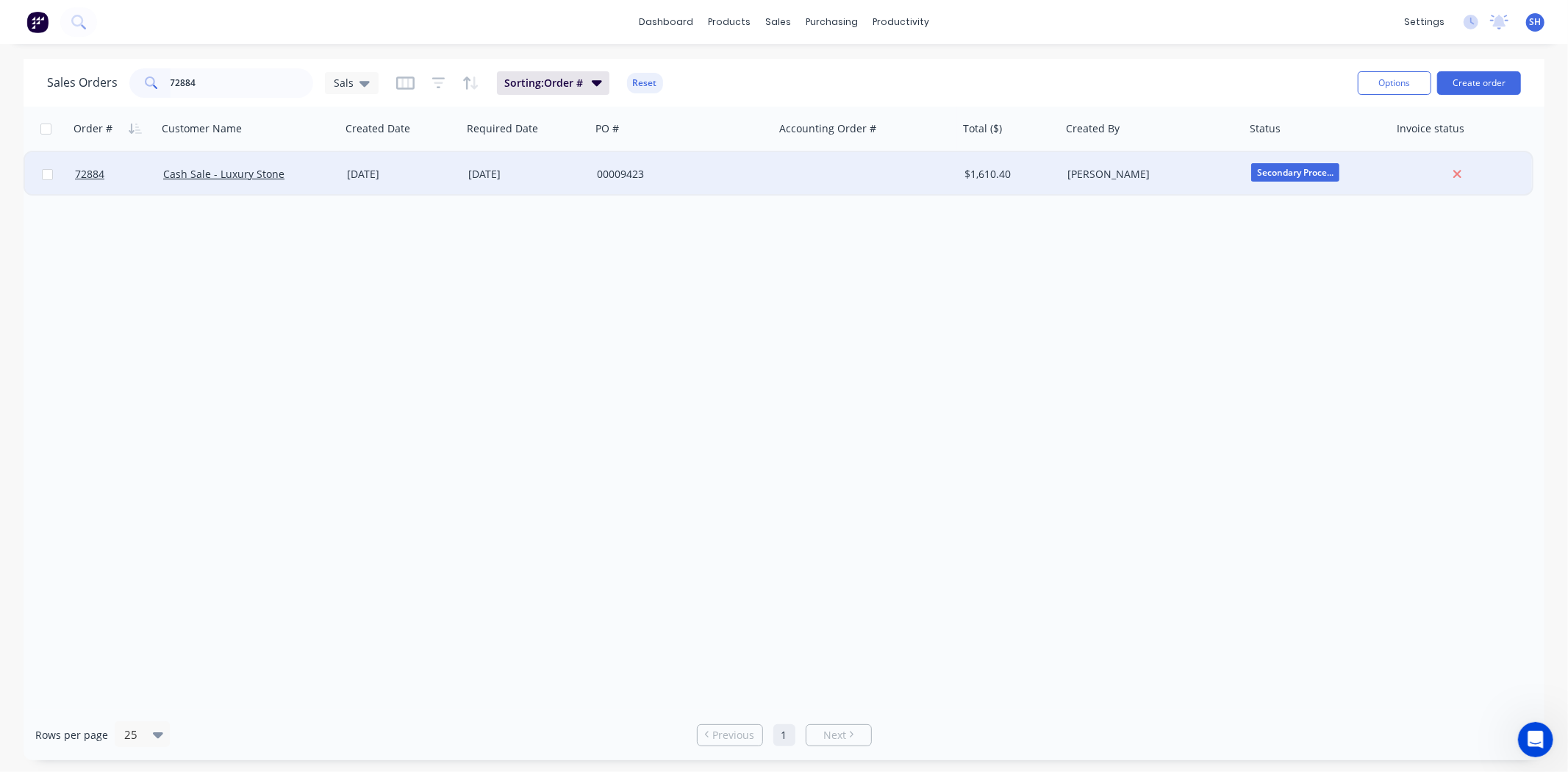
click at [495, 186] on div "[DATE]" at bounding box center [527, 174] width 129 height 44
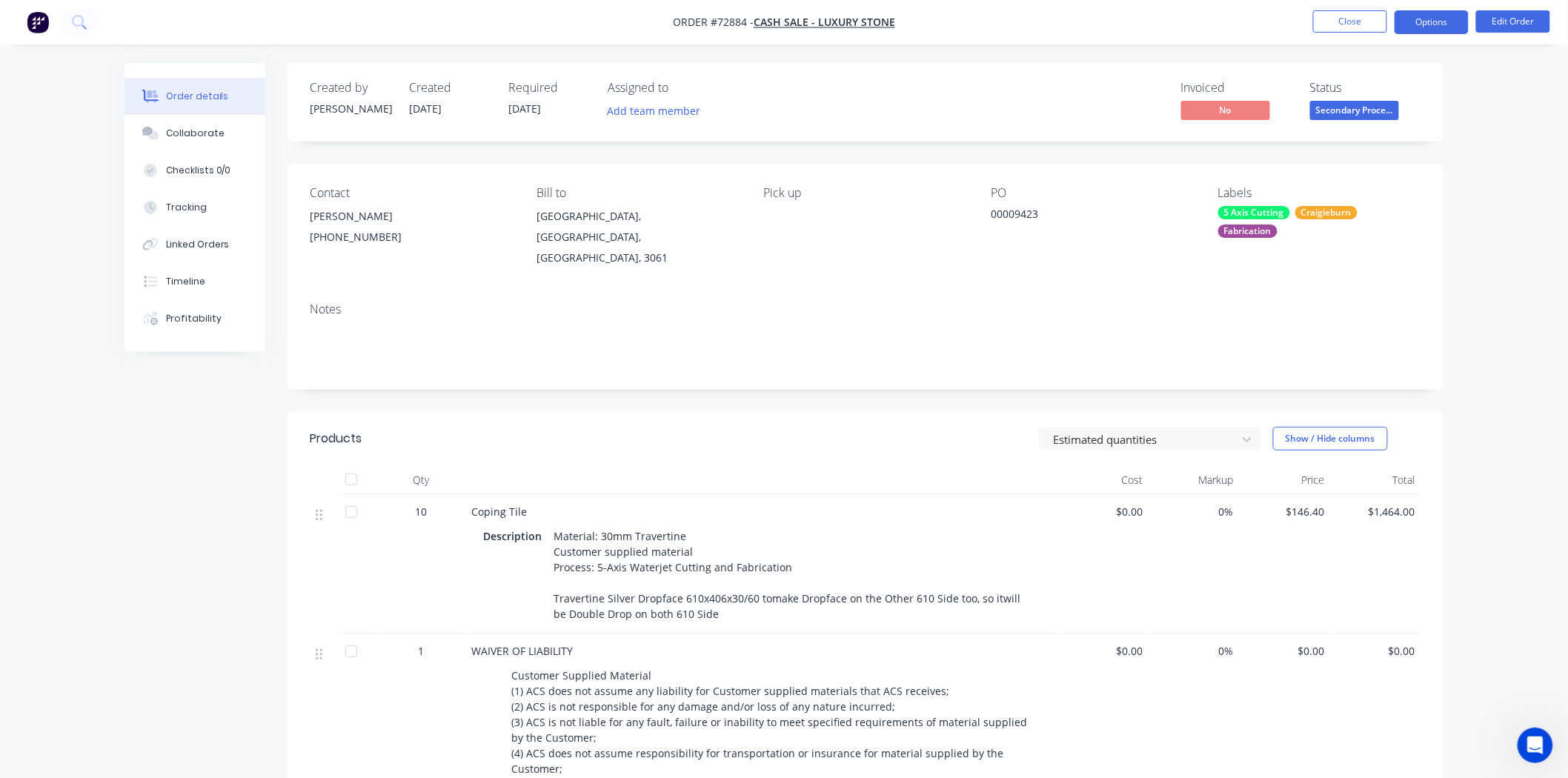
click at [1431, 24] on button "Options" at bounding box center [1432, 22] width 74 height 24
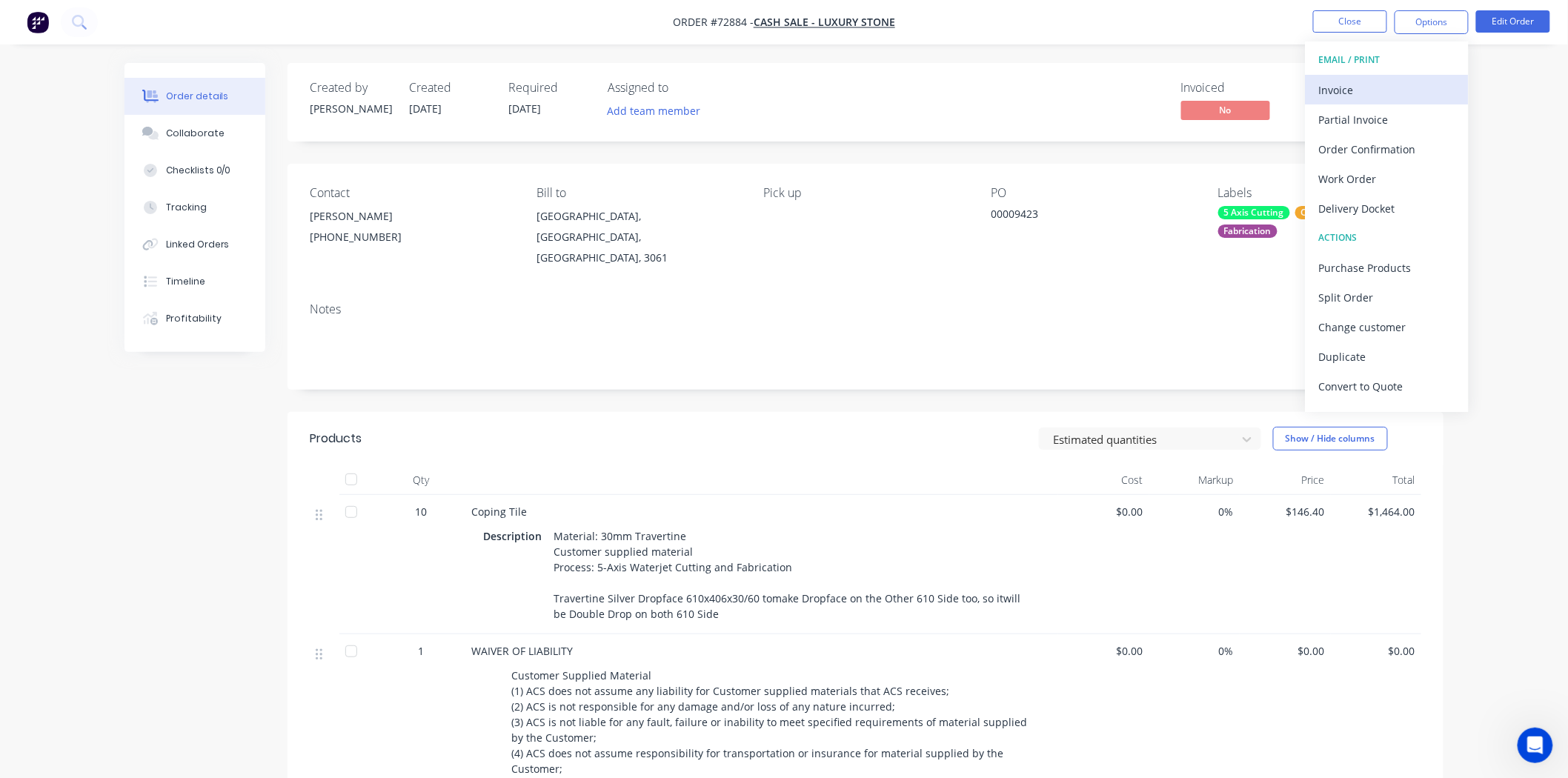
click at [1374, 82] on div "Invoice" at bounding box center [1387, 90] width 136 height 21
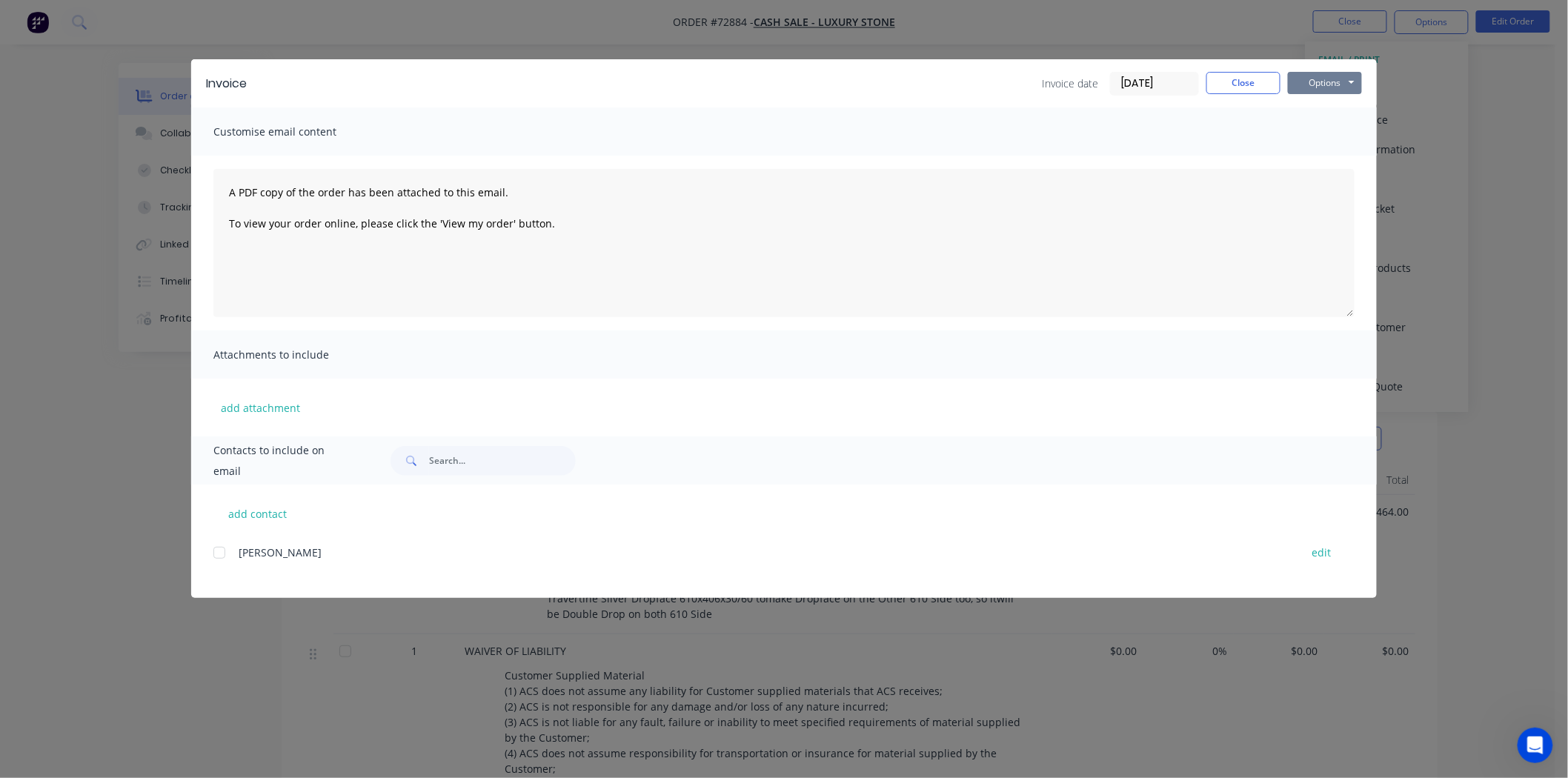
click at [1330, 78] on button "Options" at bounding box center [1325, 82] width 74 height 22
click at [1325, 127] on button "Print" at bounding box center [1335, 134] width 95 height 24
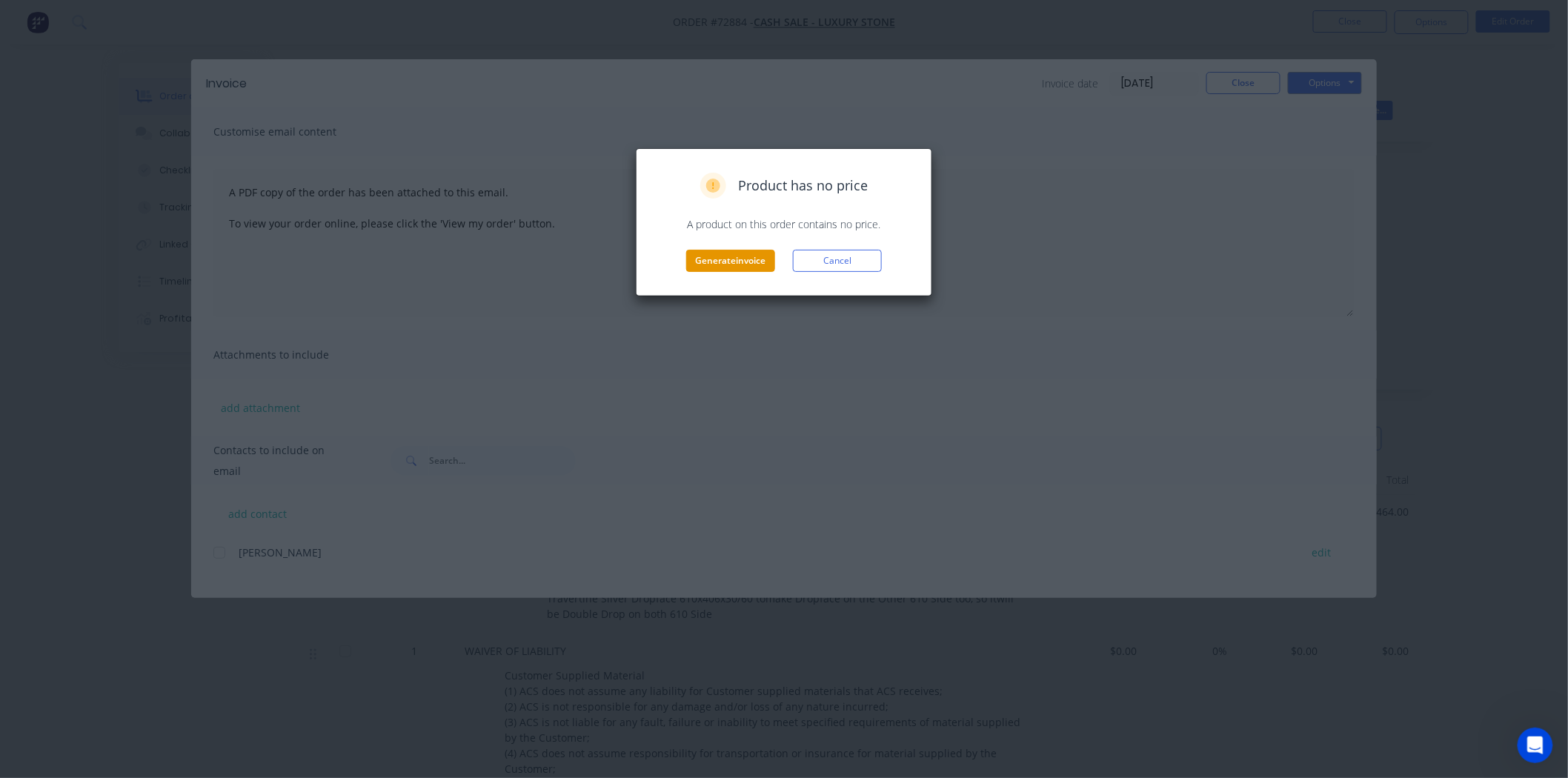
click at [707, 263] on button "Generate invoice" at bounding box center [730, 260] width 89 height 22
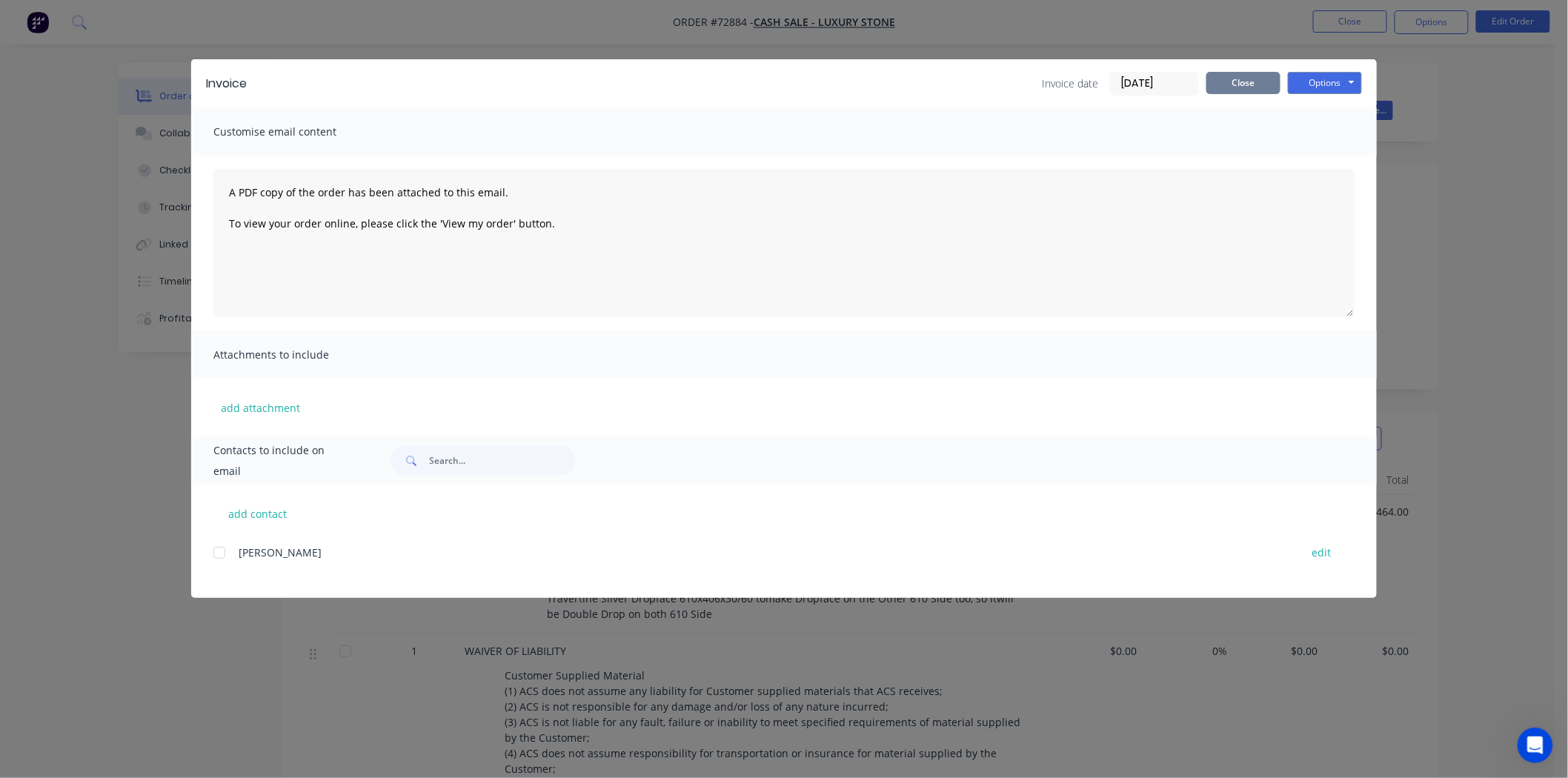
click at [1231, 91] on button "Close" at bounding box center [1243, 82] width 74 height 22
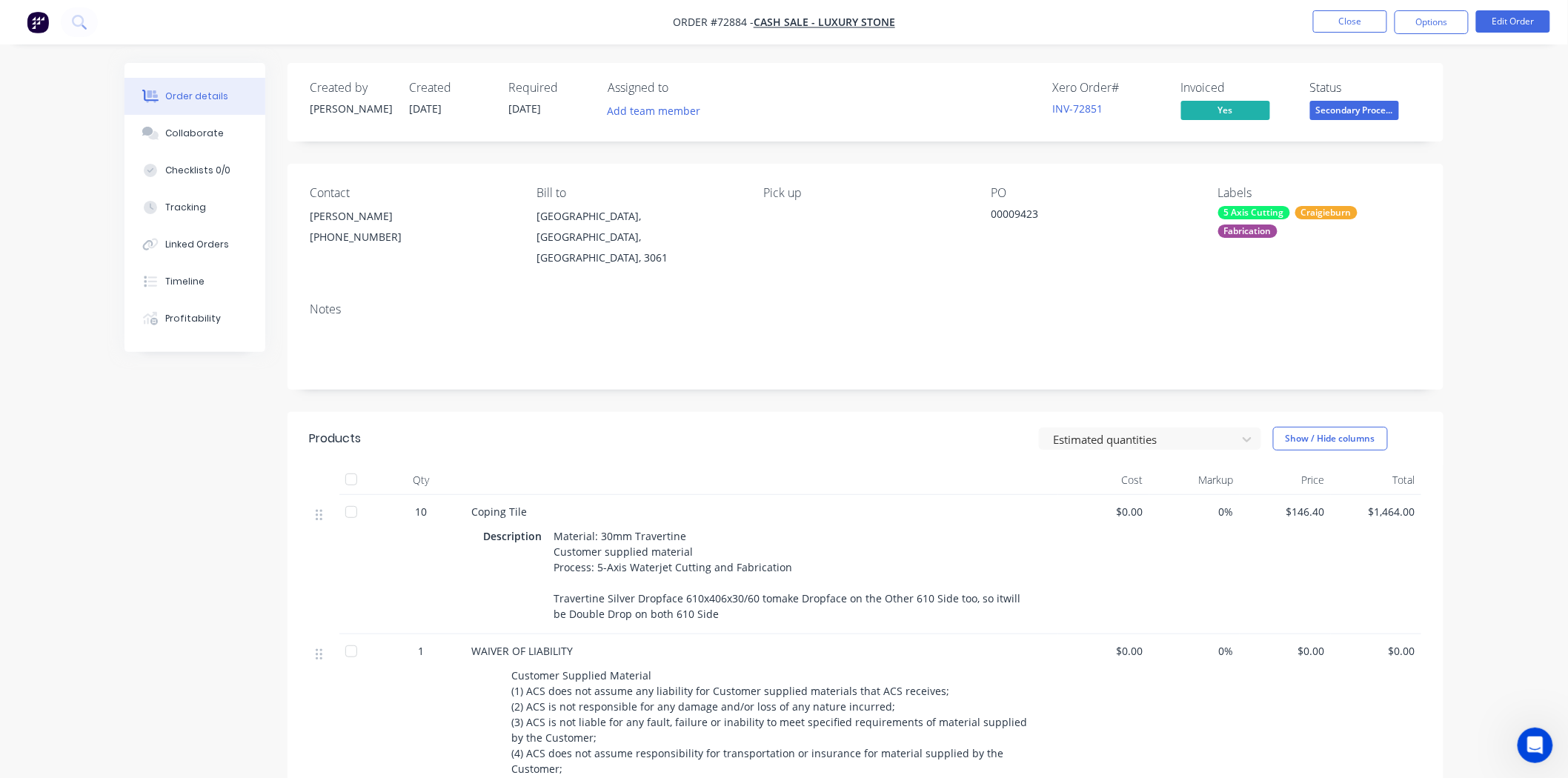
click at [1346, 33] on li "Close" at bounding box center [1350, 22] width 74 height 24
click at [1352, 20] on button "Close" at bounding box center [1350, 21] width 74 height 22
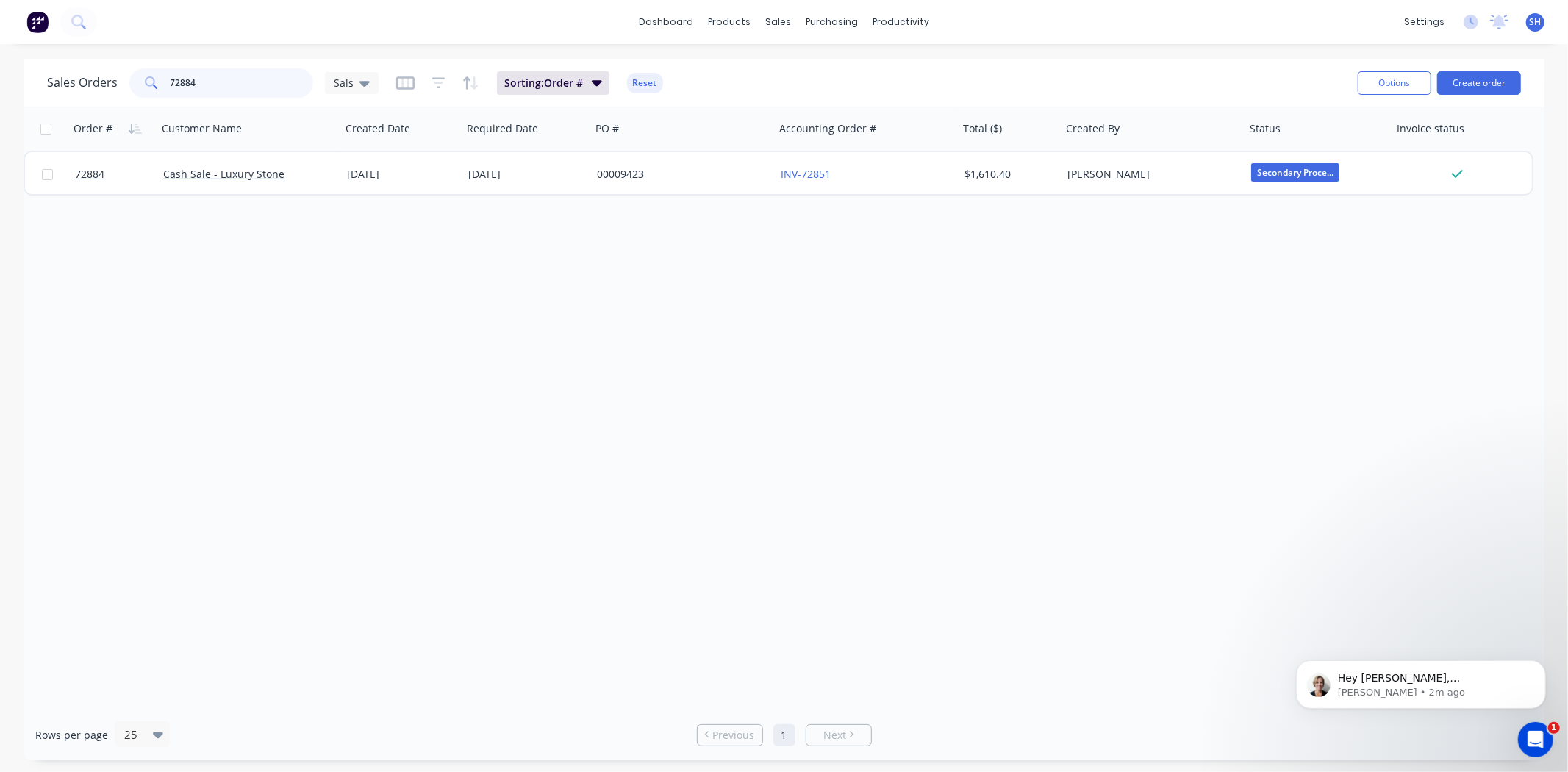
drag, startPoint x: 224, startPoint y: 94, endPoint x: 155, endPoint y: 93, distance: 69.0
click at [155, 93] on div "72884" at bounding box center [221, 83] width 184 height 29
click at [1534, 744] on icon "Open Intercom Messenger" at bounding box center [1534, 738] width 24 height 24
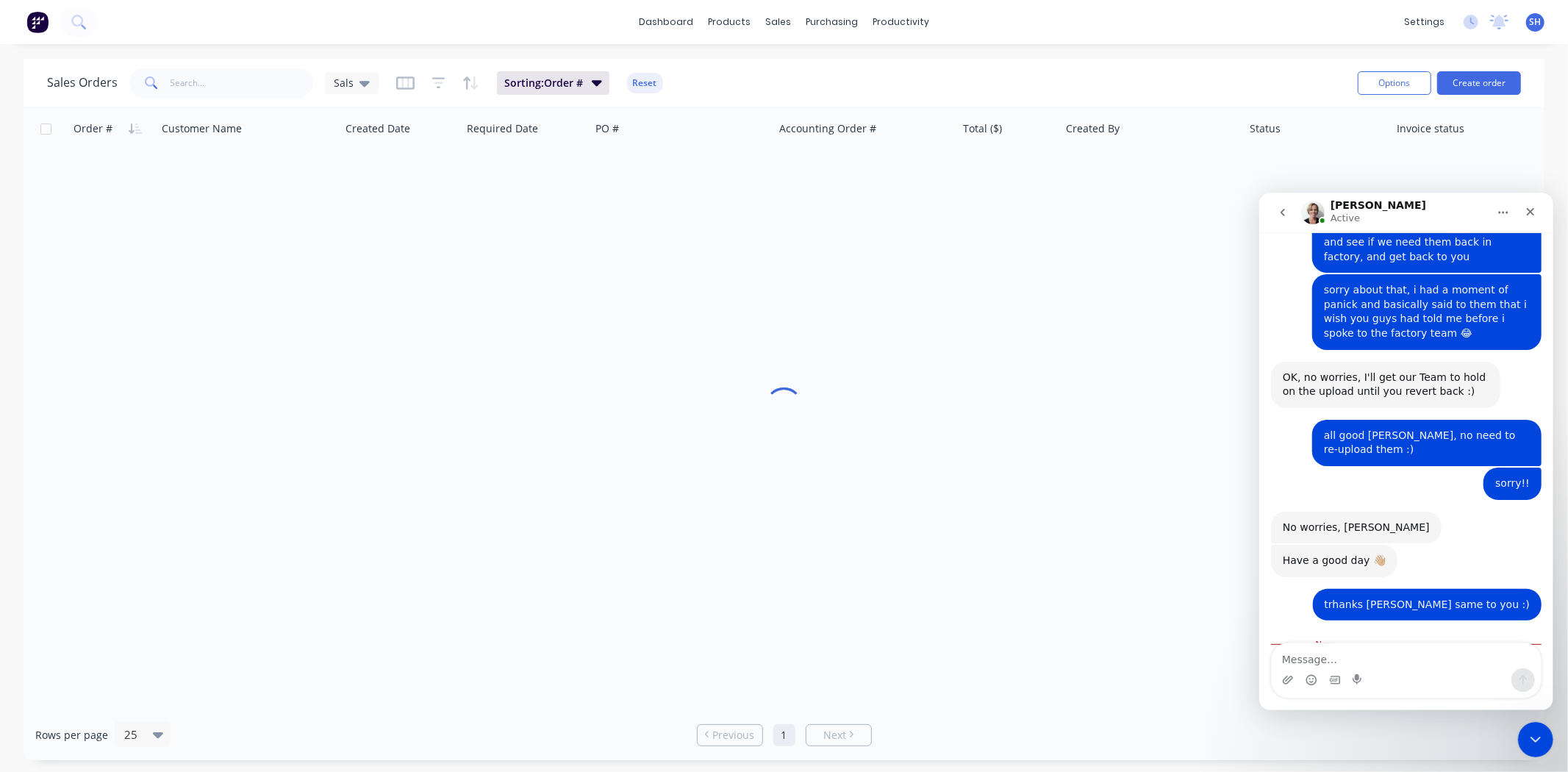
scroll to position [1867, 0]
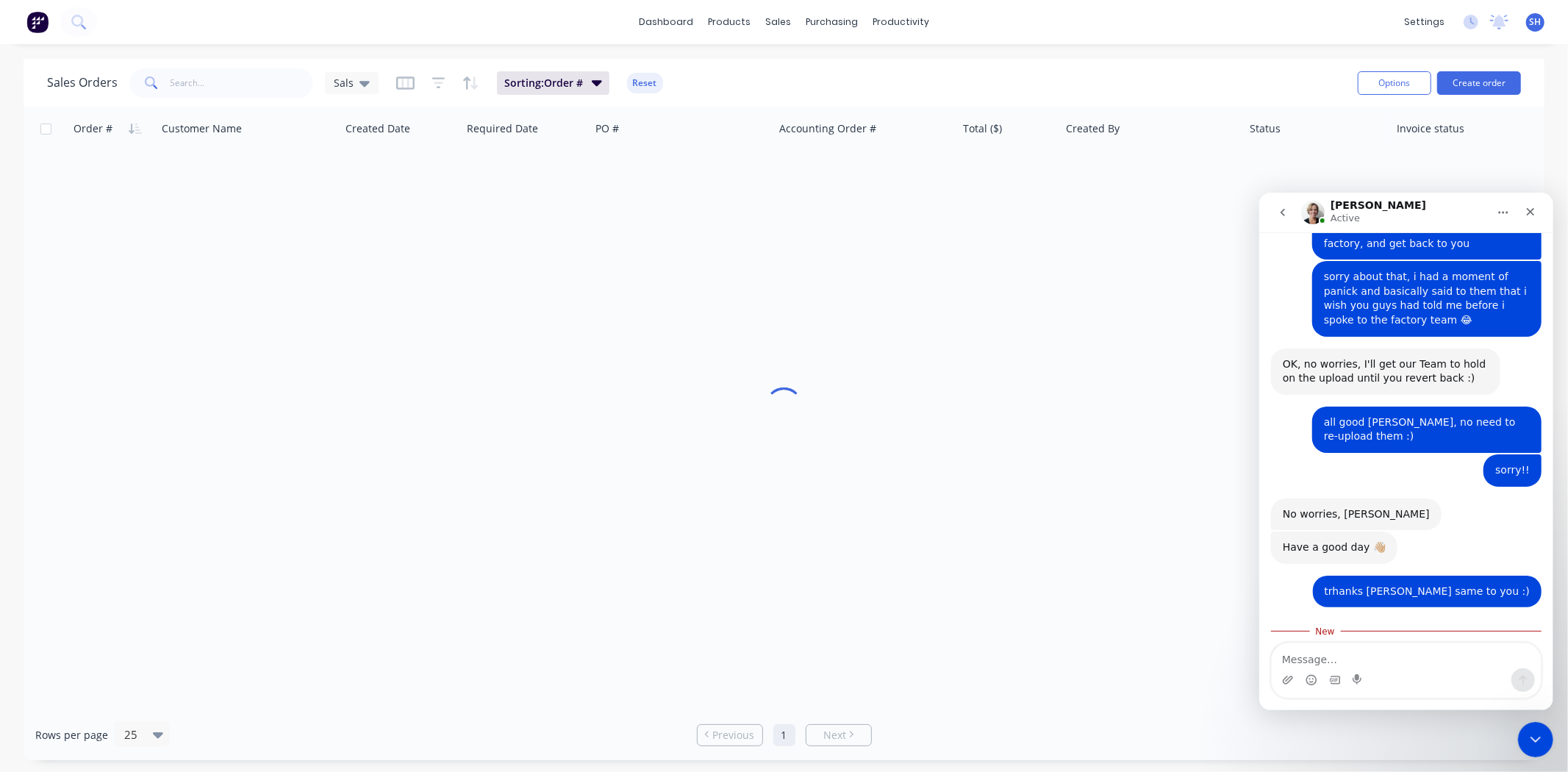
click at [1416, 648] on textarea "Message…" at bounding box center [1406, 655] width 269 height 25
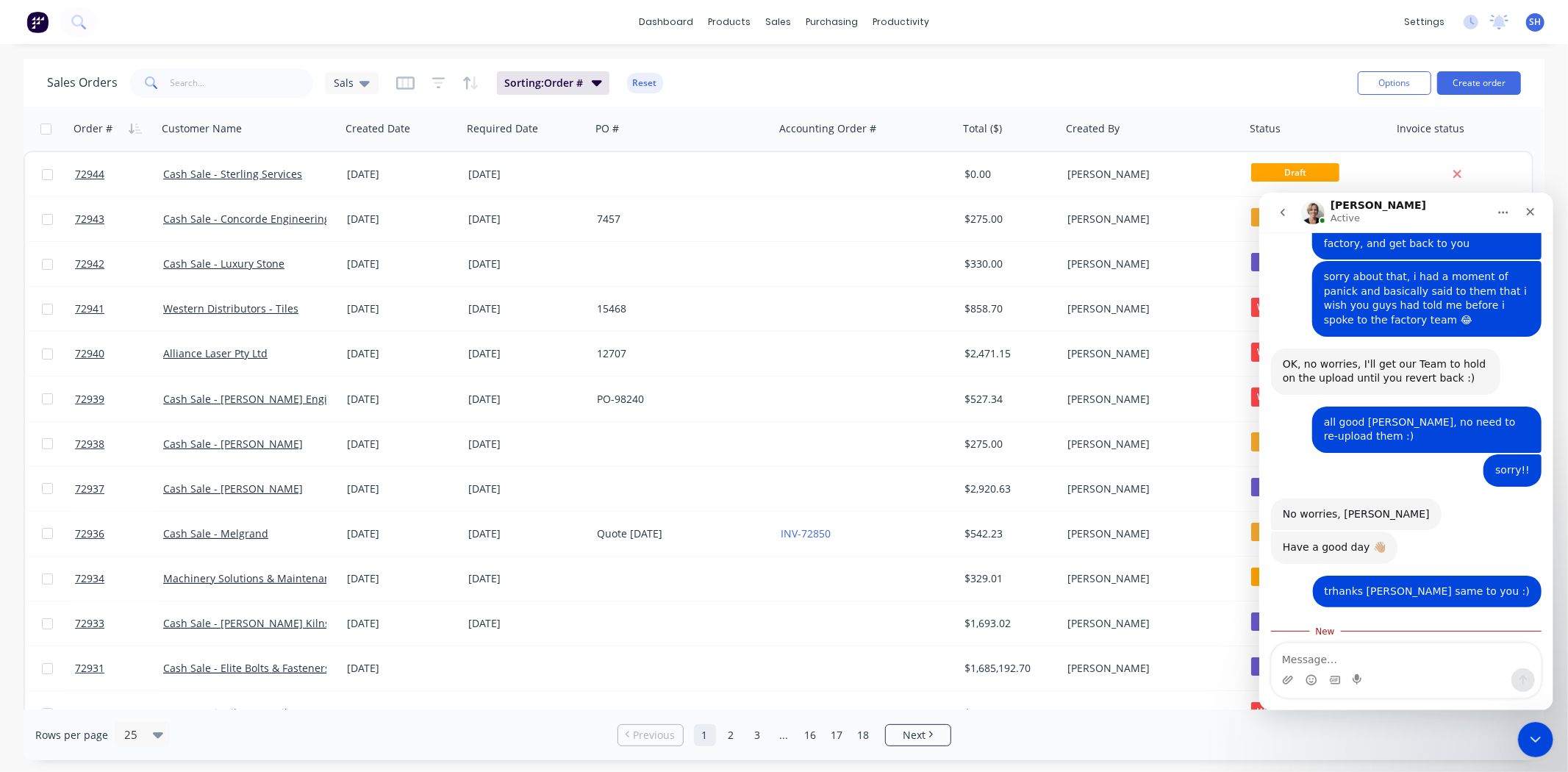
click at [1384, 662] on textarea "Message…" at bounding box center [1406, 655] width 269 height 25
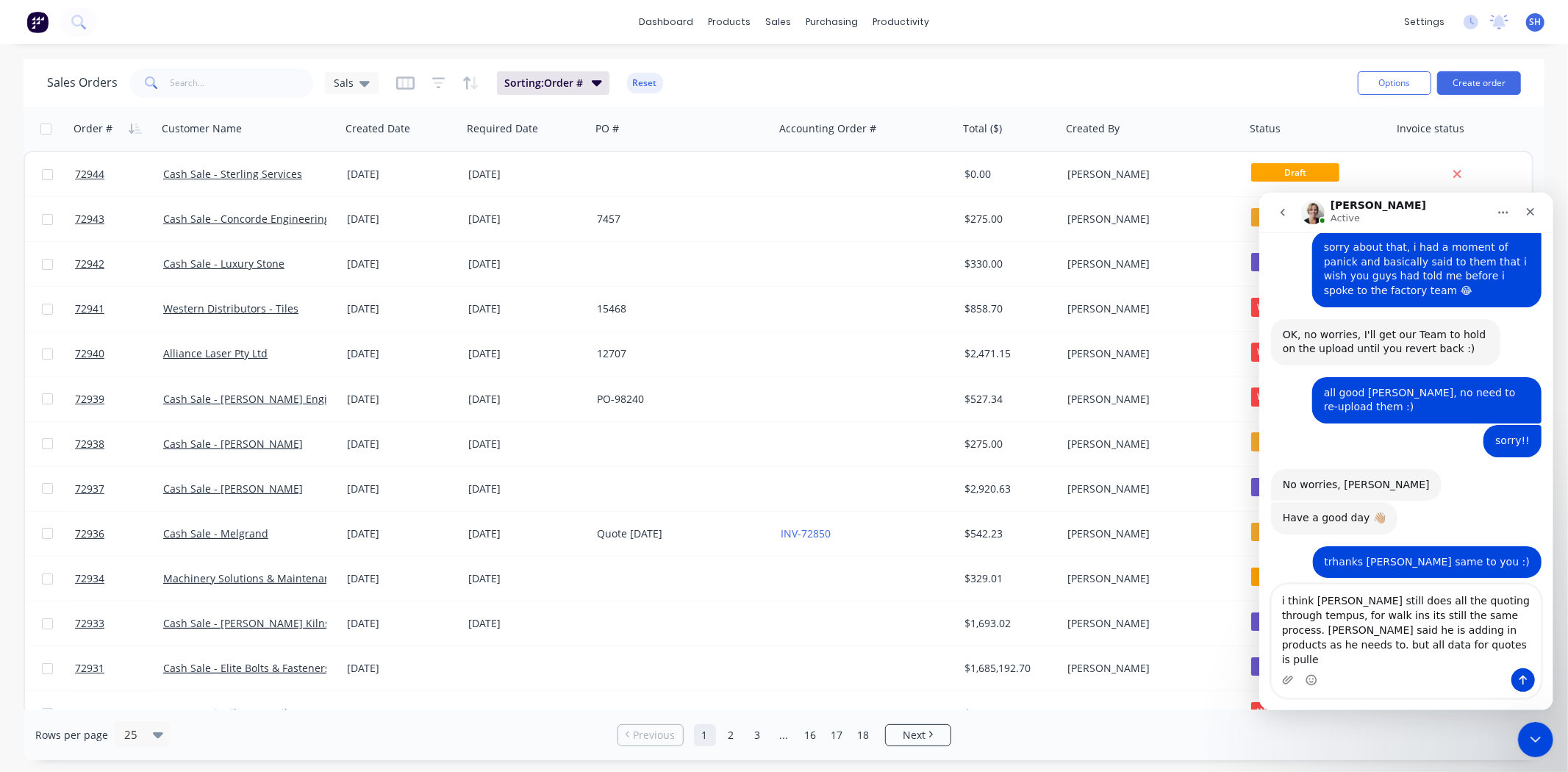
scroll to position [1911, 0]
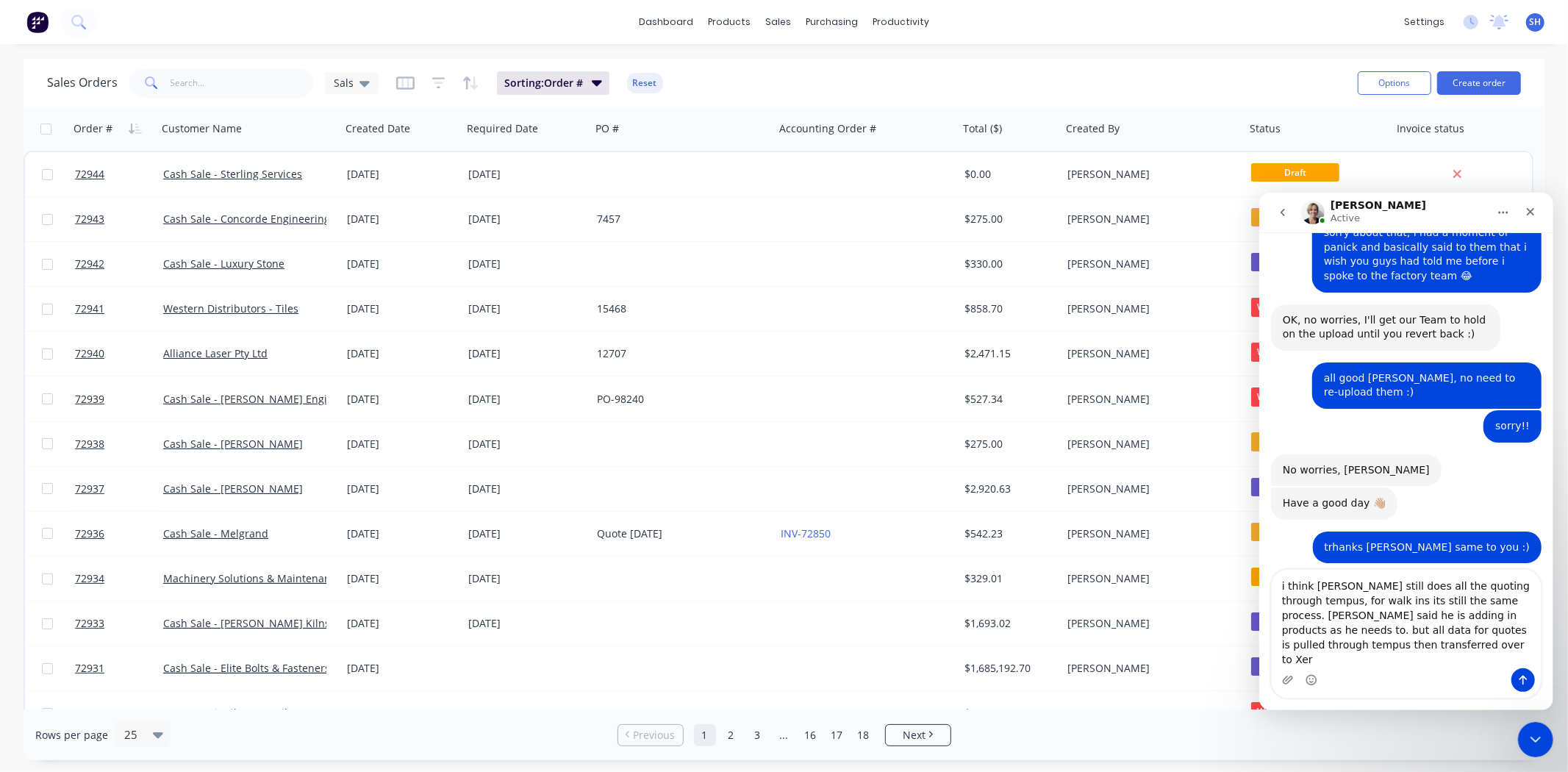
type textarea "i think Pat still does all the quoting through tempus, for walk ins its still t…"
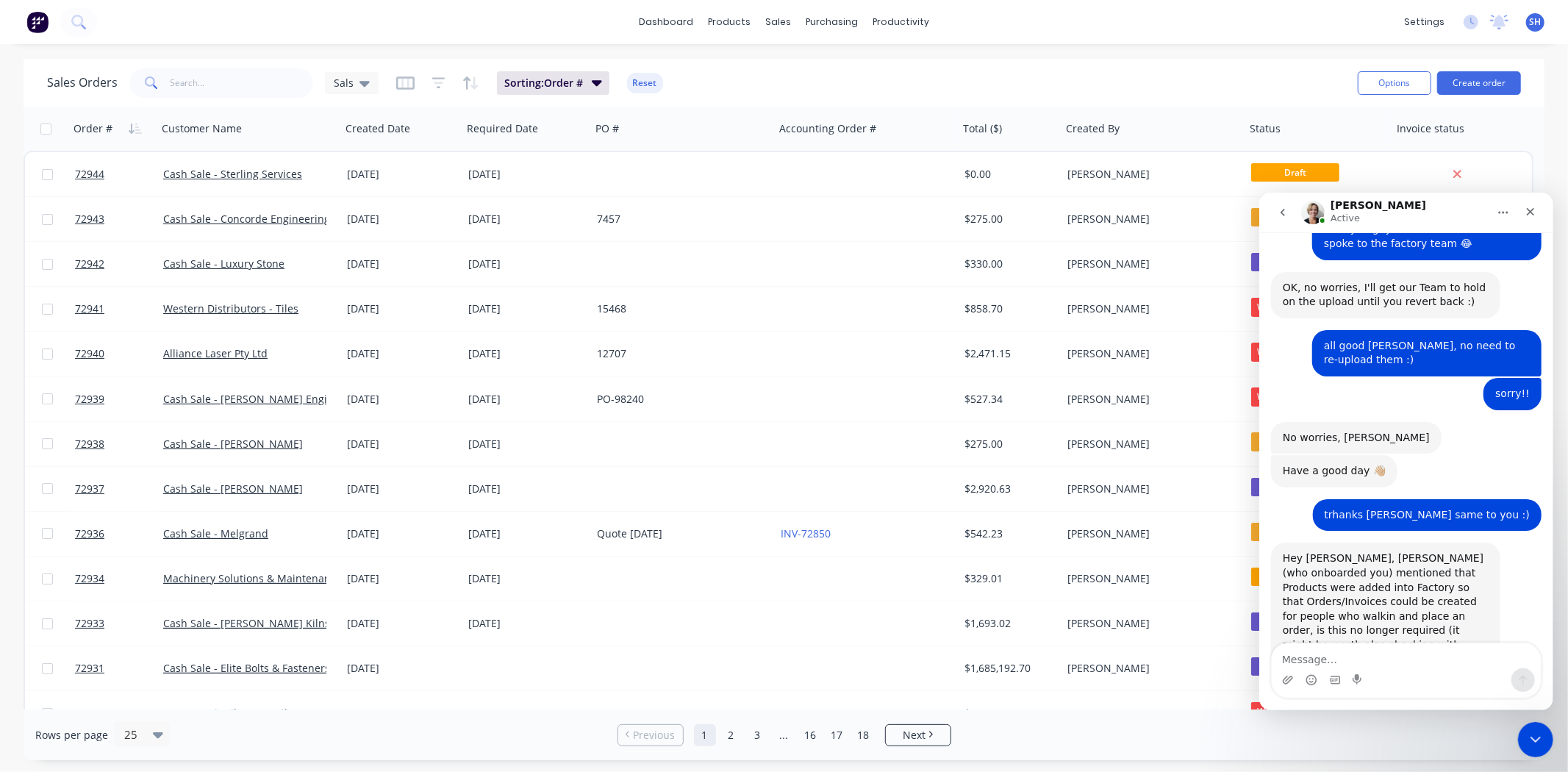
scroll to position [1943, 0]
type textarea "tell Stuart i said hello! :)"
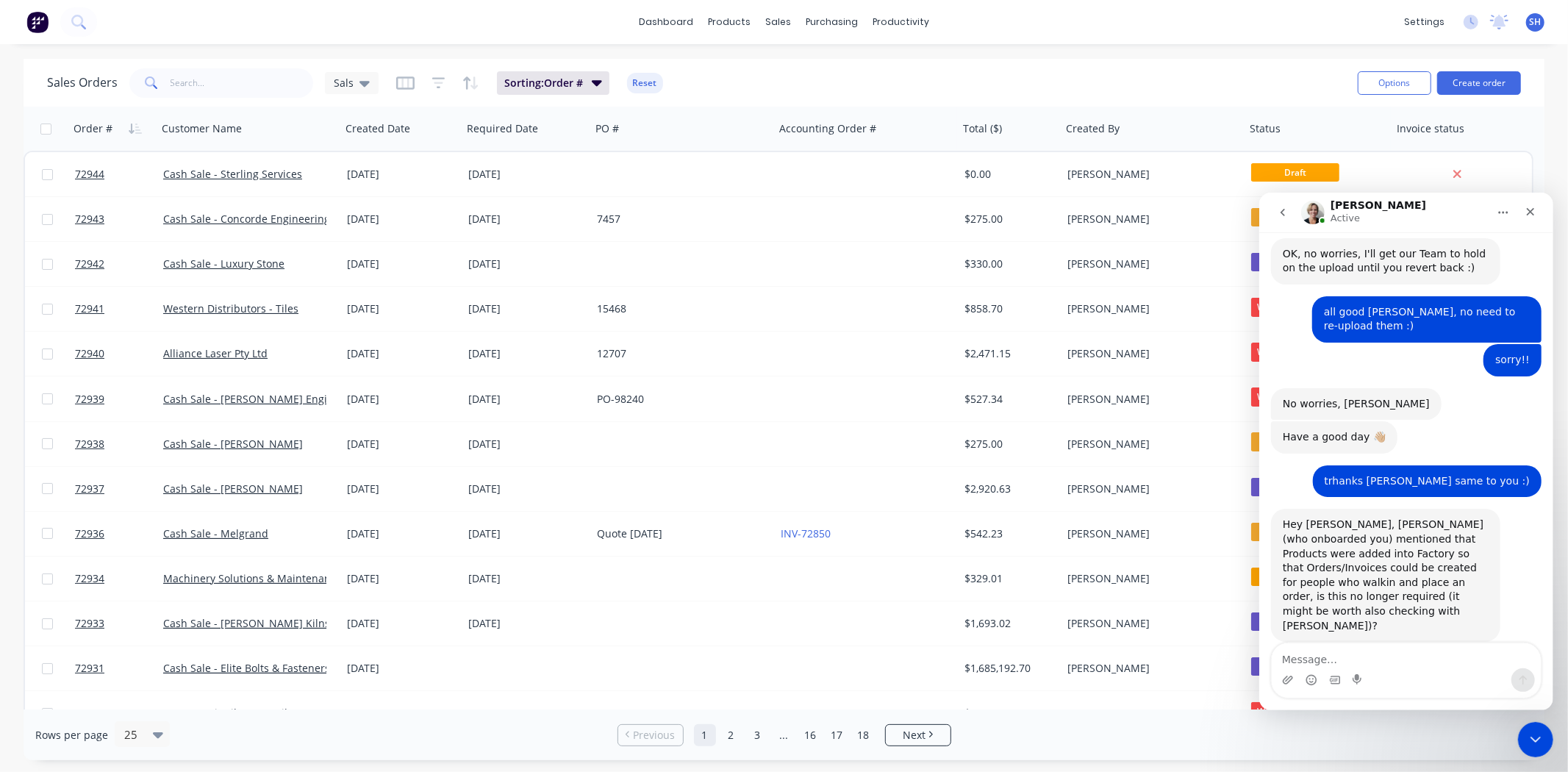
scroll to position [1977, 0]
type textarea "transferred to factory**"
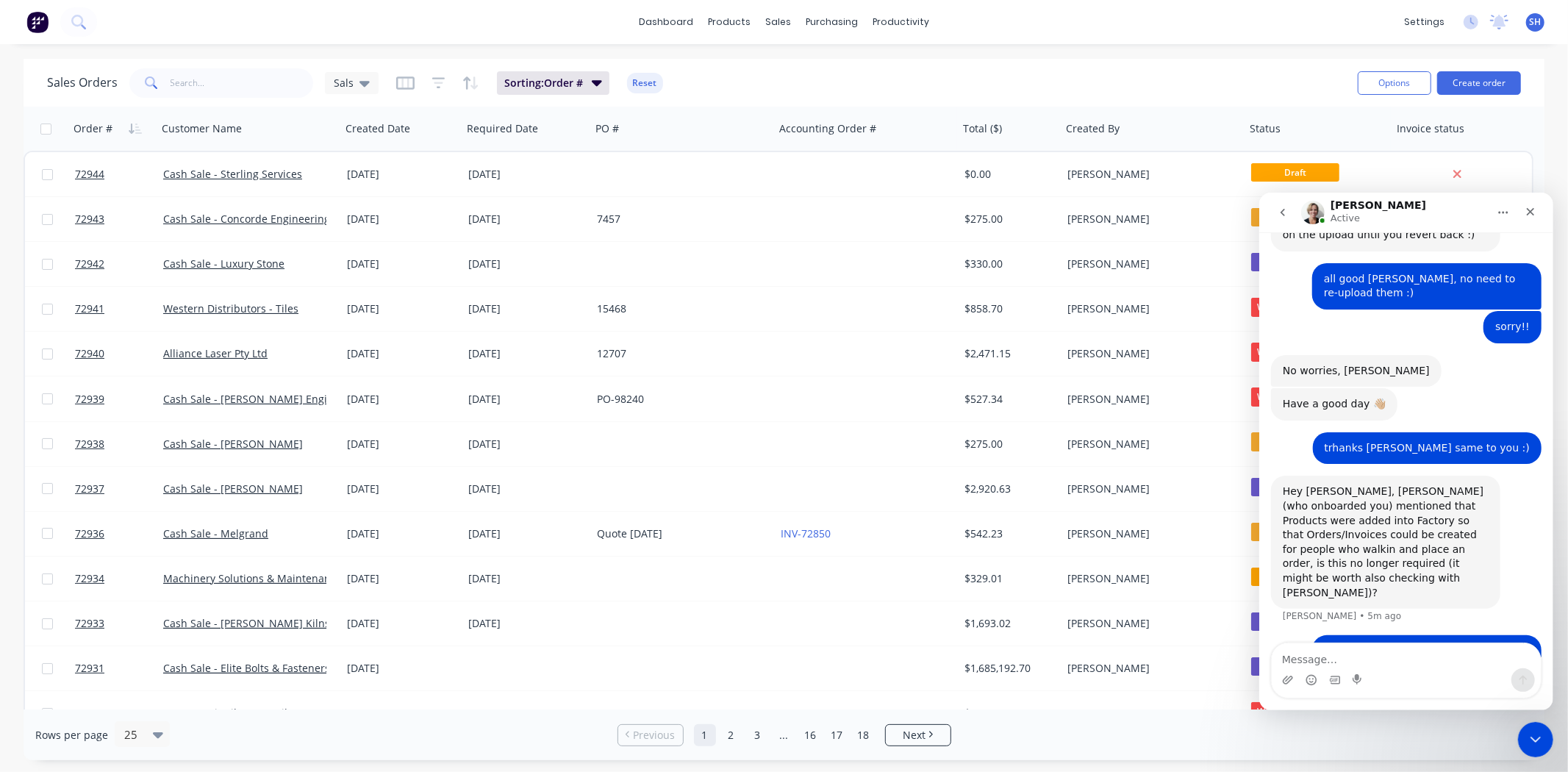
scroll to position [2011, 0]
click at [684, 28] on link "dashboard" at bounding box center [665, 22] width 69 height 22
